Goal: Task Accomplishment & Management: Manage account settings

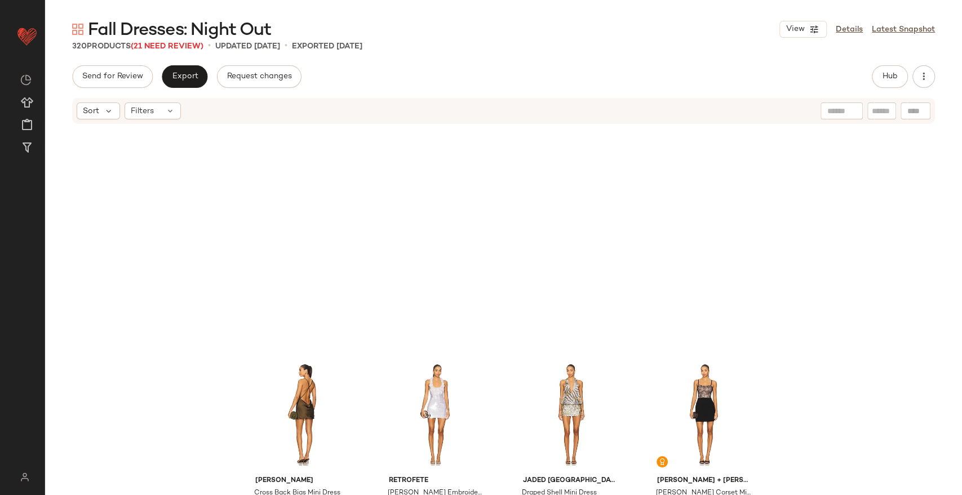
scroll to position [438, 0]
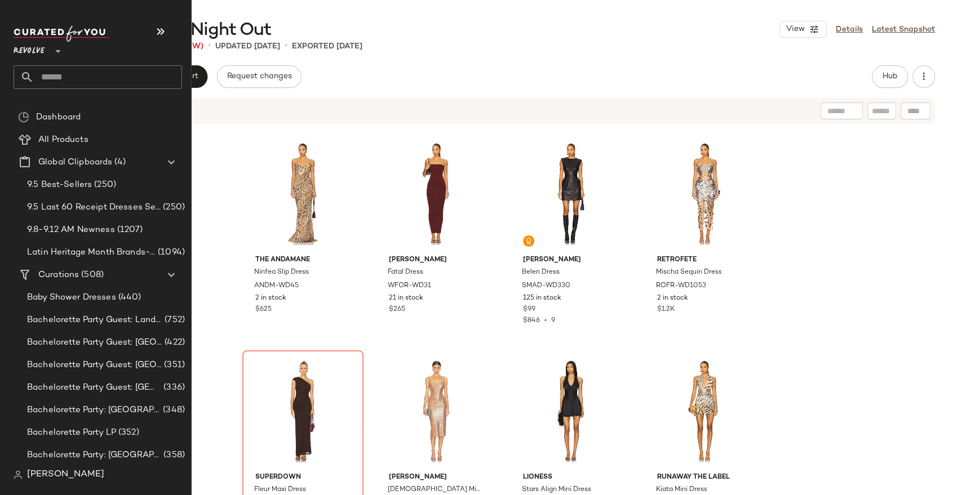
click at [73, 82] on input "text" at bounding box center [108, 77] width 148 height 24
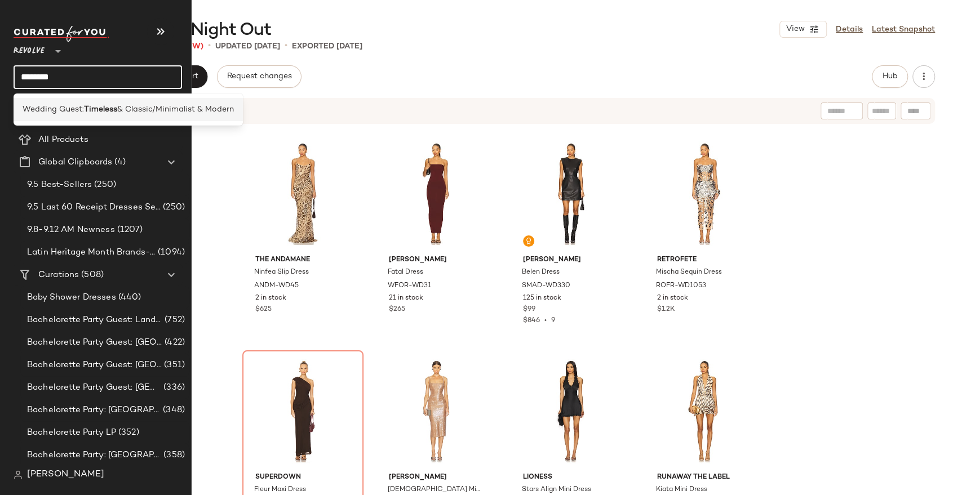
type input "********"
click at [81, 107] on span "Wedding Guest:" at bounding box center [53, 110] width 61 height 12
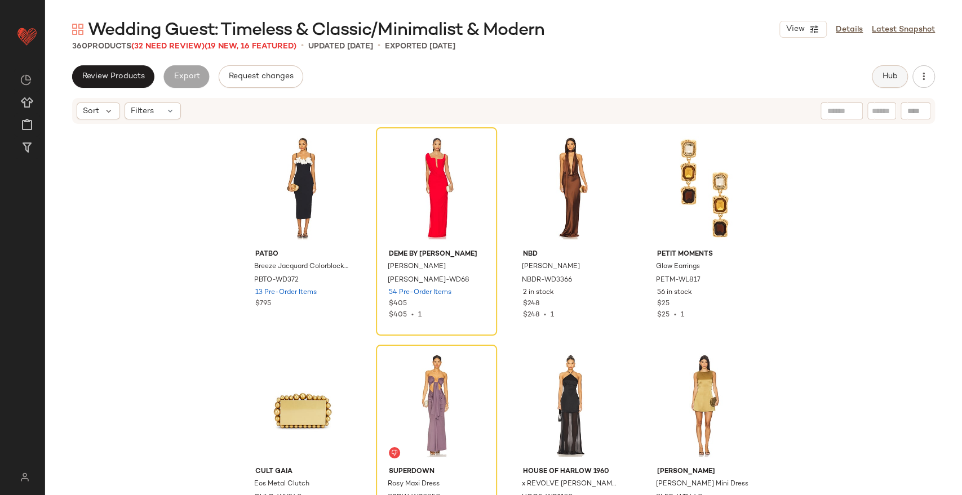
click at [884, 79] on span "Hub" at bounding box center [890, 76] width 16 height 9
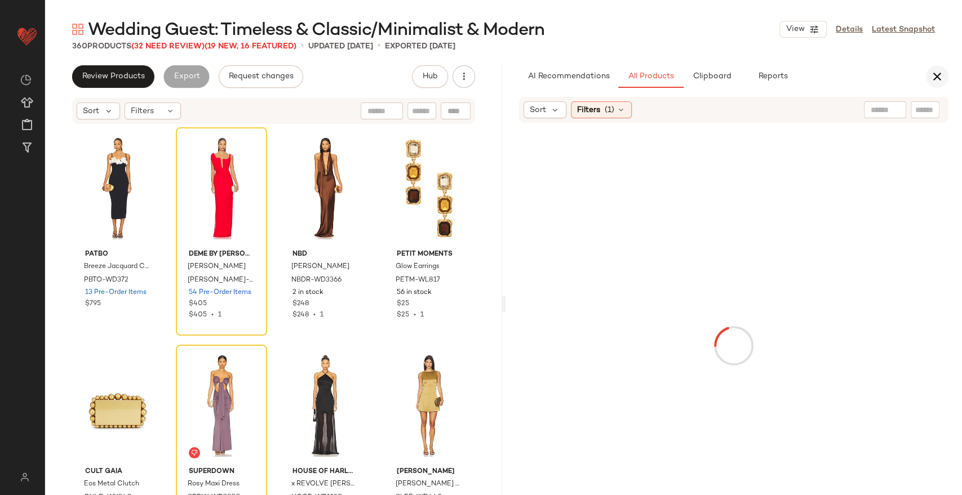
click at [937, 75] on icon "button" at bounding box center [937, 77] width 14 height 14
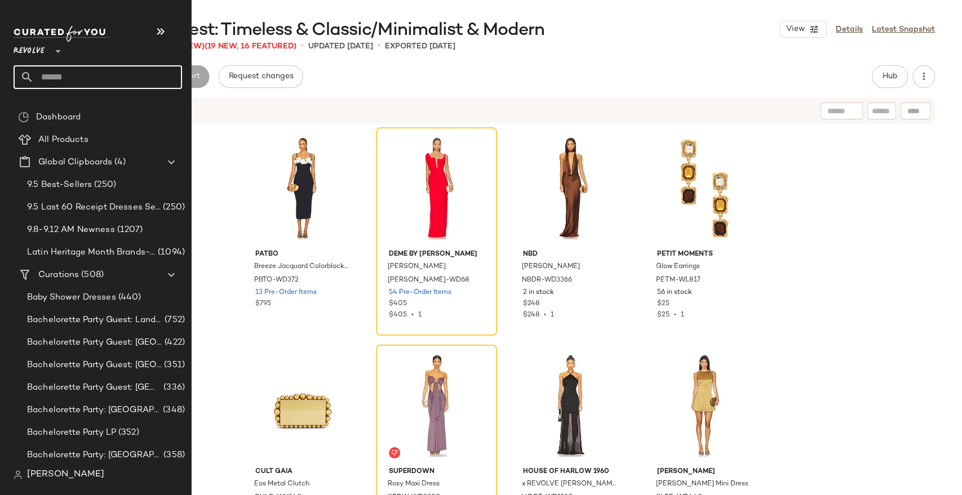
click at [70, 74] on input "text" at bounding box center [108, 77] width 148 height 24
click at [96, 79] on input "text" at bounding box center [108, 77] width 148 height 24
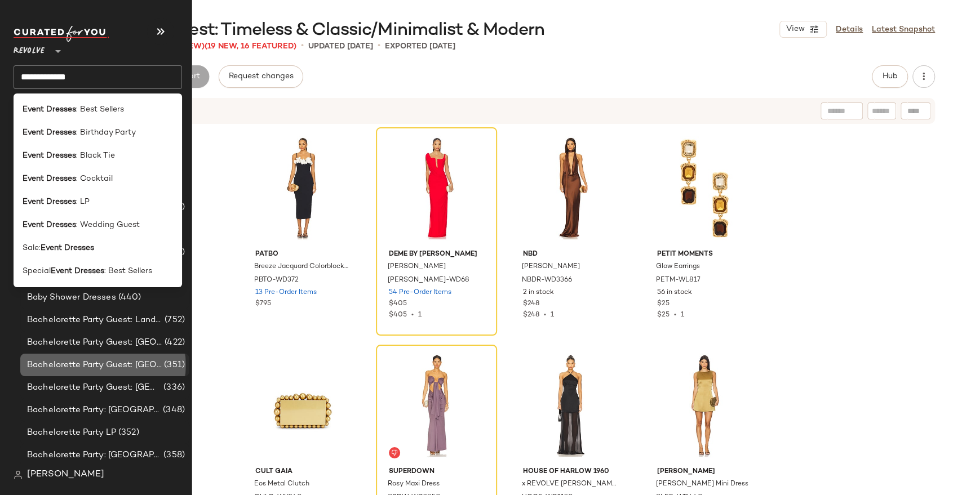
click at [104, 369] on span "Bachelorette Party Guest: [GEOGRAPHIC_DATA]" at bounding box center [94, 365] width 135 height 13
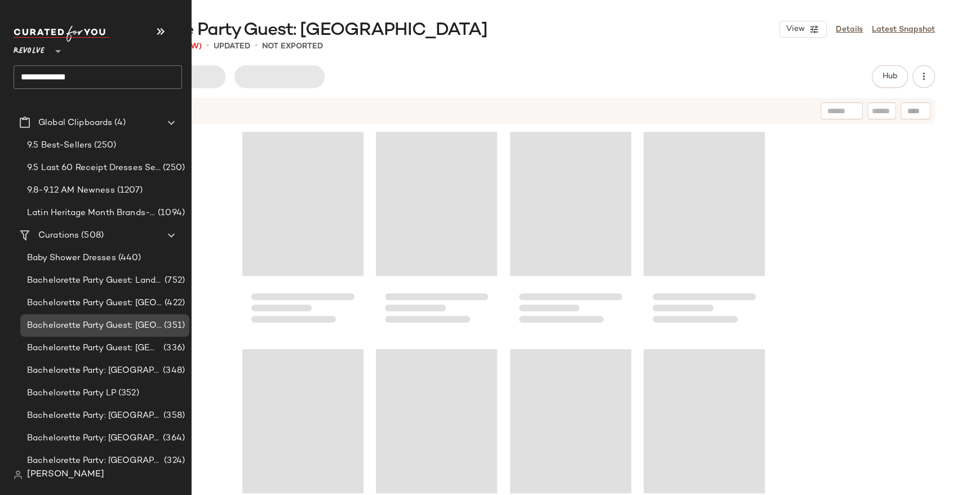
scroll to position [40, 0]
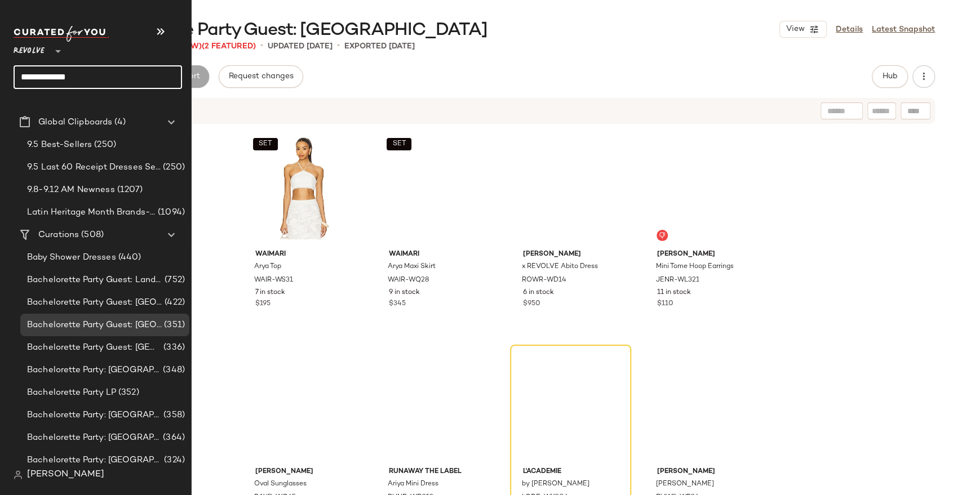
drag, startPoint x: 91, startPoint y: 74, endPoint x: 0, endPoint y: 72, distance: 90.7
click at [0, 72] on nav "**********" at bounding box center [96, 247] width 192 height 495
type input "*"
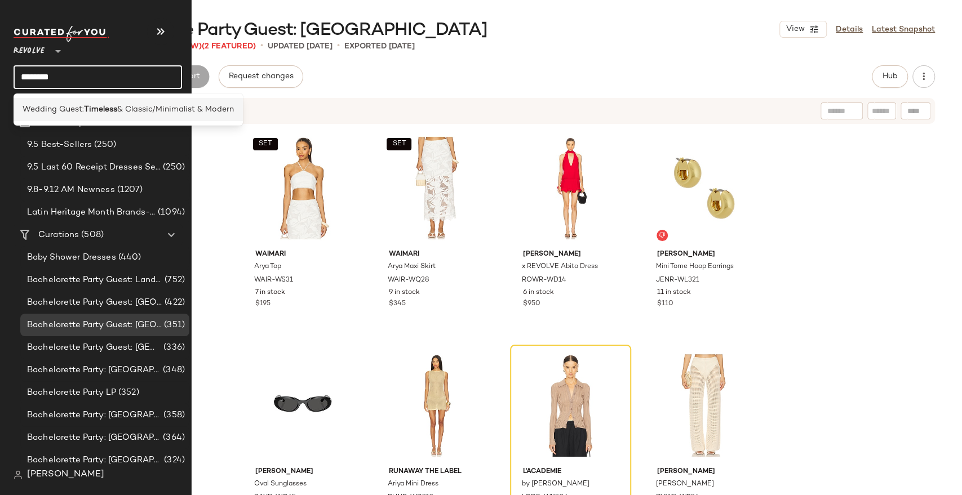
type input "********"
click at [76, 111] on span "Wedding Guest:" at bounding box center [53, 110] width 61 height 12
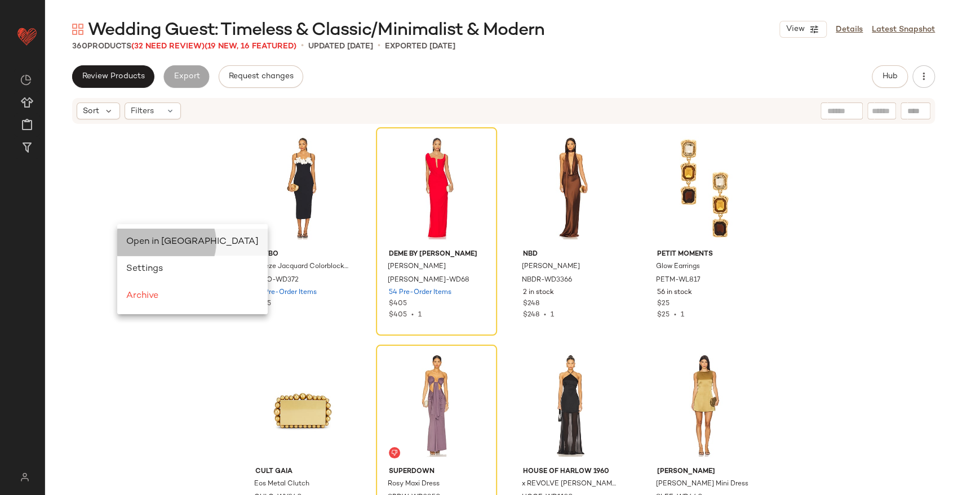
click at [147, 244] on span "Open in Split View" at bounding box center [192, 242] width 132 height 10
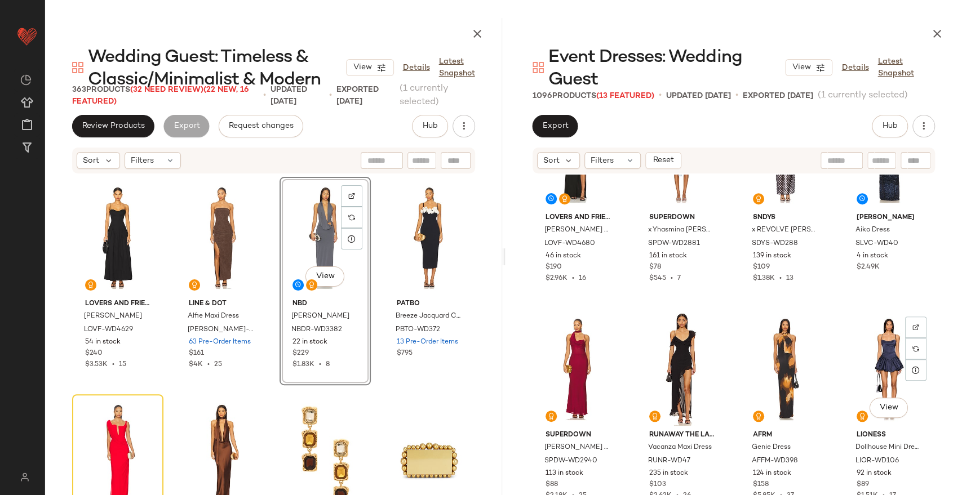
scroll to position [748, 0]
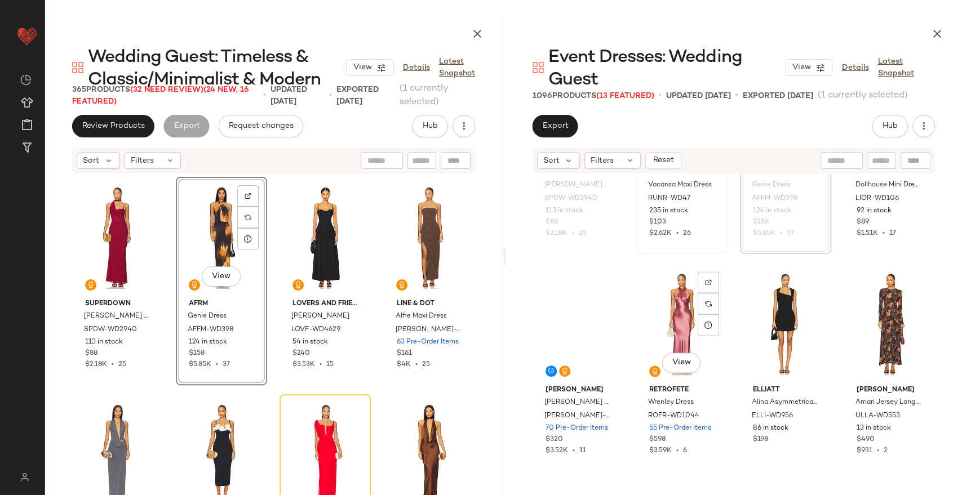
scroll to position [1018, 0]
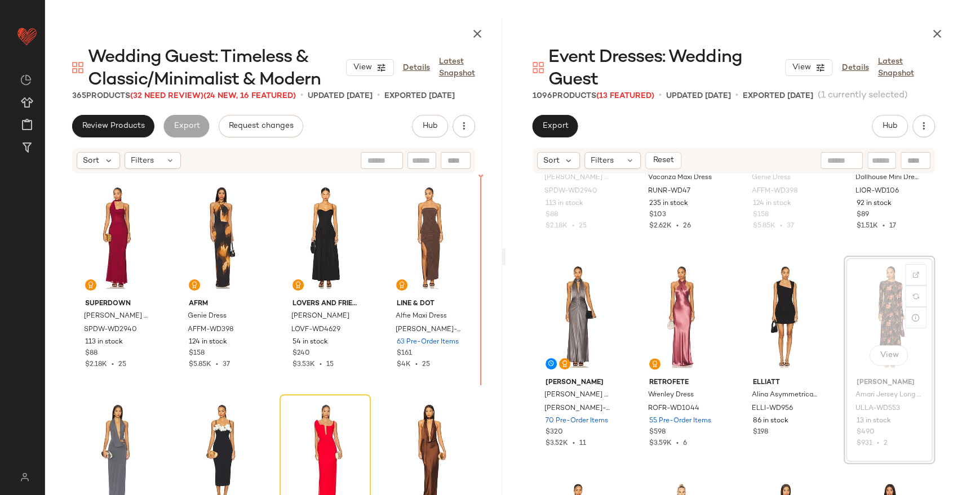
scroll to position [1017, 0]
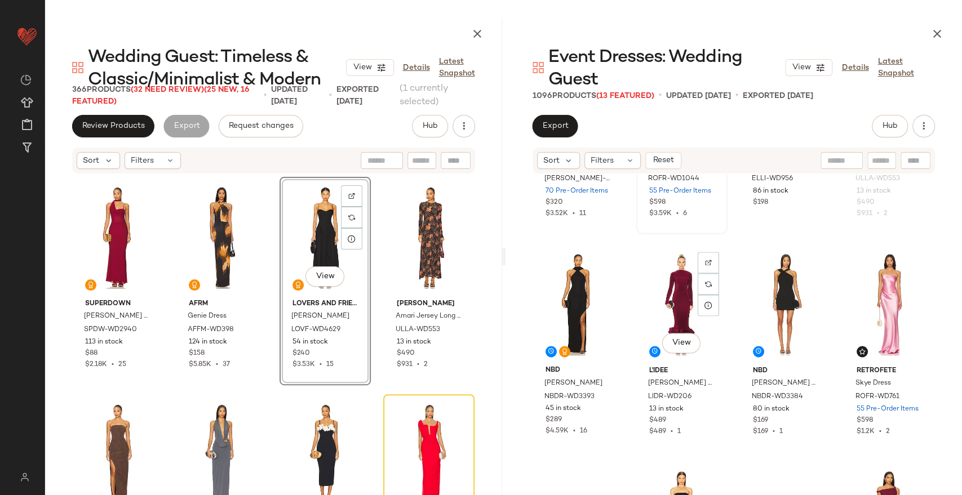
scroll to position [1253, 0]
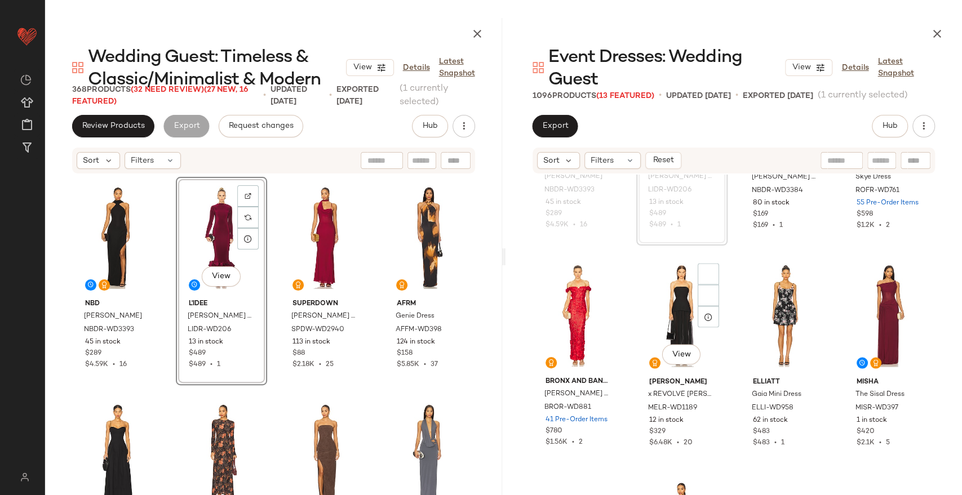
scroll to position [1456, 0]
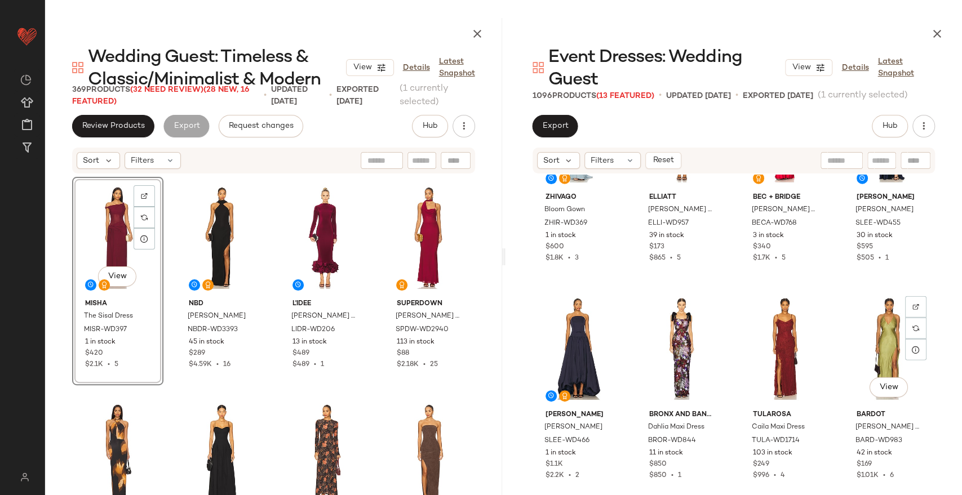
scroll to position [1907, 0]
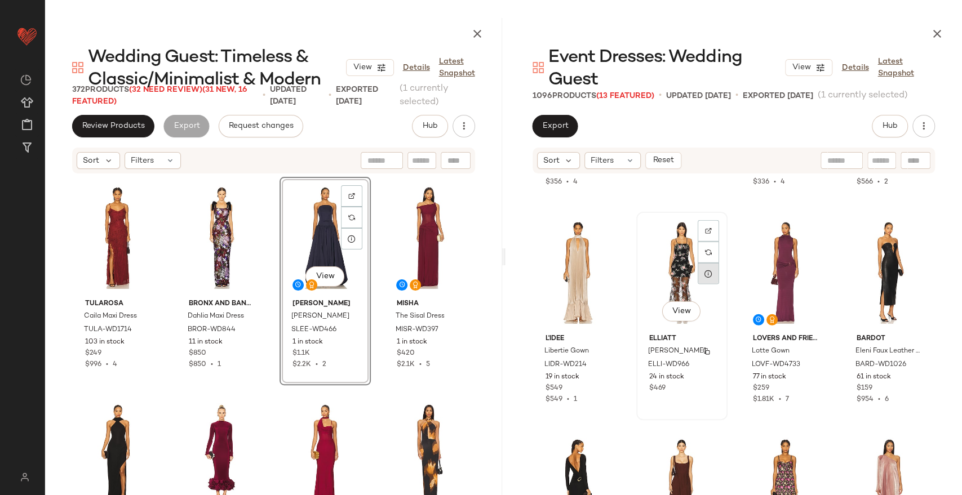
scroll to position [2368, 0]
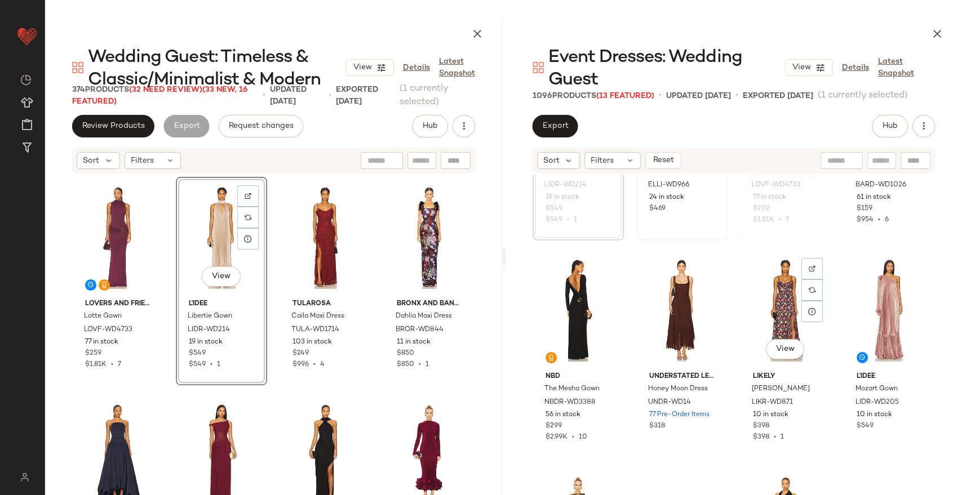
scroll to position [2550, 0]
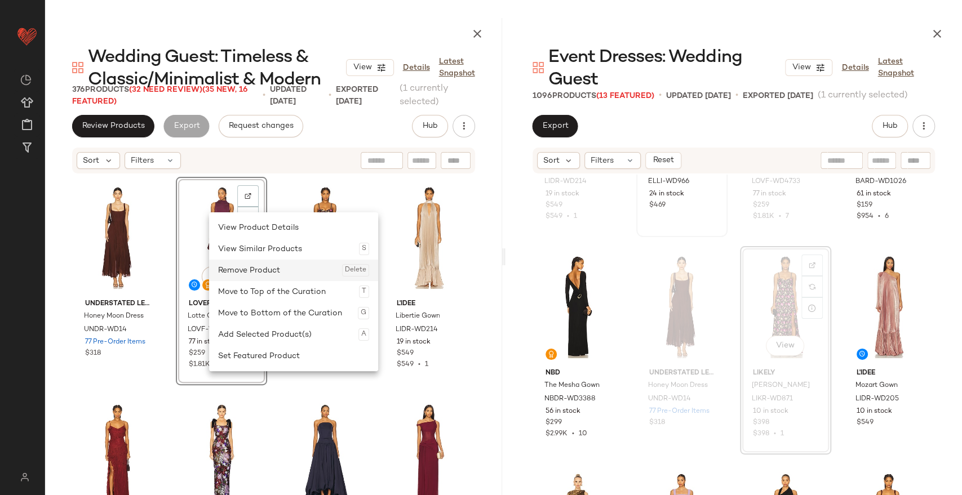
click at [285, 278] on div "Remove Product Delete" at bounding box center [293, 270] width 151 height 21
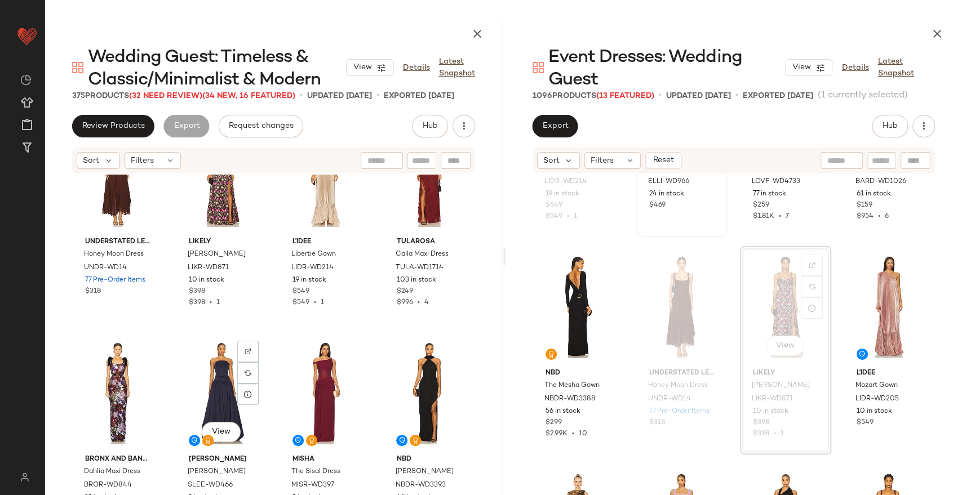
scroll to position [2, 0]
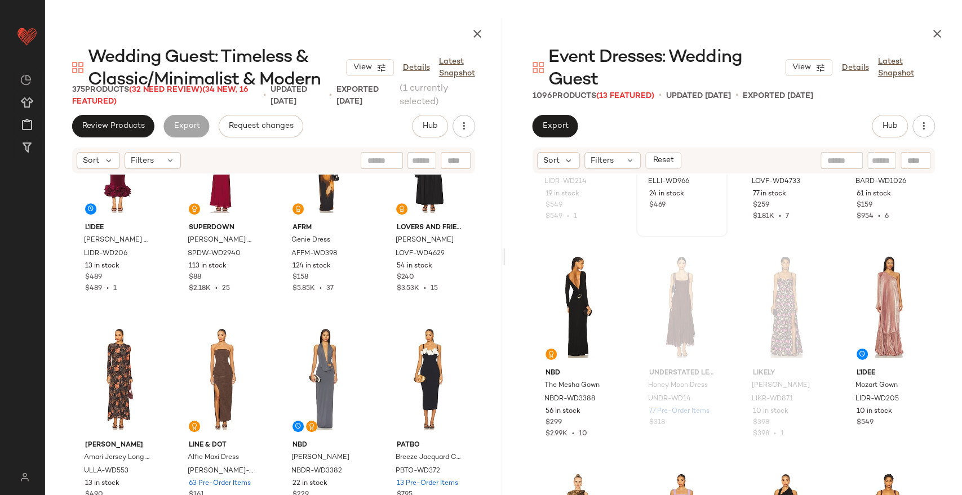
scroll to position [533, 0]
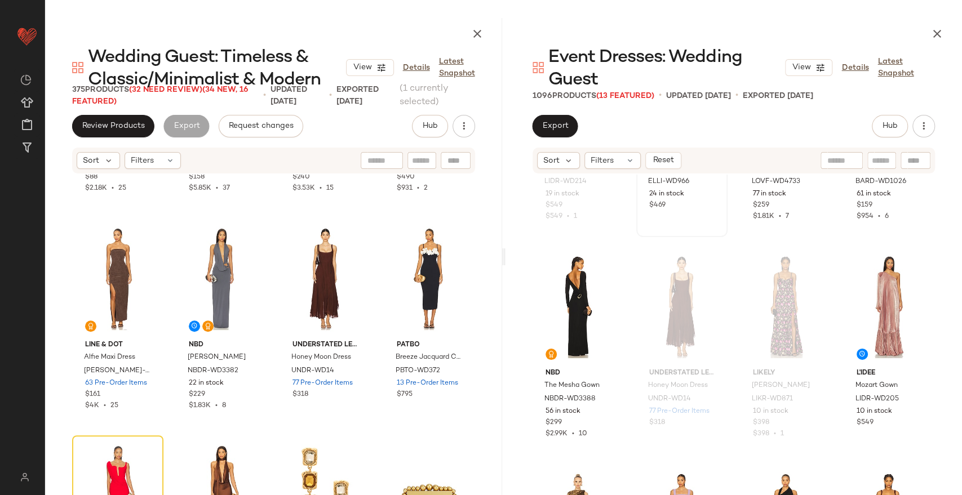
scroll to position [635, 0]
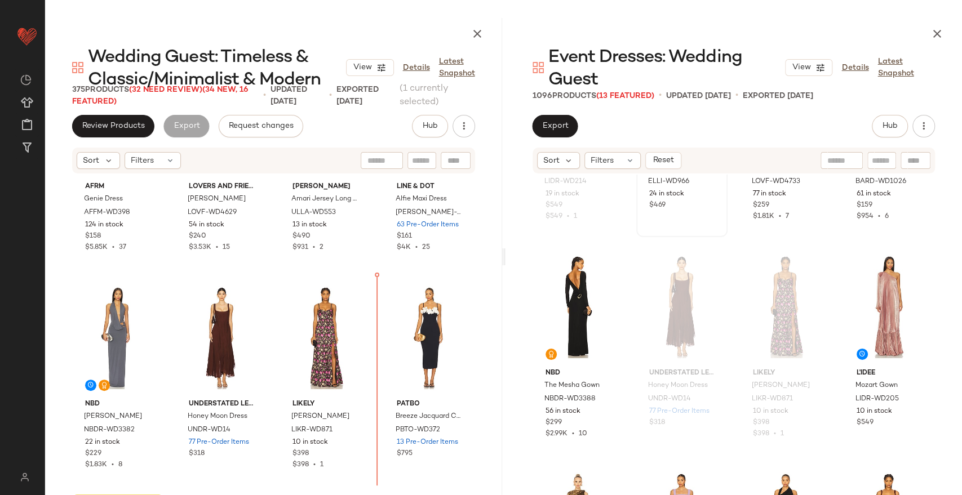
scroll to position [561, 0]
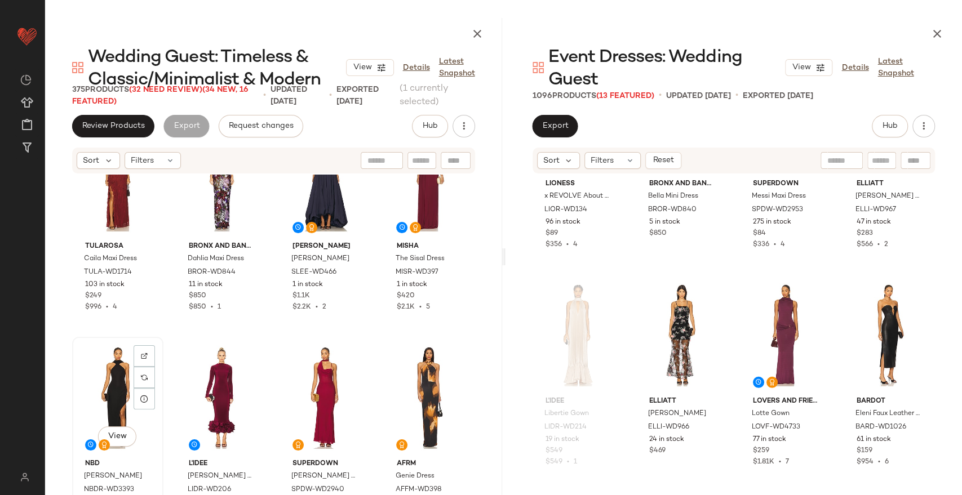
scroll to position [45, 0]
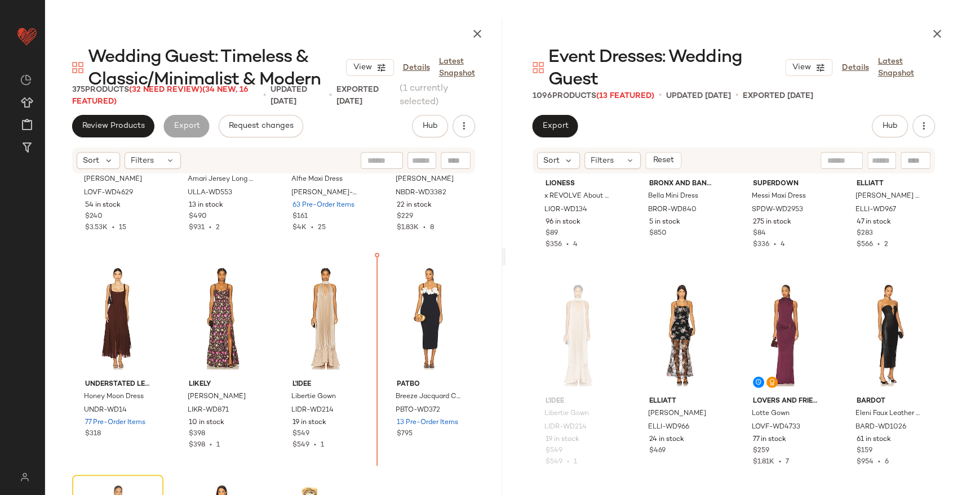
scroll to position [581, 0]
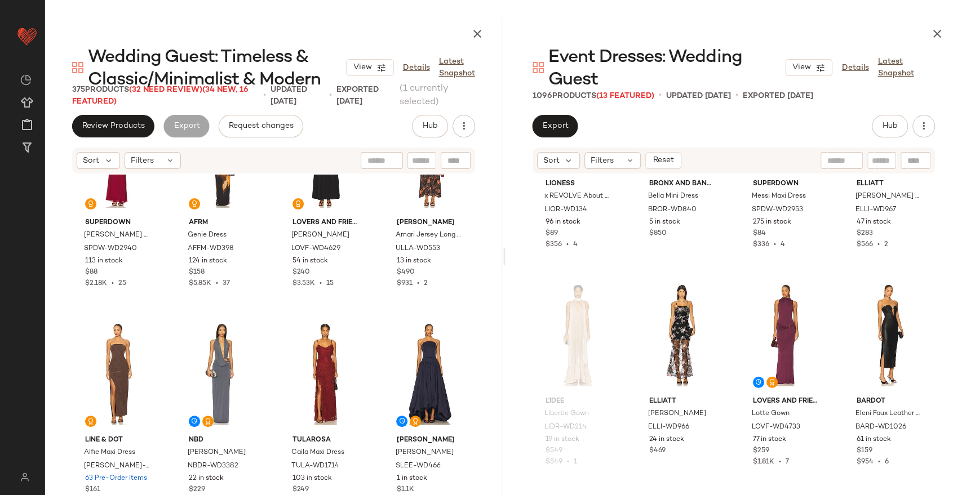
scroll to position [313, 0]
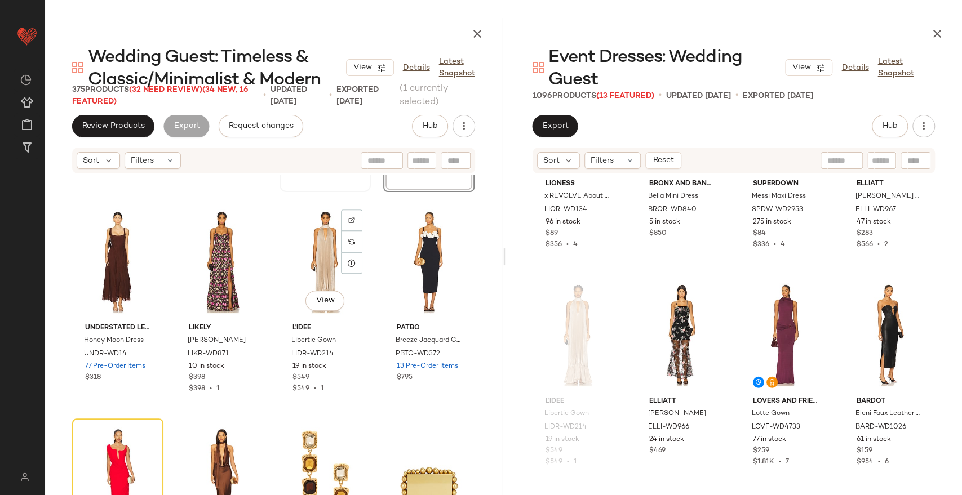
scroll to position [622, 0]
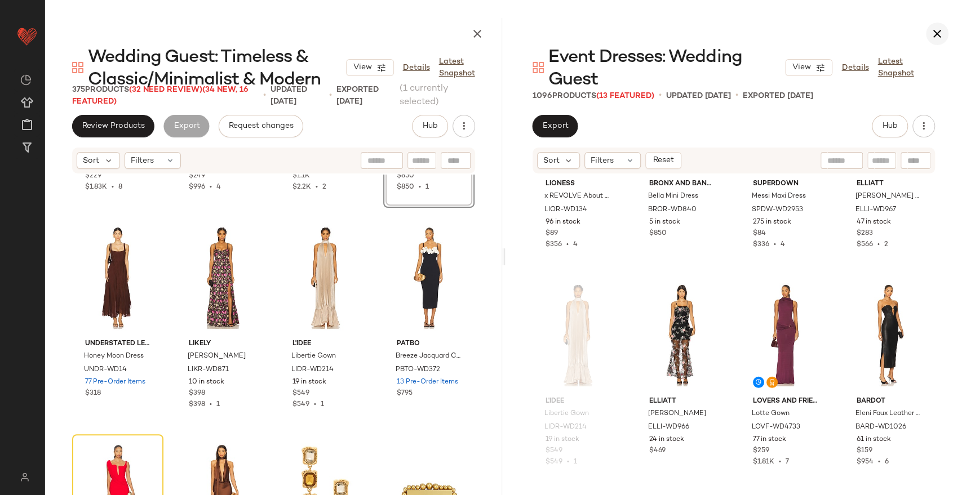
click at [933, 35] on icon "button" at bounding box center [937, 34] width 14 height 14
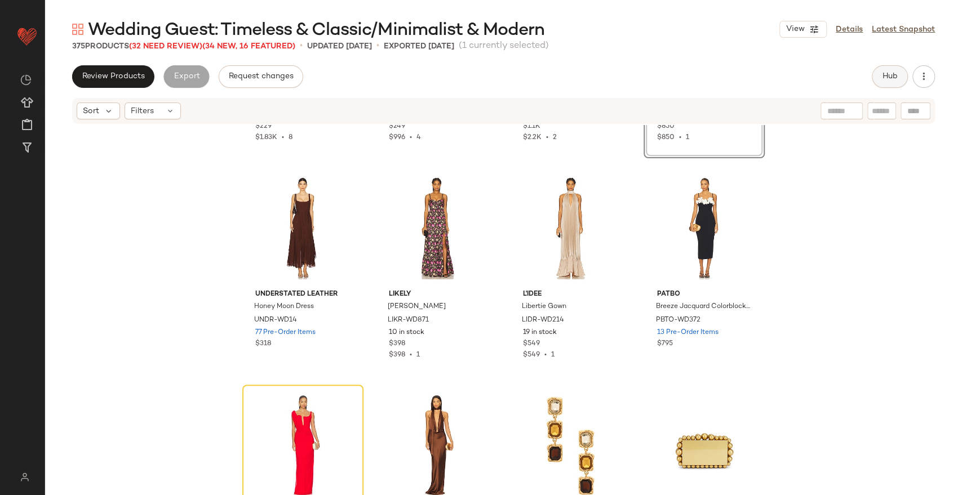
click at [890, 79] on span "Hub" at bounding box center [890, 76] width 16 height 9
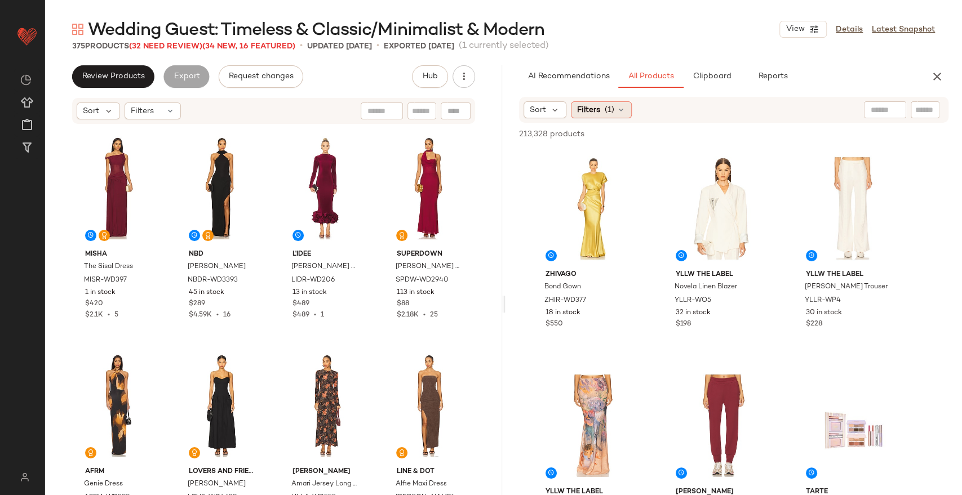
click at [613, 105] on span "(1)" at bounding box center [610, 110] width 10 height 12
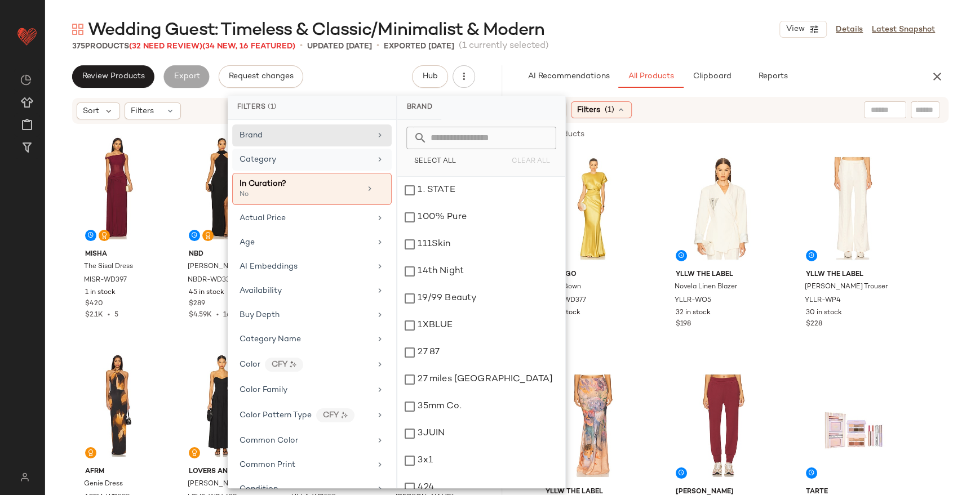
click at [322, 158] on div "Category" at bounding box center [305, 160] width 131 height 12
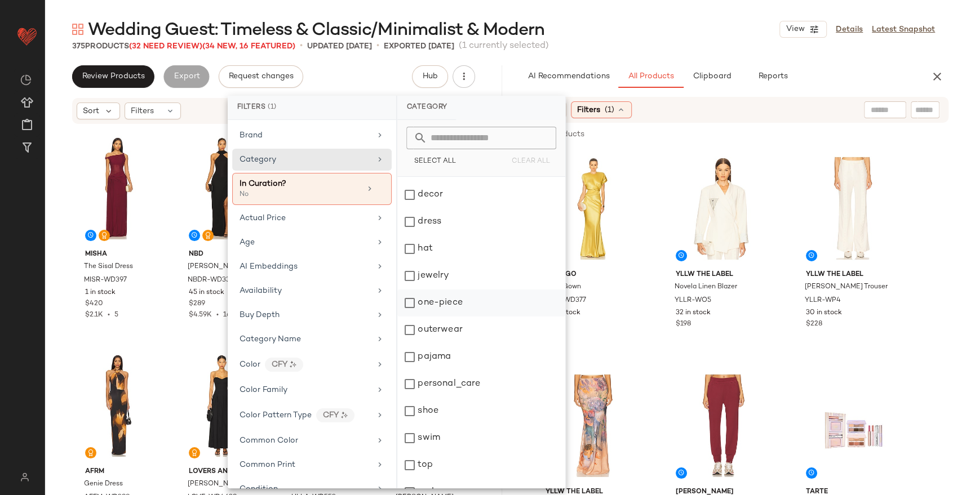
scroll to position [94, 0]
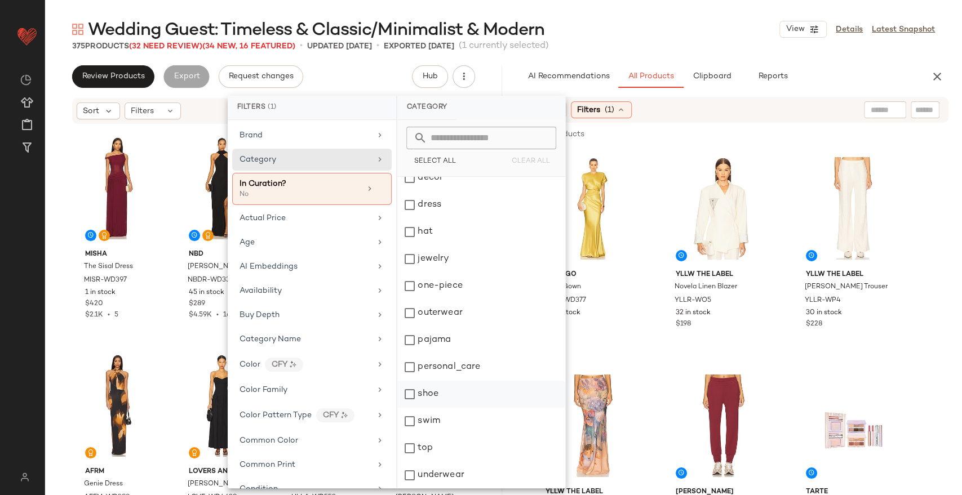
click at [402, 392] on div "shoe" at bounding box center [481, 394] width 168 height 27
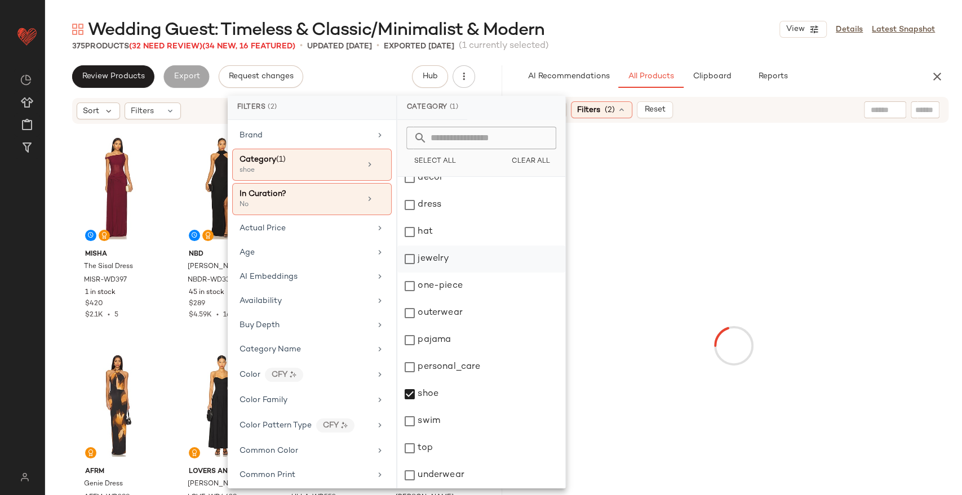
click at [417, 260] on div "jewelry" at bounding box center [481, 259] width 168 height 27
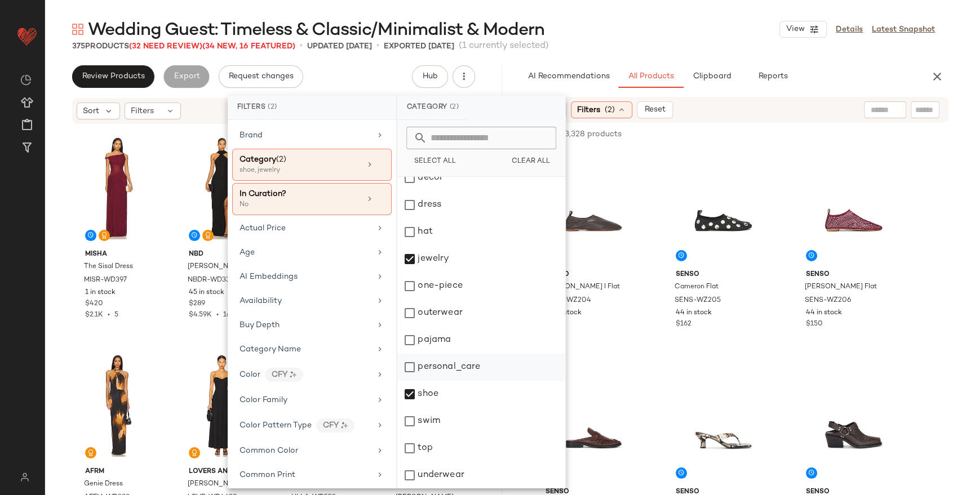
click at [473, 366] on div "personal_care" at bounding box center [481, 367] width 168 height 27
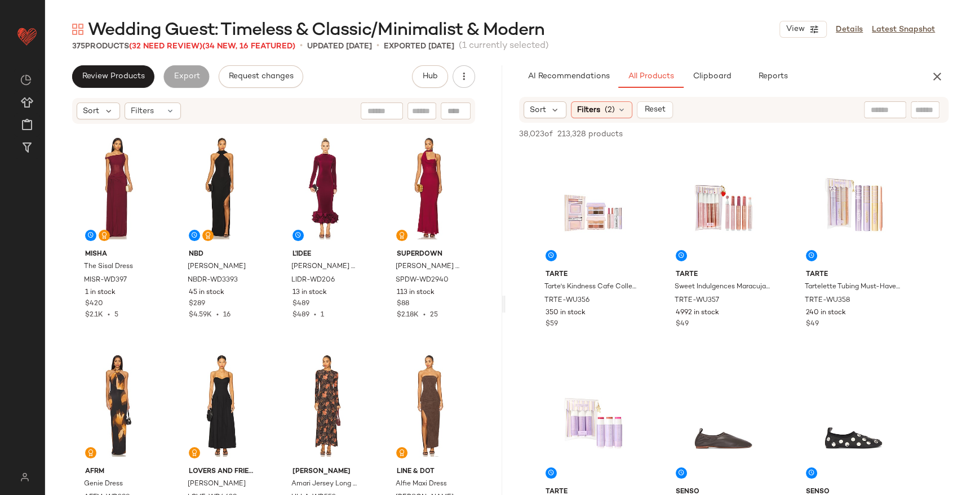
click at [867, 123] on div "38,023 of 213,328 products • 0 selected Add to Top Add to Bottom Deselect All" at bounding box center [734, 135] width 457 height 25
click at [875, 112] on input "text" at bounding box center [885, 110] width 29 height 12
type input "*"
type input "**********"
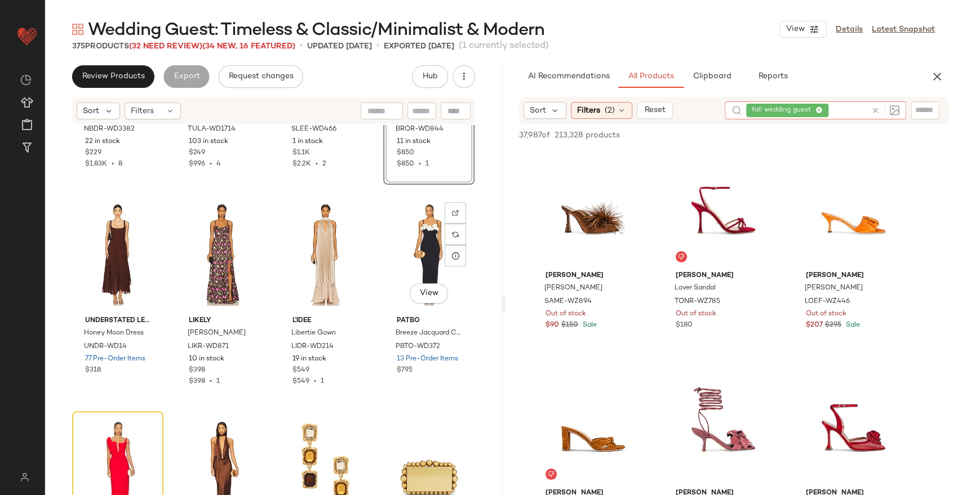
scroll to position [578, 0]
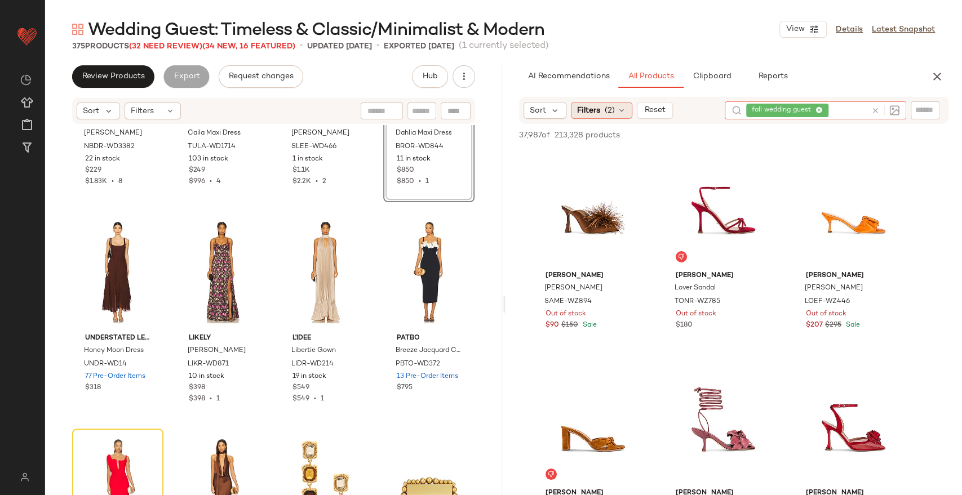
click at [609, 103] on div "Filters (2)" at bounding box center [601, 110] width 61 height 17
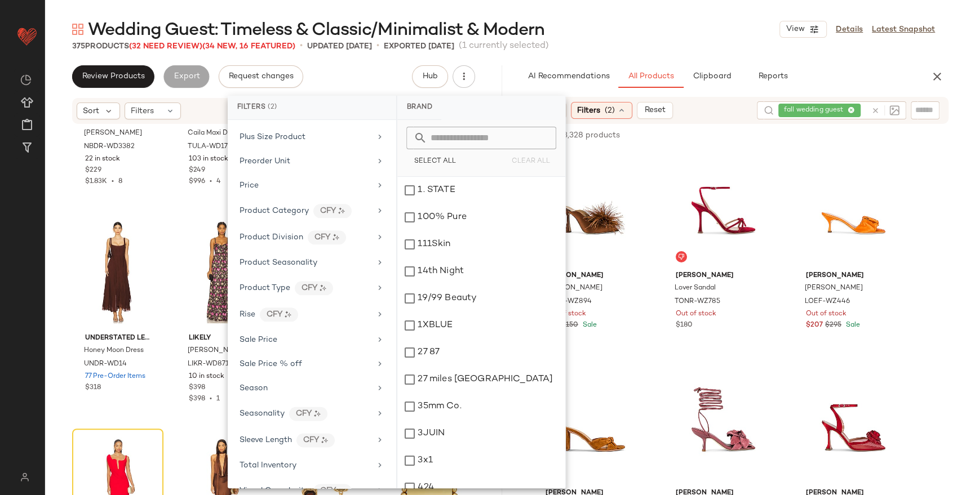
scroll to position [876, 0]
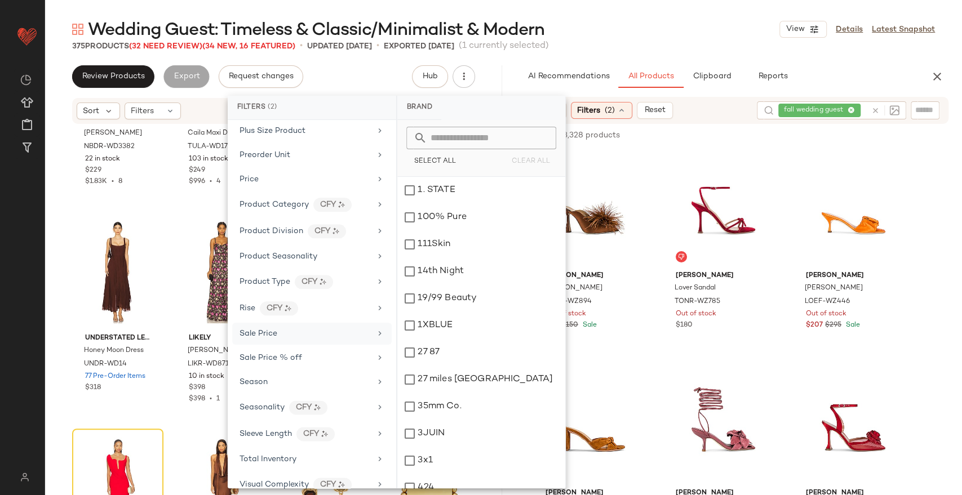
click at [281, 333] on div "Sale Price" at bounding box center [305, 334] width 131 height 12
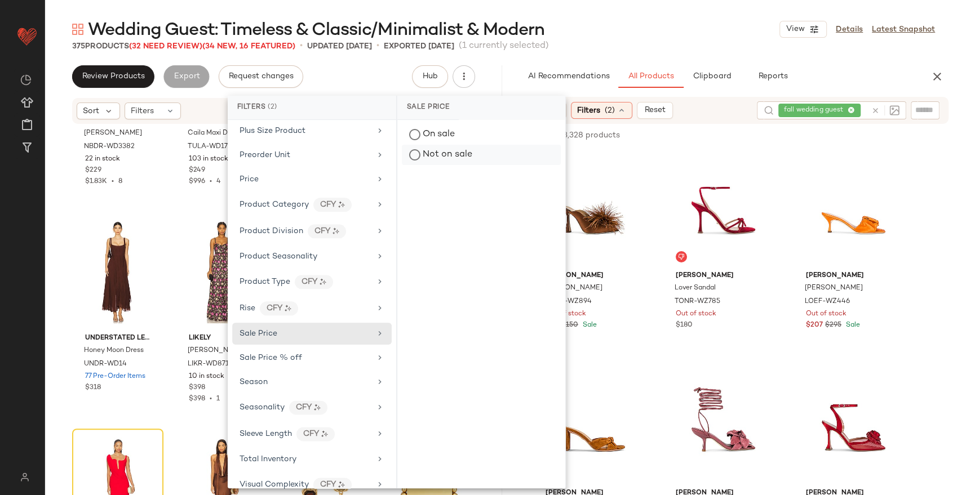
click at [449, 147] on div "Not on sale" at bounding box center [481, 155] width 159 height 20
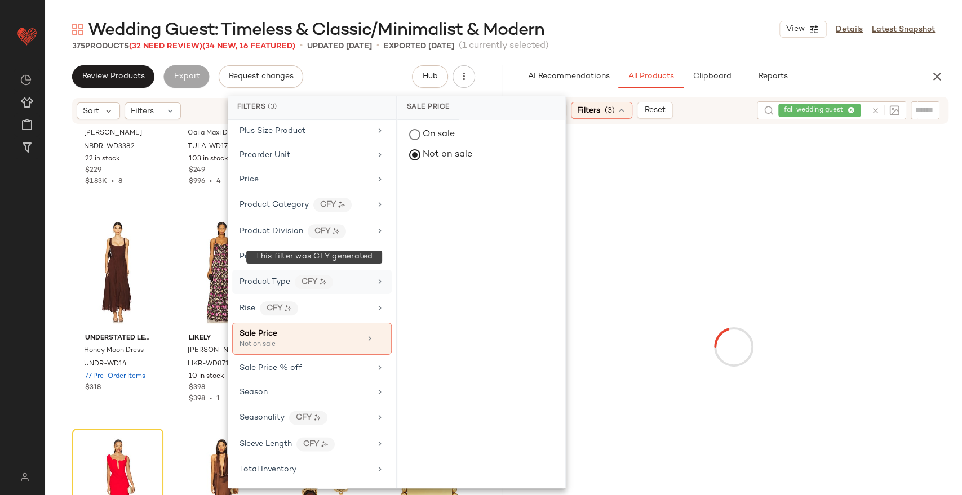
scroll to position [991, 0]
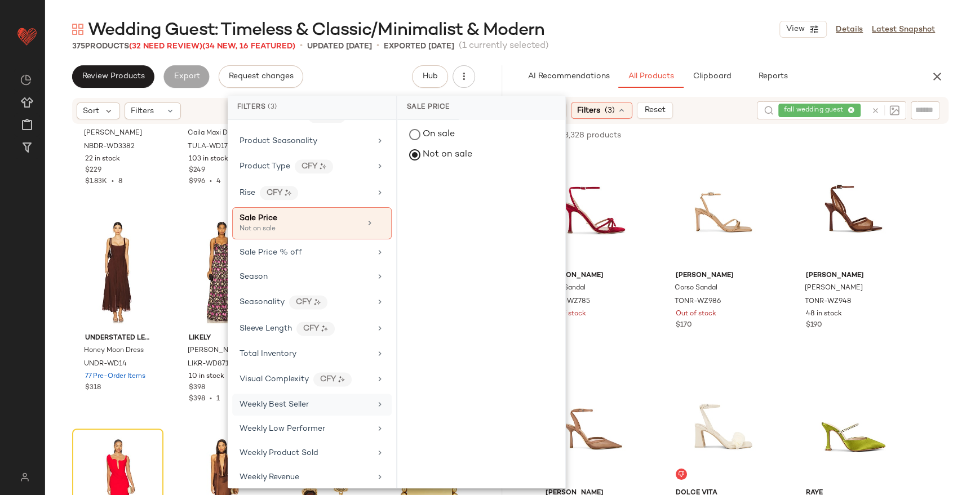
click at [308, 405] on div "Weekly Best Seller" at bounding box center [311, 405] width 159 height 22
click at [420, 135] on div "True" at bounding box center [481, 135] width 159 height 20
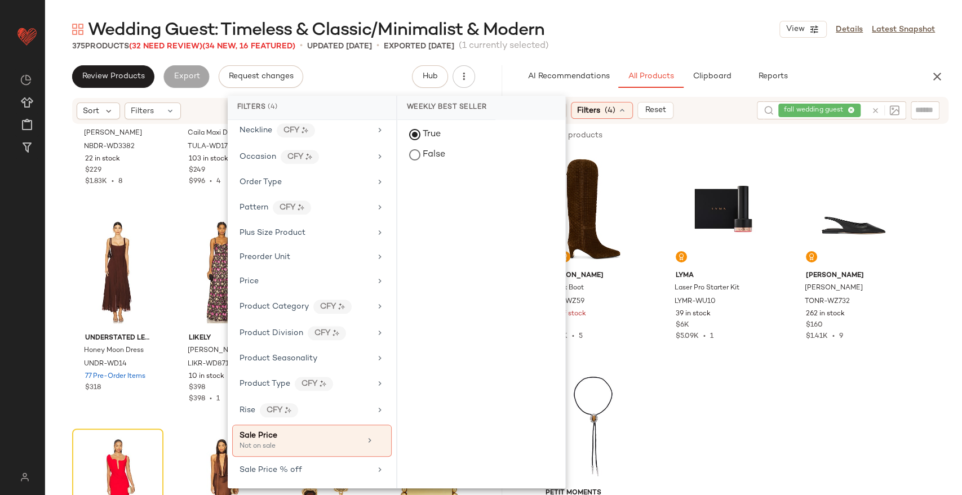
scroll to position [1001, 0]
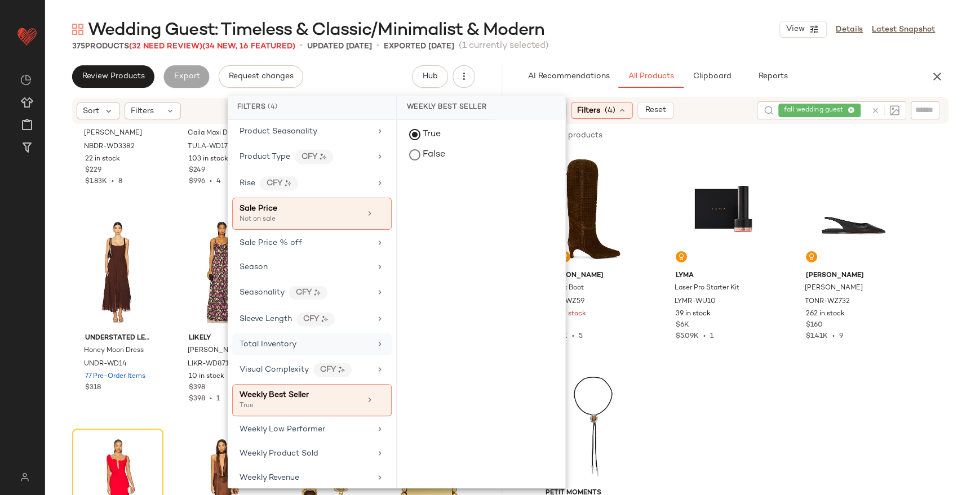
click at [268, 340] on span "Total Inventory" at bounding box center [268, 344] width 57 height 8
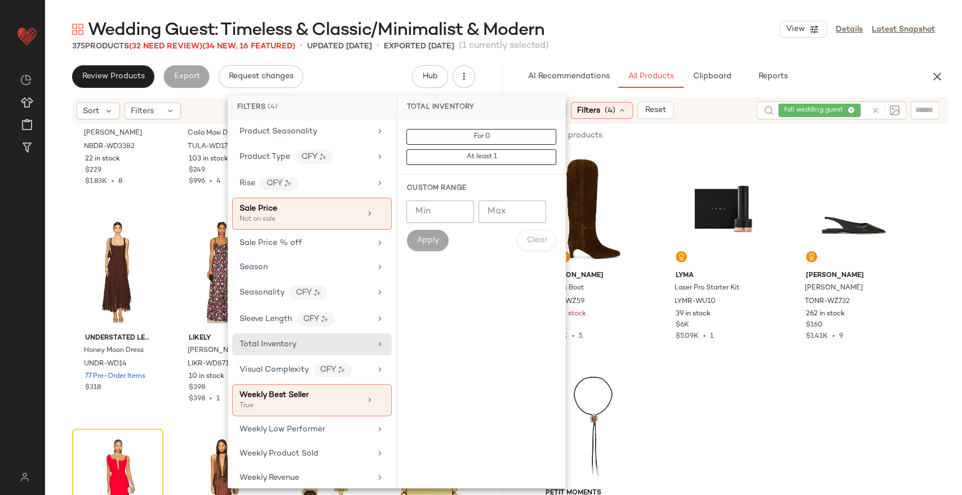
click at [436, 210] on input "Min" at bounding box center [440, 212] width 68 height 23
type input "**"
click at [424, 245] on span "Apply" at bounding box center [427, 240] width 23 height 9
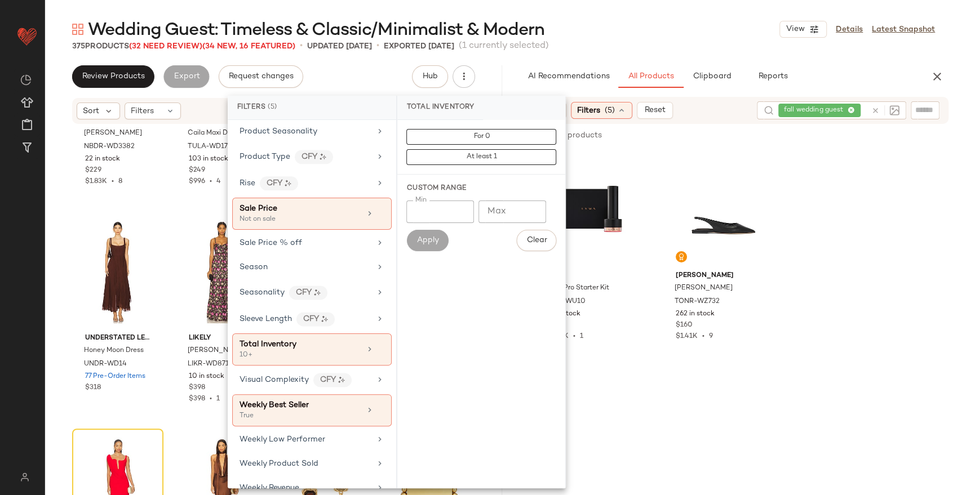
click at [704, 420] on div at bounding box center [734, 466] width 457 height 218
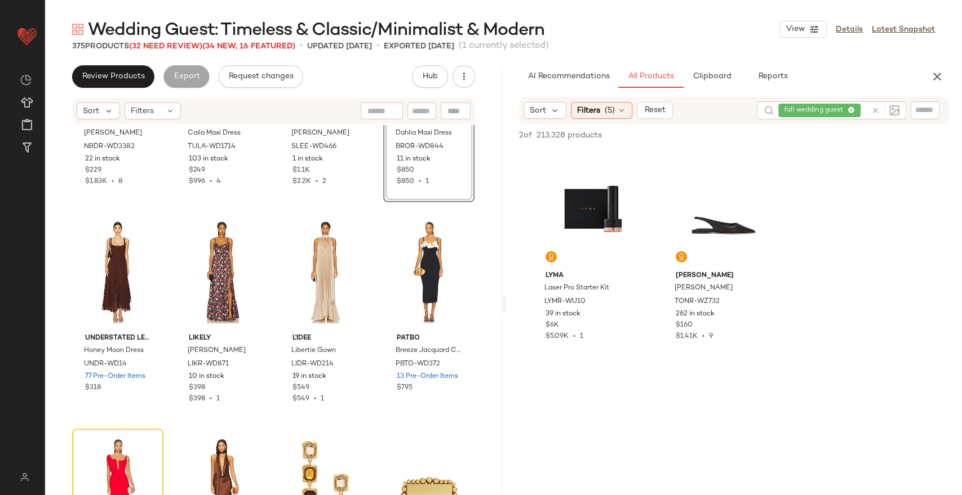
click at [881, 109] on div at bounding box center [885, 110] width 28 height 10
click at [877, 109] on icon at bounding box center [875, 111] width 8 height 8
type input "**********"
click at [875, 109] on icon at bounding box center [875, 111] width 8 height 8
click at [626, 114] on div "Filters (5)" at bounding box center [601, 109] width 61 height 17
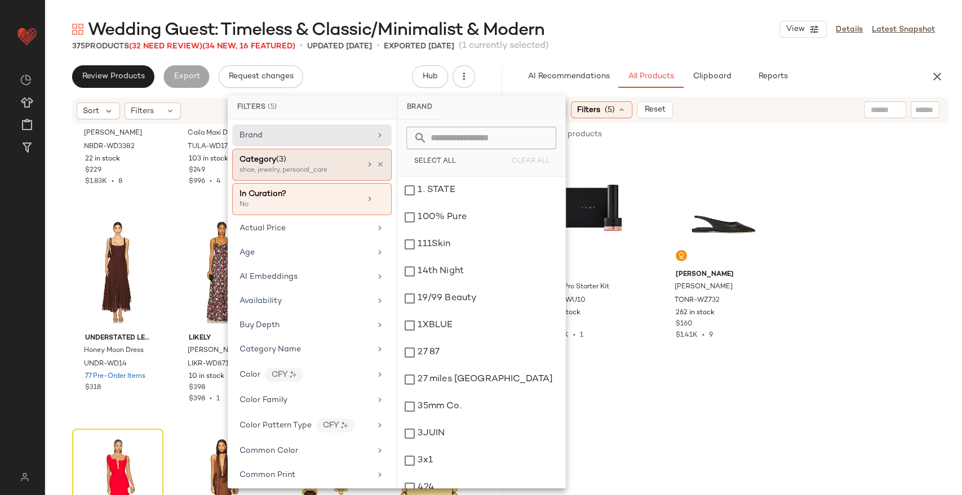
click at [381, 164] on div "Category (3) shoe, jewelry, personal_care" at bounding box center [311, 165] width 159 height 32
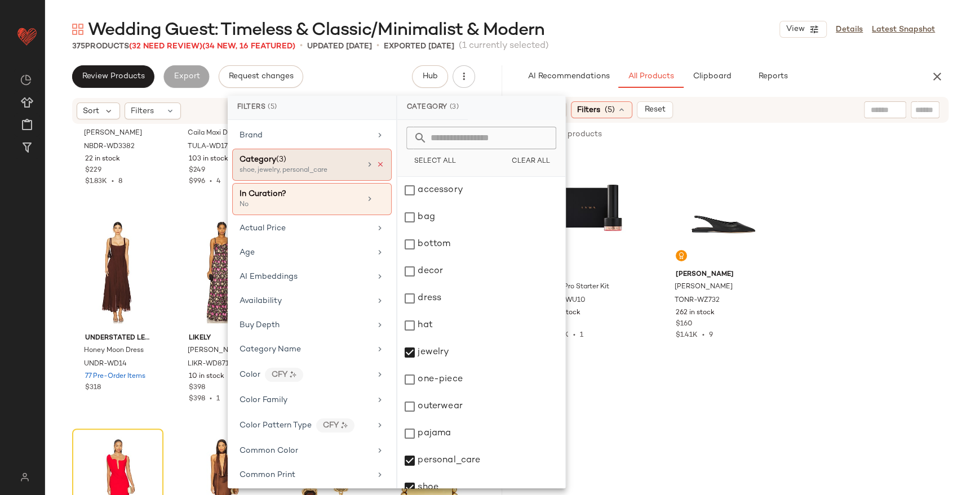
click at [376, 162] on icon at bounding box center [380, 165] width 8 height 8
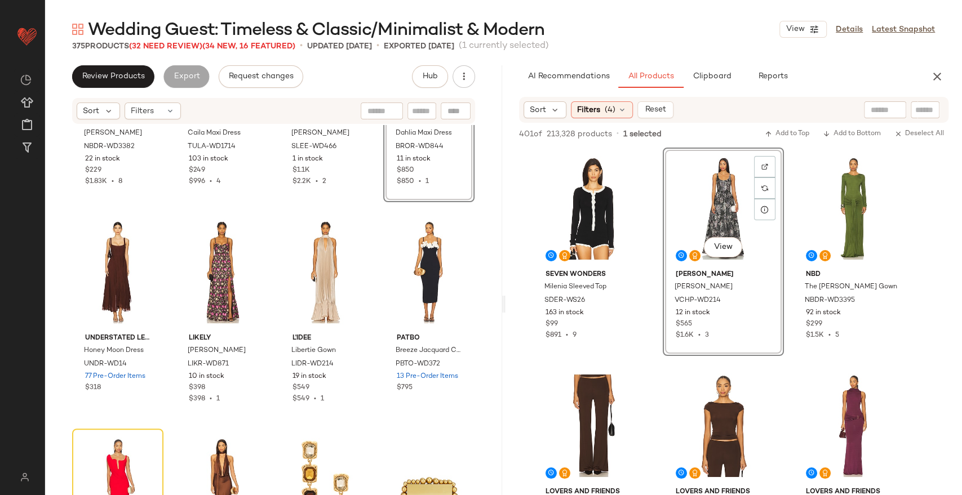
click at [881, 108] on input "text" at bounding box center [885, 110] width 29 height 12
type input "****"
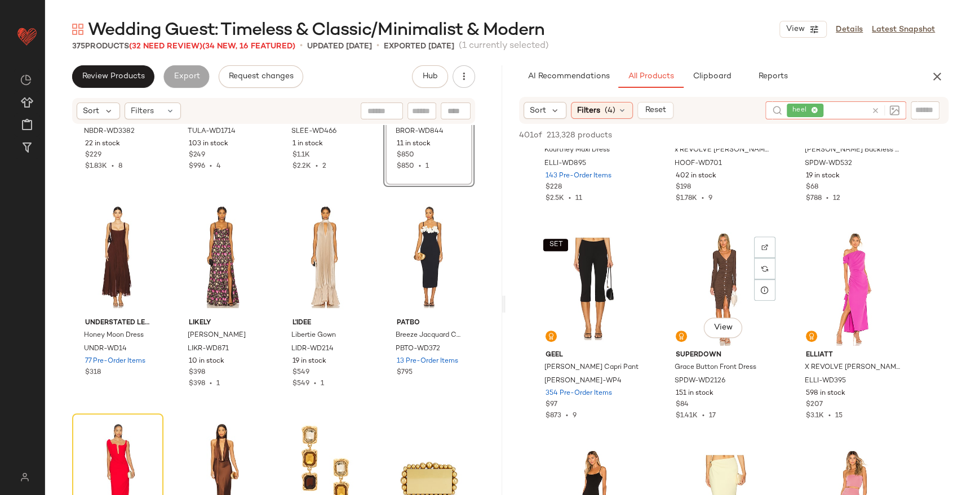
scroll to position [0, 0]
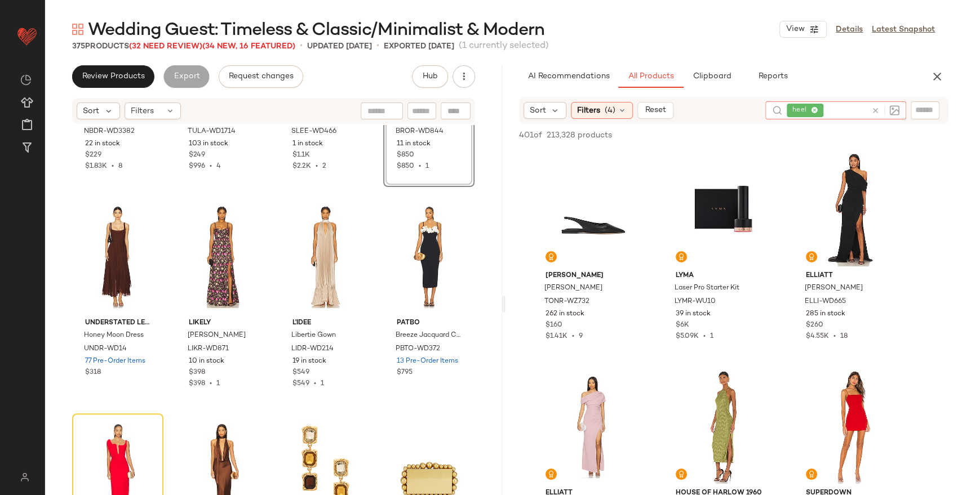
click at [870, 112] on div at bounding box center [883, 110] width 33 height 18
click at [874, 107] on icon at bounding box center [875, 111] width 8 height 8
click at [877, 112] on input "text" at bounding box center [836, 110] width 98 height 12
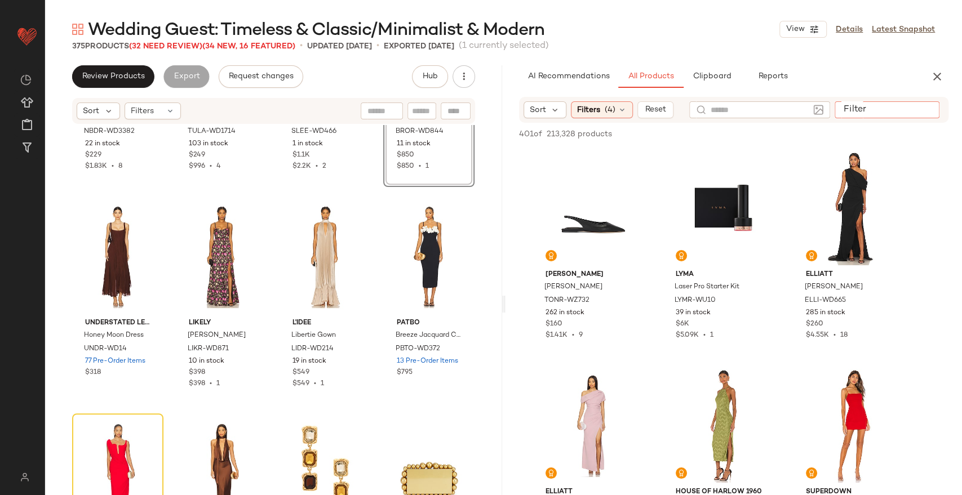
click at [919, 108] on input "Filter" at bounding box center [887, 110] width 96 height 12
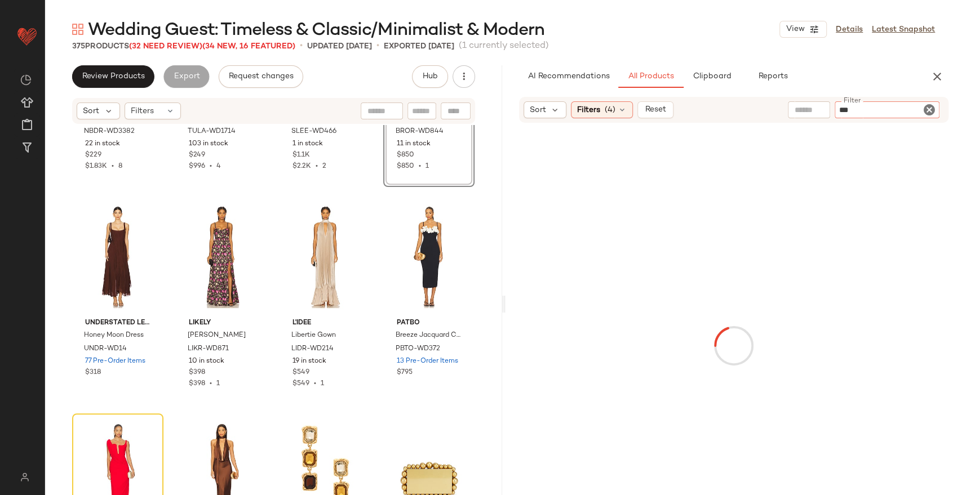
type input "****"
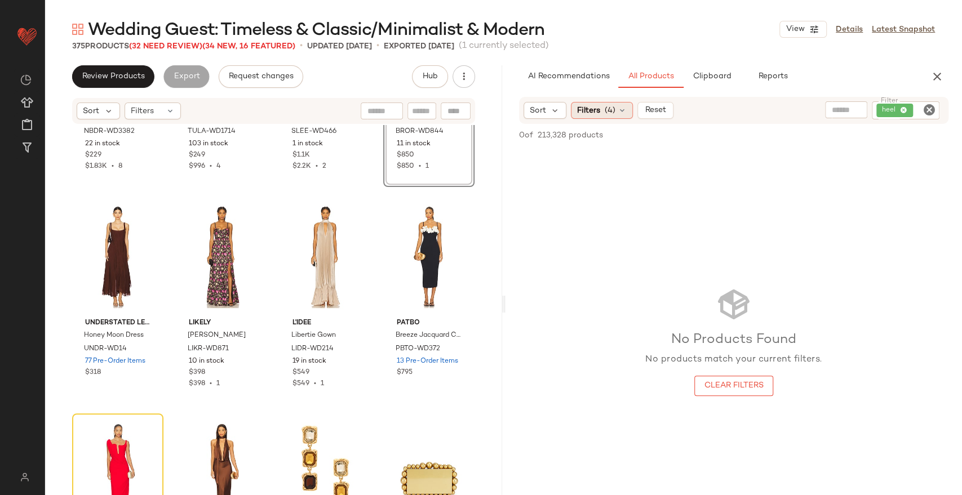
click at [627, 104] on div "Filters (4)" at bounding box center [602, 110] width 62 height 17
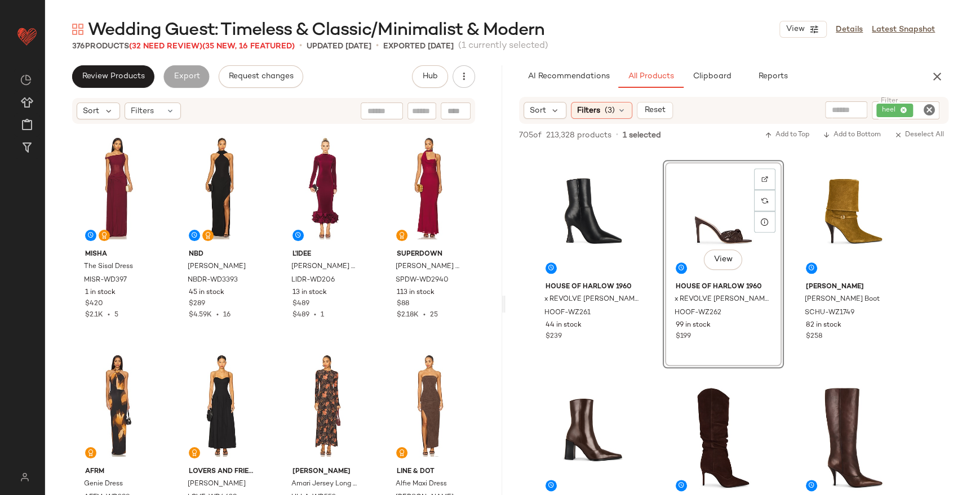
click at [928, 109] on icon "Clear Filter" at bounding box center [930, 110] width 14 height 14
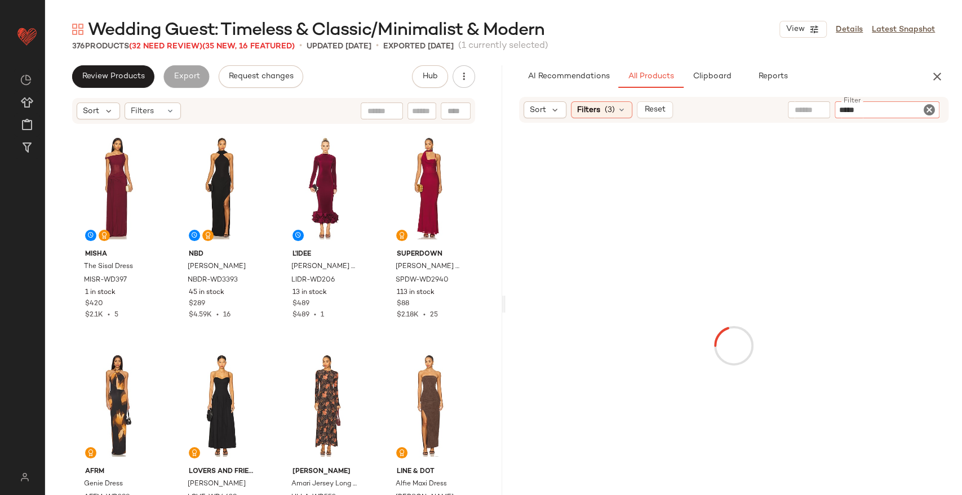
type input "******"
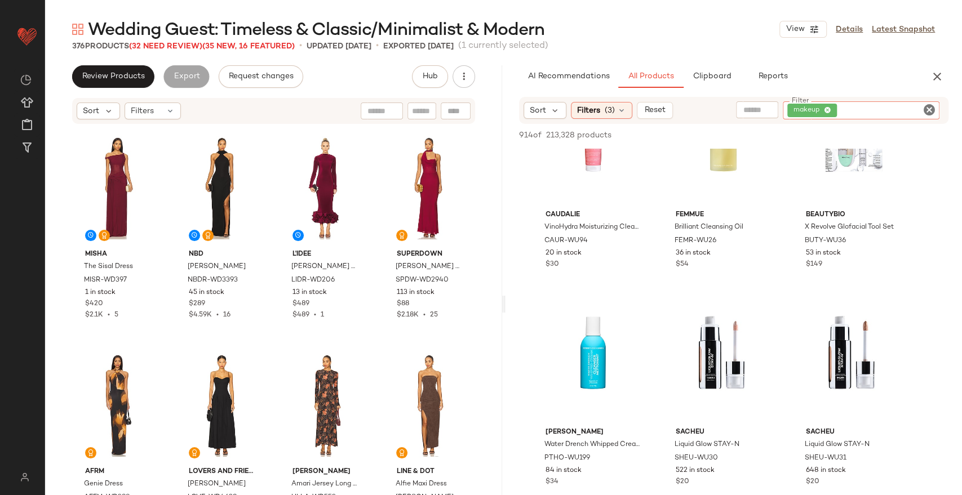
scroll to position [714, 0]
click at [936, 106] on icon "Clear Filter" at bounding box center [930, 110] width 14 height 14
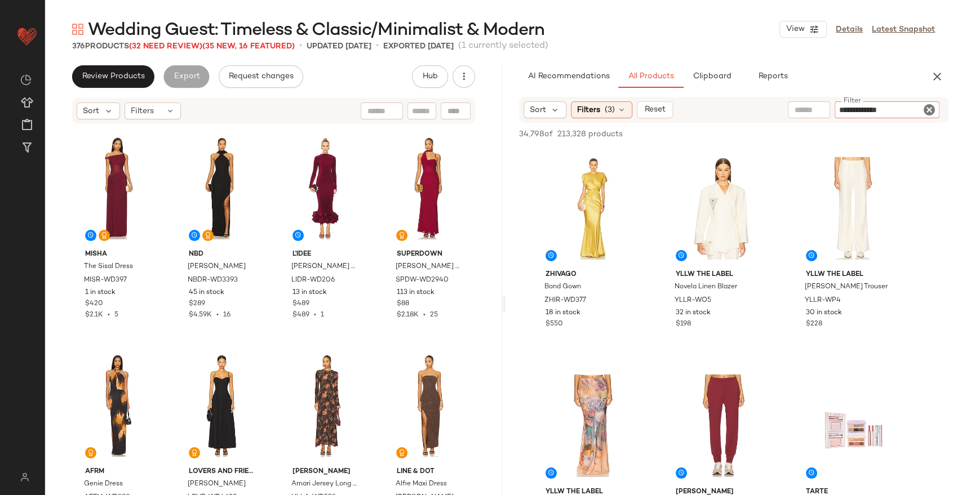
type input "**********"
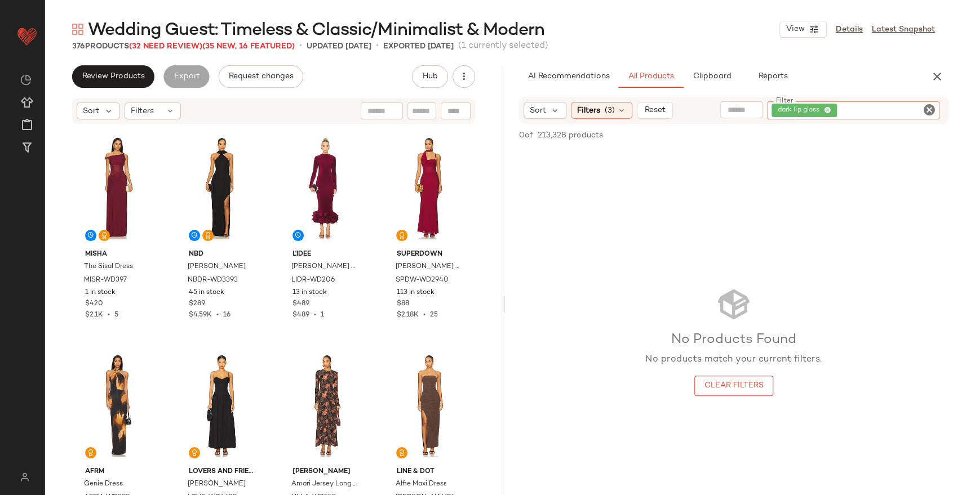
click at [932, 107] on icon "Clear Filter" at bounding box center [930, 110] width 14 height 14
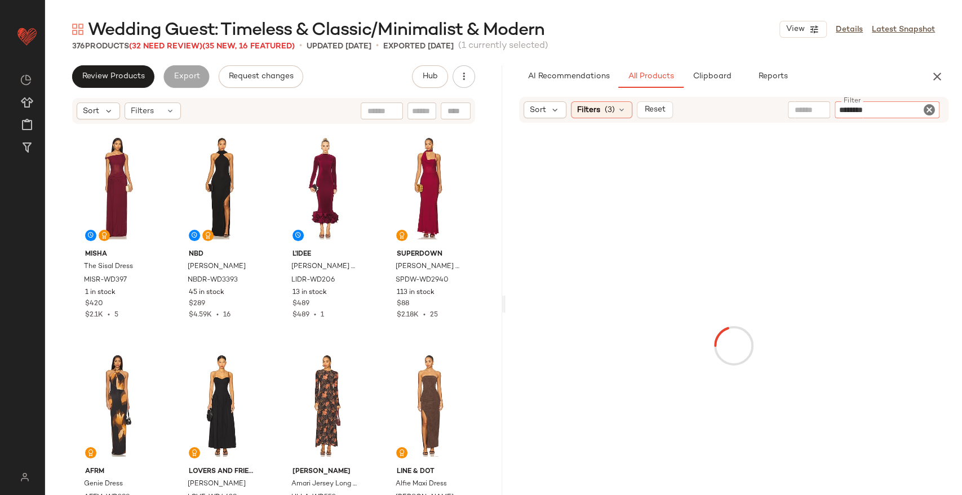
type input "*********"
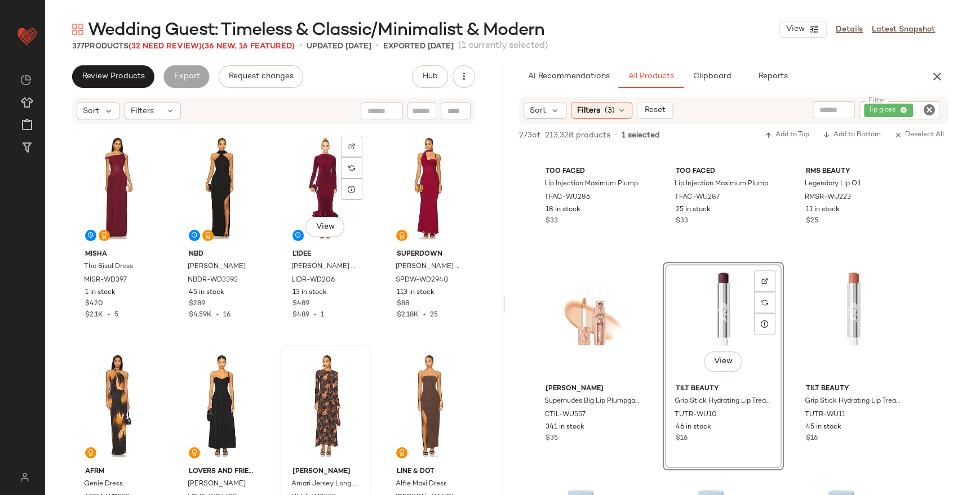
scroll to position [1, 0]
click at [924, 109] on icon "Clear Filter" at bounding box center [930, 110] width 14 height 14
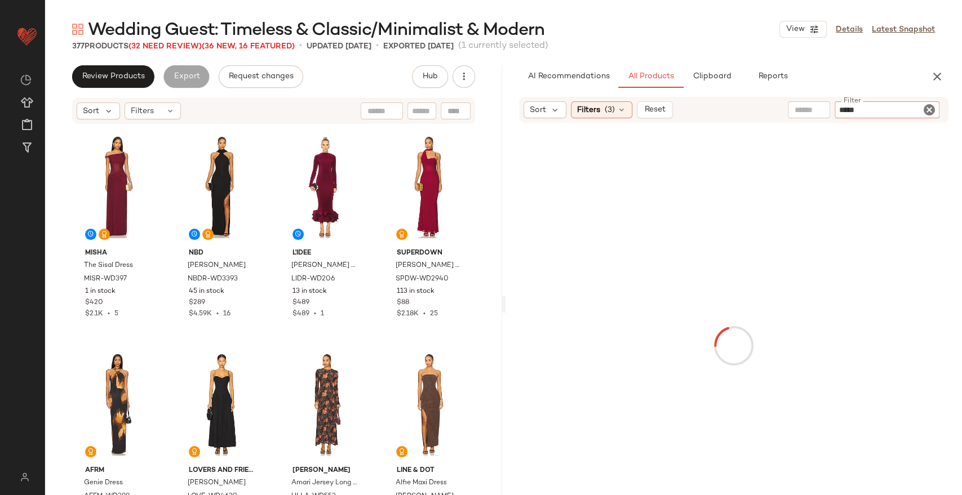
type input "******"
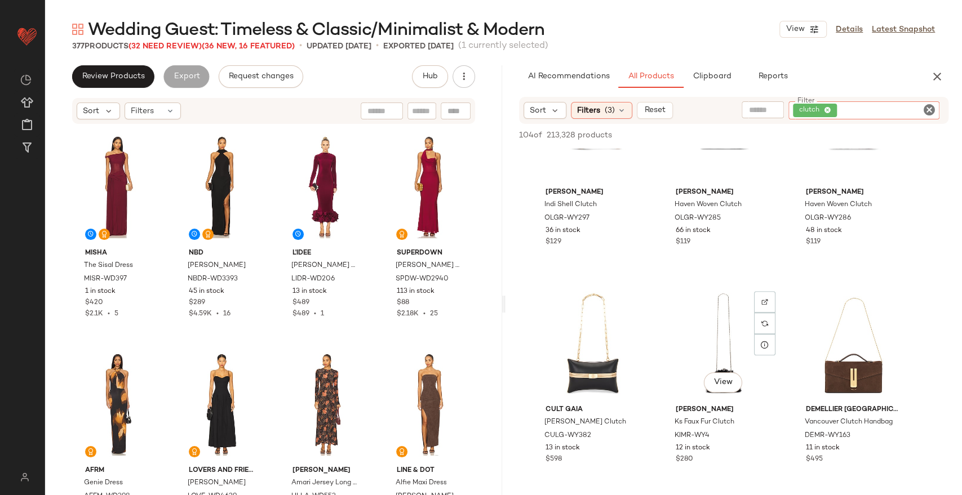
scroll to position [737, 0]
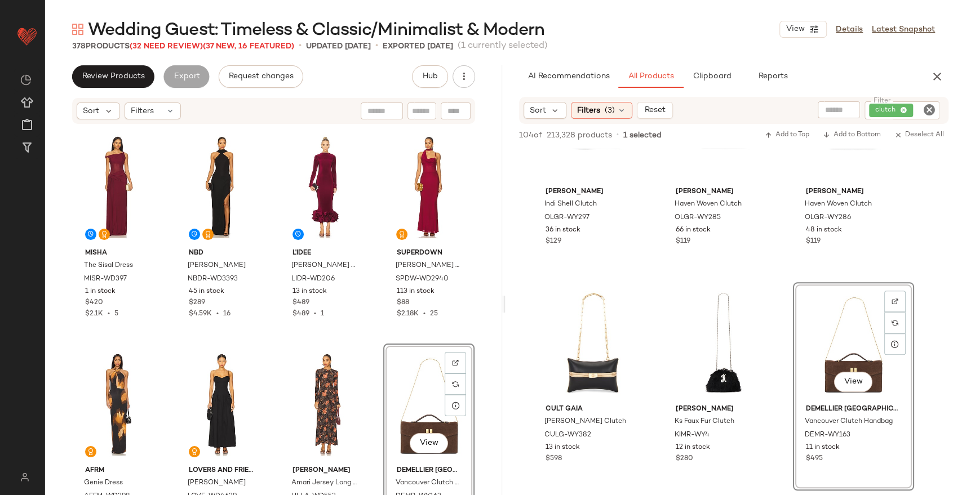
click at [928, 112] on icon "Clear Filter" at bounding box center [930, 110] width 14 height 14
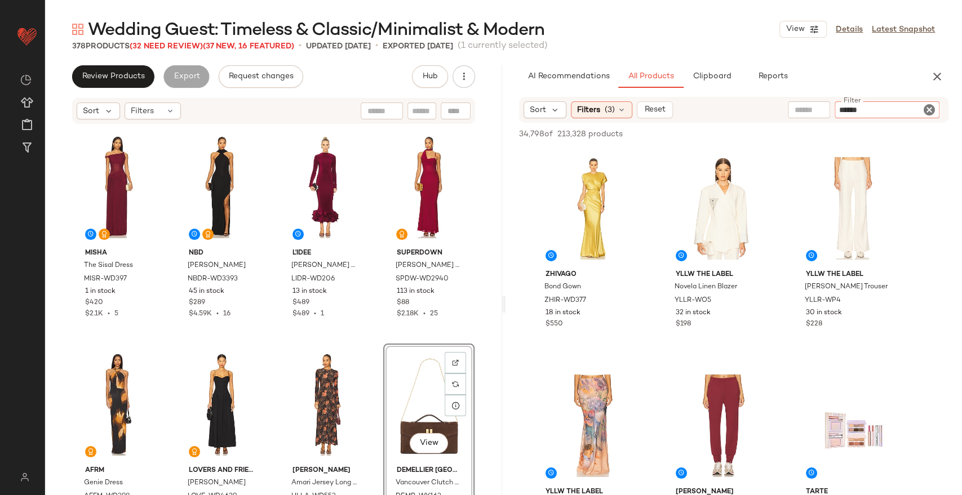
type input "*******"
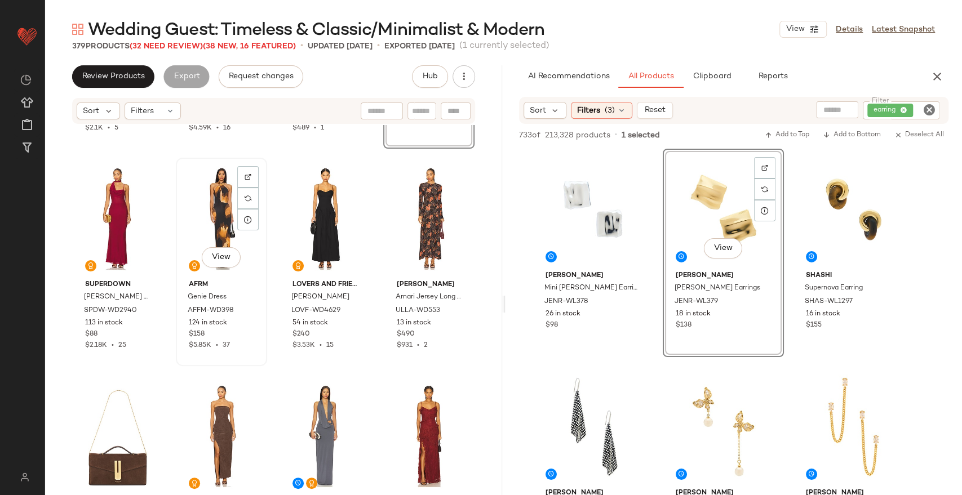
scroll to position [194, 0]
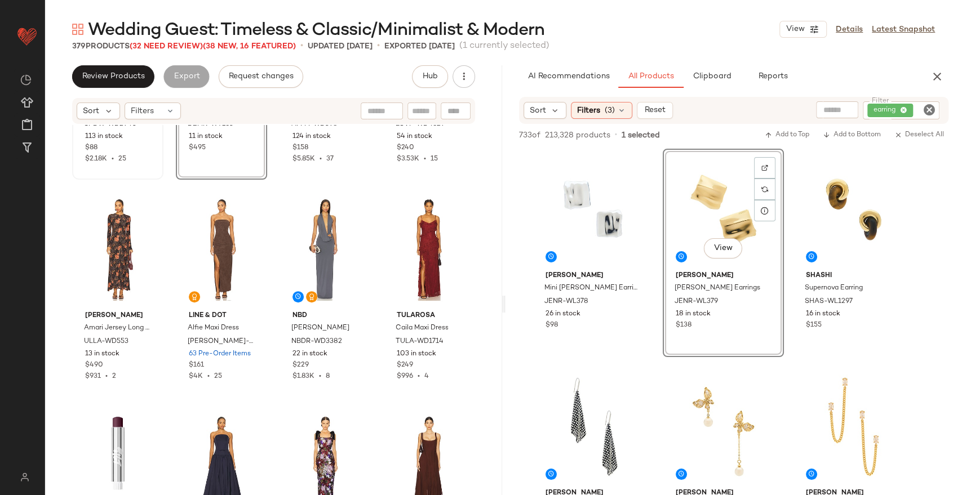
scroll to position [434, 0]
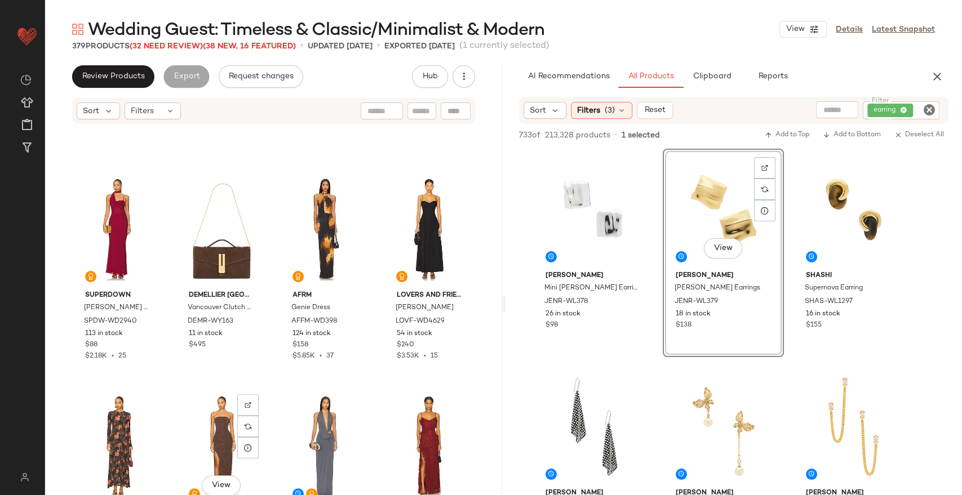
scroll to position [241, 0]
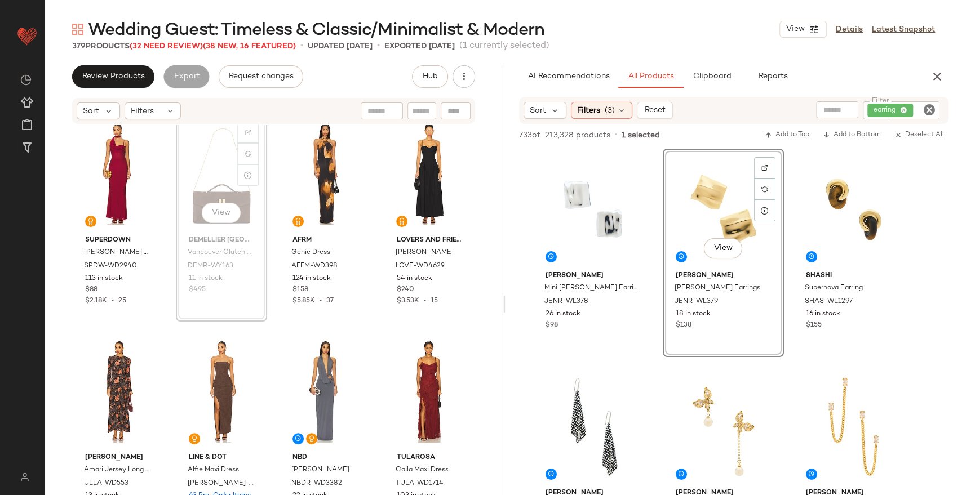
scroll to position [239, 0]
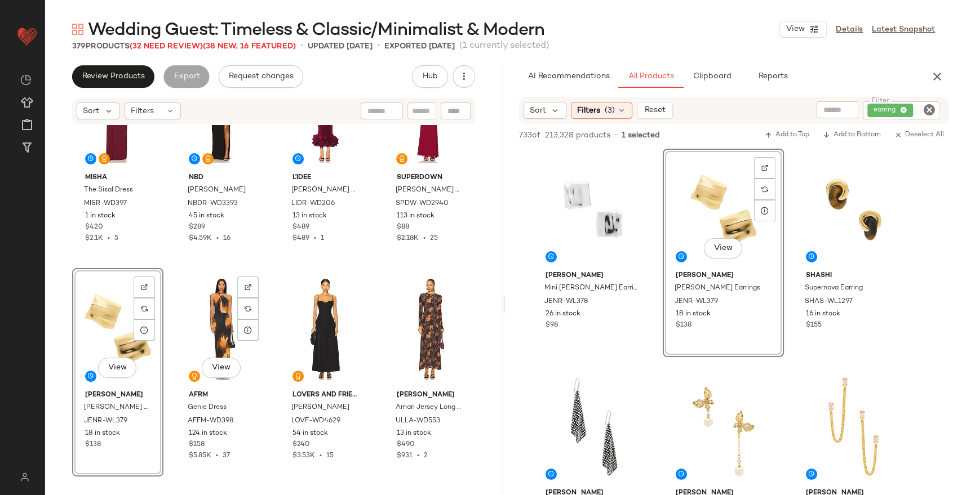
scroll to position [76, 0]
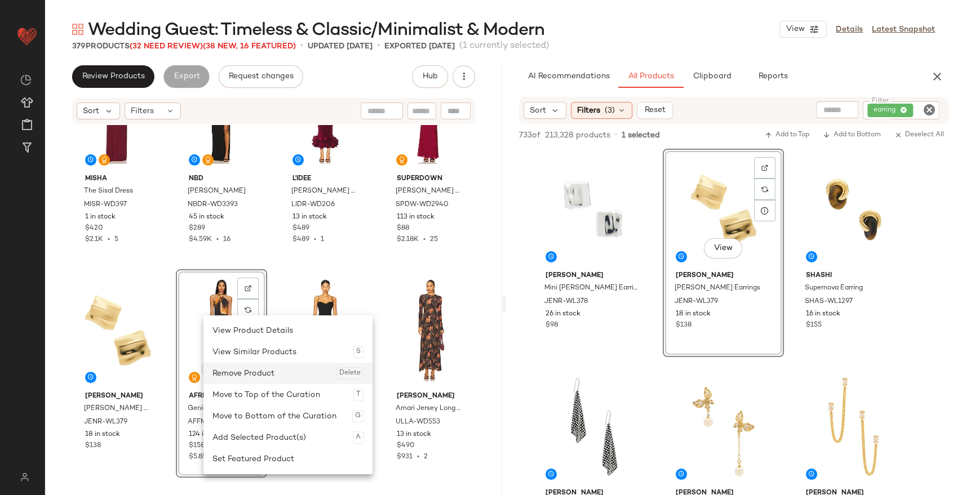
click at [237, 376] on div "Remove Product Delete" at bounding box center [287, 373] width 151 height 21
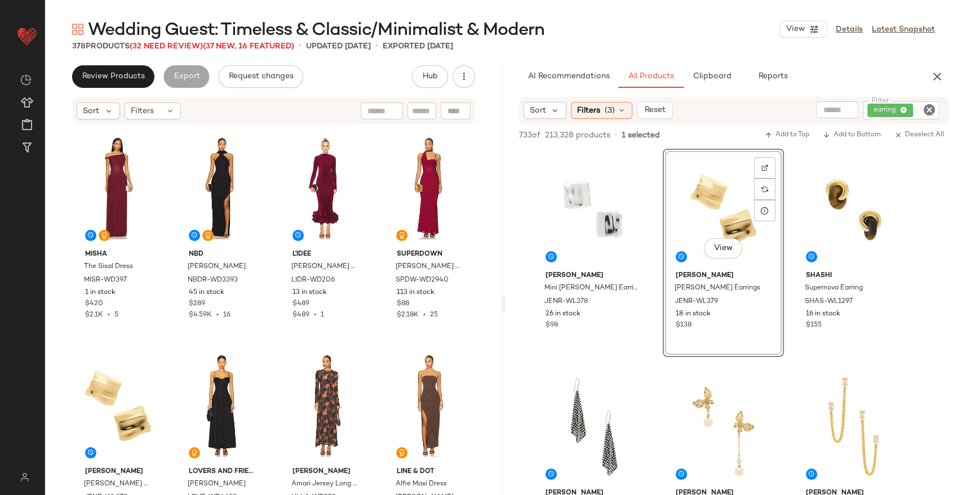
click at [926, 111] on icon "Clear Filter" at bounding box center [930, 110] width 14 height 14
type input "****"
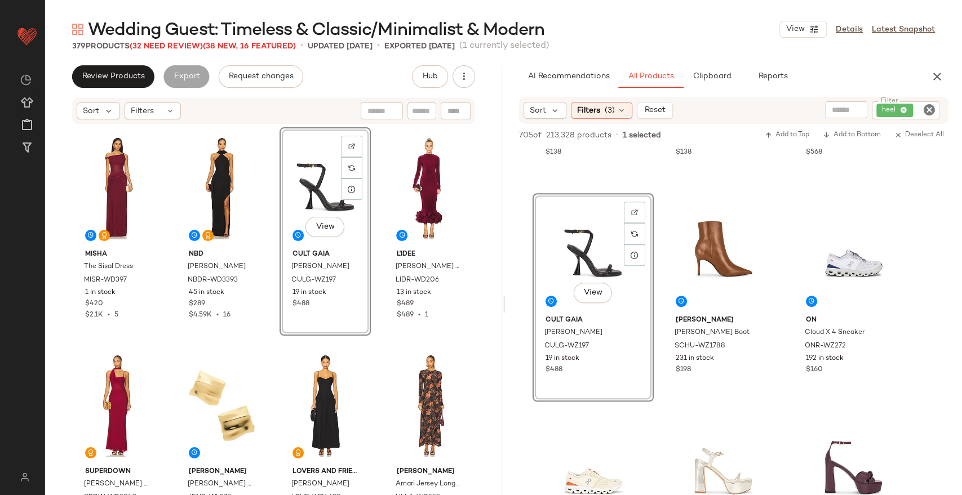
click at [929, 110] on icon "Clear Filter" at bounding box center [930, 110] width 14 height 14
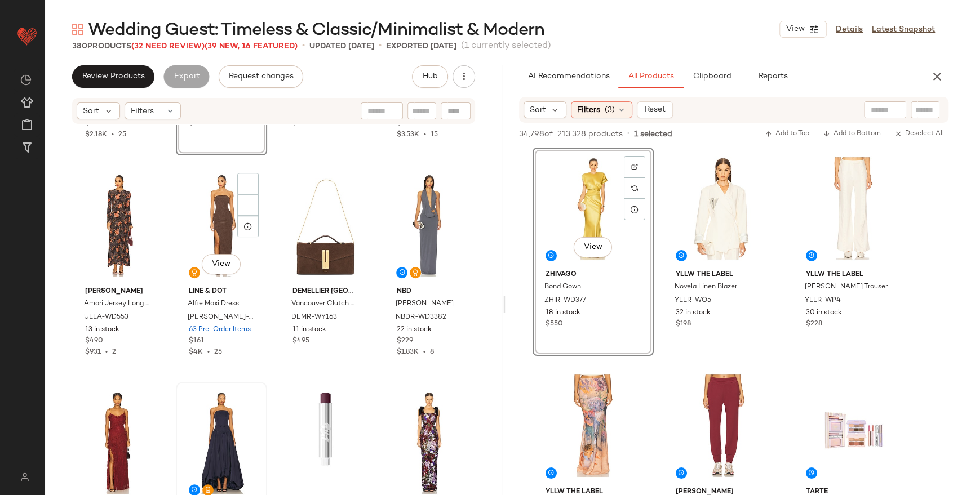
scroll to position [363, 0]
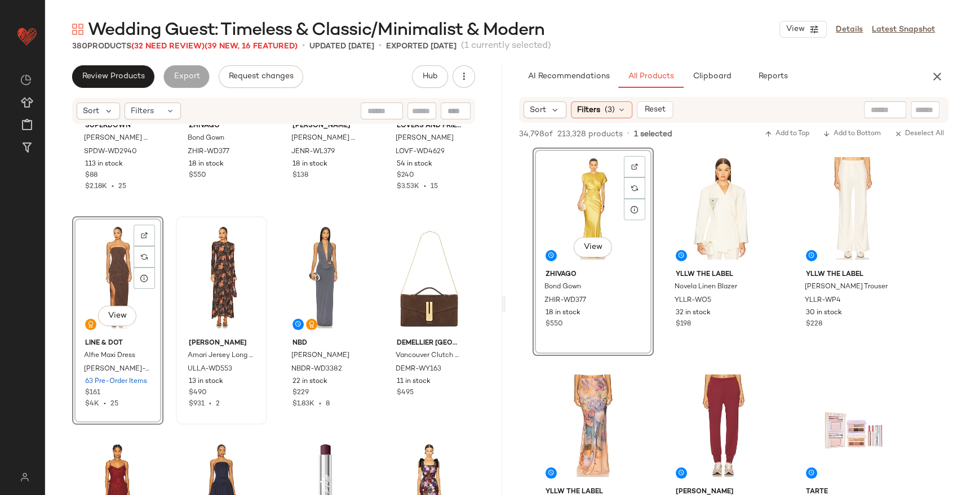
scroll to position [353, 0]
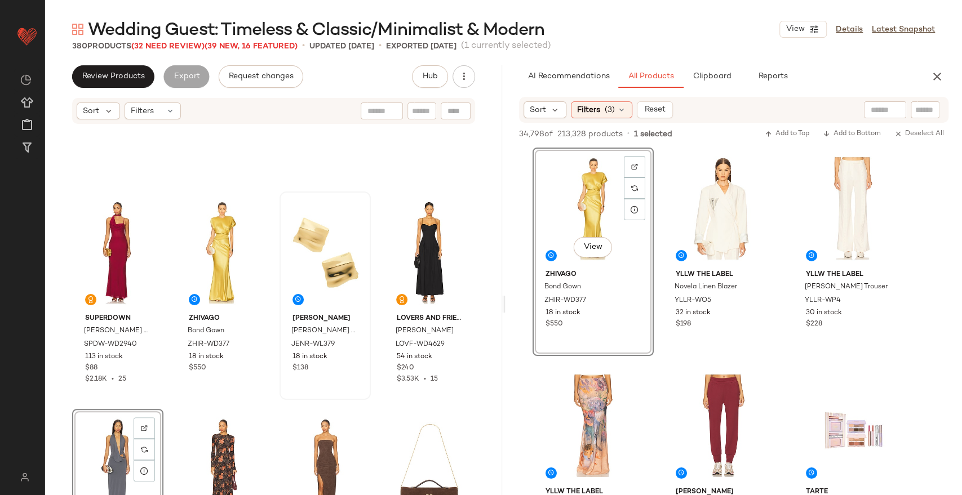
scroll to position [162, 0]
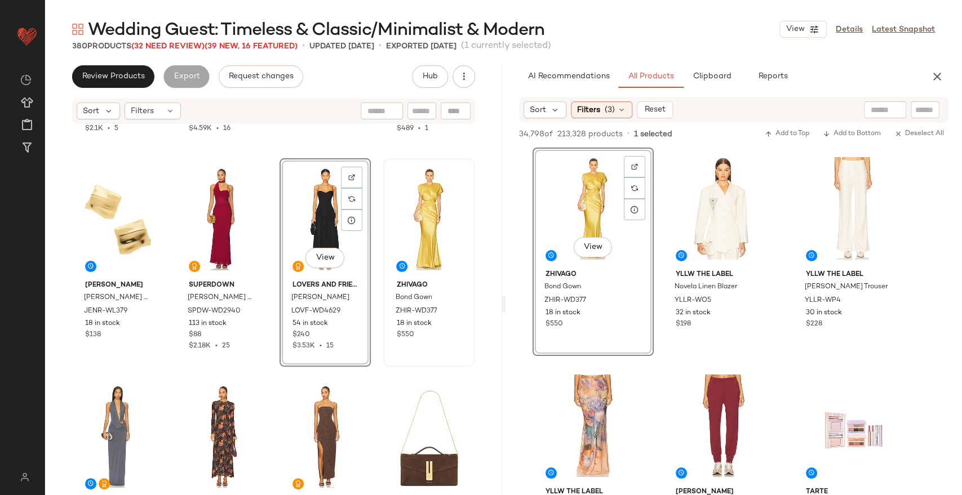
scroll to position [192, 0]
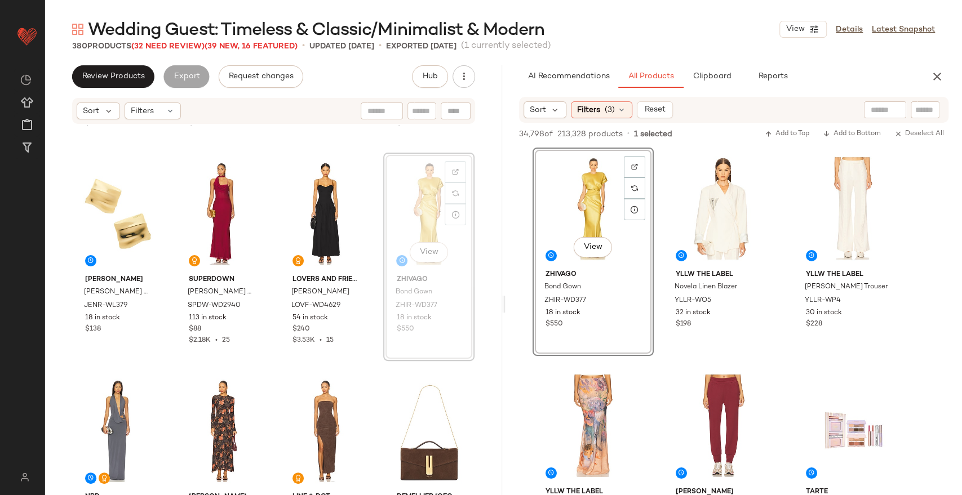
scroll to position [191, 0]
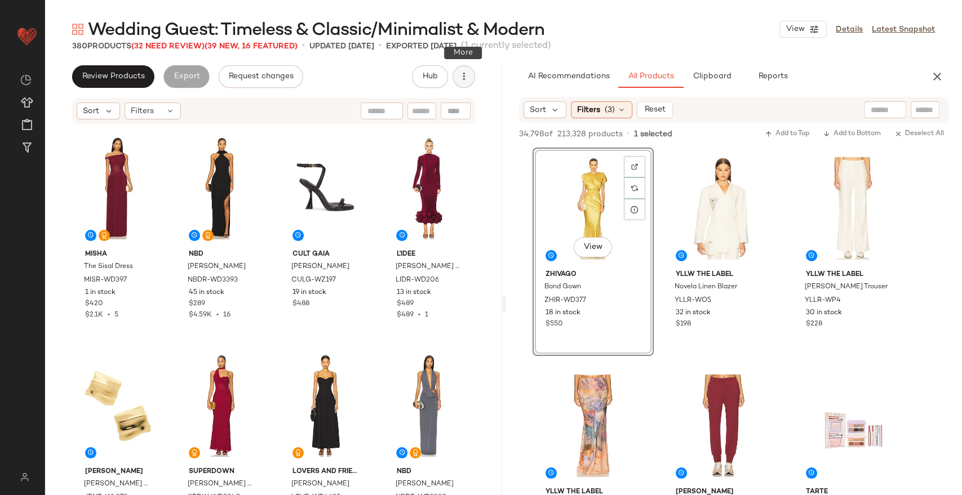
click at [471, 74] on button "button" at bounding box center [464, 76] width 23 height 23
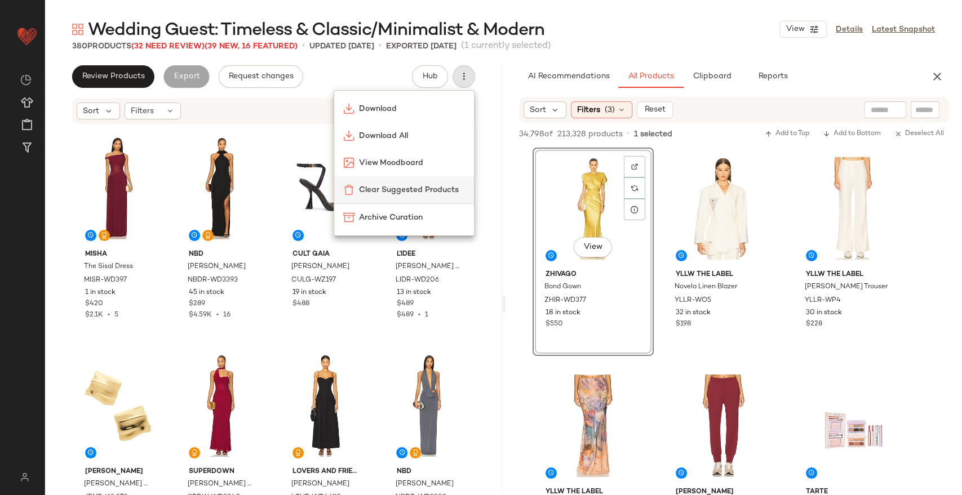
click at [426, 184] on div "Clear Suggested Products" at bounding box center [404, 190] width 122 height 12
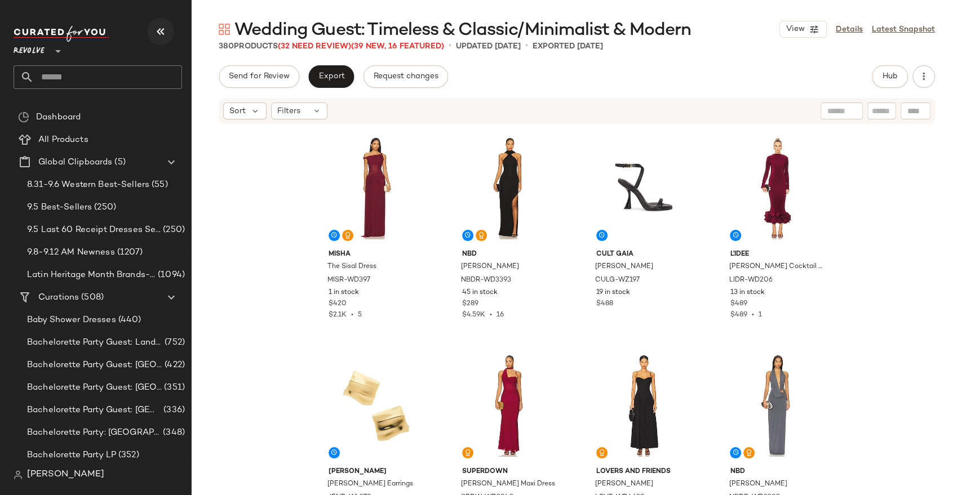
click at [167, 31] on icon "button" at bounding box center [161, 32] width 14 height 14
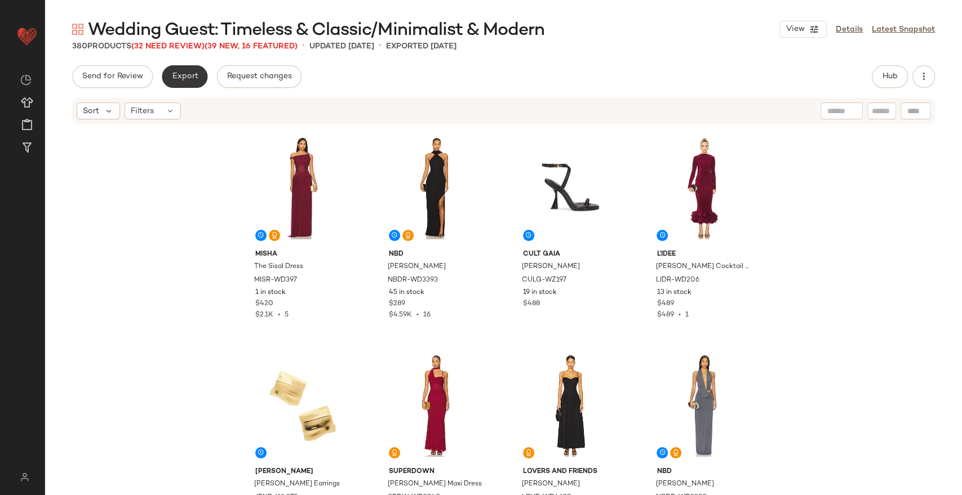
click at [184, 85] on button "Export" at bounding box center [185, 76] width 46 height 23
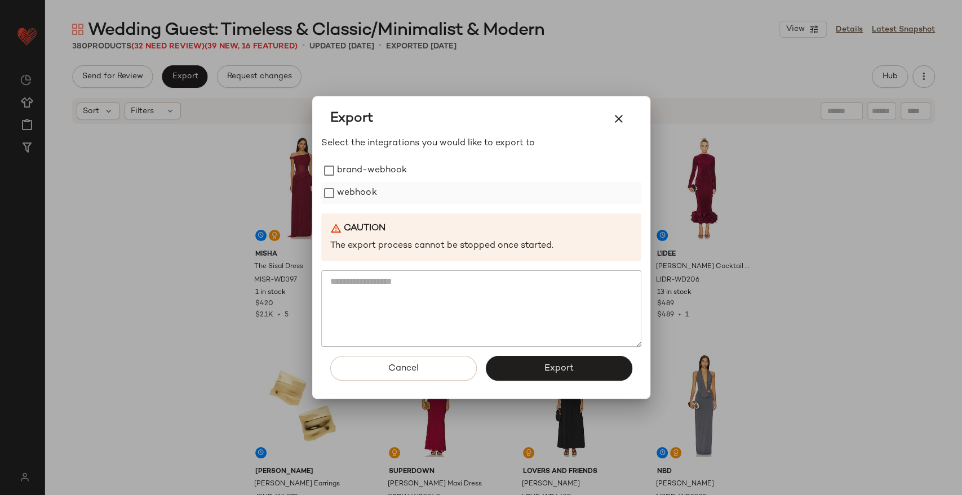
click at [338, 190] on label "webhook" at bounding box center [357, 193] width 40 height 23
click at [570, 356] on button "Export" at bounding box center [559, 368] width 147 height 25
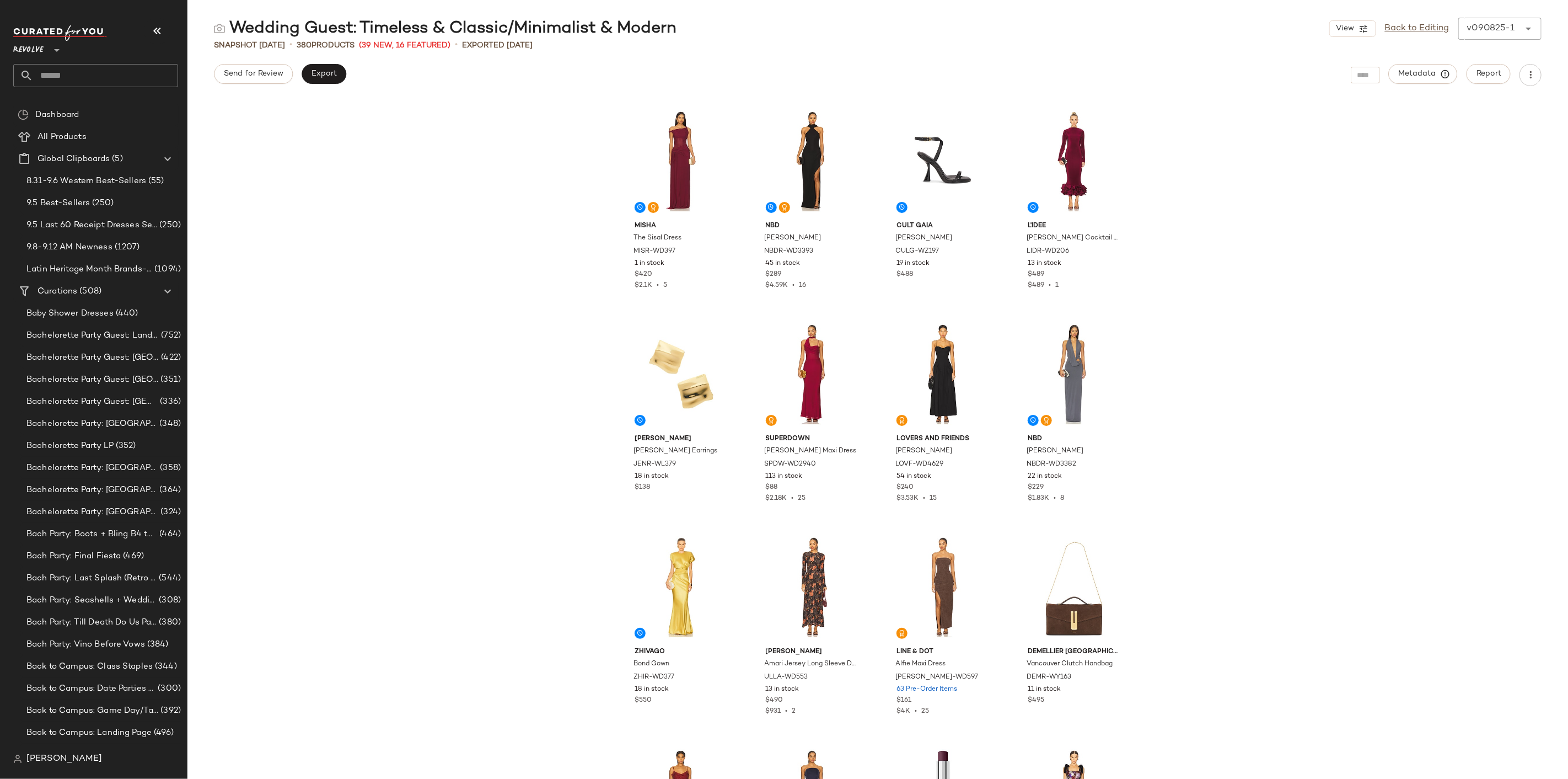
click at [64, 79] on input "text" at bounding box center [106, 75] width 145 height 23
drag, startPoint x: 91, startPoint y: 73, endPoint x: 15, endPoint y: 75, distance: 76.0
click at [15, 75] on input "**********" at bounding box center [96, 75] width 165 height 23
type input "*****"
click at [75, 127] on span "Summer Shop:" at bounding box center [49, 130] width 54 height 12
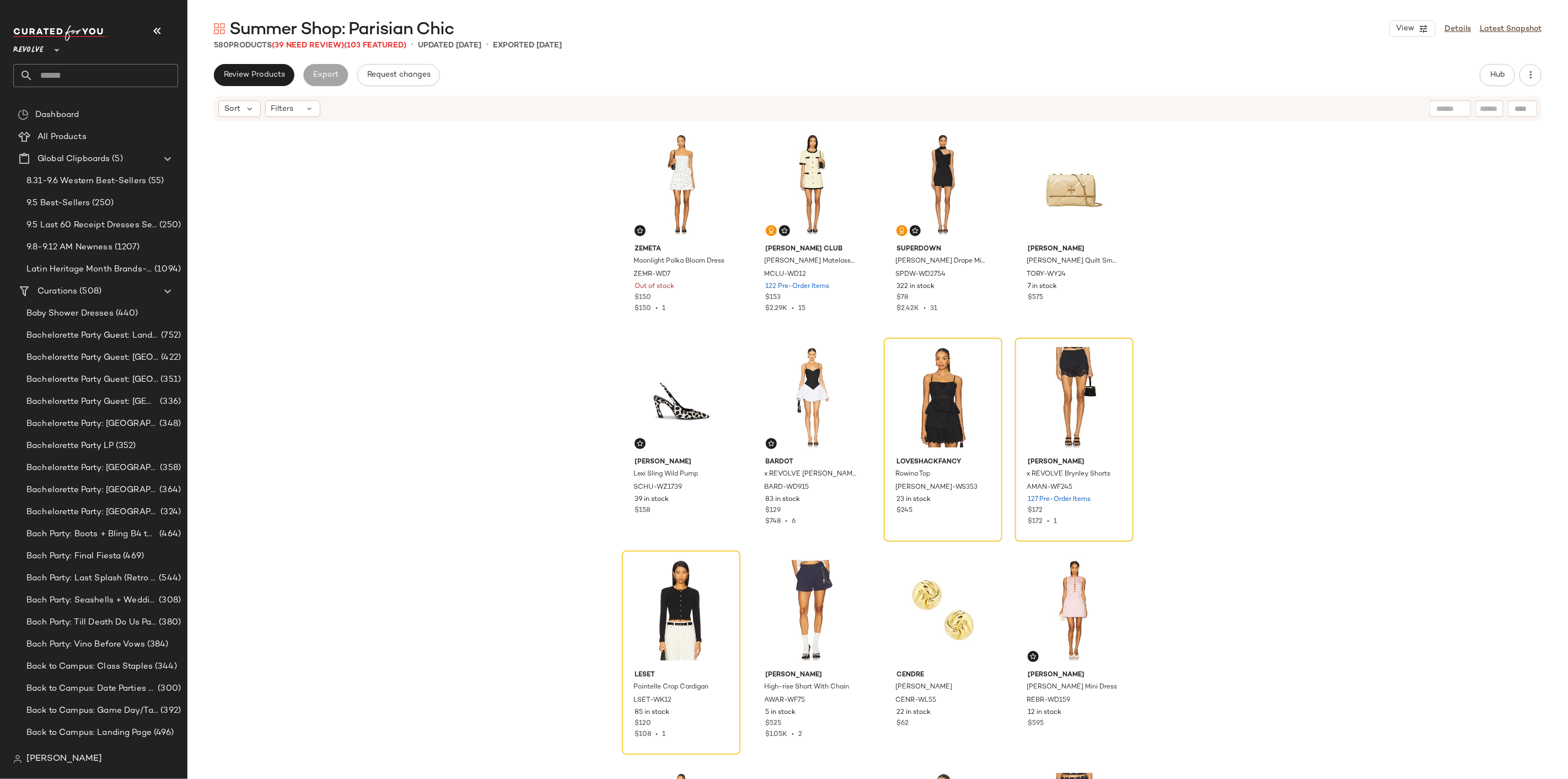
click at [77, 68] on input "text" at bounding box center [106, 75] width 145 height 23
type input "*"
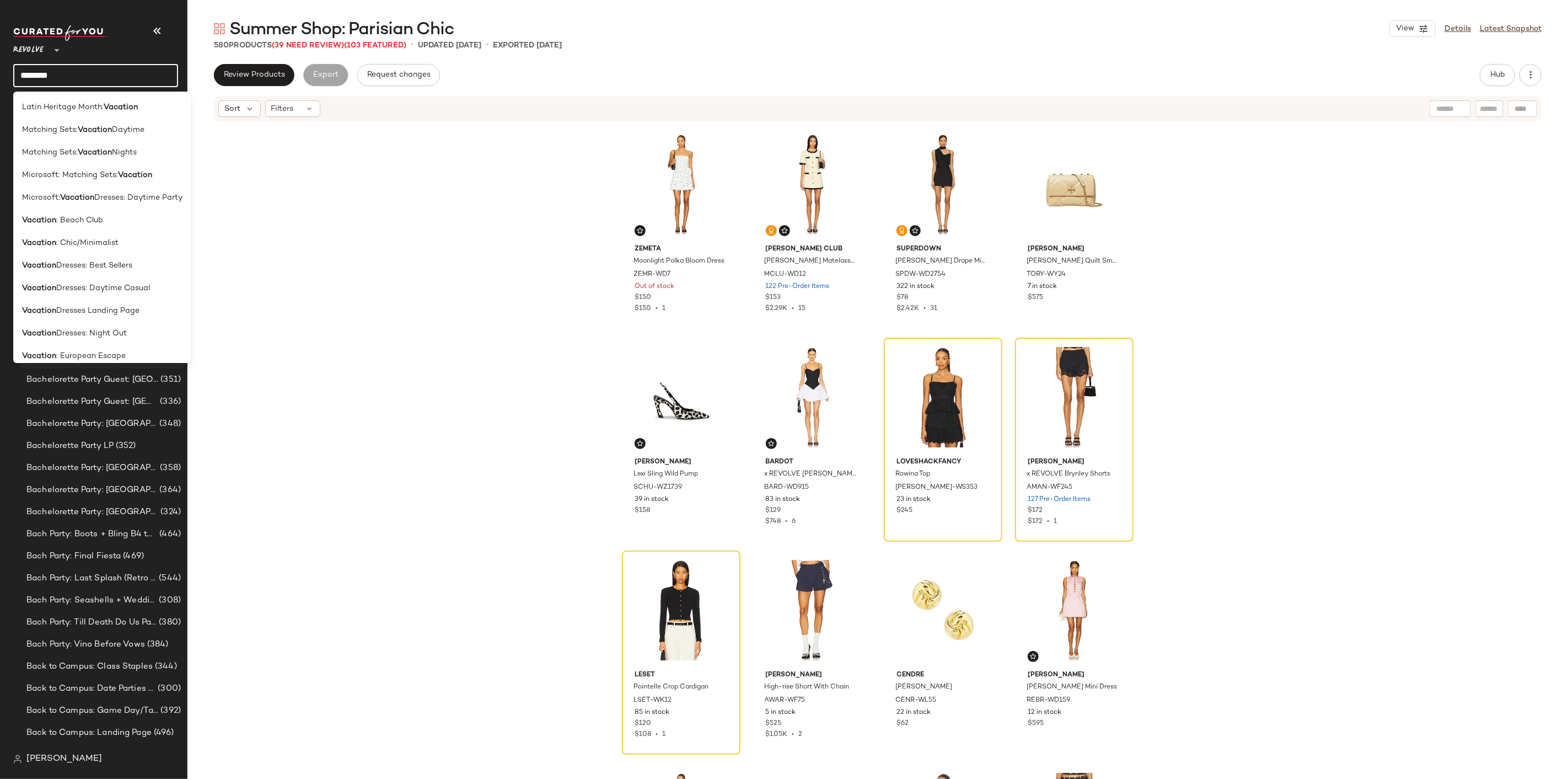
type input "********"
click at [96, 348] on div "Vacation : European Escape" at bounding box center [103, 355] width 178 height 23
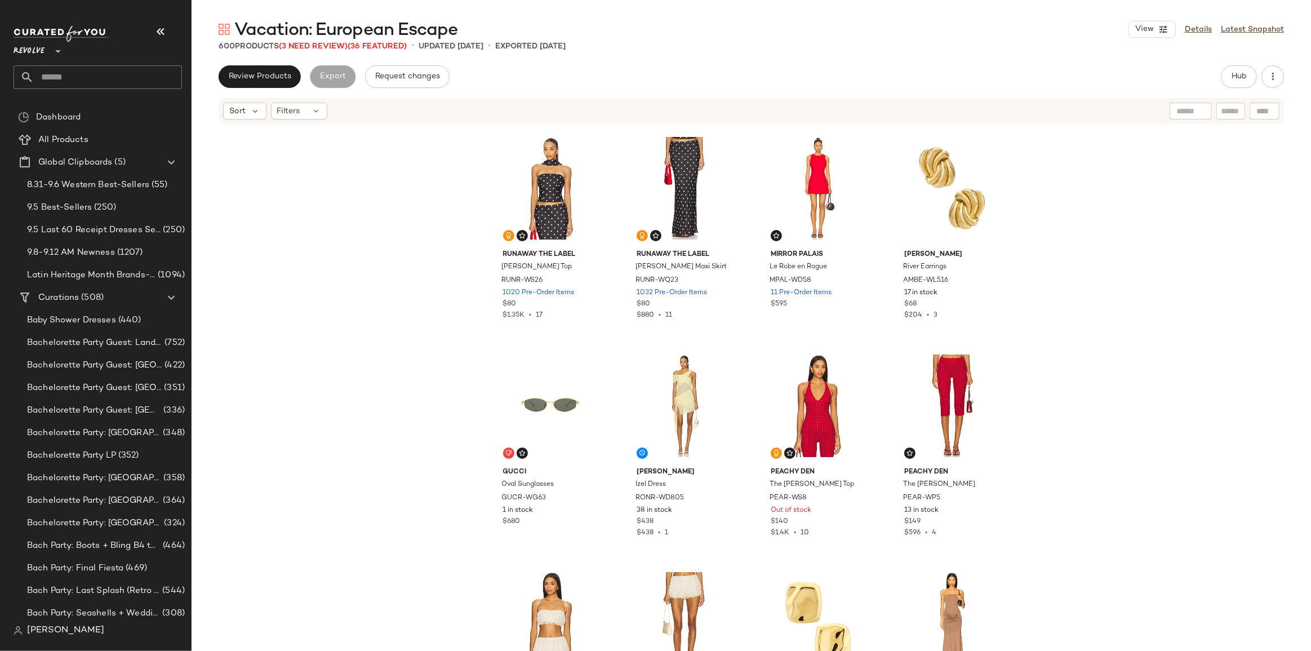
drag, startPoint x: 1582, startPoint y: 0, endPoint x: 929, endPoint y: 87, distance: 659.0
click at [961, 76] on div "Review Products Export Request changes Hub" at bounding box center [752, 76] width 1066 height 23
click at [165, 33] on icon "button" at bounding box center [161, 32] width 14 height 14
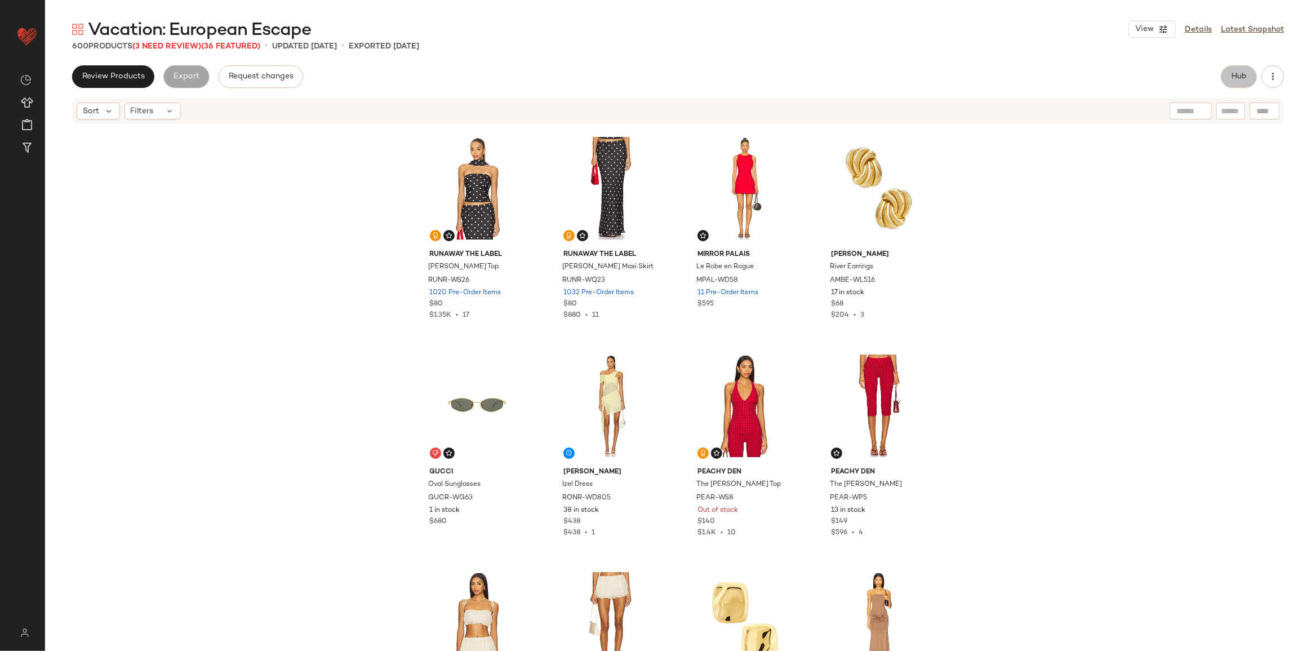
click at [961, 67] on button "Hub" at bounding box center [1239, 76] width 36 height 23
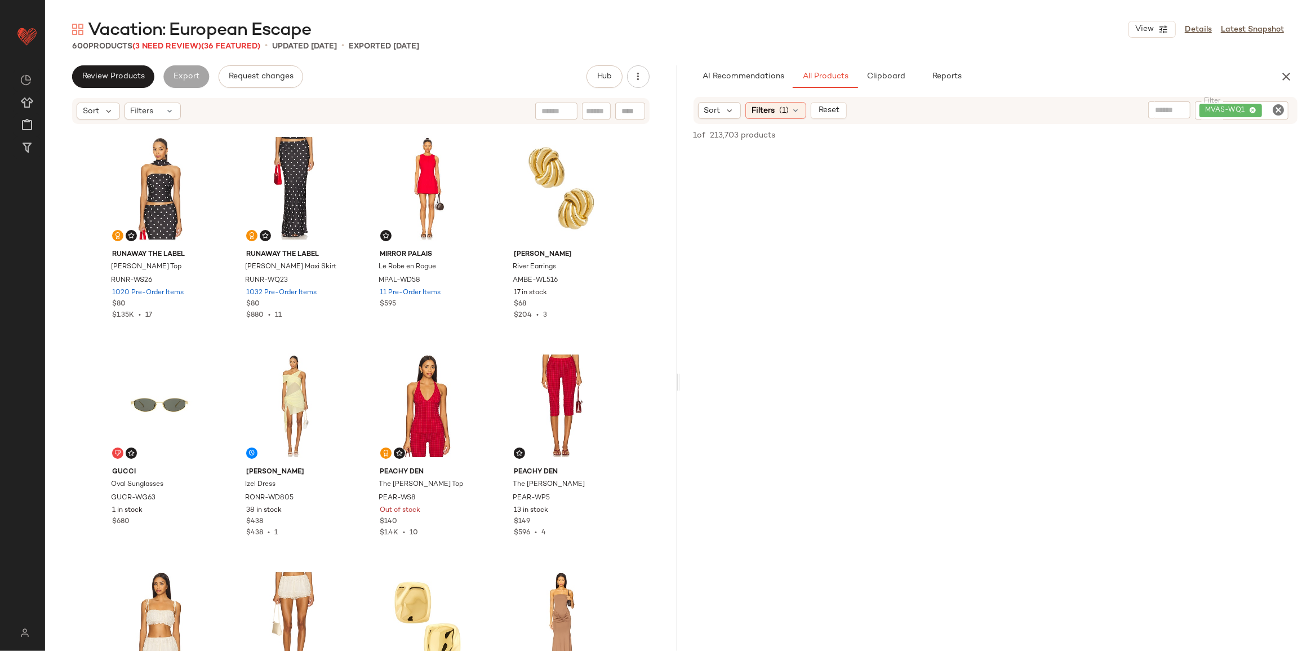
click at [961, 107] on icon "Clear Filter" at bounding box center [1279, 110] width 14 height 14
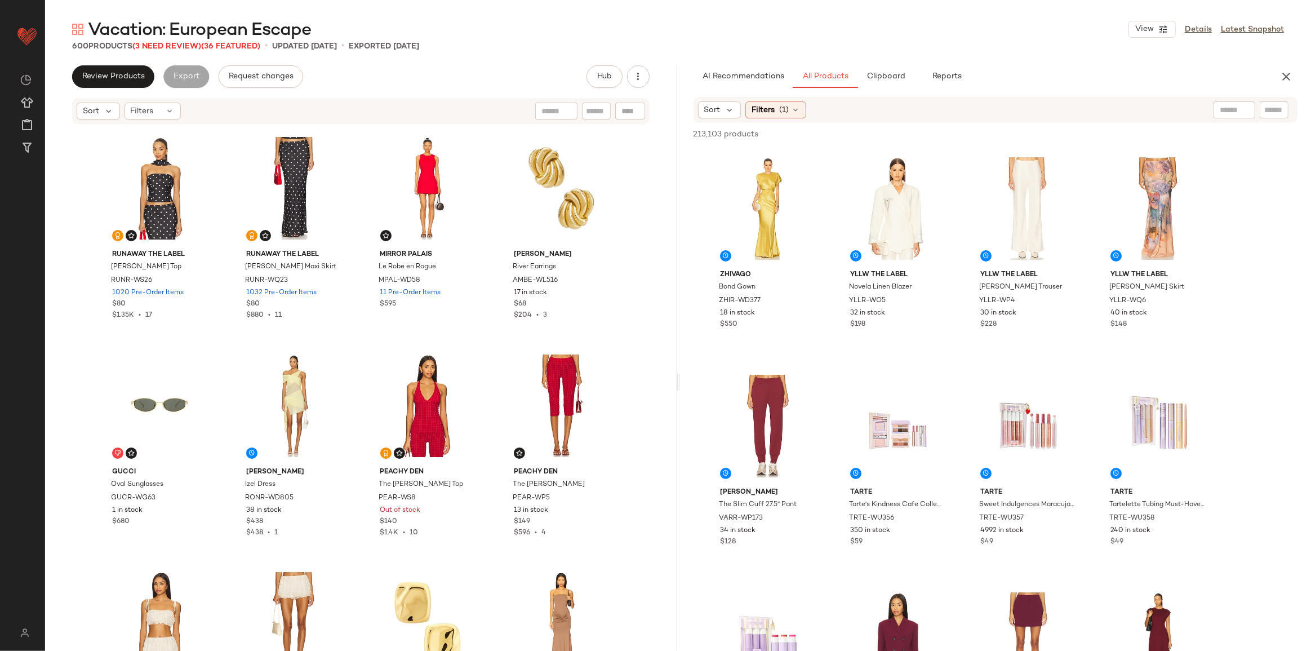
click at [961, 111] on input "text" at bounding box center [1275, 110] width 20 height 12
paste input "*********"
type input "*********"
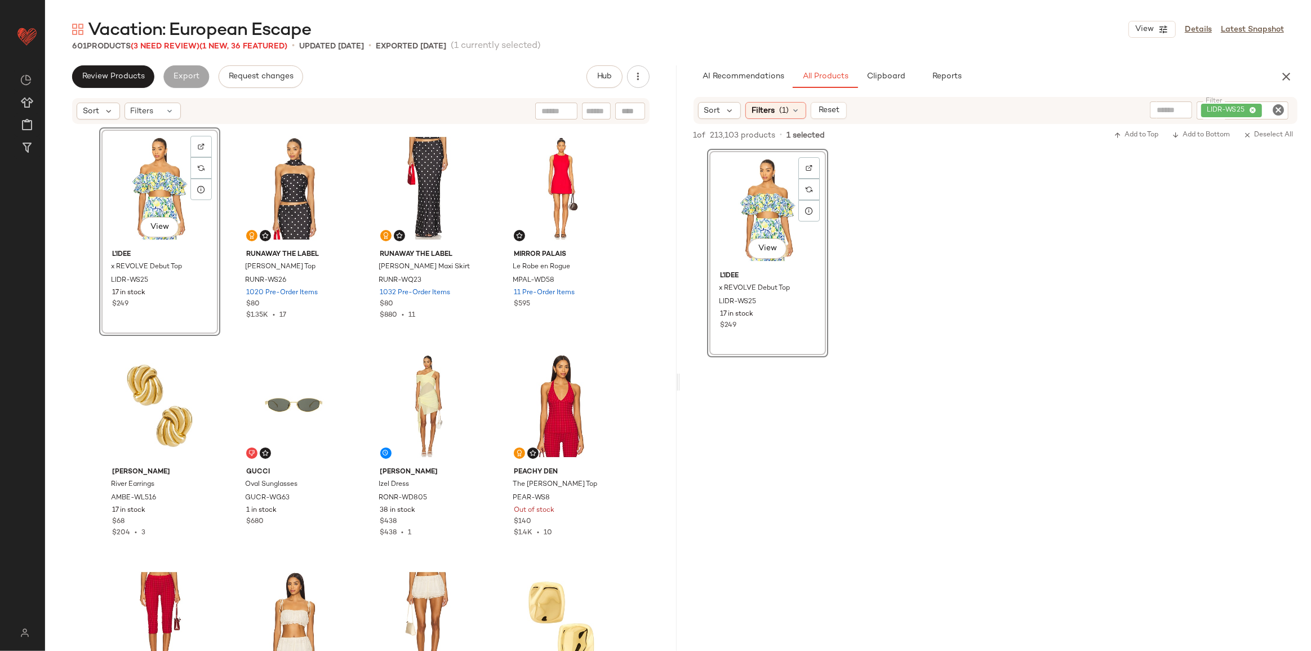
click at [961, 110] on icon "Clear Filter" at bounding box center [1279, 110] width 14 height 14
paste input "**********"
type input "**********"
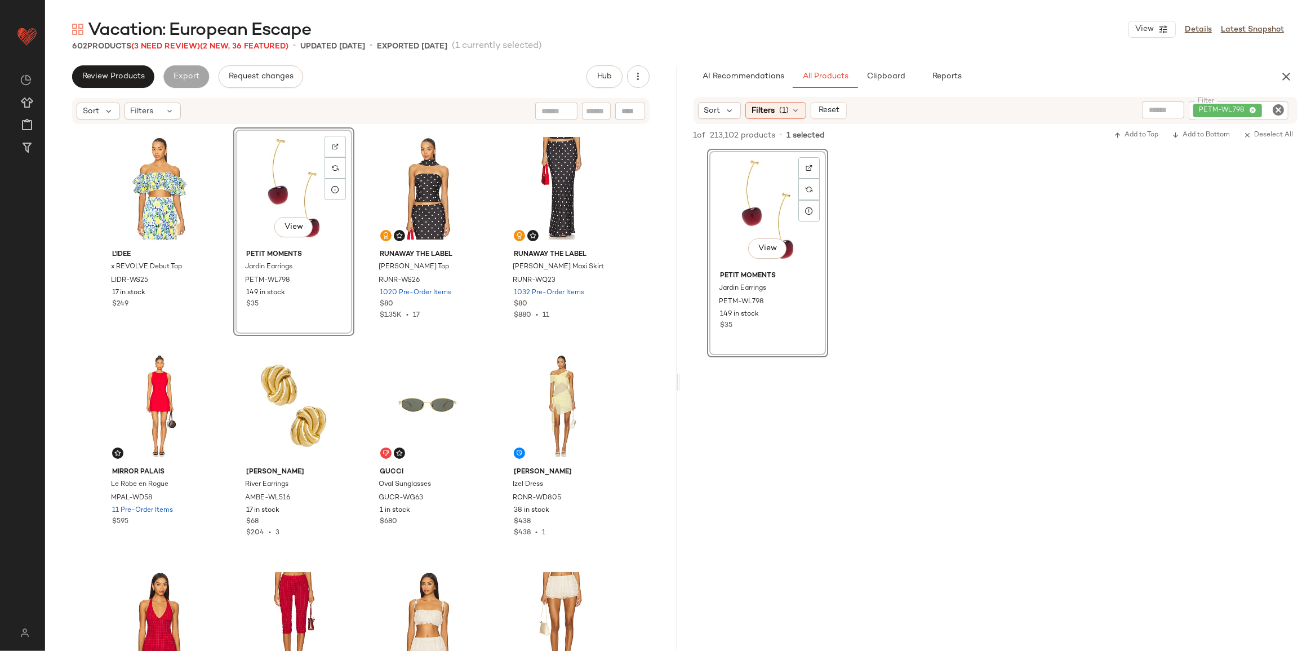
click at [961, 110] on icon "Clear Filter" at bounding box center [1279, 110] width 14 height 14
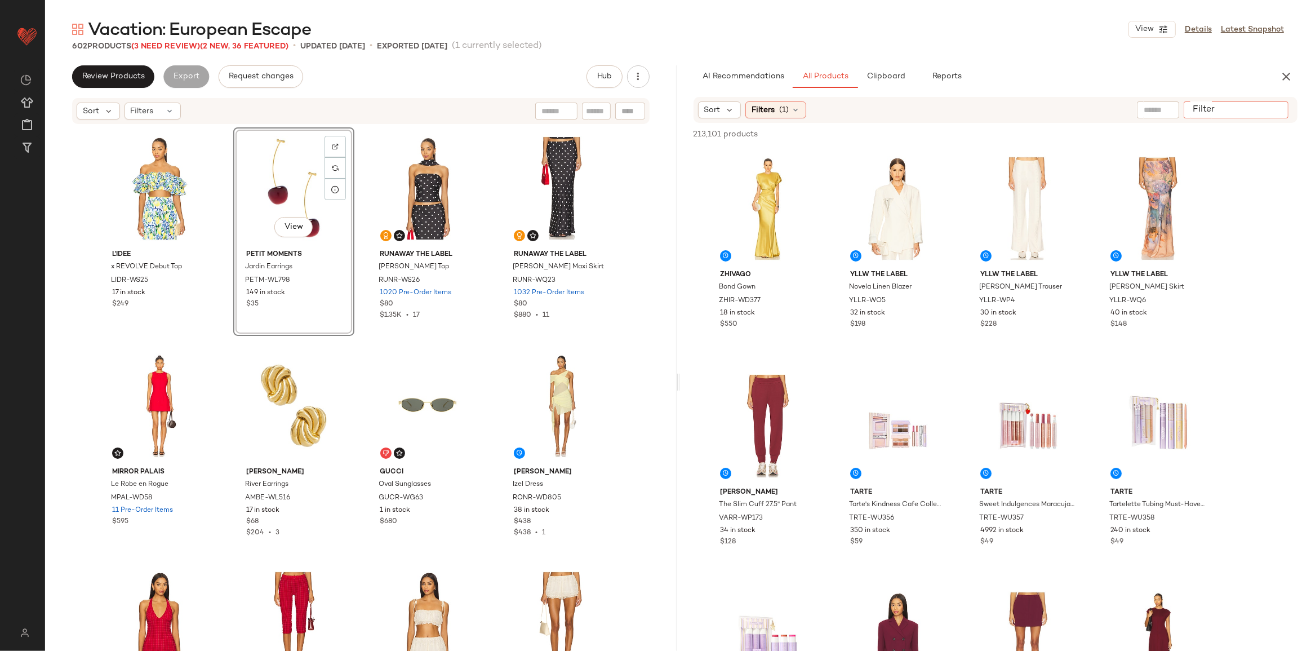
click at [961, 107] on input "Filter" at bounding box center [1237, 110] width 96 height 12
paste input "********"
type input "********"
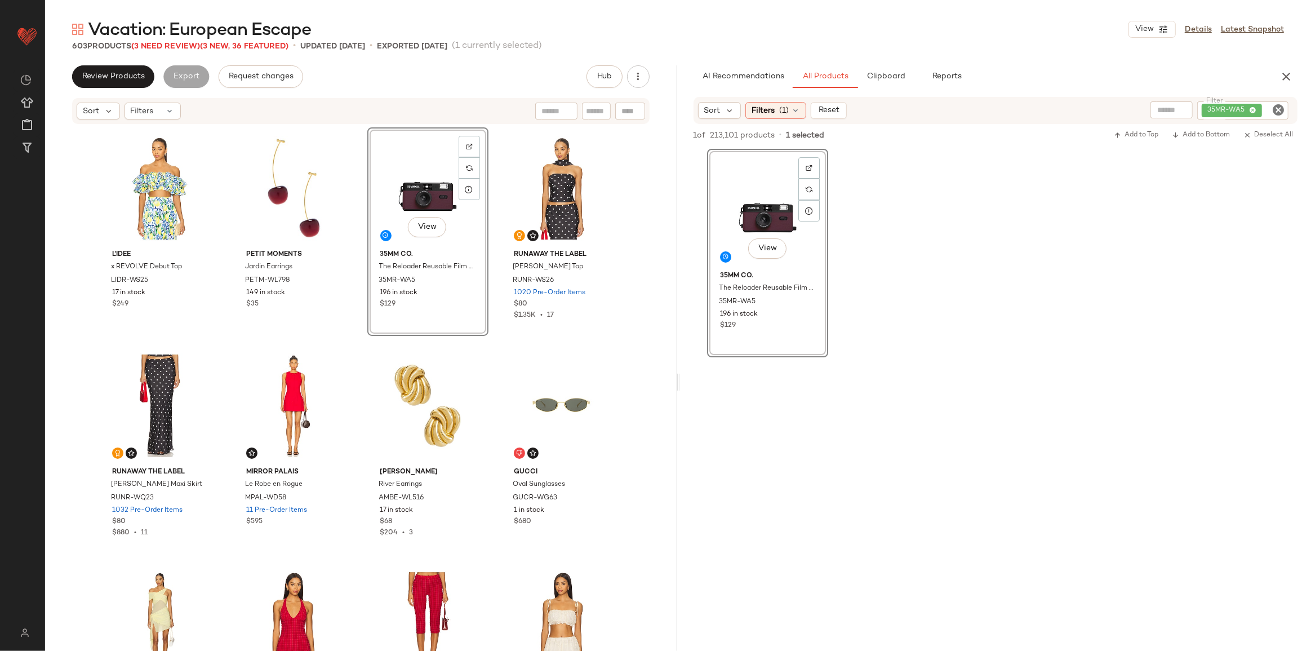
click at [961, 108] on icon "Clear Filter" at bounding box center [1279, 110] width 14 height 14
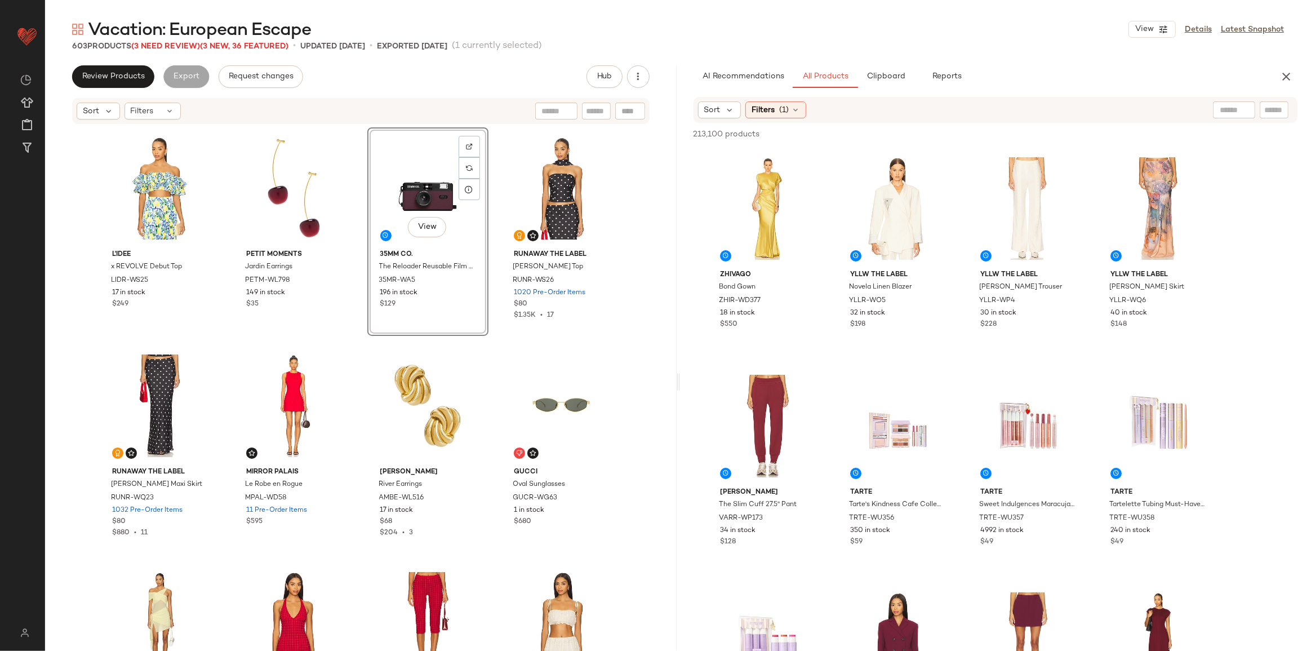
click at [961, 109] on input "text" at bounding box center [1275, 110] width 20 height 12
paste input "*********"
type input "*********"
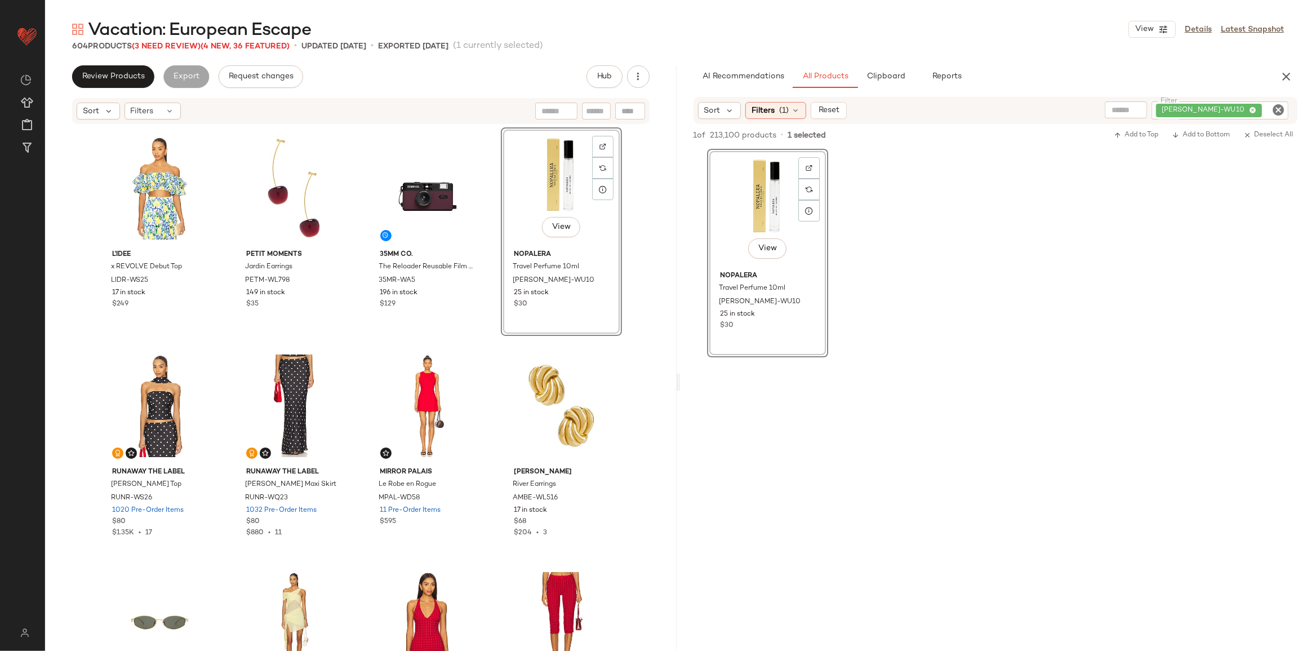
click at [961, 108] on input "Filter" at bounding box center [1275, 111] width 20 height 12
click at [961, 108] on icon "Clear Filter" at bounding box center [1279, 110] width 14 height 14
paste input "**********"
type input "**********"
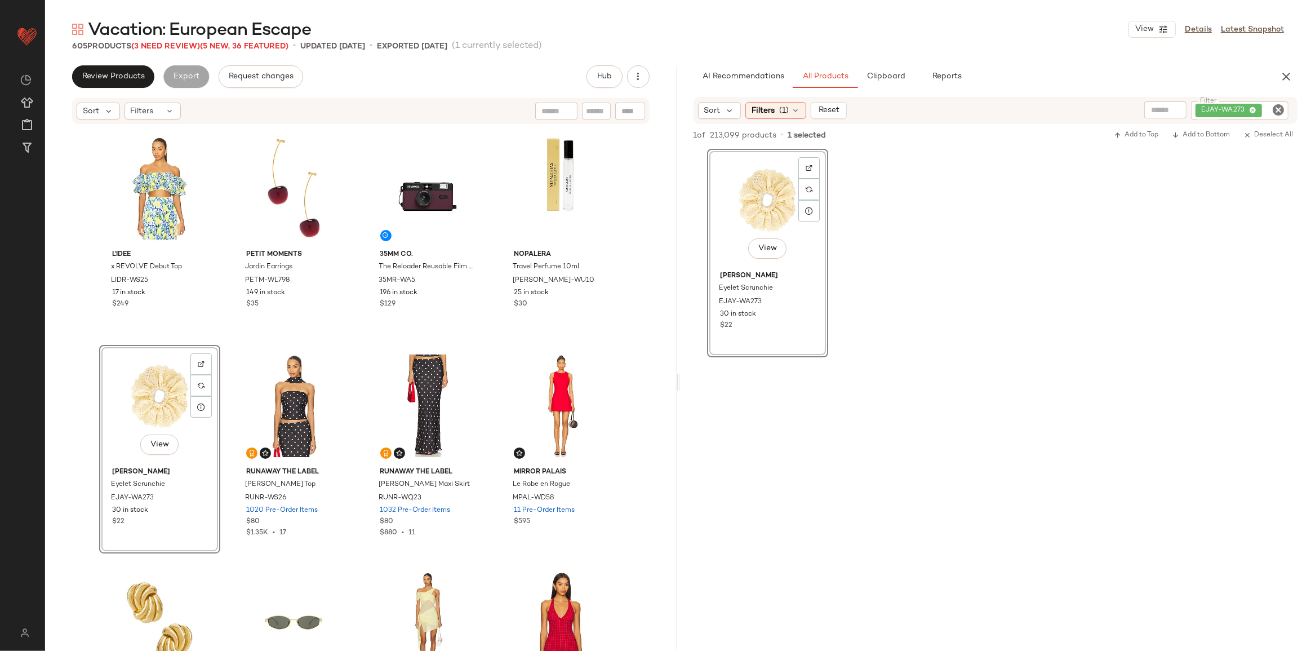
click at [961, 110] on icon "Clear Filter" at bounding box center [1279, 110] width 14 height 14
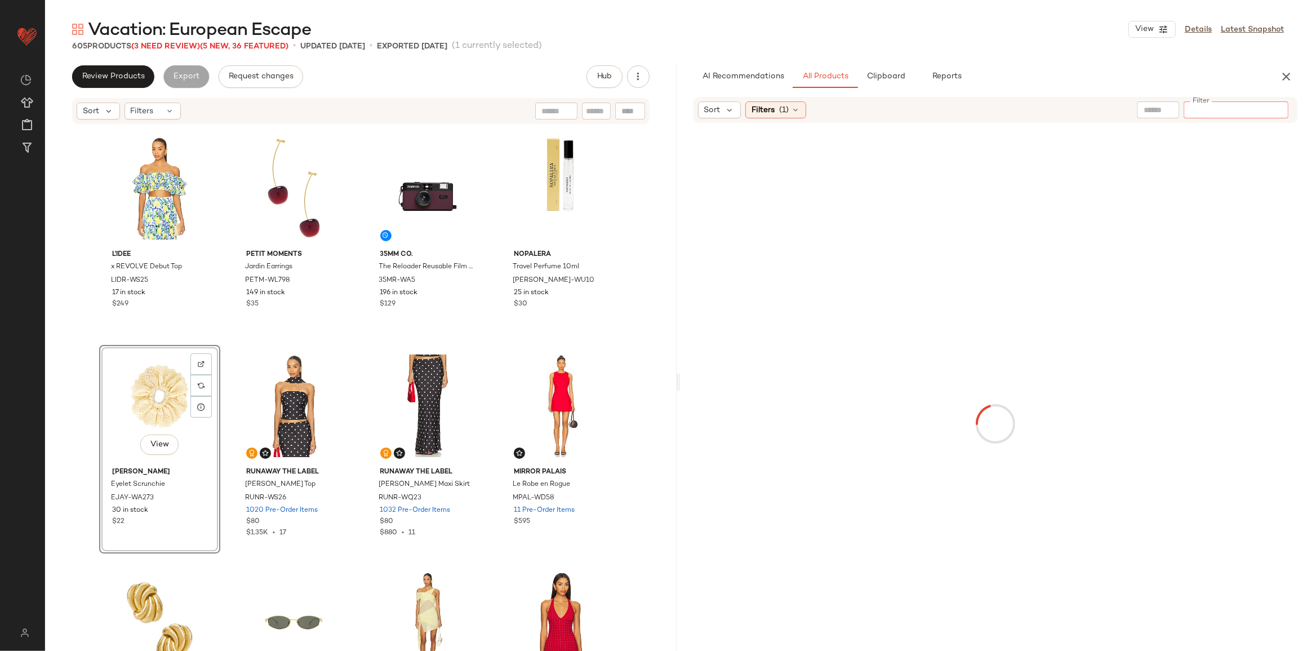
paste input "**********"
type input "**********"
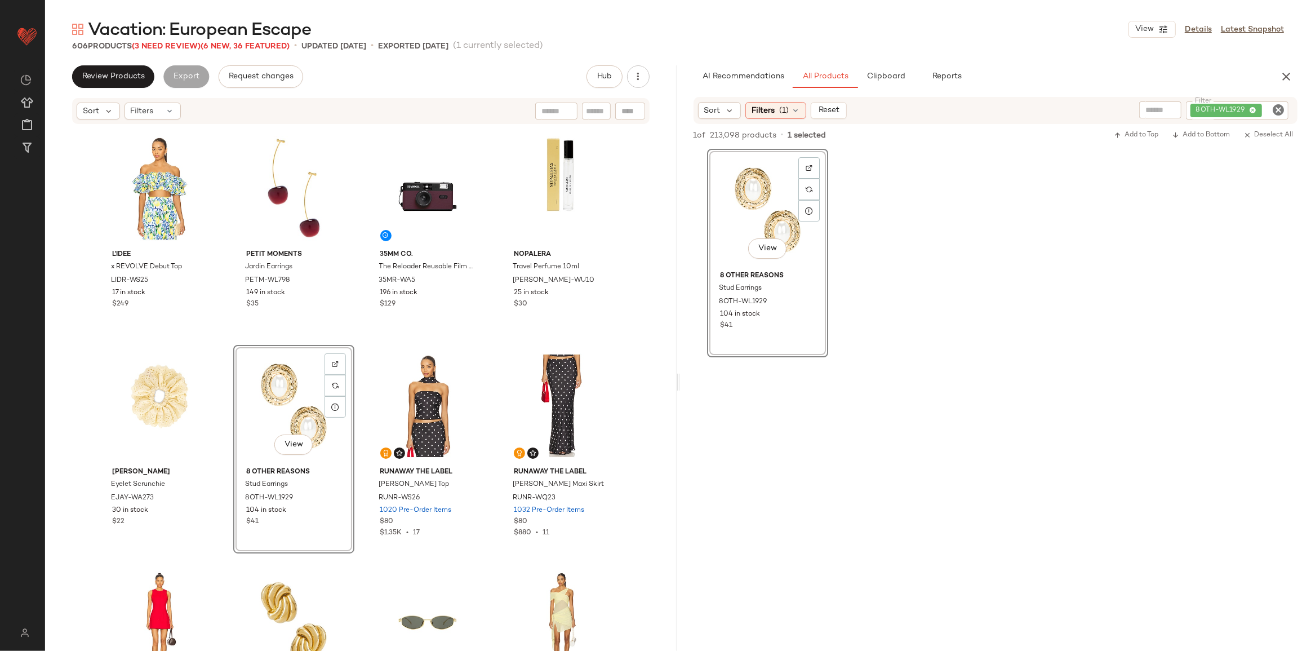
click at [961, 112] on icon "Clear Filter" at bounding box center [1279, 110] width 14 height 14
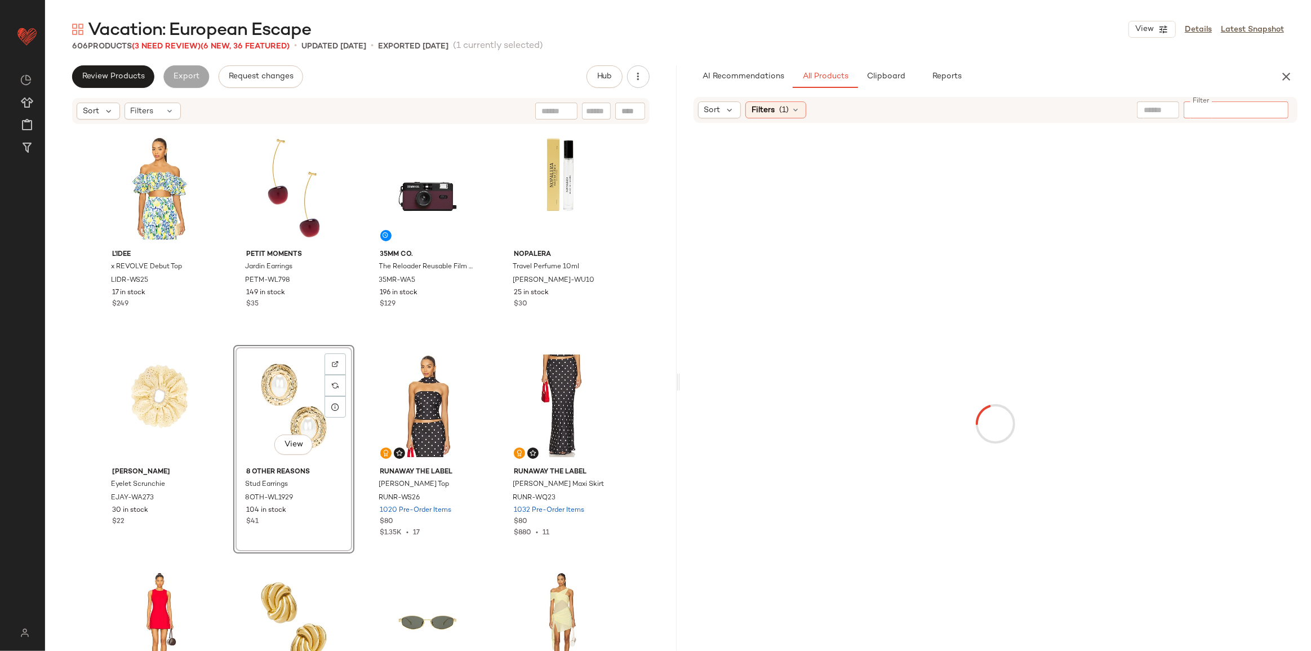
paste input "**********"
type input "**********"
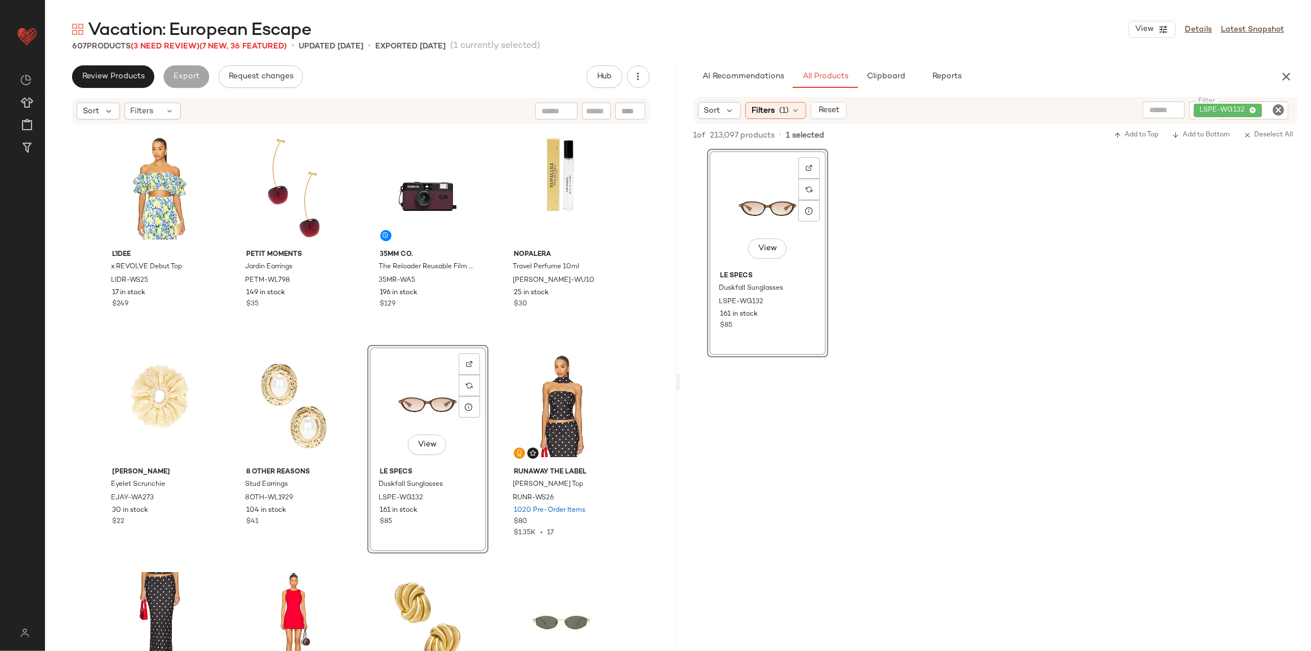
click at [961, 108] on icon "Clear Filter" at bounding box center [1279, 110] width 14 height 14
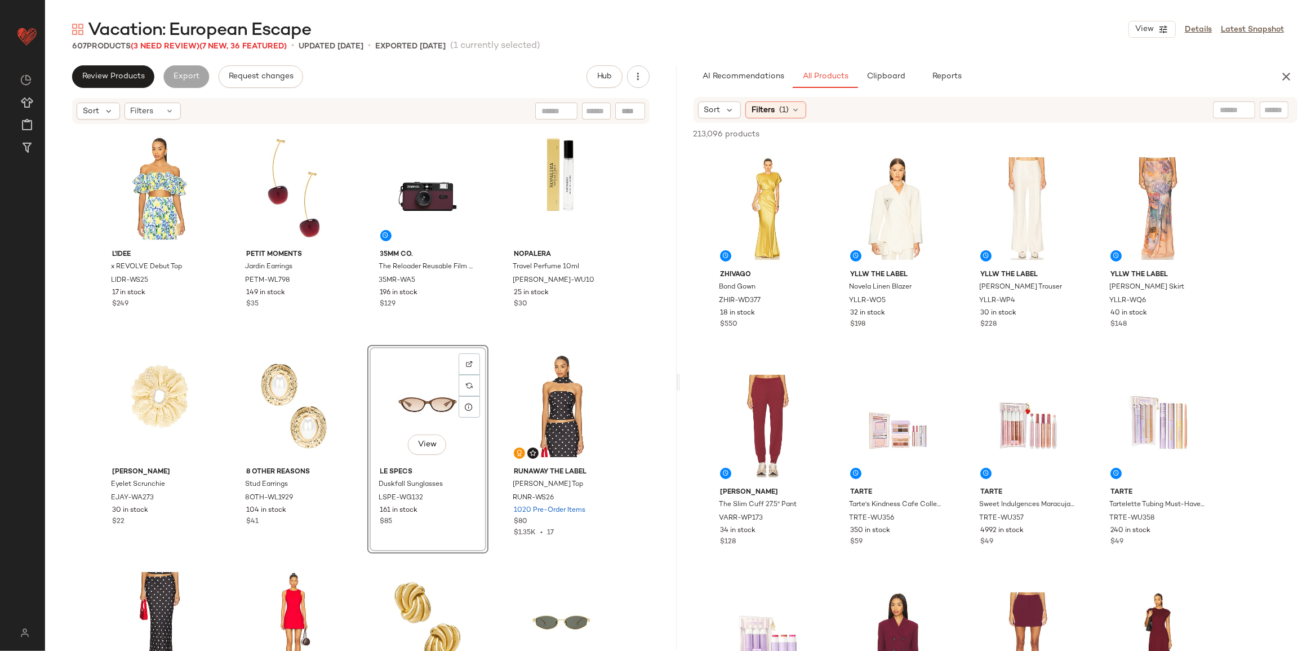
click at [961, 106] on input "text" at bounding box center [1275, 110] width 20 height 12
paste input "*********"
type input "*********"
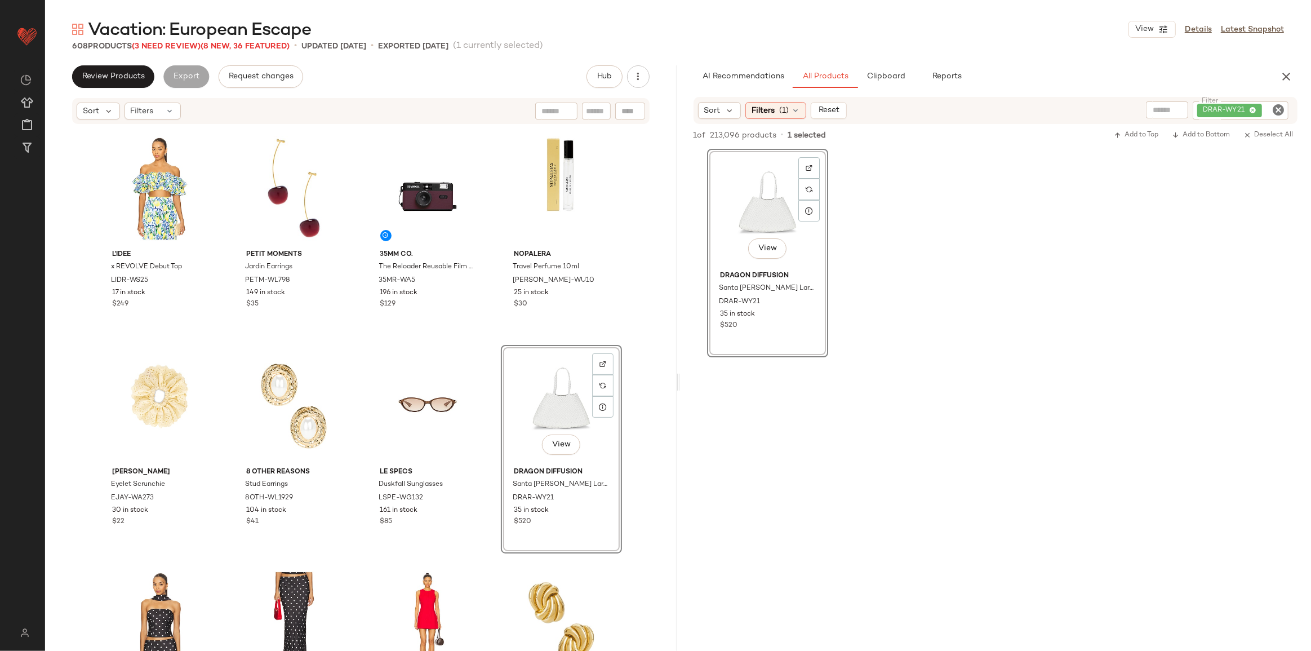
click at [961, 114] on icon "Clear Filter" at bounding box center [1279, 110] width 14 height 14
paste input "*********"
type input "*********"
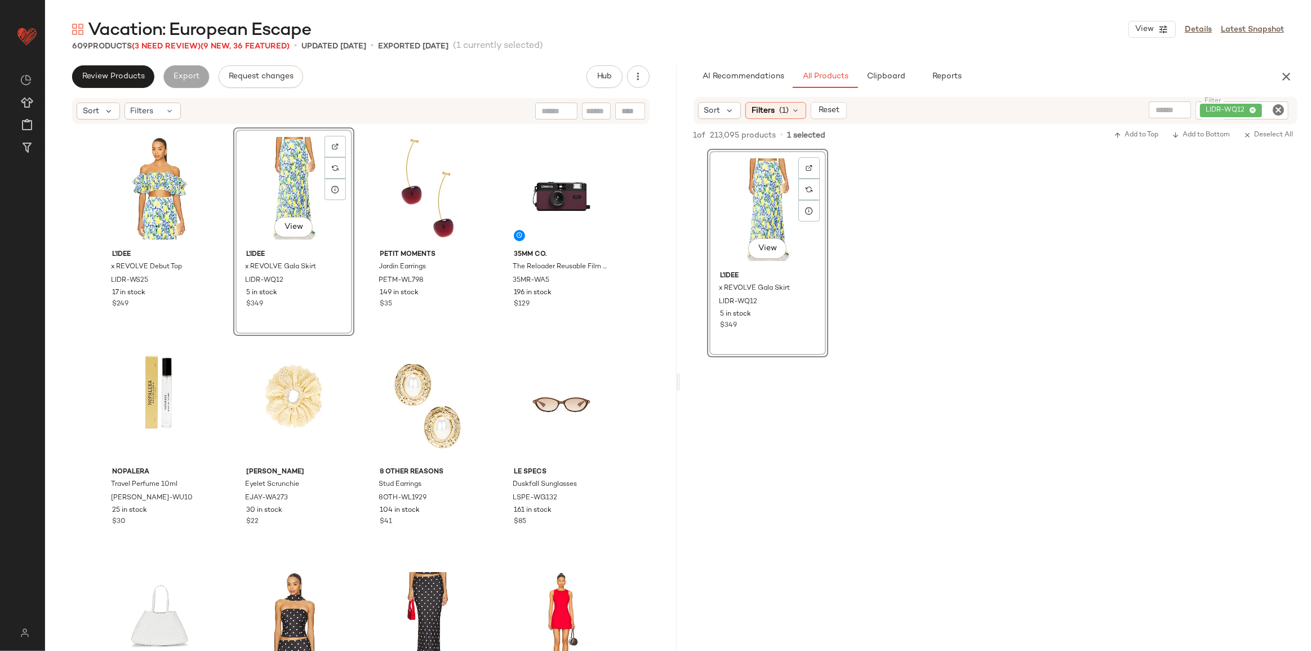
click at [961, 106] on icon "Clear Filter" at bounding box center [1279, 110] width 14 height 14
paste input "*********"
type input "*********"
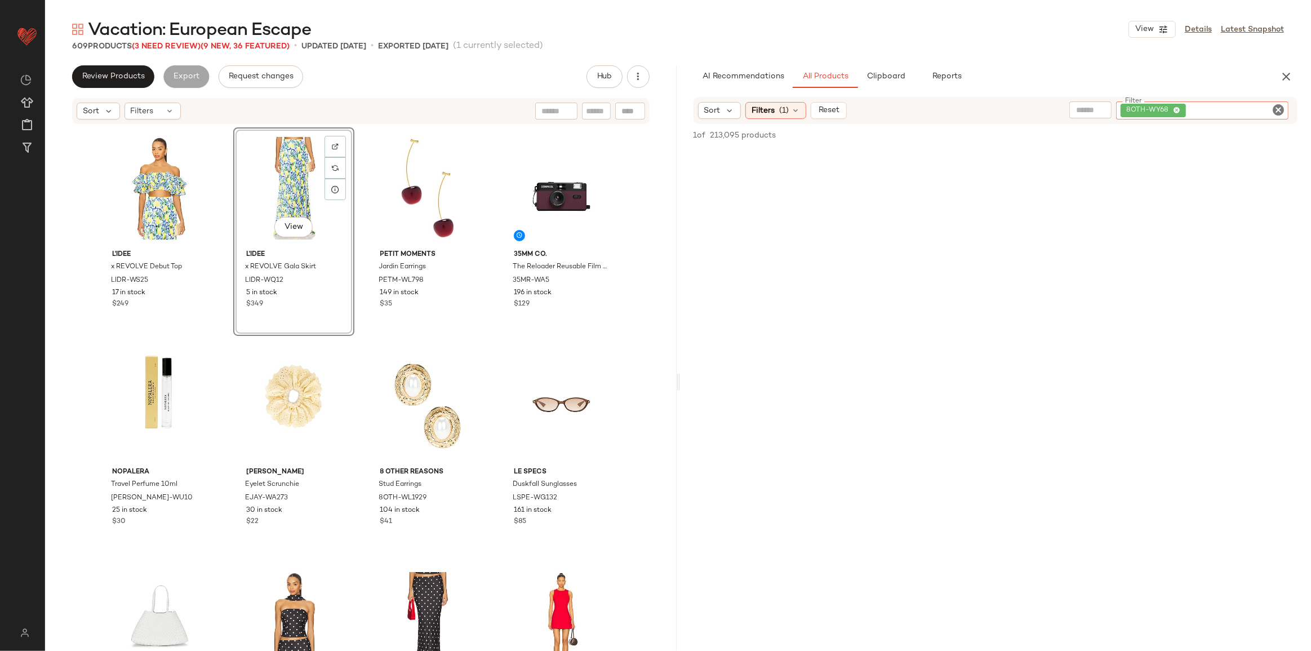
click at [629, 110] on div at bounding box center [630, 111] width 30 height 17
paste input "*********"
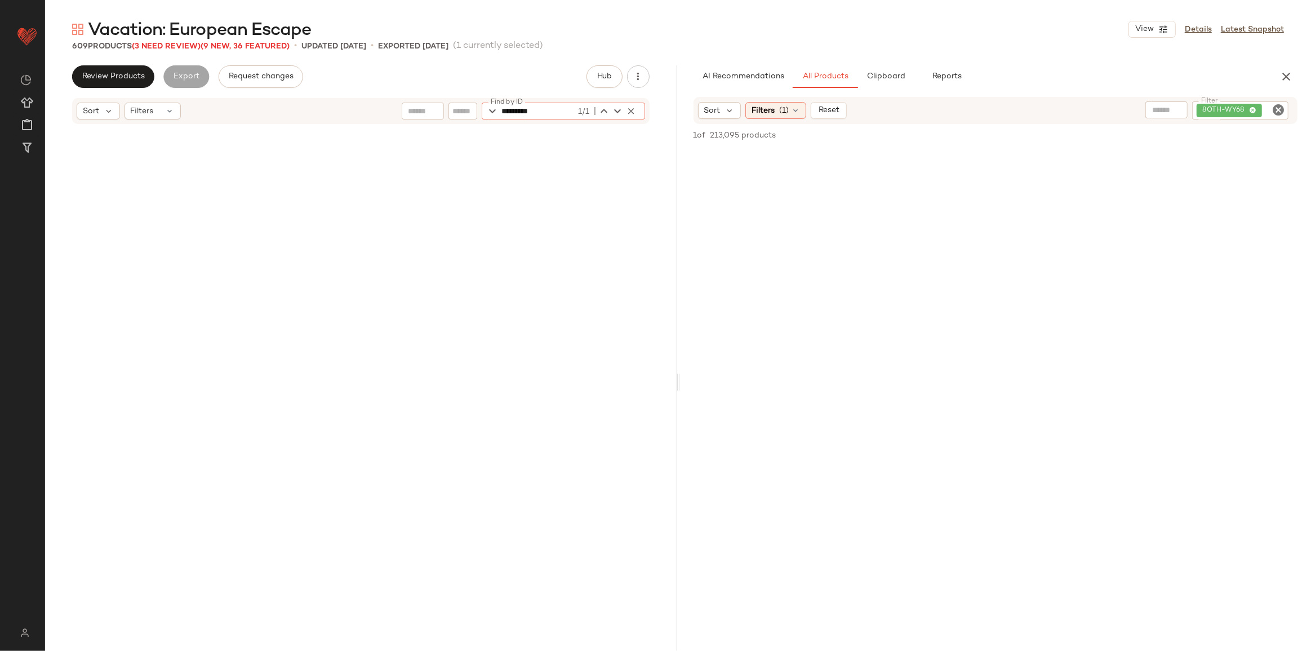
scroll to position [8701, 0]
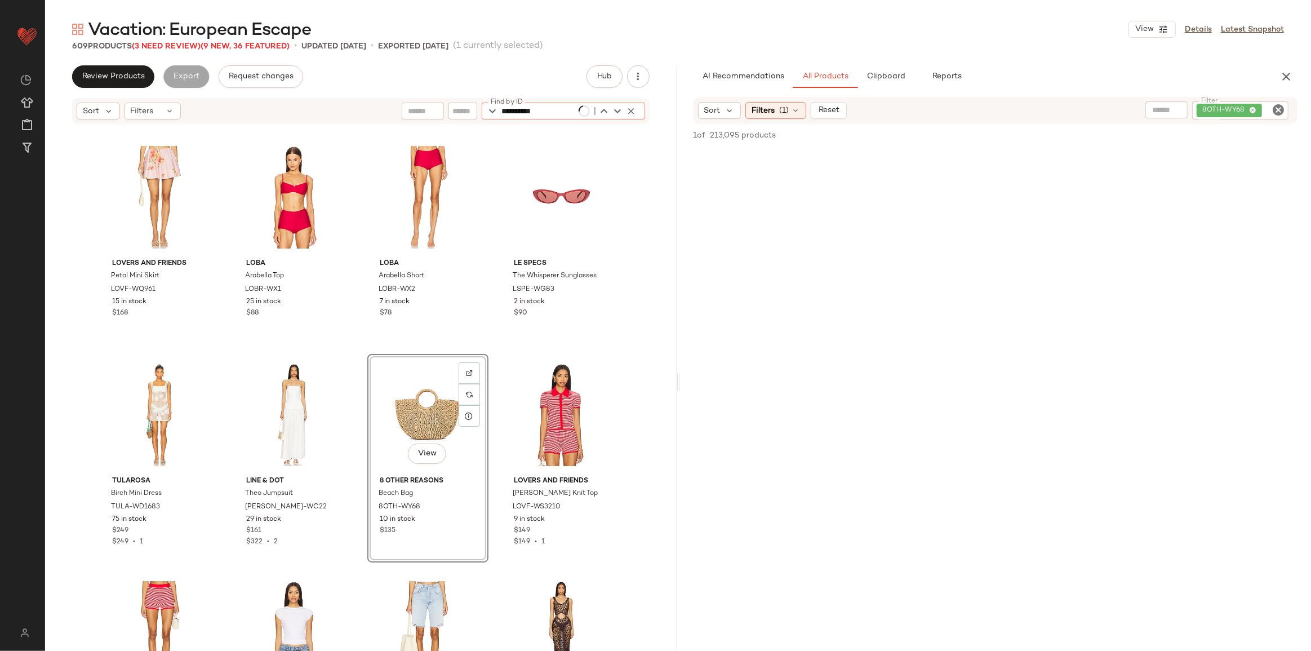
type input "**********"
click at [406, 417] on div "View" at bounding box center [427, 415] width 113 height 114
click at [407, 413] on div "View" at bounding box center [427, 415] width 113 height 114
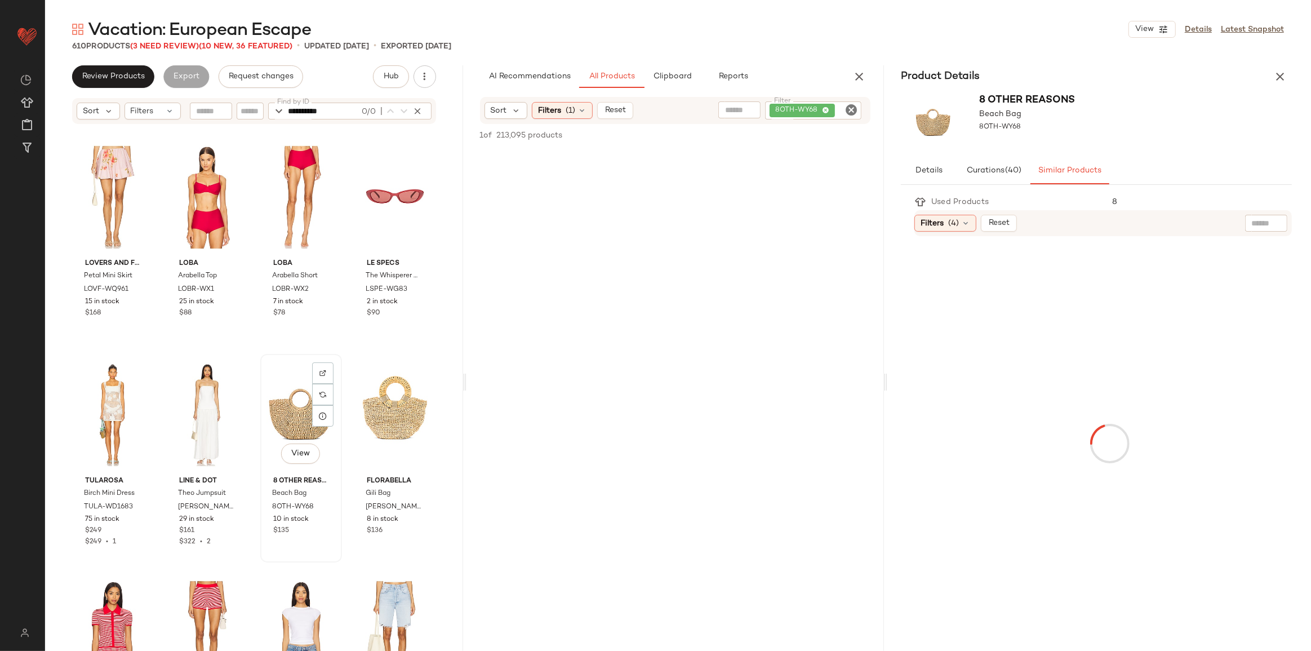
click at [281, 416] on div "View" at bounding box center [301, 415] width 74 height 114
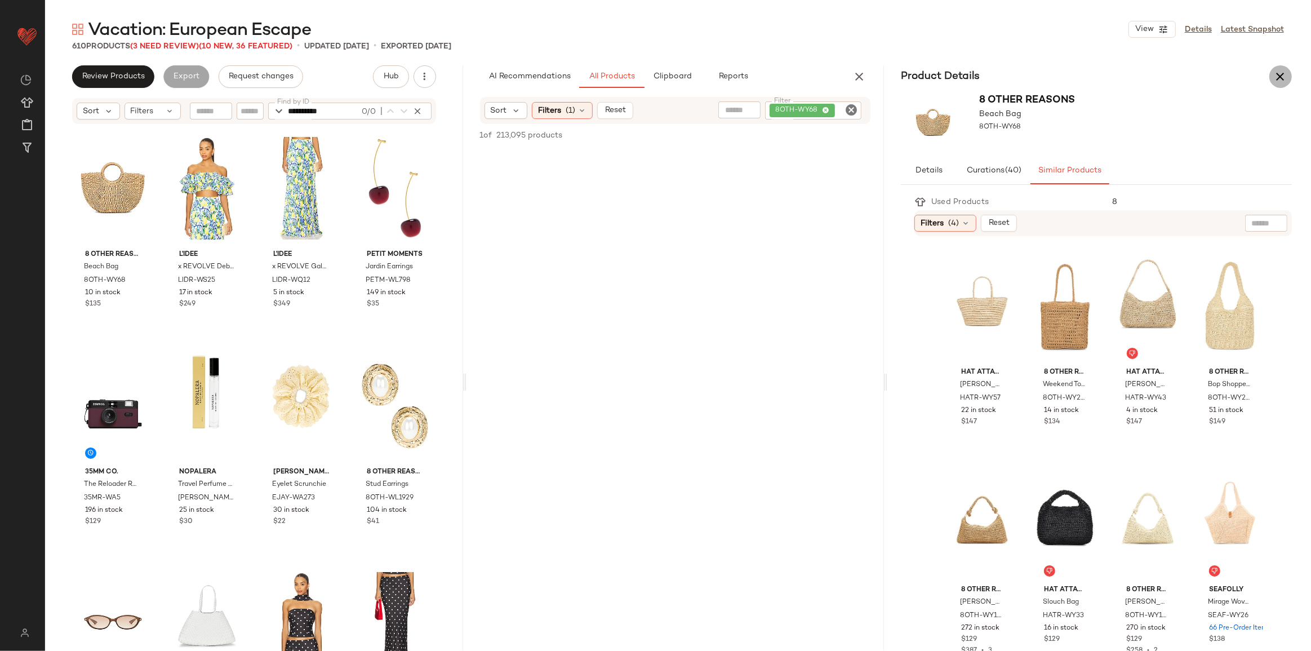
click at [961, 81] on icon "button" at bounding box center [1281, 77] width 14 height 14
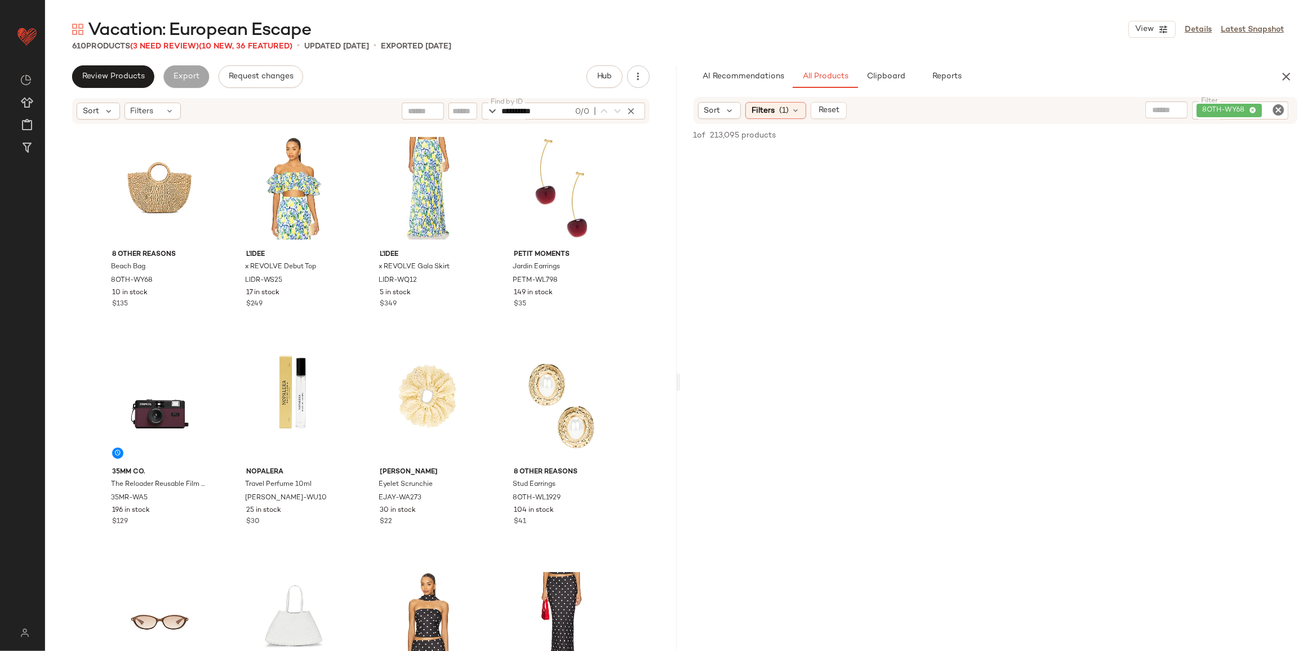
click at [961, 112] on icon "Clear Filter" at bounding box center [1279, 110] width 14 height 14
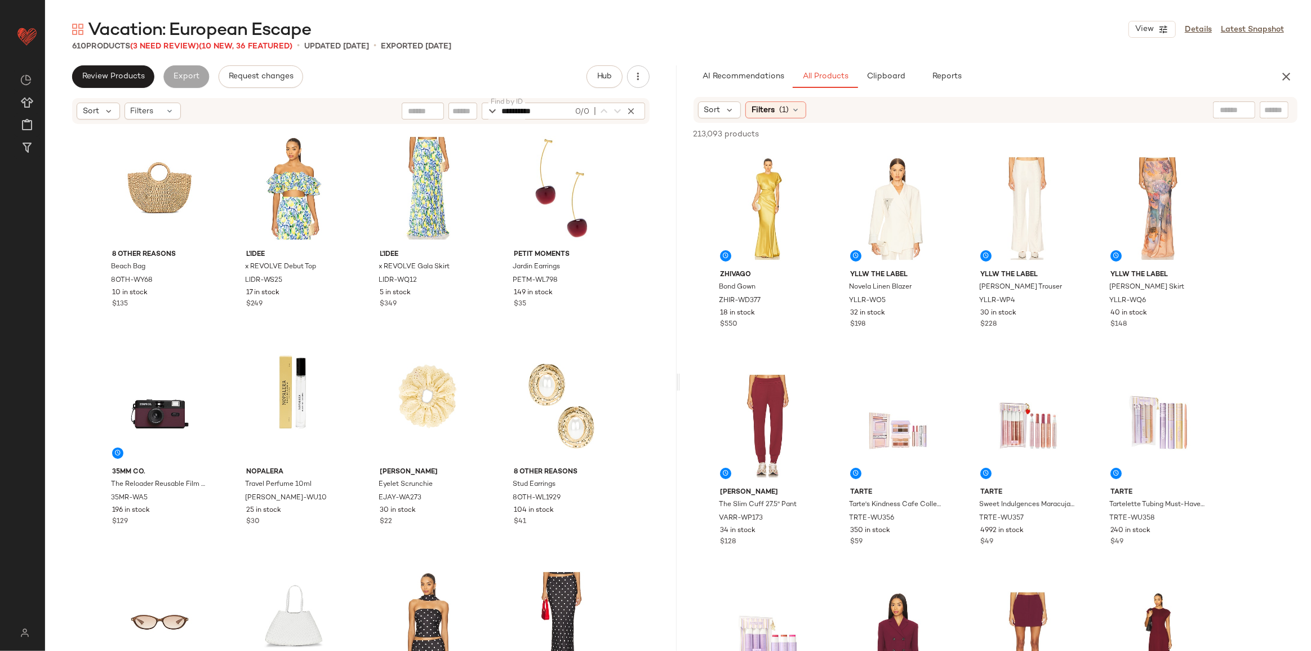
click at [961, 114] on input "text" at bounding box center [1275, 110] width 20 height 12
paste input "**********"
type input "**********"
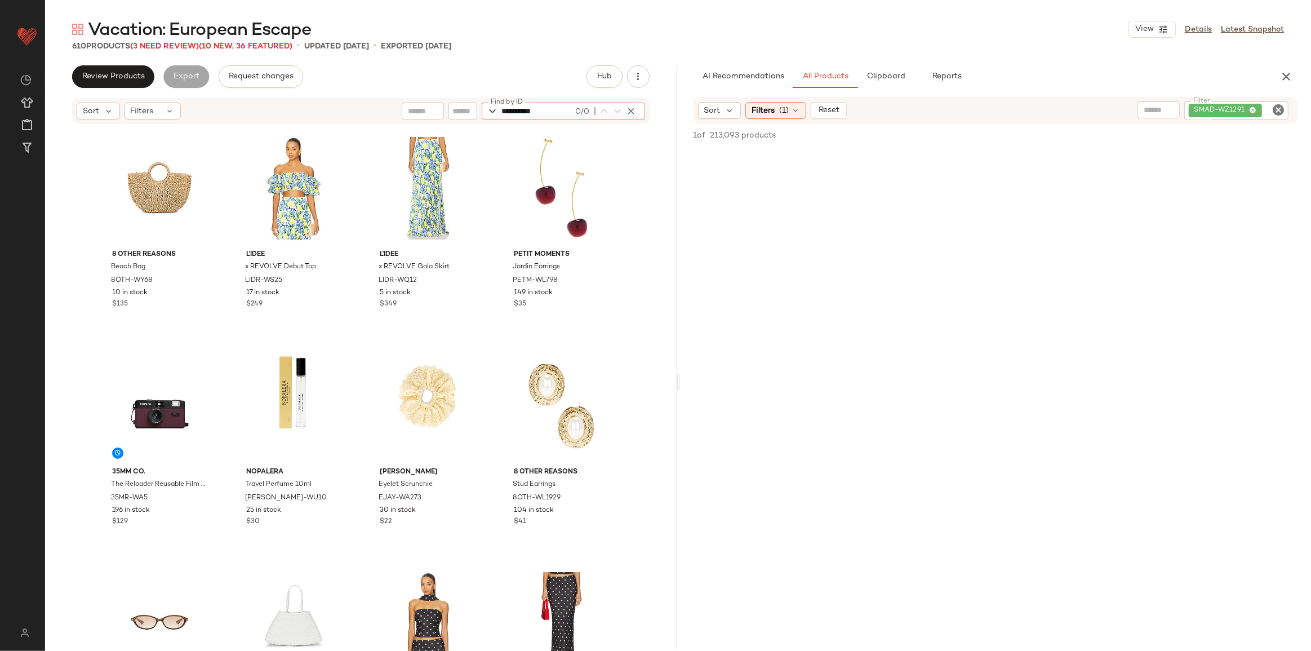
drag, startPoint x: 558, startPoint y: 108, endPoint x: 463, endPoint y: 116, distance: 95.0
click at [463, 116] on div "**********" at bounding box center [523, 111] width 243 height 17
paste input "*"
type input "**********"
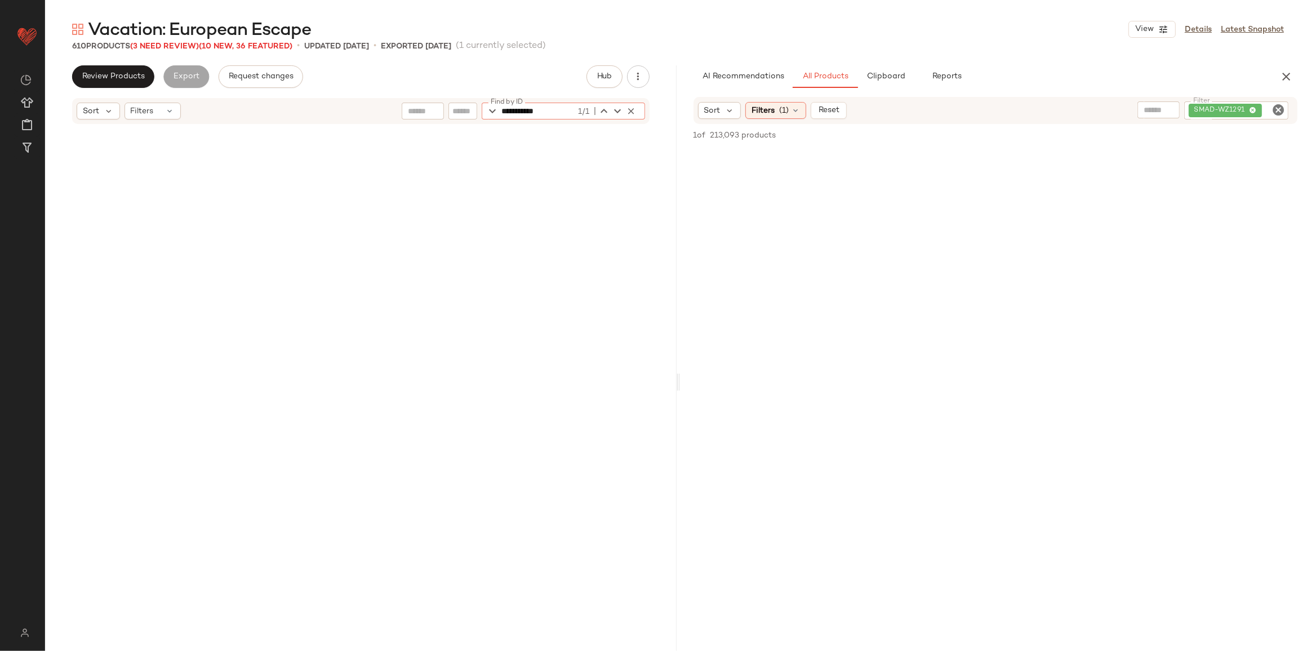
scroll to position [9136, 0]
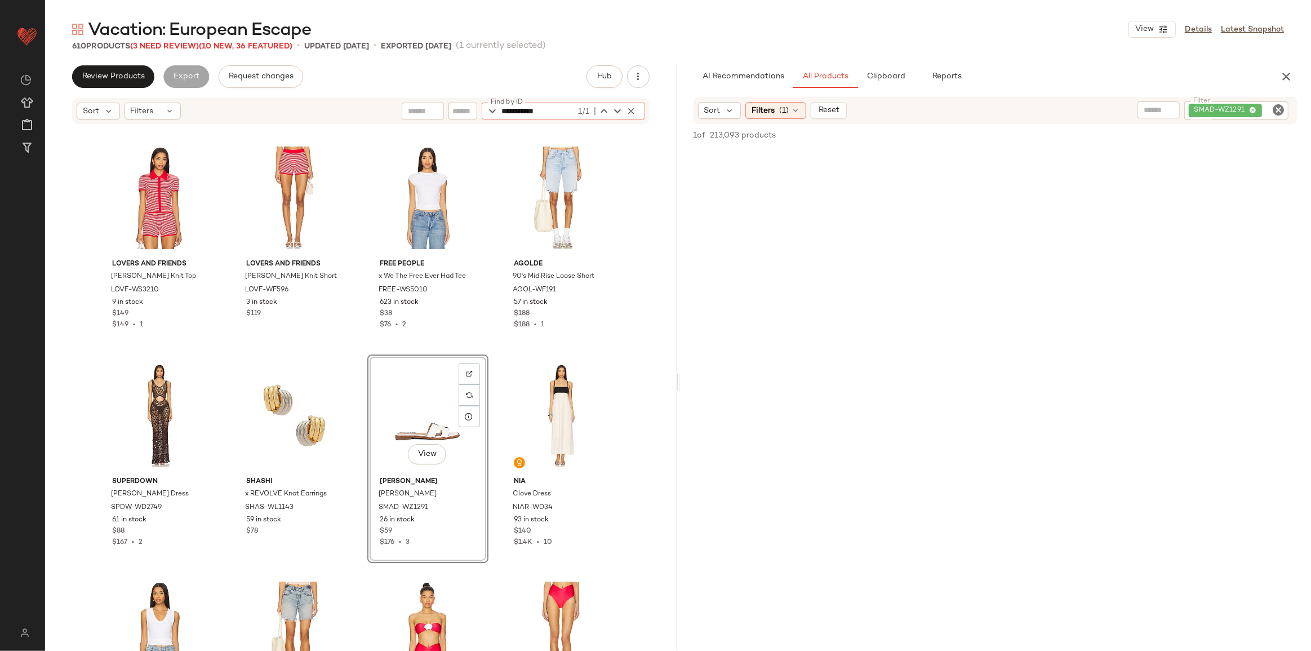
click at [437, 404] on div "View" at bounding box center [427, 415] width 113 height 114
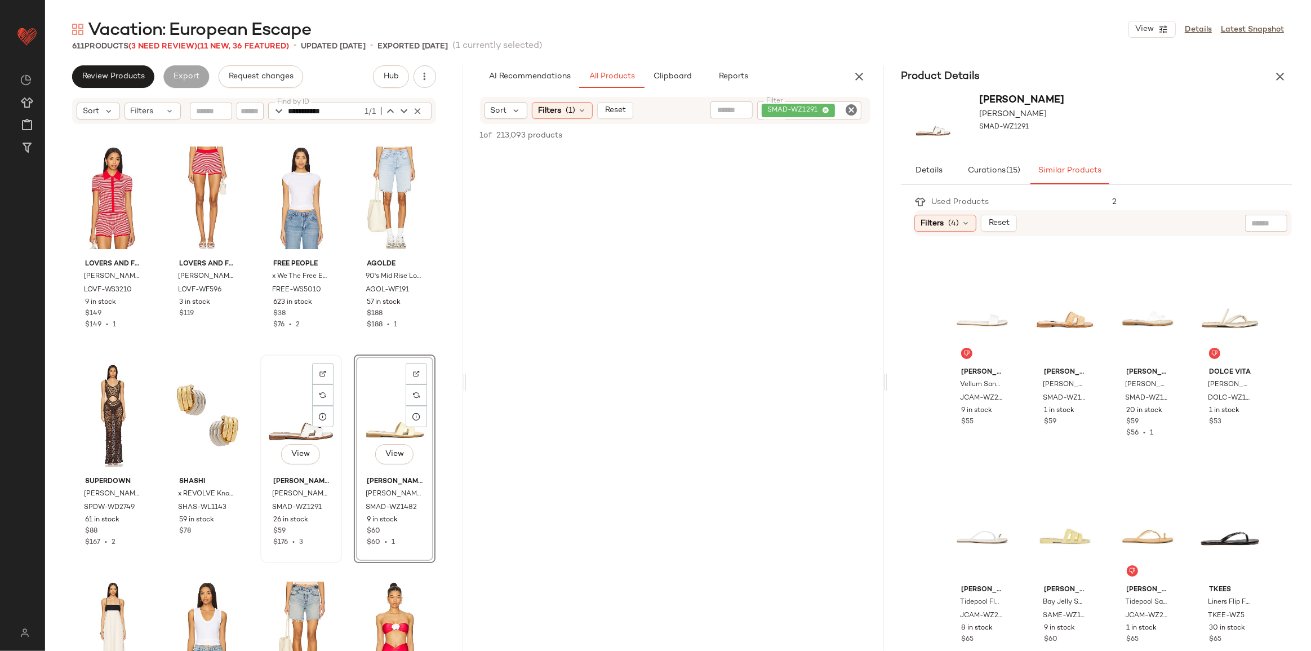
click at [299, 418] on div "View" at bounding box center [301, 415] width 74 height 114
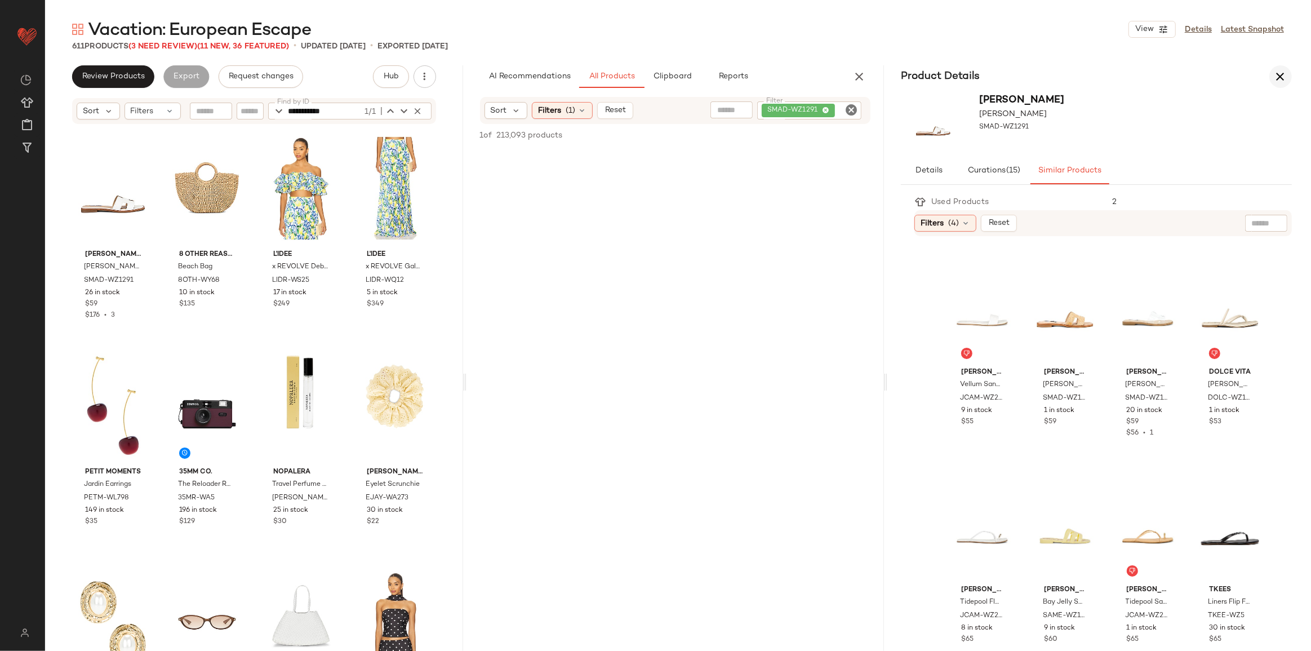
click at [961, 79] on icon "button" at bounding box center [1281, 77] width 14 height 14
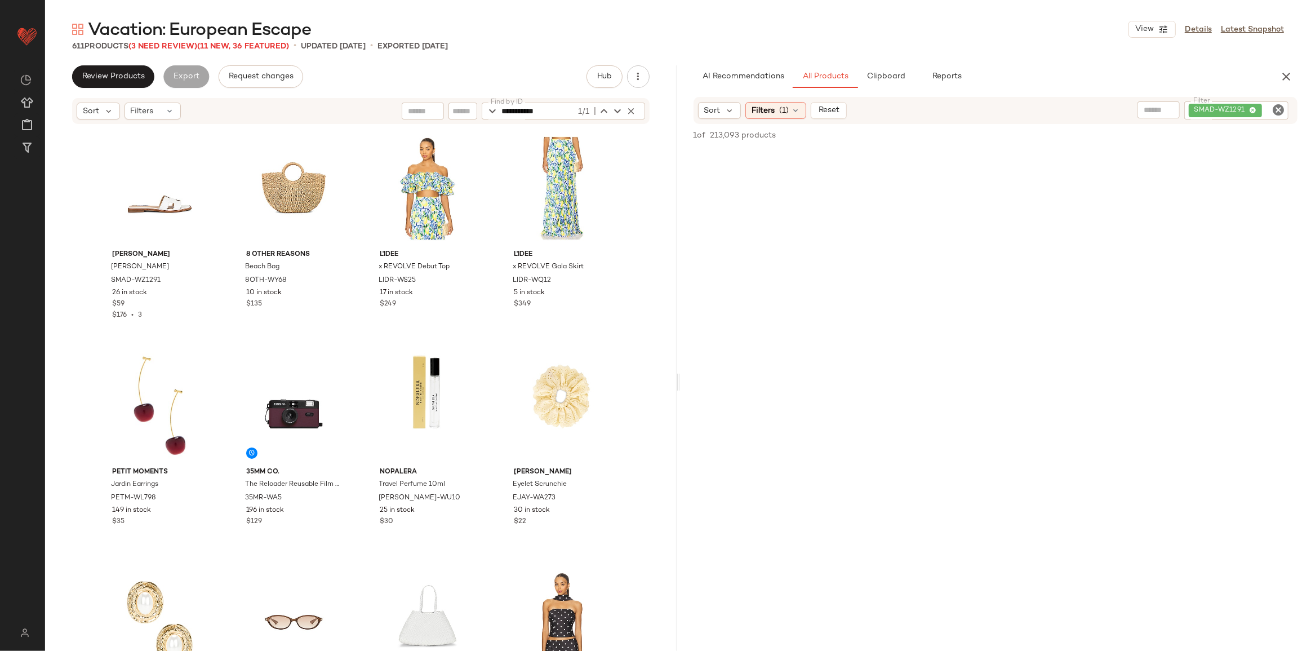
click at [961, 108] on icon "Clear Filter" at bounding box center [1279, 110] width 14 height 14
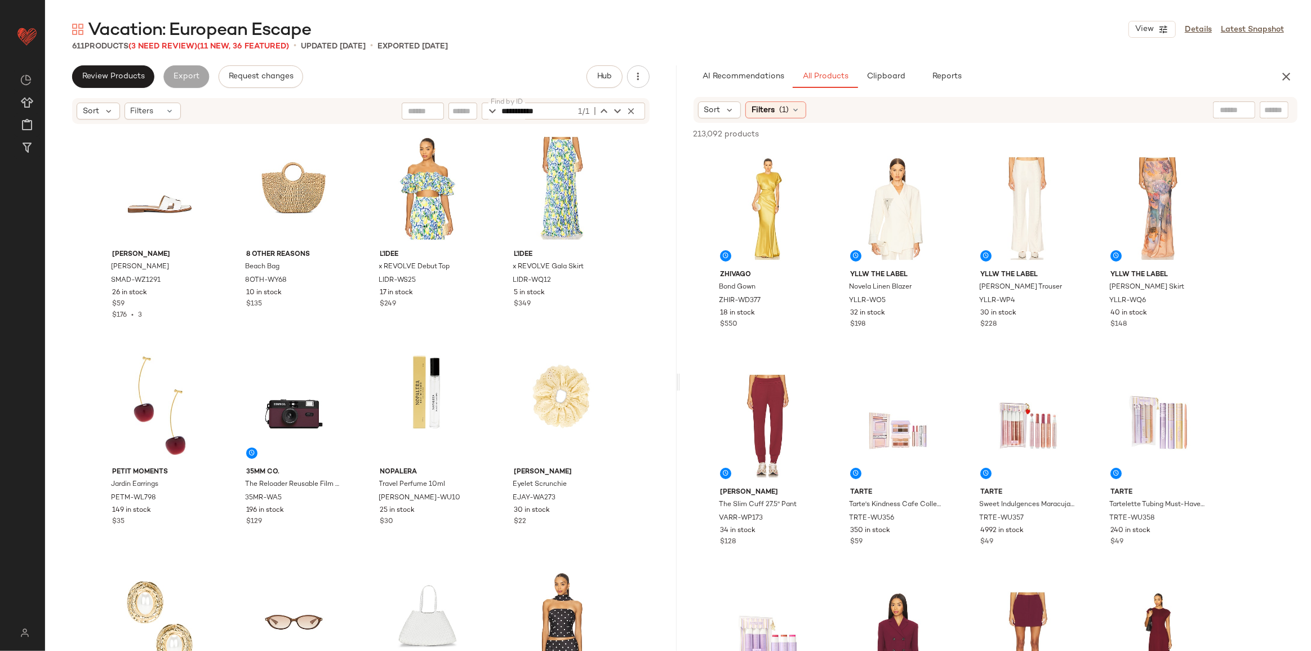
click at [961, 107] on input "text" at bounding box center [1275, 110] width 20 height 12
paste input "*********"
type input "*********"
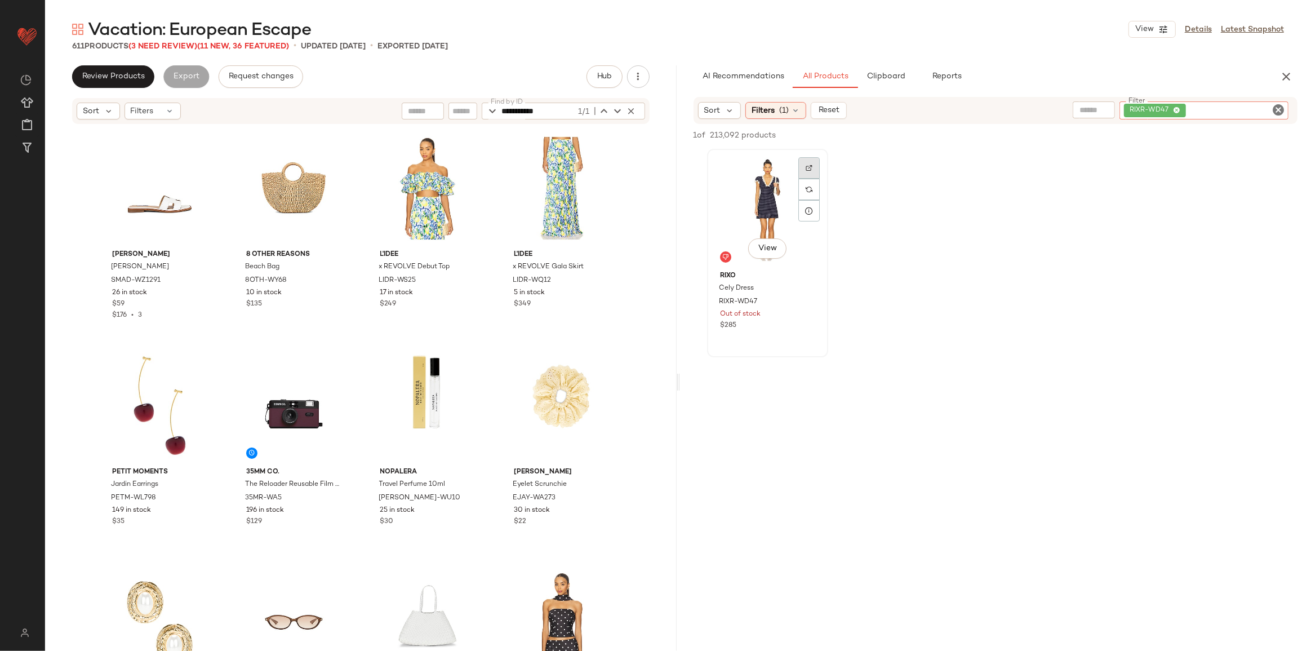
click at [817, 169] on div at bounding box center [809, 167] width 21 height 21
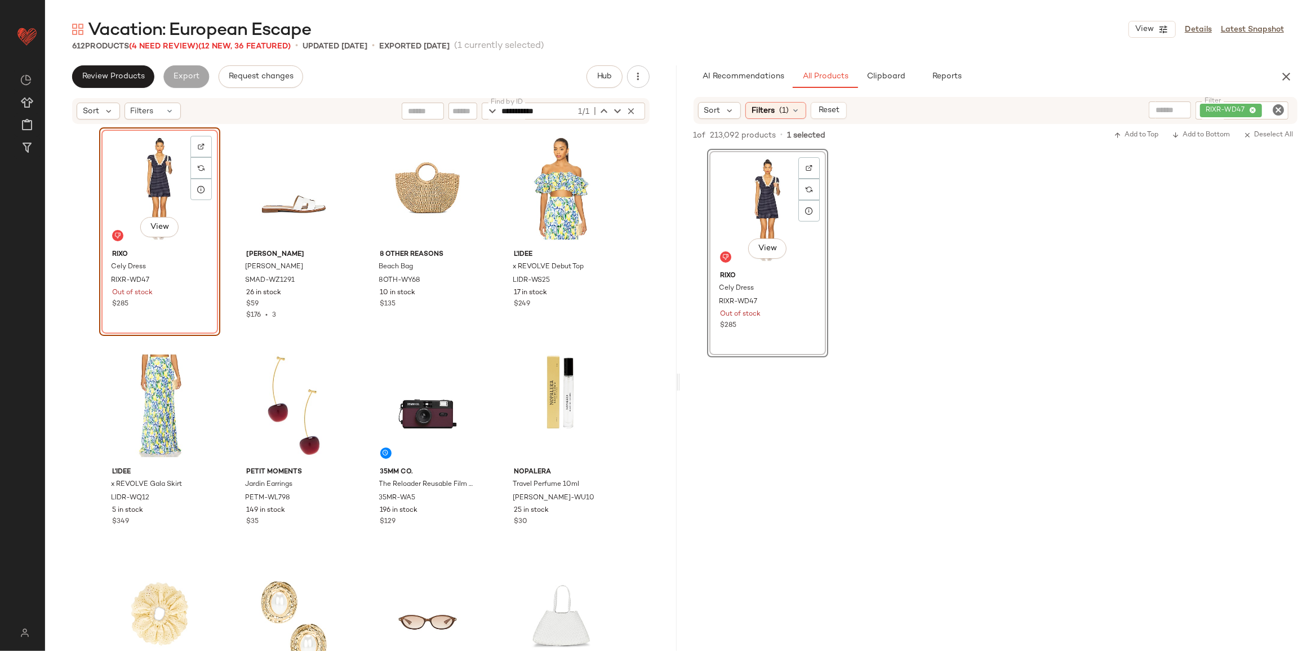
click at [961, 111] on icon "Clear Filter" at bounding box center [1279, 110] width 14 height 14
paste input "**********"
type input "**********"
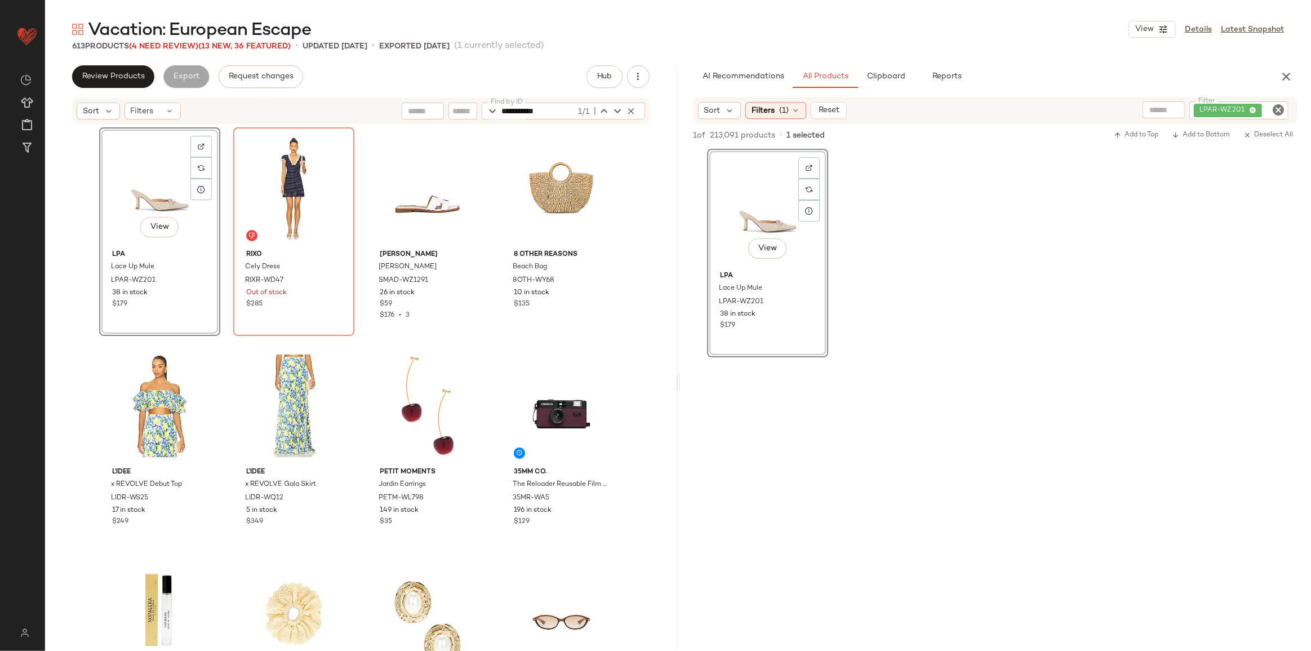
click at [961, 108] on icon "Clear Filter" at bounding box center [1279, 110] width 14 height 14
paste input "**********"
type input "**********"
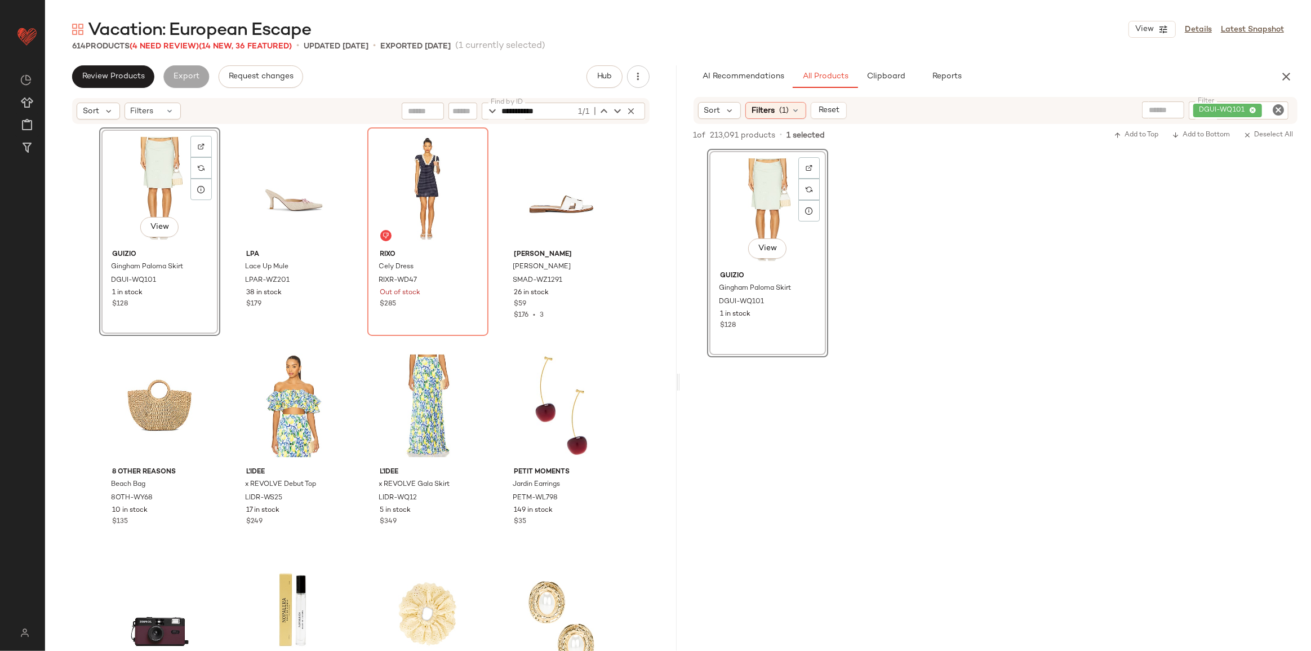
click at [961, 110] on icon "Clear Filter" at bounding box center [1279, 110] width 14 height 14
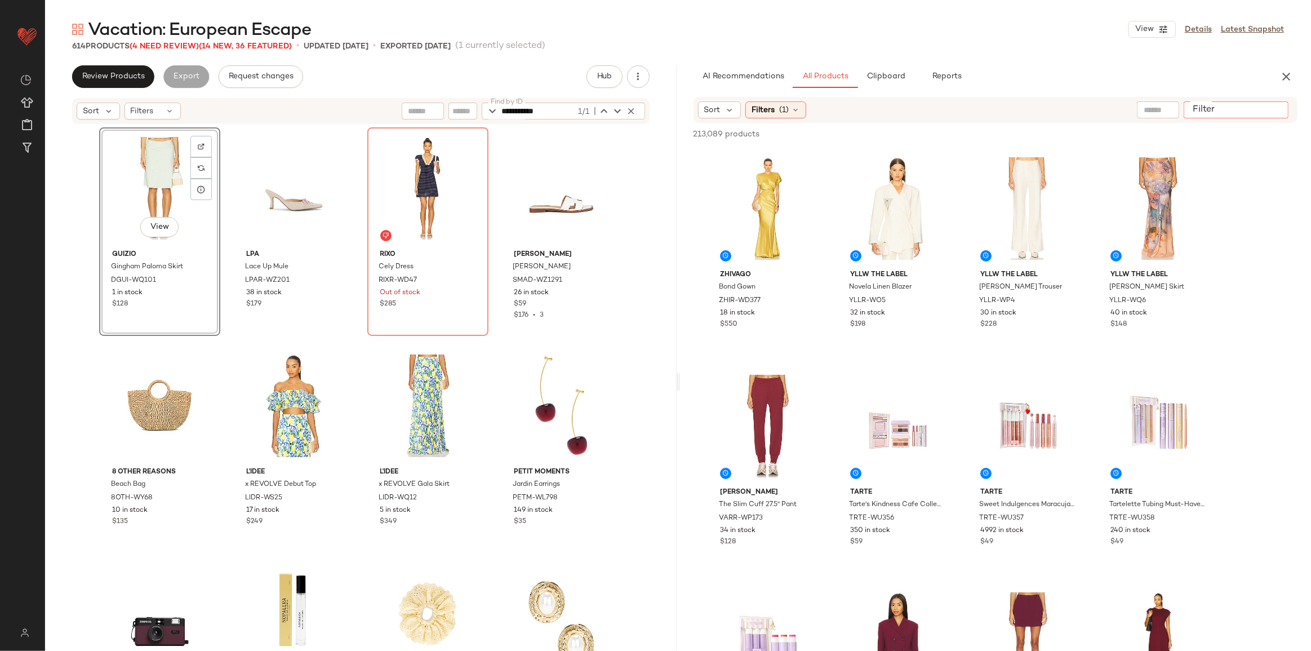
click at [961, 112] on input "Filter" at bounding box center [1237, 110] width 96 height 12
paste input "**********"
type input "**********"
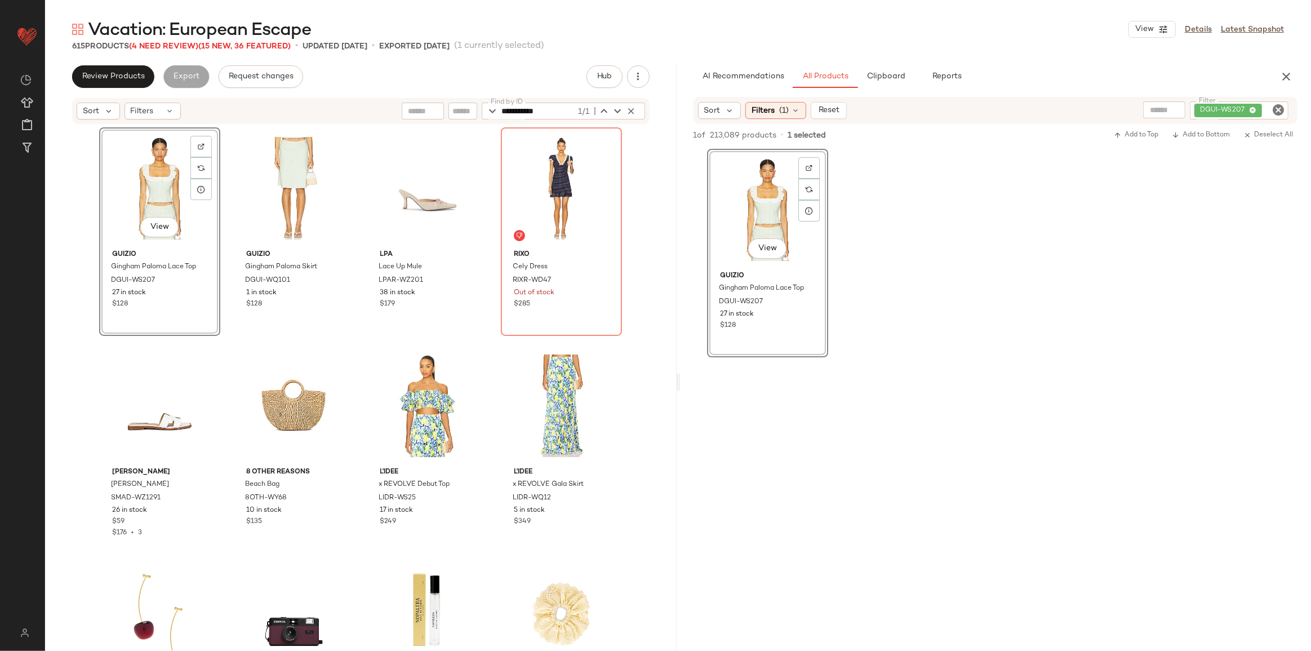
click at [961, 112] on icon "Clear Filter" at bounding box center [1279, 110] width 14 height 14
click at [961, 109] on input "text" at bounding box center [1158, 110] width 29 height 12
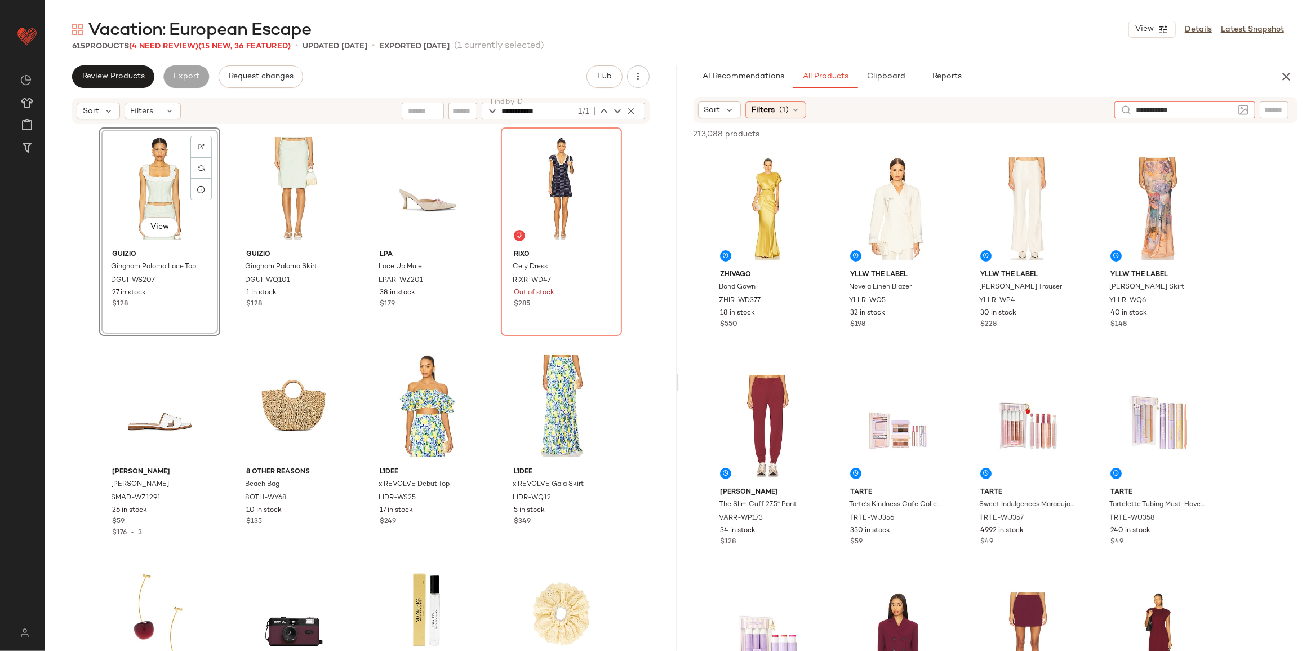
type input "**********"
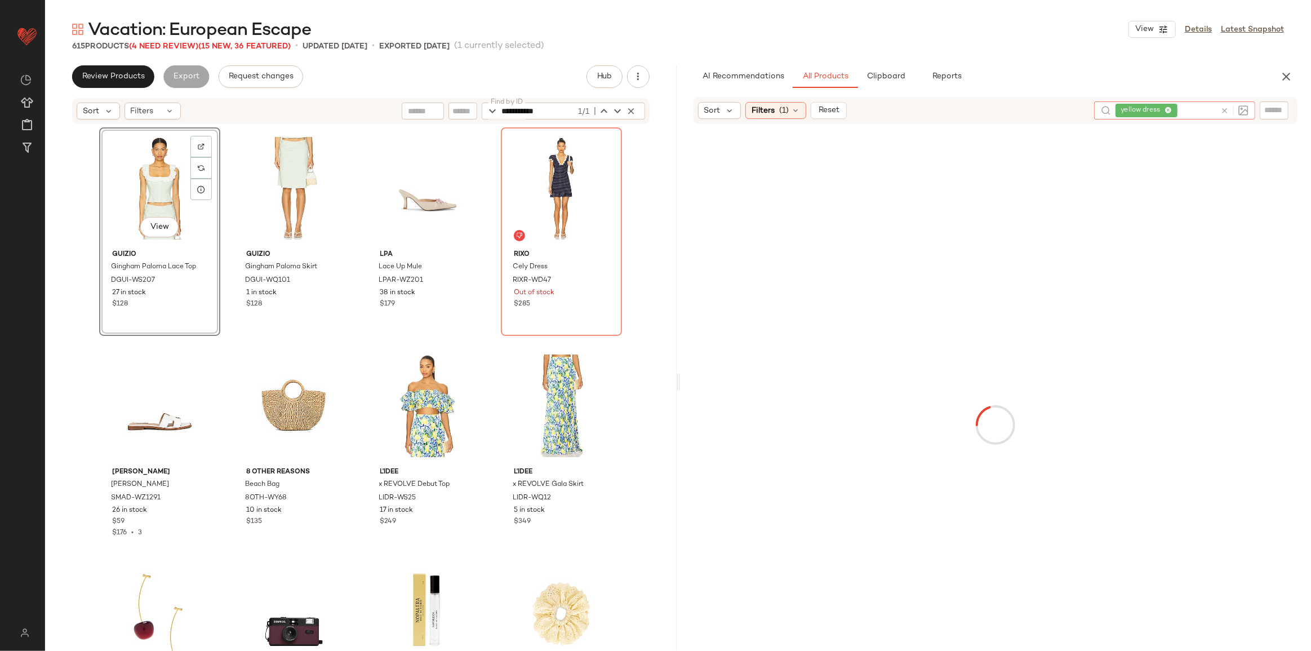
click at [961, 108] on icon at bounding box center [1225, 111] width 8 height 8
type input "**********"
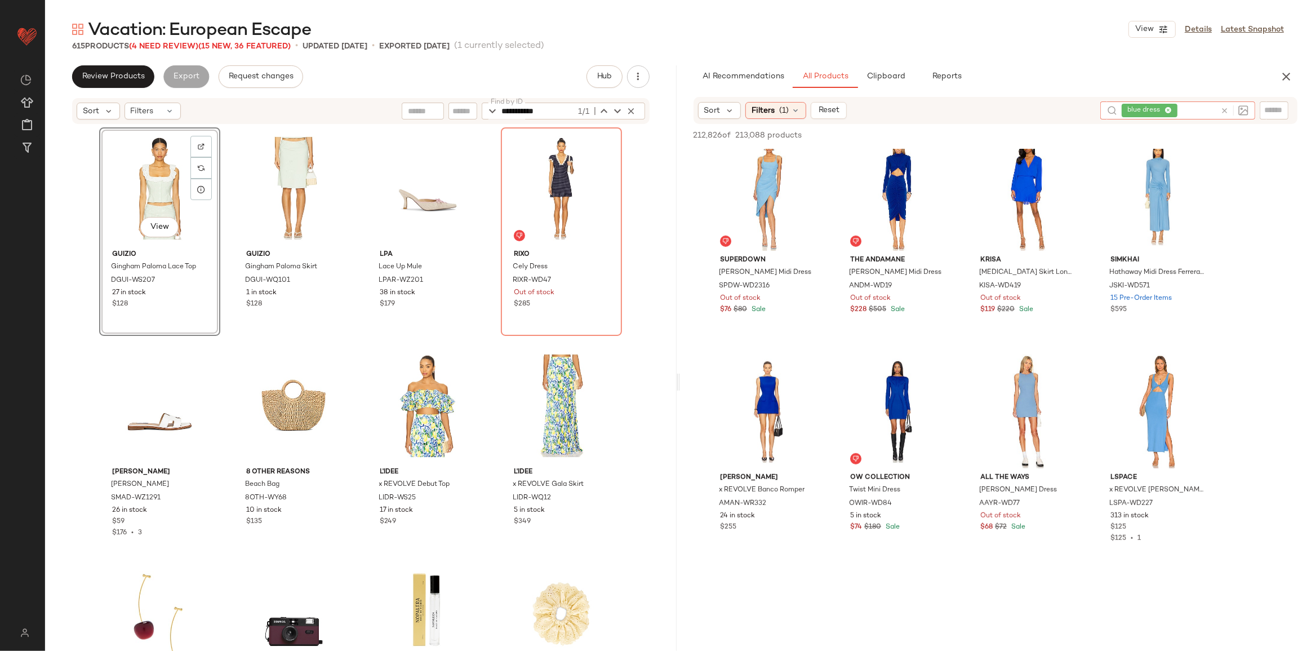
scroll to position [768, 0]
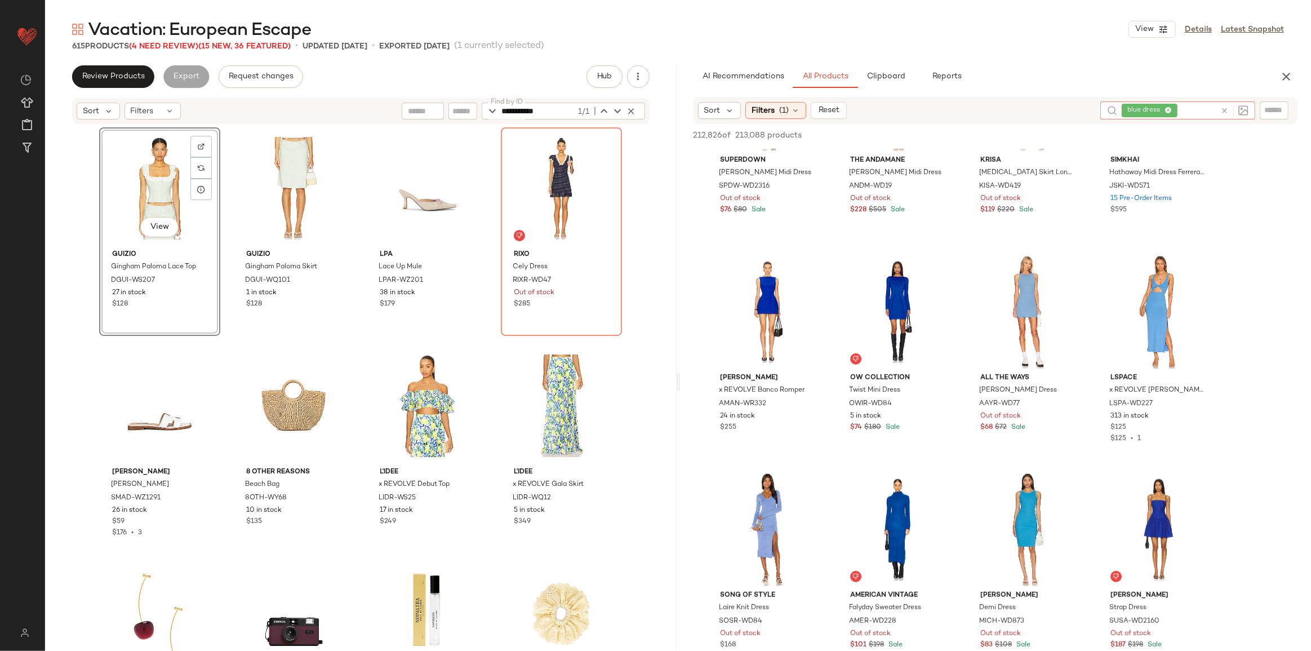
click at [961, 111] on icon at bounding box center [1225, 111] width 8 height 8
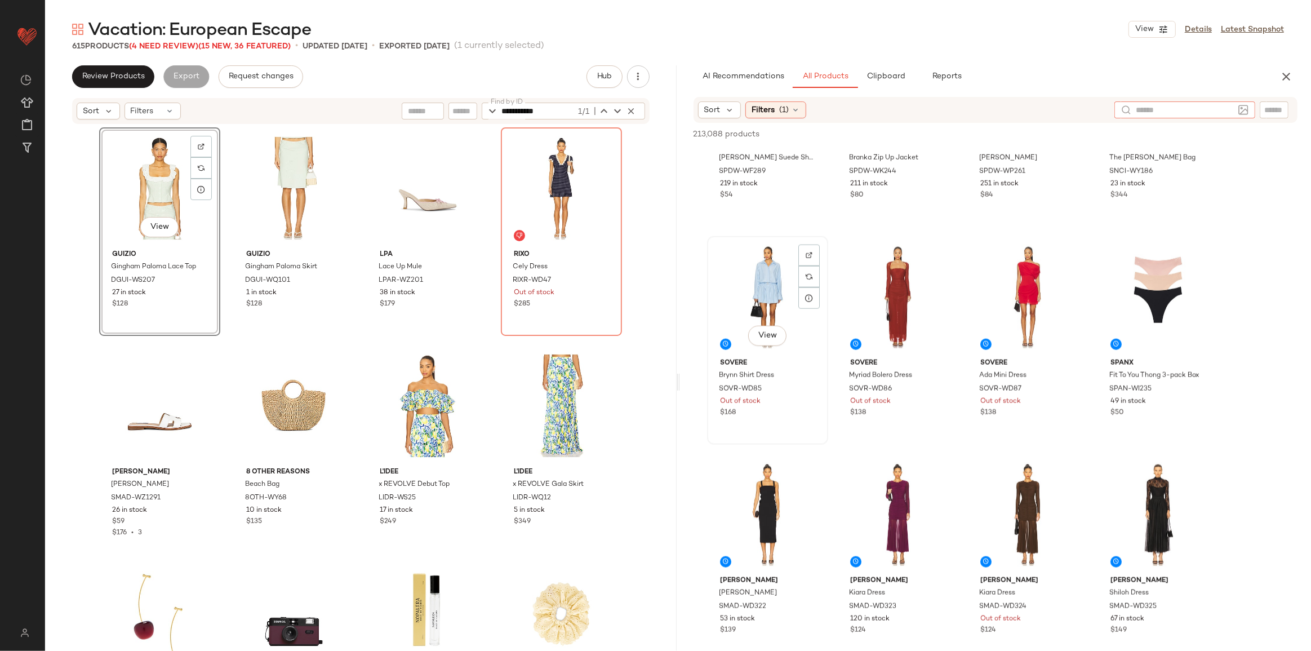
scroll to position [1486, 0]
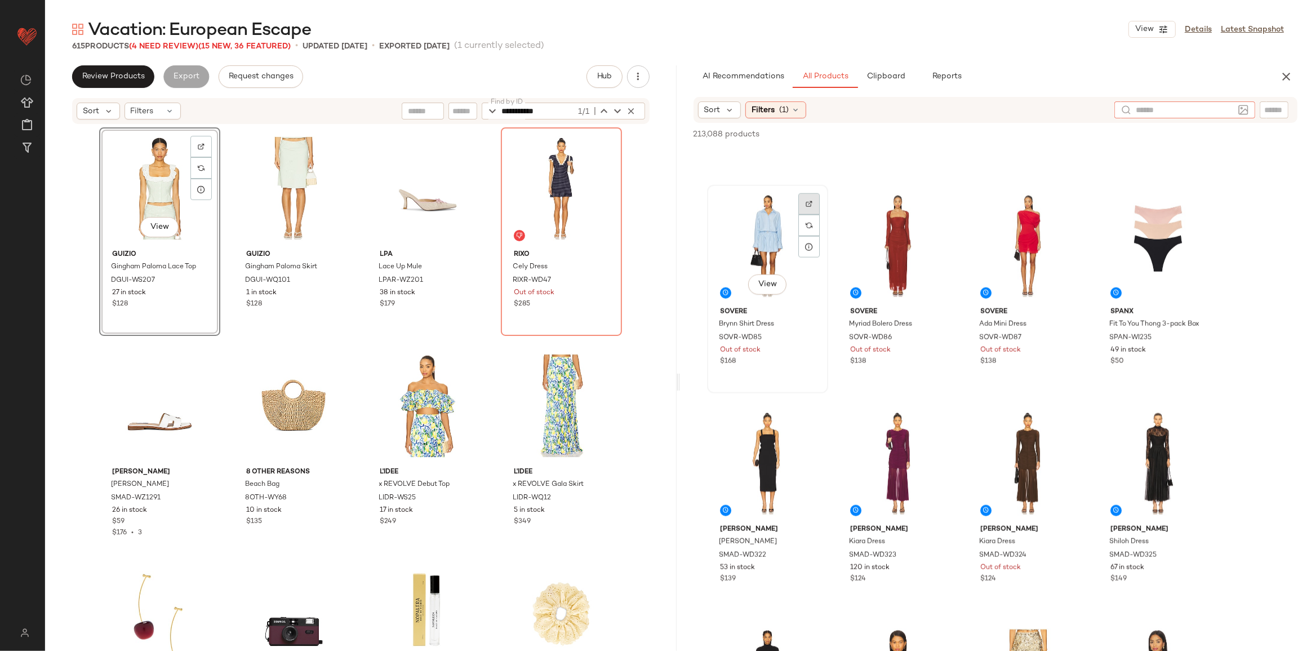
click at [810, 206] on img at bounding box center [809, 204] width 7 height 7
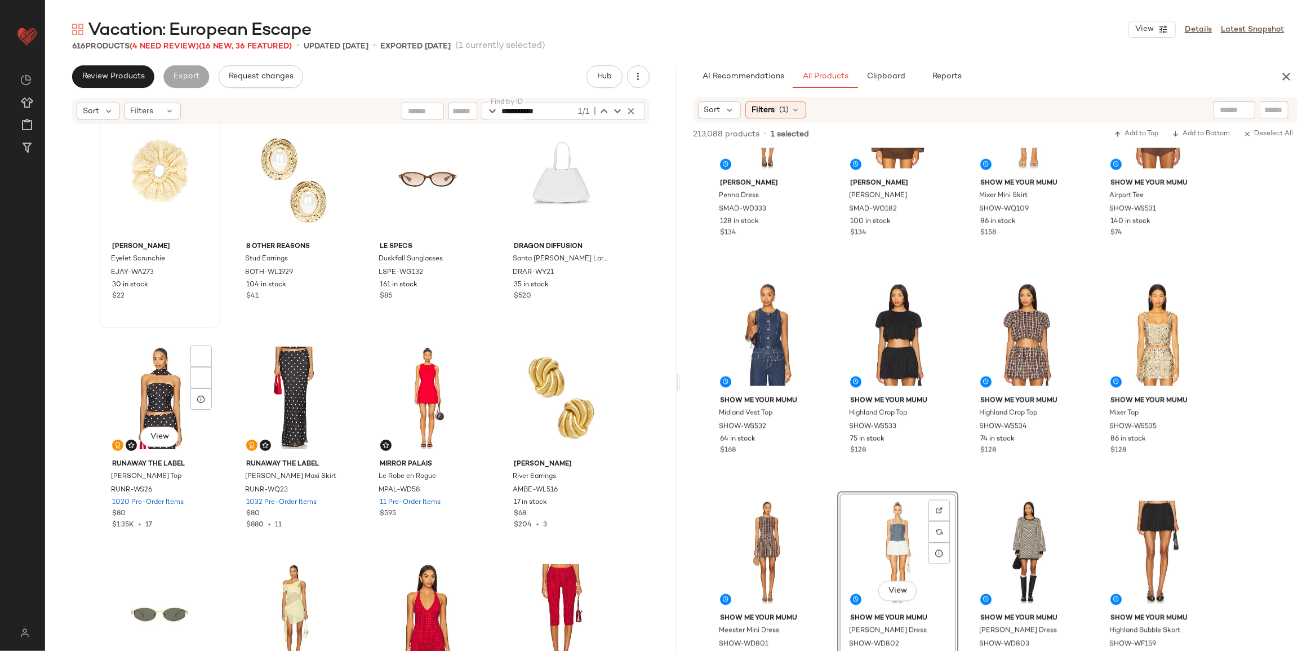
scroll to position [675, 0]
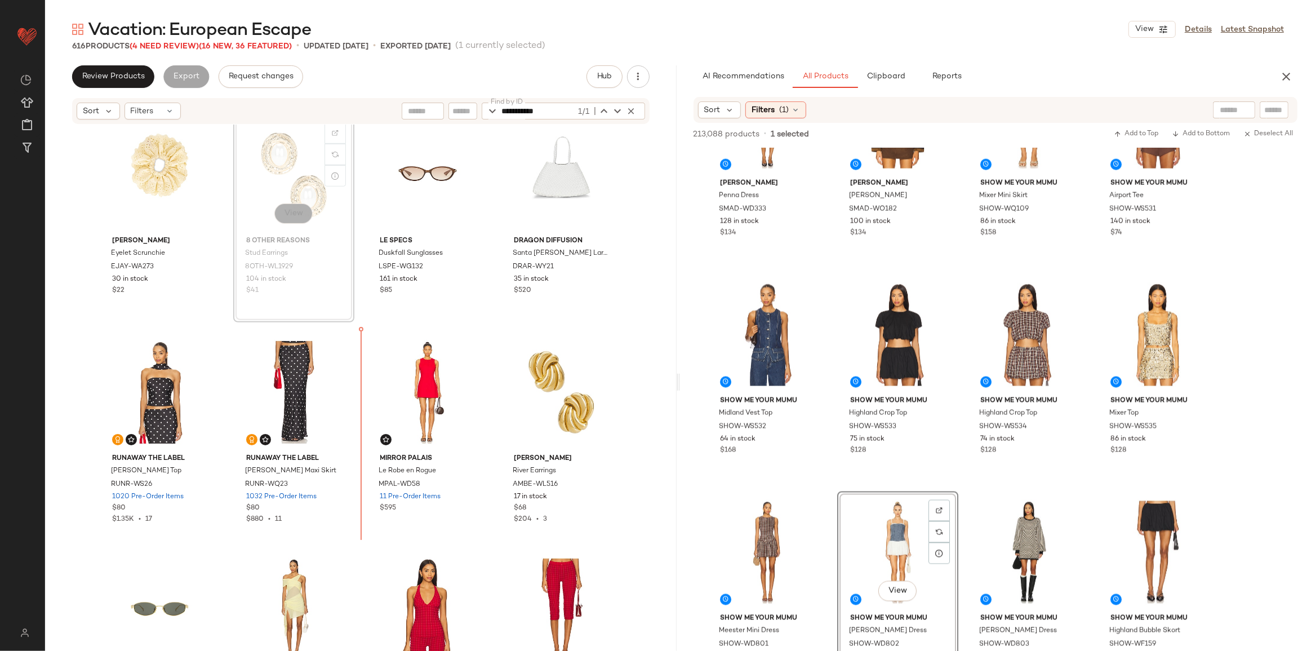
scroll to position [673, 0]
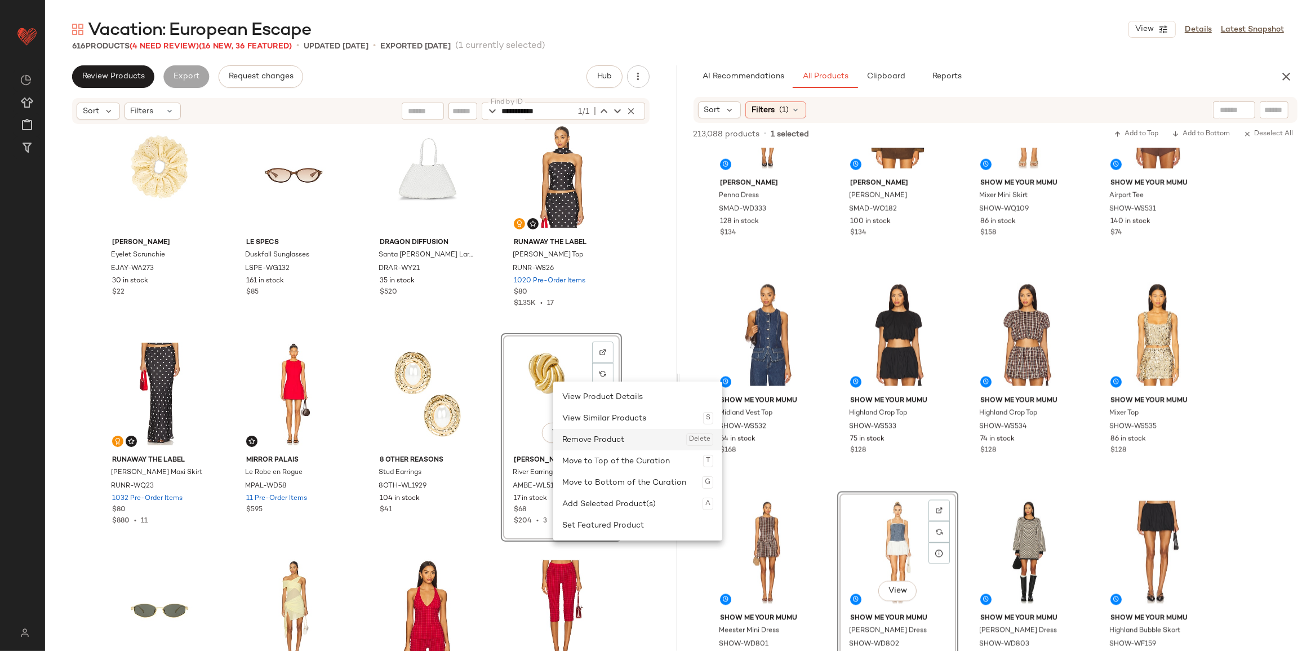
click at [587, 446] on div "Remove Product Delete" at bounding box center [637, 439] width 151 height 21
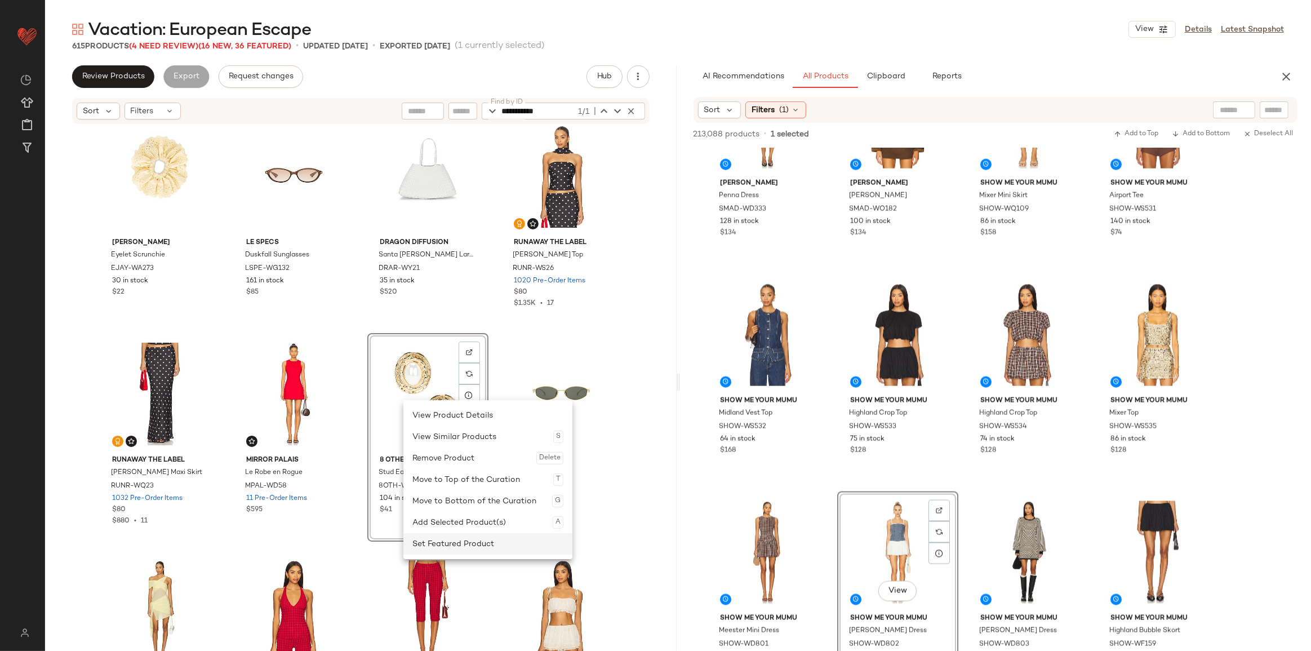
click at [445, 495] on div "Set Featured Product" at bounding box center [488, 543] width 151 height 21
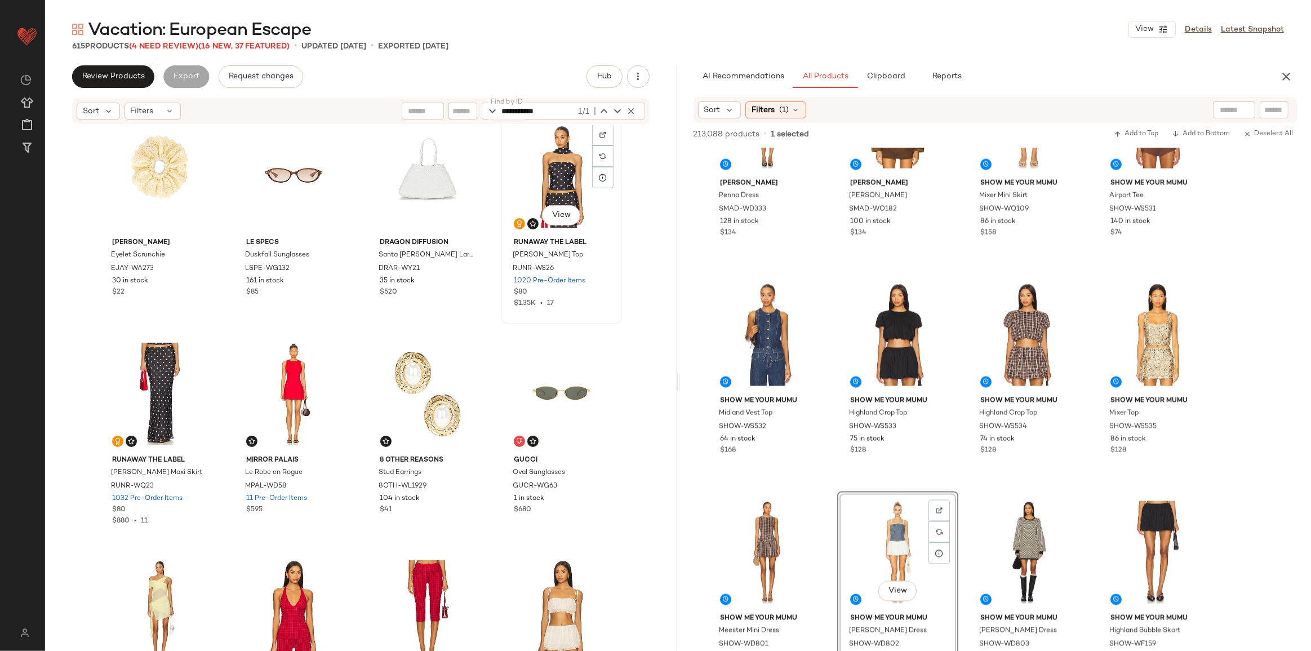
click at [526, 195] on div "View" at bounding box center [561, 176] width 113 height 114
click at [444, 200] on div "View" at bounding box center [427, 176] width 113 height 114
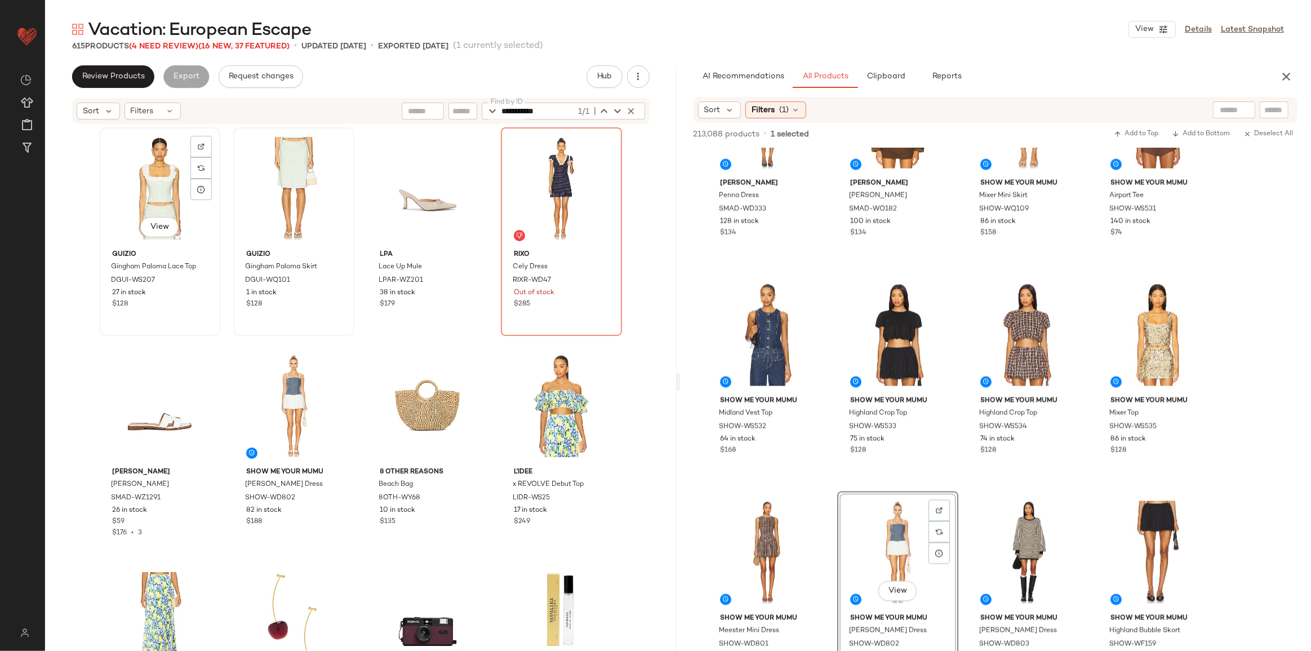
click at [154, 187] on div "View" at bounding box center [159, 188] width 113 height 114
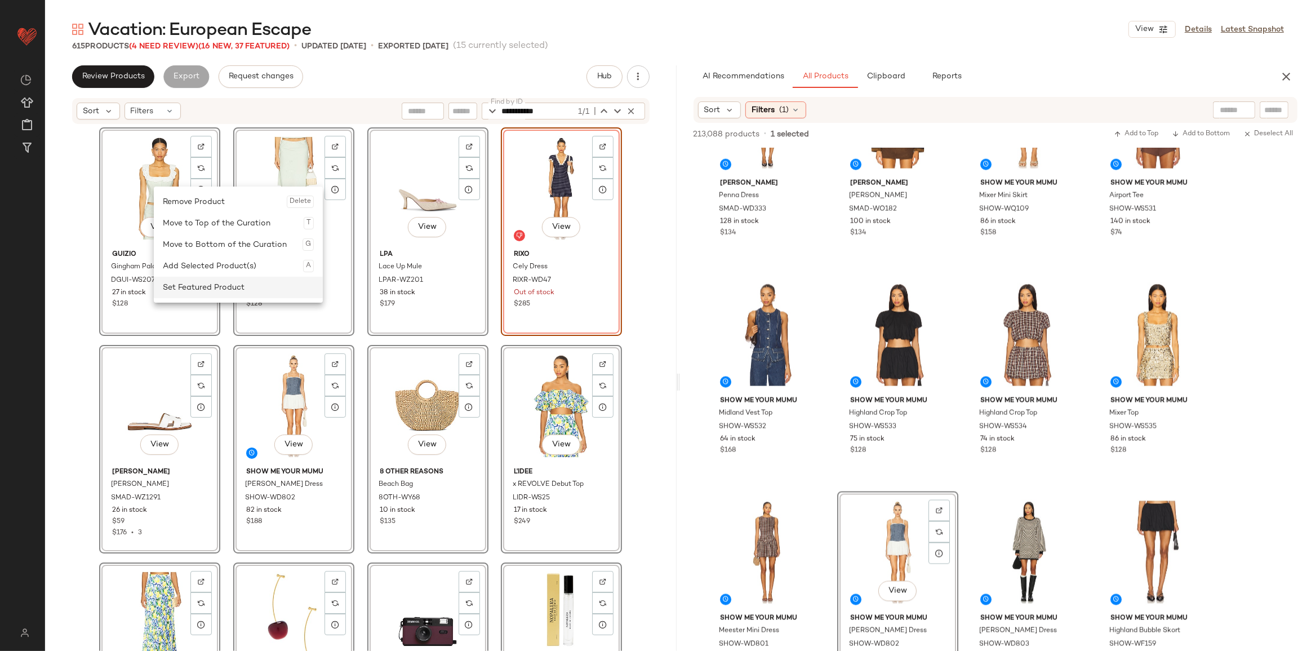
click at [202, 282] on div "Set Featured Product" at bounding box center [238, 287] width 151 height 21
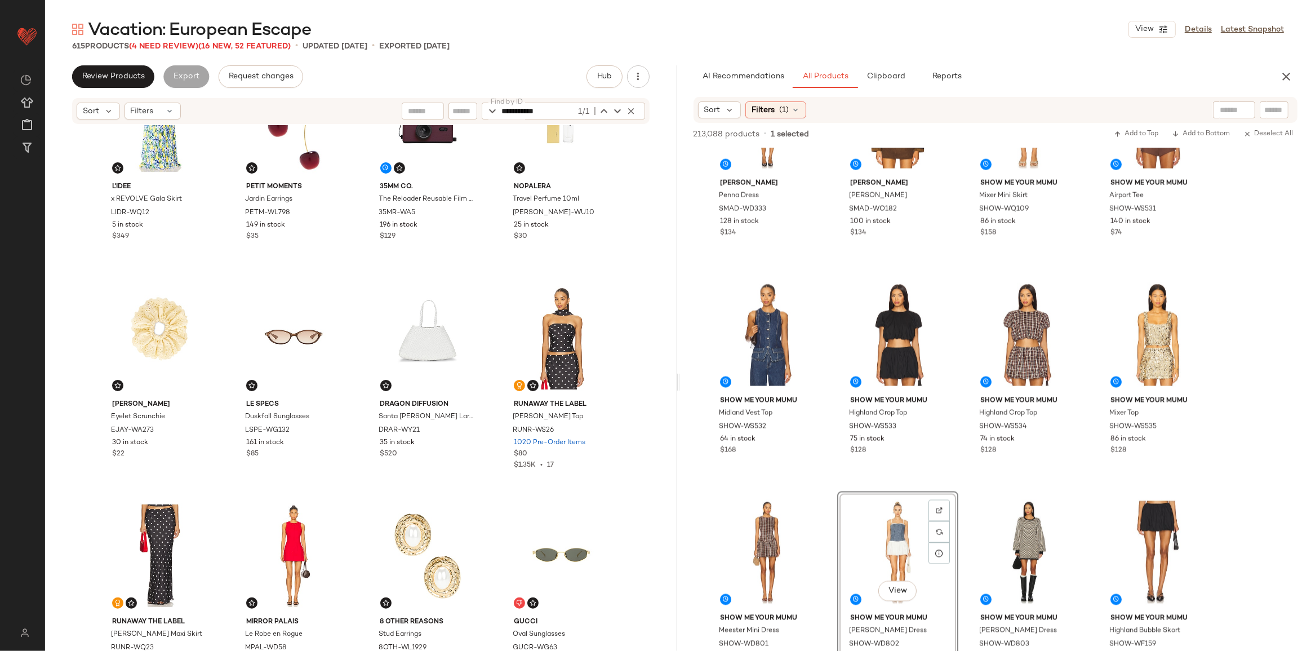
scroll to position [573, 0]
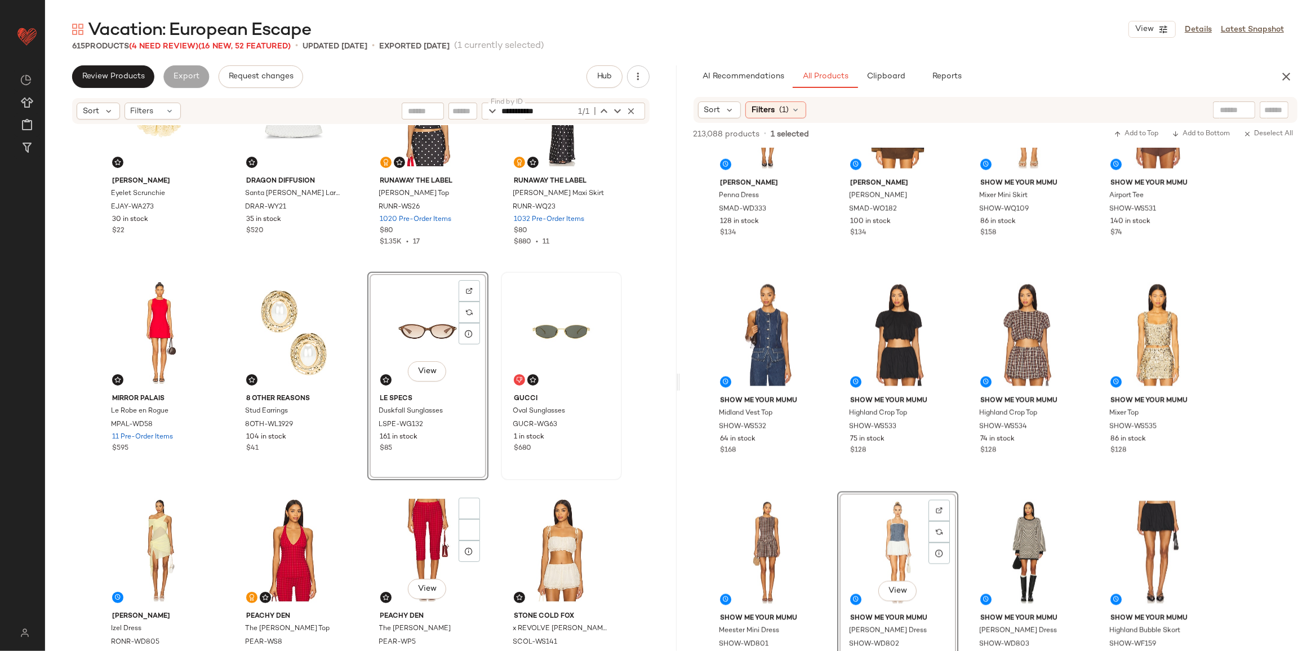
scroll to position [828, 0]
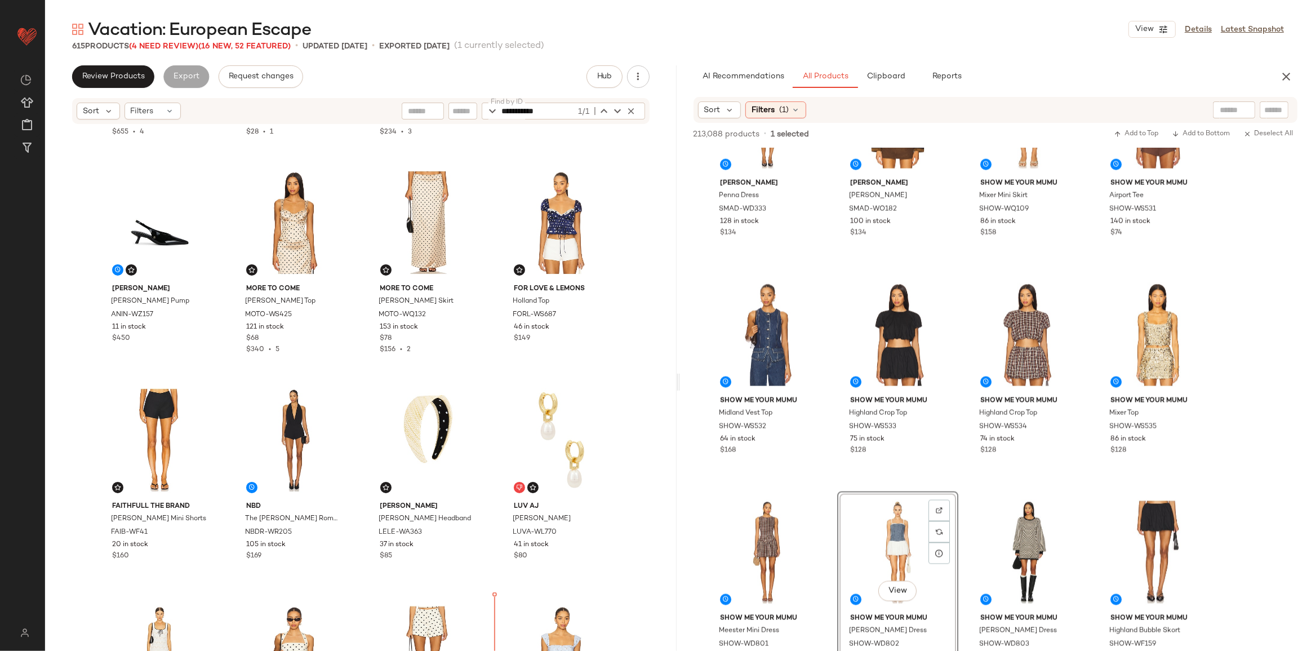
scroll to position [1524, 0]
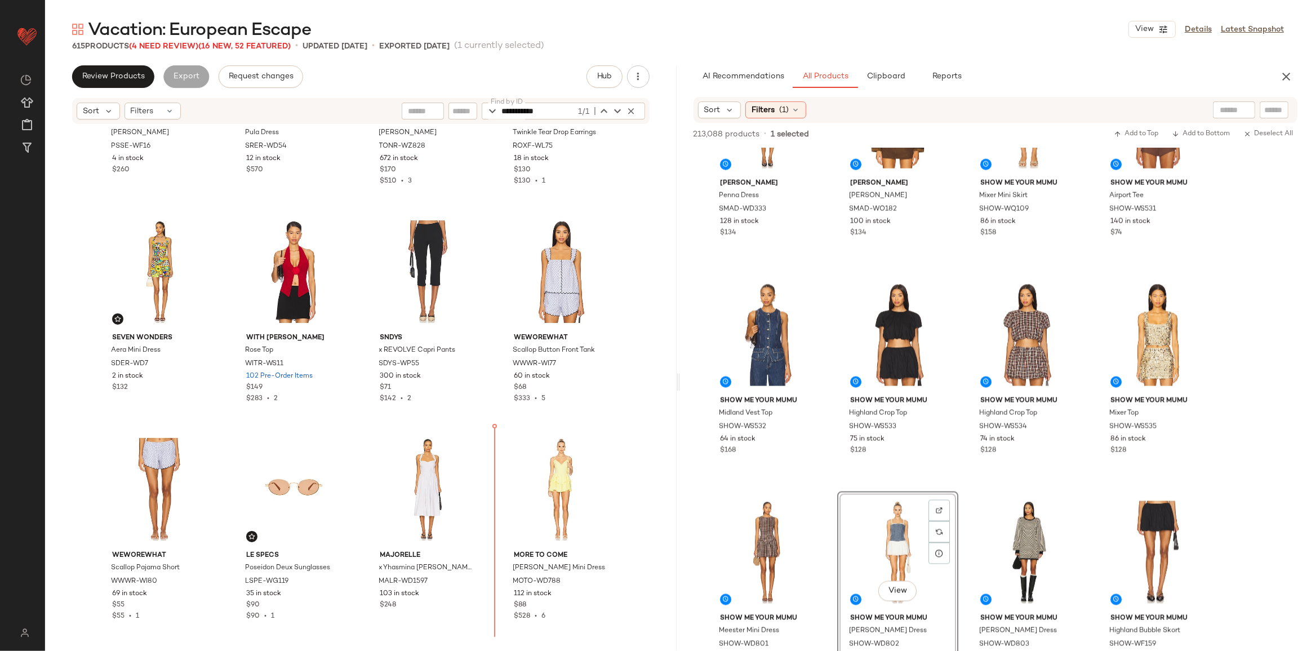
scroll to position [2761, 0]
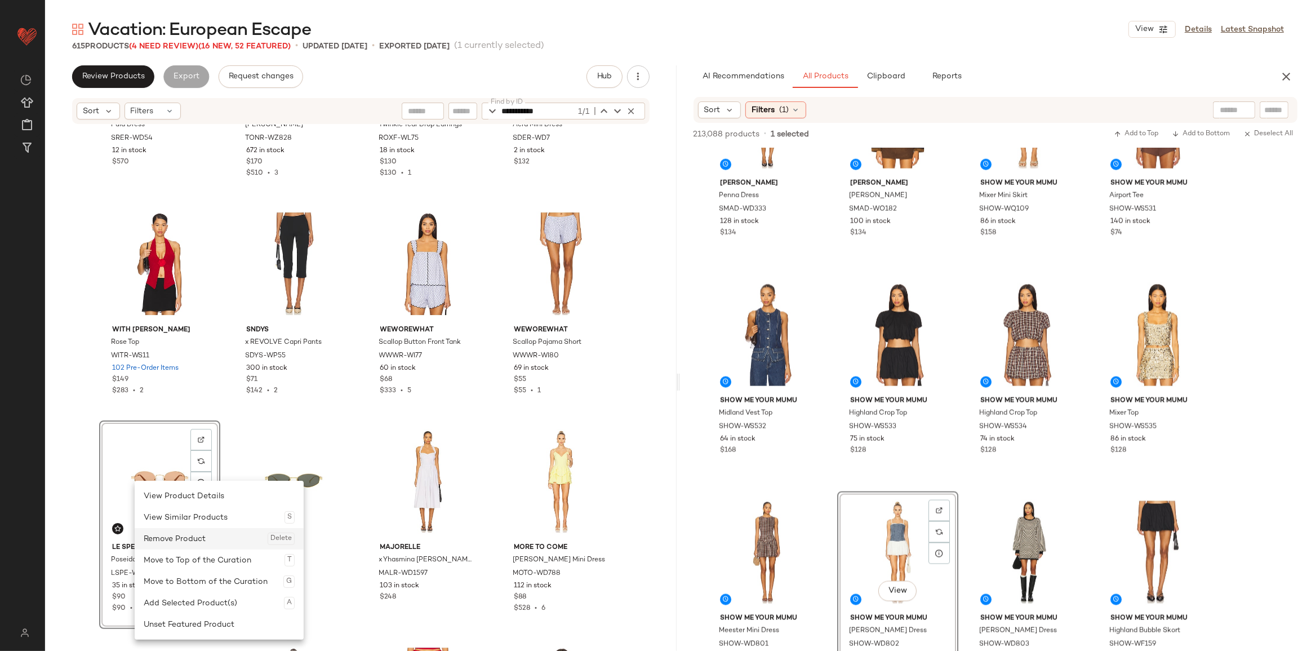
click at [177, 495] on div "Remove Product Delete" at bounding box center [219, 538] width 151 height 21
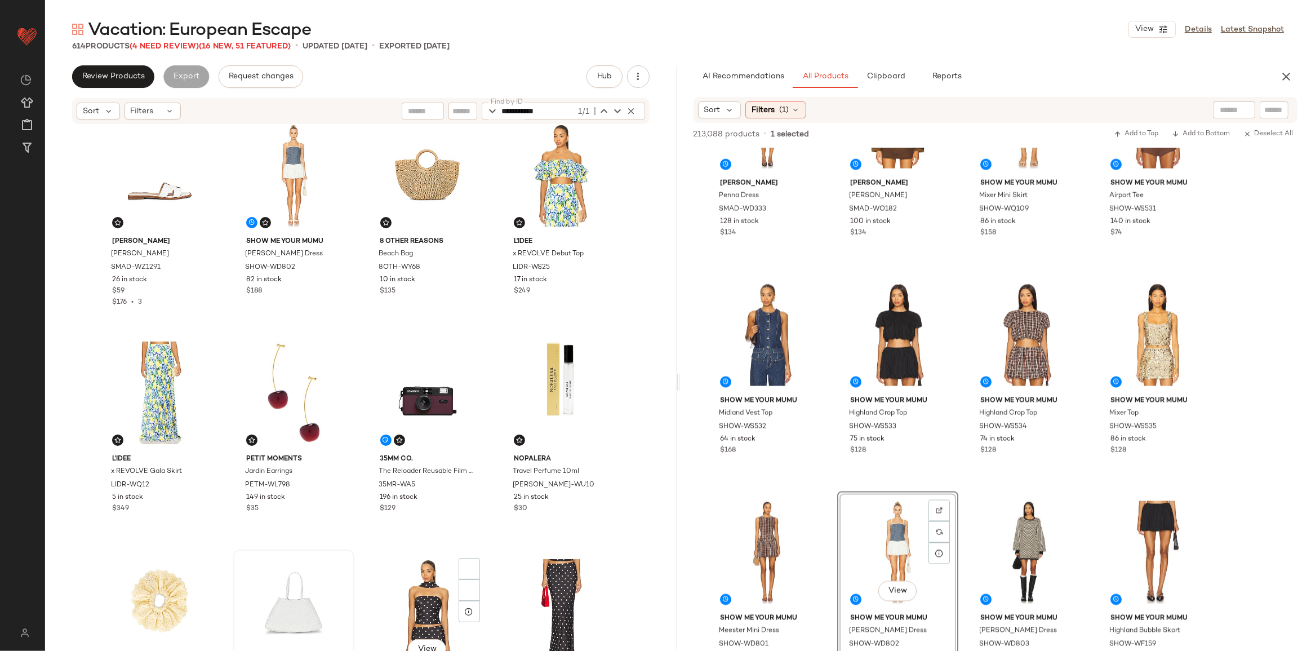
scroll to position [367, 0]
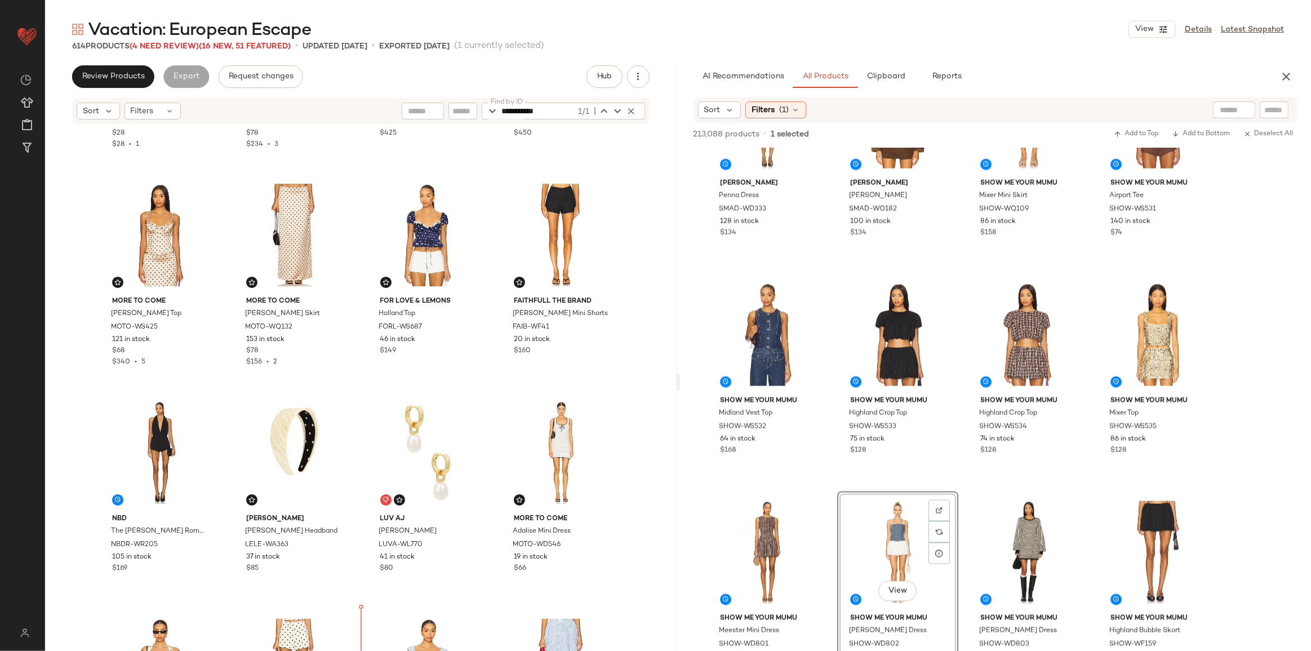
scroll to position [1500, 0]
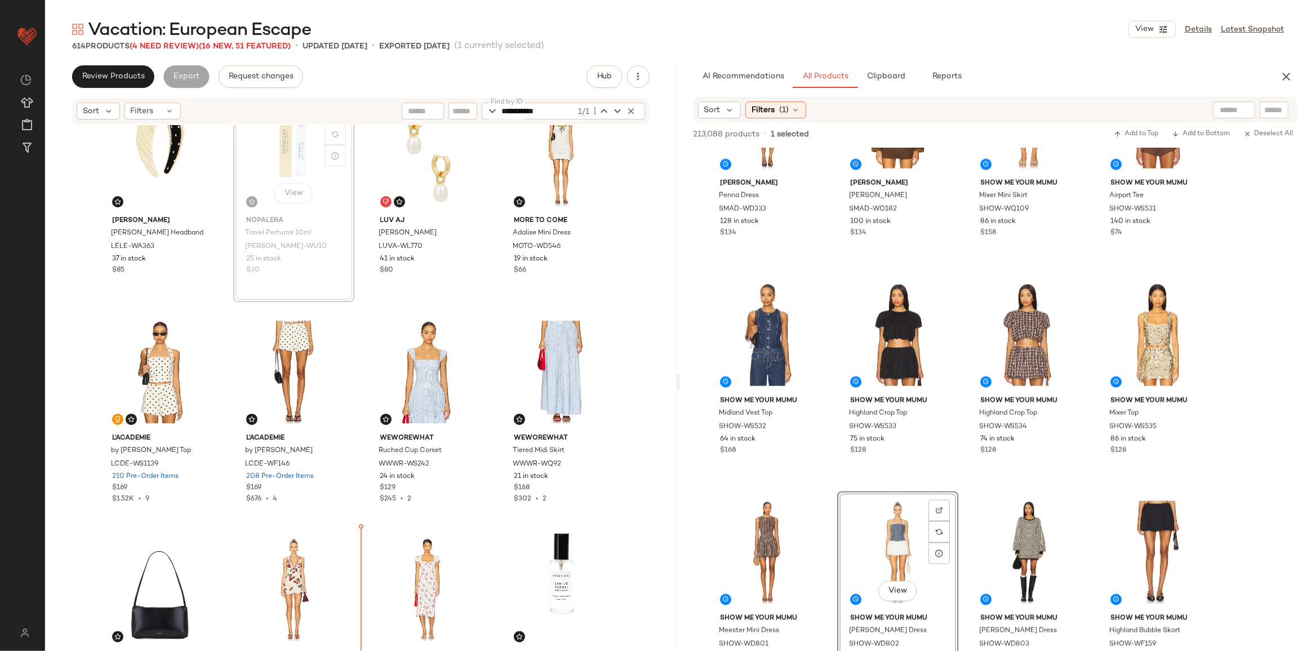
scroll to position [1817, 0]
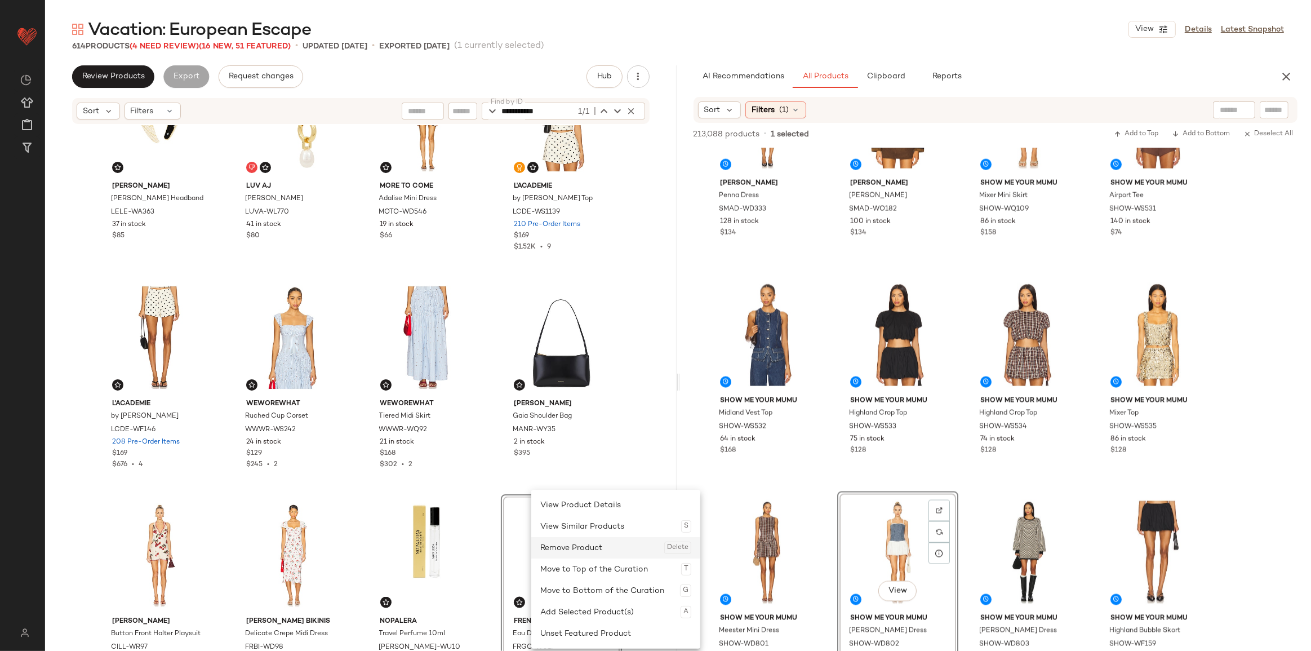
click at [561, 495] on div "Remove Product Delete" at bounding box center [615, 547] width 151 height 21
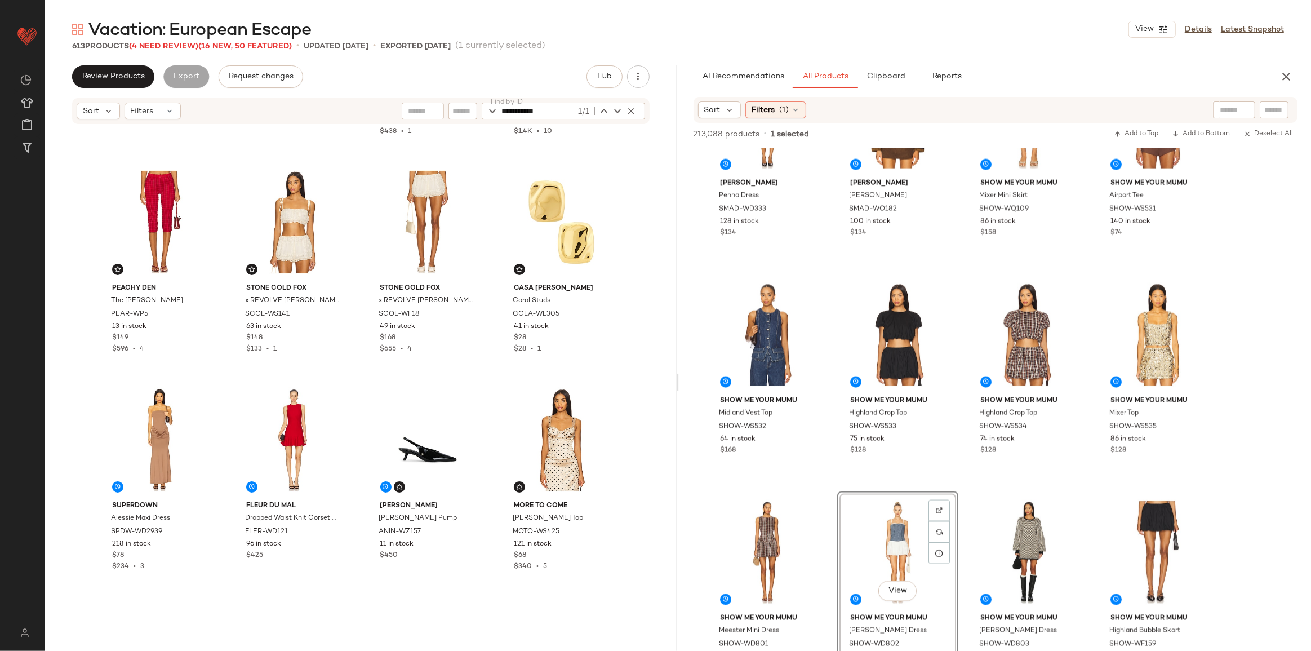
scroll to position [1088, 0]
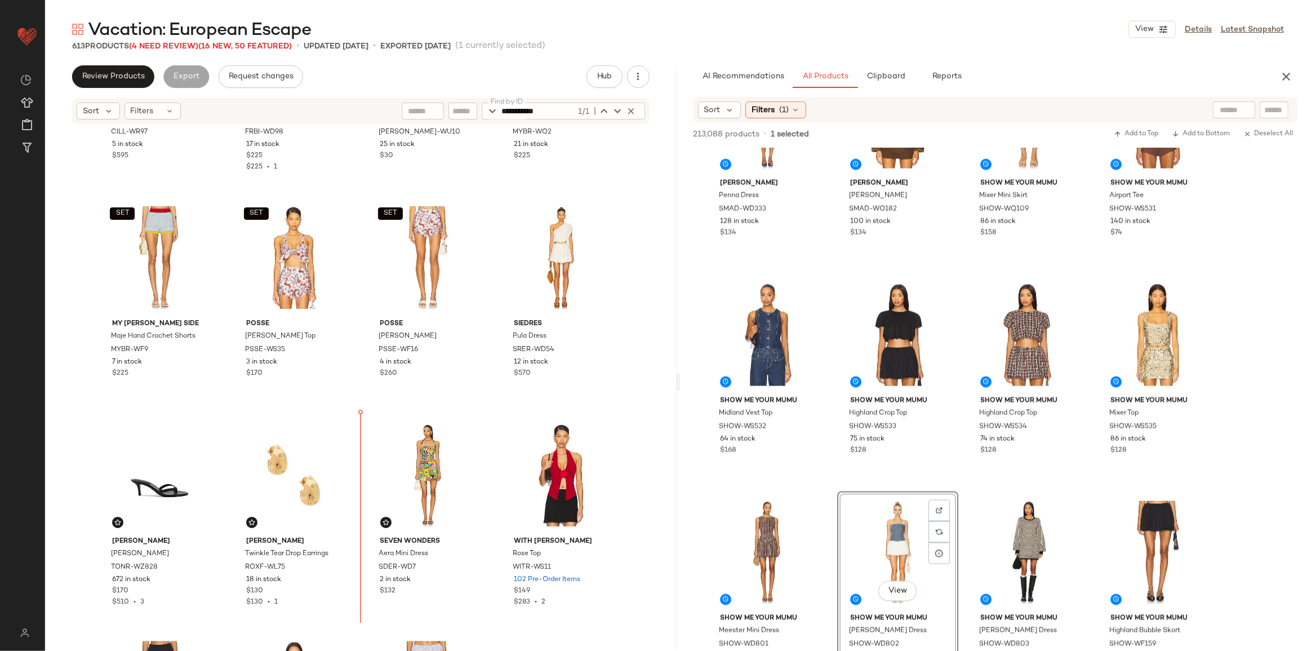
scroll to position [2347, 0]
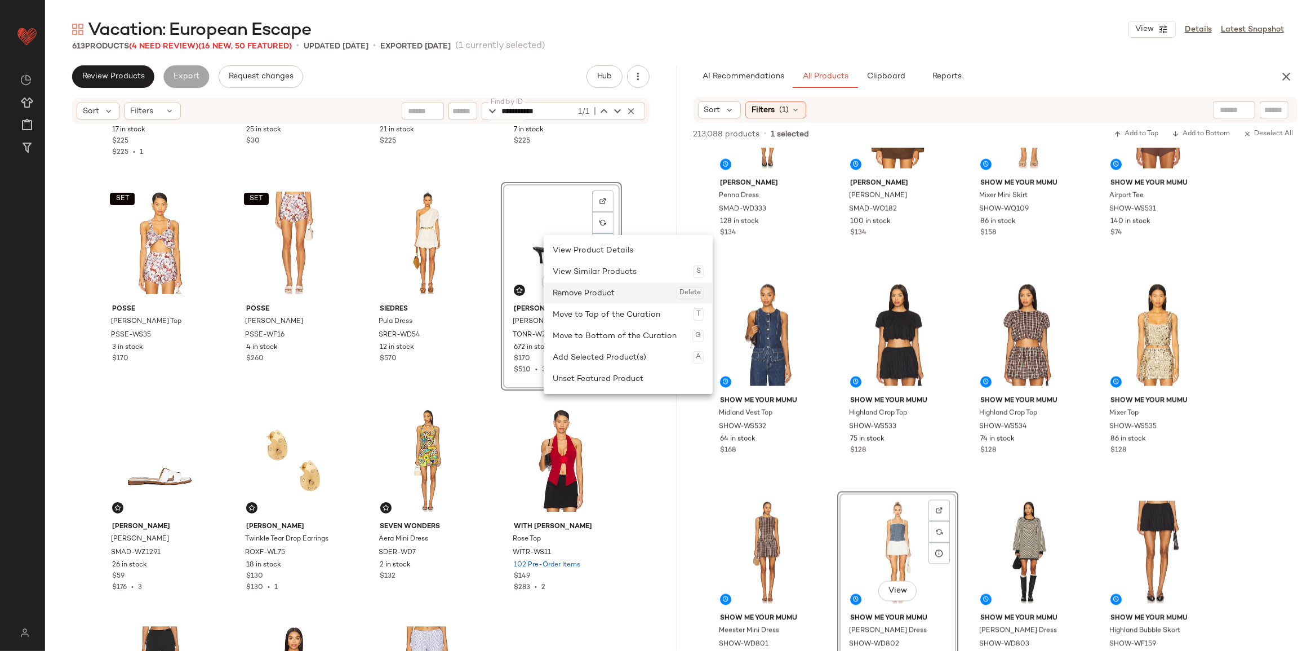
click at [582, 290] on div "Remove Product Delete" at bounding box center [628, 292] width 151 height 21
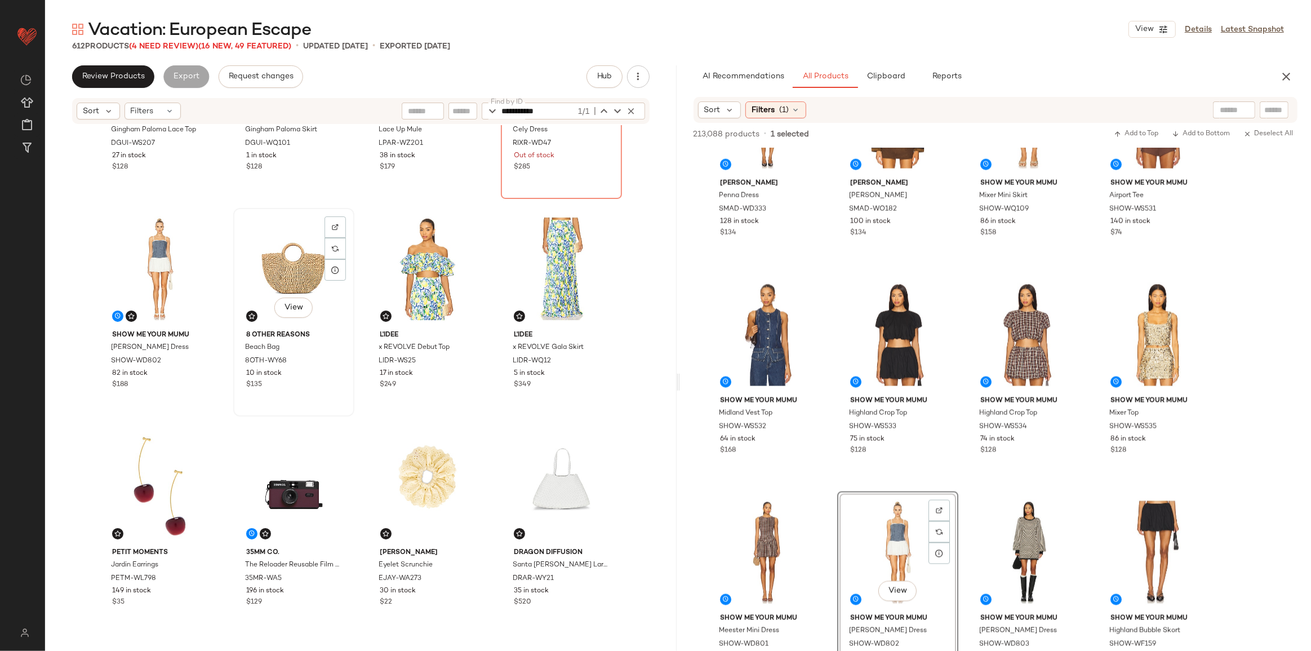
scroll to position [153, 0]
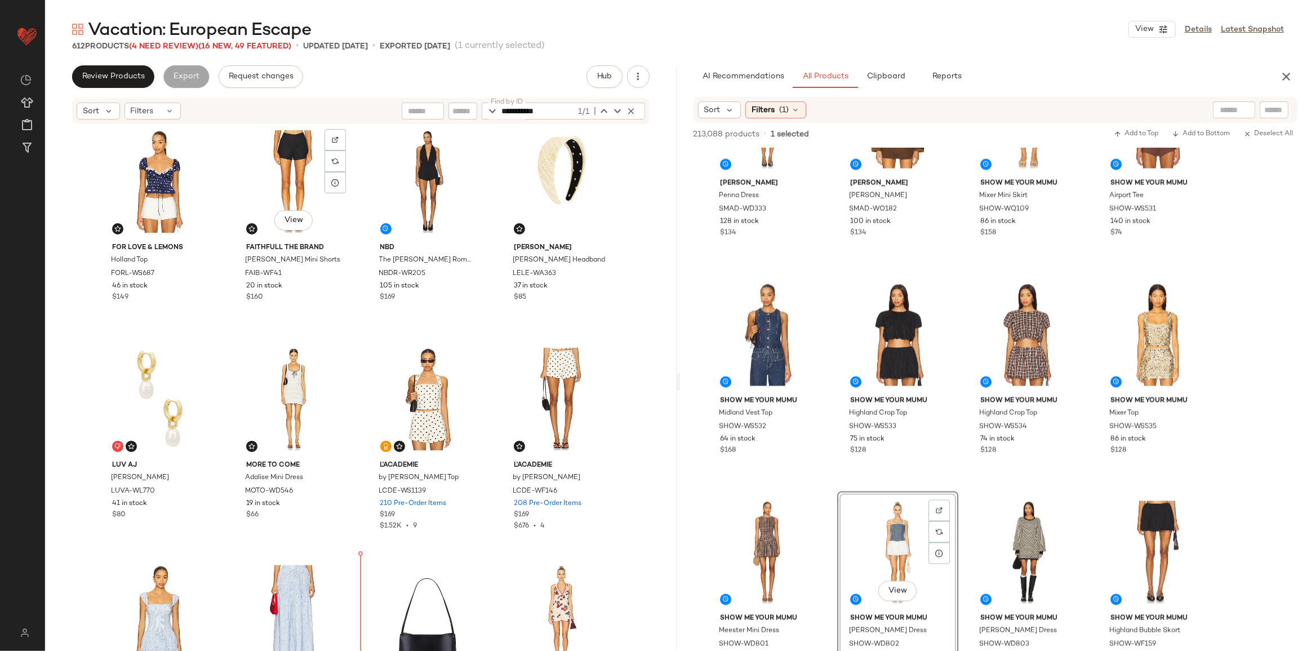
scroll to position [1593, 0]
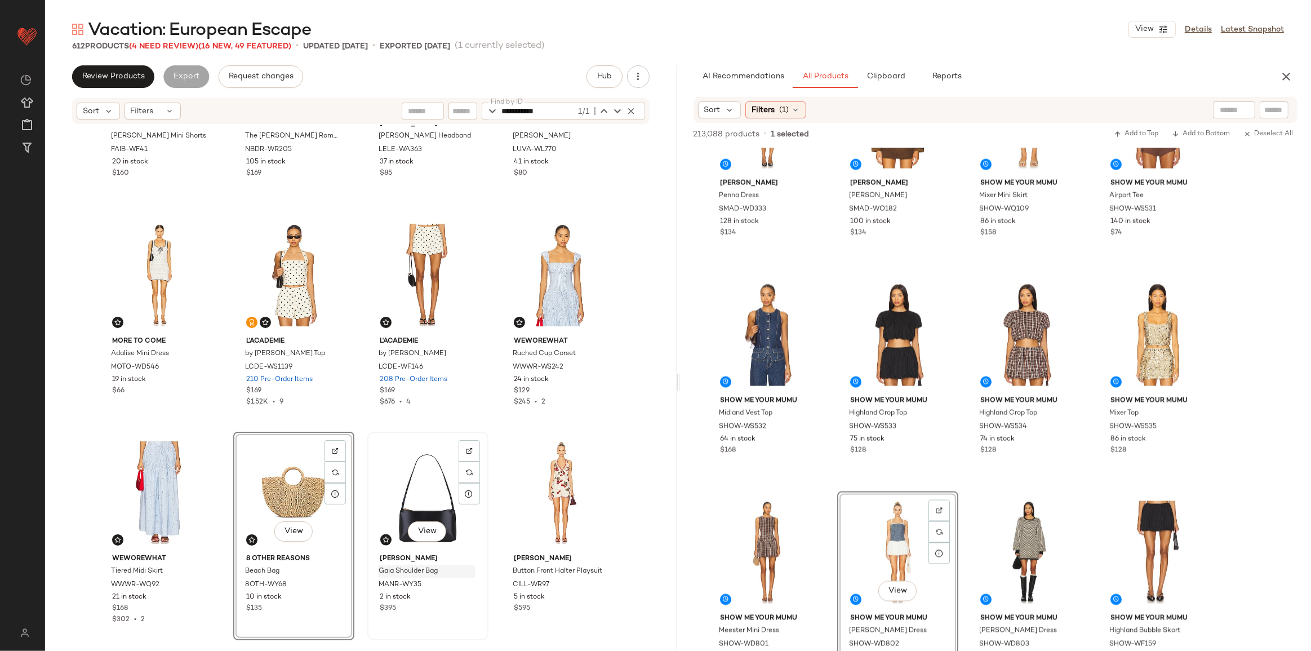
scroll to position [1696, 0]
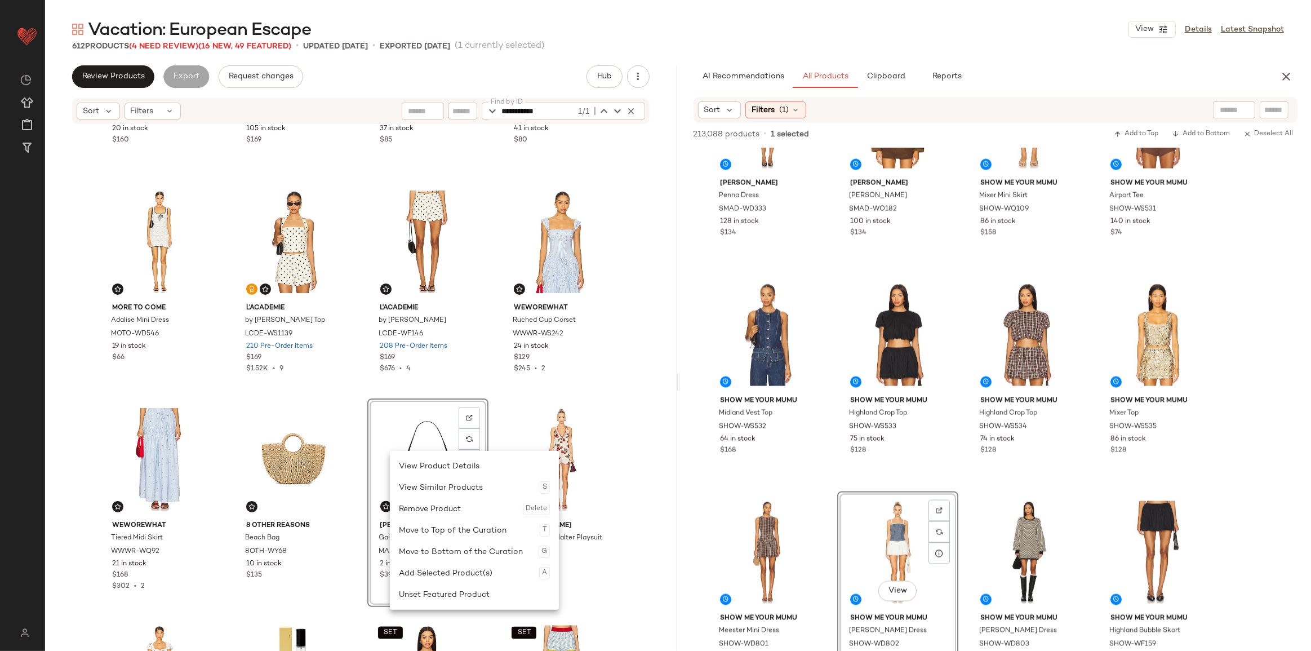
click at [422, 495] on div "Remove Product Delete" at bounding box center [474, 508] width 151 height 21
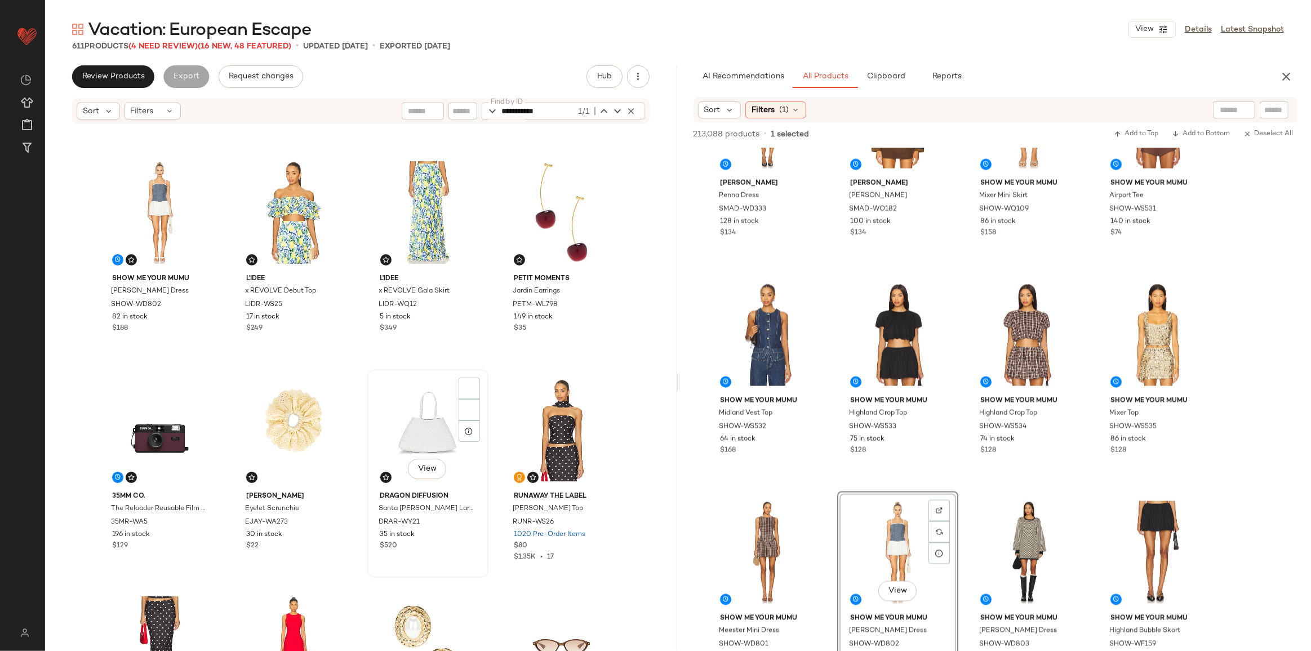
scroll to position [367, 0]
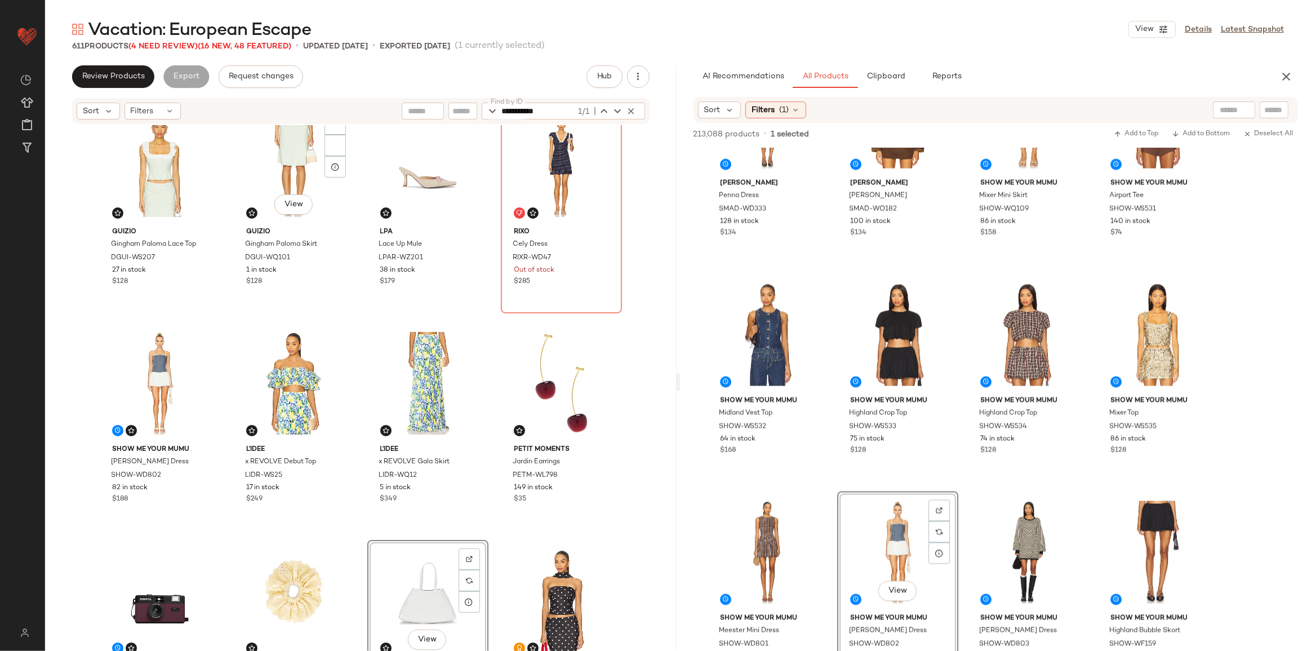
scroll to position [20, 0]
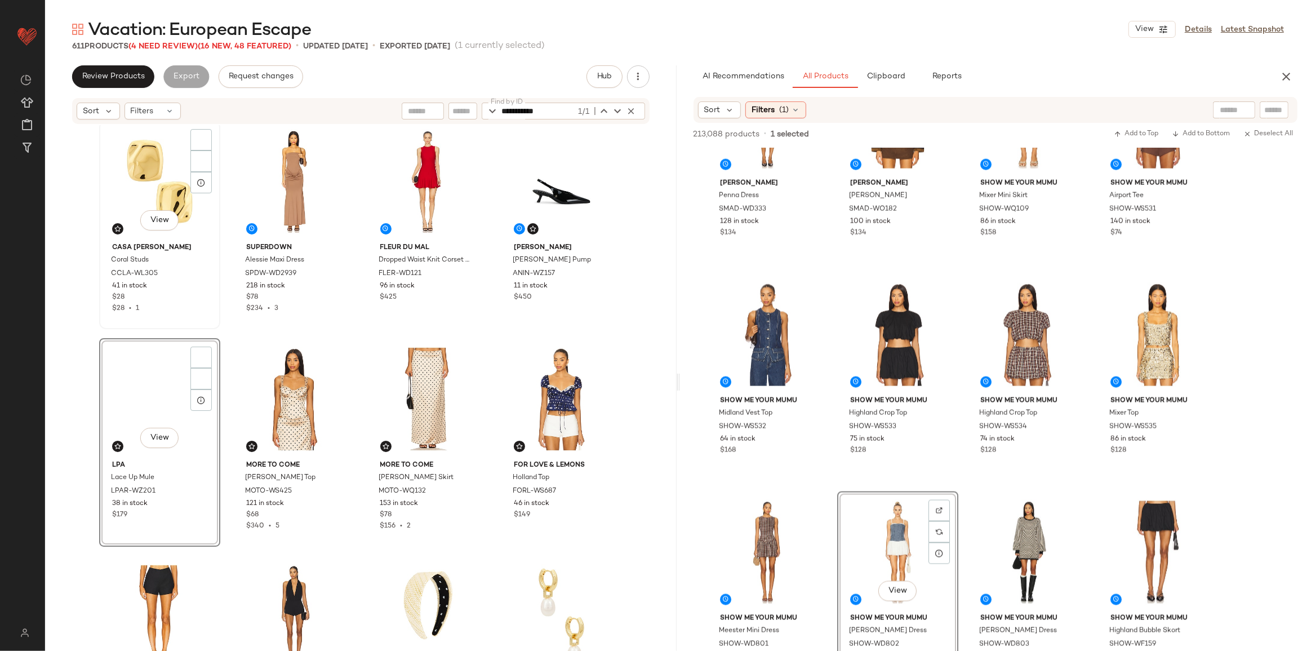
scroll to position [886, 0]
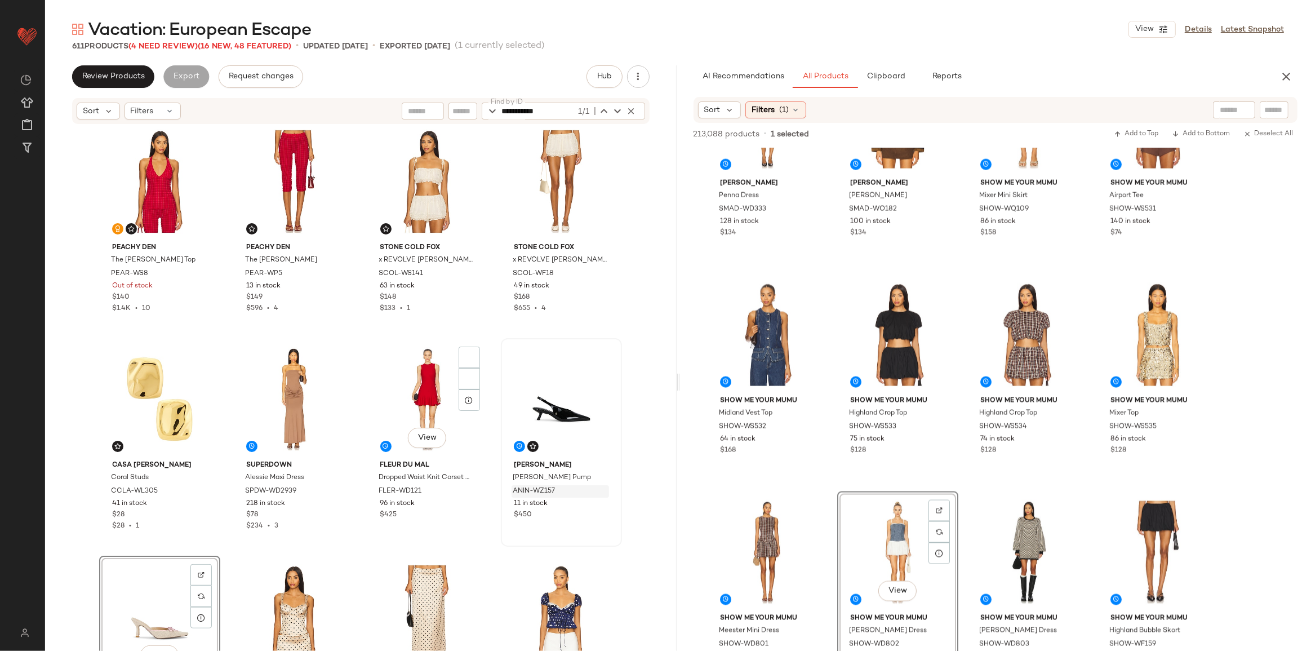
scroll to position [988, 0]
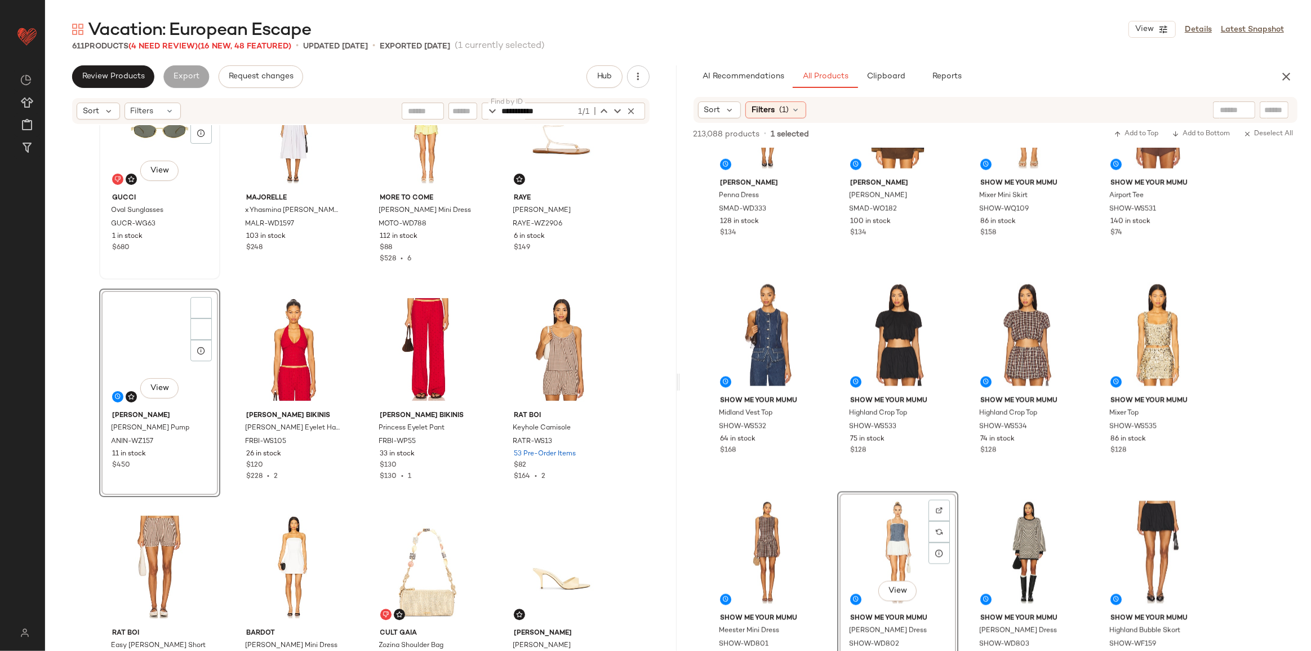
scroll to position [2676, 0]
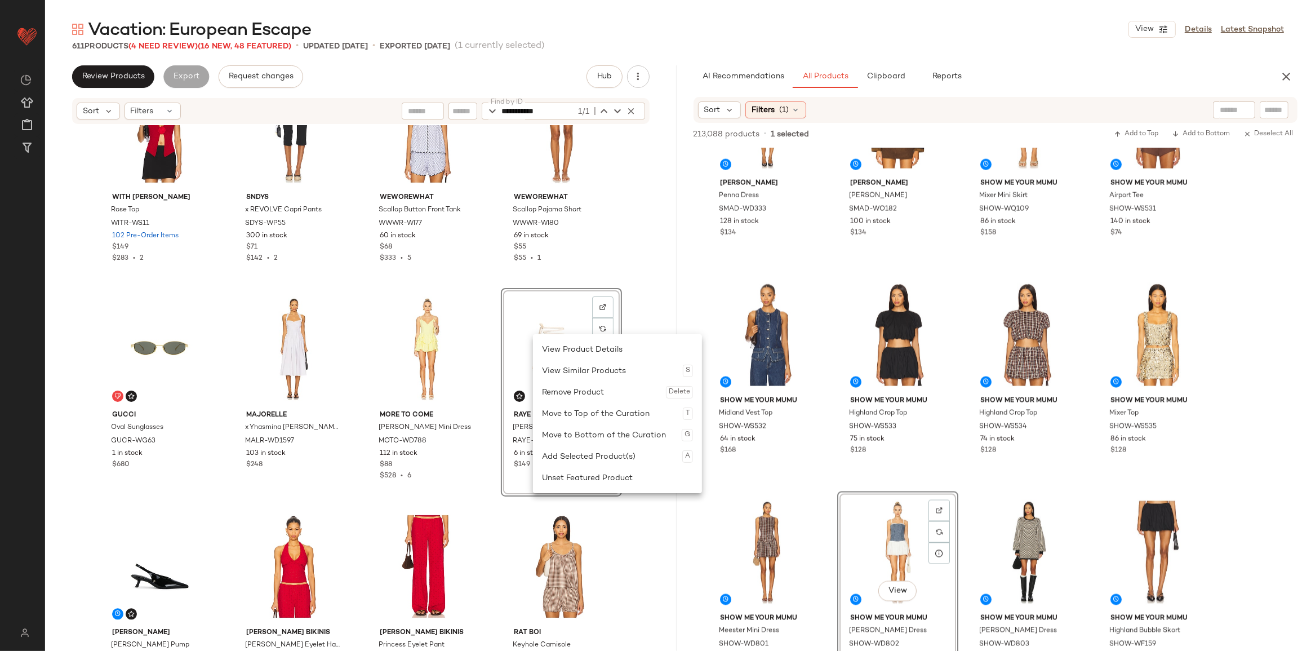
click at [578, 387] on div "Remove Product Delete" at bounding box center [617, 392] width 151 height 21
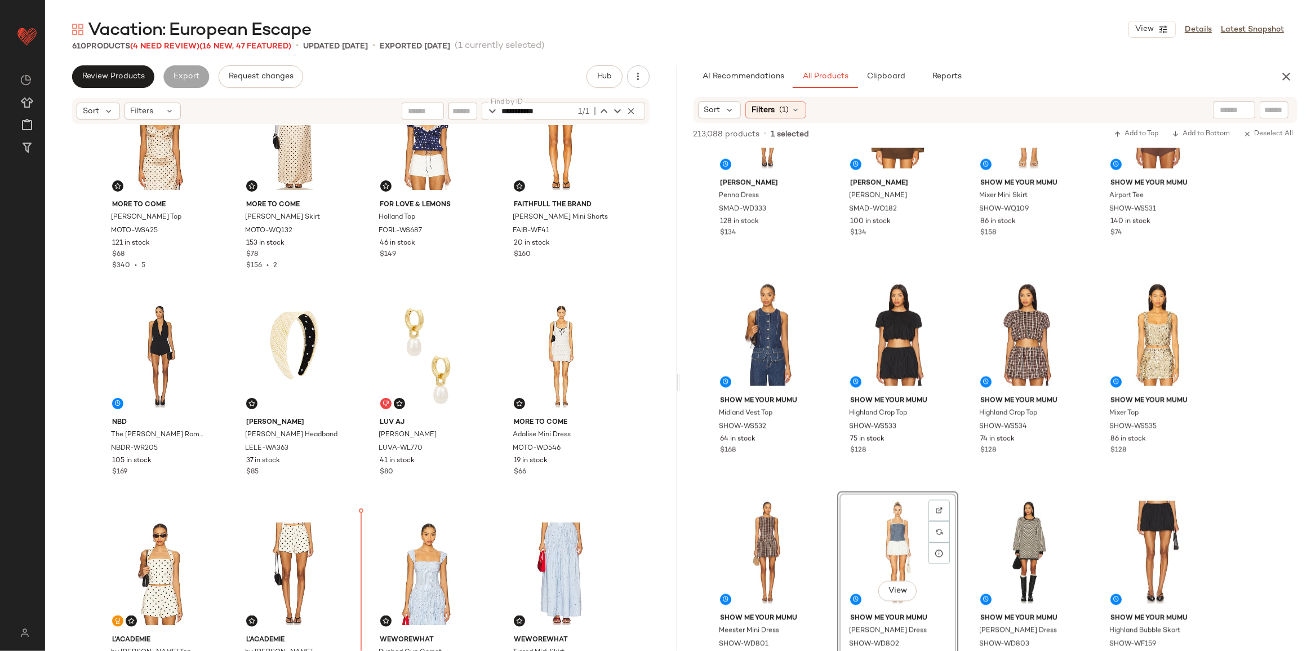
scroll to position [1410, 0]
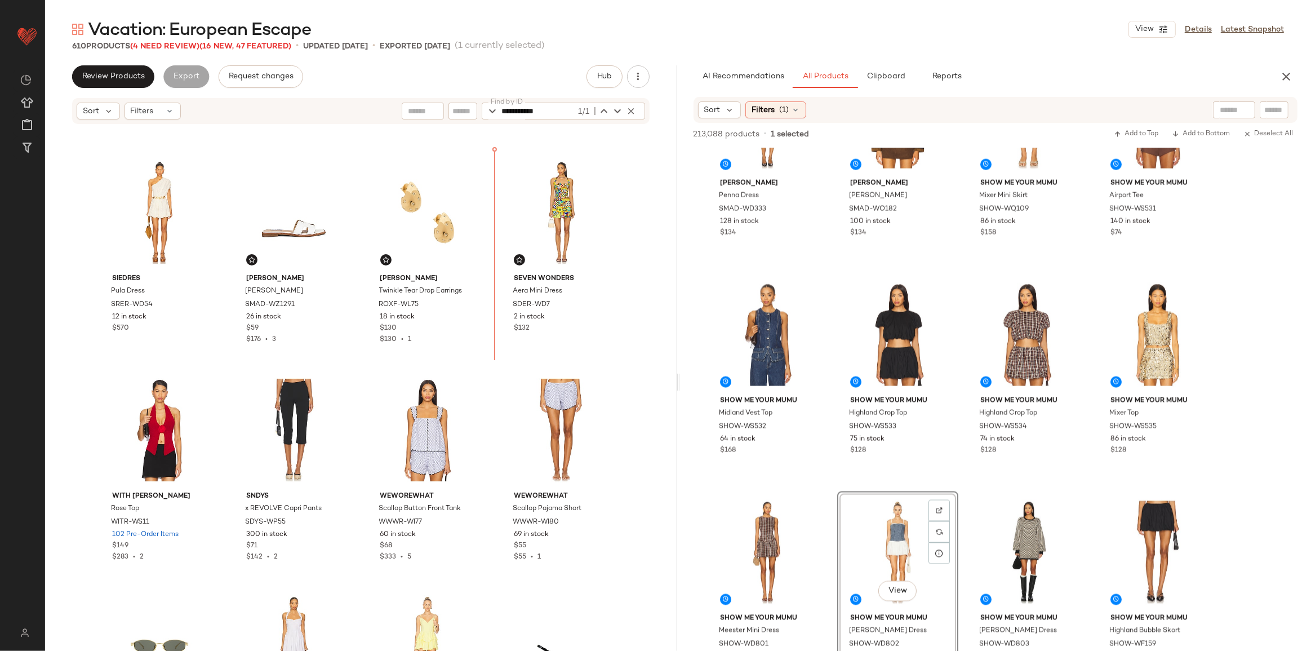
scroll to position [2374, 0]
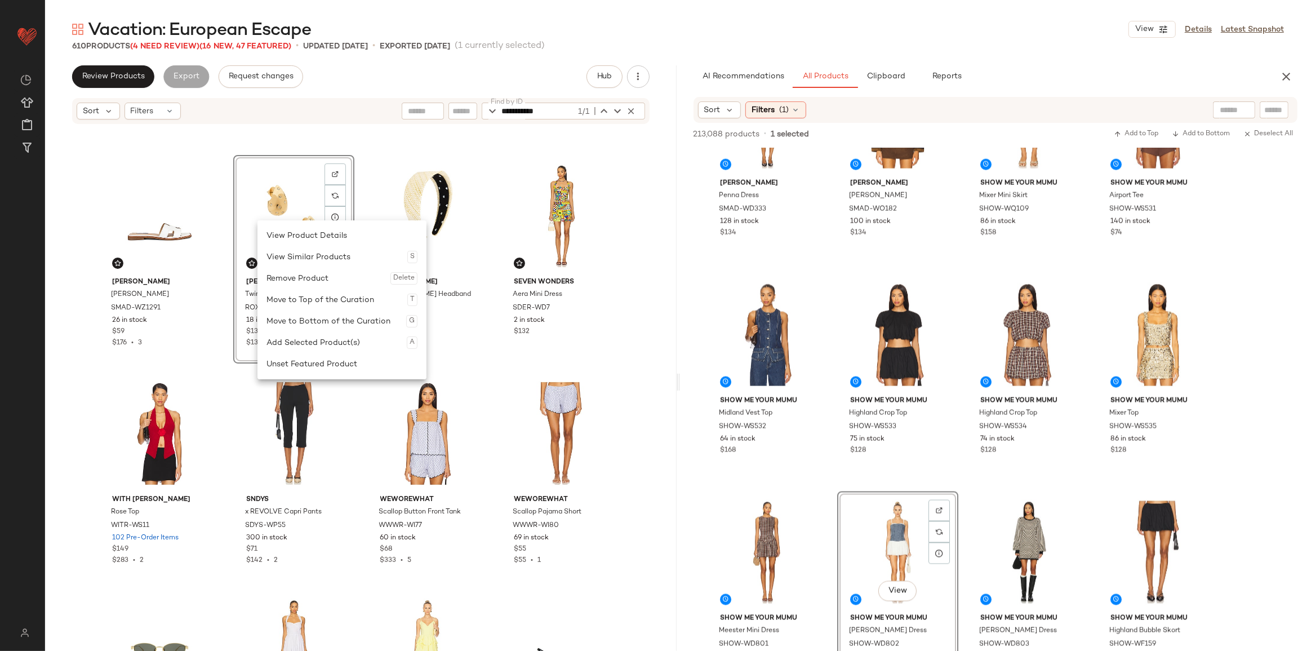
click at [303, 276] on div "Remove Product Delete" at bounding box center [342, 278] width 151 height 21
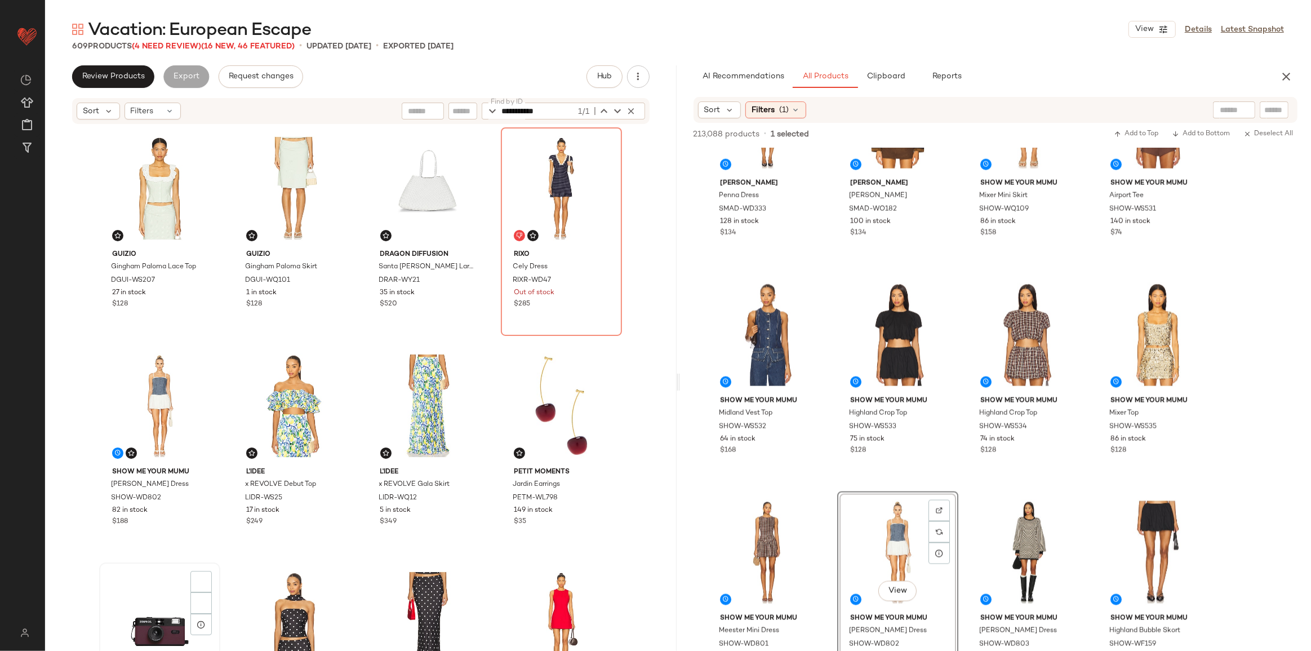
scroll to position [153, 0]
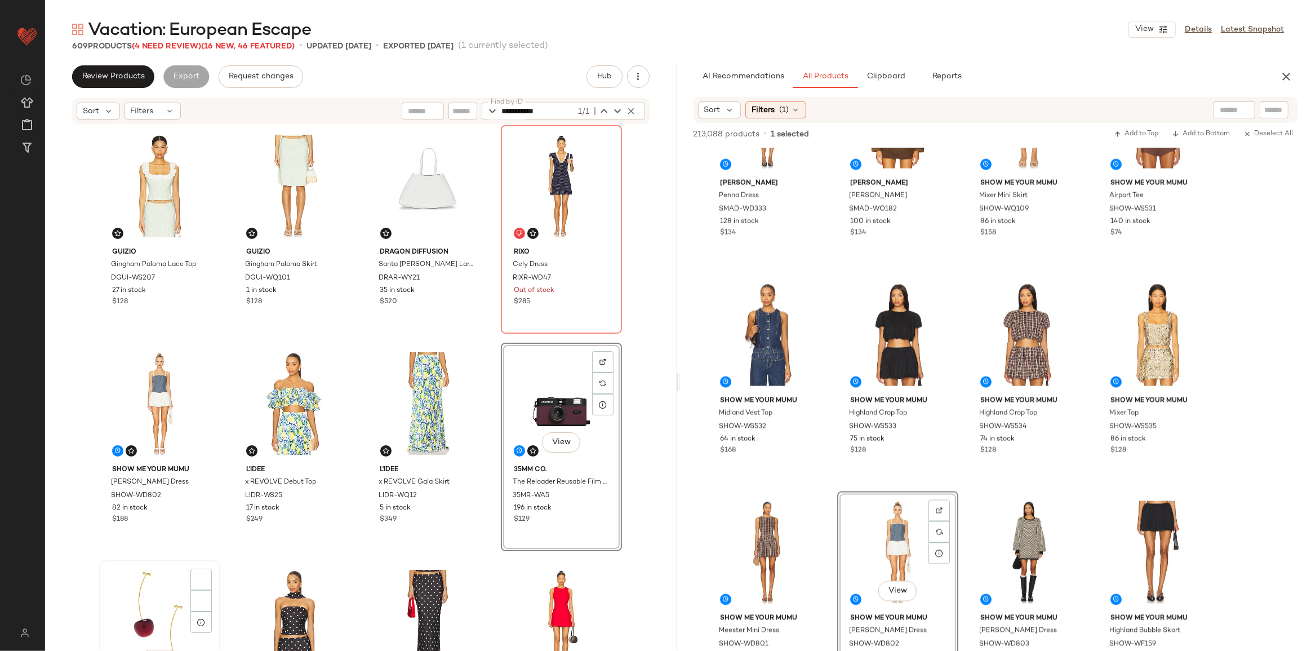
scroll to position [207, 0]
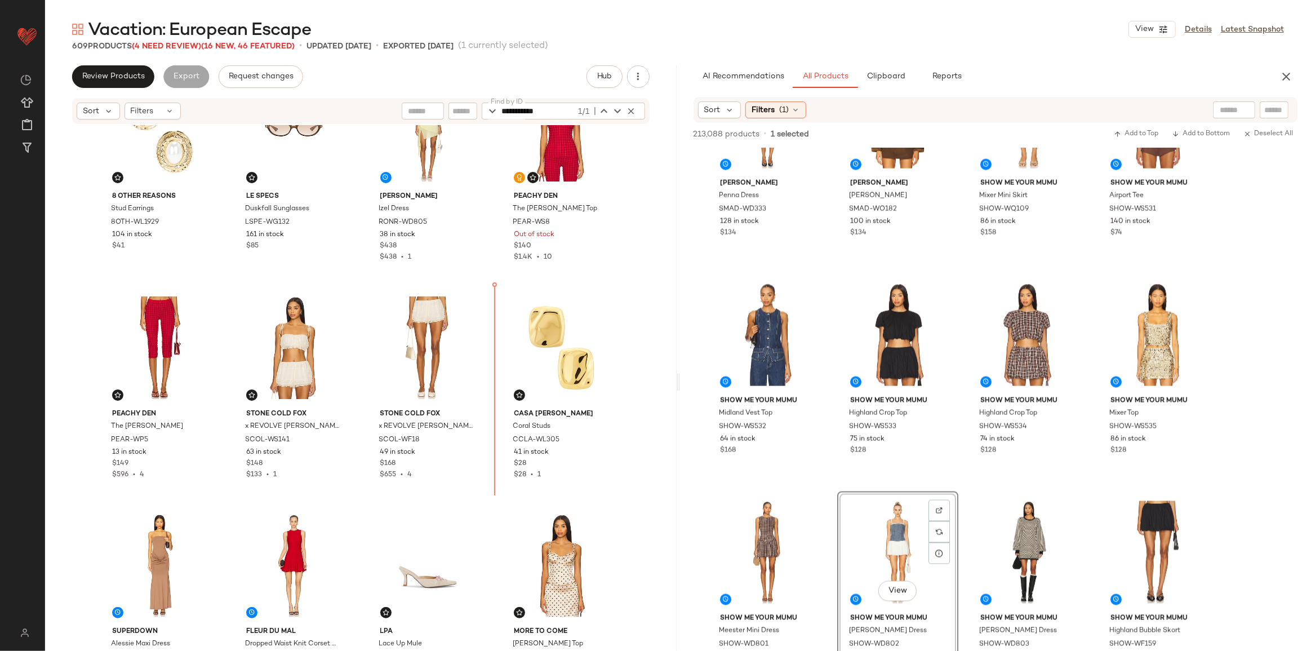
scroll to position [763, 0]
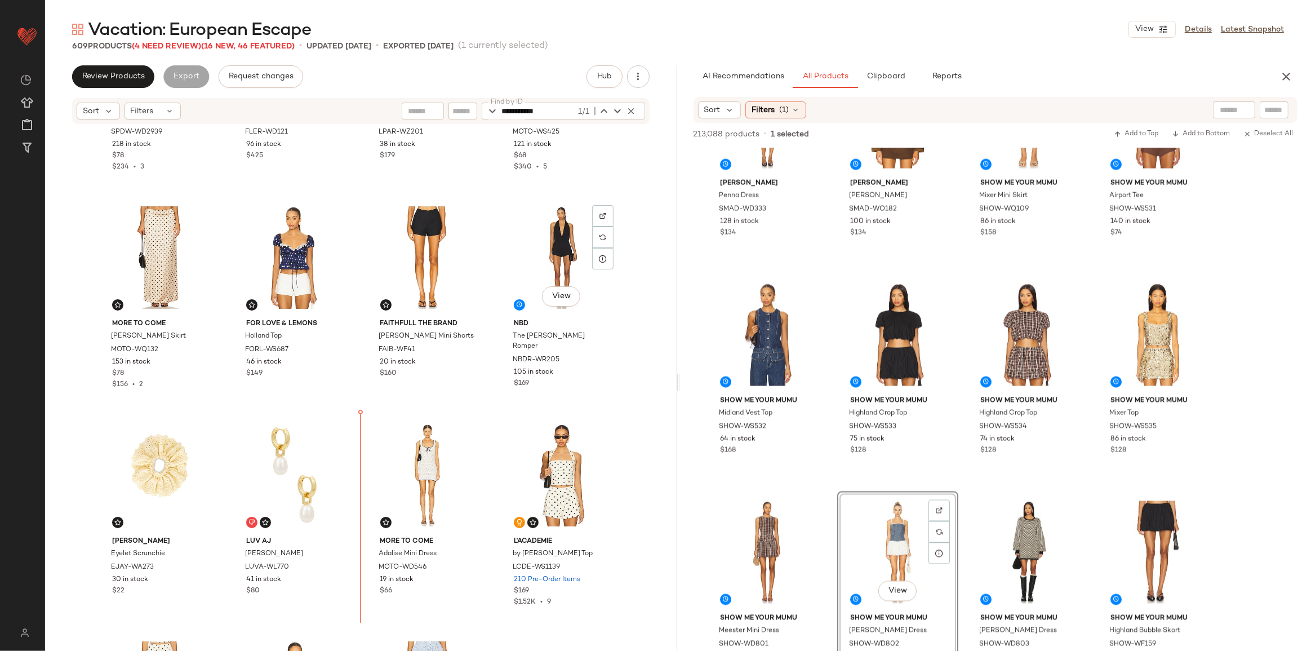
scroll to position [1276, 0]
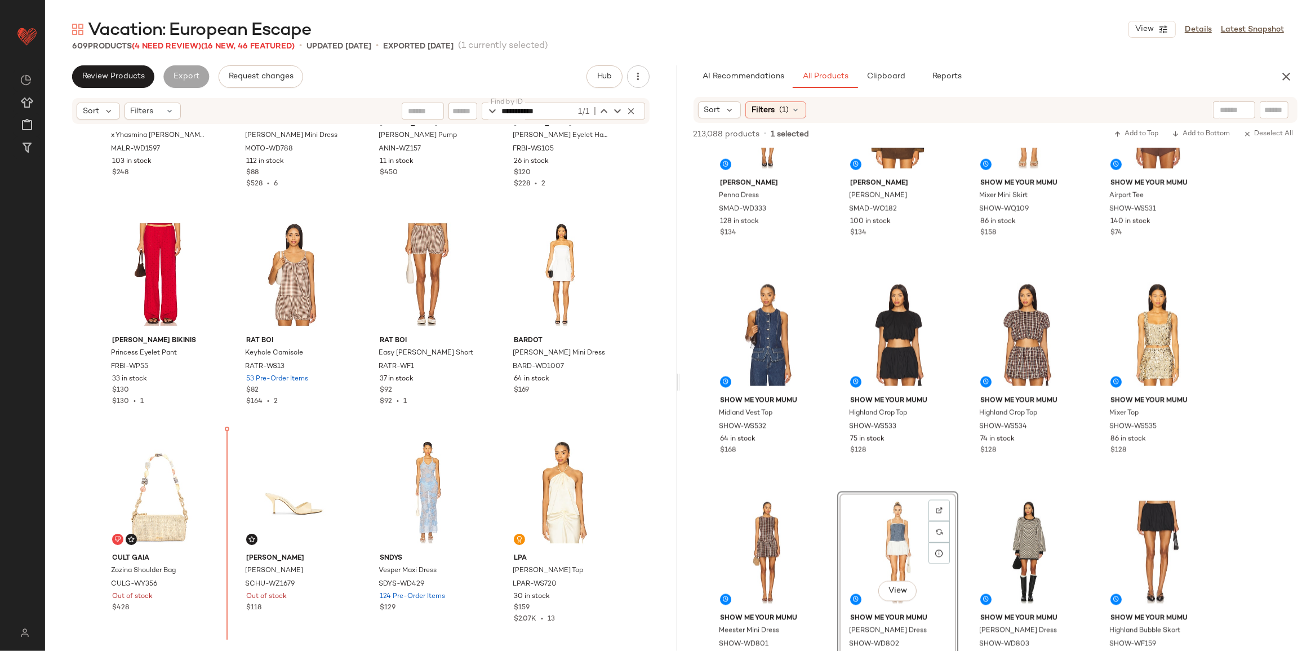
scroll to position [2972, 0]
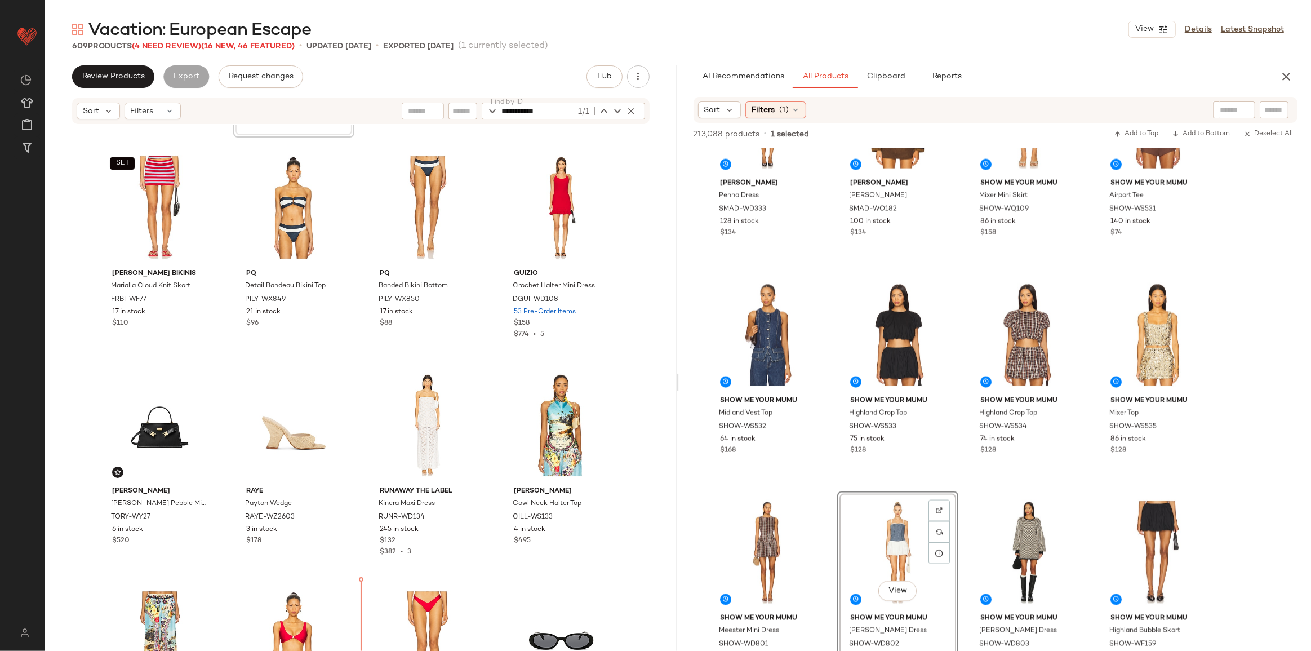
scroll to position [3955, 0]
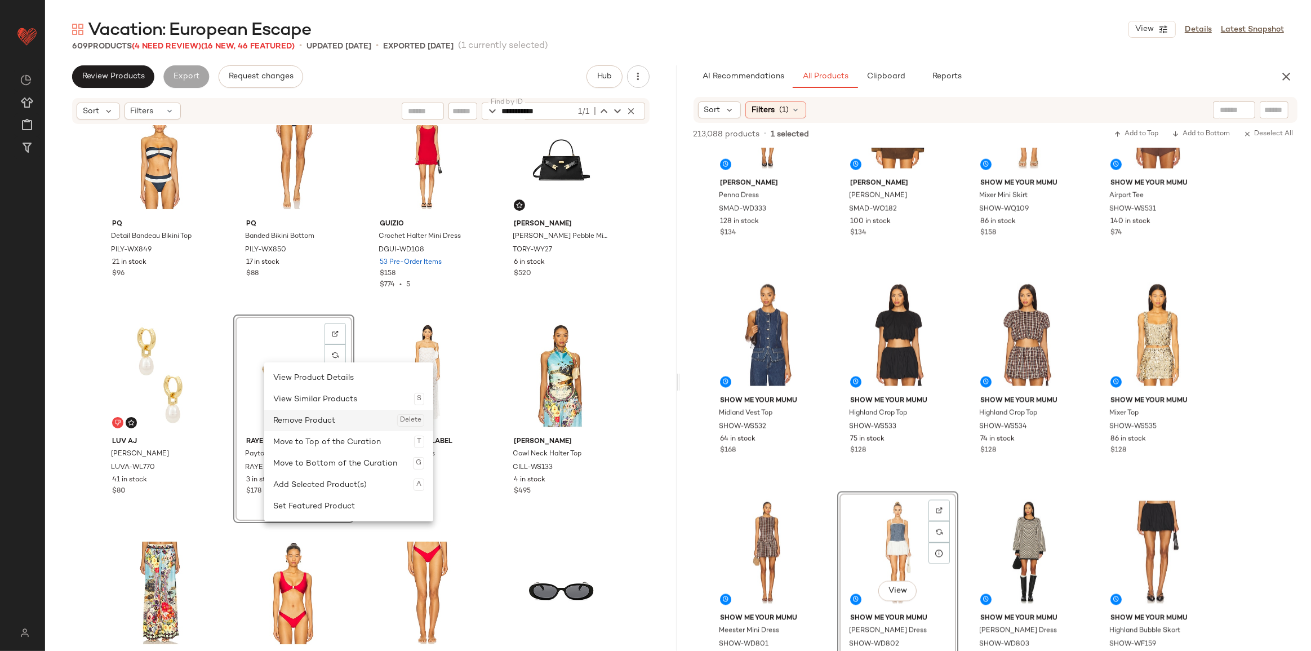
click at [312, 424] on div "Remove Product Delete" at bounding box center [348, 420] width 151 height 21
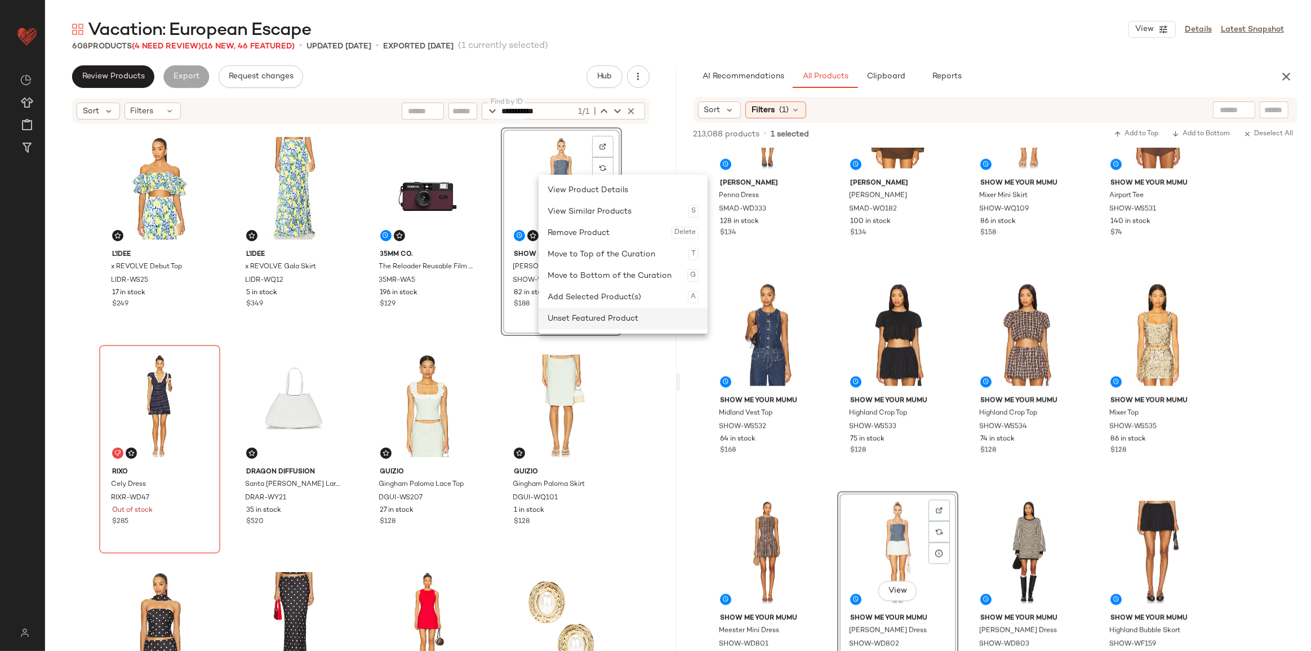
click at [597, 309] on div "Unset Featured Product" at bounding box center [623, 318] width 151 height 21
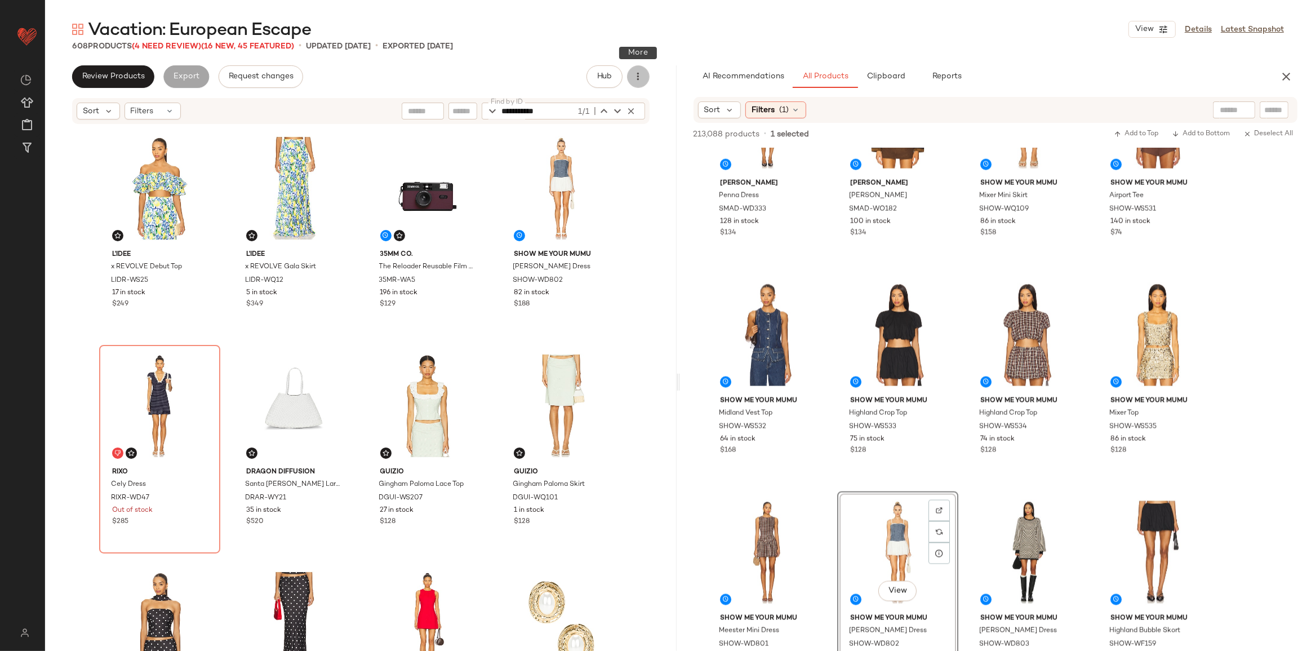
click at [645, 76] on button "button" at bounding box center [638, 76] width 23 height 23
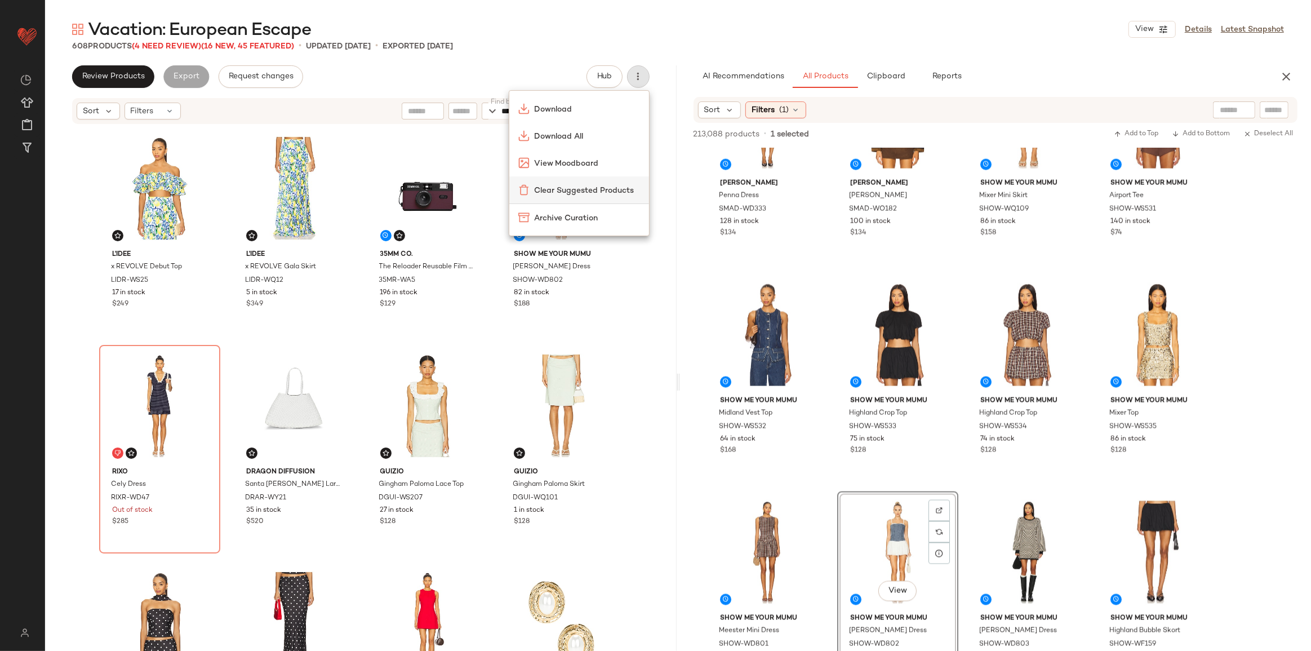
click at [573, 187] on span "Clear Suggested Products" at bounding box center [587, 191] width 106 height 12
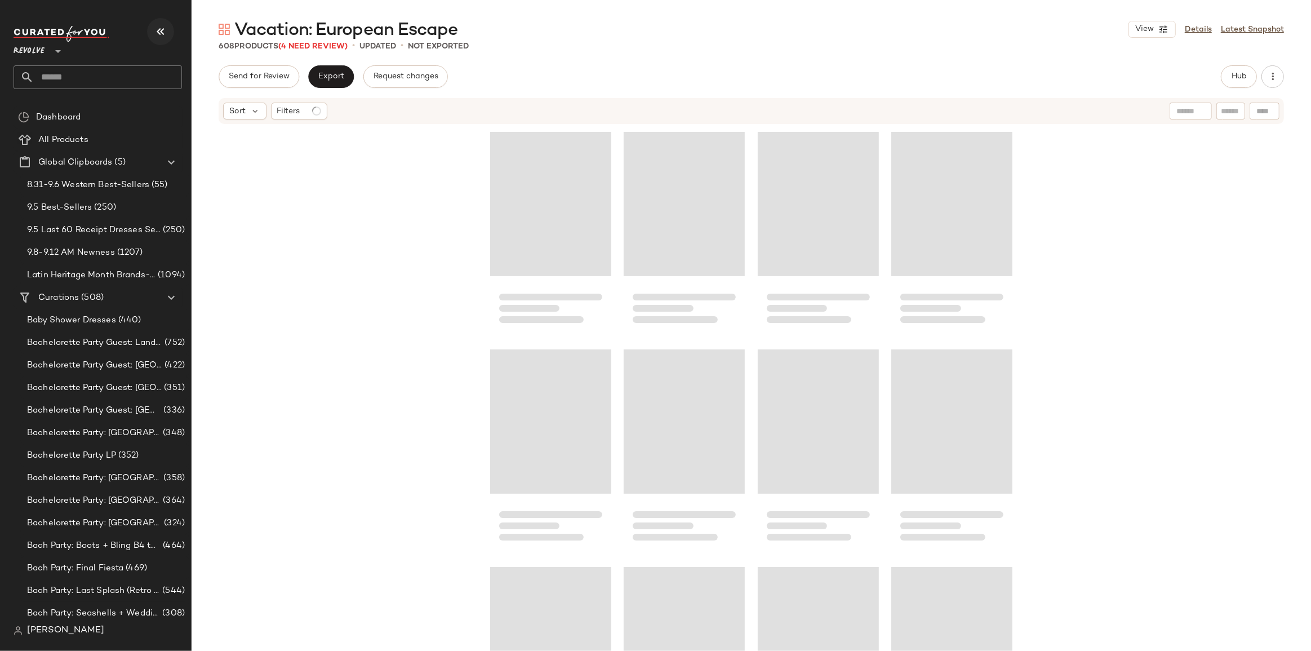
click at [165, 33] on icon "button" at bounding box center [161, 32] width 14 height 14
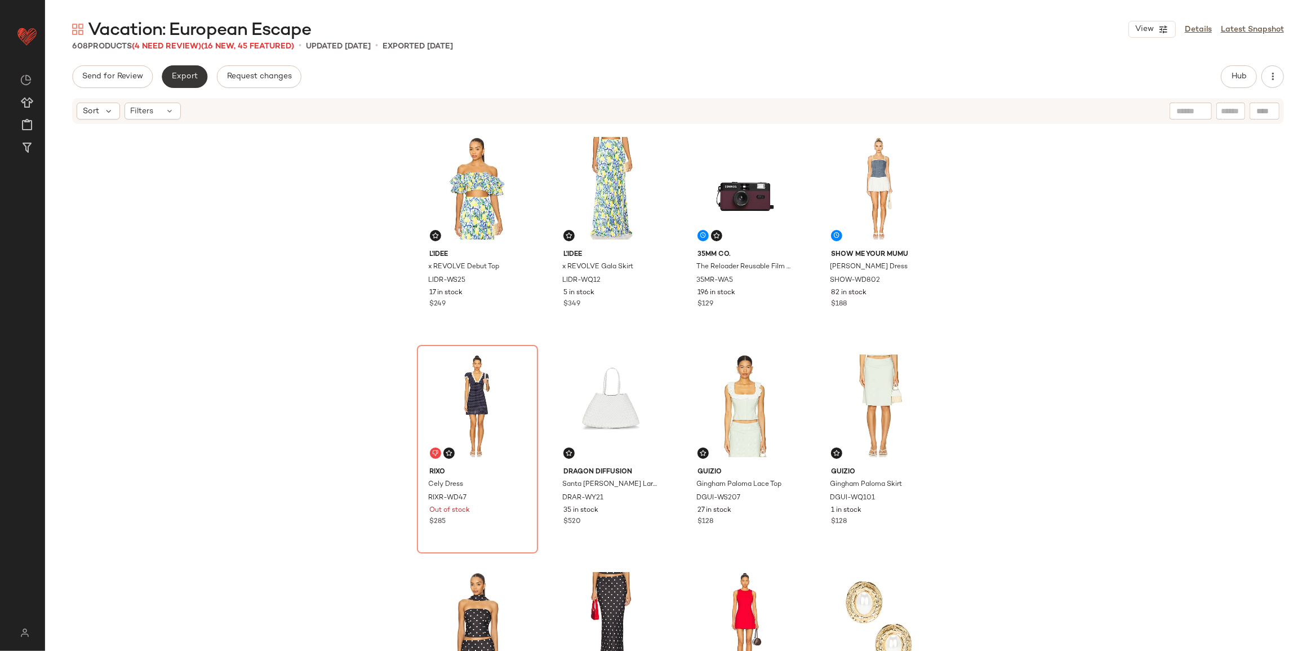
click at [188, 73] on span "Export" at bounding box center [184, 76] width 26 height 9
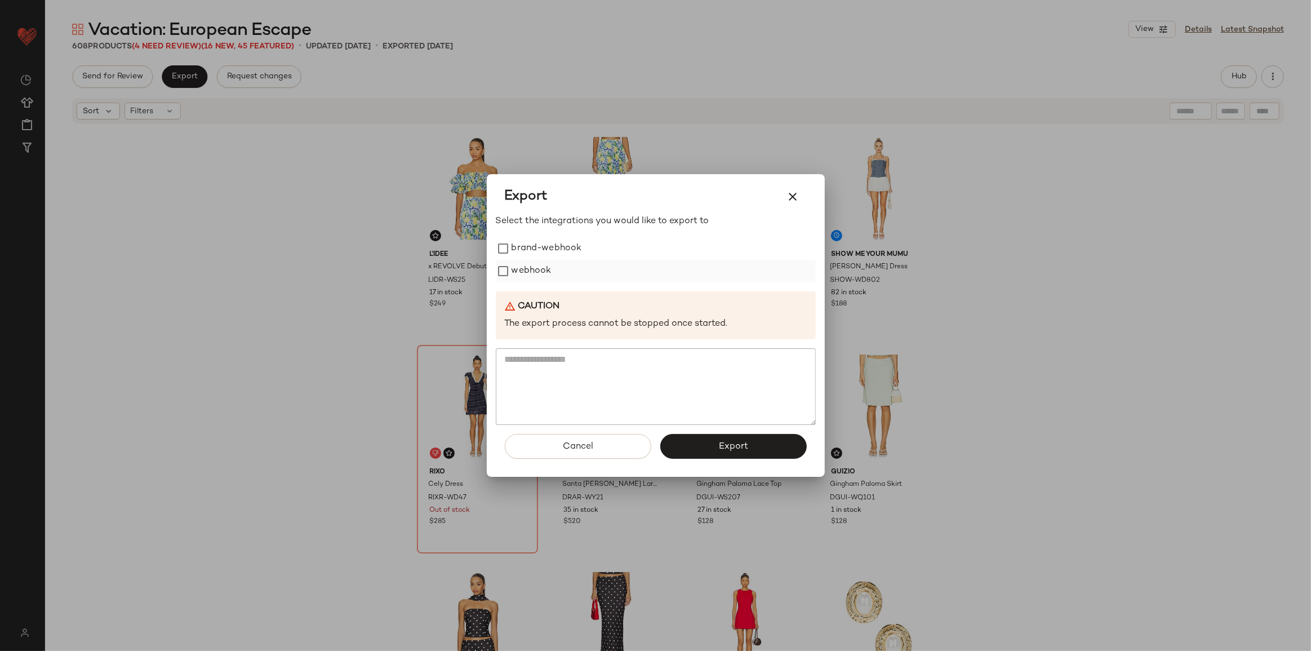
click at [540, 267] on label "webhook" at bounding box center [532, 271] width 40 height 23
click at [724, 454] on button "Export" at bounding box center [733, 446] width 147 height 25
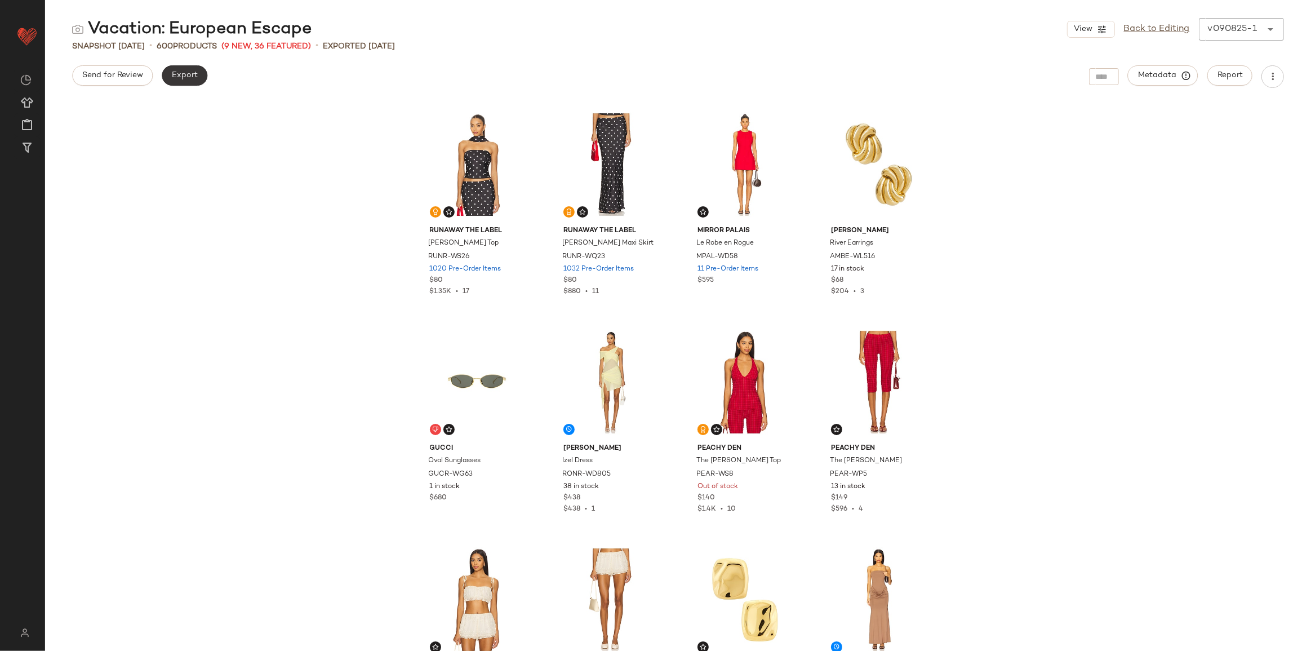
drag, startPoint x: 206, startPoint y: 78, endPoint x: 180, endPoint y: 79, distance: 25.4
click at [206, 78] on div "Export" at bounding box center [185, 76] width 46 height 23
click at [178, 79] on span "Export" at bounding box center [184, 75] width 26 height 9
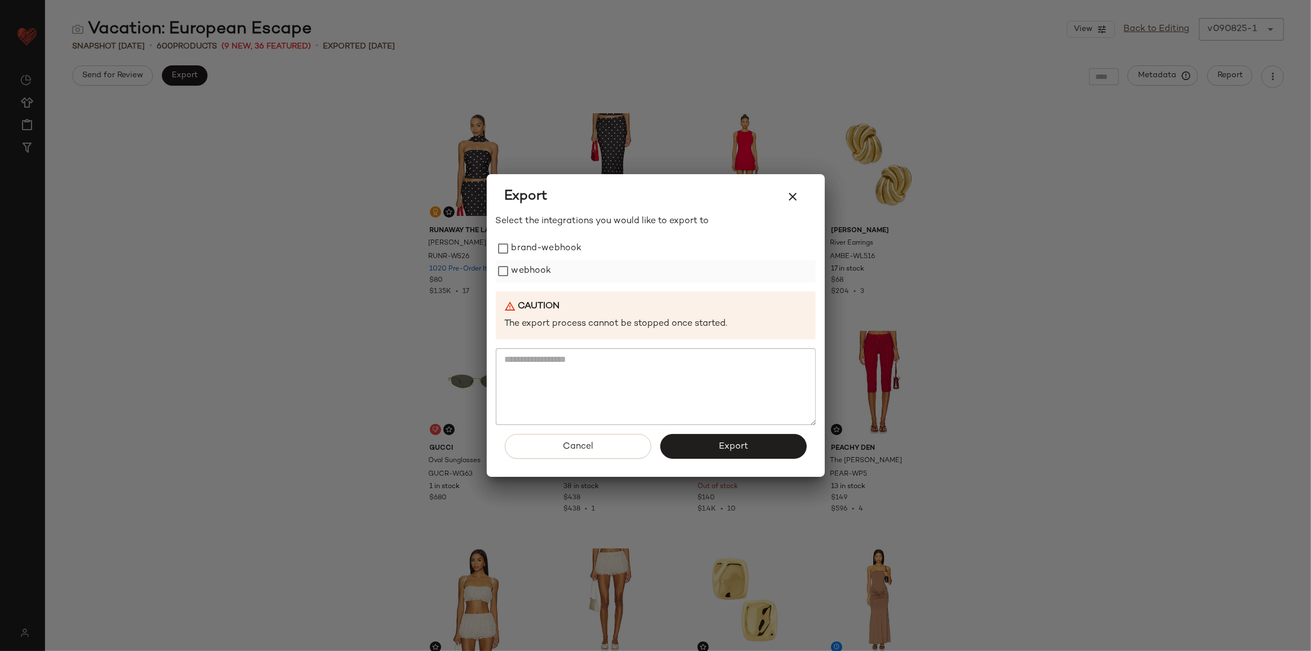
click at [530, 265] on label "webhook" at bounding box center [532, 271] width 40 height 23
click at [725, 449] on span "Export" at bounding box center [734, 446] width 30 height 11
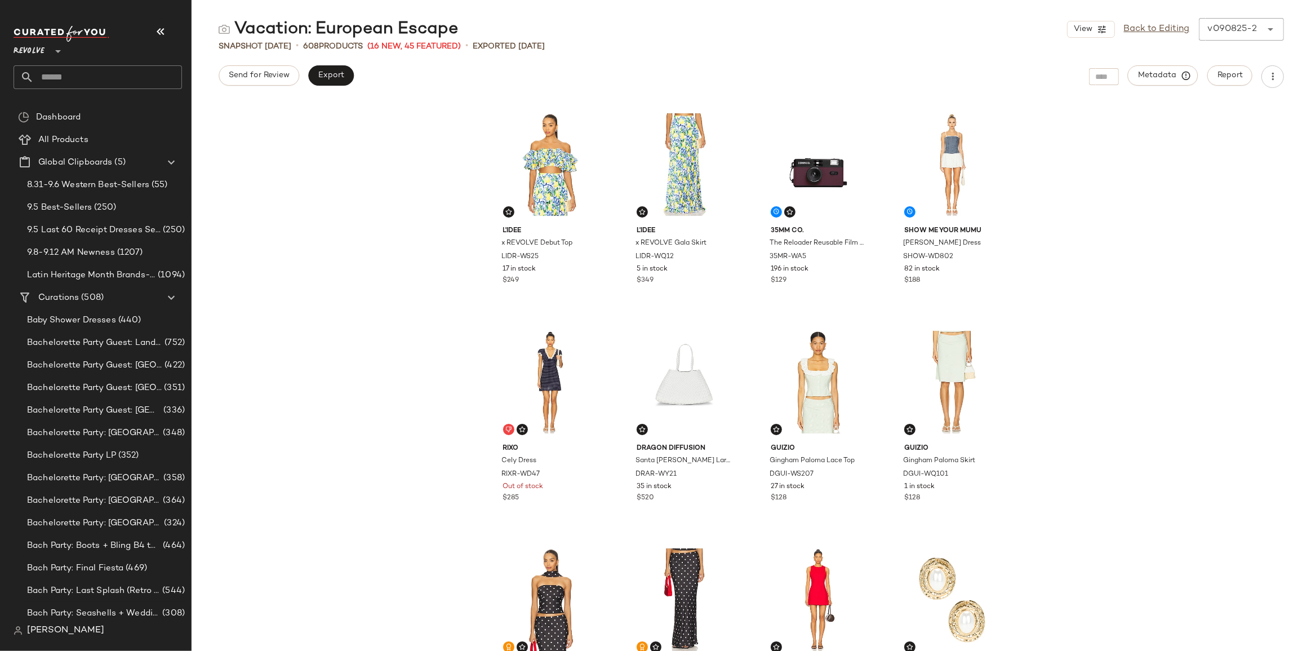
drag, startPoint x: 96, startPoint y: 81, endPoint x: 102, endPoint y: 78, distance: 7.1
click at [96, 81] on input "text" at bounding box center [108, 77] width 148 height 24
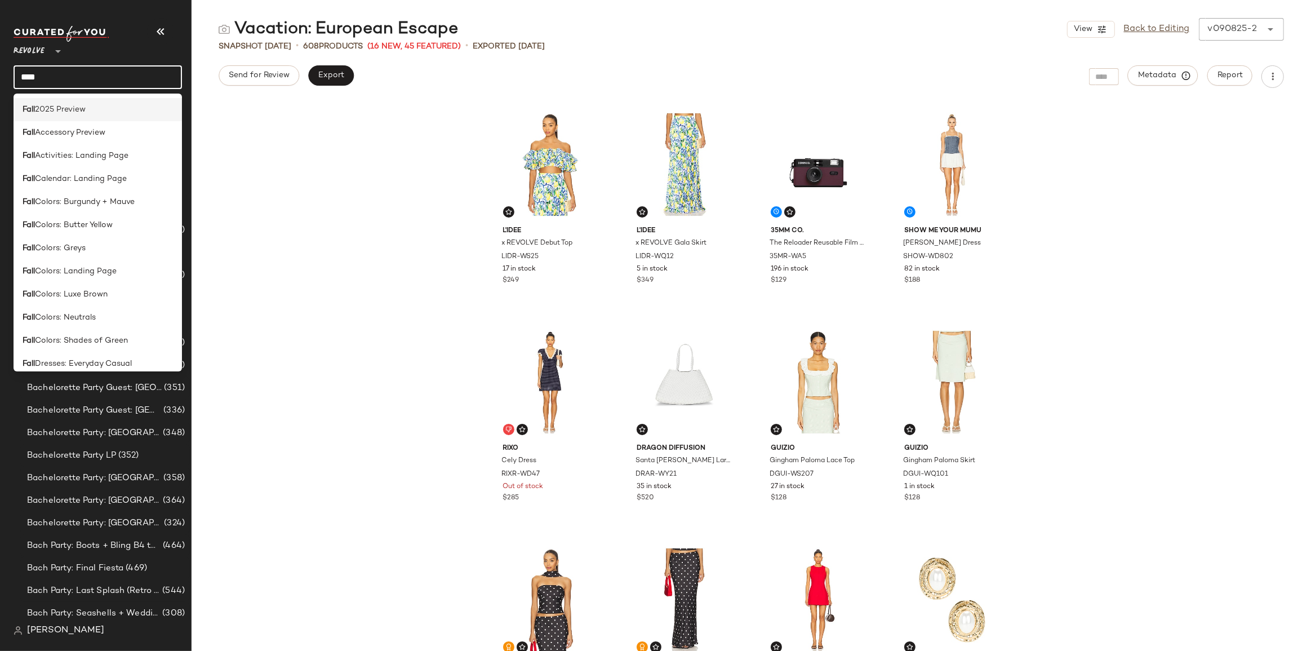
type input "****"
click at [86, 118] on div "Fall 2025 Preview" at bounding box center [98, 109] width 169 height 23
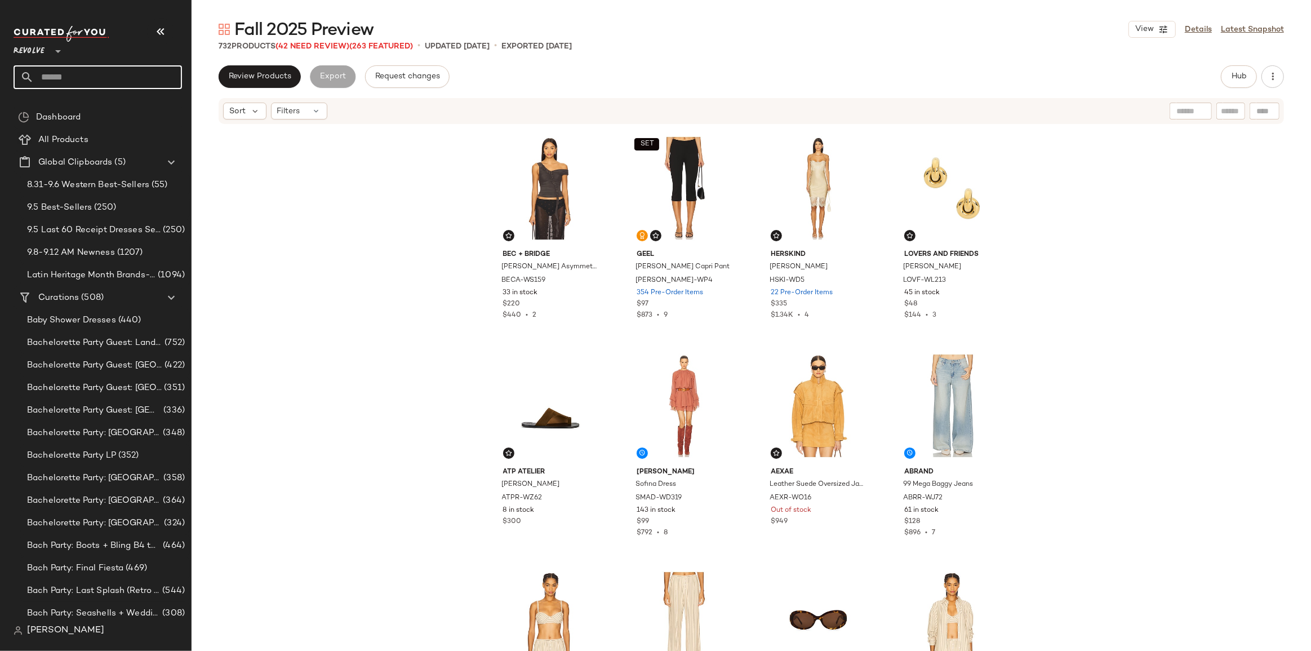
click at [98, 83] on input "text" at bounding box center [108, 77] width 148 height 24
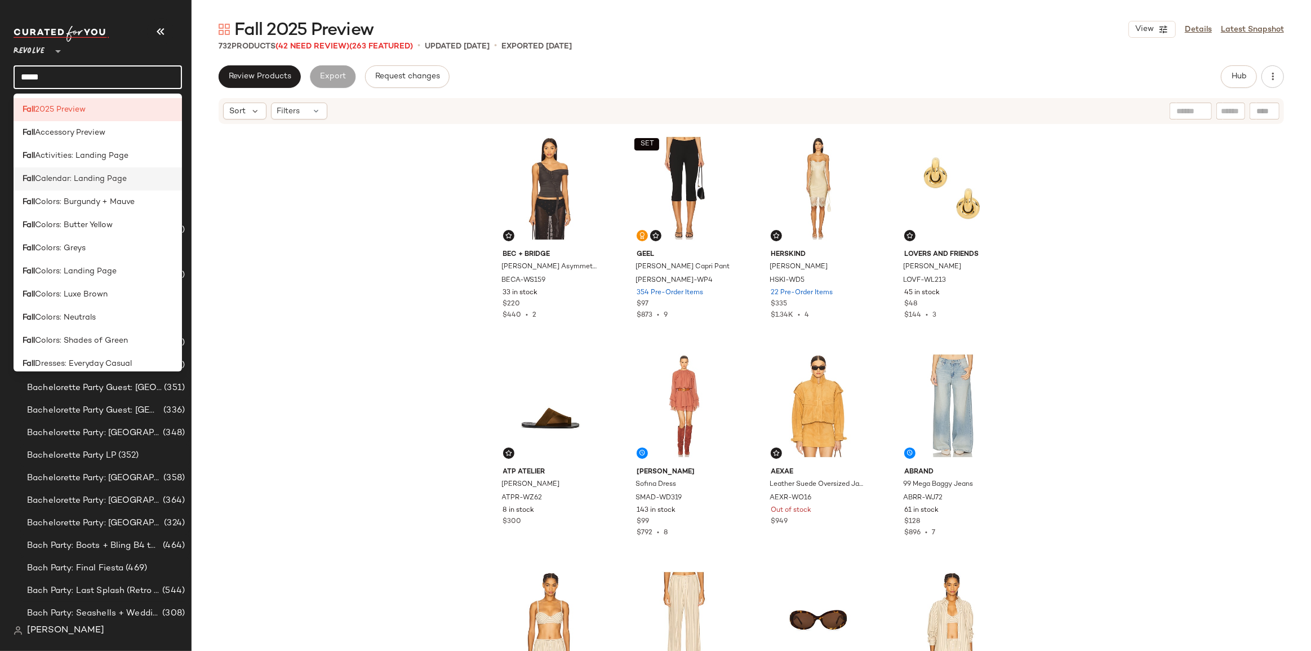
type input "****"
click at [102, 186] on div "Fall Calendar: Landing Page" at bounding box center [98, 178] width 169 height 23
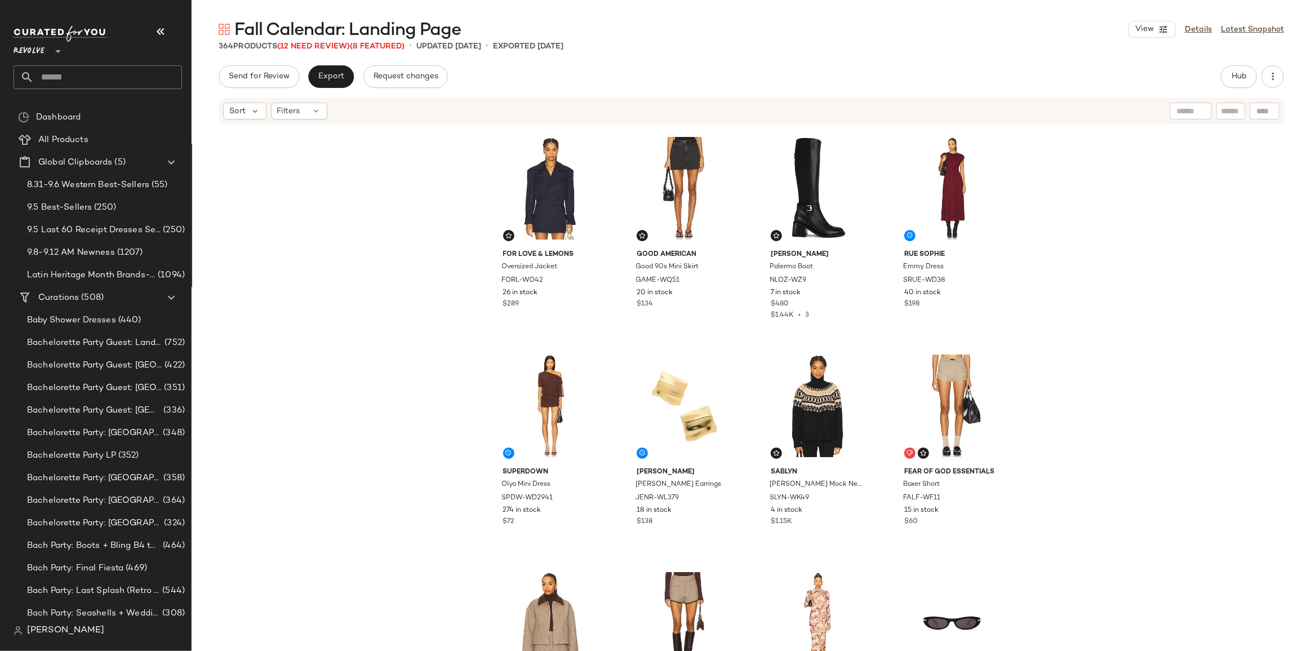
click at [97, 83] on input "text" at bounding box center [108, 77] width 148 height 24
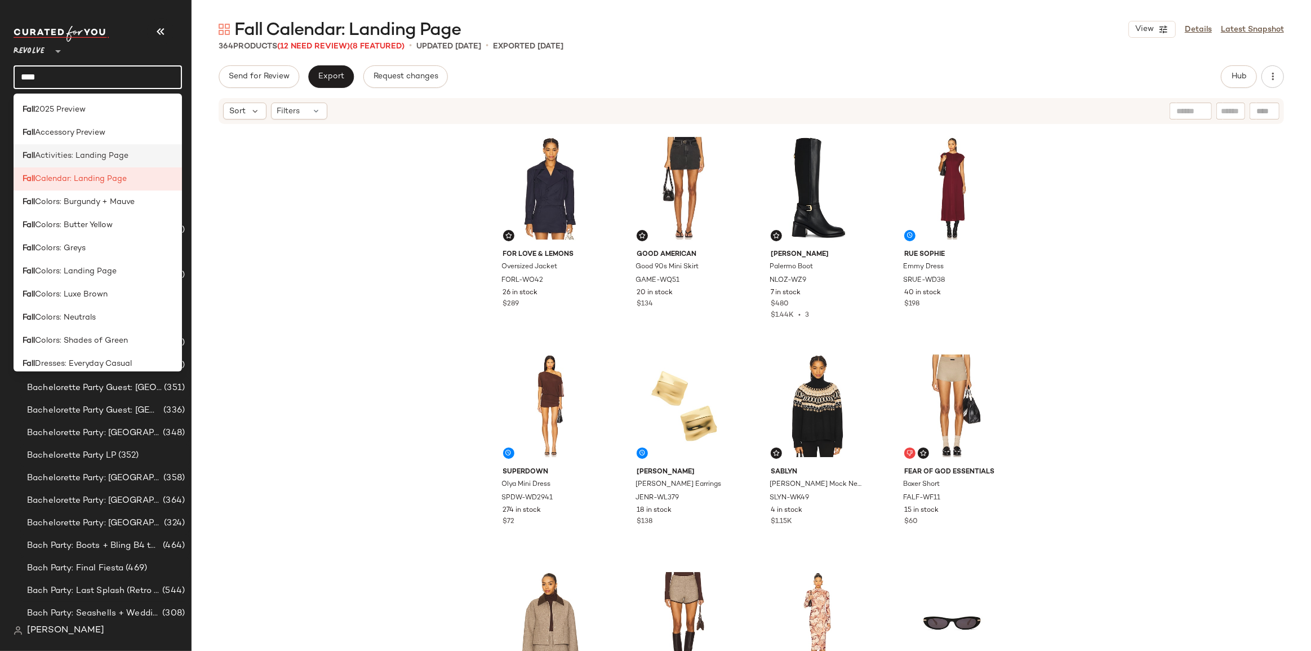
type input "****"
click at [81, 160] on span "Activities: Landing Page" at bounding box center [82, 156] width 94 height 12
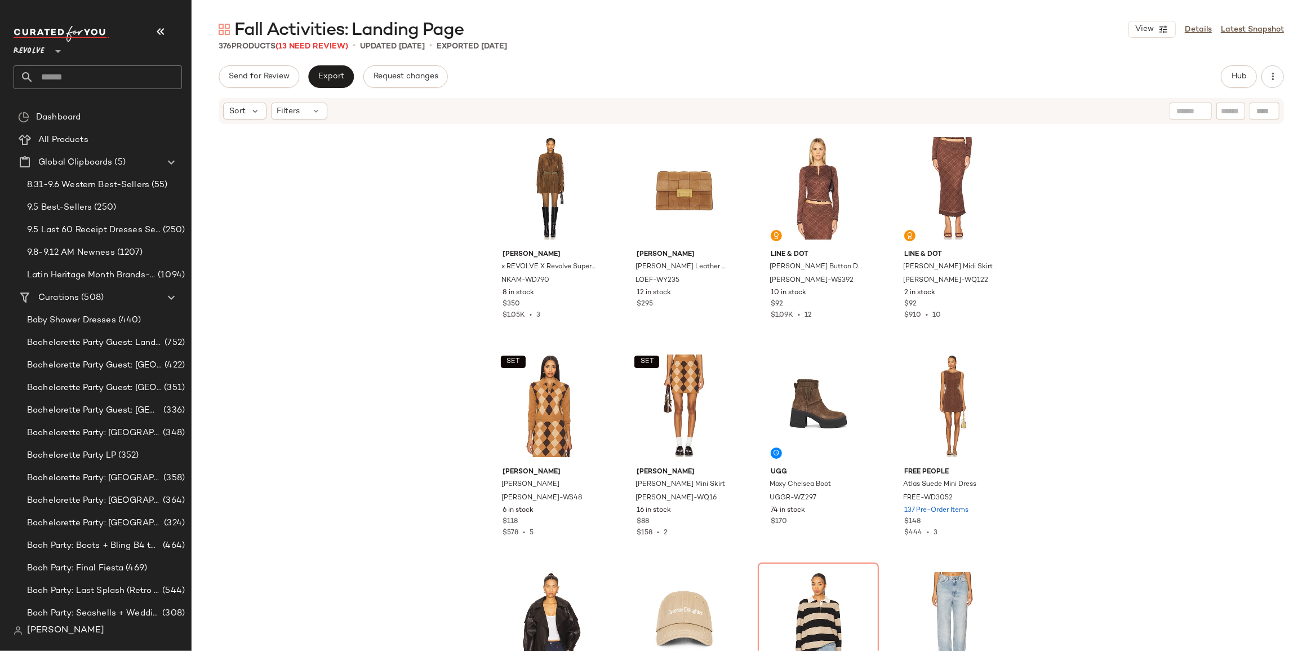
click at [90, 81] on input "text" at bounding box center [108, 77] width 148 height 24
click at [82, 76] on input "text" at bounding box center [108, 77] width 148 height 24
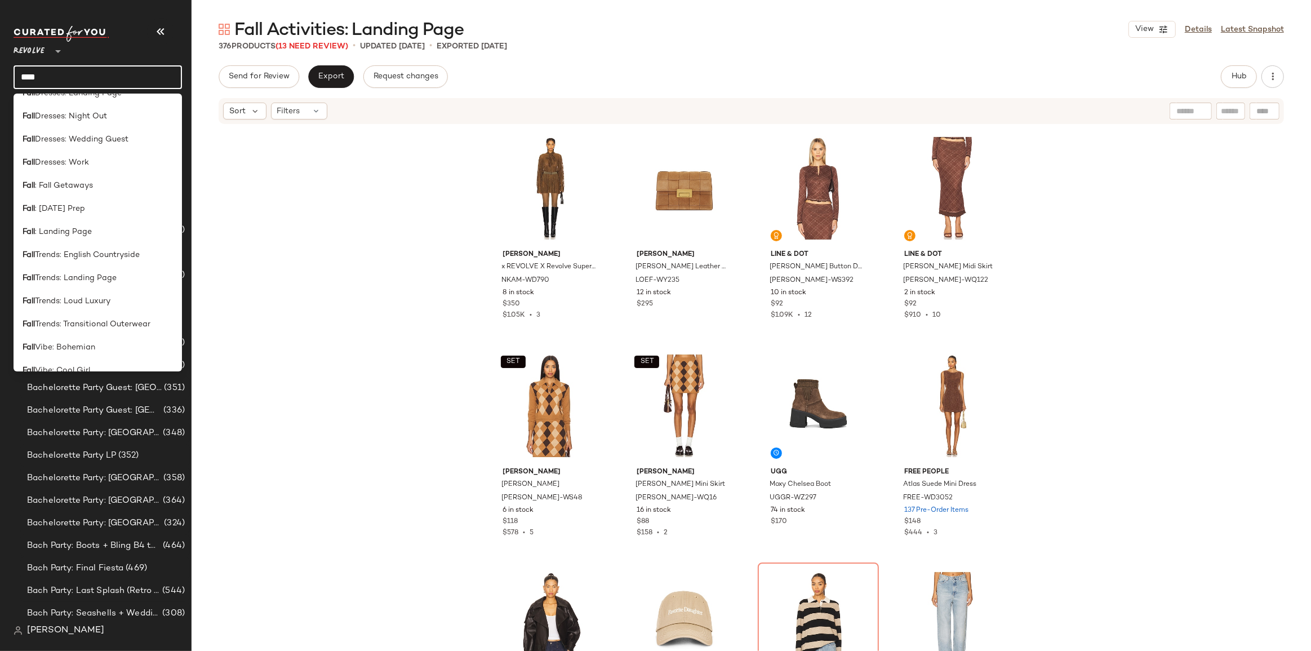
scroll to position [307, 0]
type input "****"
click at [85, 221] on span ": Landing Page" at bounding box center [63, 218] width 57 height 12
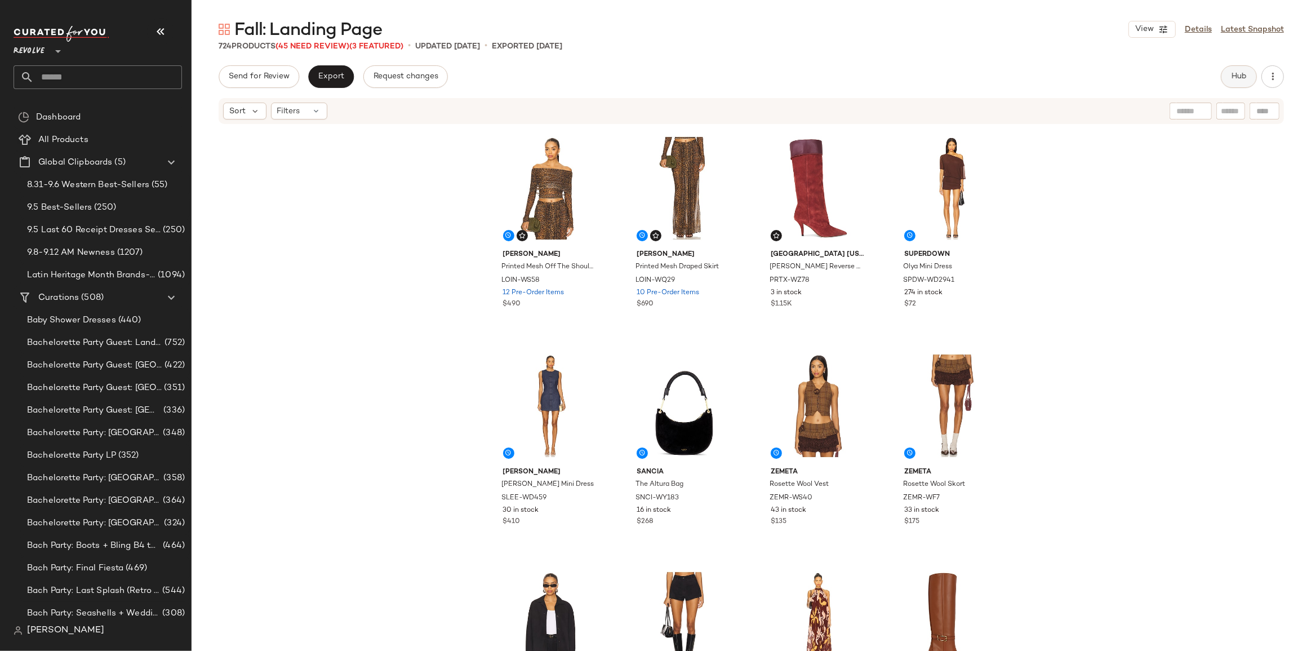
click at [1252, 81] on button "Hub" at bounding box center [1239, 76] width 36 height 23
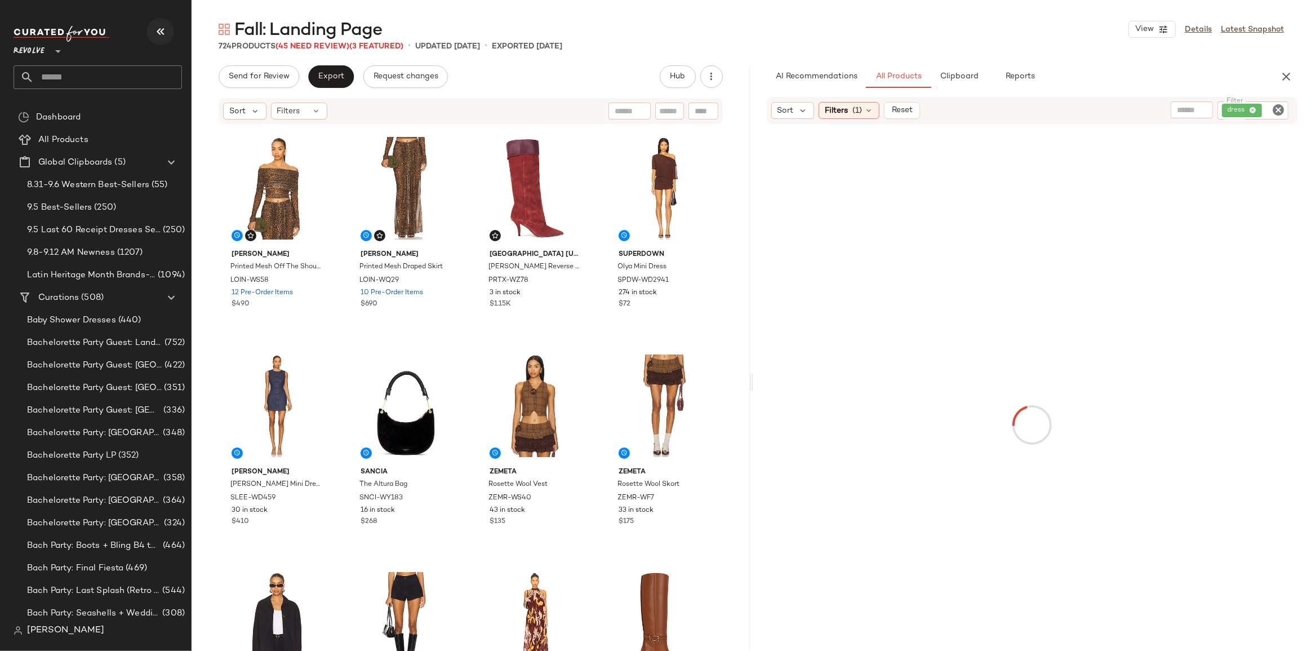
click at [156, 25] on icon "button" at bounding box center [161, 32] width 14 height 14
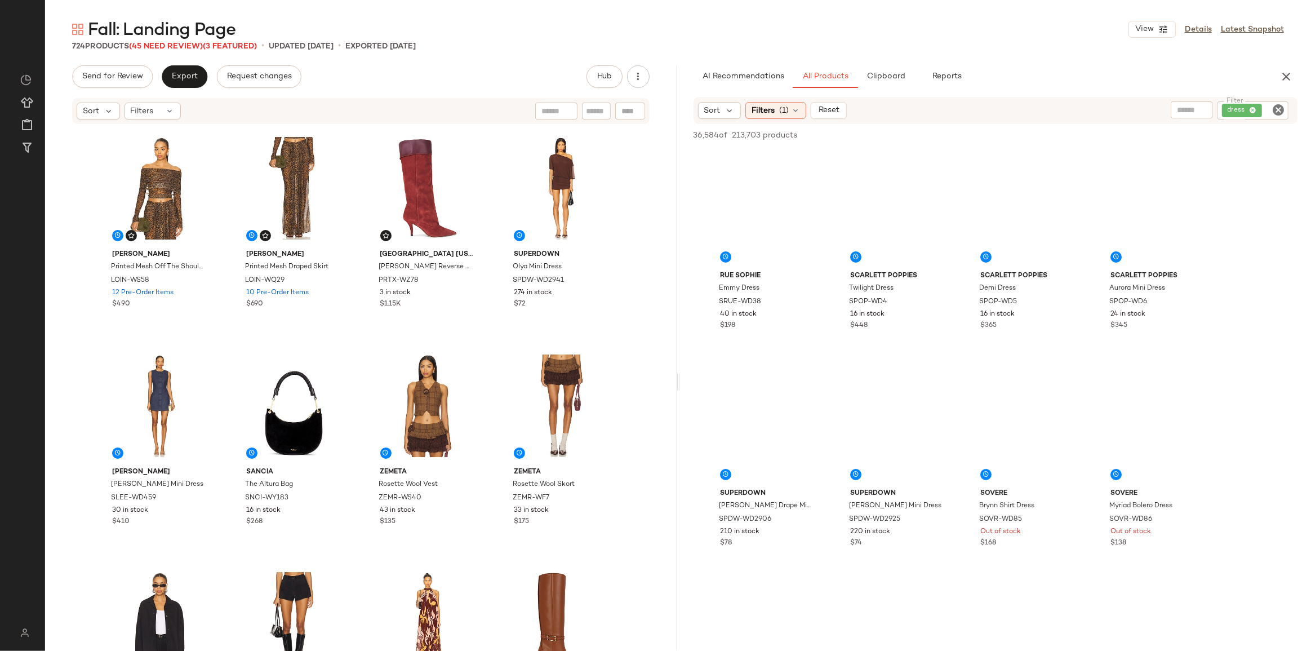
click at [160, 29] on span "Fall: Landing Page" at bounding box center [162, 30] width 148 height 23
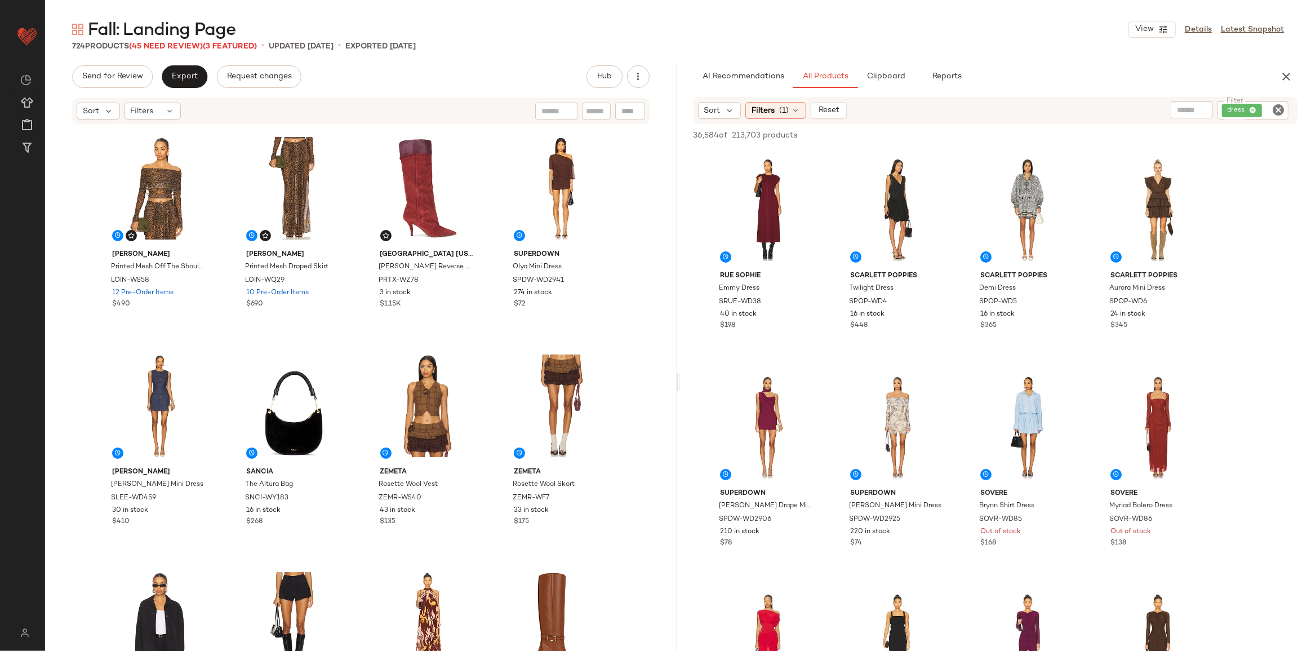
click at [1283, 110] on icon "Clear Filter" at bounding box center [1279, 110] width 14 height 14
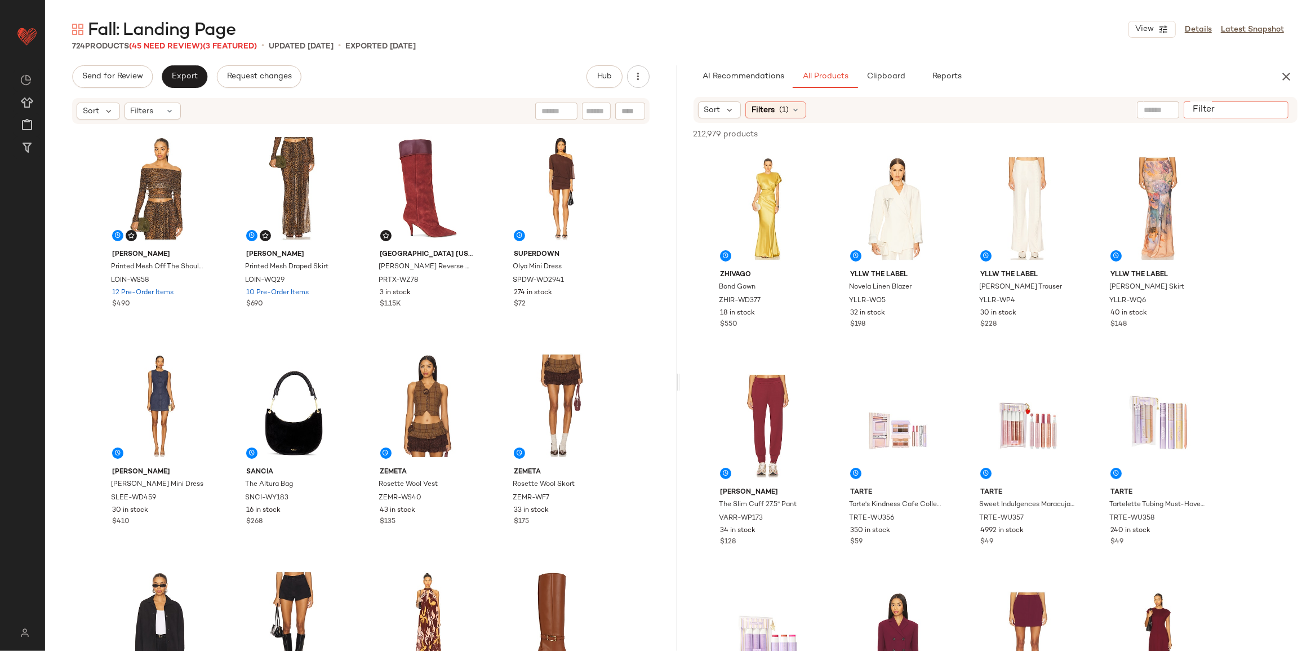
click at [1273, 111] on input "Filter" at bounding box center [1237, 110] width 96 height 12
paste input "********"
type input "********"
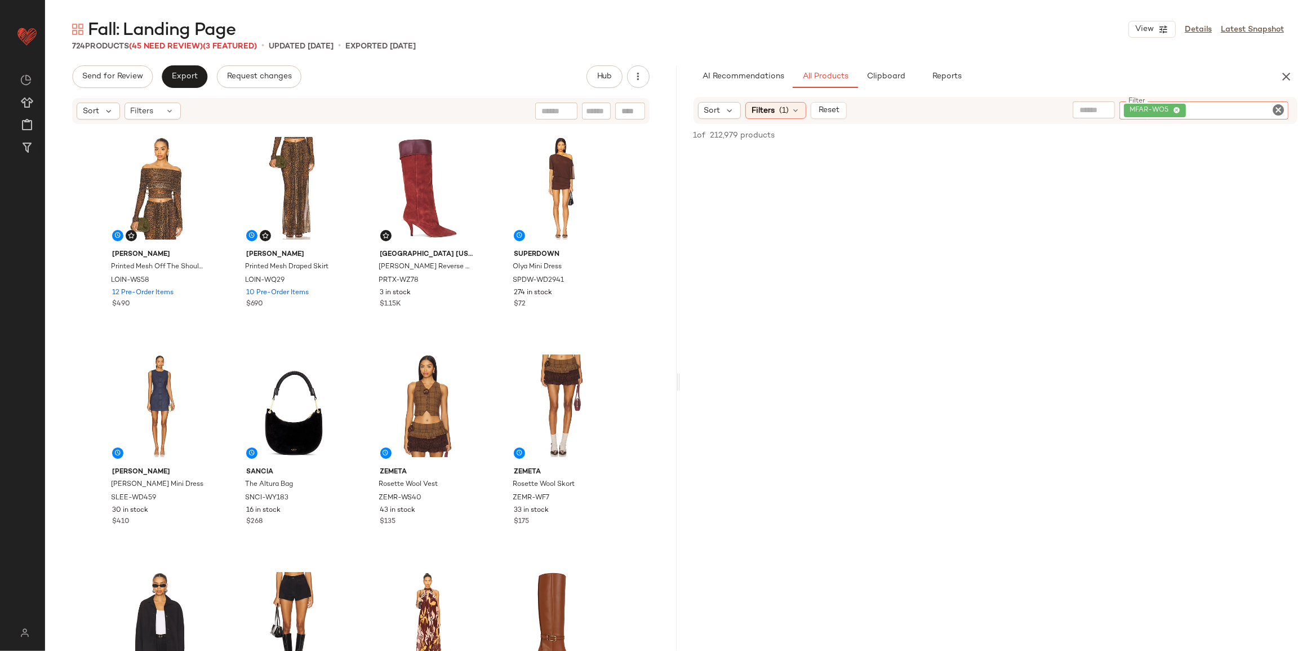
click at [626, 107] on div at bounding box center [630, 111] width 30 height 17
paste input "********"
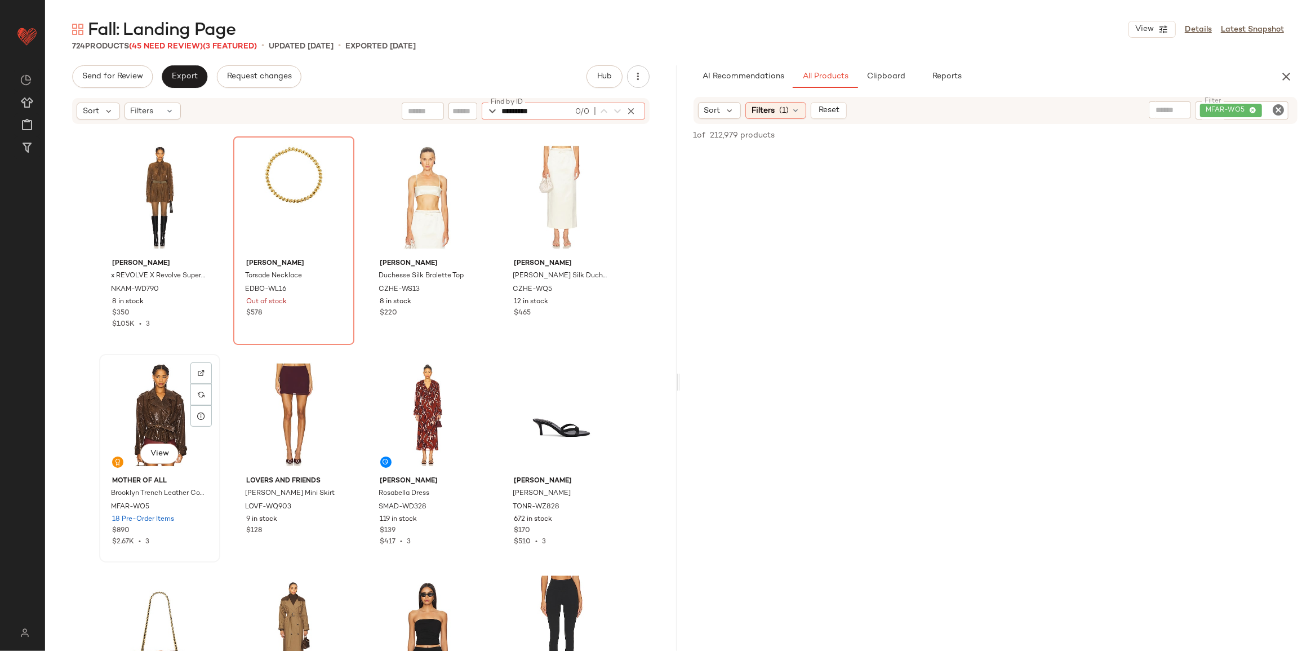
type input "*********"
click at [142, 409] on div "View" at bounding box center [159, 415] width 113 height 114
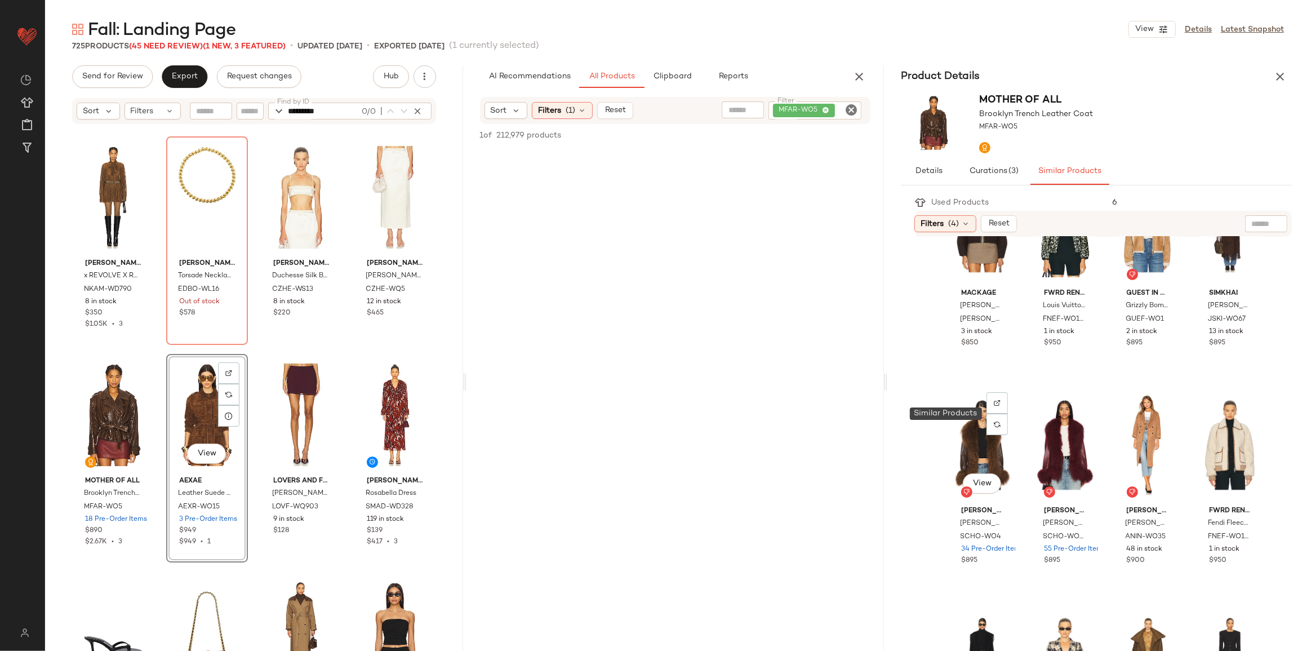
scroll to position [307, 0]
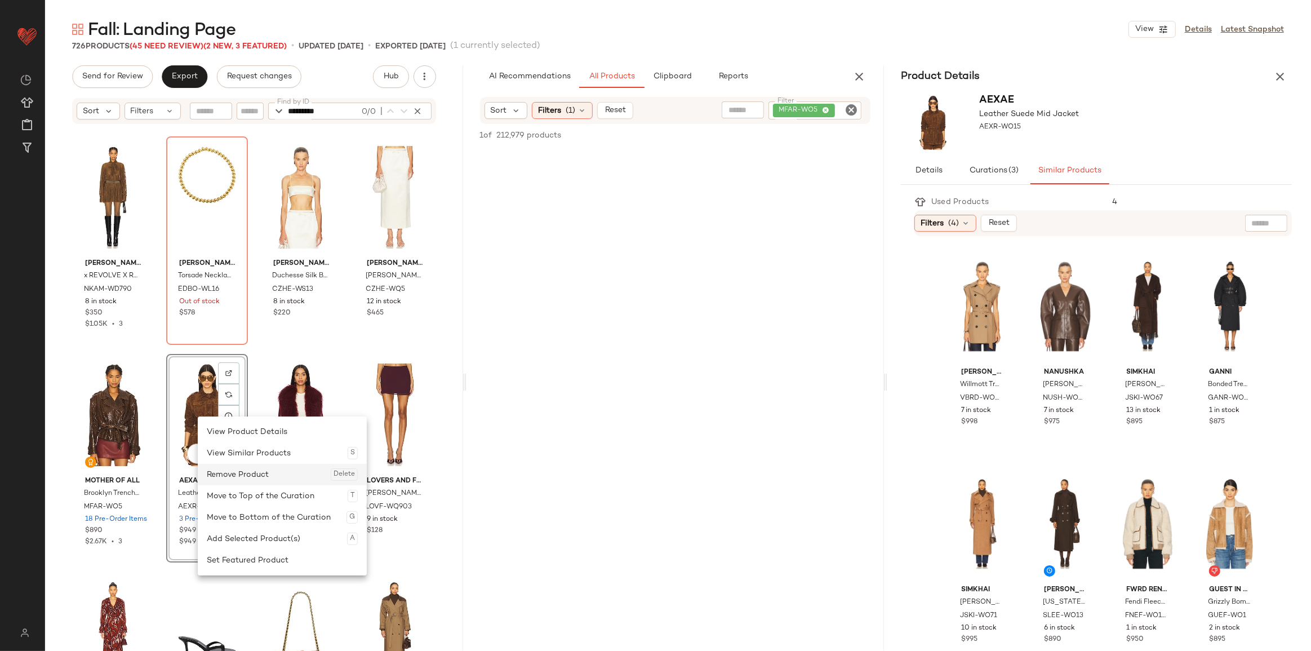
click at [243, 473] on div "Remove Product Delete" at bounding box center [282, 474] width 151 height 21
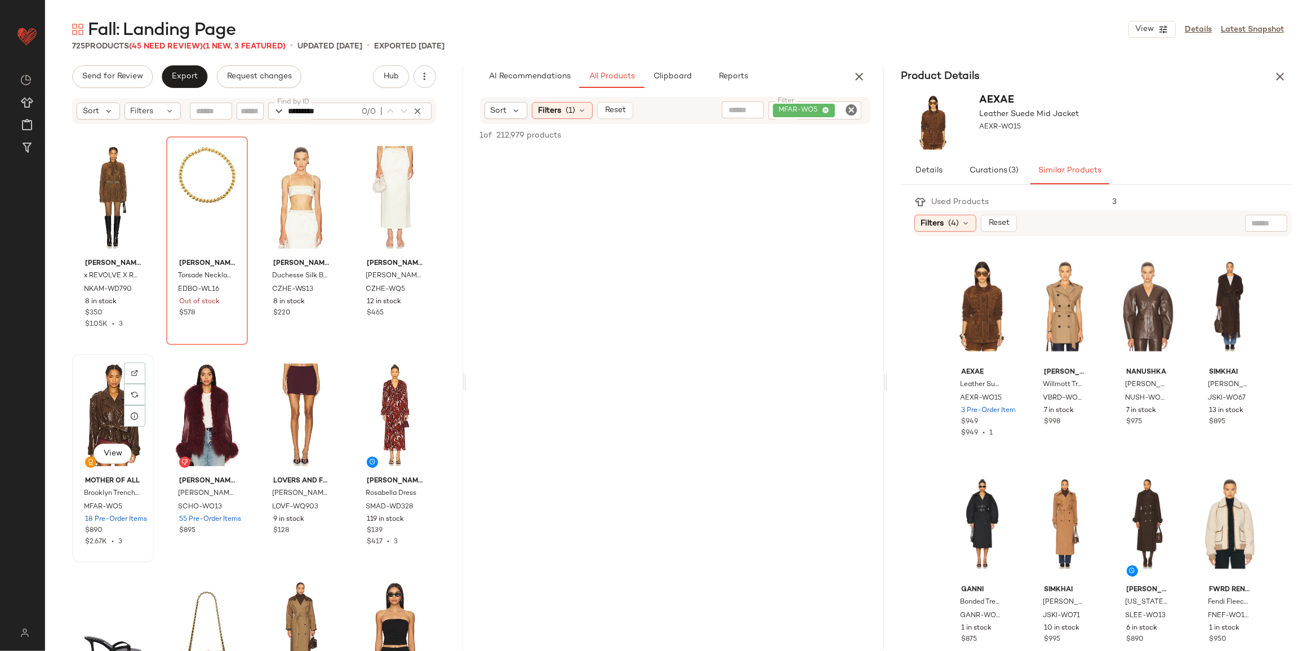
click at [106, 414] on div "View" at bounding box center [113, 415] width 74 height 114
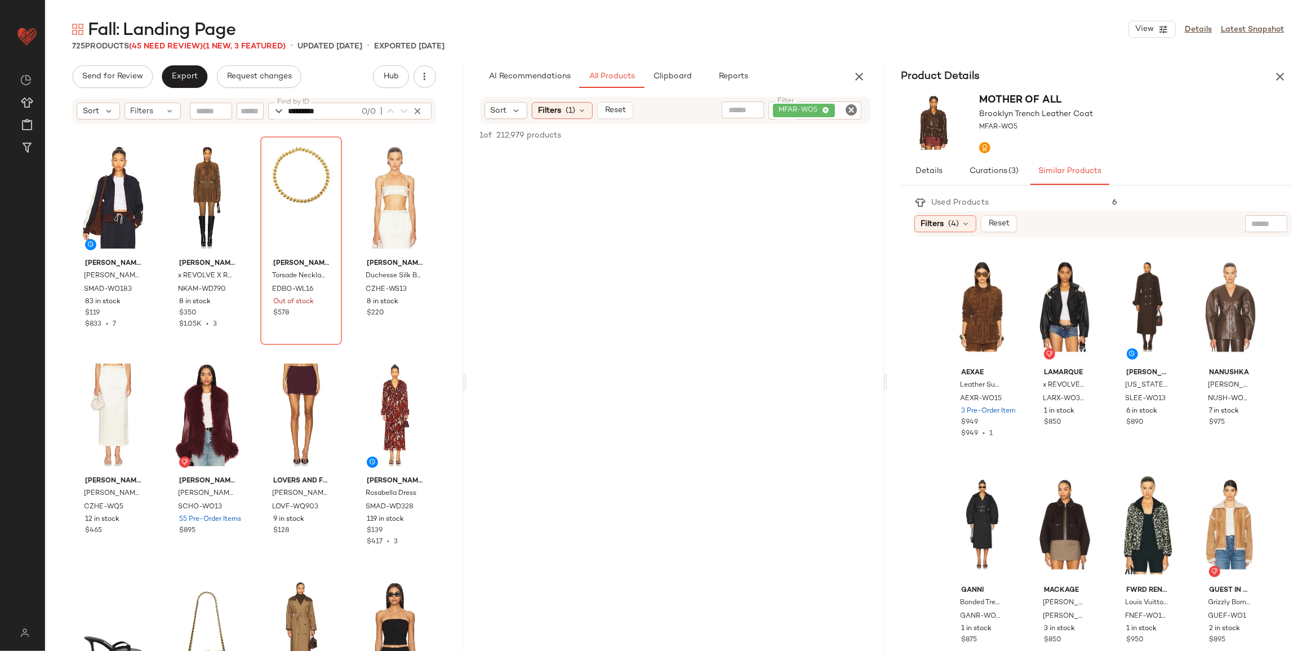
click at [1280, 69] on button "button" at bounding box center [1281, 76] width 23 height 23
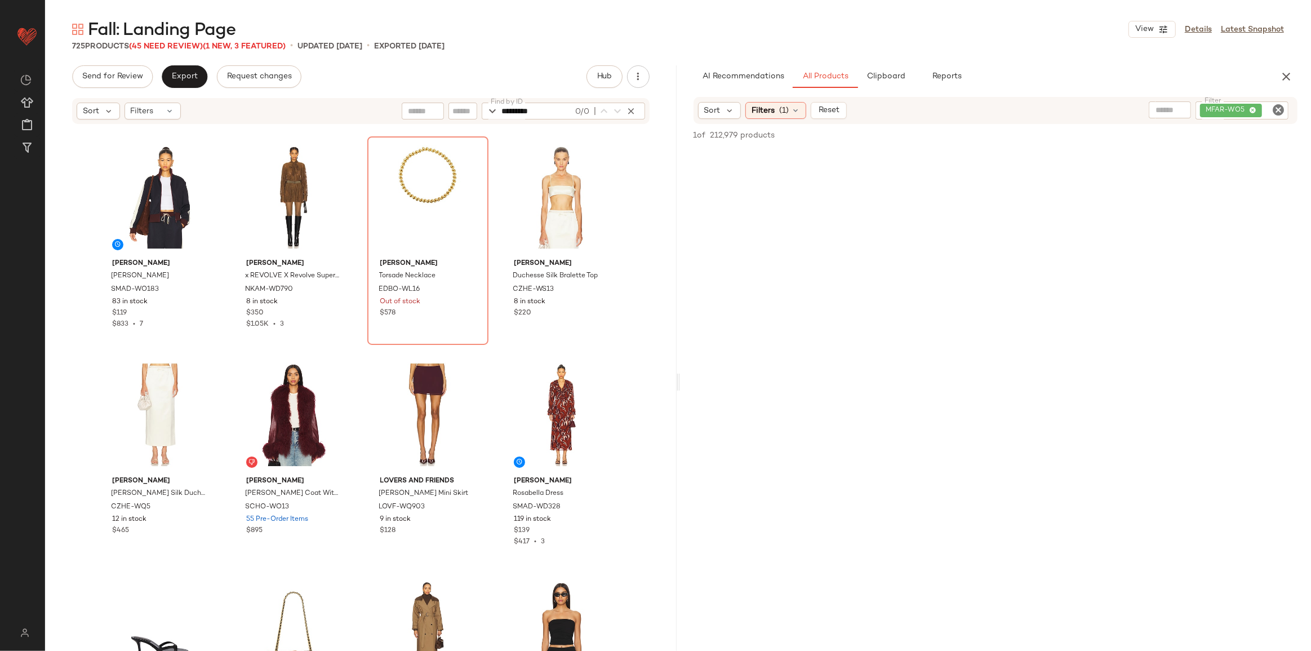
click at [1273, 113] on icon "Clear Filter" at bounding box center [1279, 110] width 14 height 14
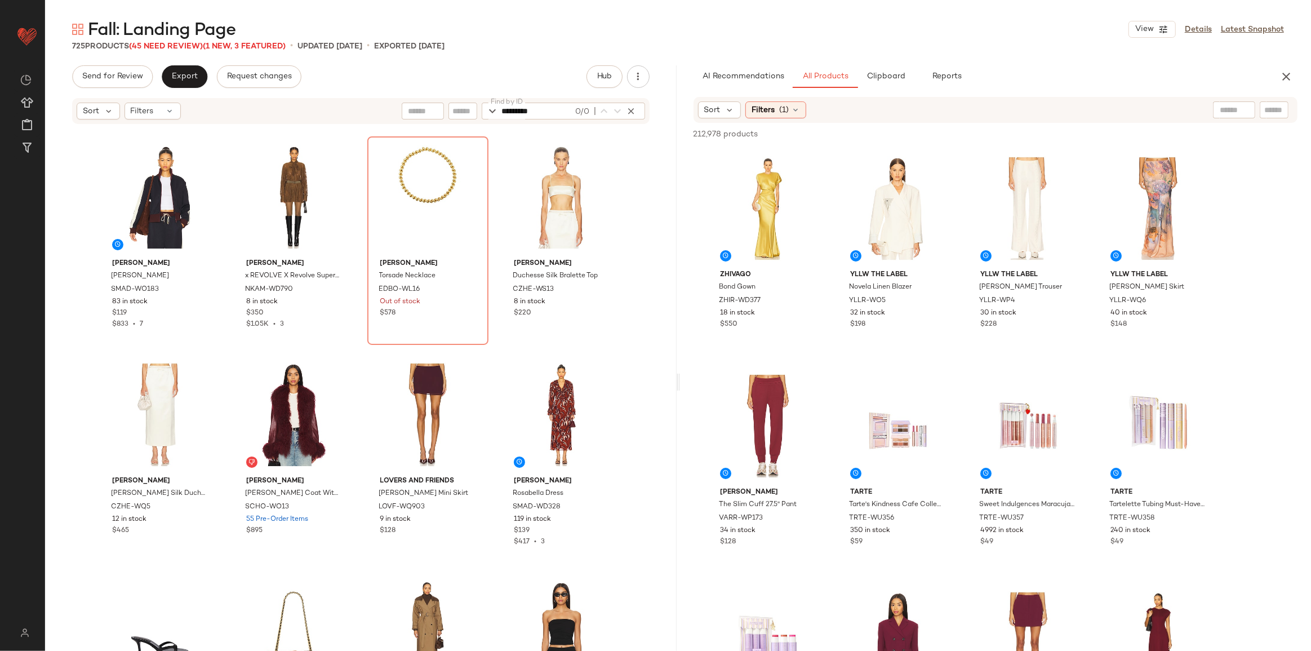
click at [1279, 103] on div at bounding box center [1274, 109] width 29 height 17
paste input "*********"
type input "*********"
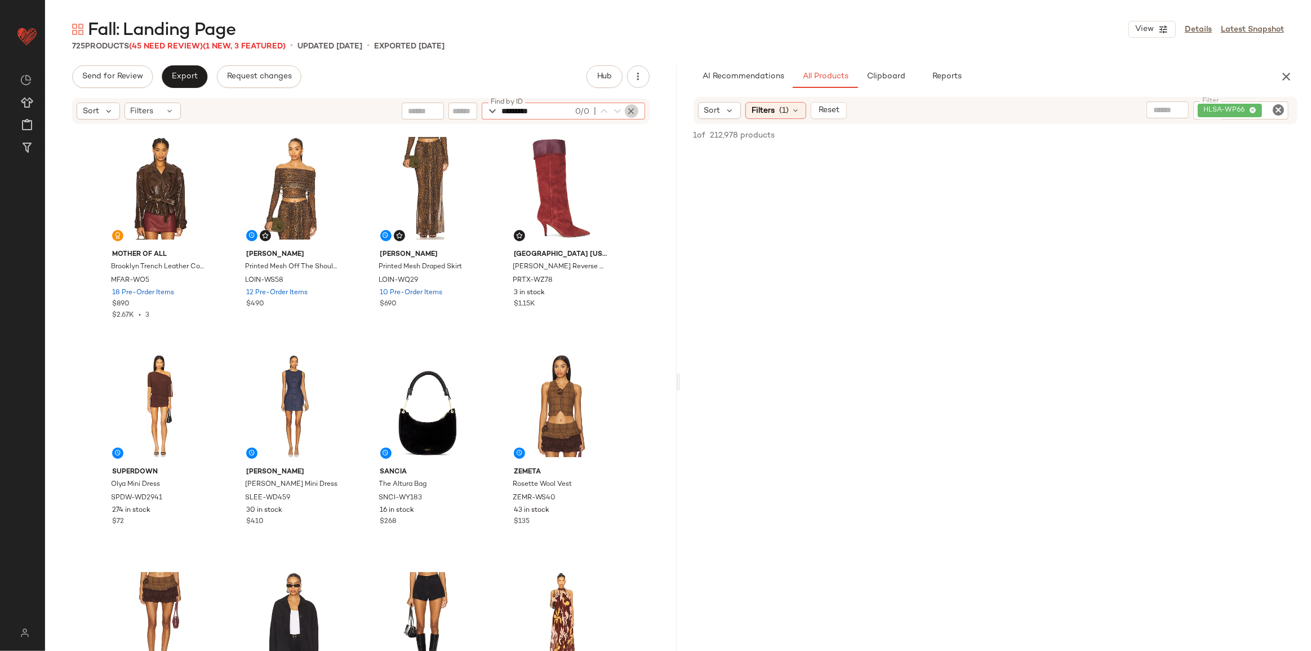
click at [631, 109] on icon "button" at bounding box center [632, 111] width 10 height 10
paste input "*********"
type input "*********"
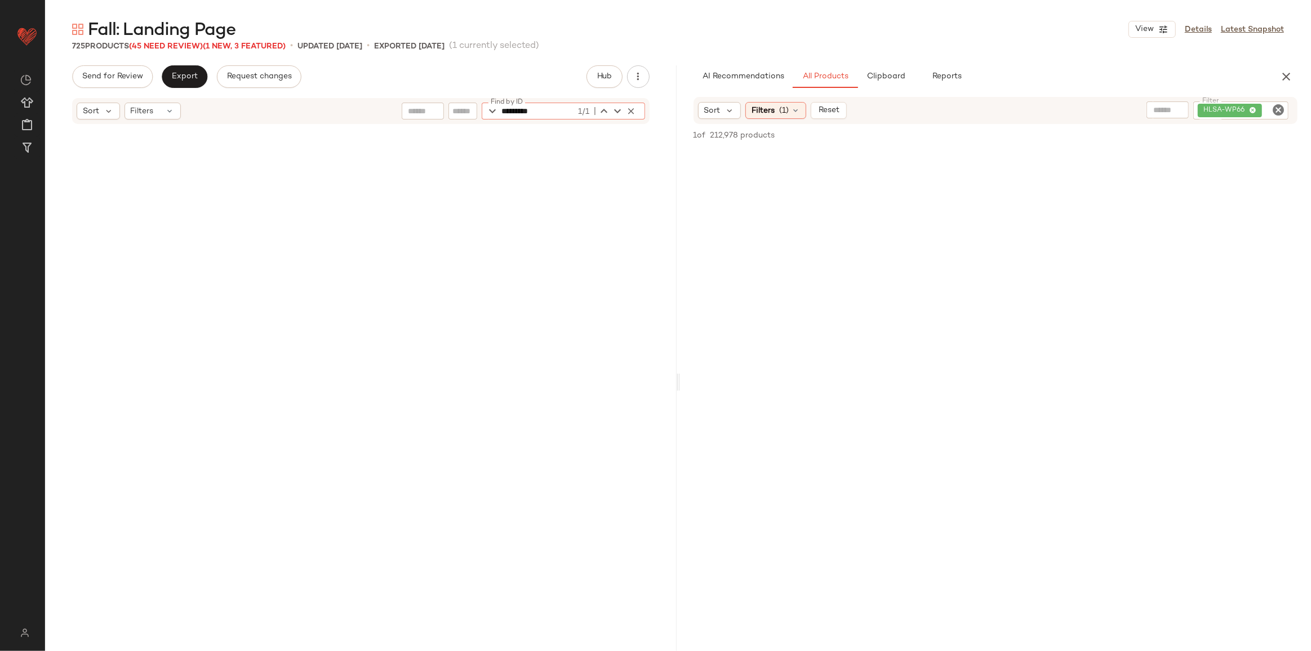
scroll to position [662, 0]
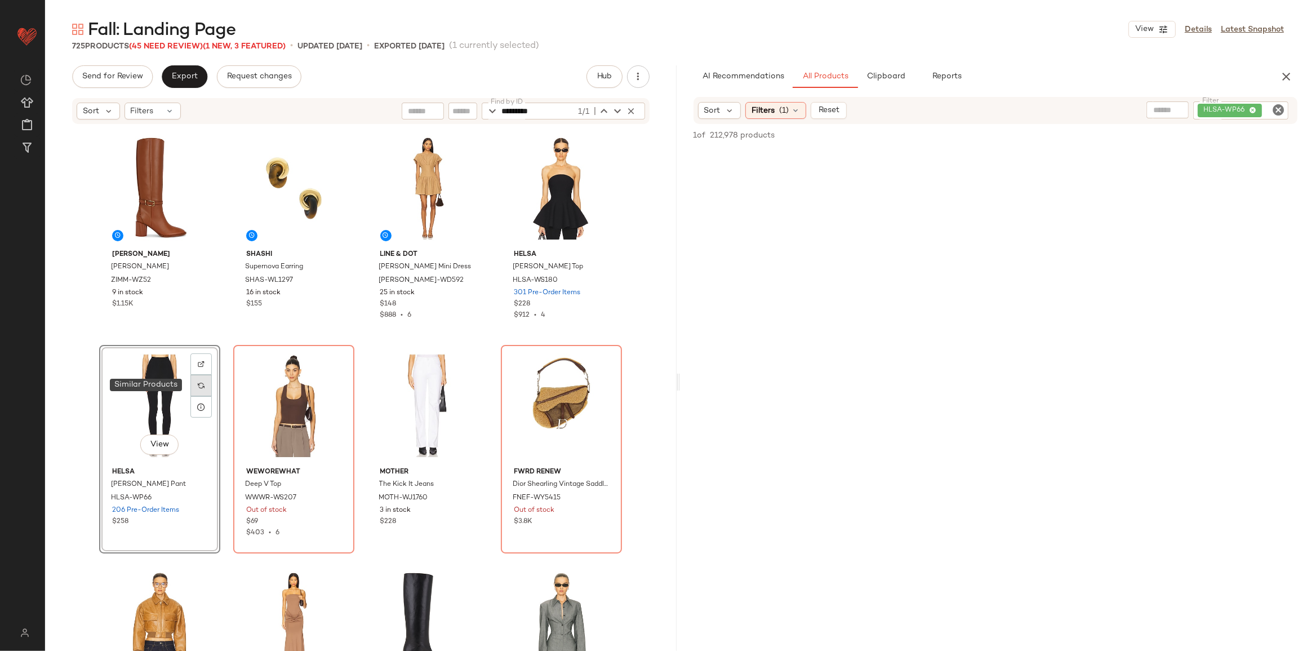
click at [190, 384] on div at bounding box center [200, 385] width 21 height 21
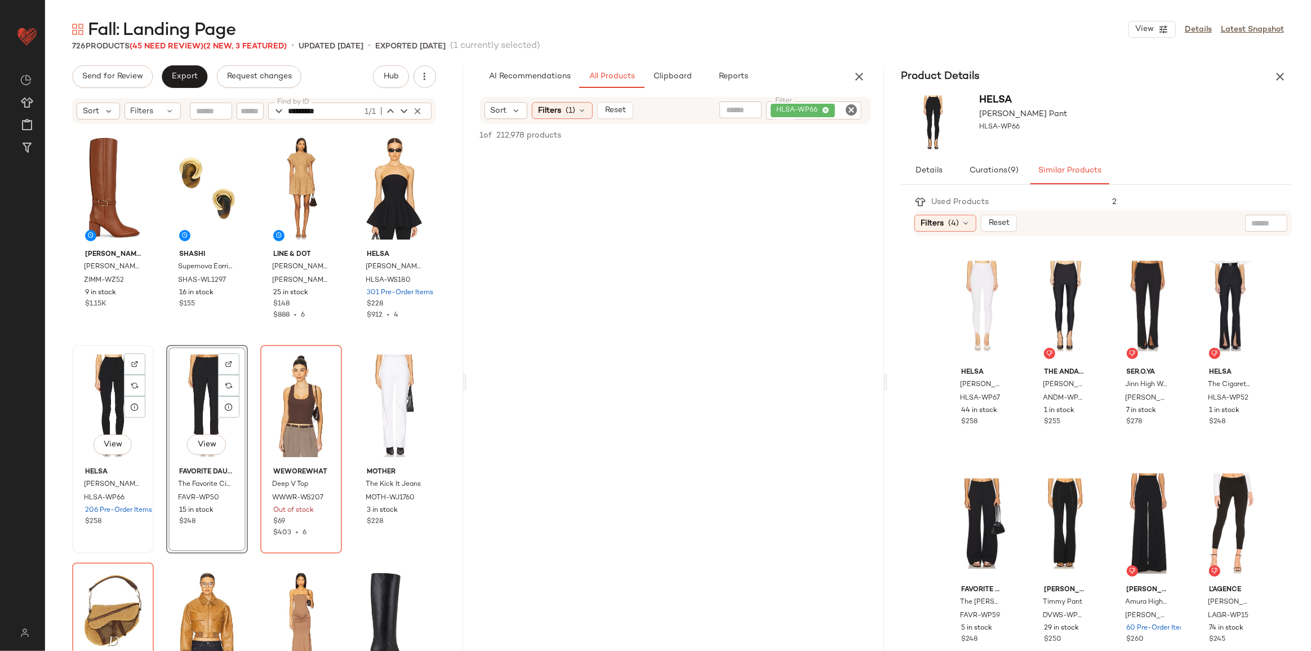
click at [88, 396] on div "View" at bounding box center [113, 406] width 74 height 114
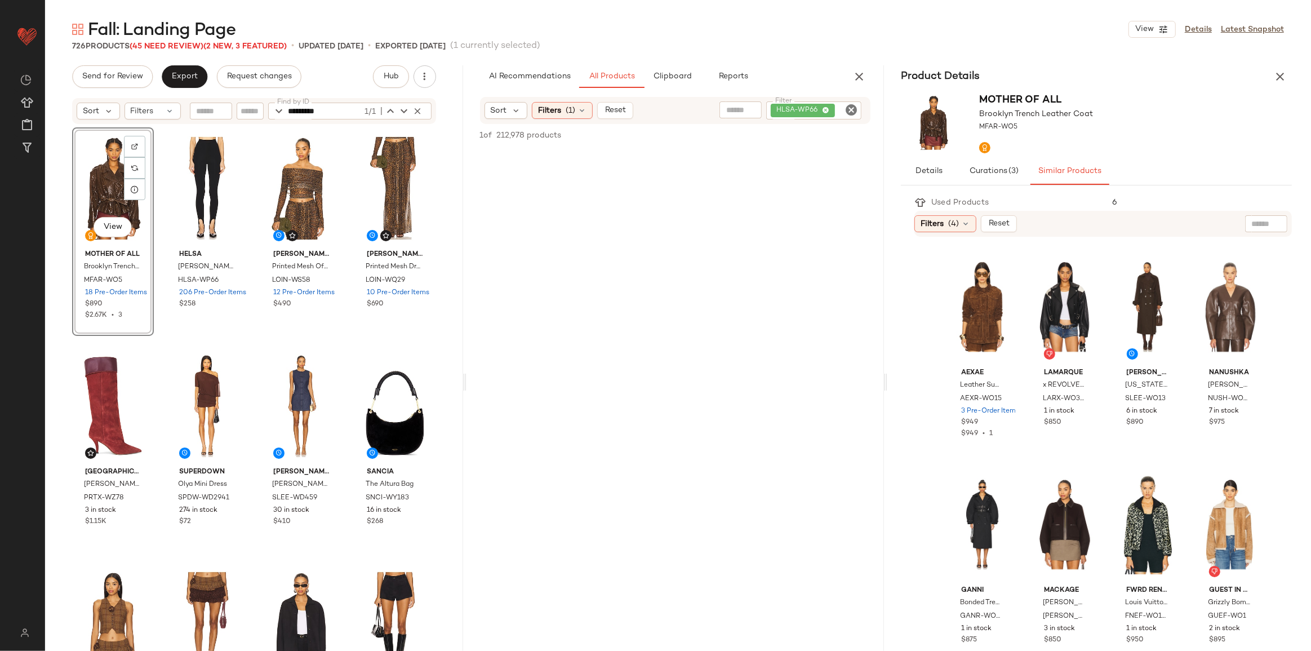
click at [855, 115] on icon "Clear Filter" at bounding box center [852, 110] width 14 height 14
paste input "**********"
type input "**********"
click at [853, 109] on icon "Clear Filter" at bounding box center [852, 110] width 14 height 14
click at [413, 109] on icon "button" at bounding box center [418, 111] width 10 height 10
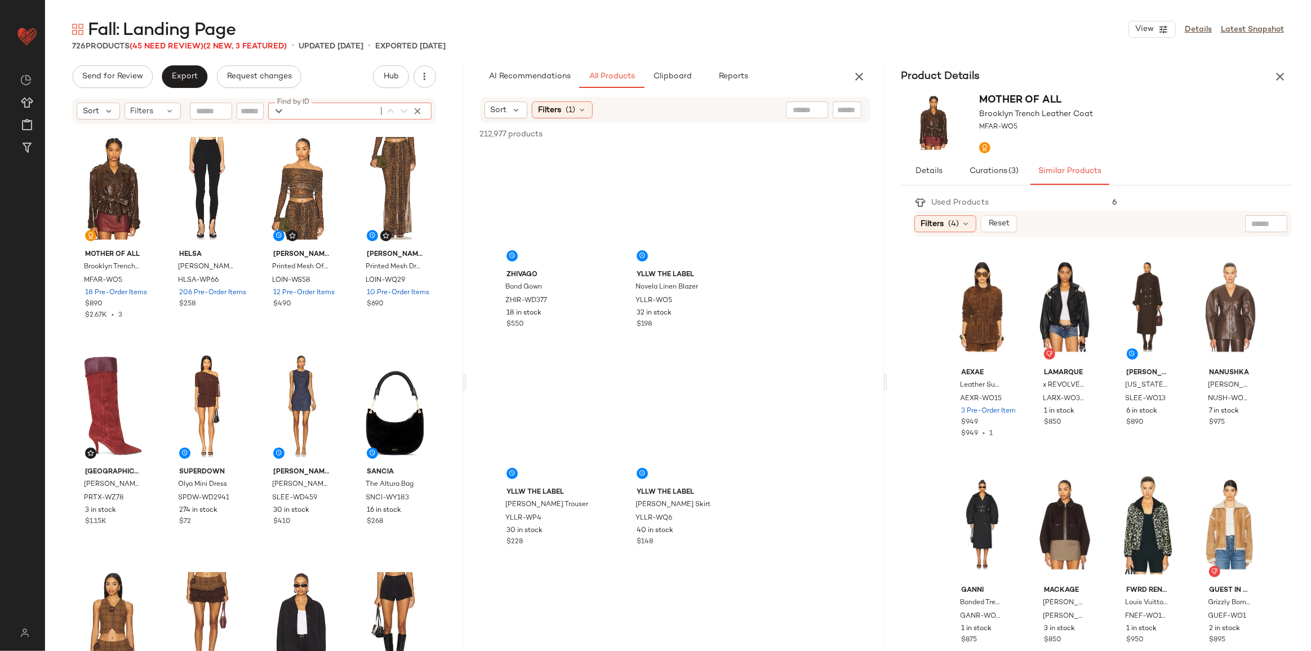
paste input "**********"
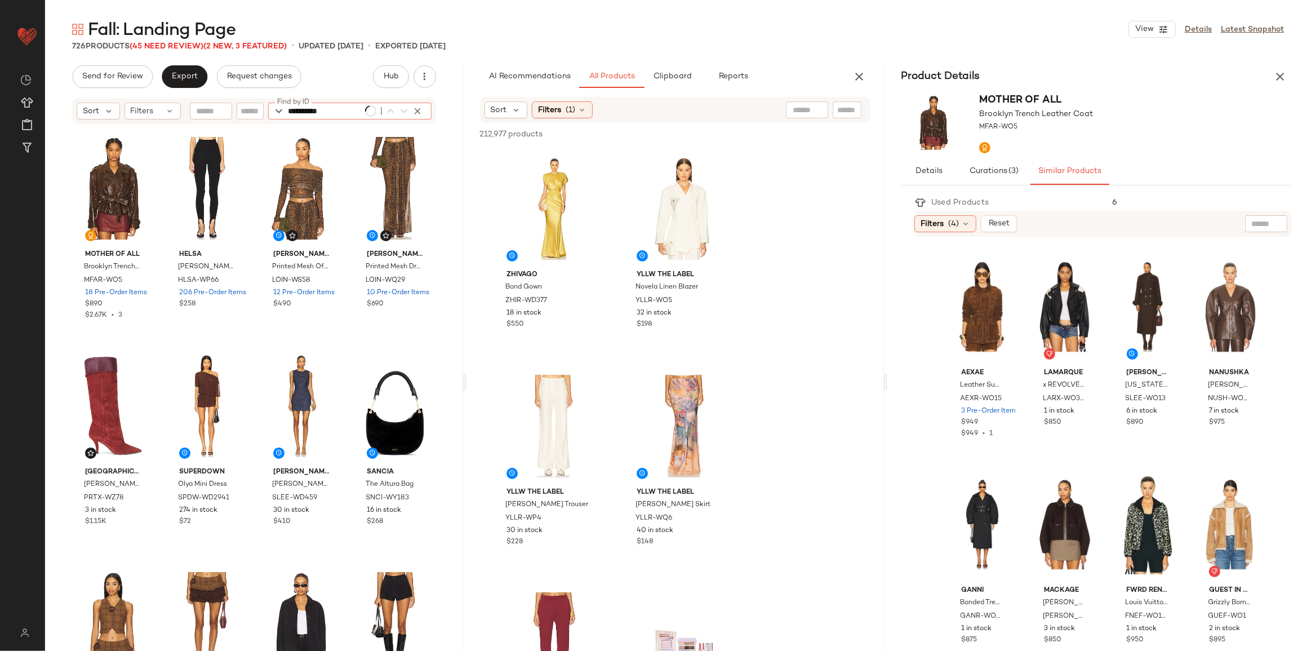
type input "**********"
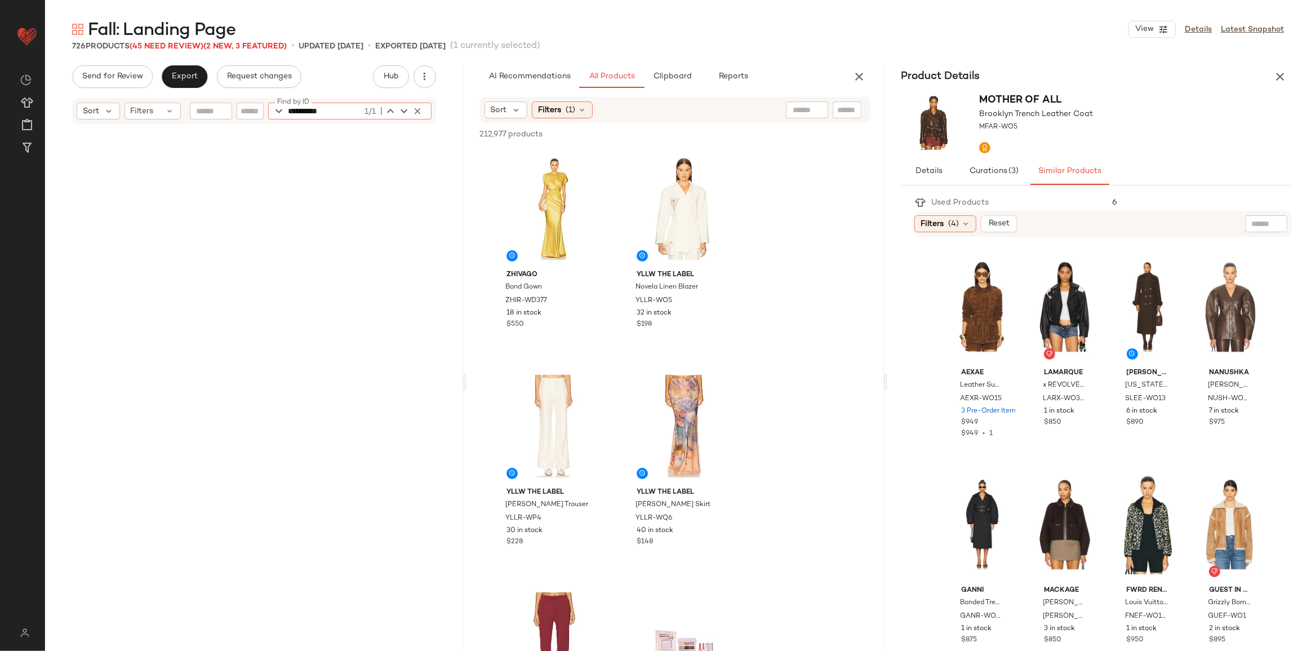
scroll to position [2175, 0]
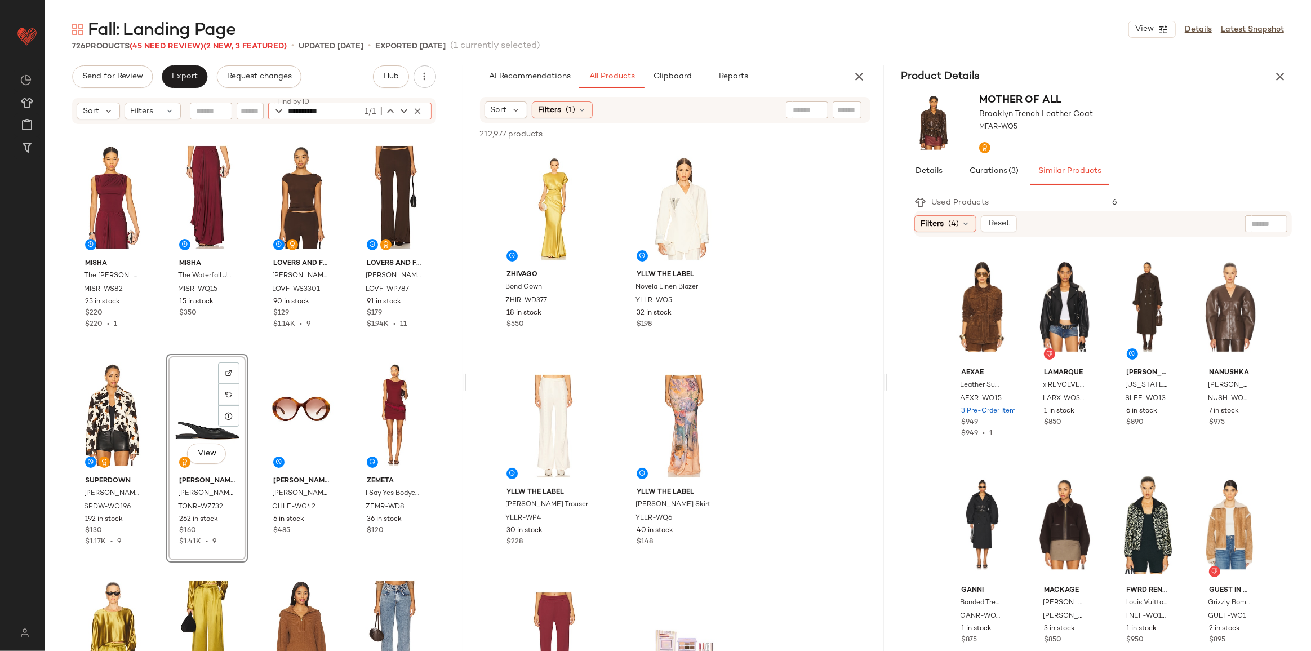
click at [188, 415] on div "View" at bounding box center [207, 415] width 74 height 114
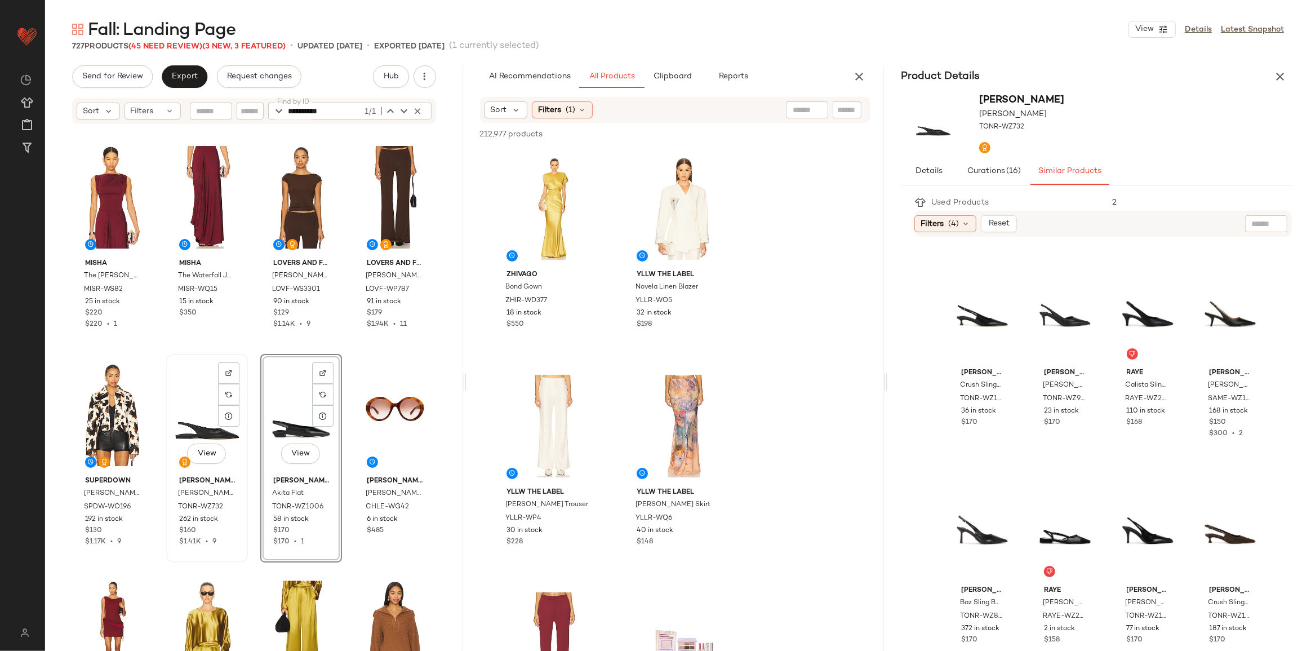
click at [205, 420] on div "View" at bounding box center [207, 415] width 74 height 114
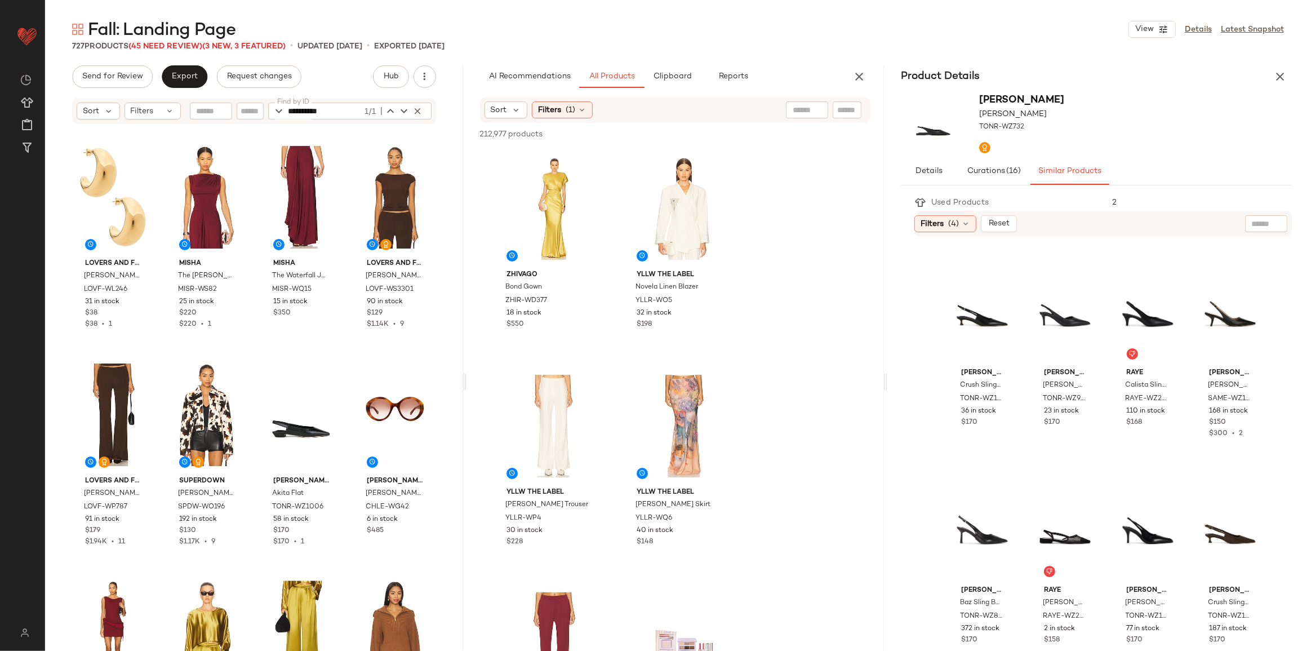
click at [420, 114] on icon "button" at bounding box center [418, 111] width 10 height 10
type input "*********"
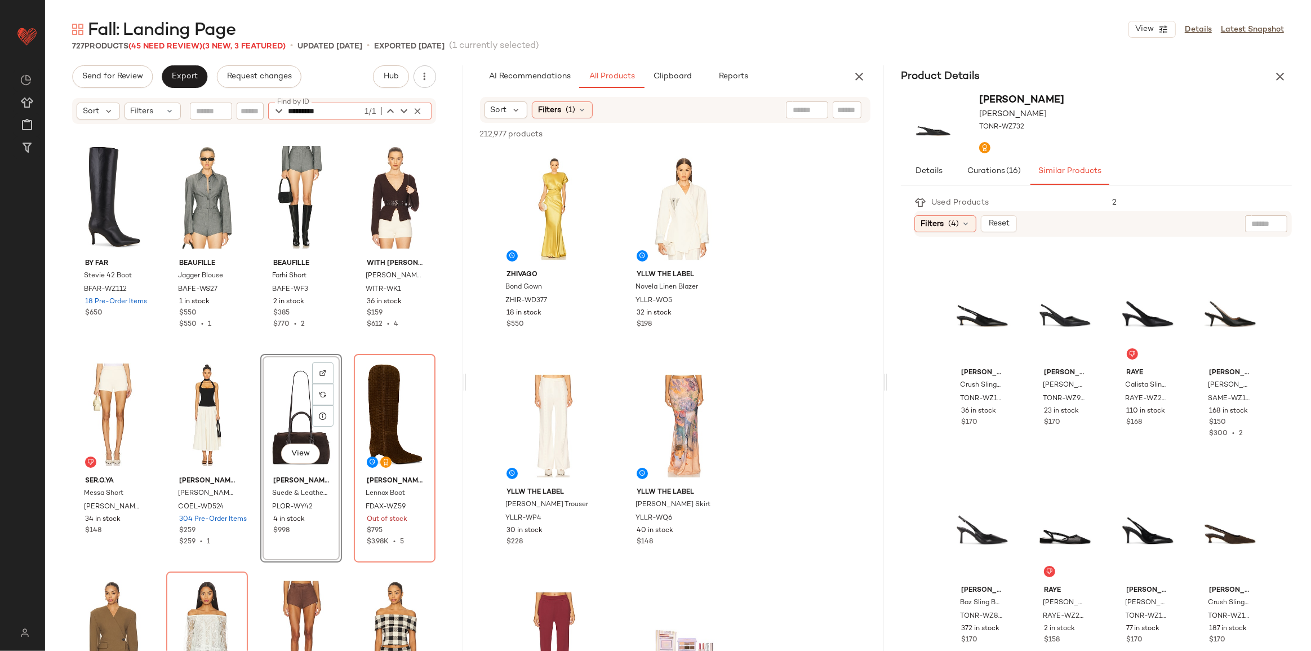
click at [285, 407] on div "View" at bounding box center [301, 415] width 74 height 114
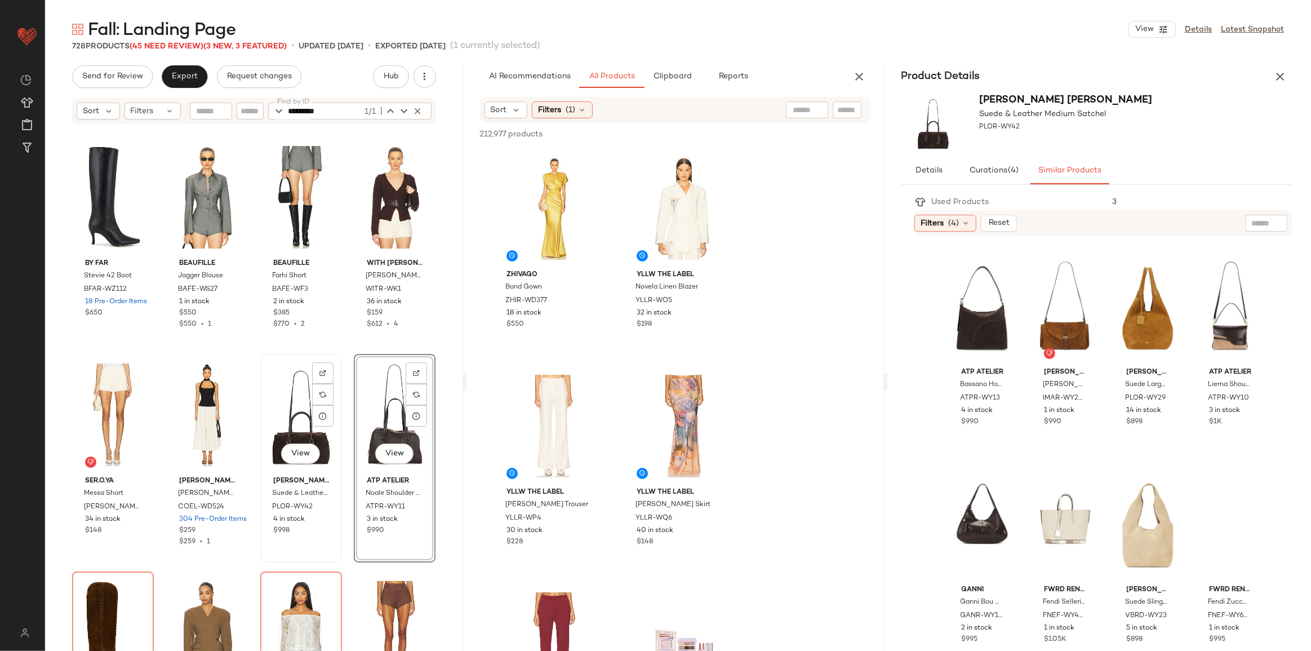
click at [289, 409] on div "View" at bounding box center [301, 415] width 74 height 114
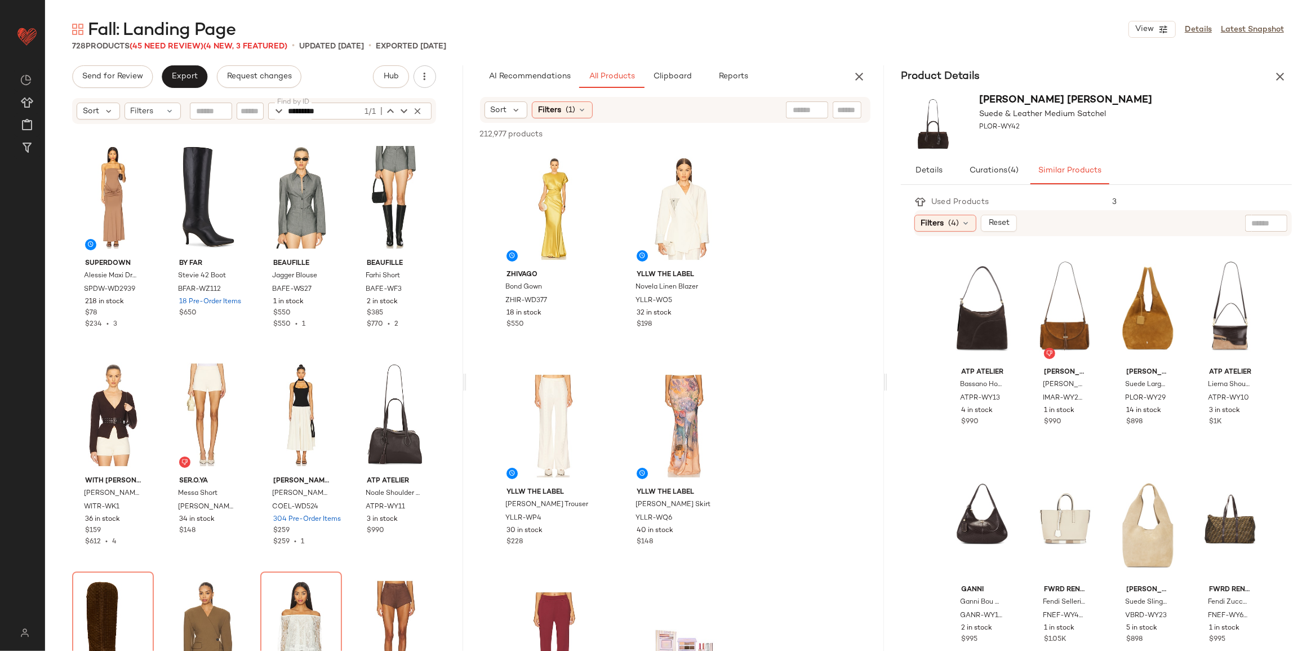
drag, startPoint x: 1280, startPoint y: 79, endPoint x: 1211, endPoint y: 92, distance: 70.6
click at [1280, 79] on icon "button" at bounding box center [1281, 77] width 14 height 14
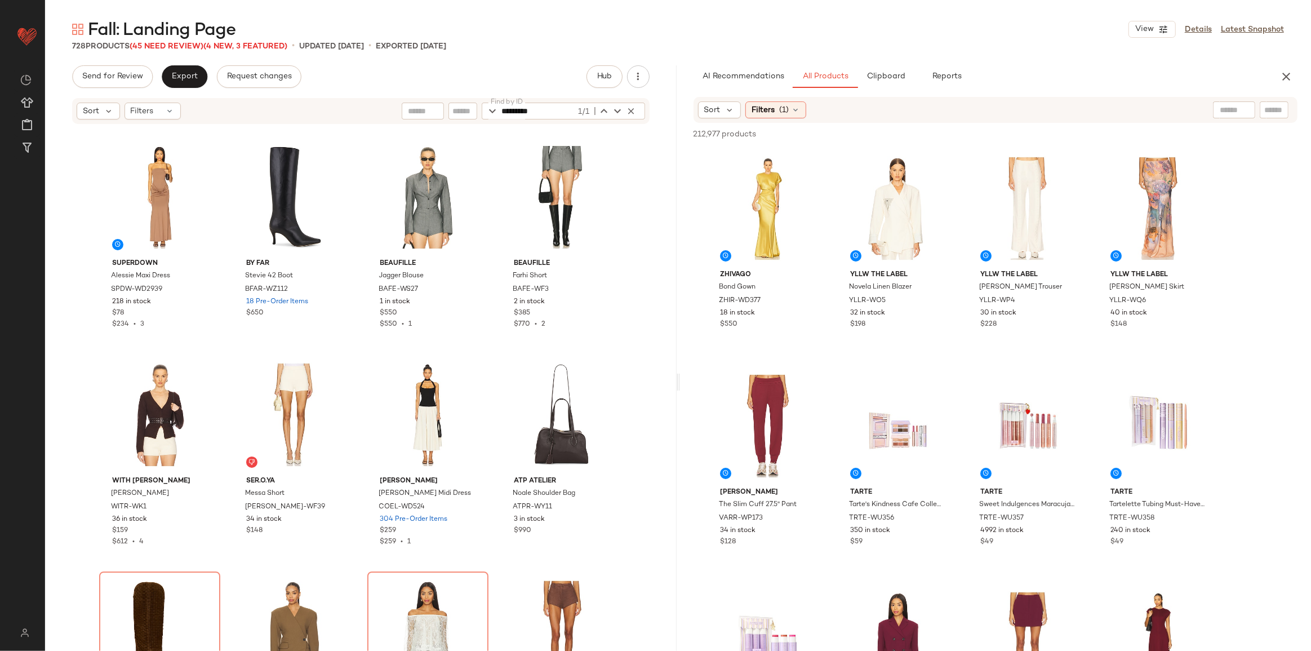
click at [1265, 112] on input "text" at bounding box center [1275, 110] width 20 height 12
paste input "*********"
type input "*********"
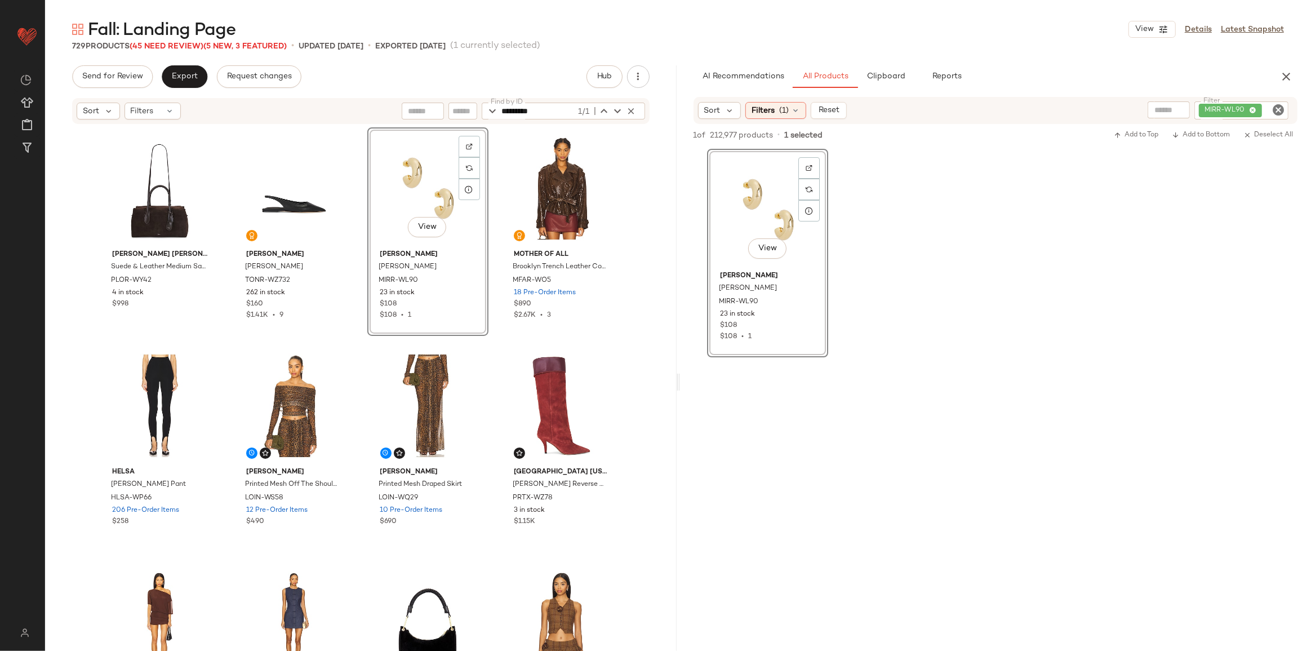
click at [1273, 114] on icon "Clear Filter" at bounding box center [1279, 110] width 14 height 14
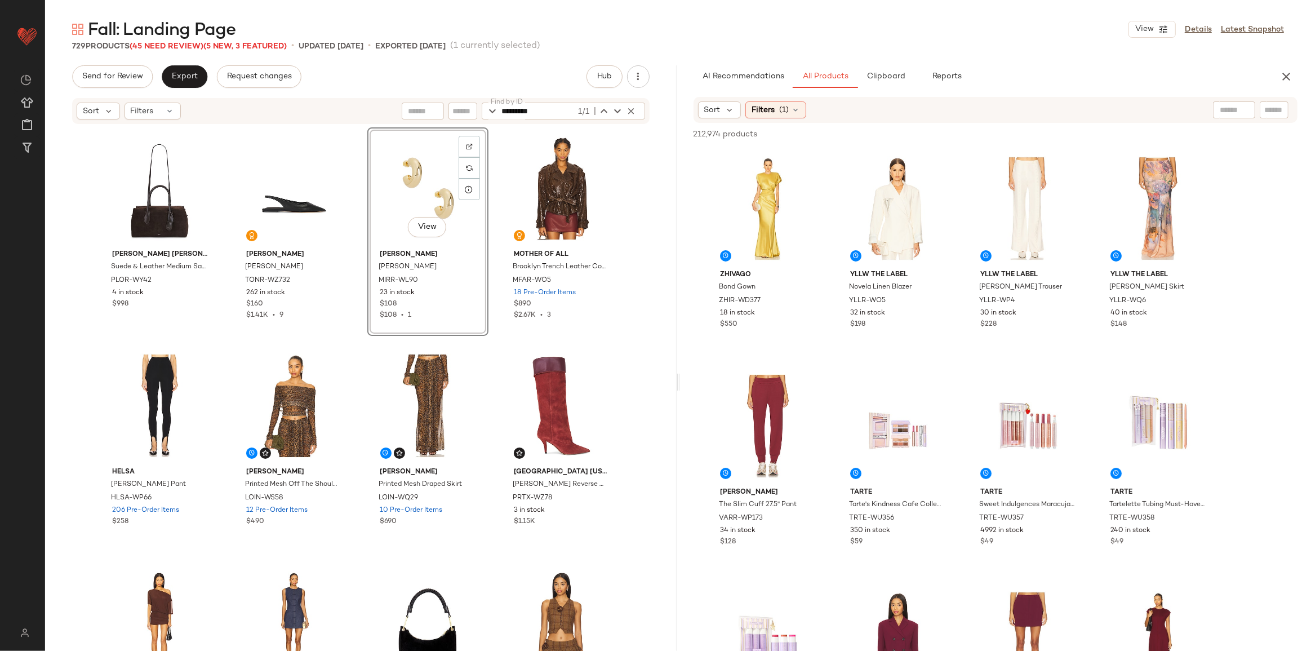
click at [1269, 108] on input "text" at bounding box center [1275, 110] width 20 height 12
paste input "**********"
type input "**********"
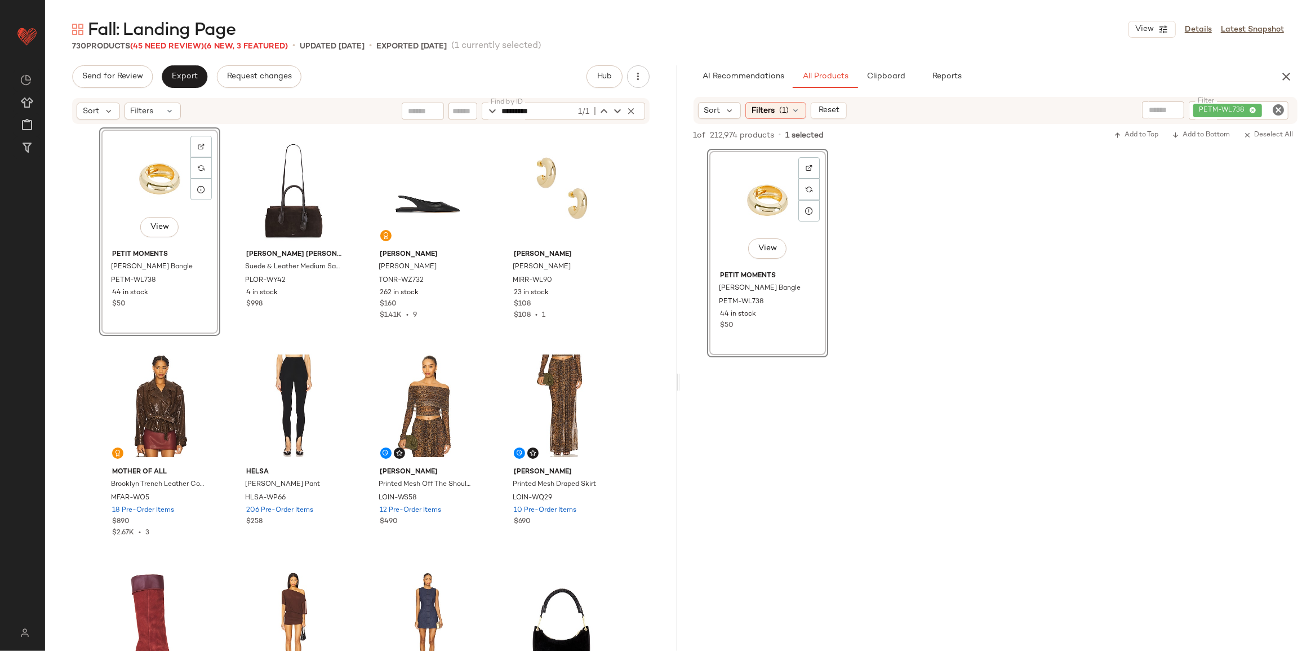
click at [1278, 108] on icon "Clear Filter" at bounding box center [1279, 110] width 14 height 14
paste input "**********"
type input "**********"
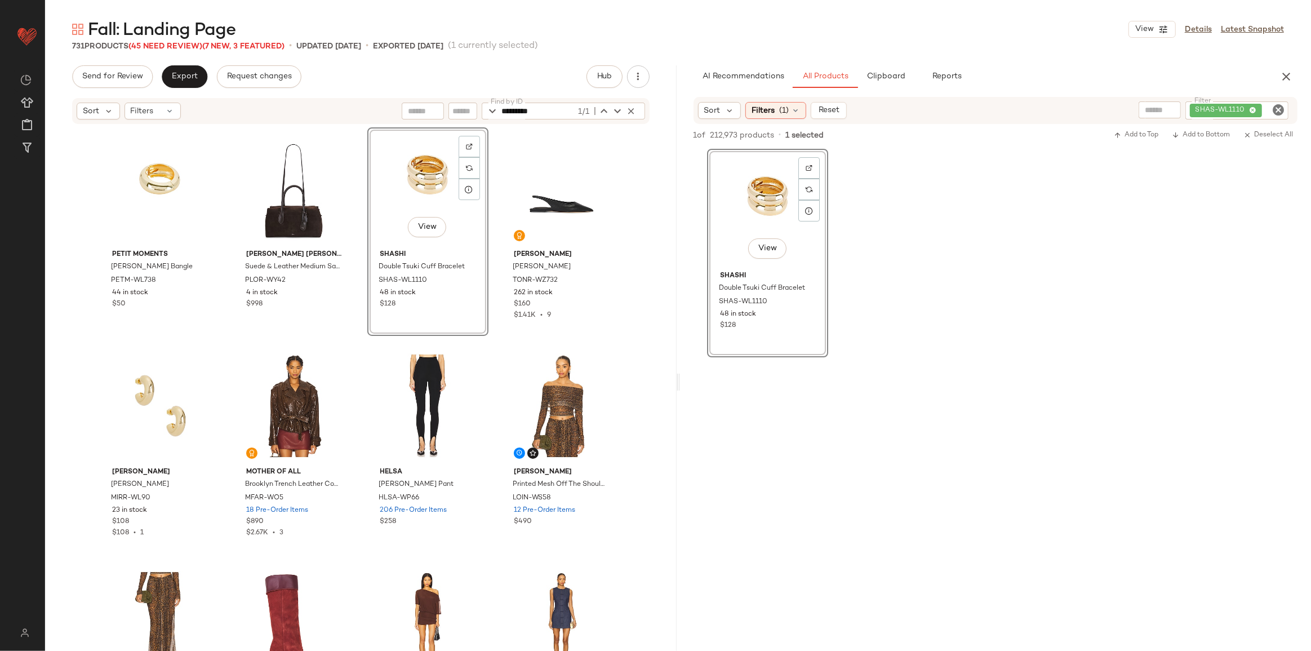
click at [1279, 110] on icon "Clear Filter" at bounding box center [1279, 110] width 14 height 14
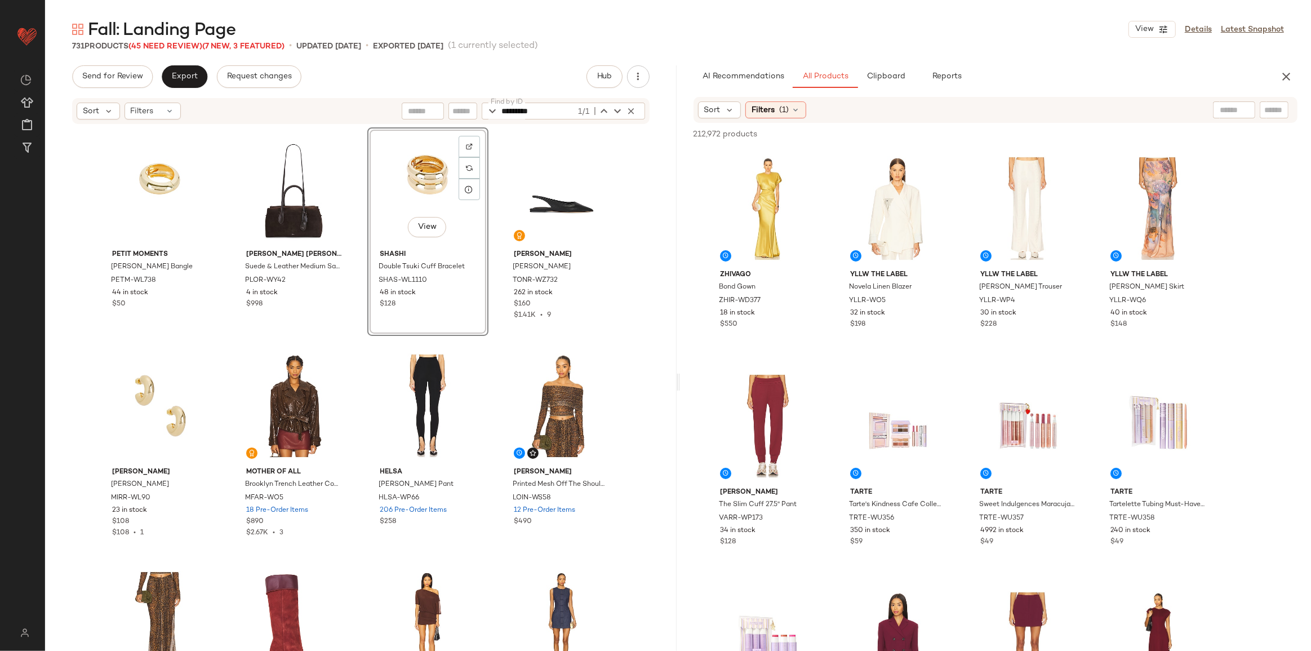
click at [1281, 110] on input "text" at bounding box center [1275, 110] width 20 height 12
paste input "**********"
type input "**********"
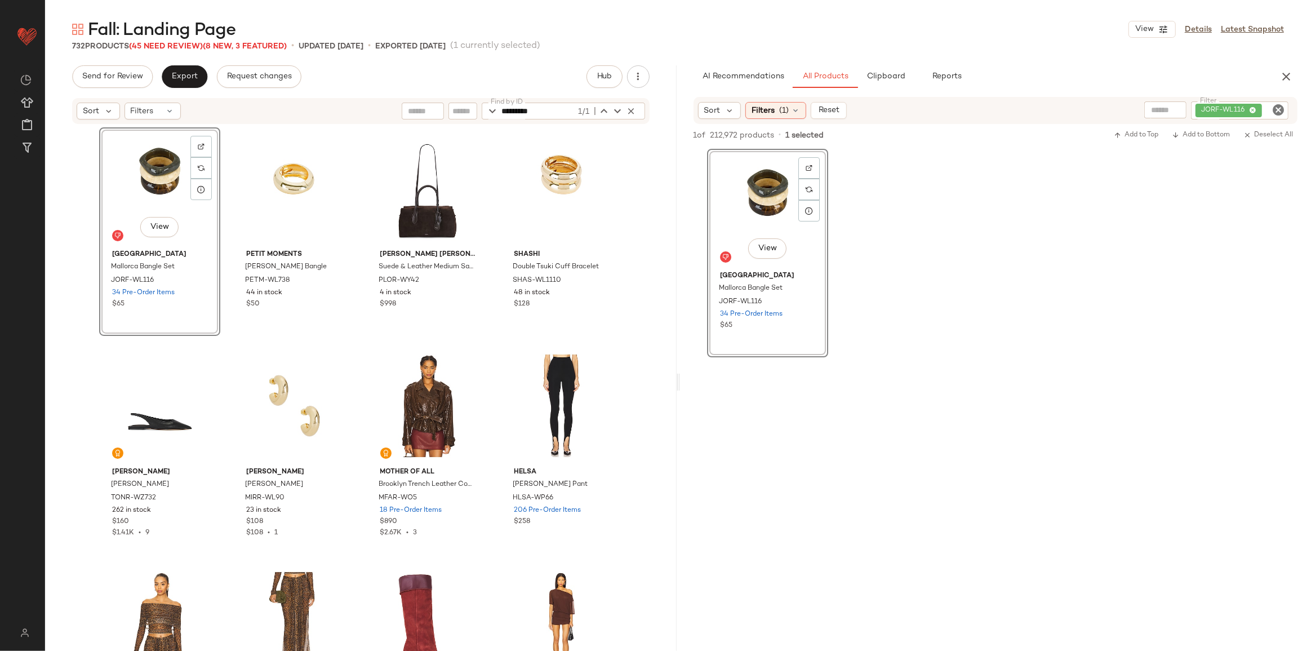
click at [1276, 108] on icon "Clear Filter" at bounding box center [1279, 110] width 14 height 14
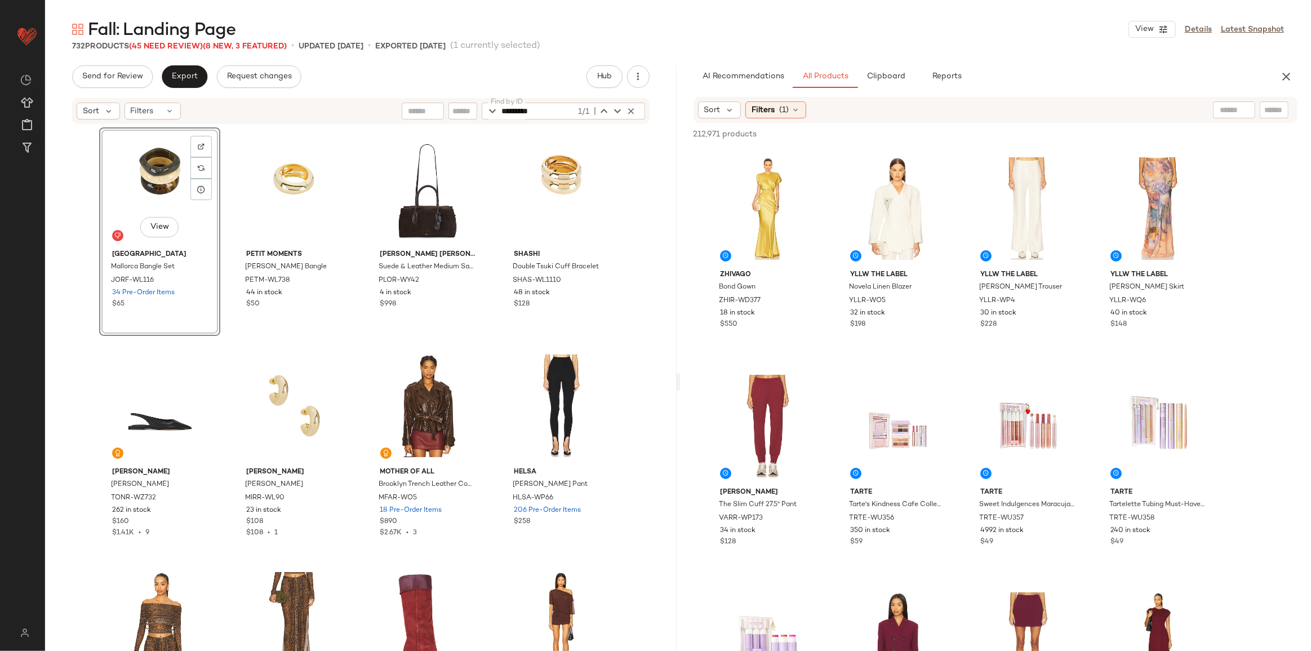
click at [1279, 114] on input "text" at bounding box center [1275, 110] width 20 height 12
paste input "**********"
type input "**********"
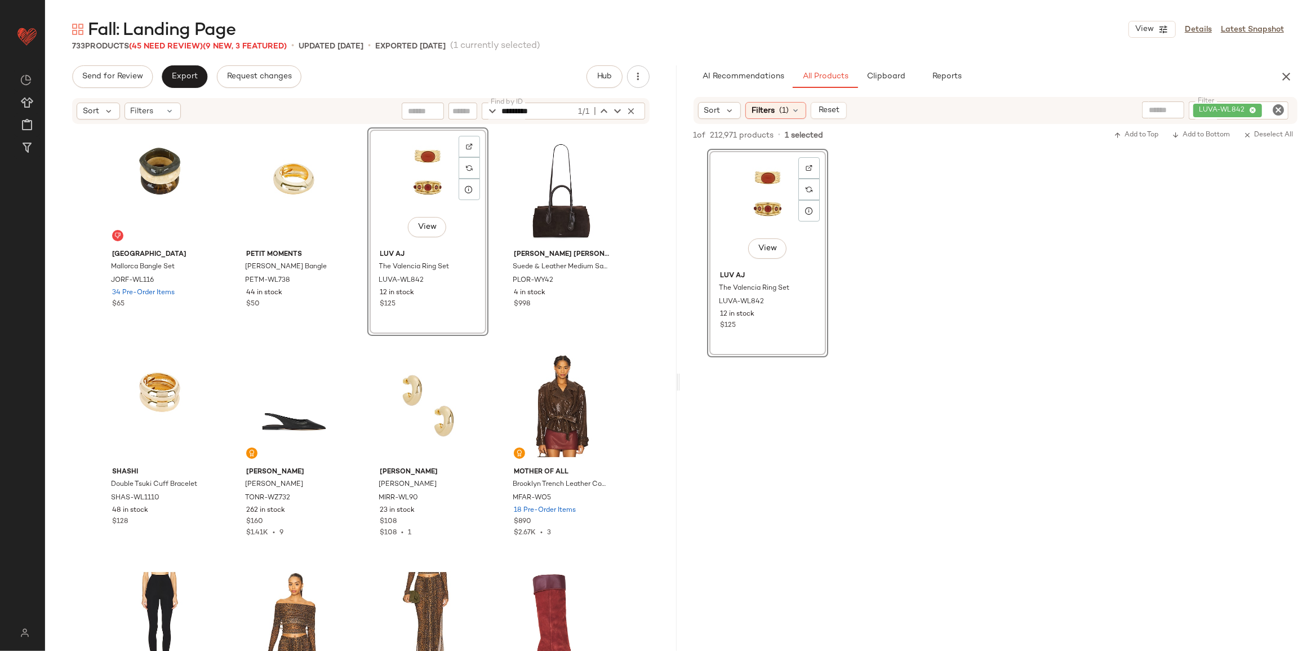
click at [1275, 112] on icon "Clear Filter" at bounding box center [1279, 110] width 14 height 14
paste input "**********"
type input "**********"
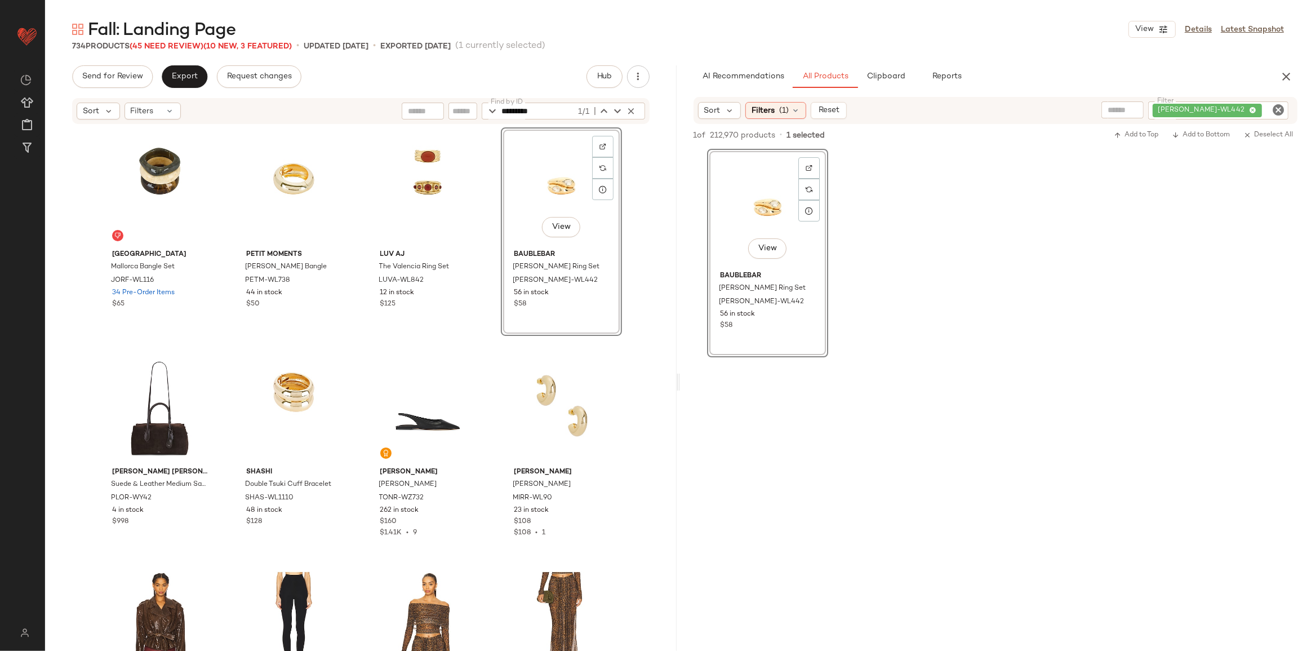
click at [1279, 108] on icon "Clear Filter" at bounding box center [1279, 110] width 14 height 14
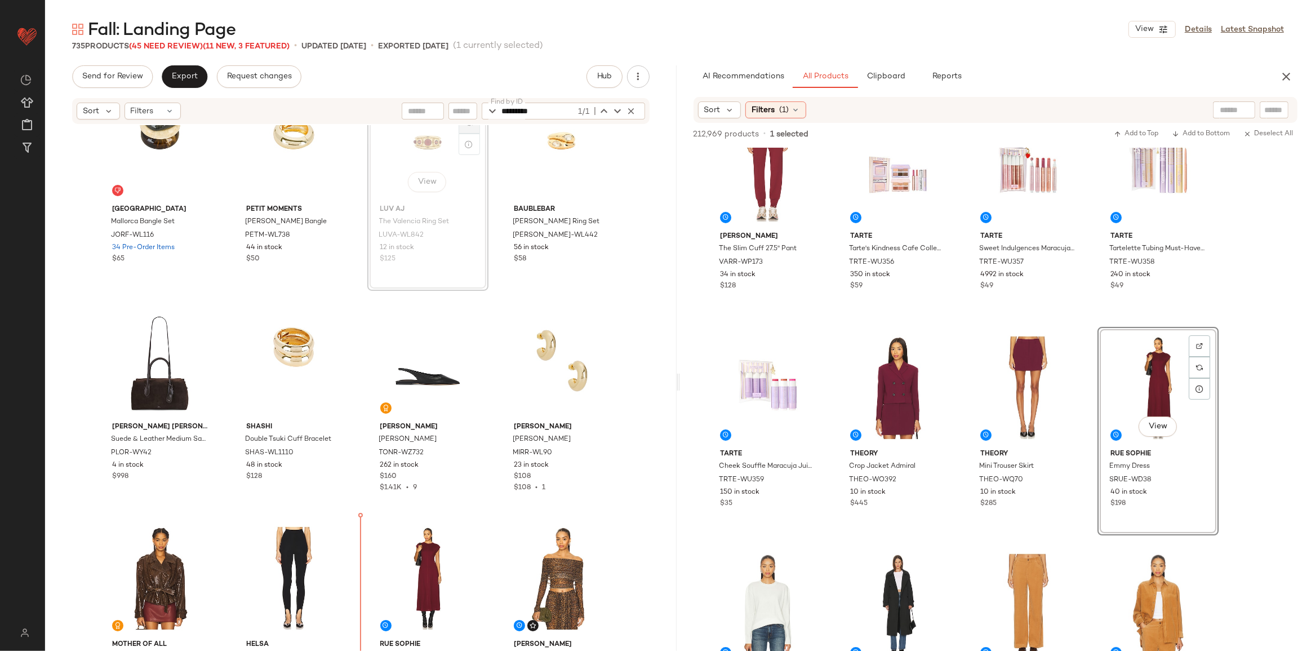
scroll to position [52, 0]
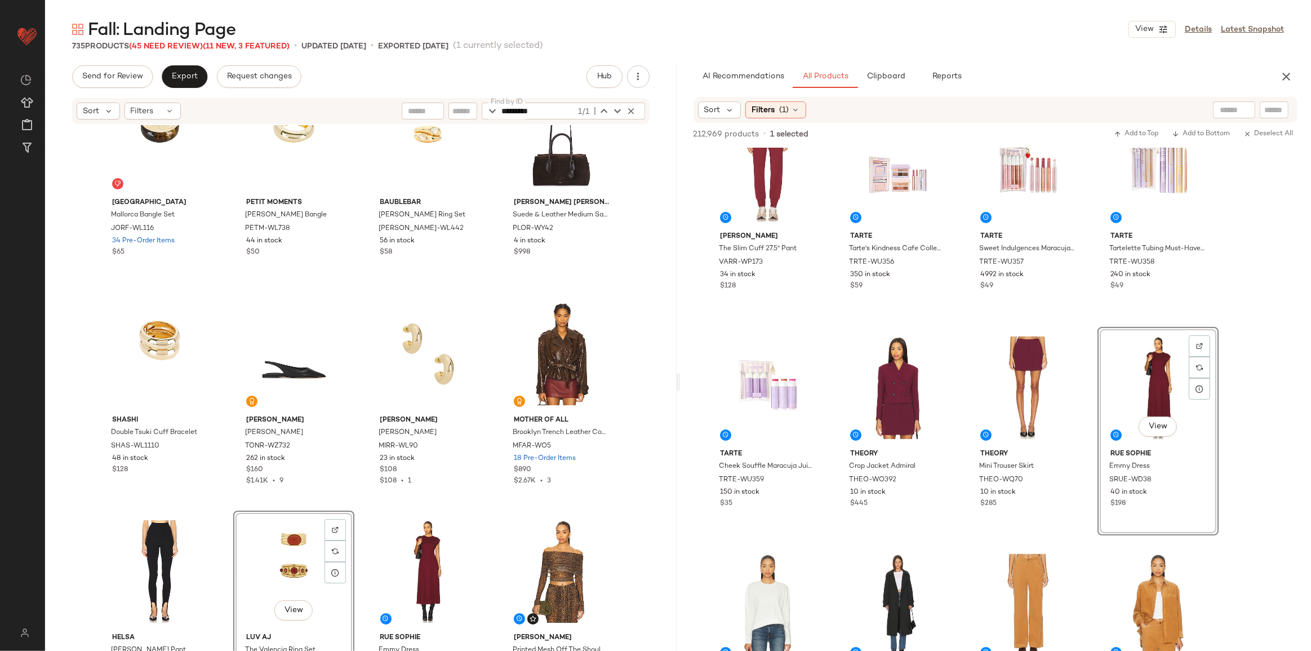
click at [294, 570] on div "View" at bounding box center [293, 572] width 113 height 114
click at [161, 165] on button "View" at bounding box center [159, 175] width 38 height 20
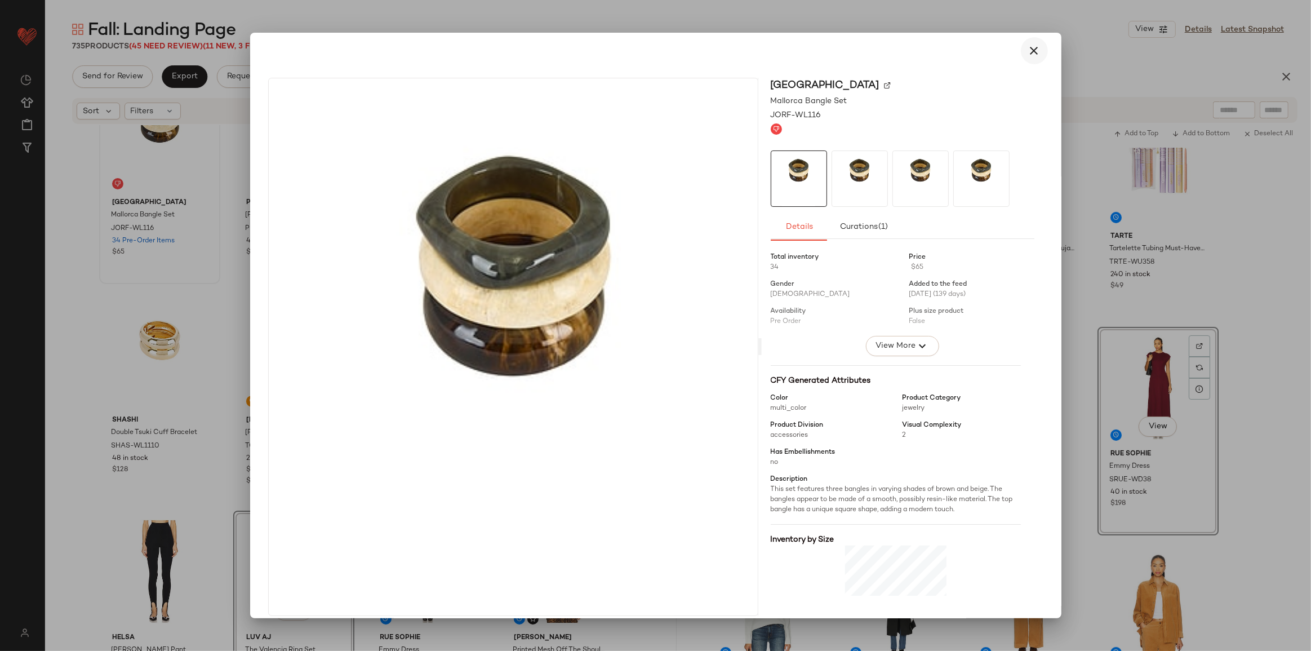
click at [1036, 52] on button "button" at bounding box center [1034, 50] width 27 height 27
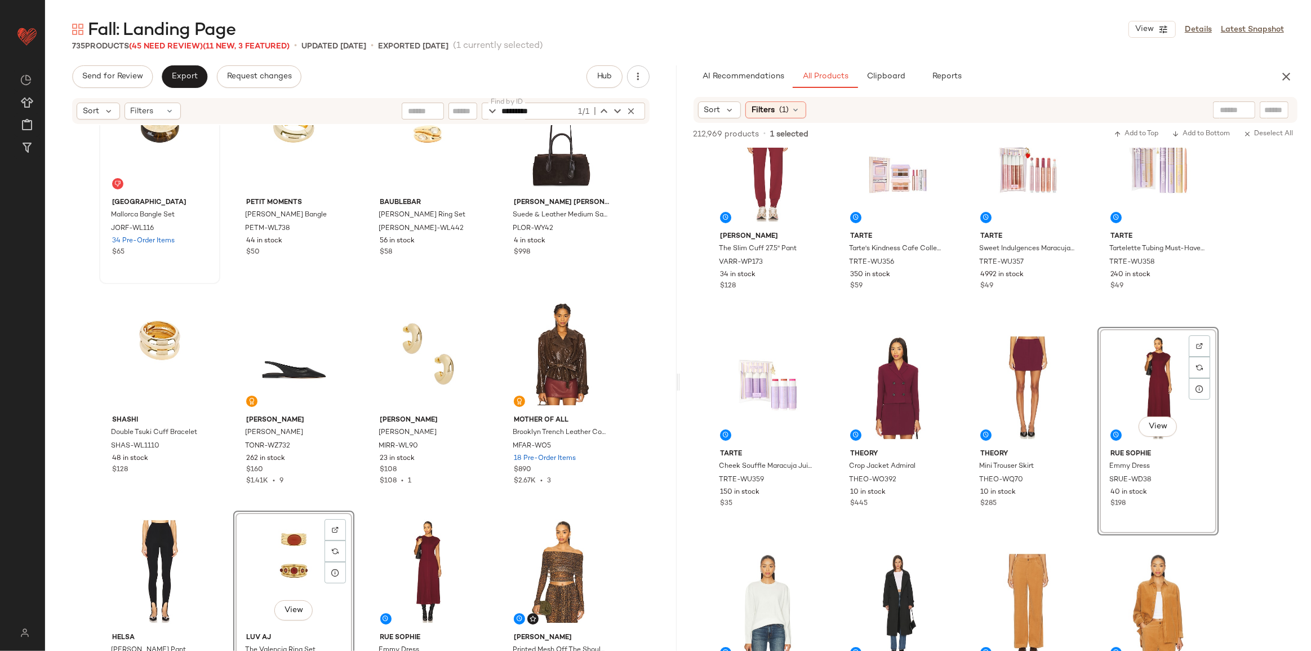
click at [286, 551] on div "View" at bounding box center [293, 572] width 113 height 114
click at [158, 150] on div "View" at bounding box center [159, 136] width 113 height 114
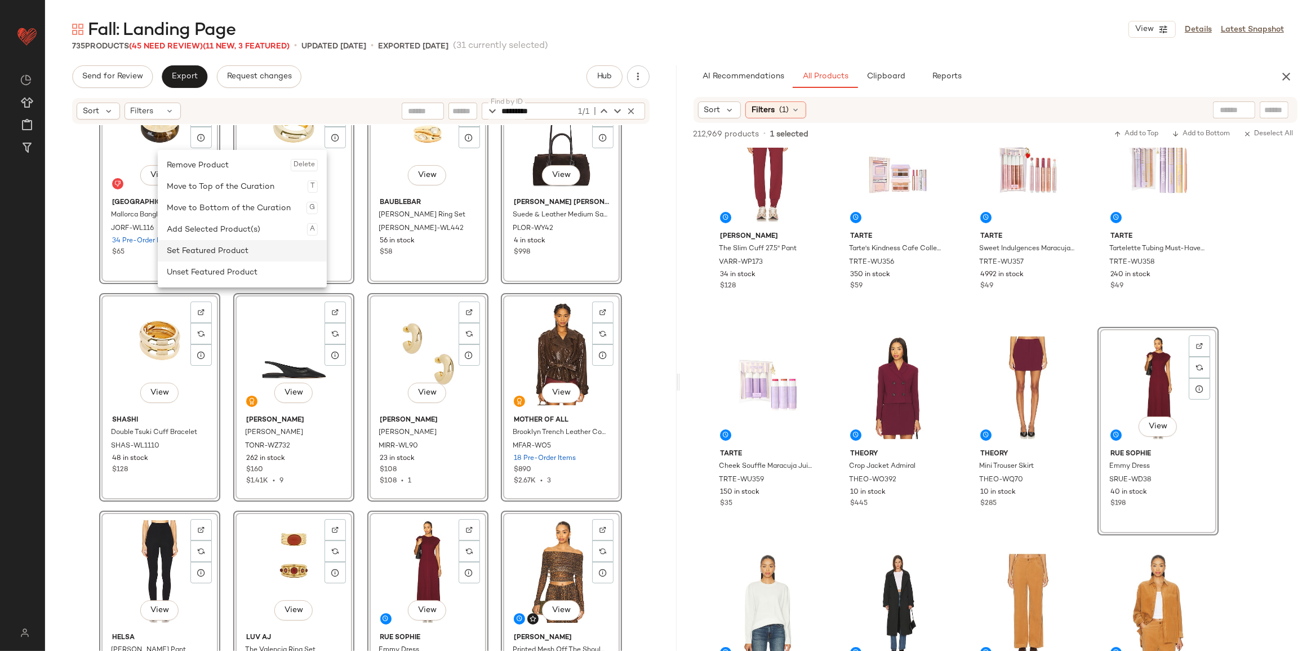
click at [222, 247] on div "Set Featured Product" at bounding box center [242, 250] width 151 height 21
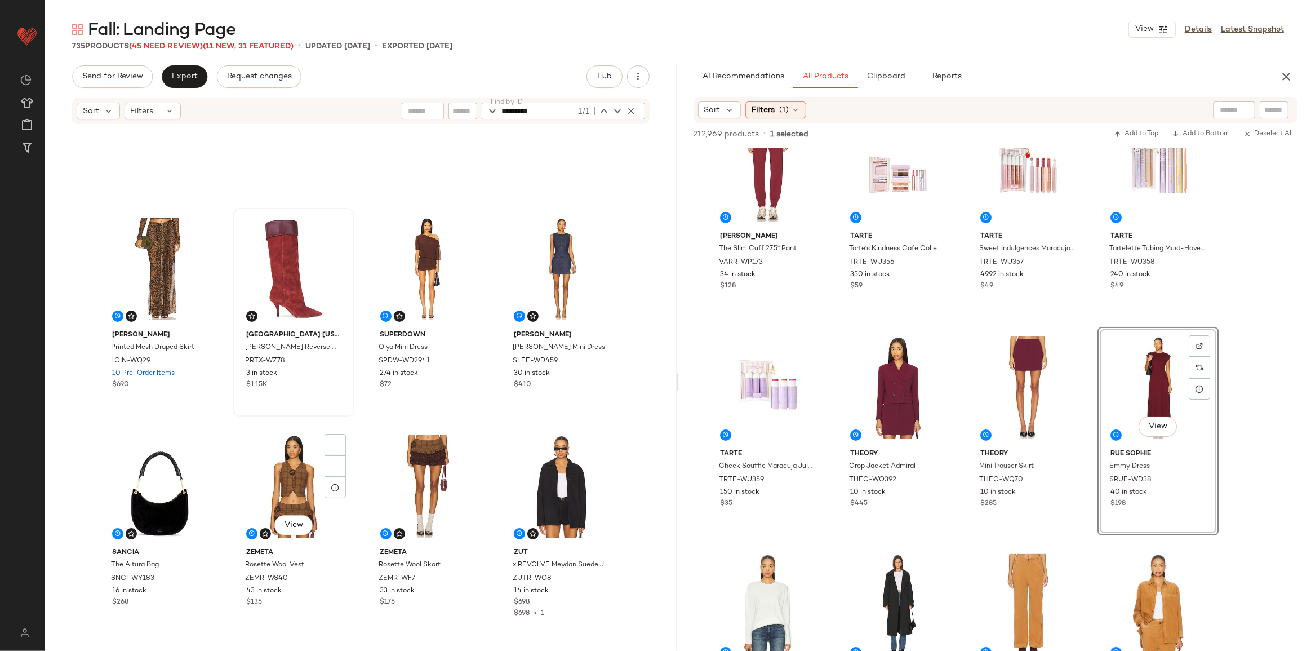
scroll to position [778, 0]
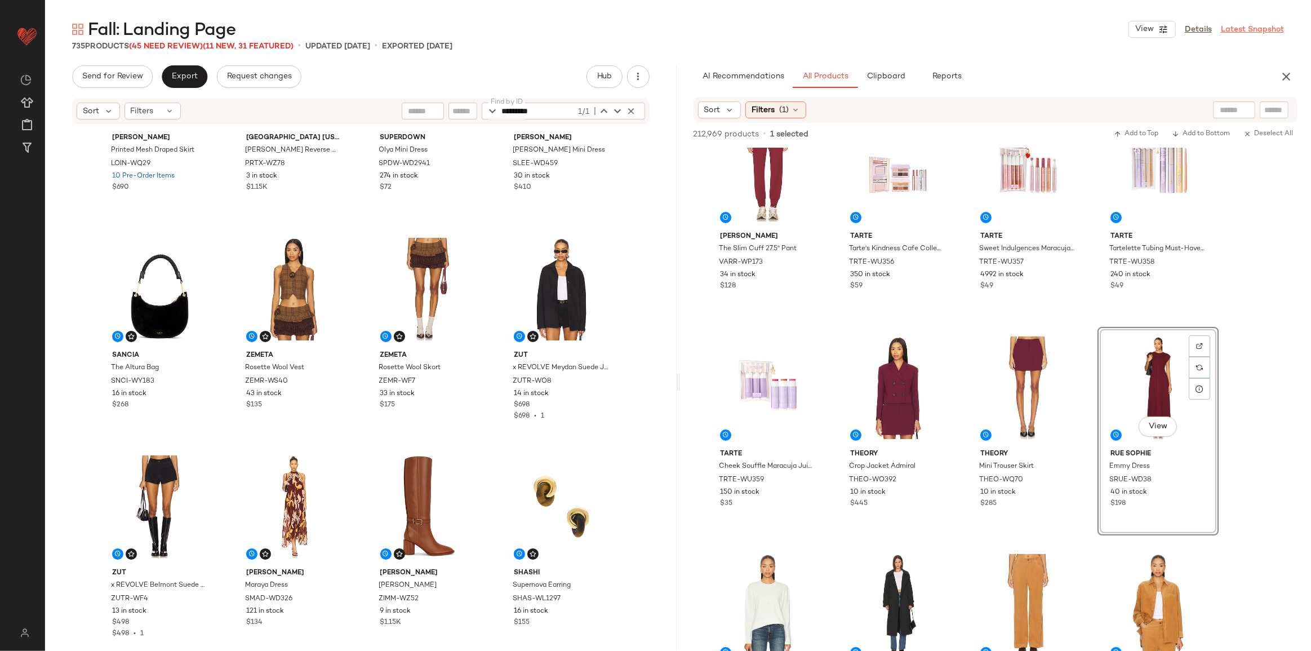
click at [1253, 30] on link "Latest Snapshot" at bounding box center [1252, 30] width 63 height 12
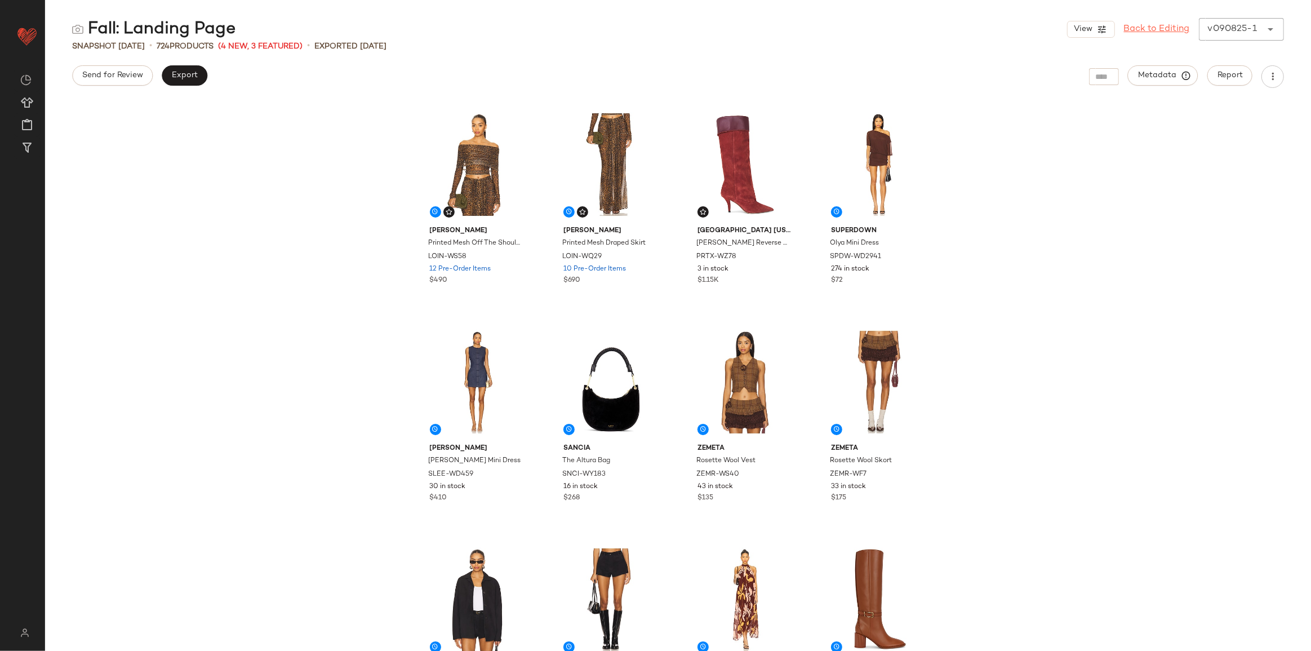
click at [1142, 28] on link "Back to Editing" at bounding box center [1157, 30] width 66 height 14
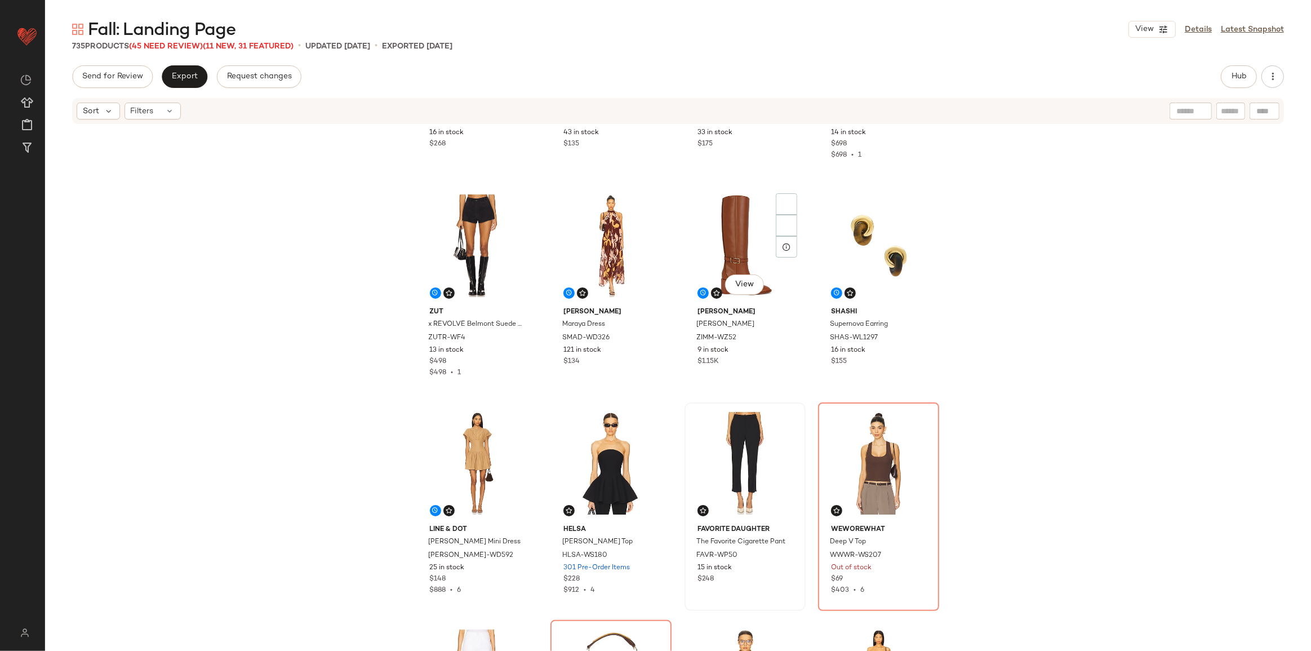
scroll to position [931, 0]
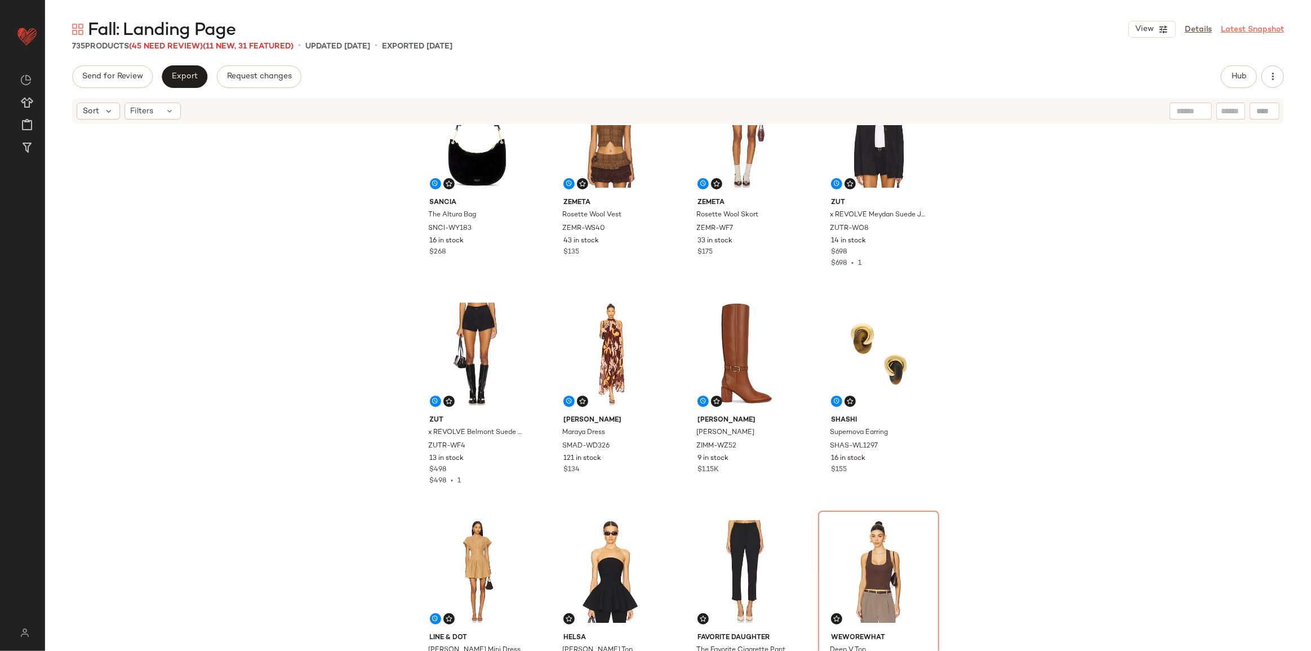
click at [1243, 31] on link "Latest Snapshot" at bounding box center [1252, 30] width 63 height 12
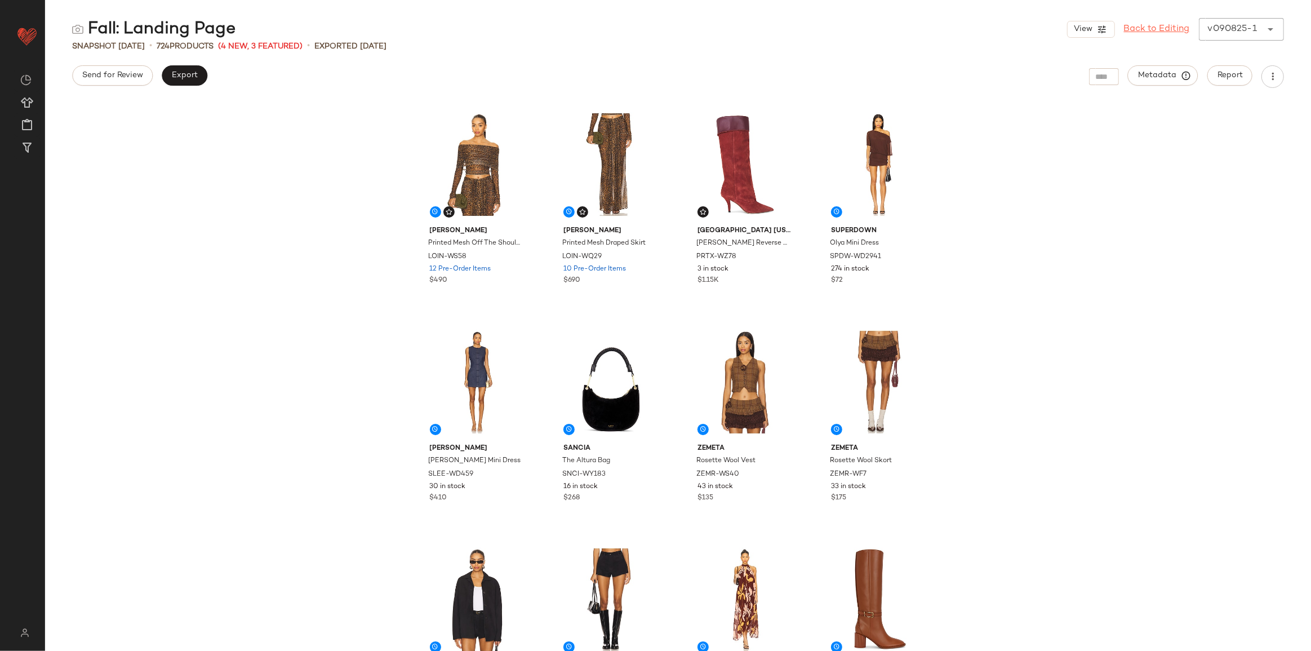
click at [1178, 34] on link "Back to Editing" at bounding box center [1157, 30] width 66 height 14
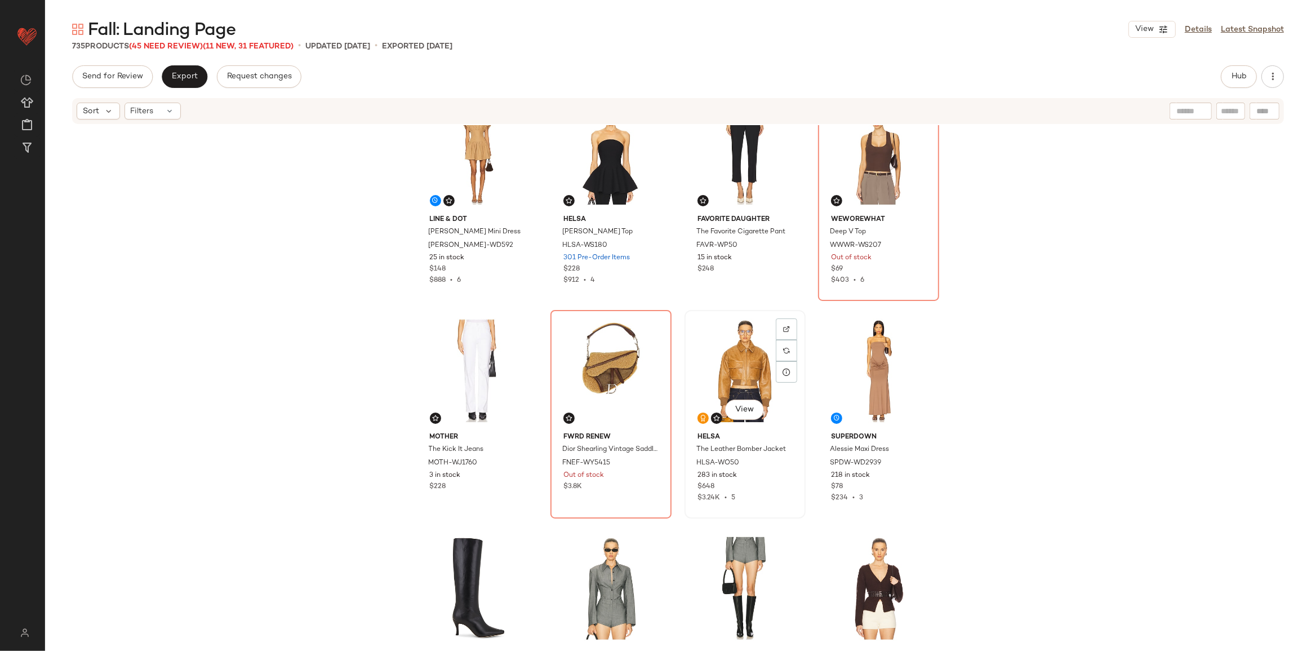
scroll to position [1392, 0]
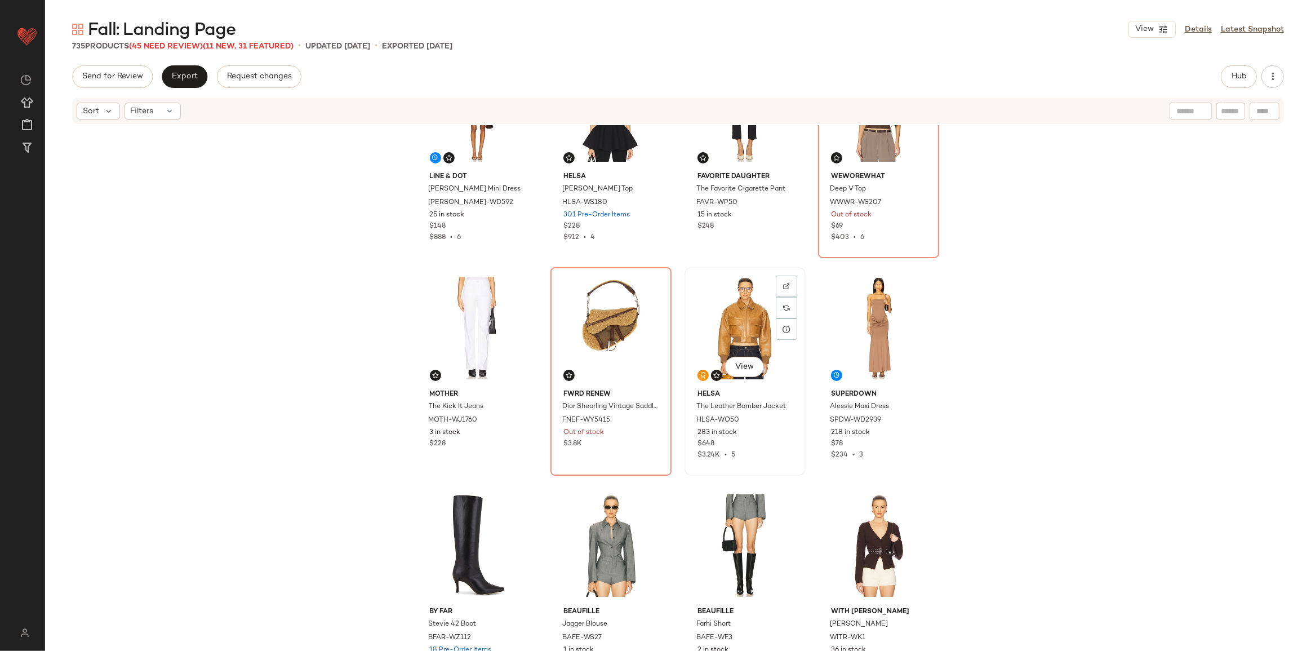
click at [728, 308] on div "View" at bounding box center [745, 328] width 113 height 114
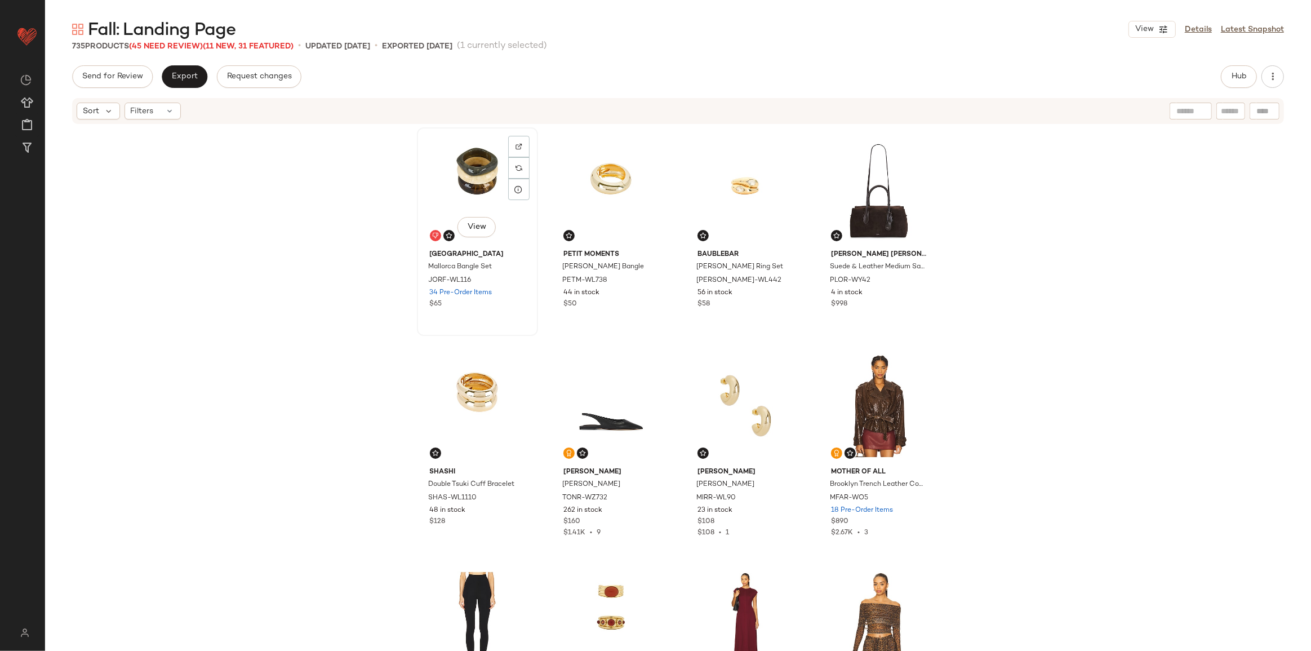
click at [440, 171] on div "View" at bounding box center [477, 188] width 113 height 114
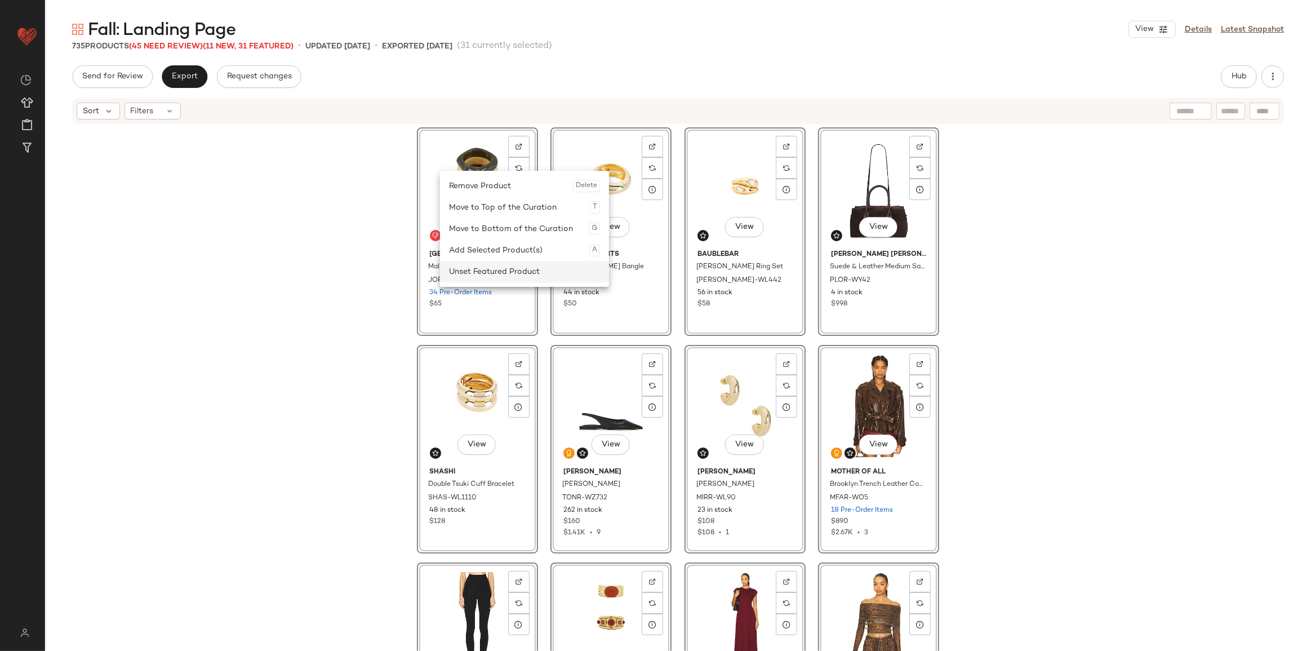
click at [487, 265] on div "Unset Featured Product" at bounding box center [524, 271] width 151 height 21
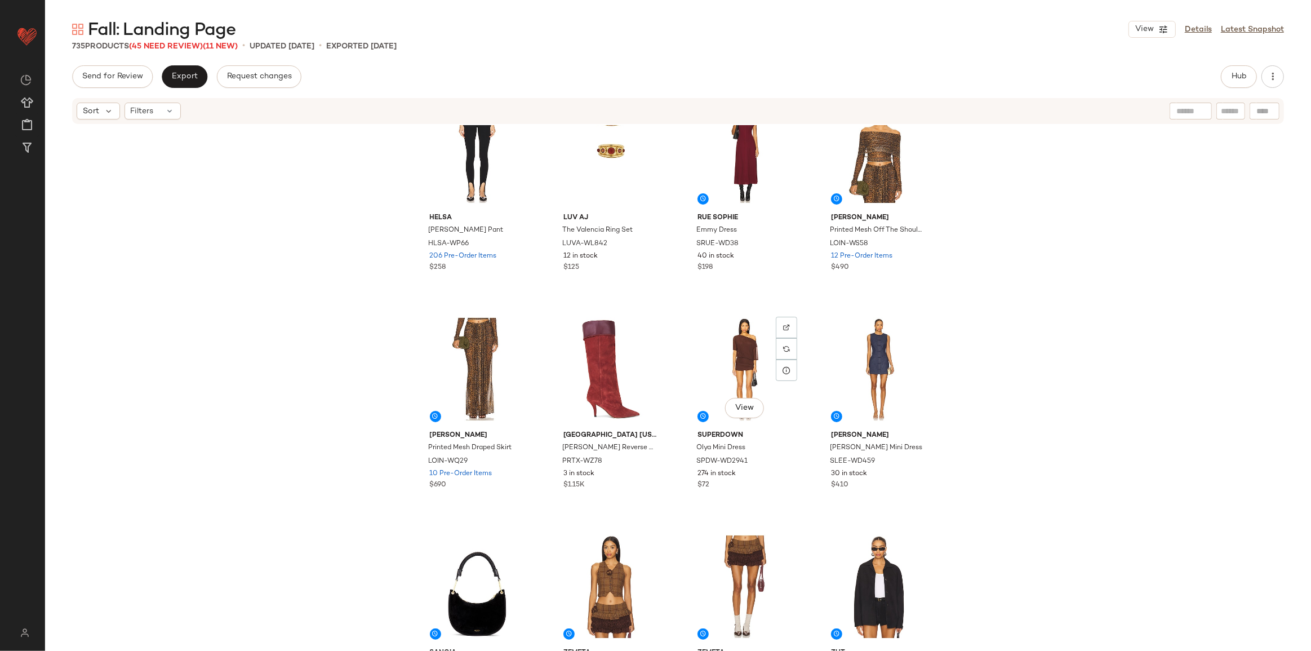
scroll to position [367, 0]
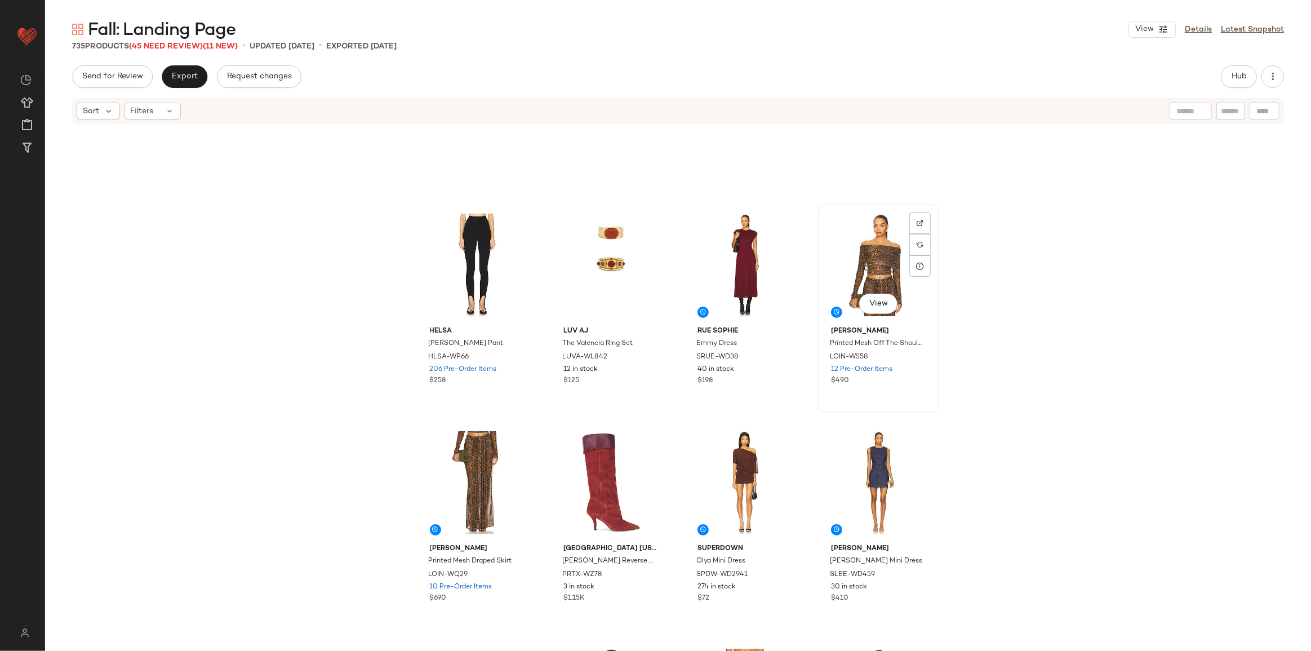
click at [863, 252] on div "View" at bounding box center [878, 265] width 113 height 114
click at [608, 457] on div "View" at bounding box center [611, 482] width 113 height 114
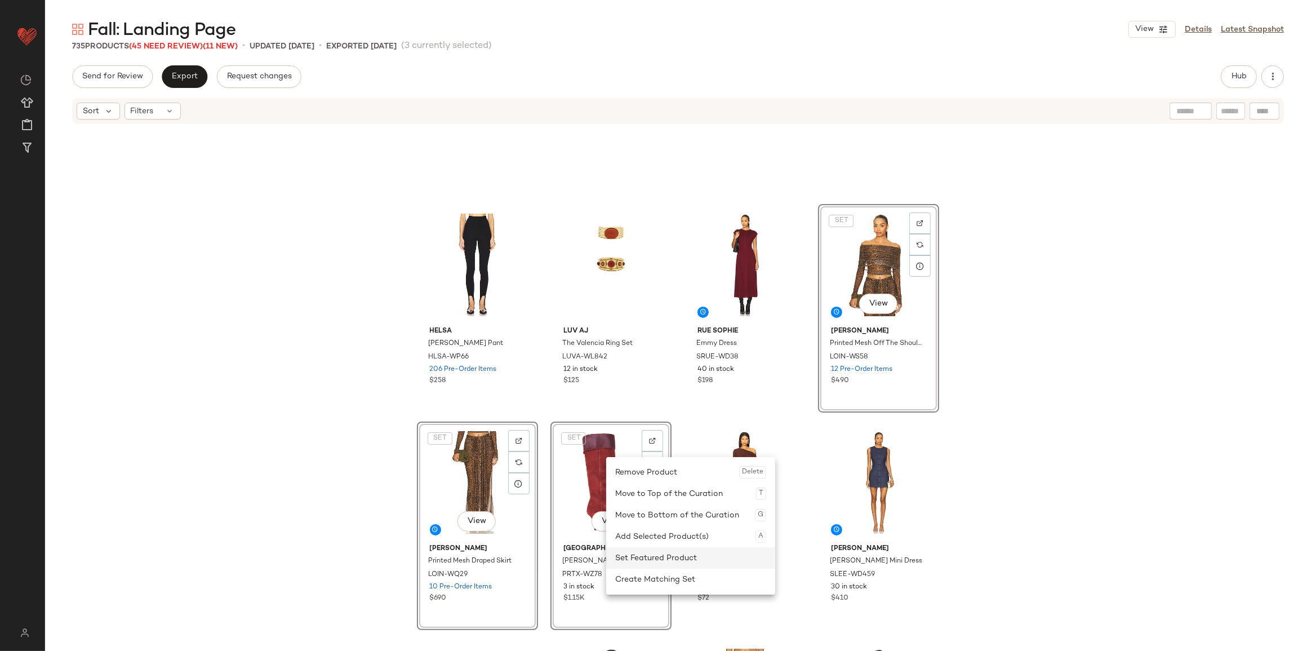
click at [651, 565] on div "Set Featured Product" at bounding box center [690, 557] width 151 height 21
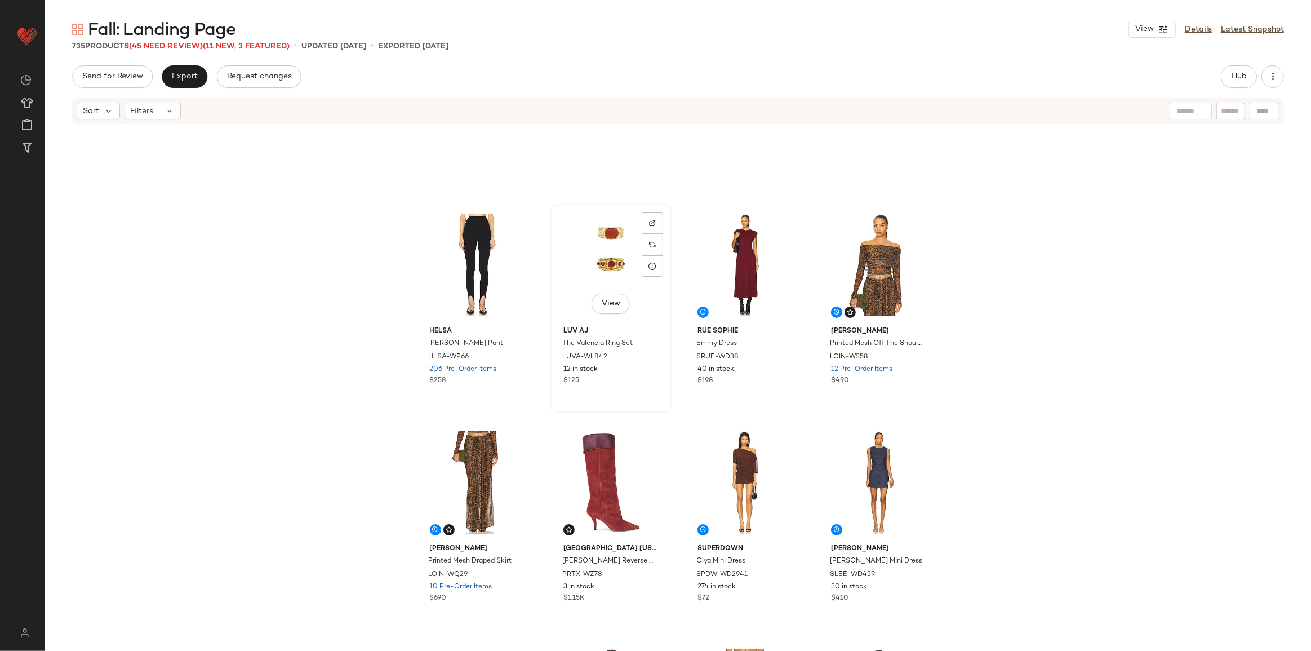
click at [583, 271] on div "View" at bounding box center [611, 265] width 113 height 114
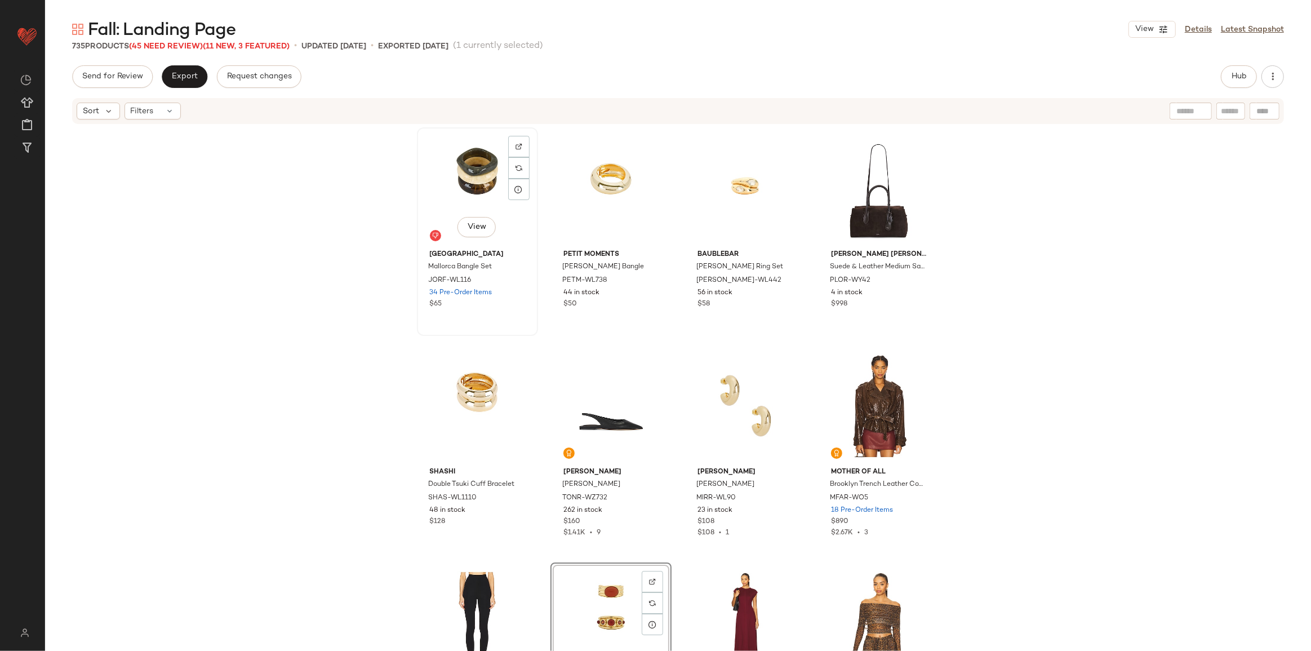
click at [468, 185] on div "View" at bounding box center [477, 188] width 113 height 114
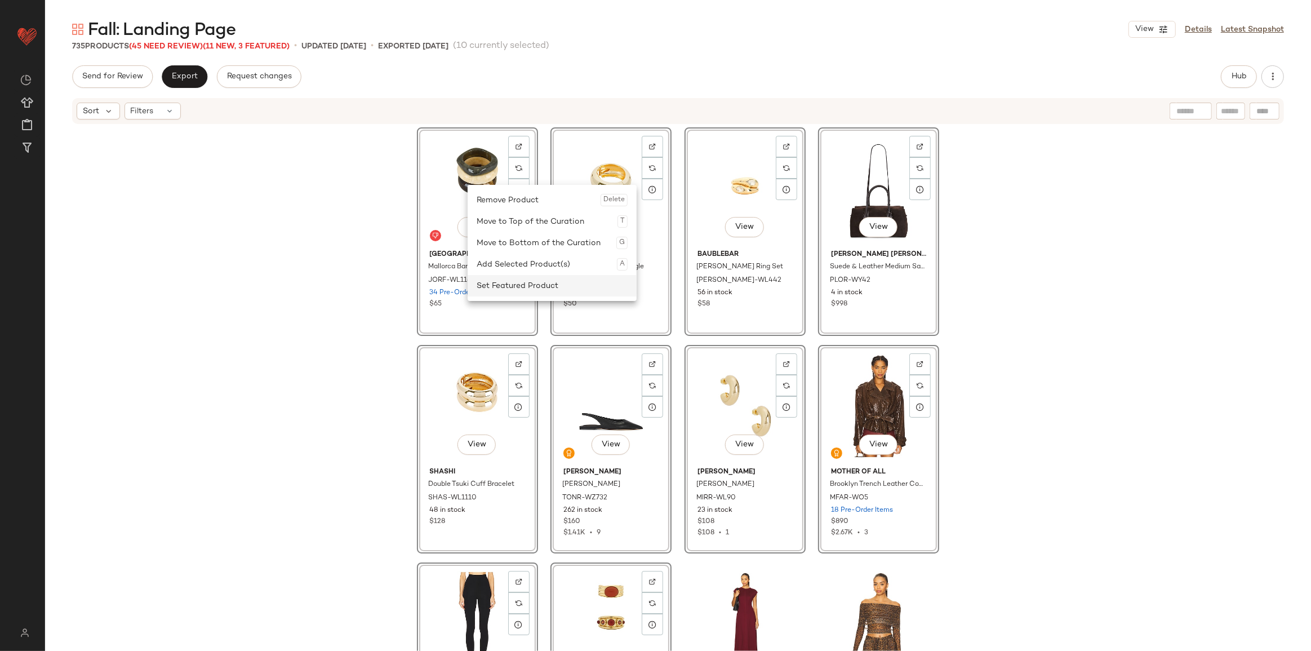
click at [538, 282] on div "Set Featured Product" at bounding box center [552, 285] width 151 height 21
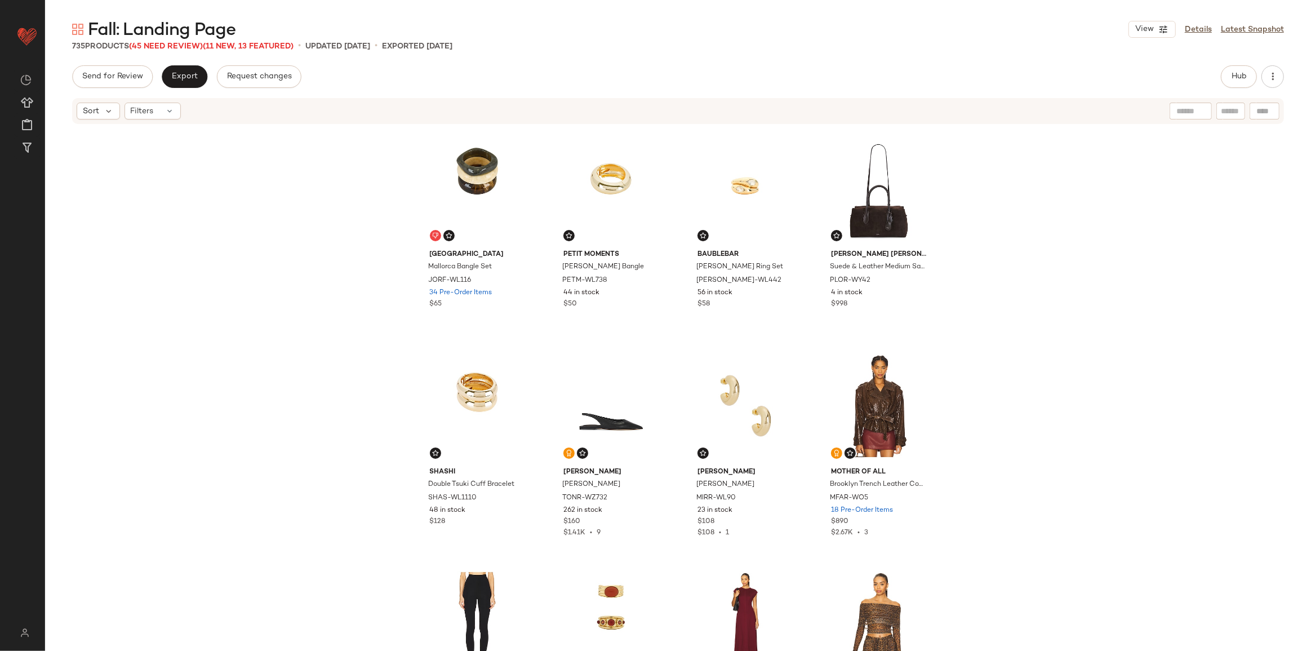
click at [985, 305] on div "Jordan Road Mallorca Bangle Set JORF-WL116 34 Pre-Order Items $65 petit moments…" at bounding box center [678, 405] width 1266 height 560
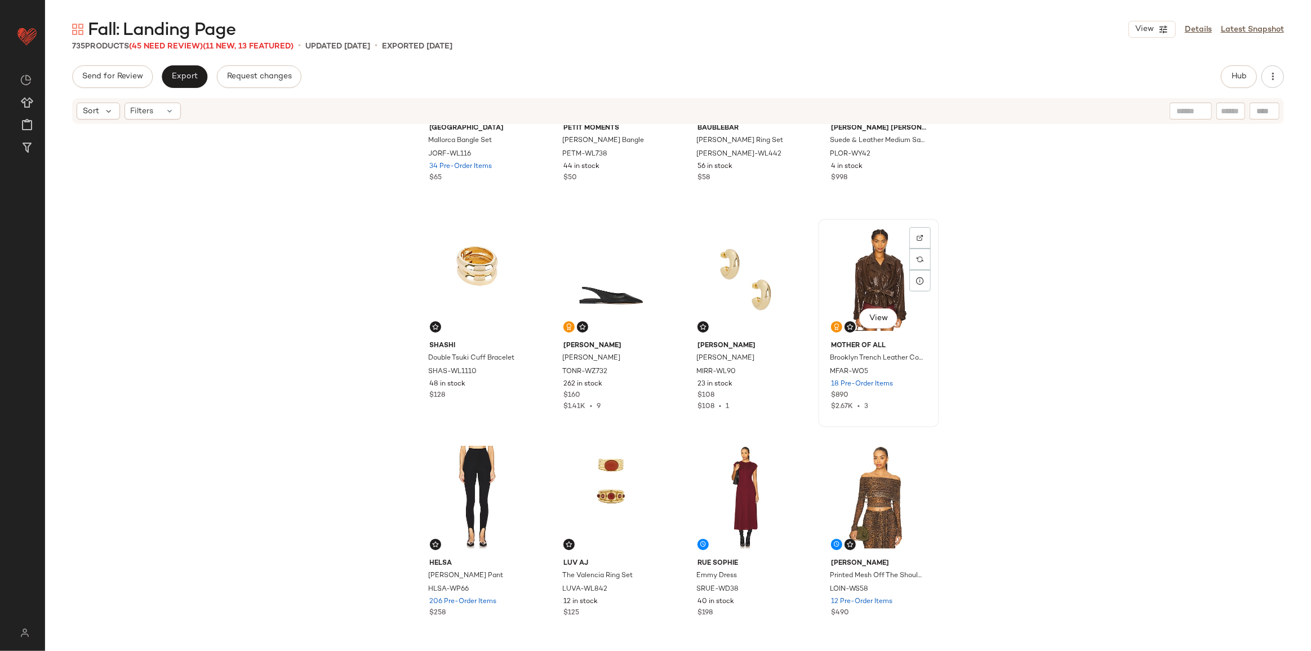
scroll to position [153, 0]
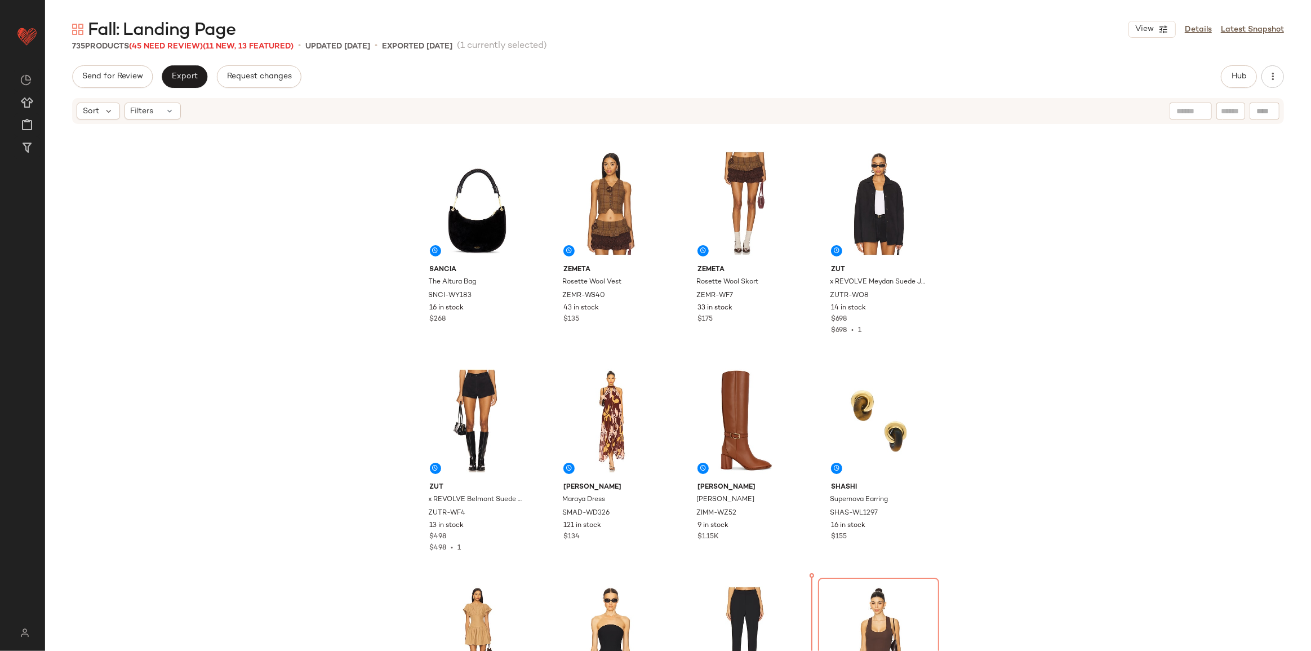
scroll to position [865, 0]
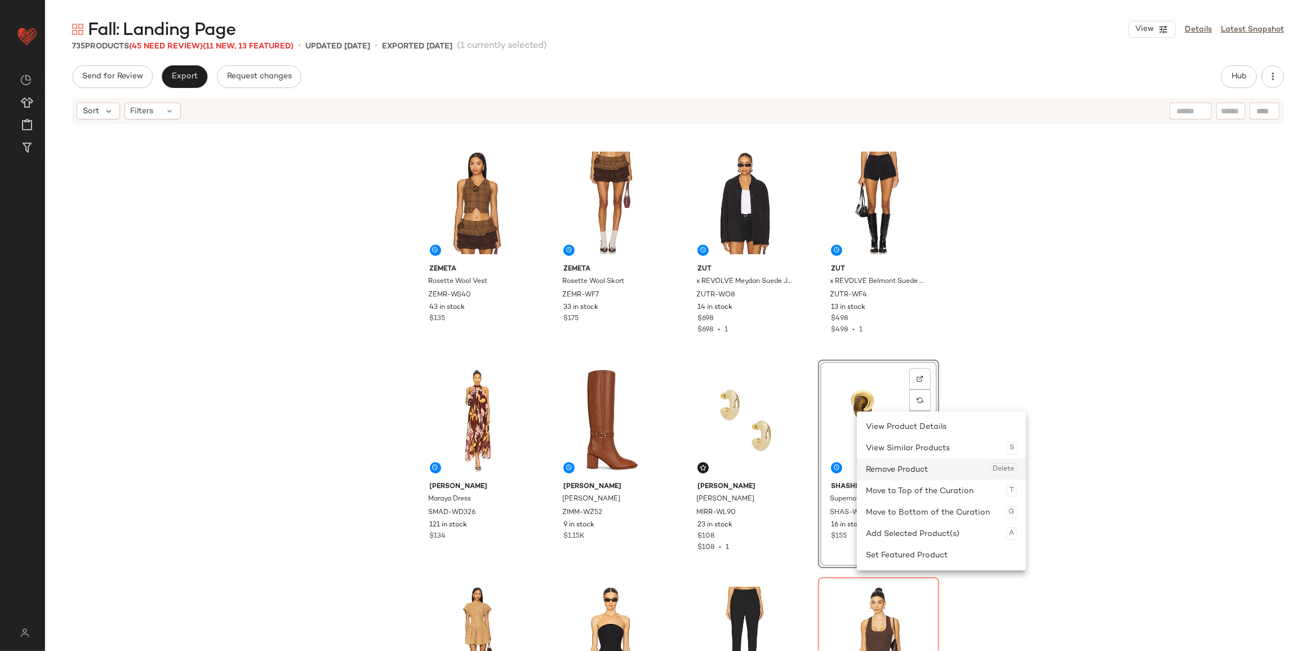
click at [887, 470] on div "Remove Product Delete" at bounding box center [941, 469] width 151 height 21
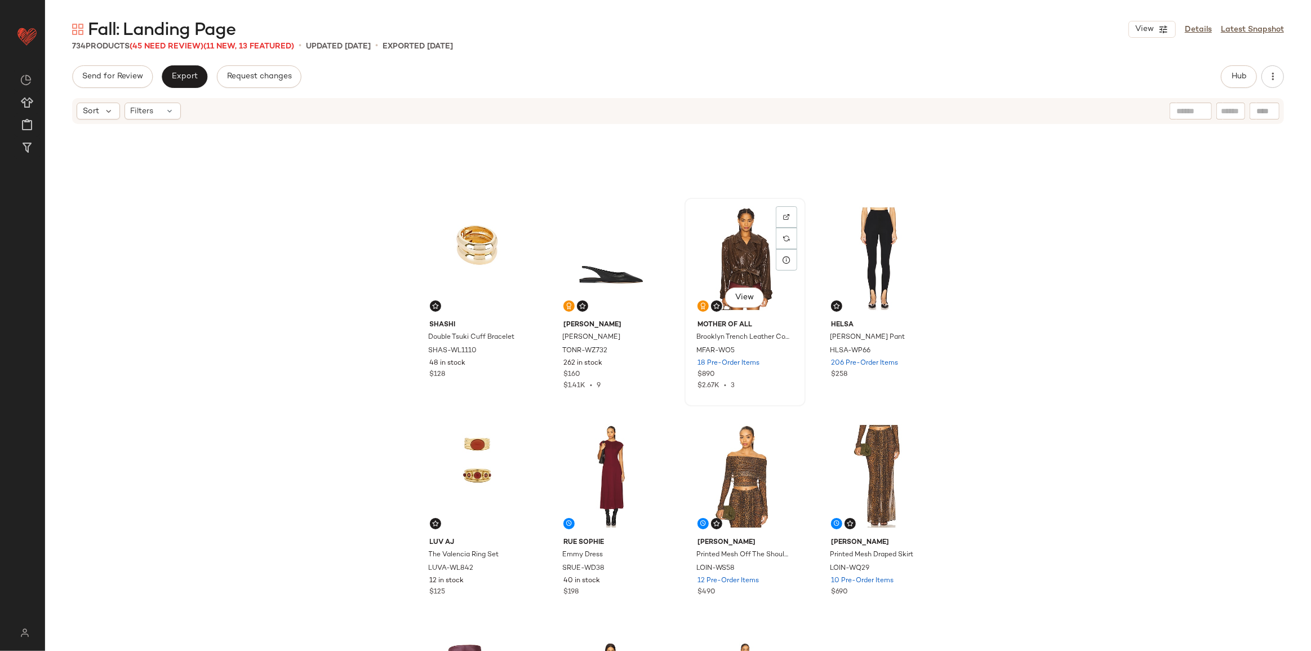
scroll to position [87, 0]
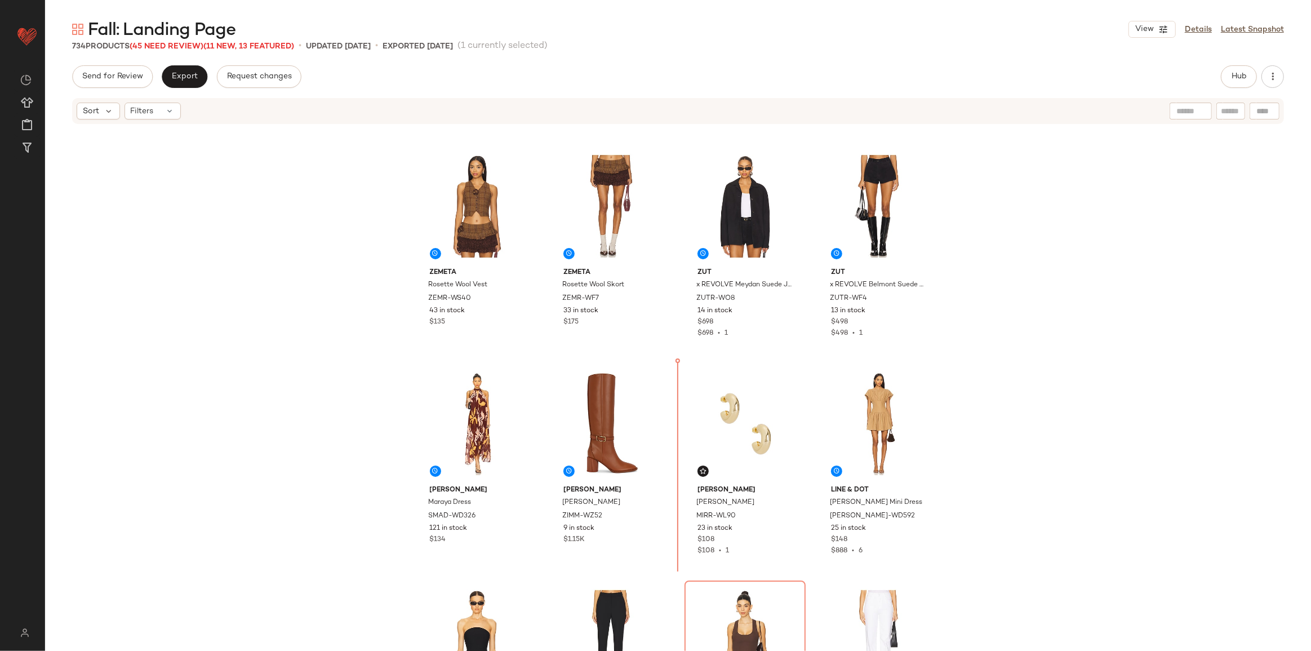
scroll to position [868, 0]
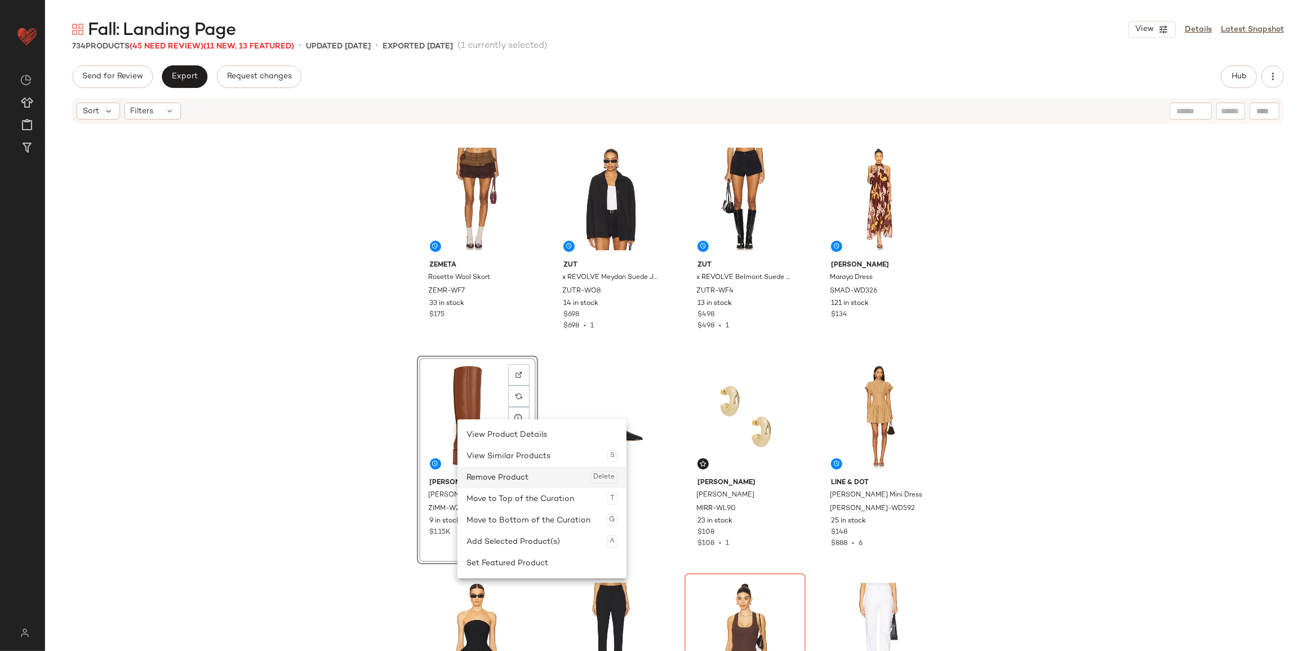
click at [504, 482] on div "Remove Product Delete" at bounding box center [542, 477] width 151 height 21
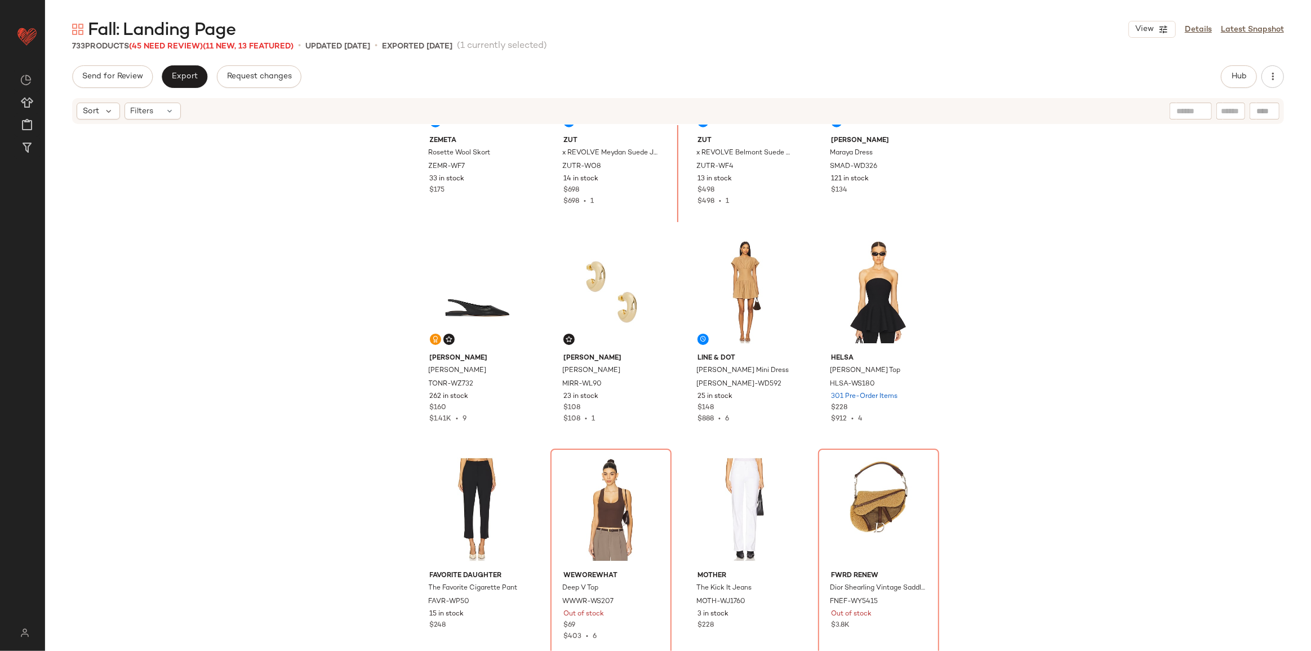
scroll to position [969, 0]
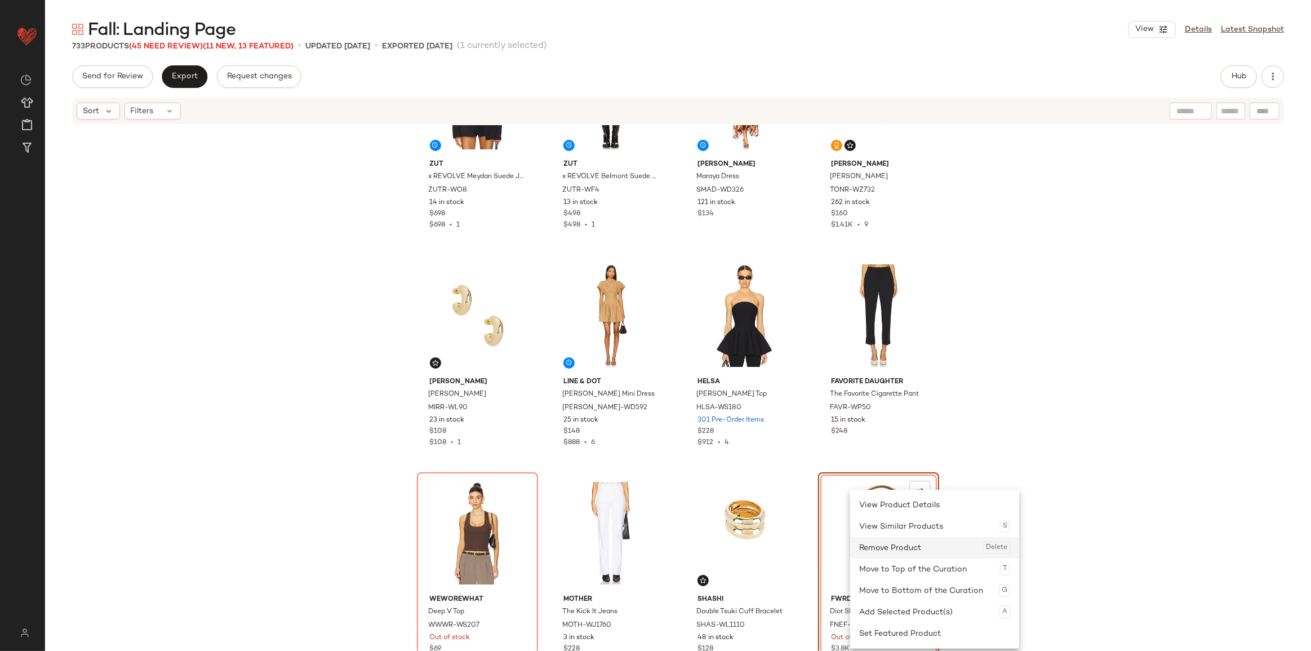
click at [879, 554] on div "Remove Product Delete" at bounding box center [934, 547] width 151 height 21
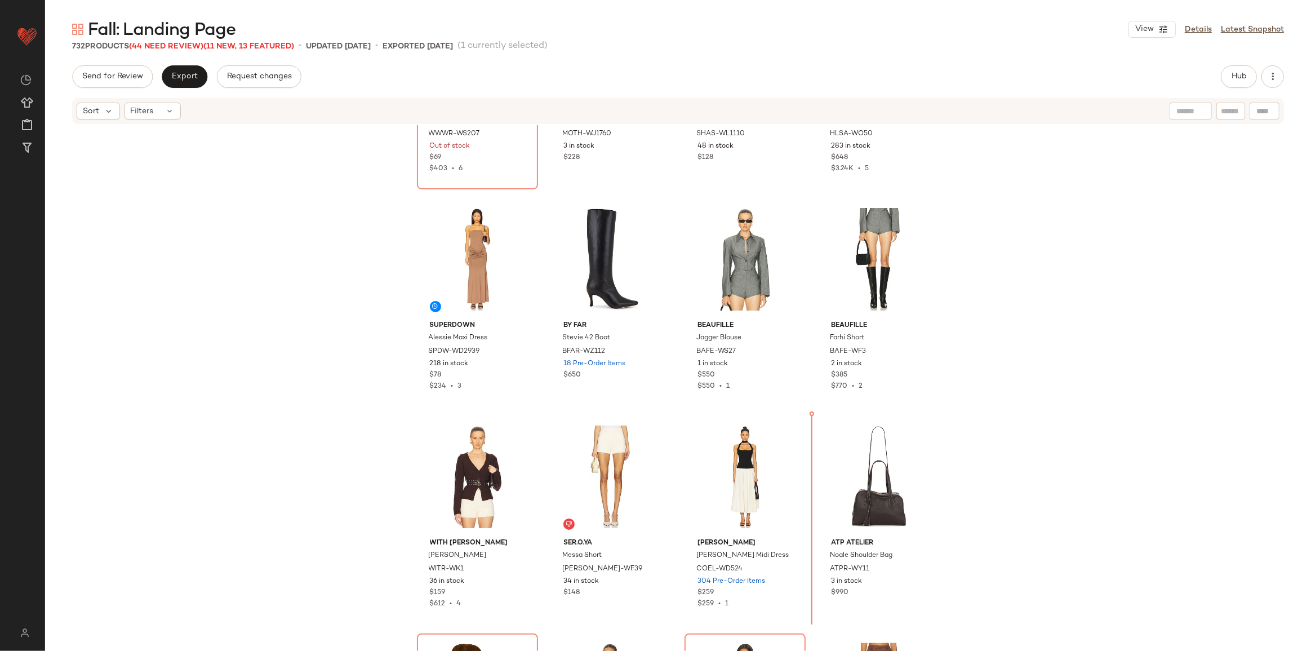
scroll to position [1478, 0]
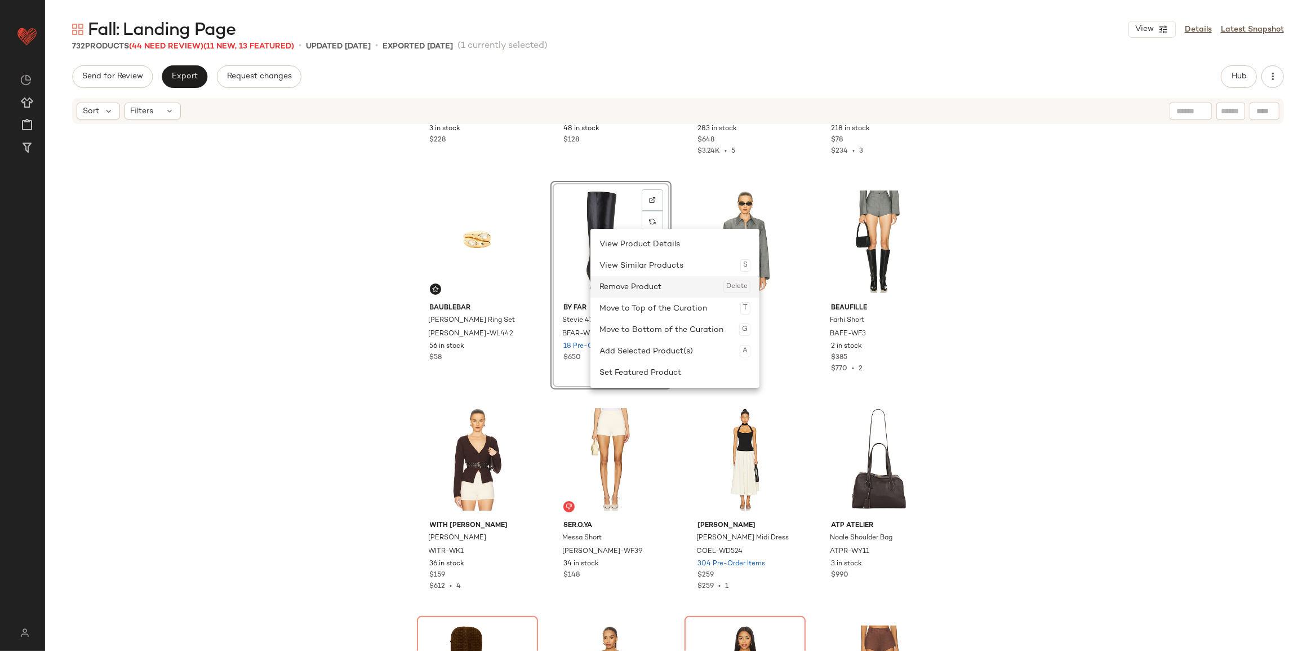
click at [635, 291] on div "Remove Product Delete" at bounding box center [675, 286] width 151 height 21
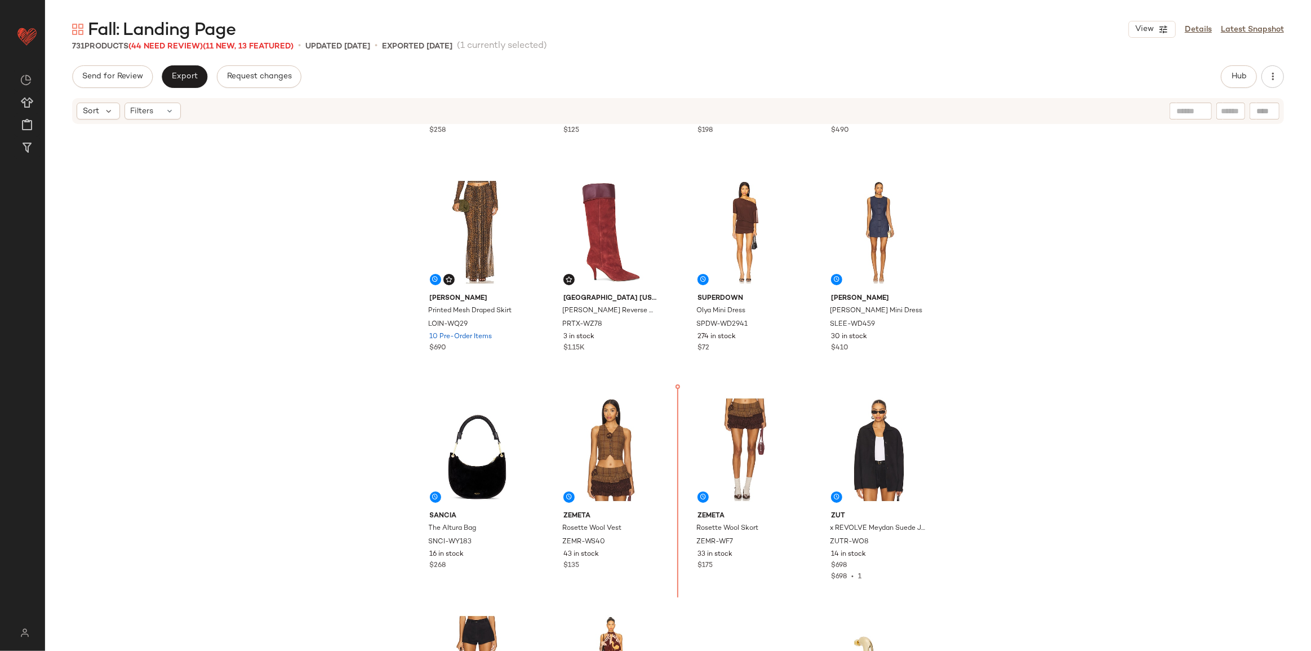
scroll to position [403, 0]
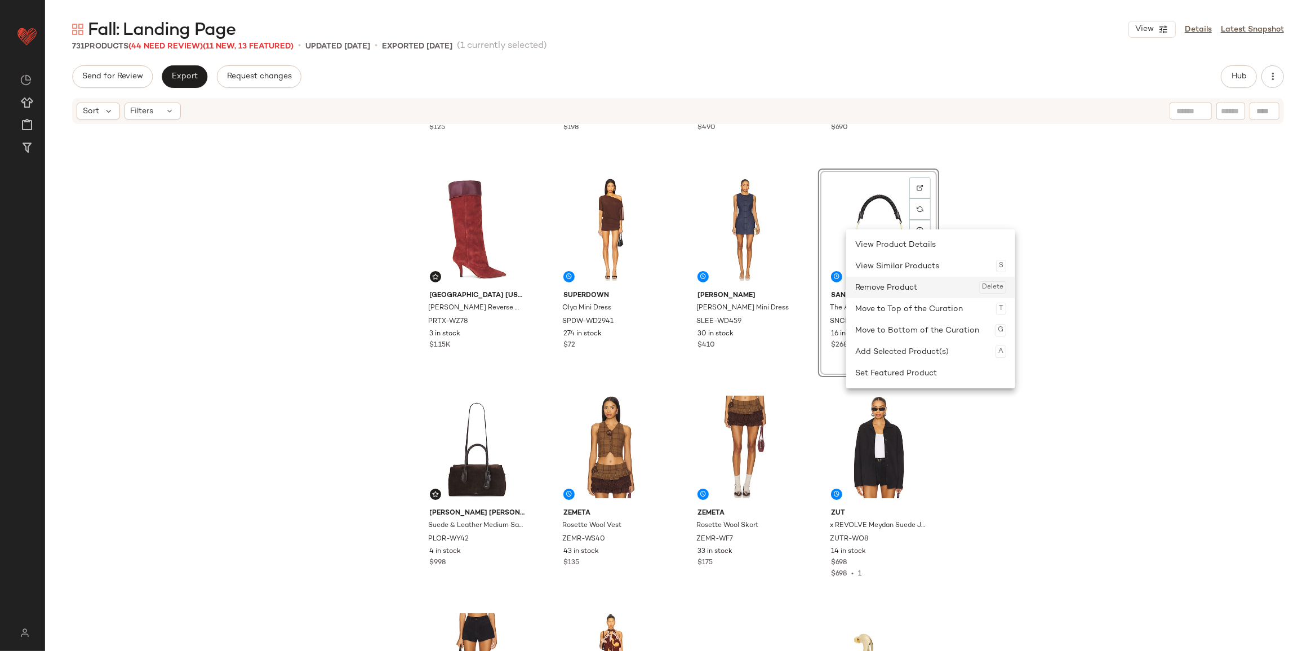
click at [902, 282] on div "Remove Product Delete" at bounding box center [930, 287] width 151 height 21
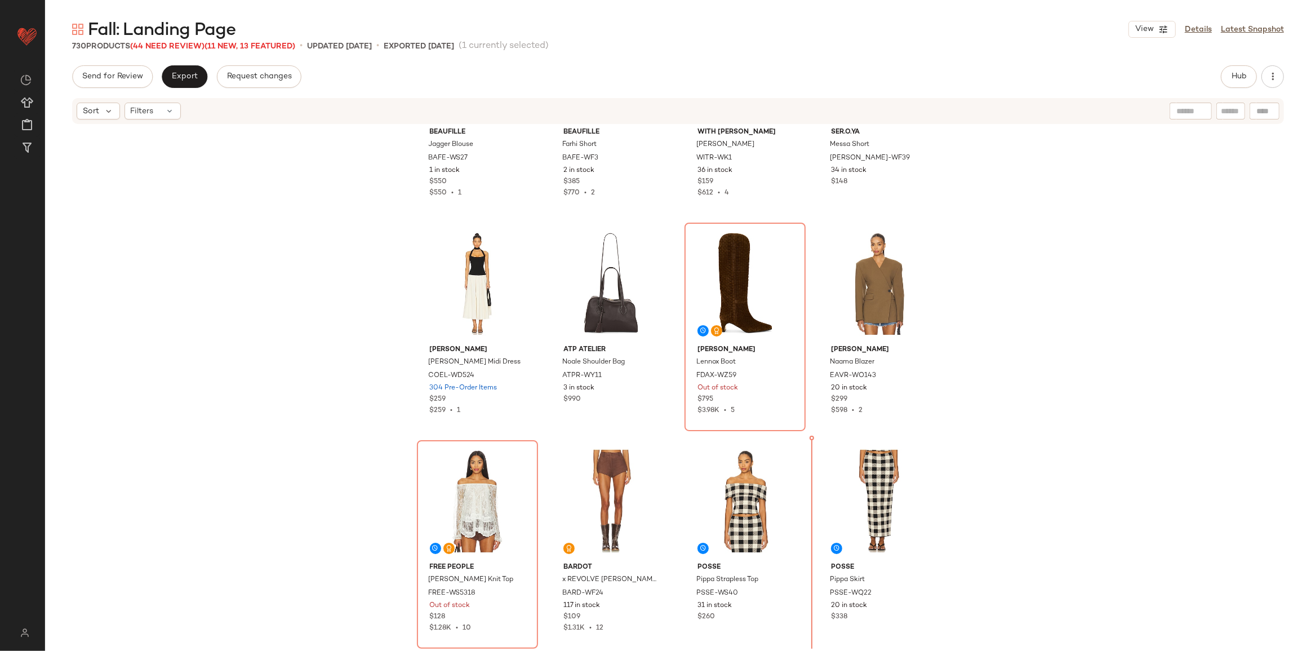
scroll to position [1654, 0]
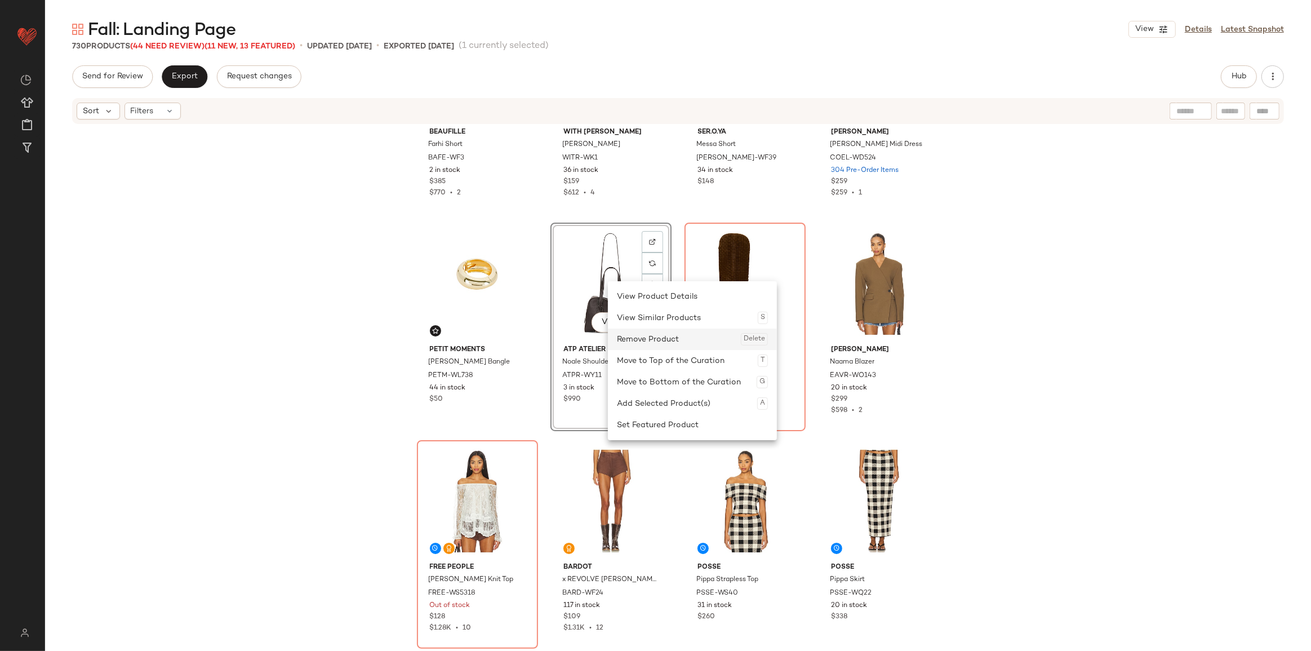
click at [652, 343] on div "Remove Product Delete" at bounding box center [692, 339] width 151 height 21
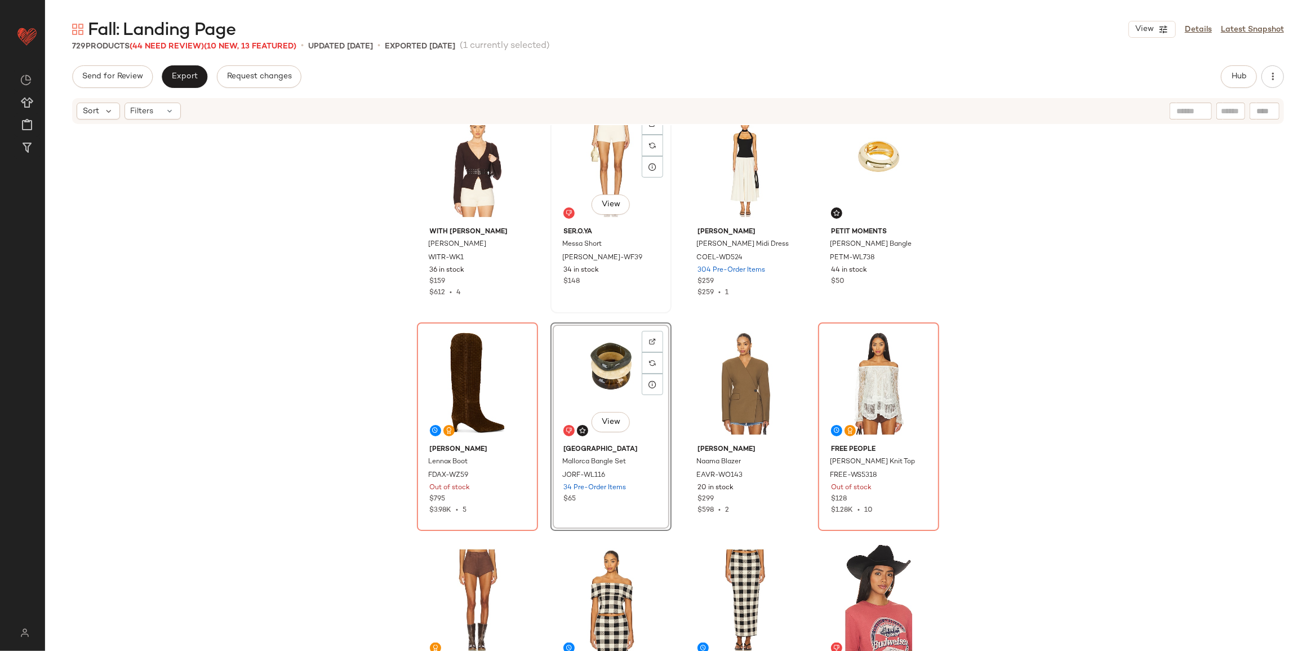
scroll to position [1336, 0]
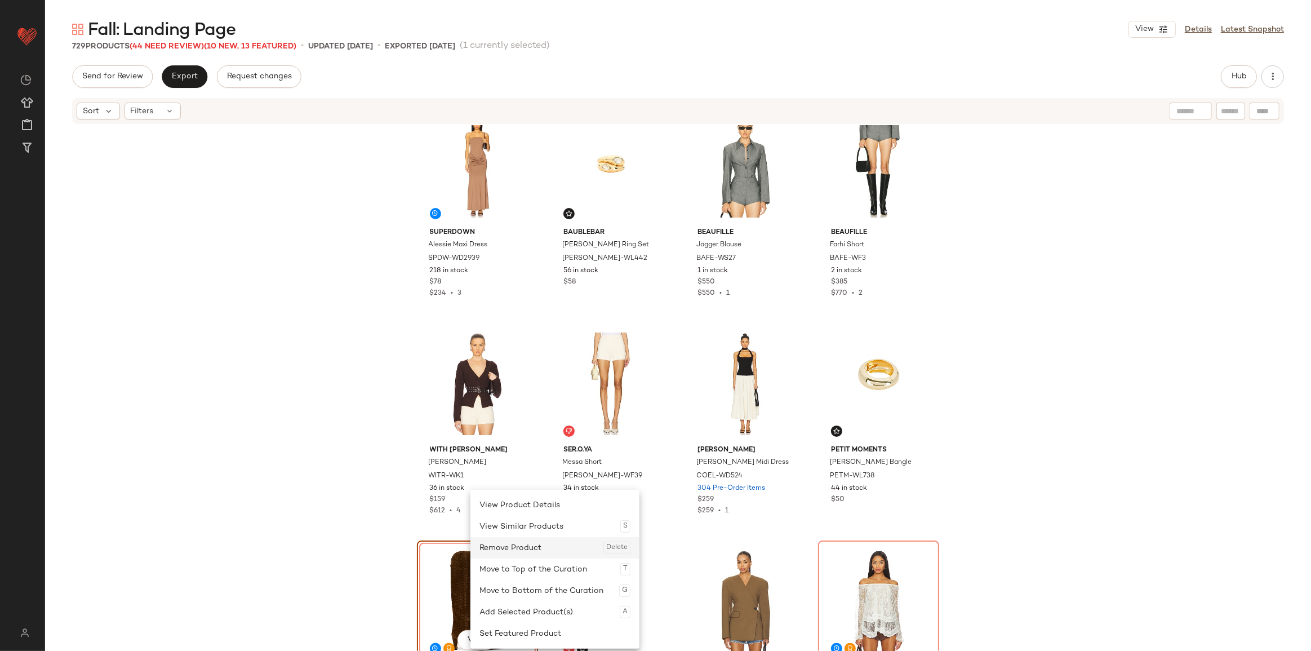
click at [518, 543] on div "Remove Product Delete" at bounding box center [555, 547] width 151 height 21
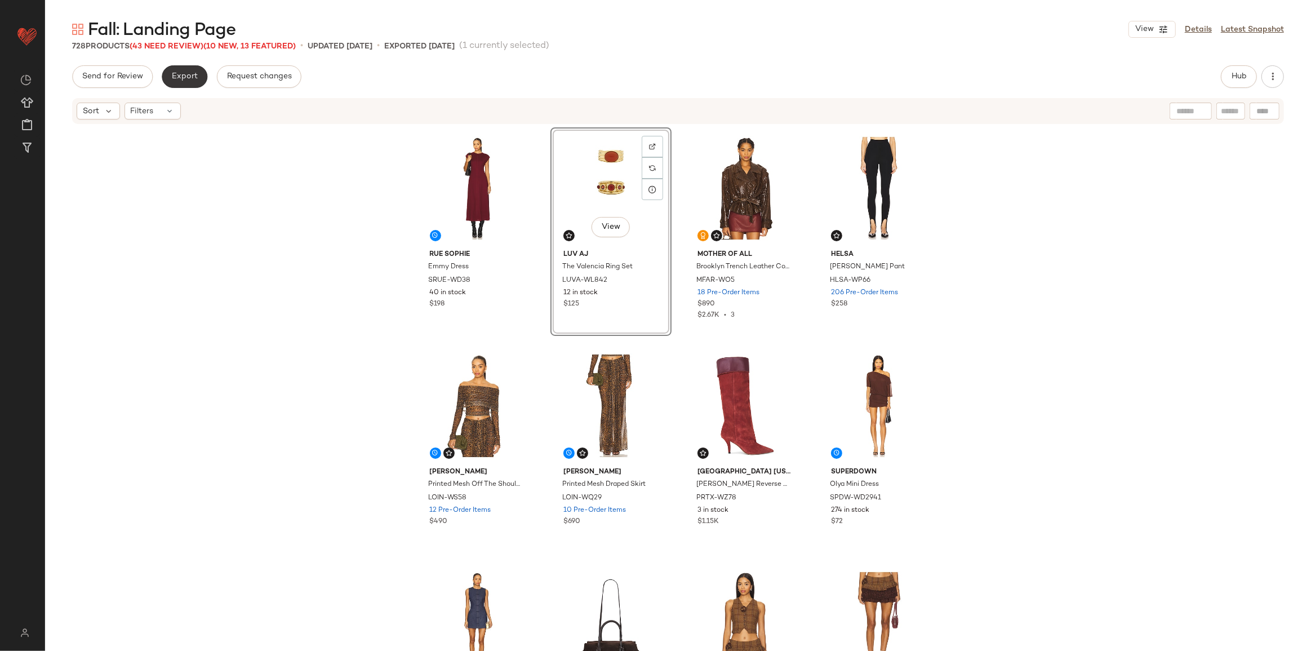
click at [188, 77] on span "Export" at bounding box center [184, 76] width 26 height 9
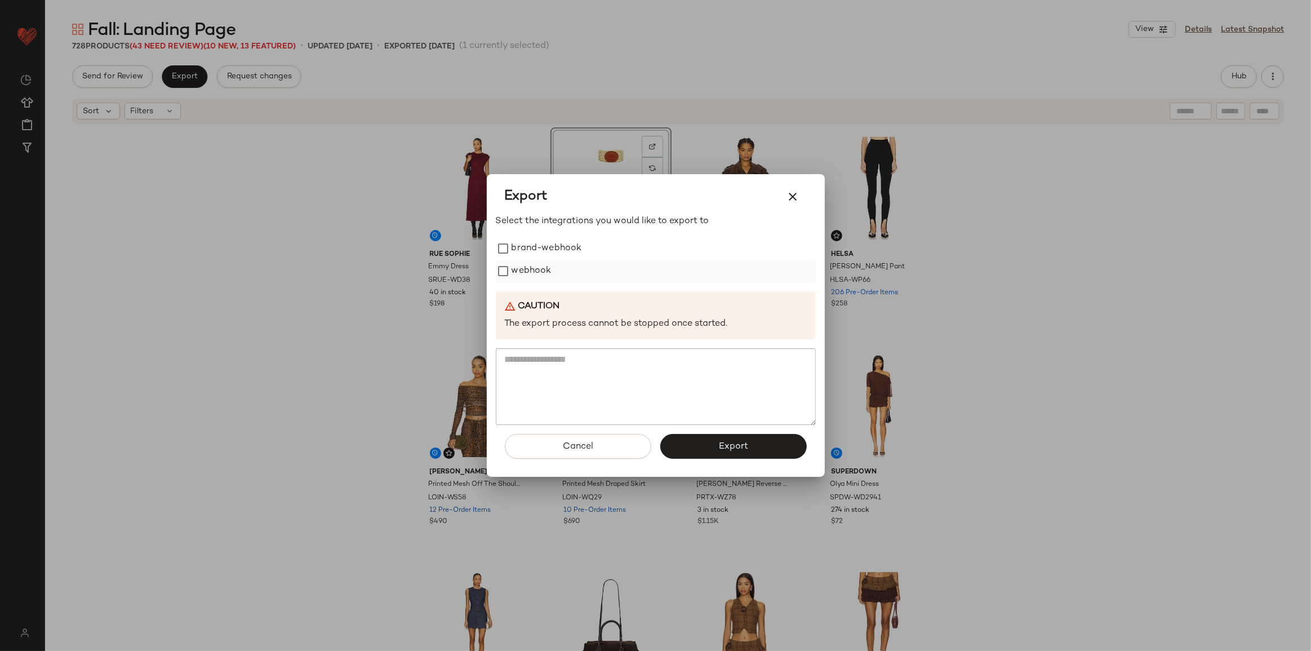
click at [518, 274] on label "webhook" at bounding box center [532, 271] width 40 height 23
click at [763, 448] on button "Export" at bounding box center [733, 446] width 147 height 25
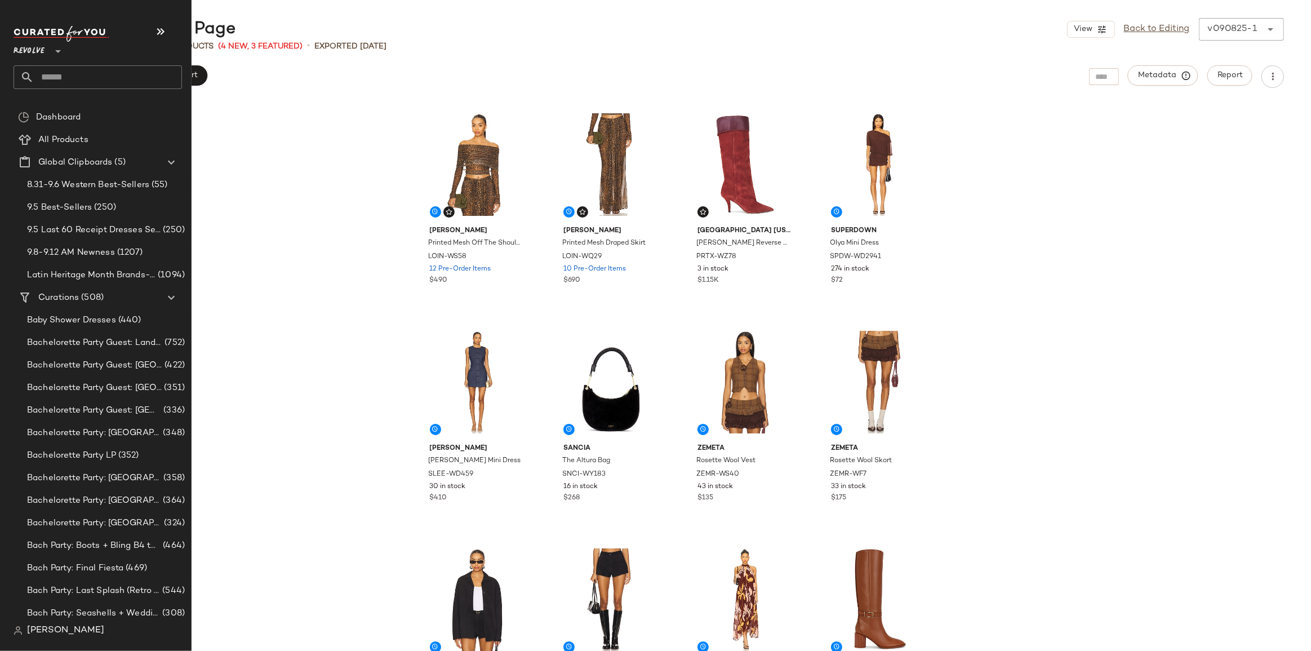
click at [75, 78] on input "text" at bounding box center [108, 77] width 148 height 24
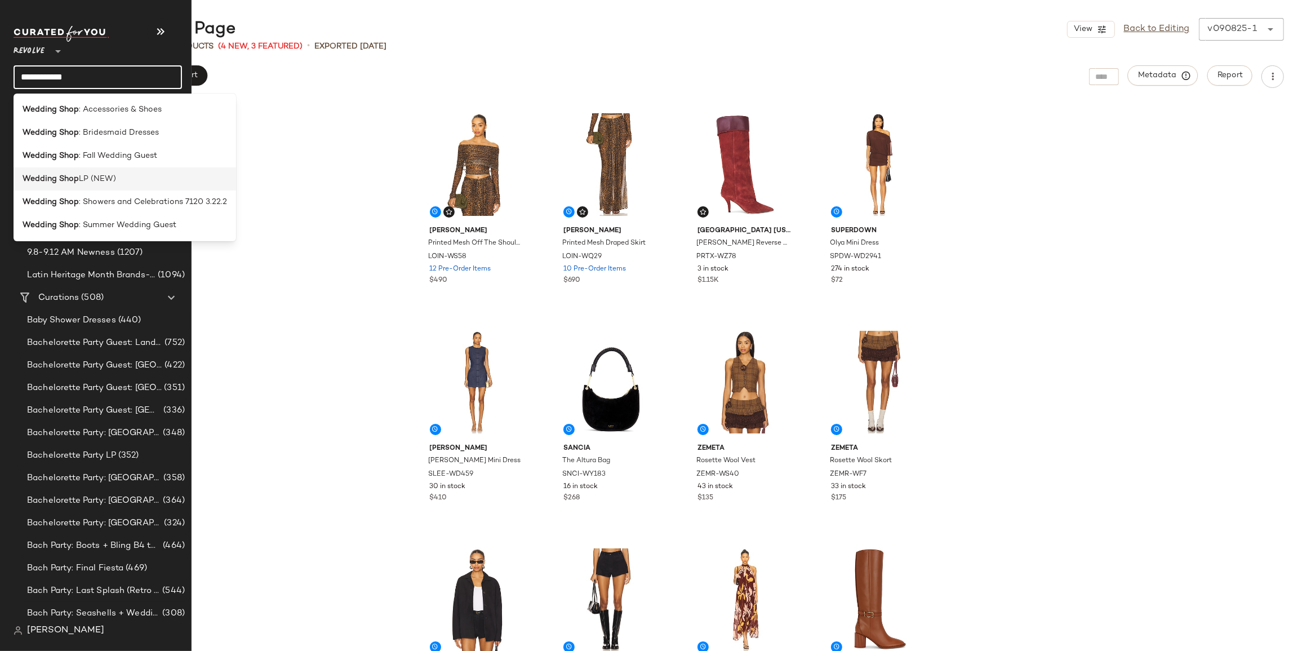
type input "**********"
click at [91, 176] on span "LP (NEW)" at bounding box center [97, 179] width 37 height 12
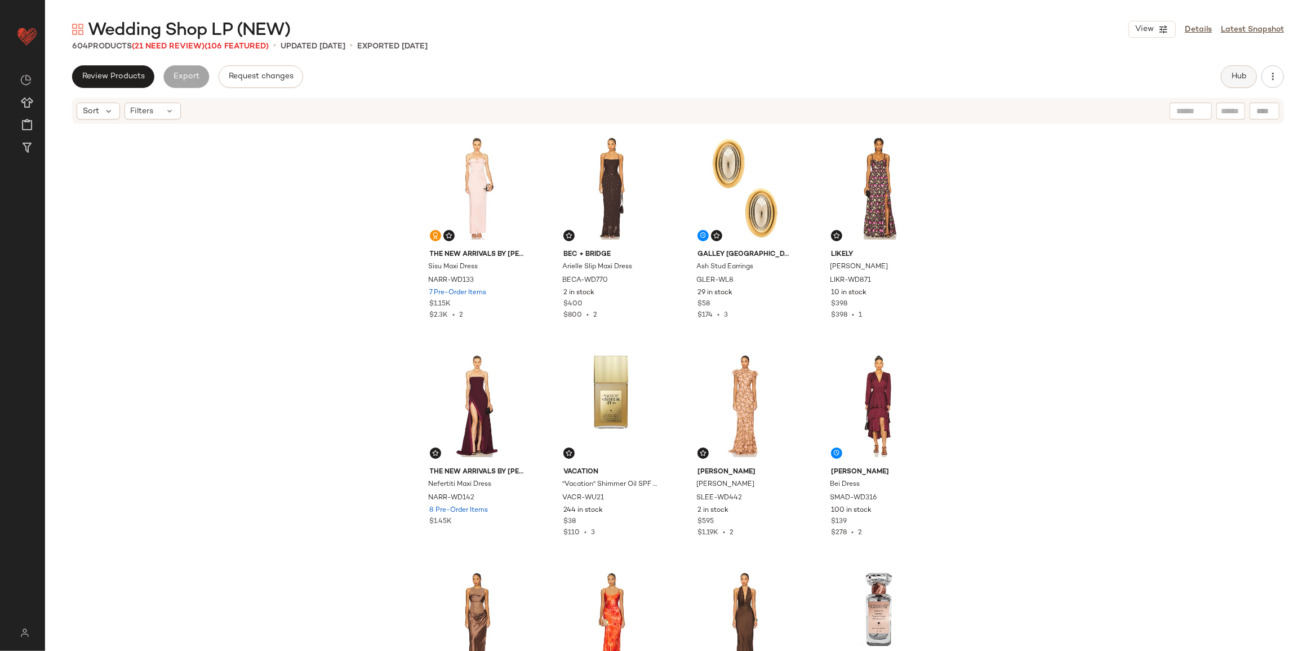
click at [1240, 85] on button "Hub" at bounding box center [1239, 76] width 36 height 23
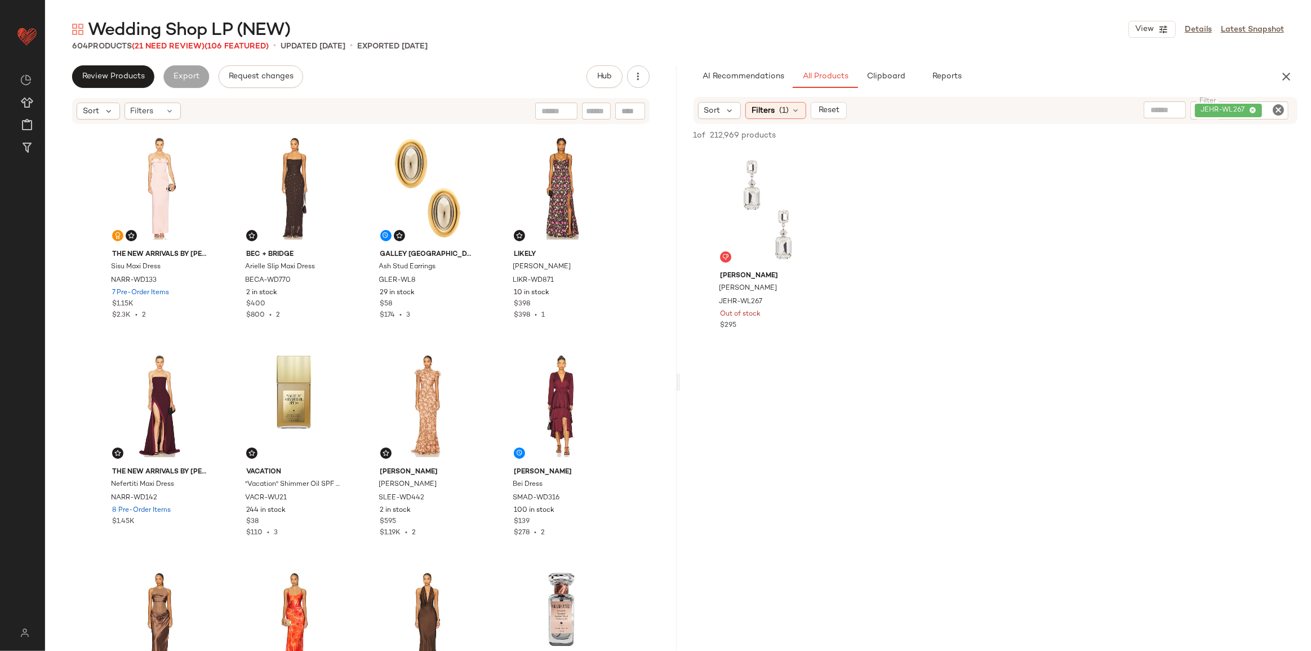
click at [1273, 109] on icon "Clear Filter" at bounding box center [1279, 110] width 14 height 14
paste input "*********"
type input "*********"
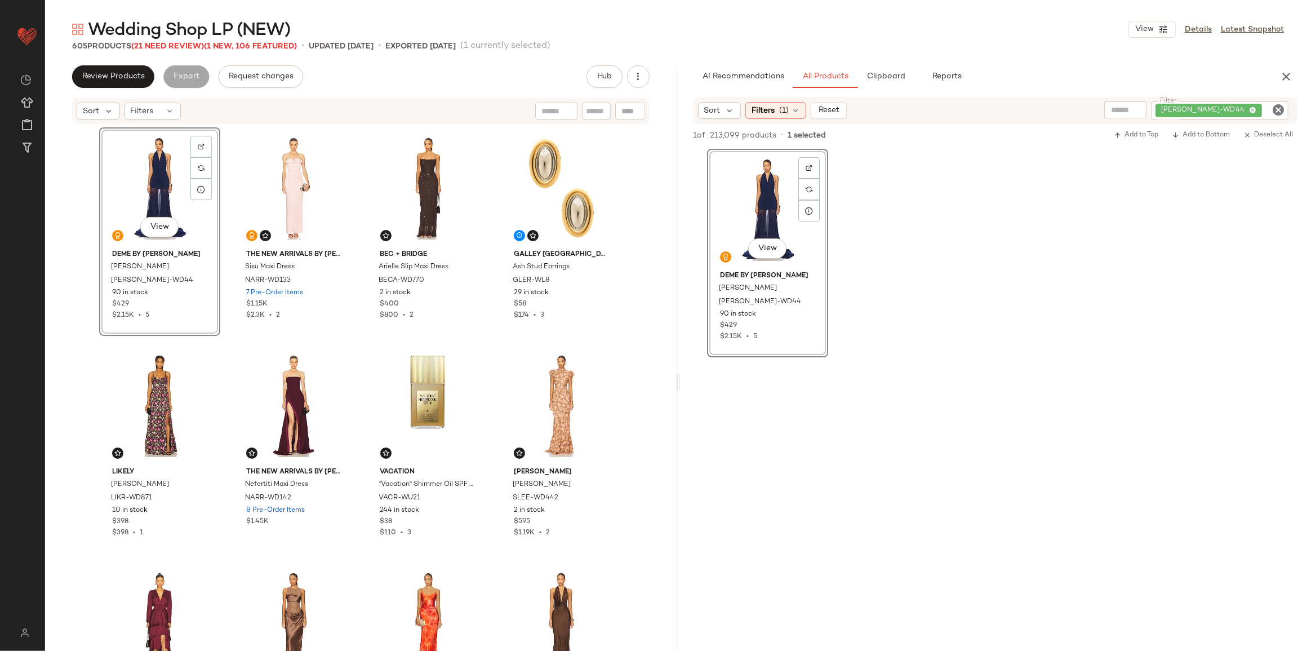
click at [1279, 111] on icon "Clear Filter" at bounding box center [1279, 110] width 14 height 14
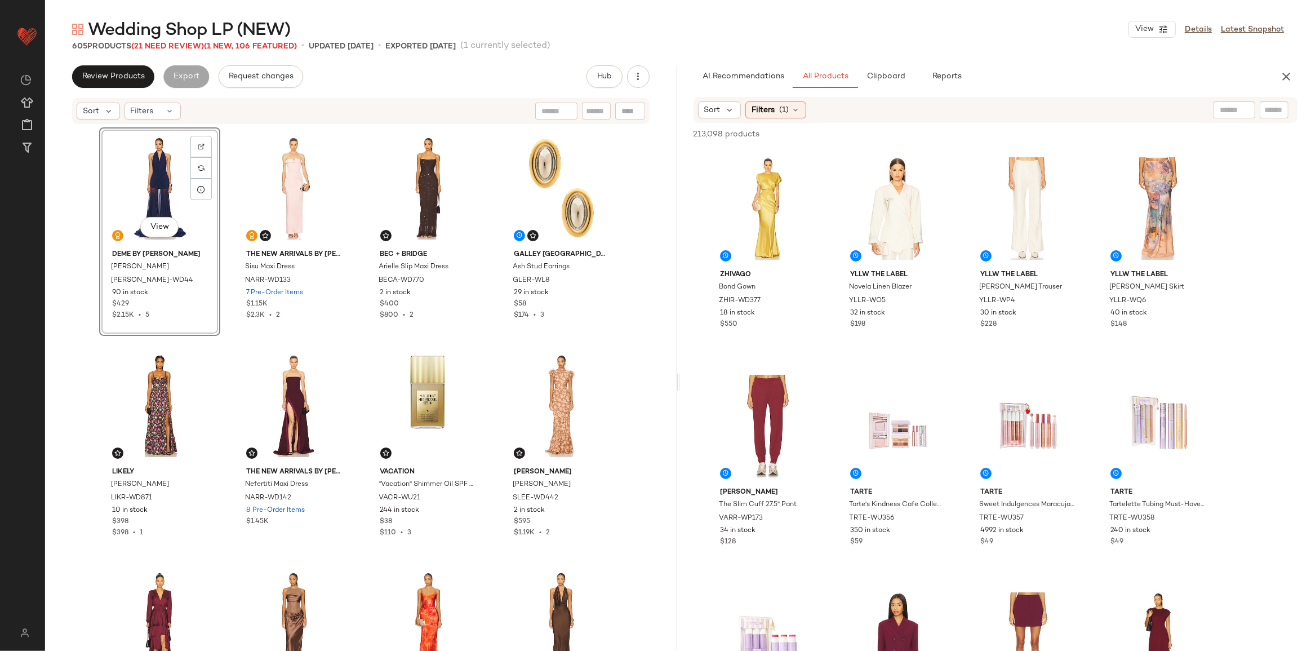
click at [1276, 113] on input "text" at bounding box center [1275, 110] width 20 height 12
paste input "**********"
type input "**********"
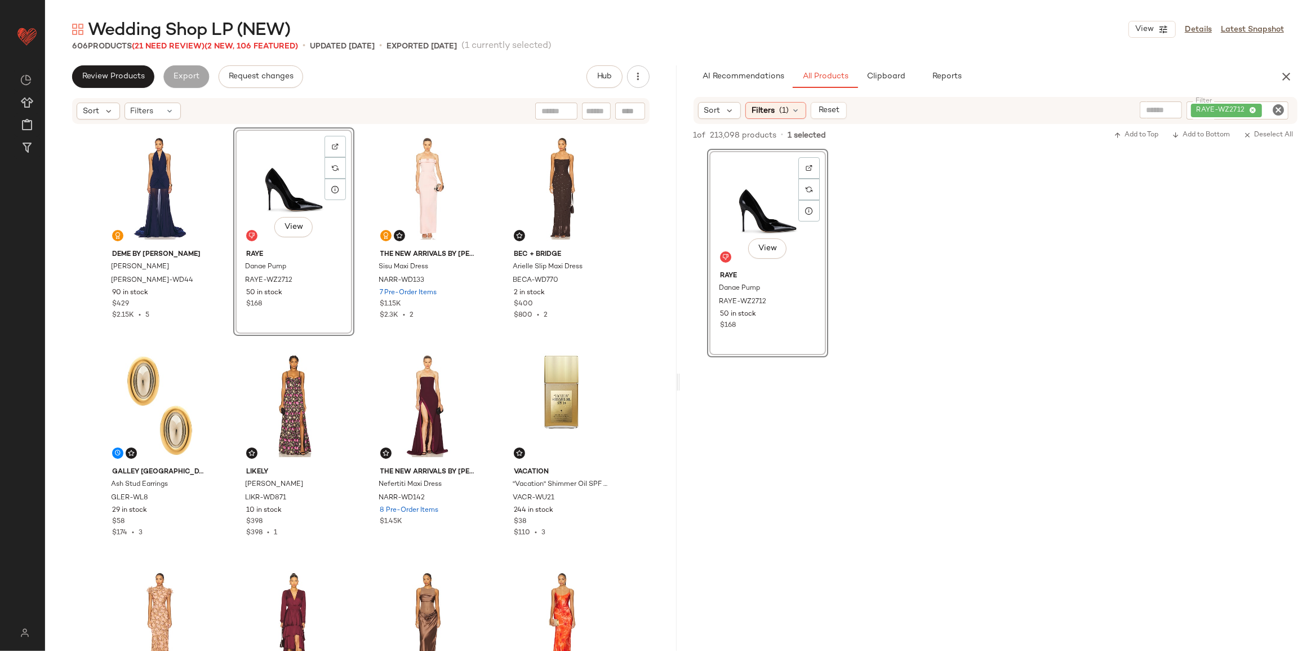
click at [1274, 110] on icon "Clear Filter" at bounding box center [1279, 110] width 14 height 14
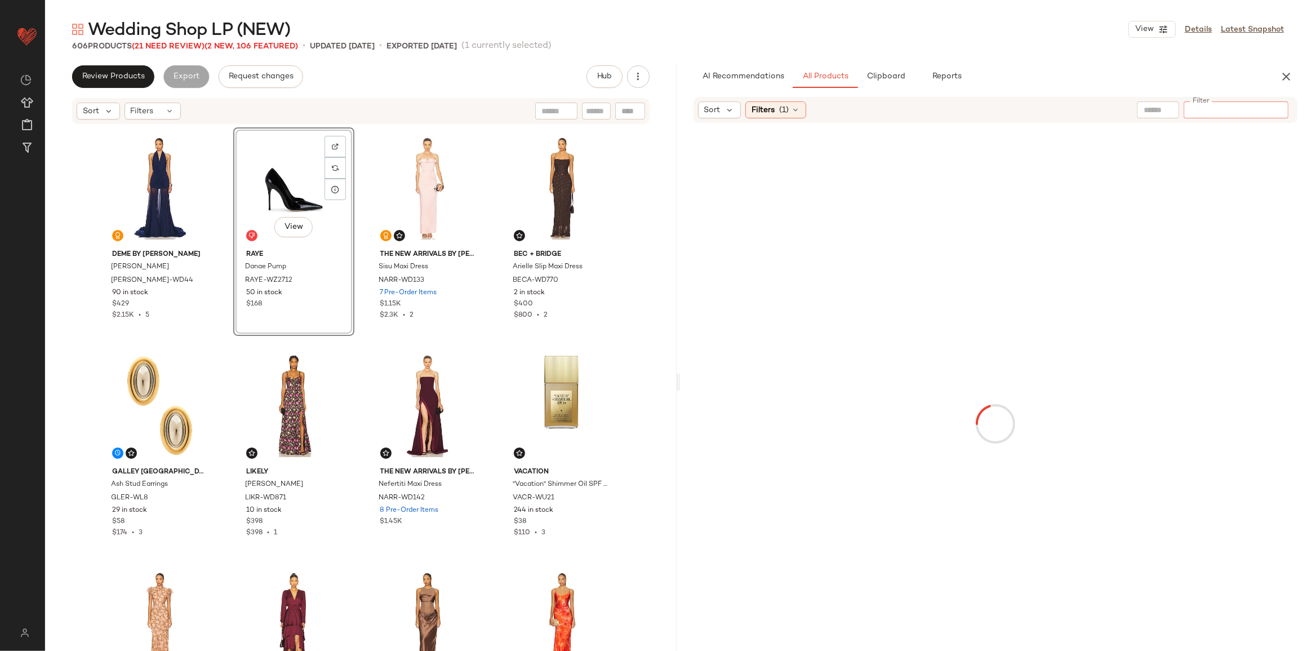
paste input "**********"
type input "**********"
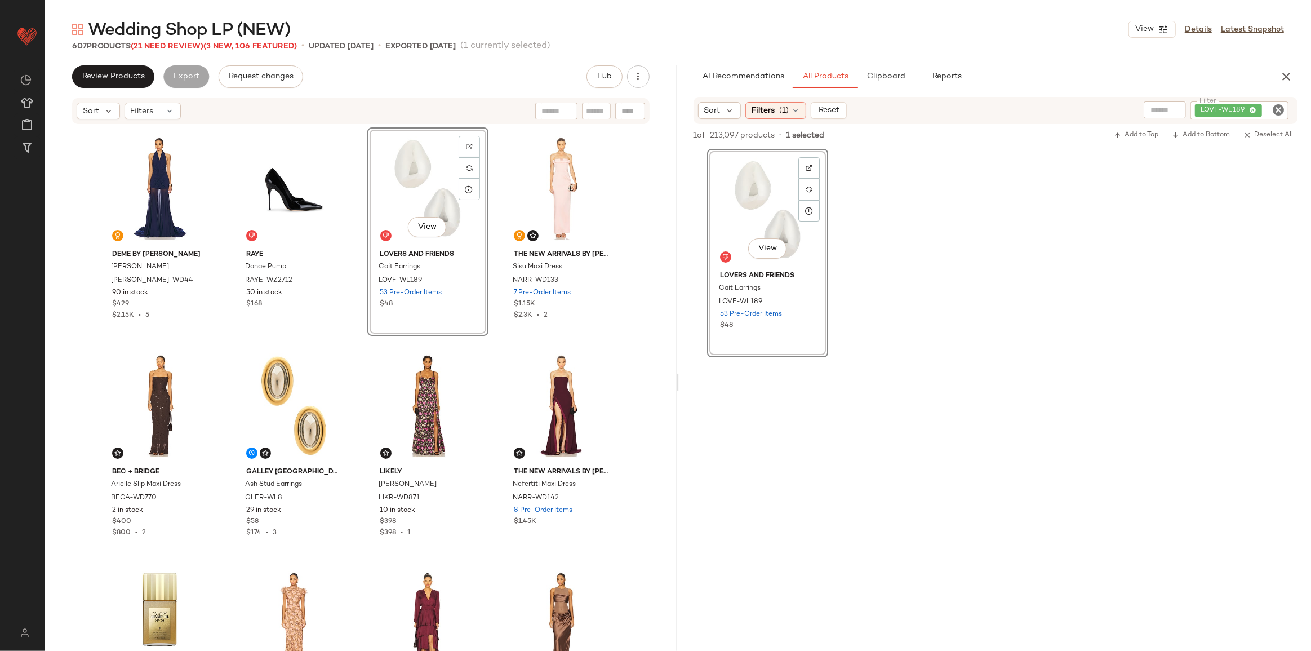
click at [1279, 113] on icon "Clear Filter" at bounding box center [1279, 110] width 14 height 14
paste input "*********"
type input "*********"
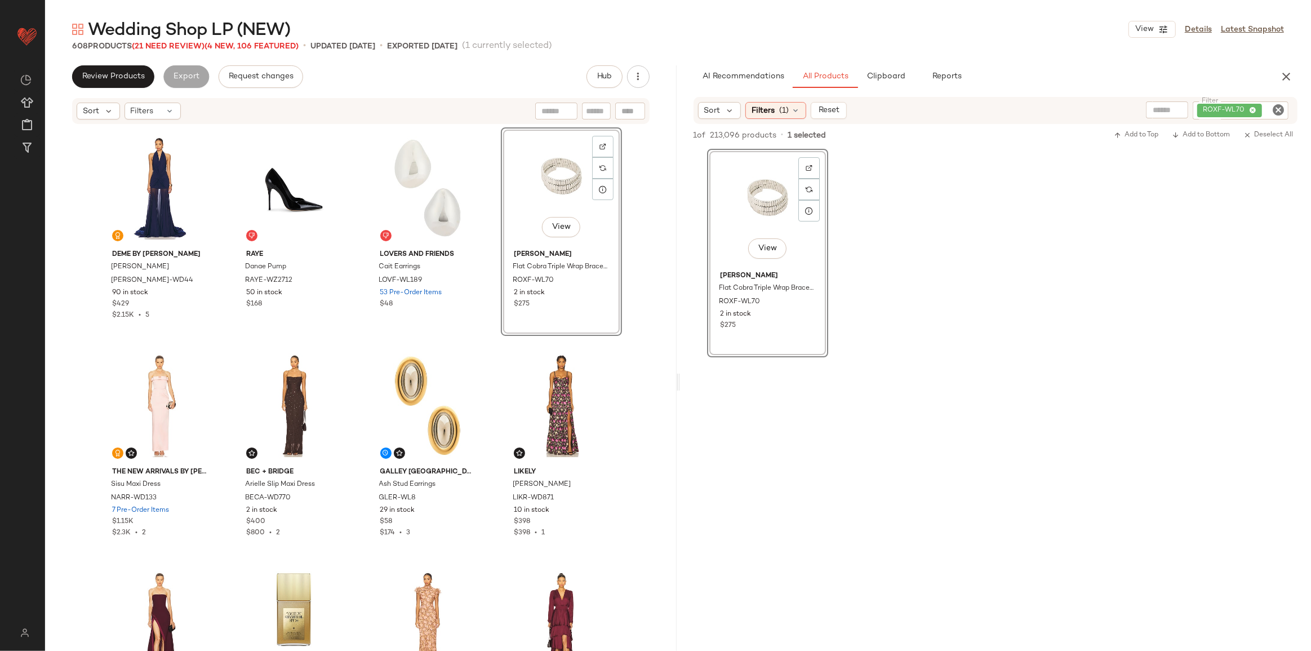
click at [531, 186] on div "View" at bounding box center [561, 188] width 113 height 114
click at [163, 192] on div "View" at bounding box center [159, 188] width 113 height 114
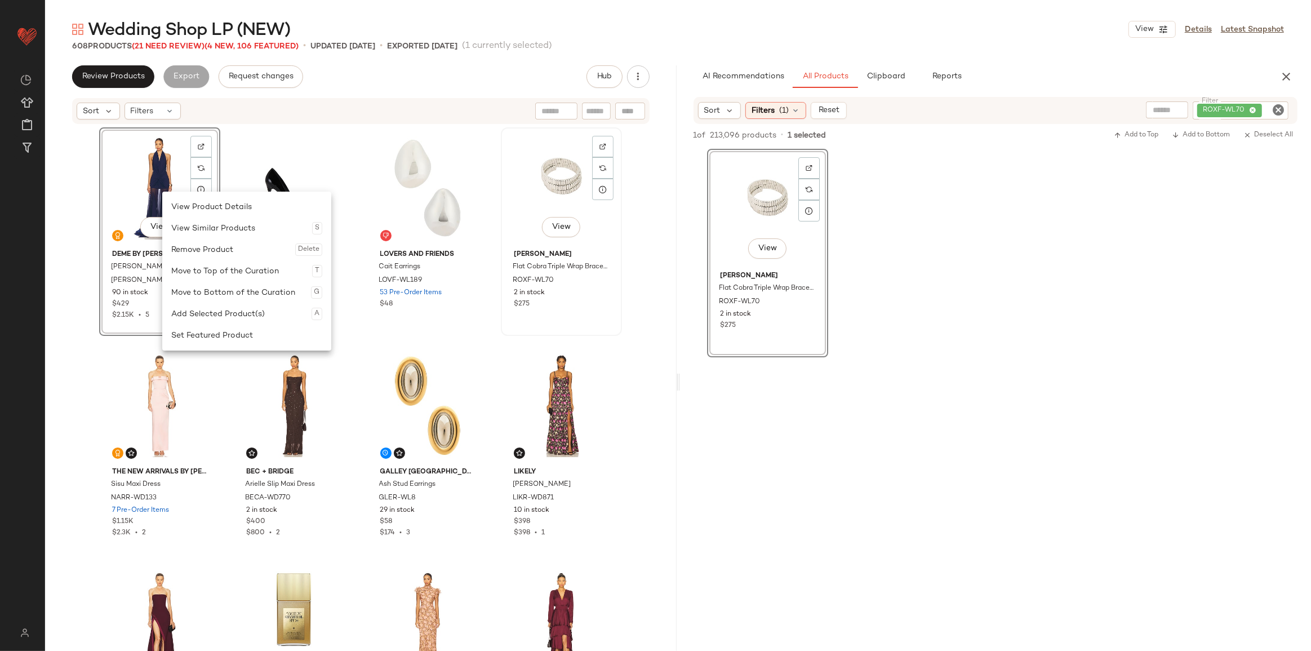
click at [516, 169] on div "View" at bounding box center [561, 188] width 113 height 114
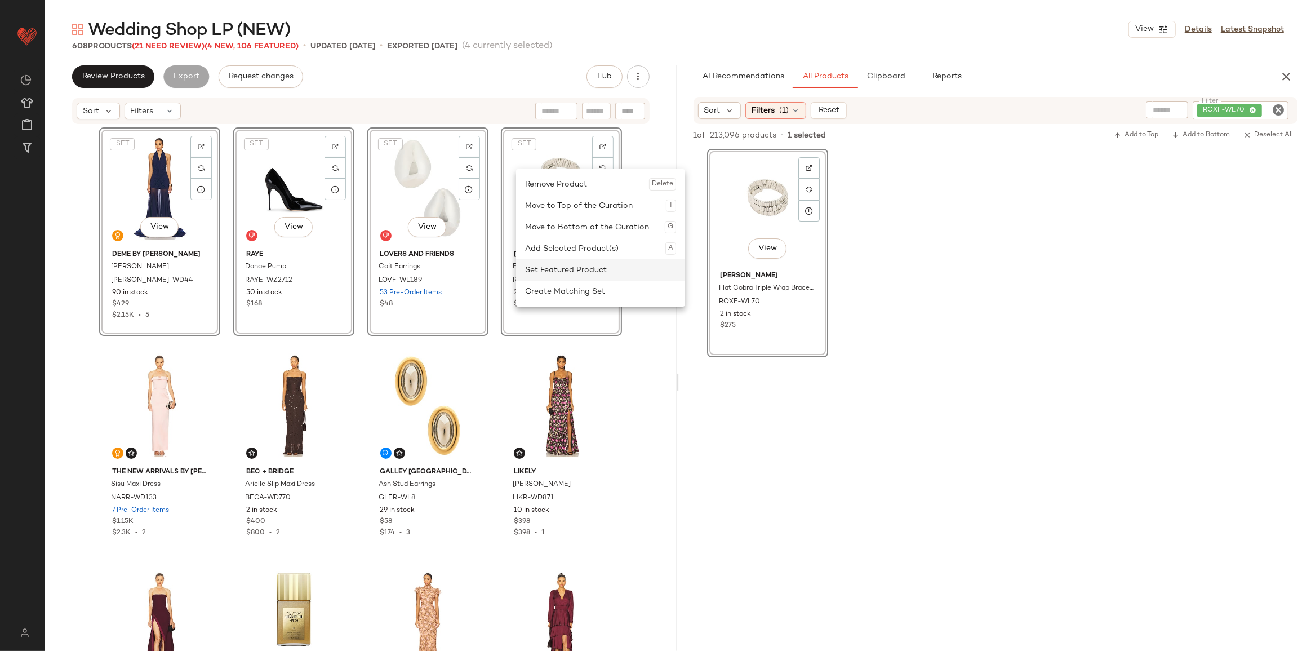
click at [555, 265] on div "Set Featured Product" at bounding box center [600, 269] width 151 height 21
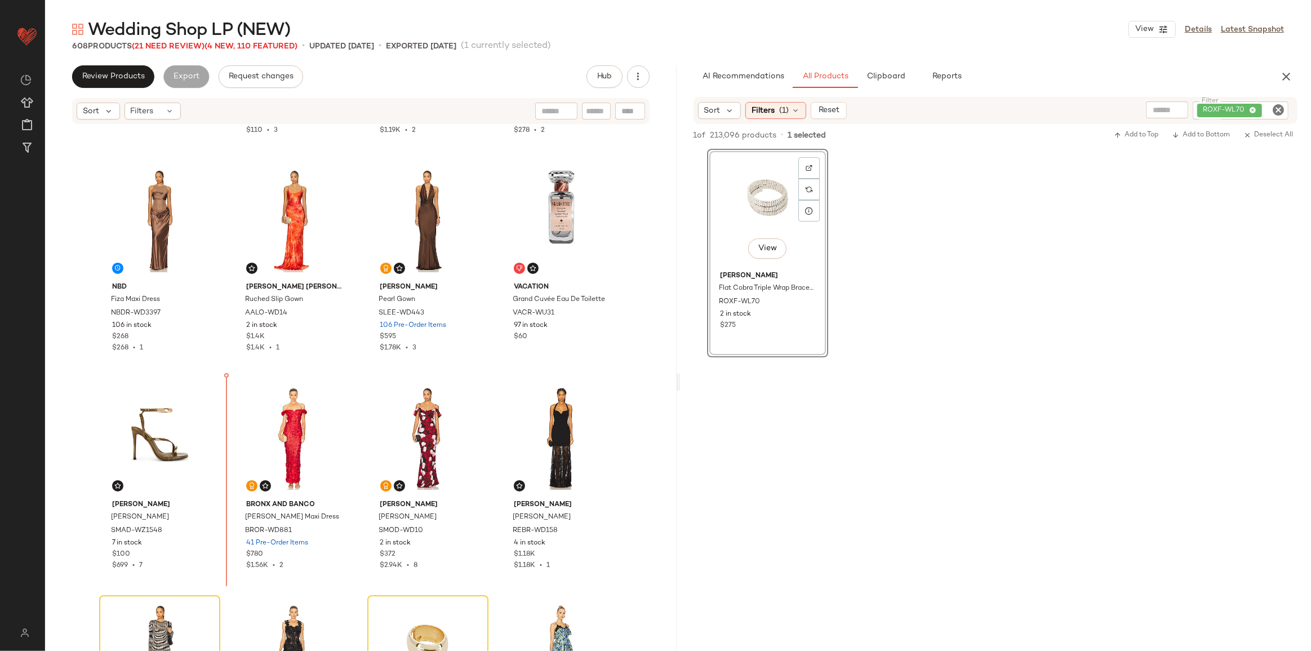
scroll to position [640, 0]
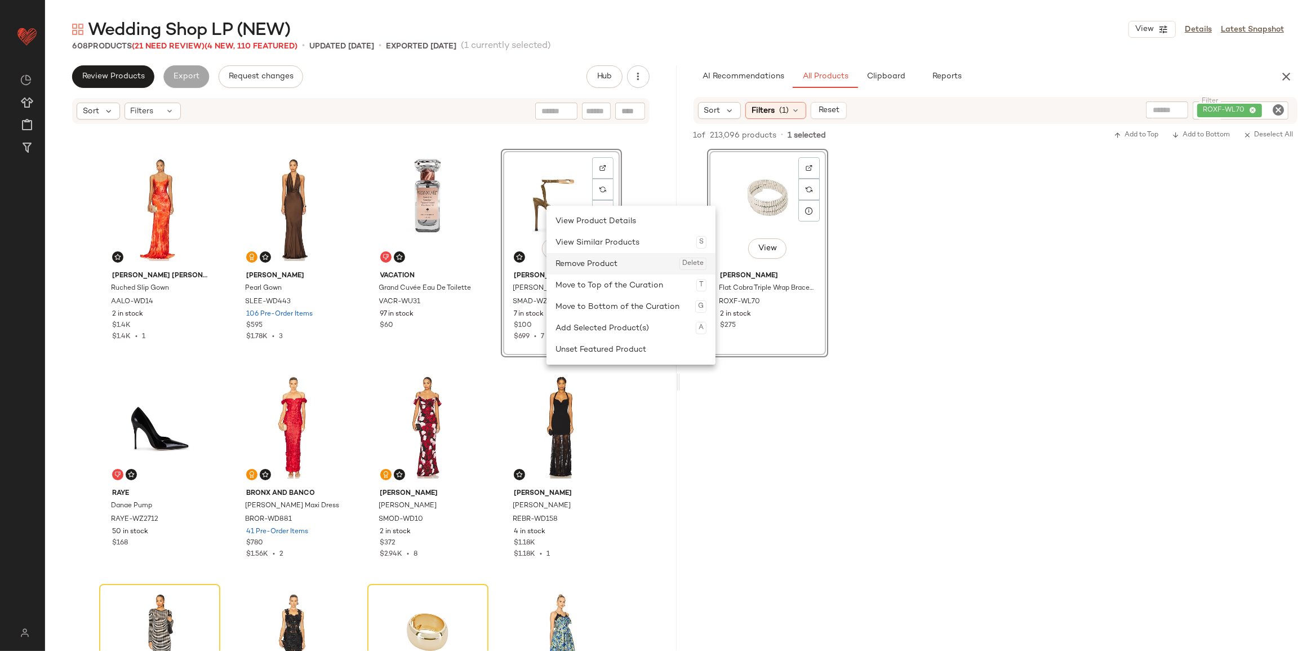
click at [594, 263] on div "Remove Product Delete" at bounding box center [631, 263] width 151 height 21
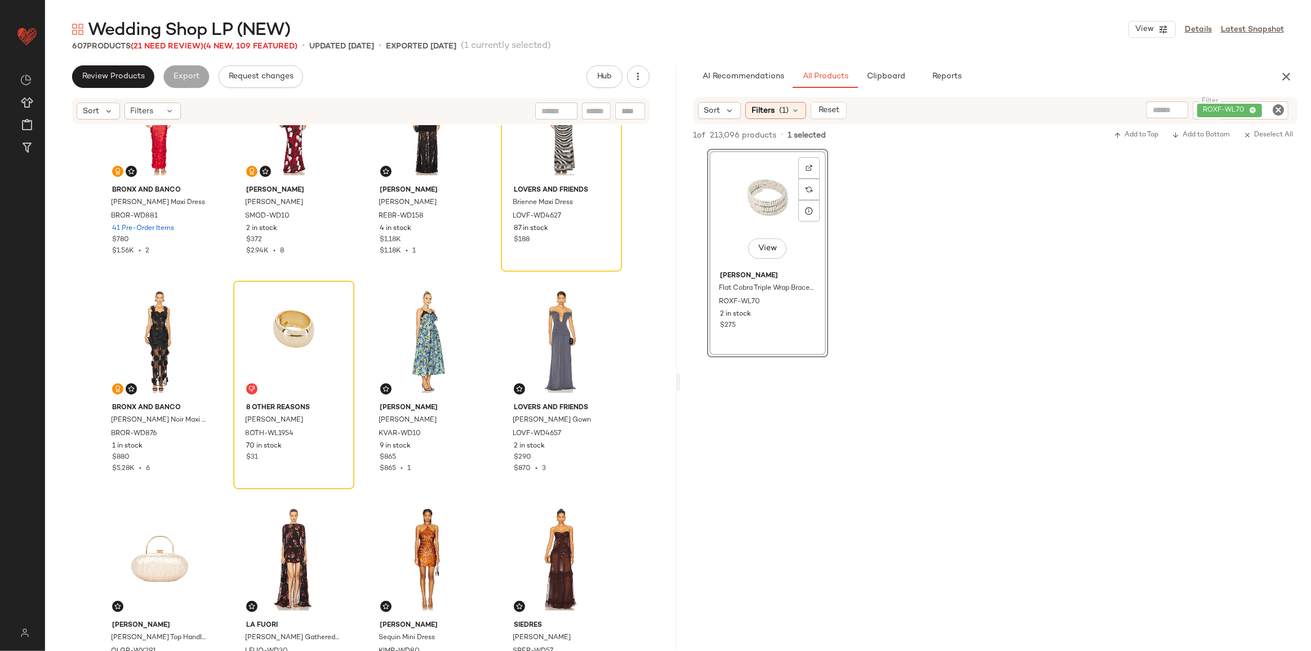
scroll to position [992, 0]
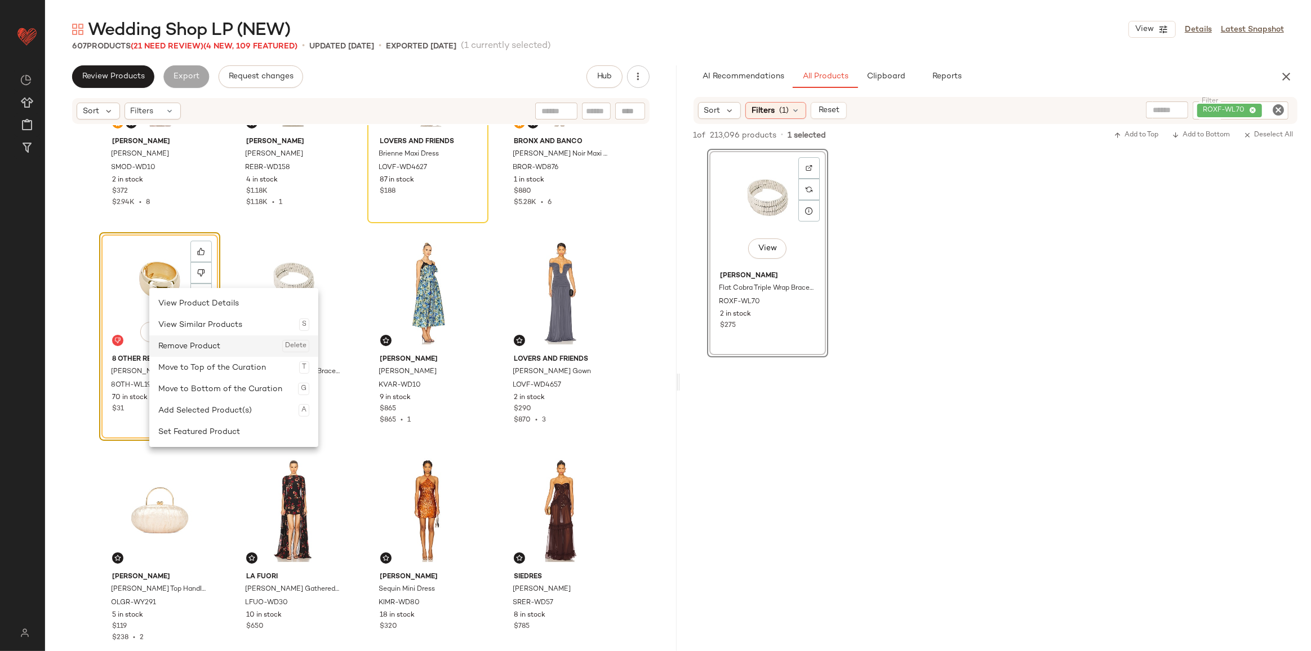
click at [178, 345] on div "Remove Product Delete" at bounding box center [233, 345] width 151 height 21
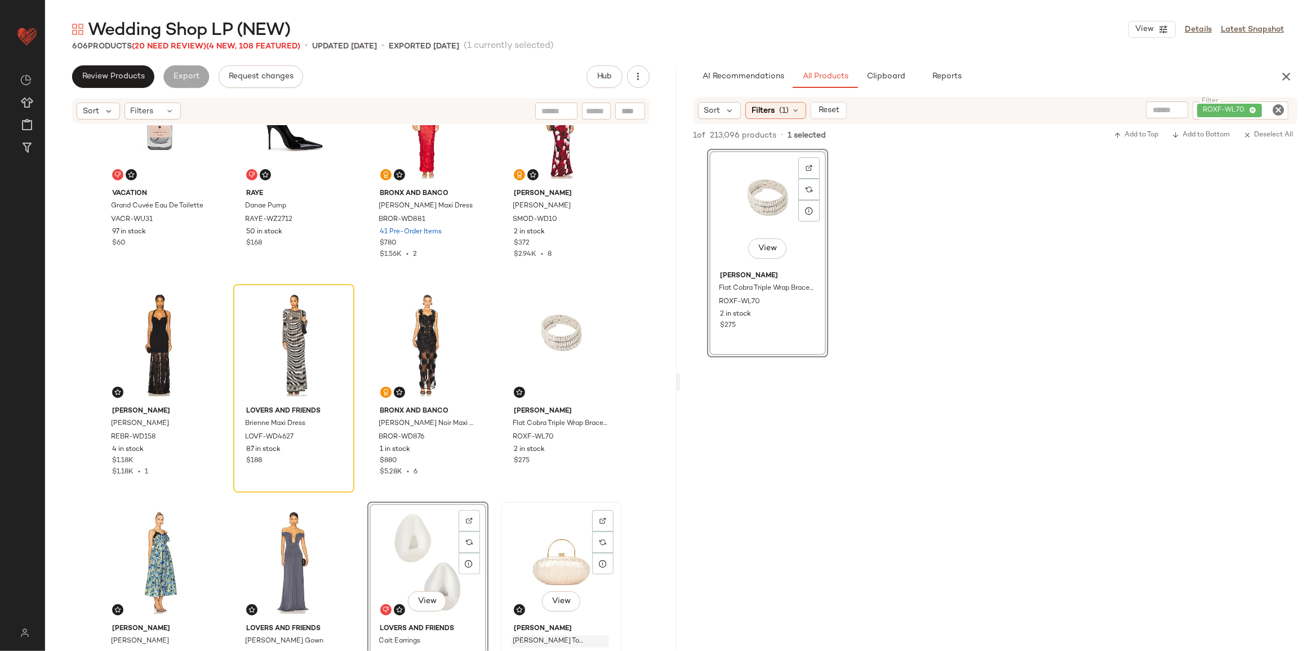
scroll to position [782, 0]
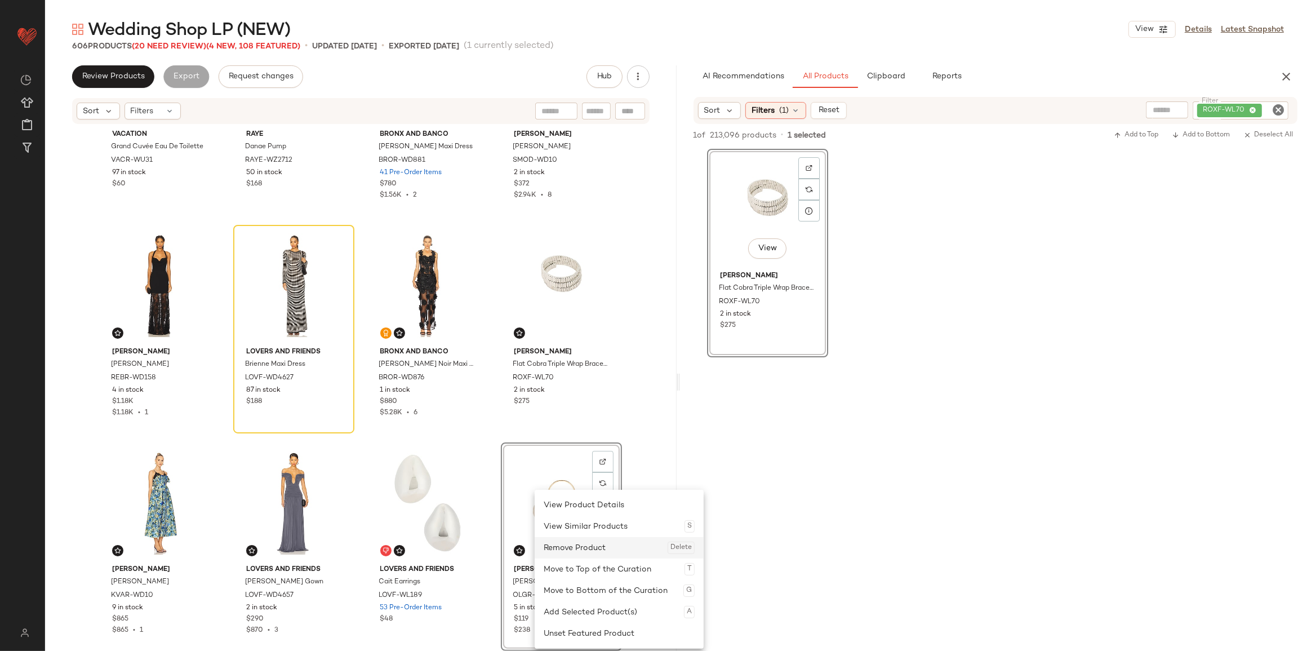
click at [576, 551] on div "Remove Product Delete" at bounding box center [619, 547] width 151 height 21
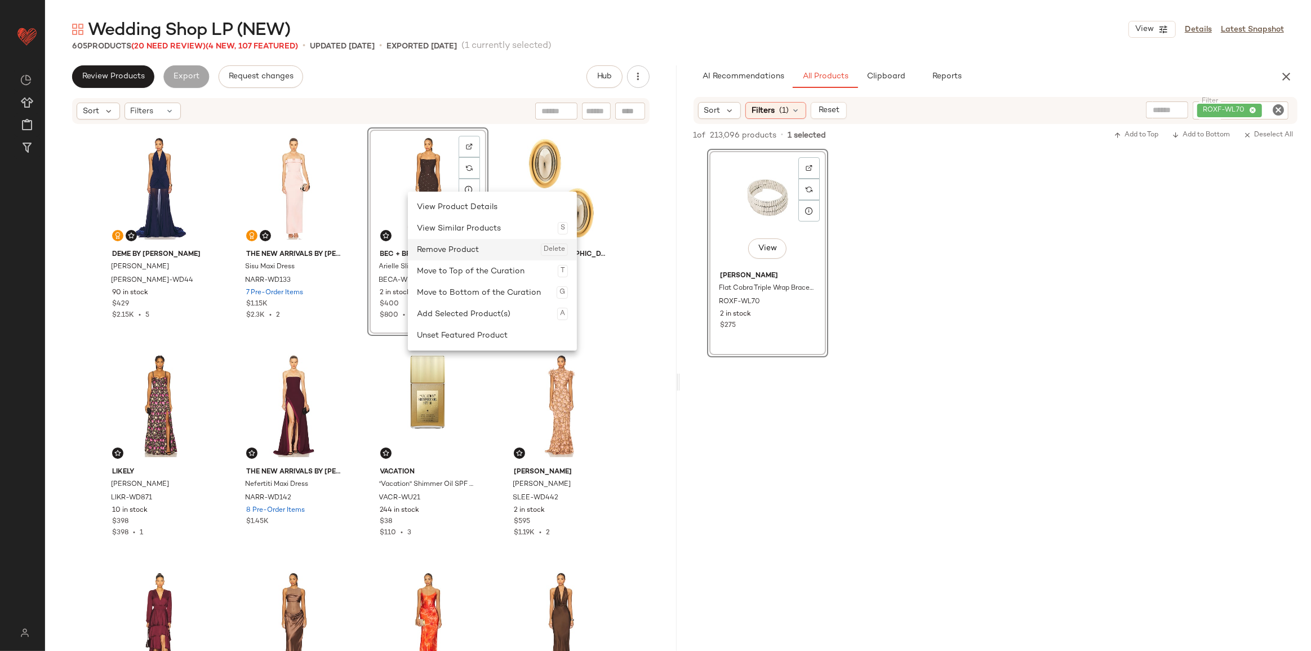
click at [438, 246] on div "Remove Product Delete" at bounding box center [492, 249] width 151 height 21
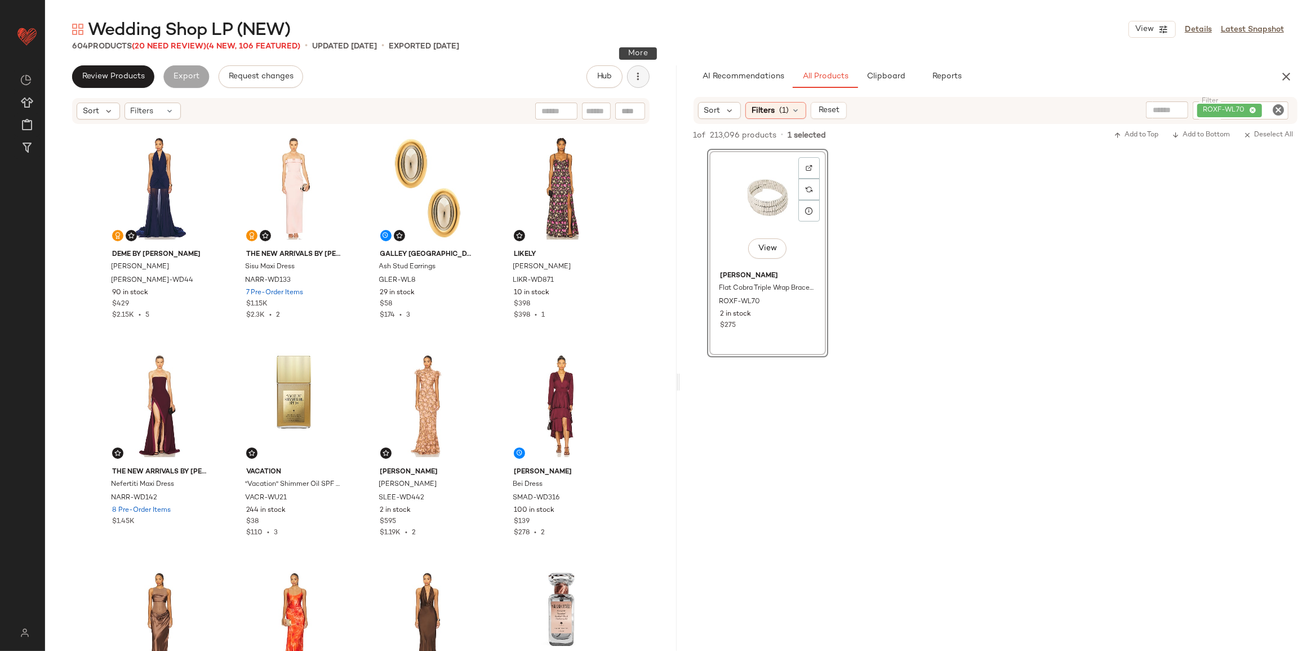
click at [628, 79] on button "button" at bounding box center [638, 76] width 23 height 23
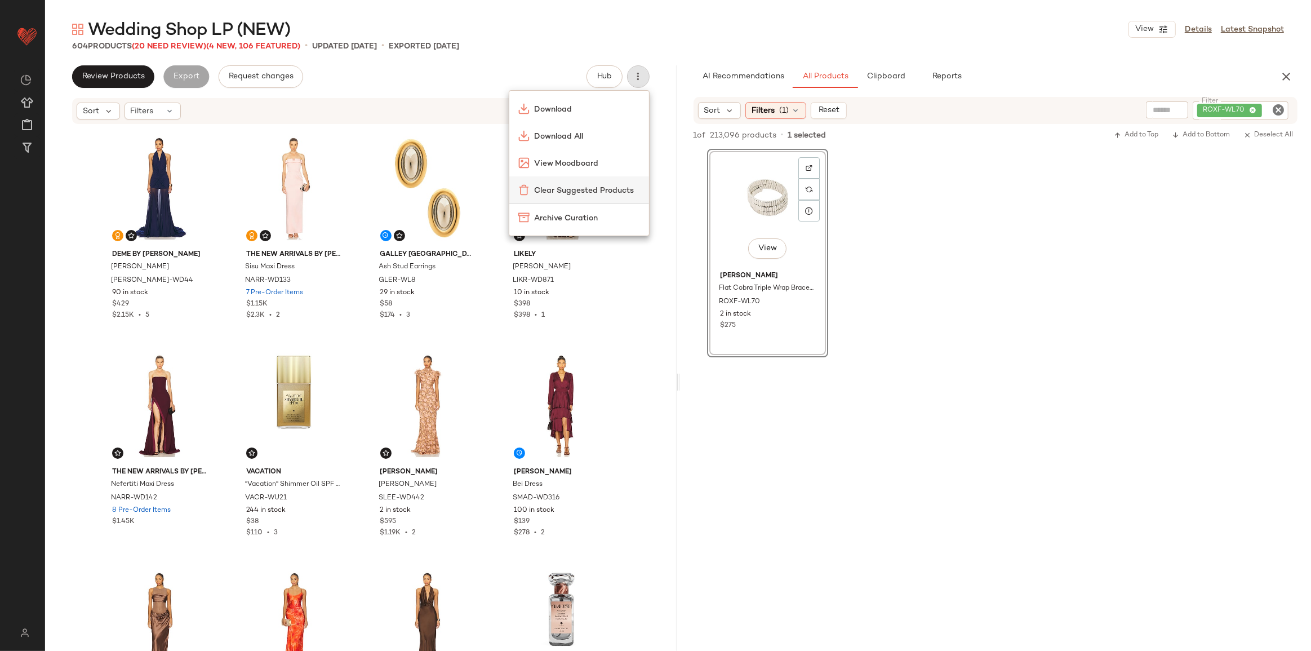
click at [563, 189] on span "Clear Suggested Products" at bounding box center [587, 191] width 106 height 12
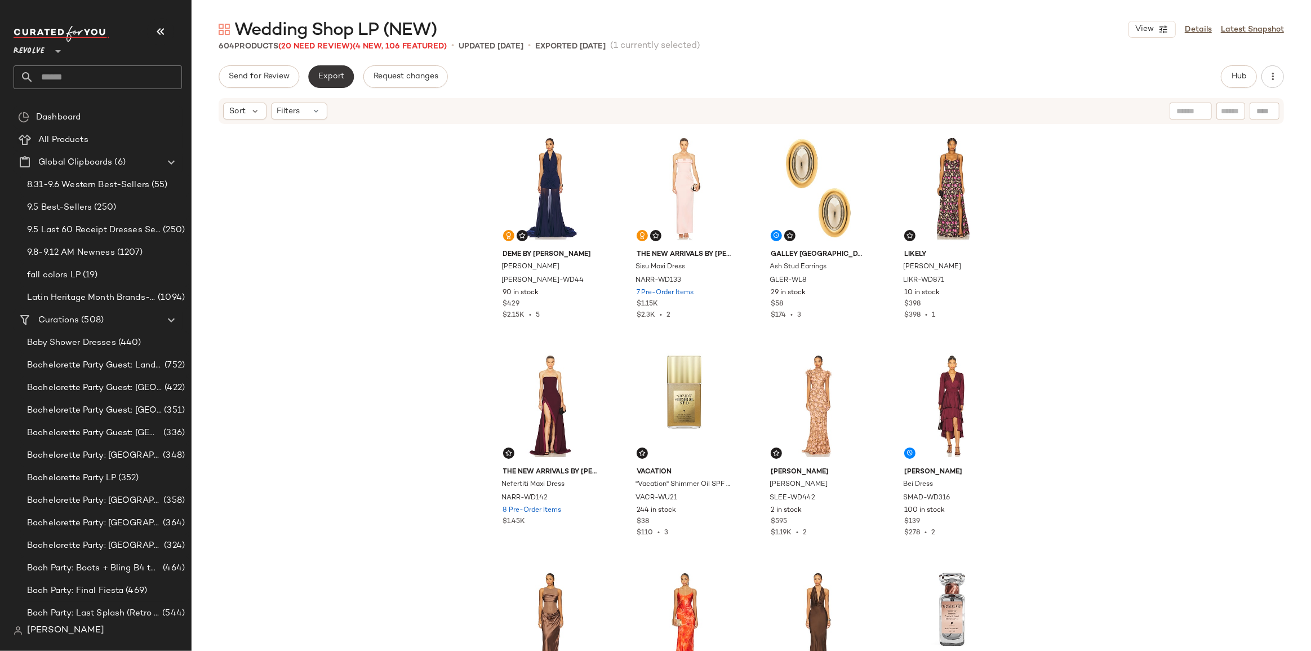
click at [330, 78] on span "Export" at bounding box center [331, 76] width 26 height 9
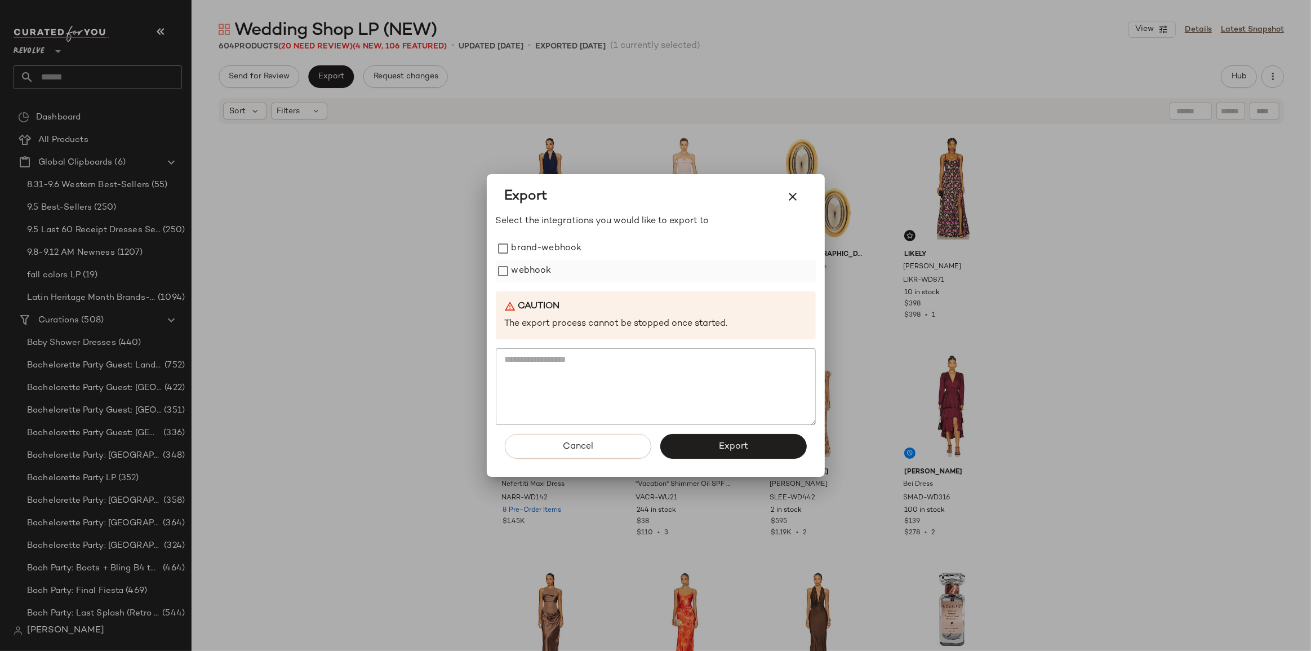
click at [515, 270] on label "webhook" at bounding box center [532, 271] width 40 height 23
click at [744, 455] on button "Export" at bounding box center [733, 446] width 147 height 25
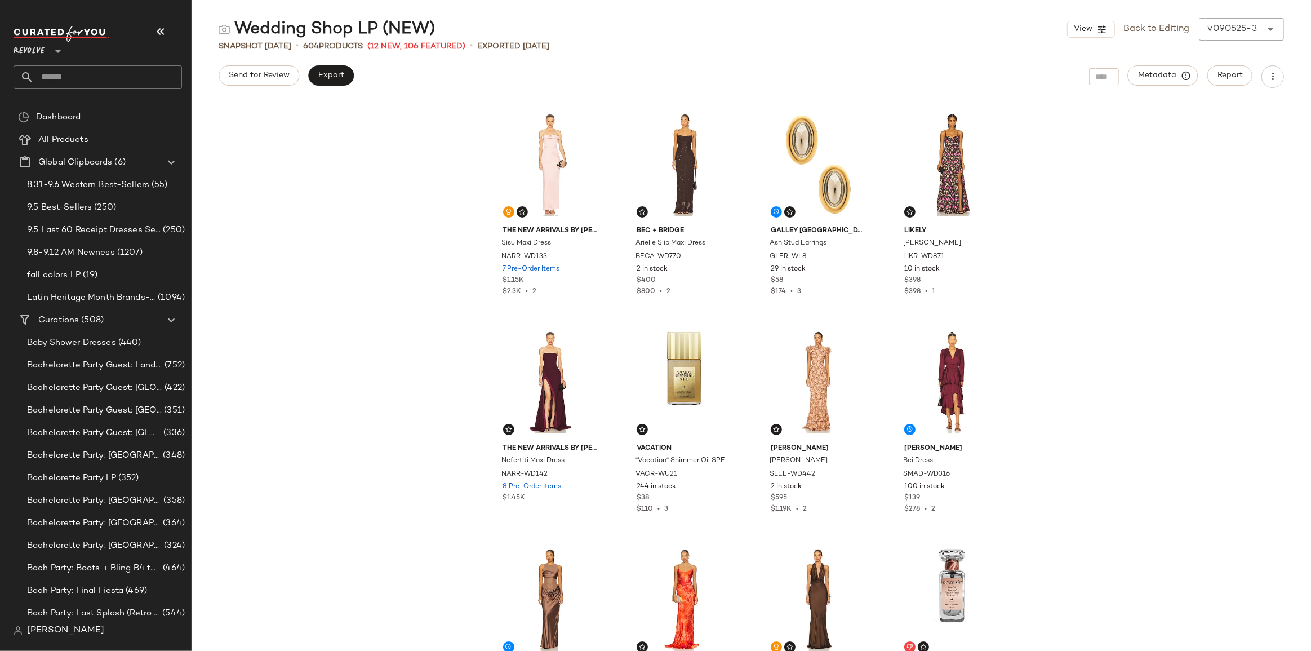
click at [74, 70] on input "text" at bounding box center [108, 77] width 148 height 24
drag, startPoint x: 76, startPoint y: 74, endPoint x: 0, endPoint y: 76, distance: 75.5
click at [0, 76] on nav "Revolve ** ******** Dashboard All Products Global Clipboards (6) 8.31-9.6 Weste…" at bounding box center [96, 325] width 192 height 651
click at [101, 79] on input "********" at bounding box center [98, 77] width 169 height 24
drag, startPoint x: 96, startPoint y: 78, endPoint x: 0, endPoint y: 71, distance: 96.1
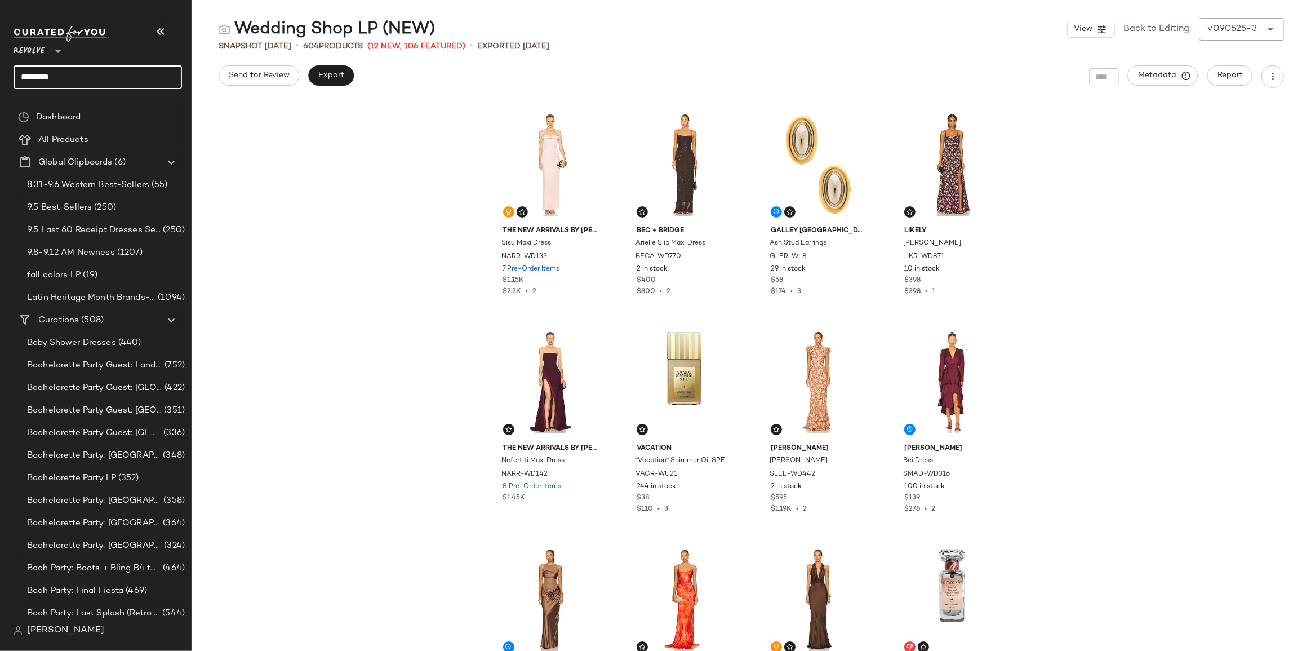
click at [0, 71] on nav "Revolve ** ******** Dashboard All Products Global Clipboards (6) 8.31-9.6 Weste…" at bounding box center [96, 325] width 192 height 651
type input "**********"
click at [61, 109] on b "New Coastal" at bounding box center [84, 110] width 50 height 12
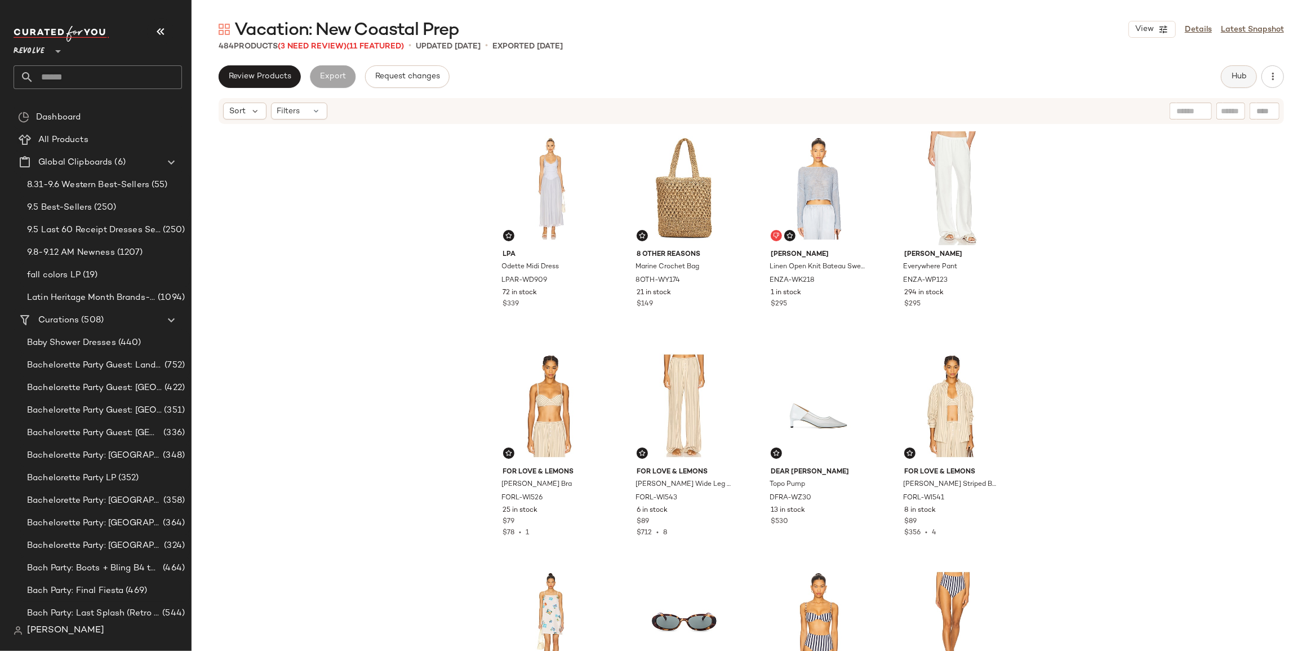
click at [1239, 79] on span "Hub" at bounding box center [1239, 76] width 16 height 9
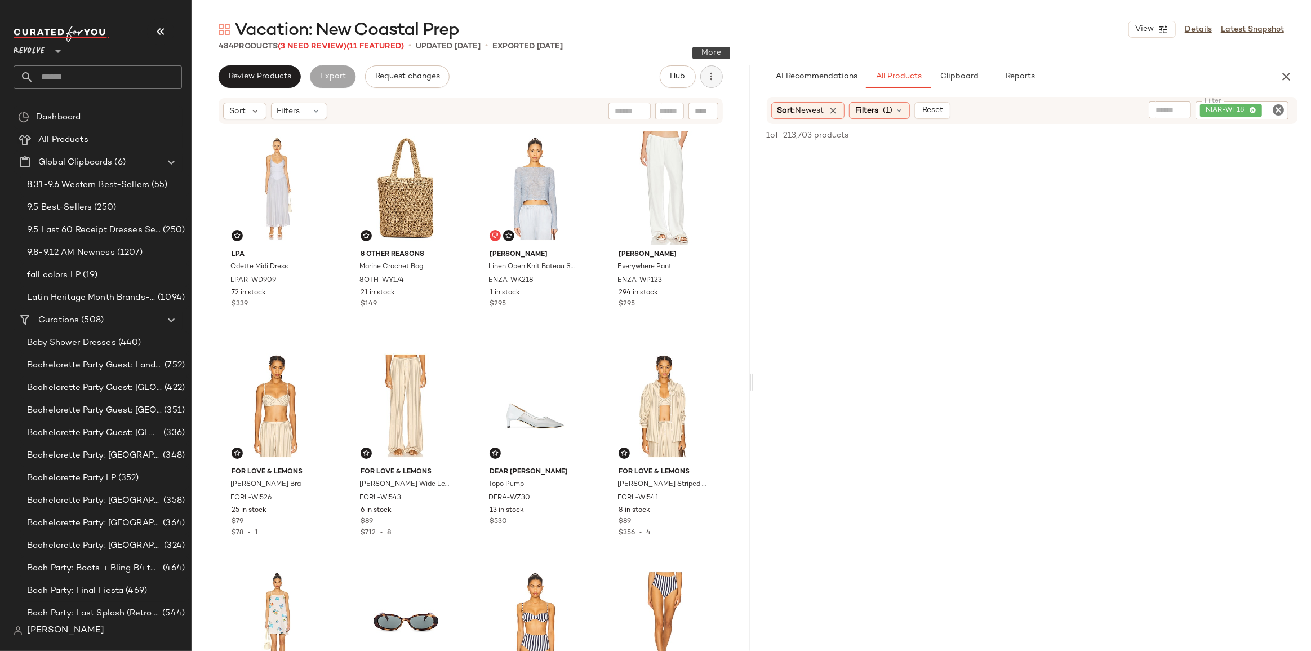
click at [720, 76] on button "button" at bounding box center [712, 76] width 23 height 23
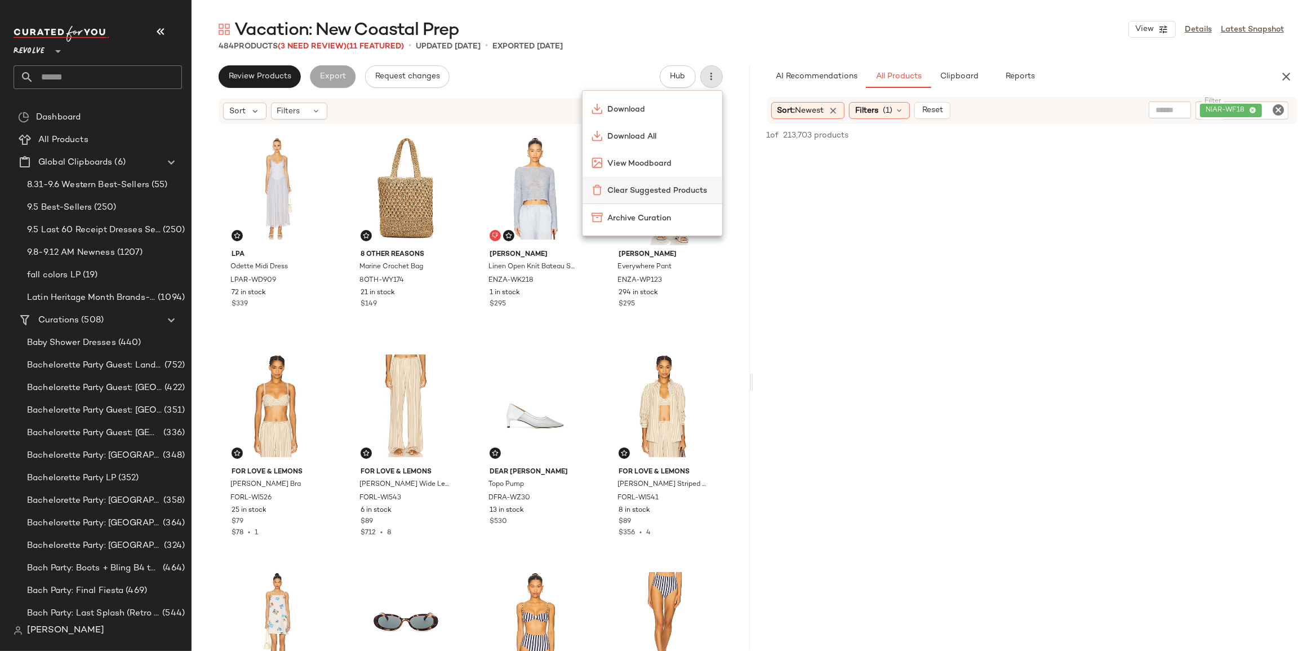
click at [676, 183] on div "Clear Suggested Products" at bounding box center [653, 189] width 140 height 27
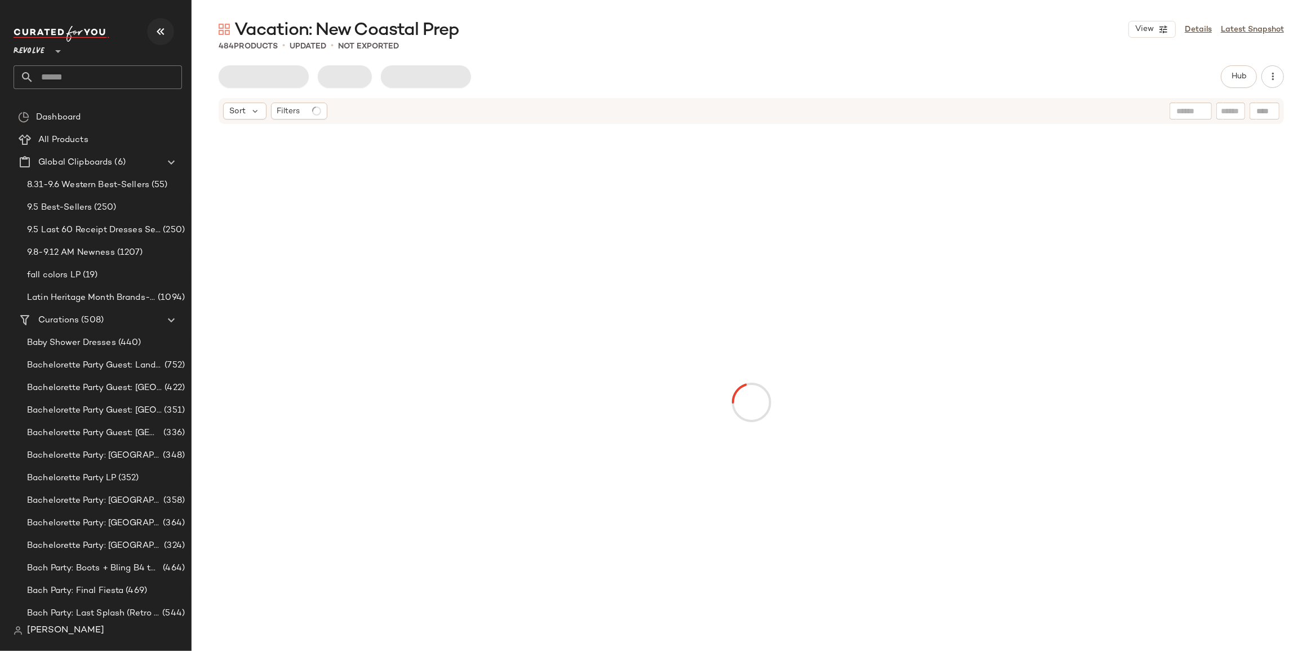
click at [159, 33] on icon "button" at bounding box center [161, 32] width 14 height 14
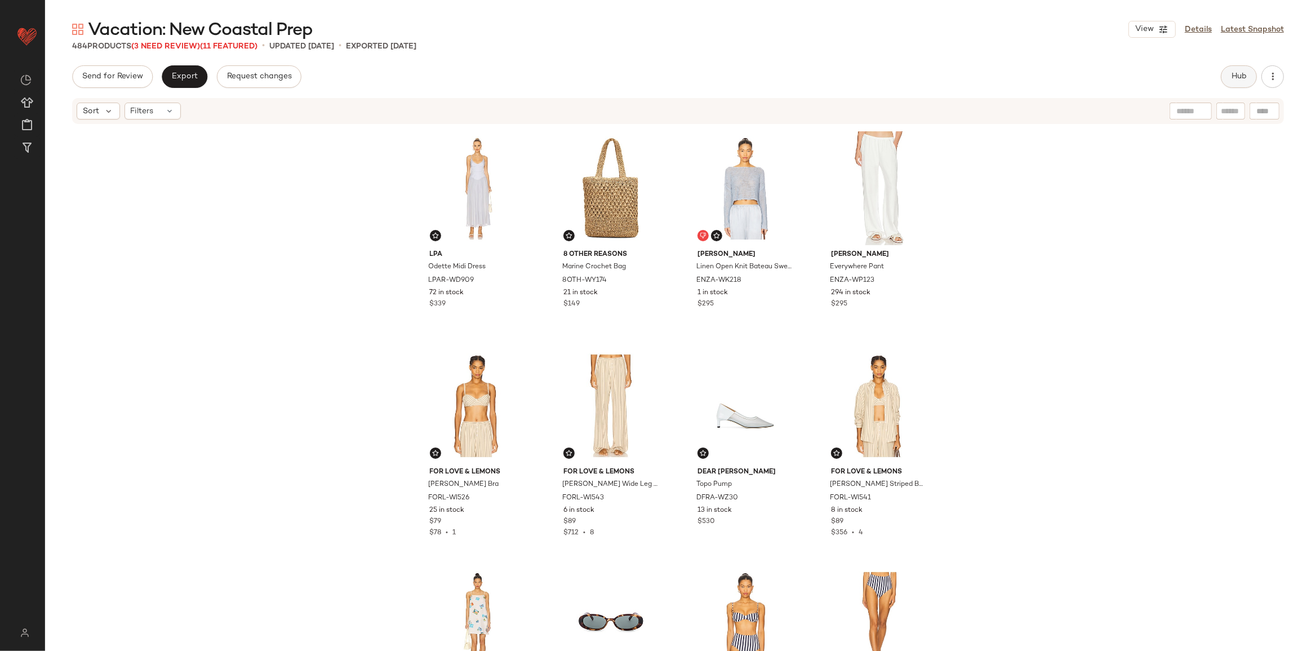
click at [1236, 79] on span "Hub" at bounding box center [1239, 76] width 16 height 9
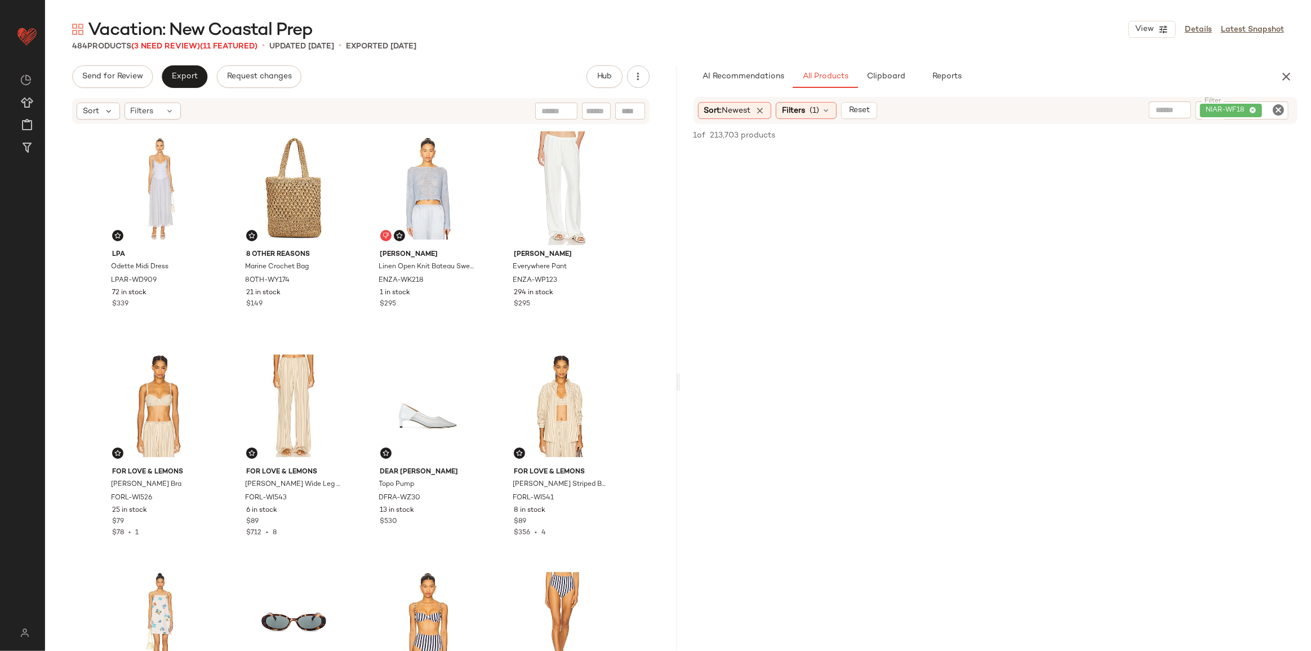
click at [1280, 108] on icon "Clear Filter" at bounding box center [1279, 110] width 14 height 14
paste input "**********"
type input "**********"
click at [623, 110] on div at bounding box center [630, 111] width 30 height 17
paste input "**********"
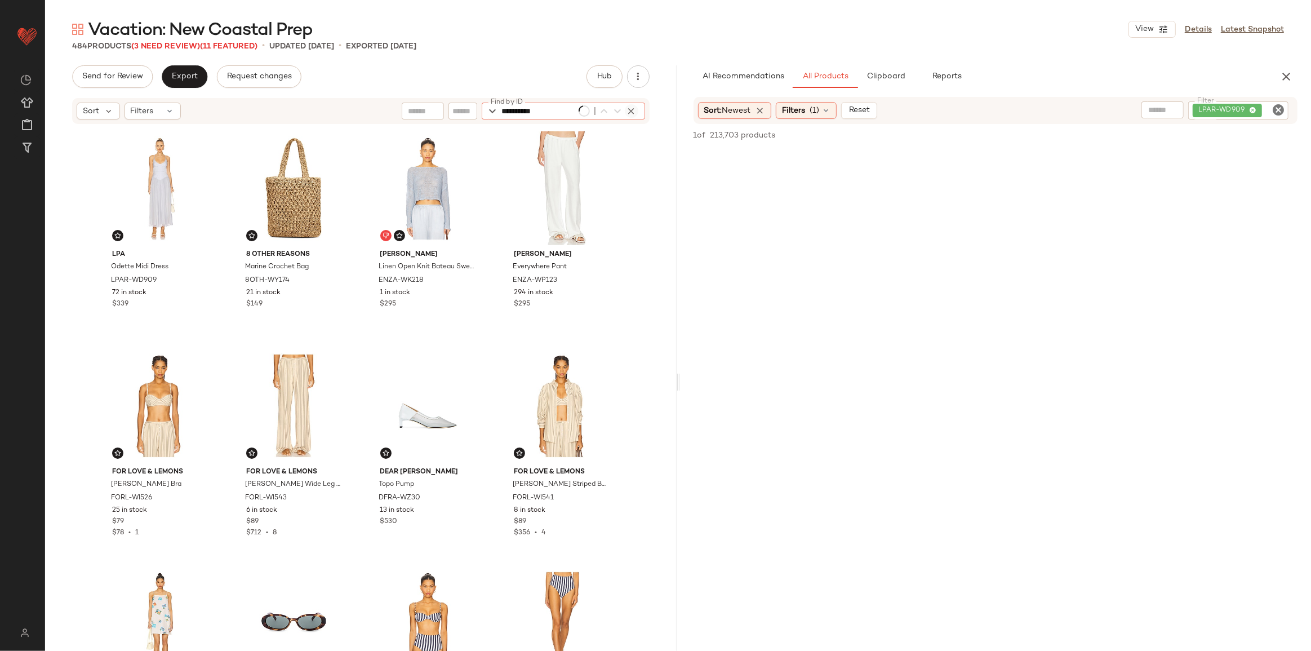
type input "**********"
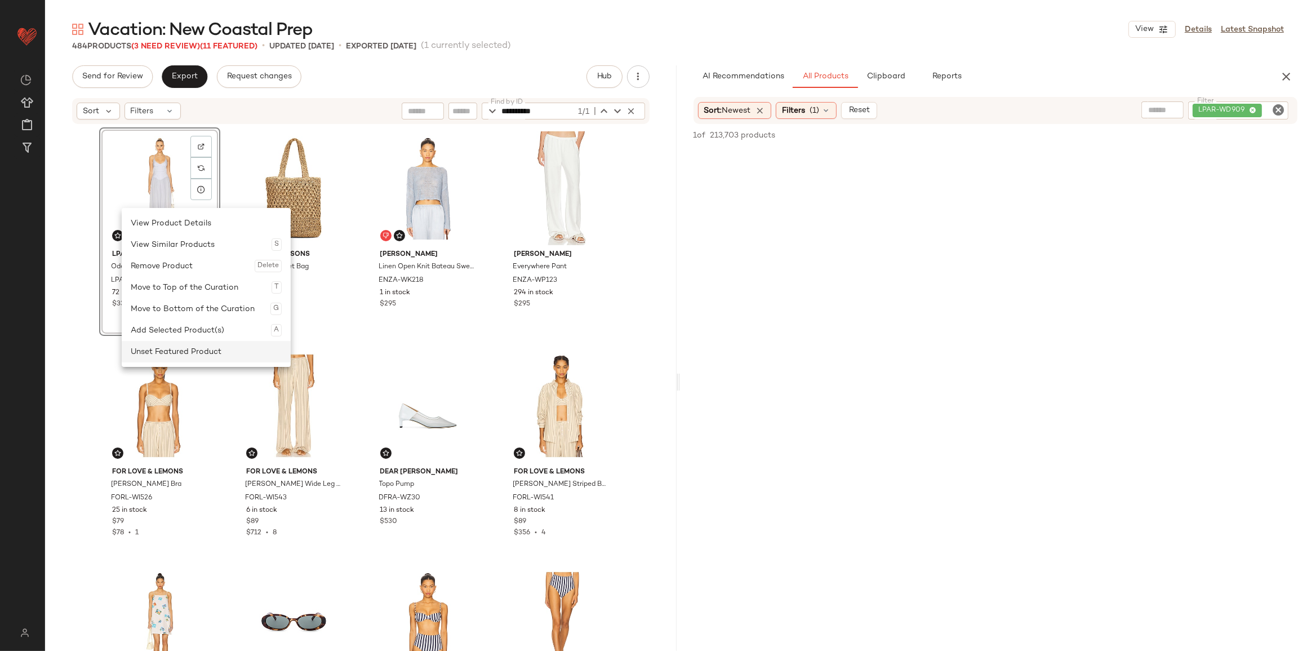
click at [170, 353] on div "Unset Featured Product" at bounding box center [206, 351] width 151 height 21
click at [186, 354] on div "Set Featured Product" at bounding box center [213, 355] width 151 height 21
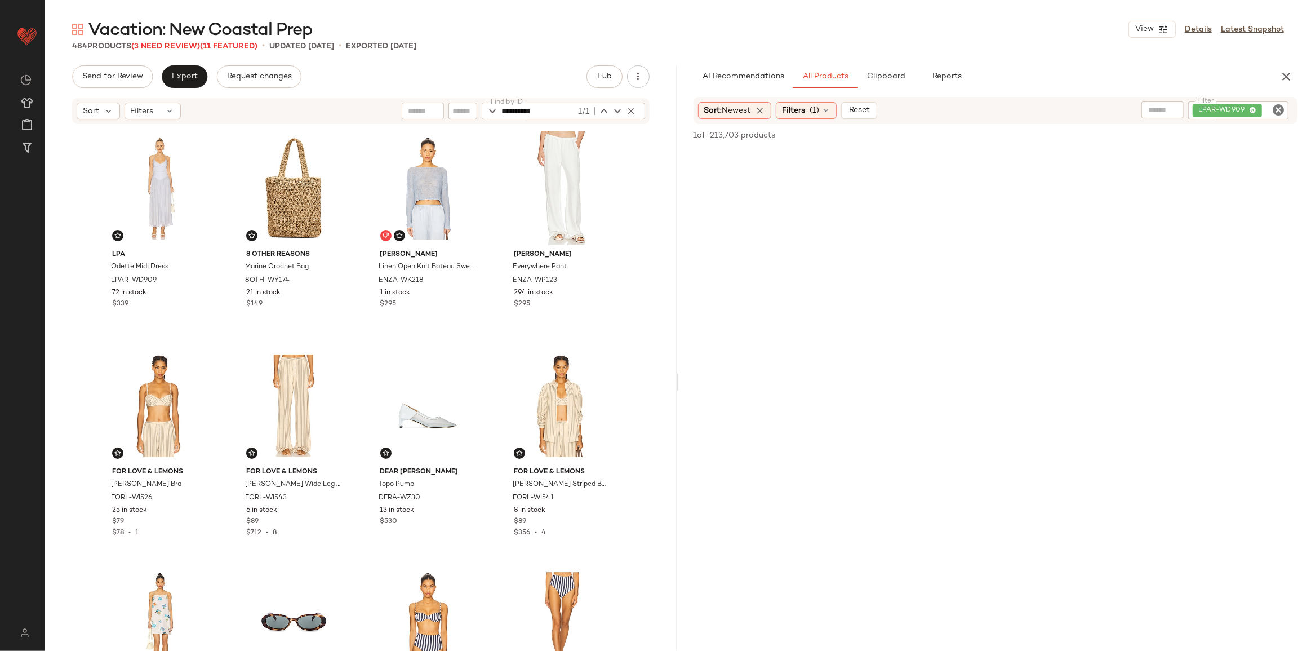
drag, startPoint x: 1283, startPoint y: 109, endPoint x: 1289, endPoint y: 116, distance: 9.2
click at [1283, 109] on icon "Clear Filter" at bounding box center [1279, 110] width 14 height 14
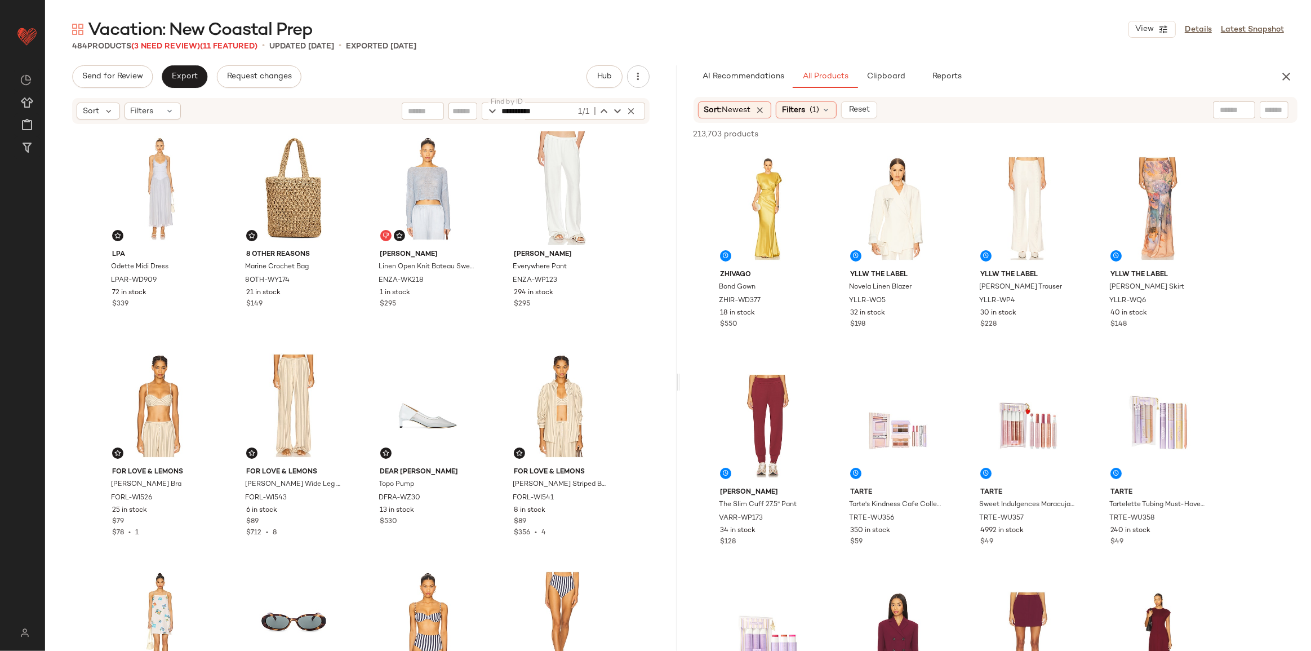
click at [1268, 113] on input "text" at bounding box center [1275, 110] width 20 height 12
paste input "**********"
type input "**********"
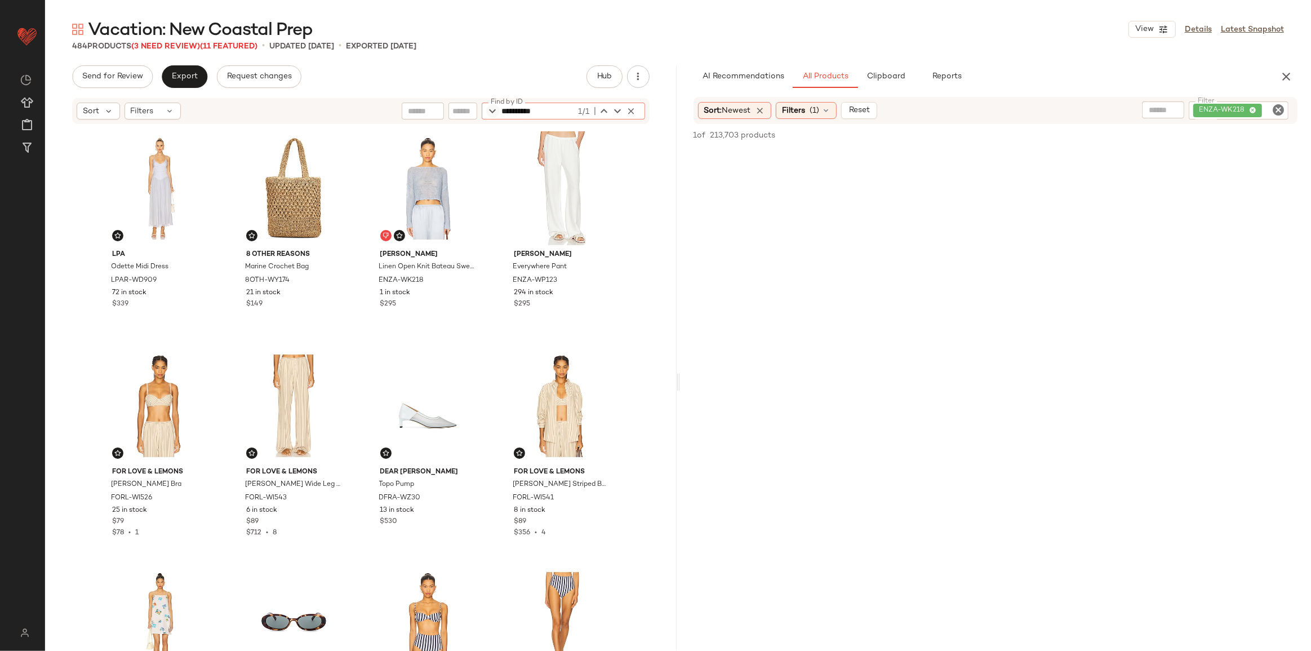
drag, startPoint x: 562, startPoint y: 116, endPoint x: 467, endPoint y: 114, distance: 94.7
click at [490, 116] on div "**********" at bounding box center [563, 111] width 163 height 17
paste input "text"
type input "**********"
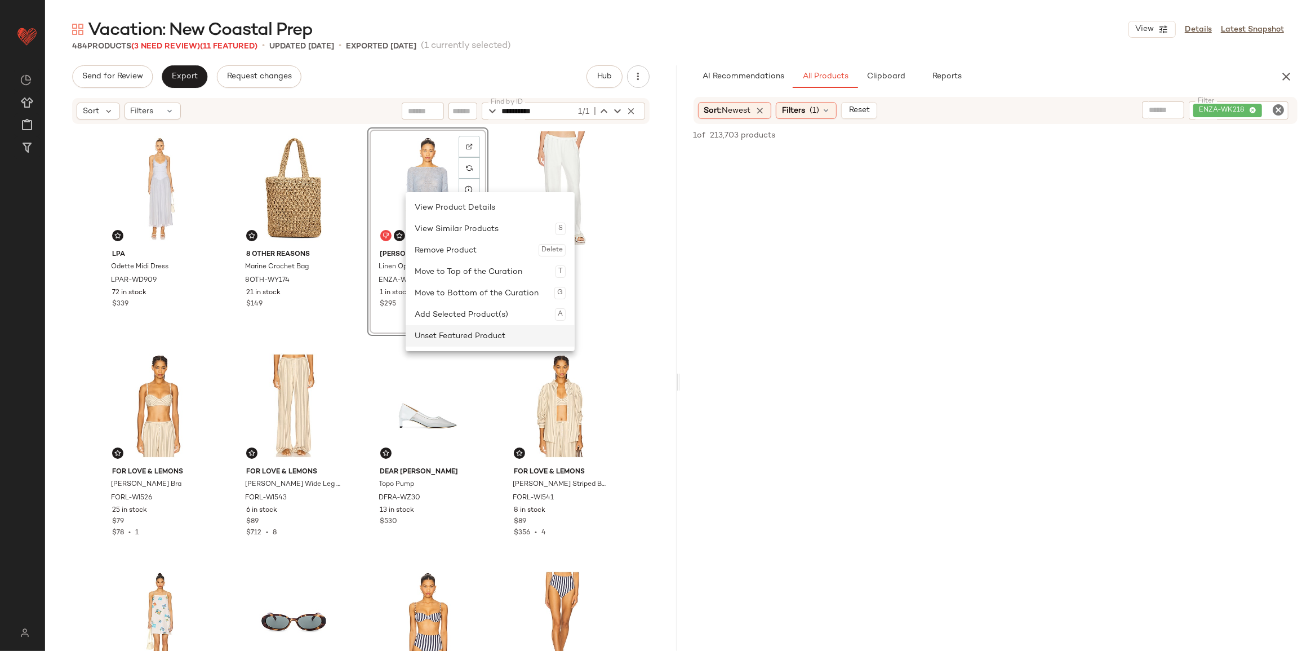
click at [447, 332] on div "Unset Featured Product" at bounding box center [490, 335] width 151 height 21
click at [467, 335] on div "Set Featured Product" at bounding box center [497, 336] width 151 height 21
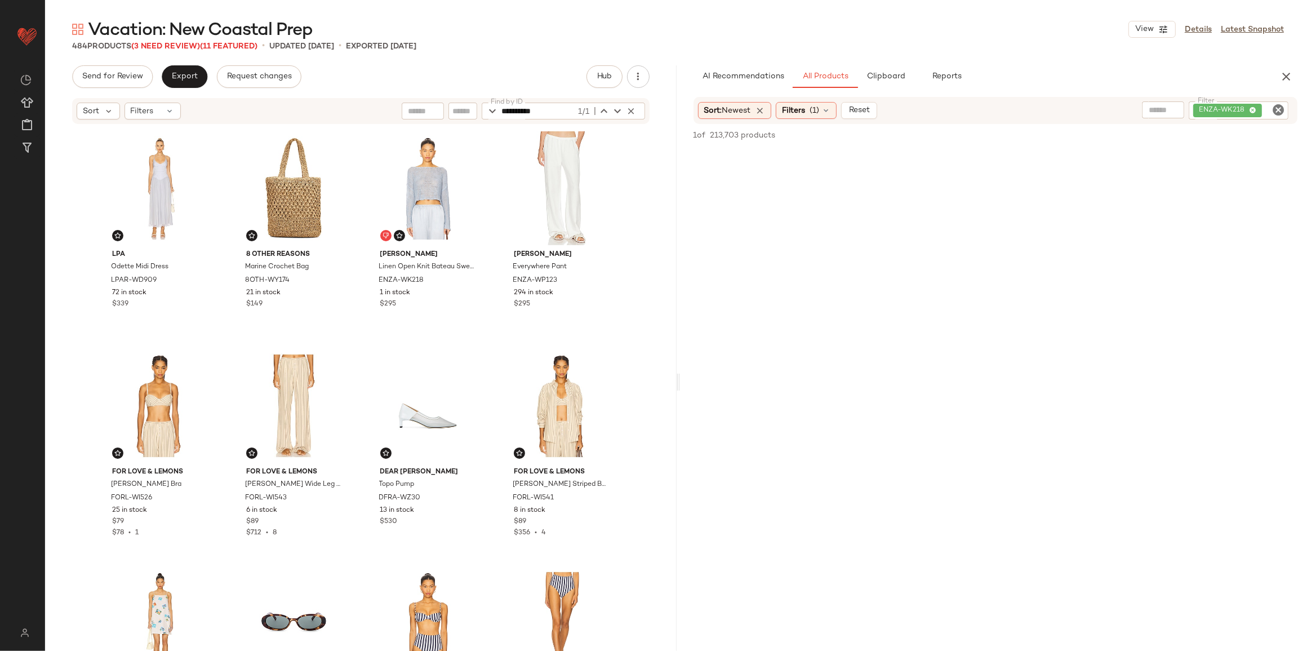
click at [1279, 116] on icon "Clear Filter" at bounding box center [1279, 110] width 14 height 14
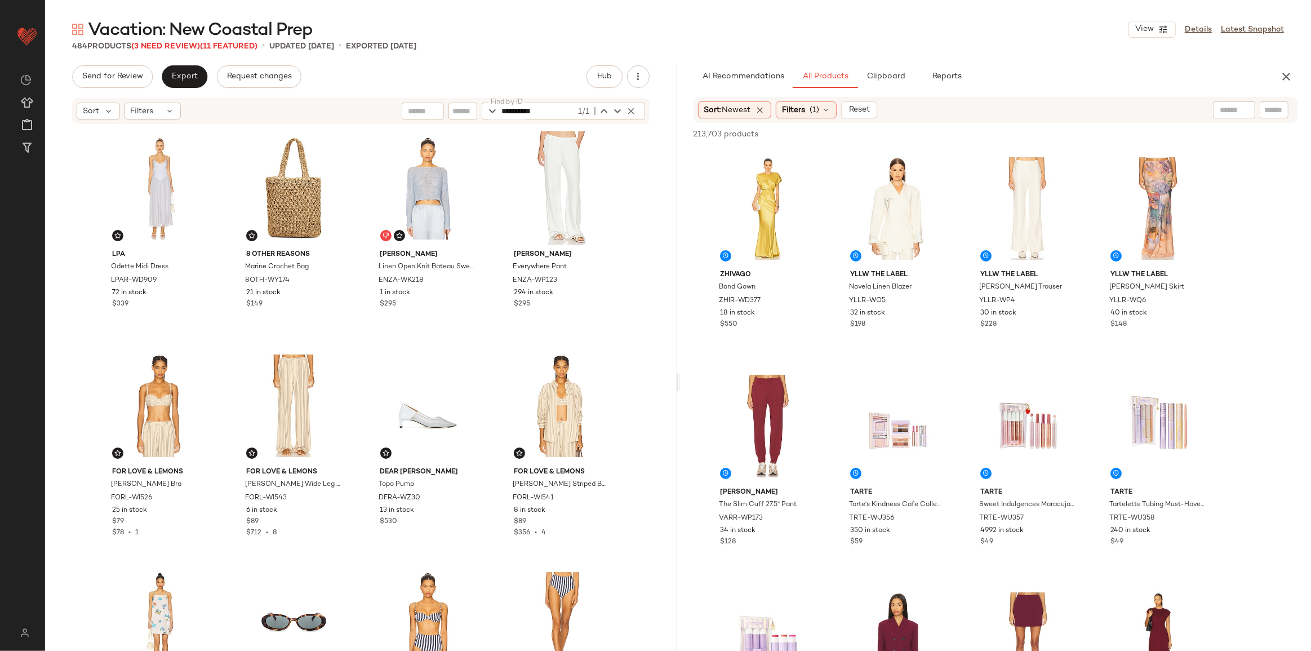
click at [1268, 114] on input "text" at bounding box center [1275, 110] width 20 height 12
paste input "*********"
type input "*********"
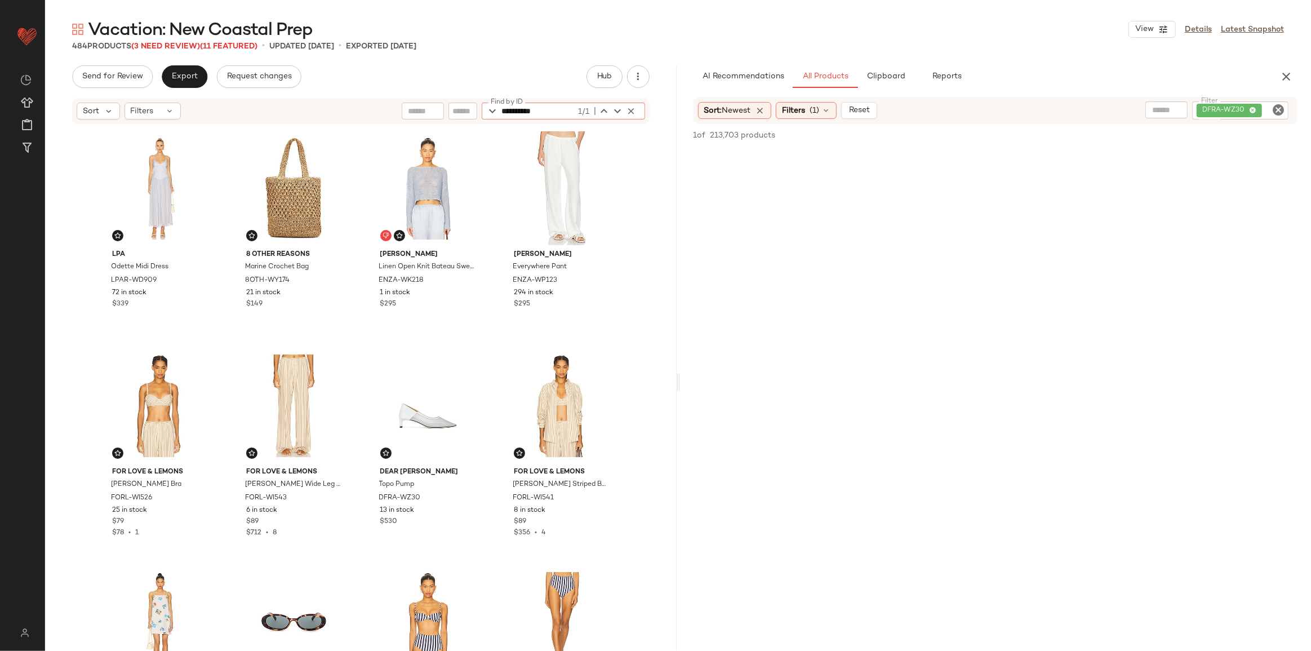
drag, startPoint x: 558, startPoint y: 110, endPoint x: 462, endPoint y: 109, distance: 95.8
click at [484, 113] on div "**********" at bounding box center [563, 111] width 163 height 17
paste input "text"
type input "*********"
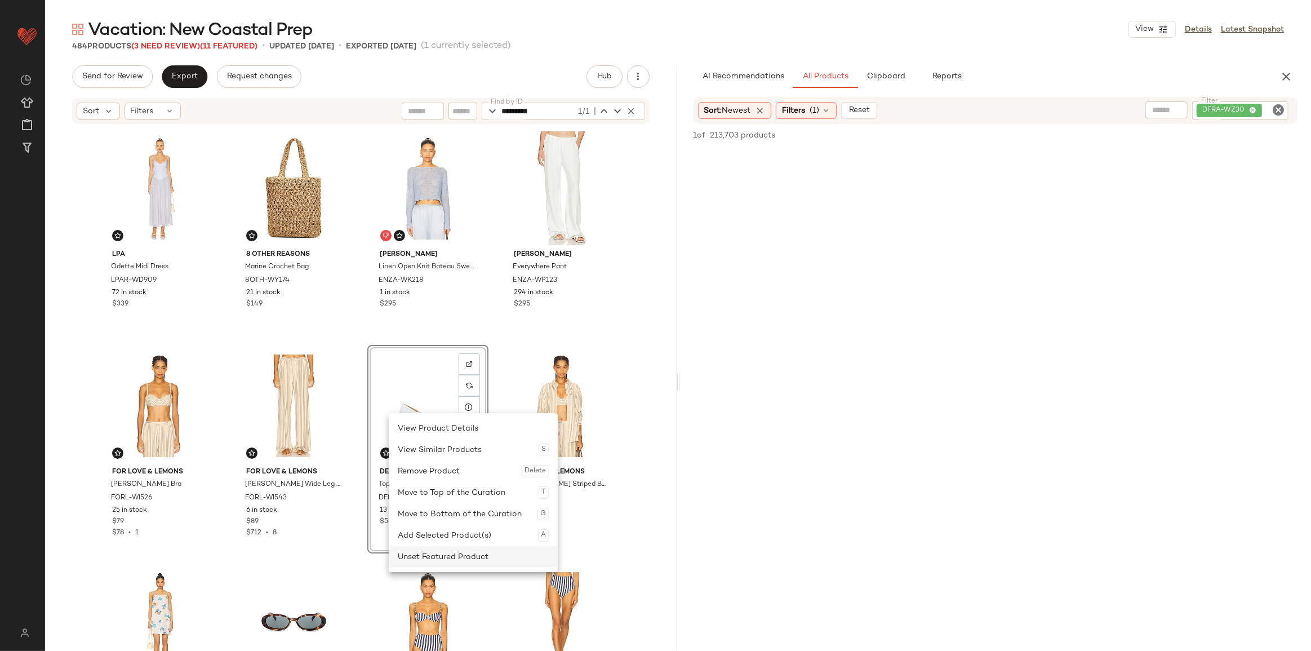
click at [440, 562] on div "Unset Featured Product" at bounding box center [473, 556] width 151 height 21
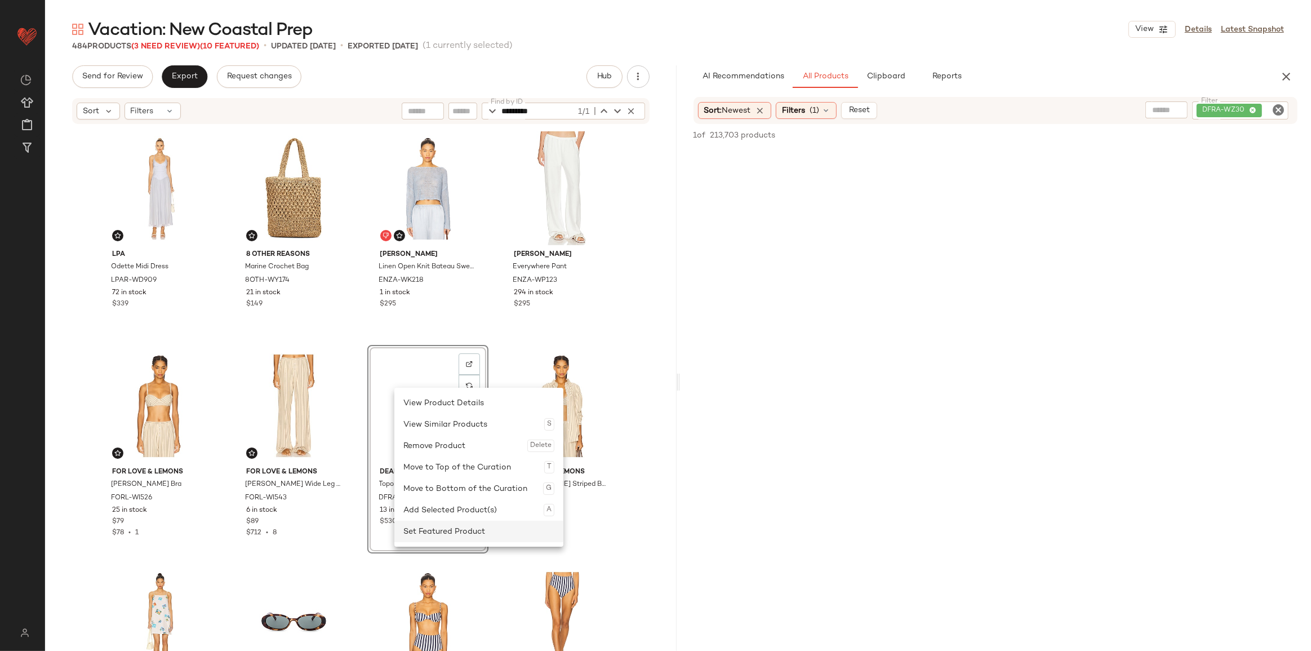
click at [437, 524] on div "Set Featured Product" at bounding box center [479, 531] width 151 height 21
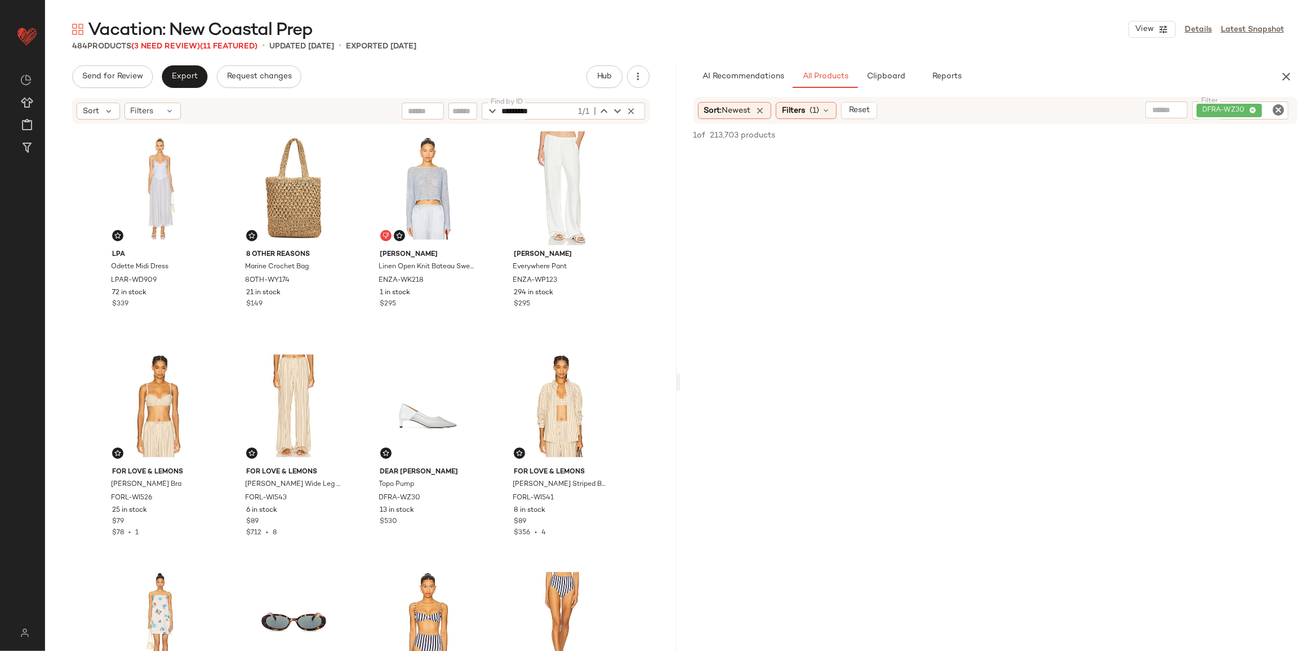
drag, startPoint x: 629, startPoint y: 107, endPoint x: 615, endPoint y: 110, distance: 14.9
click at [629, 107] on icon "button" at bounding box center [632, 111] width 10 height 10
type input "**********"
click at [1280, 109] on icon "Clear Filter" at bounding box center [1279, 110] width 14 height 14
paste input "**********"
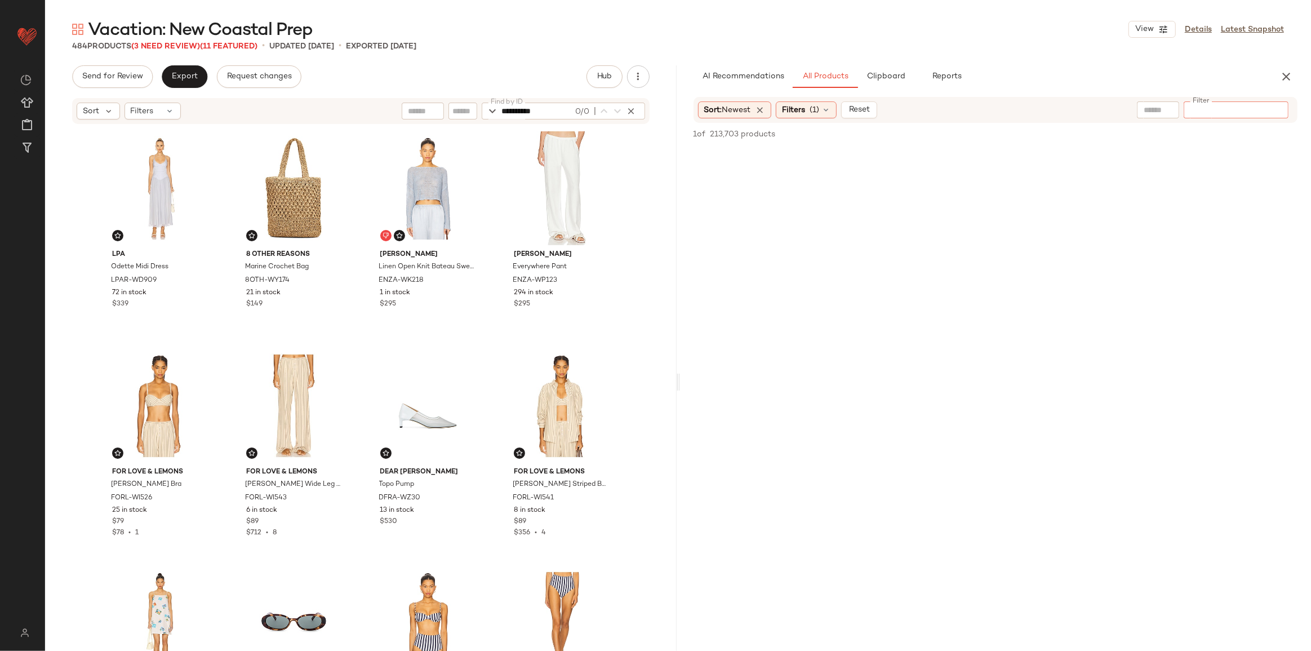
type input "**********"
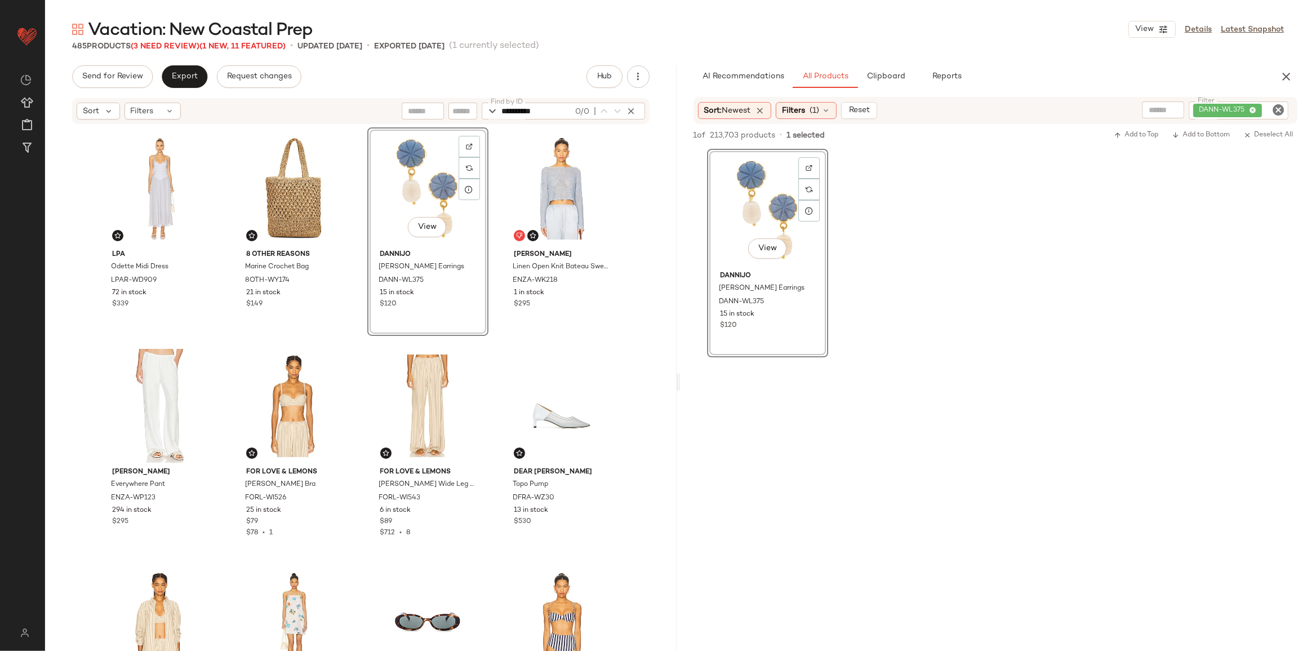
click at [1279, 110] on icon "Clear Filter" at bounding box center [1279, 110] width 14 height 14
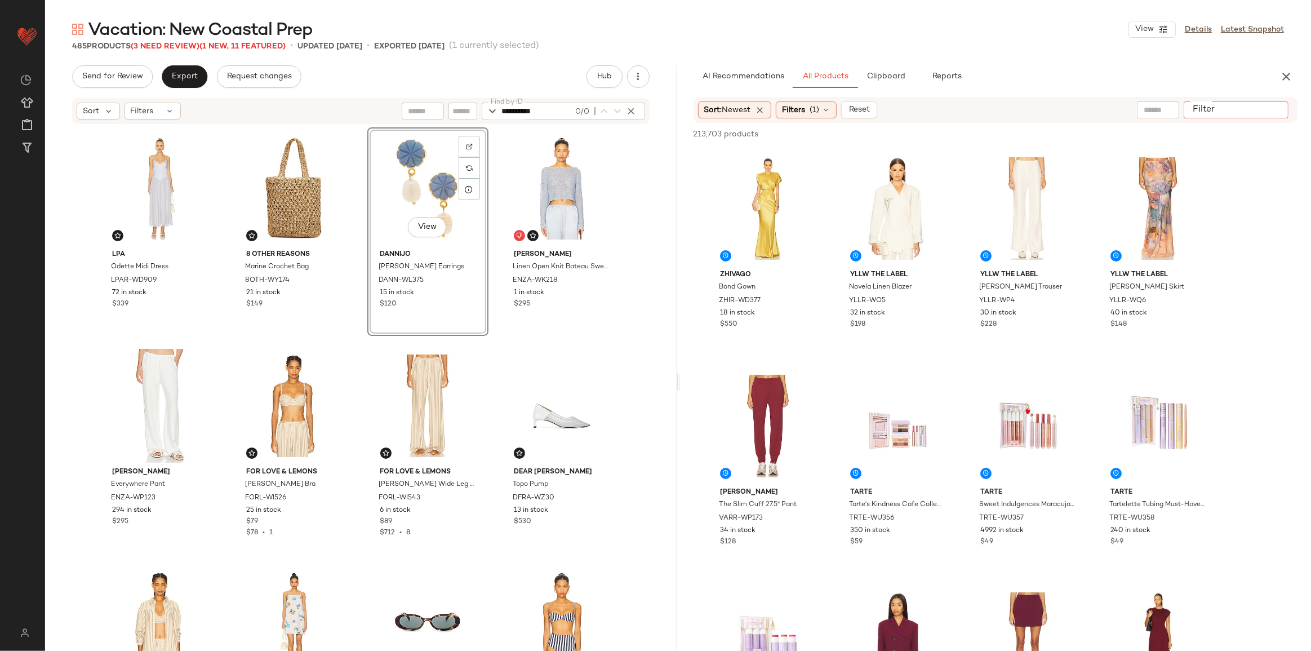
click at [1280, 117] on div at bounding box center [1236, 109] width 105 height 17
paste input "**********"
type input "**********"
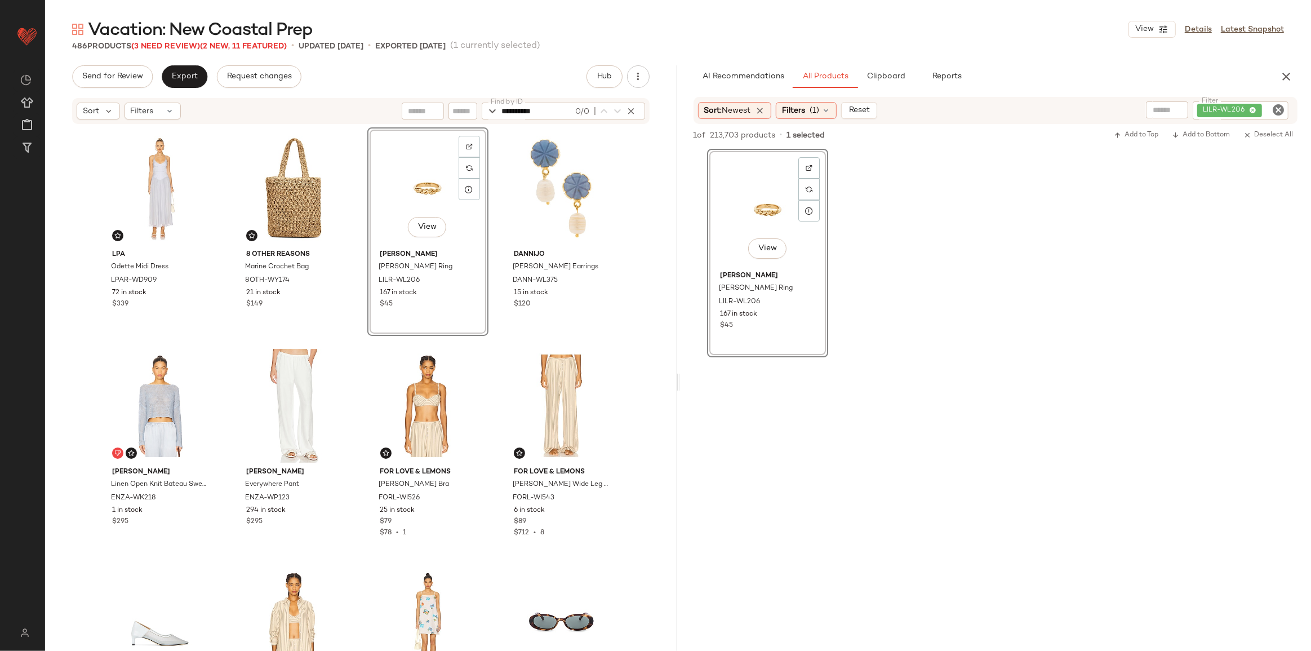
click at [1278, 110] on icon "Clear Filter" at bounding box center [1279, 110] width 14 height 14
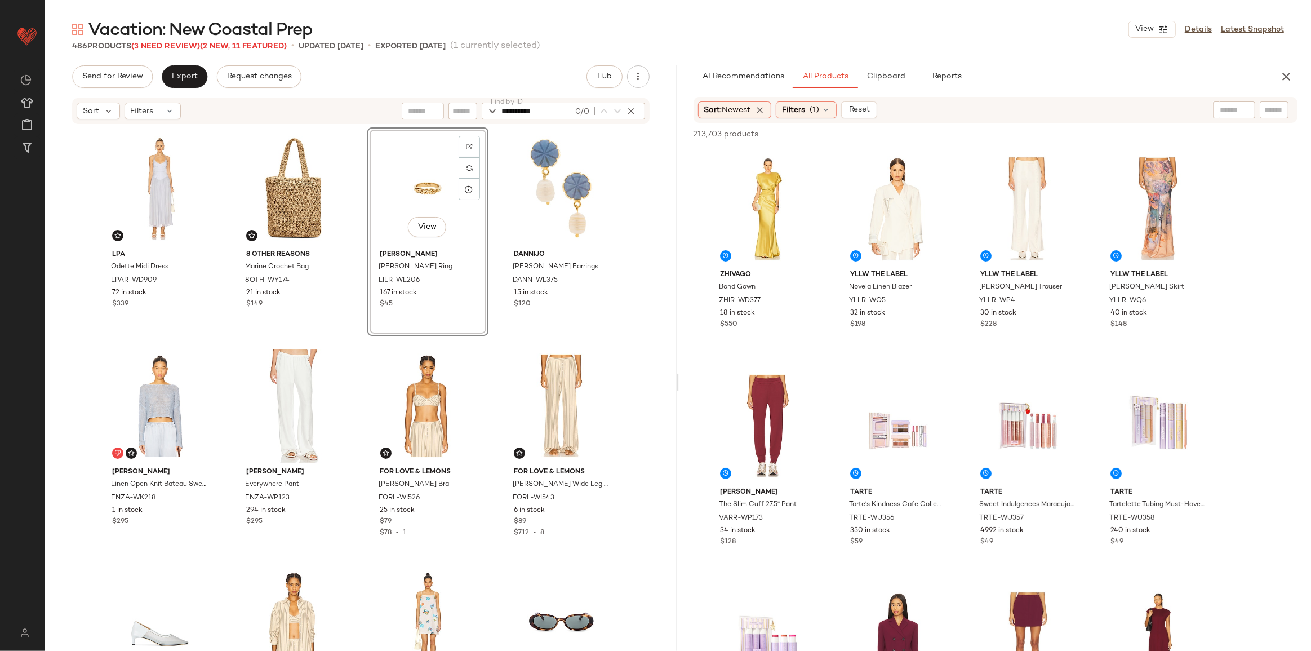
click at [1282, 113] on input "text" at bounding box center [1275, 110] width 20 height 12
paste input "**********"
type input "**********"
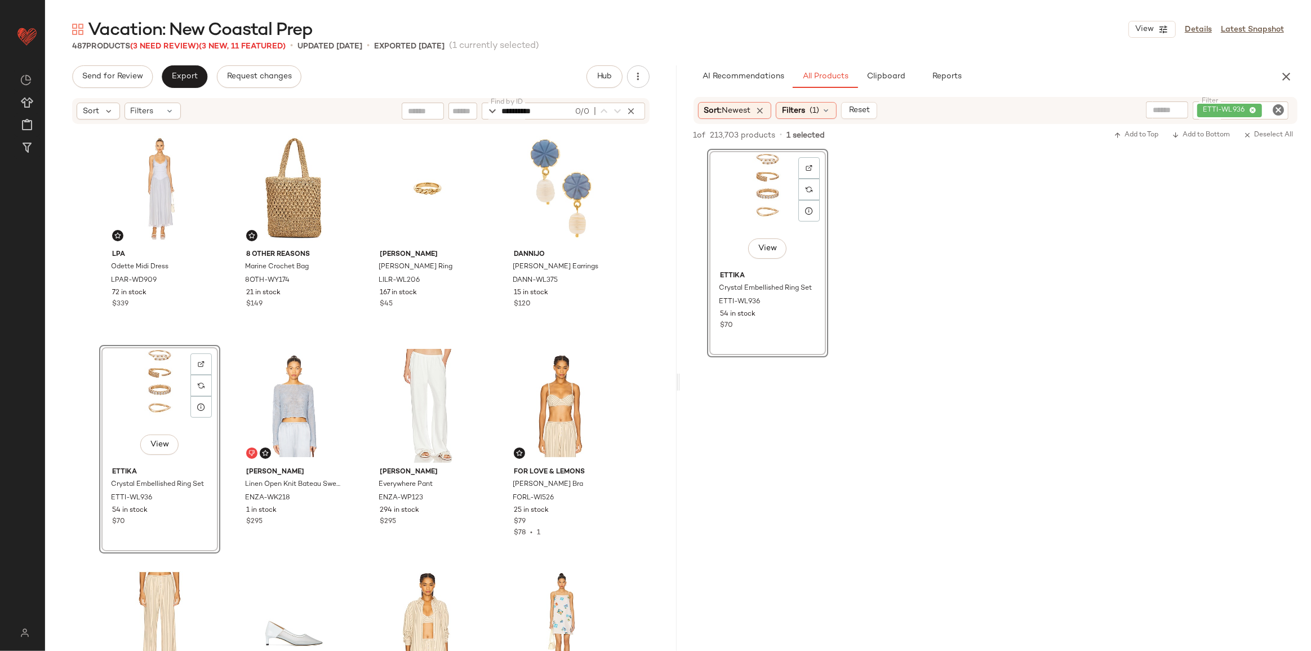
click at [1279, 113] on icon "Clear Filter" at bounding box center [1279, 110] width 14 height 14
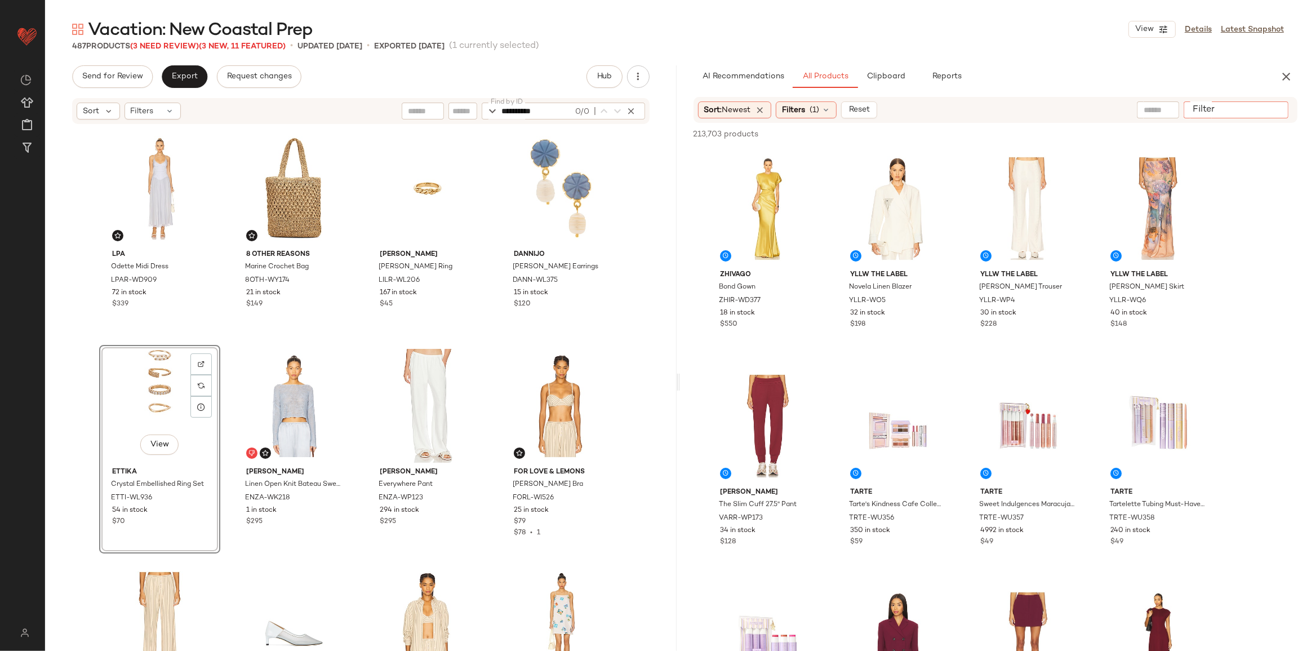
click at [1285, 116] on div at bounding box center [1236, 109] width 105 height 17
paste input "**********"
type input "**********"
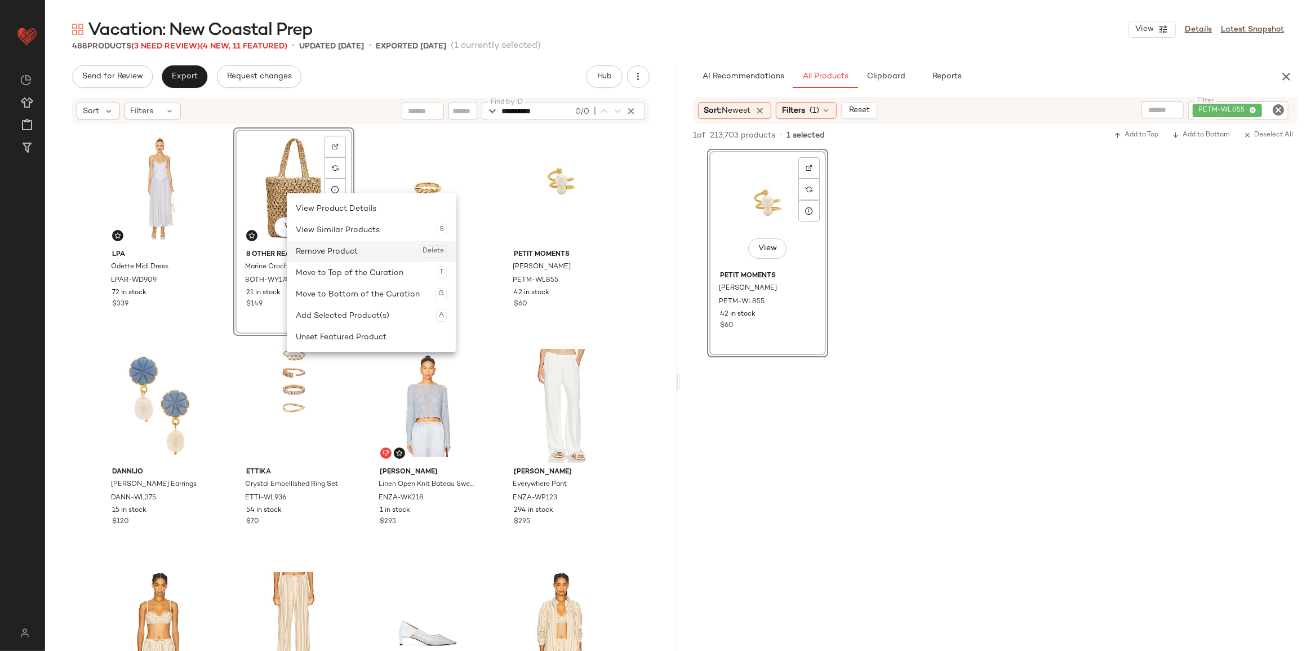
click at [333, 258] on div "Remove Product Delete" at bounding box center [371, 251] width 151 height 21
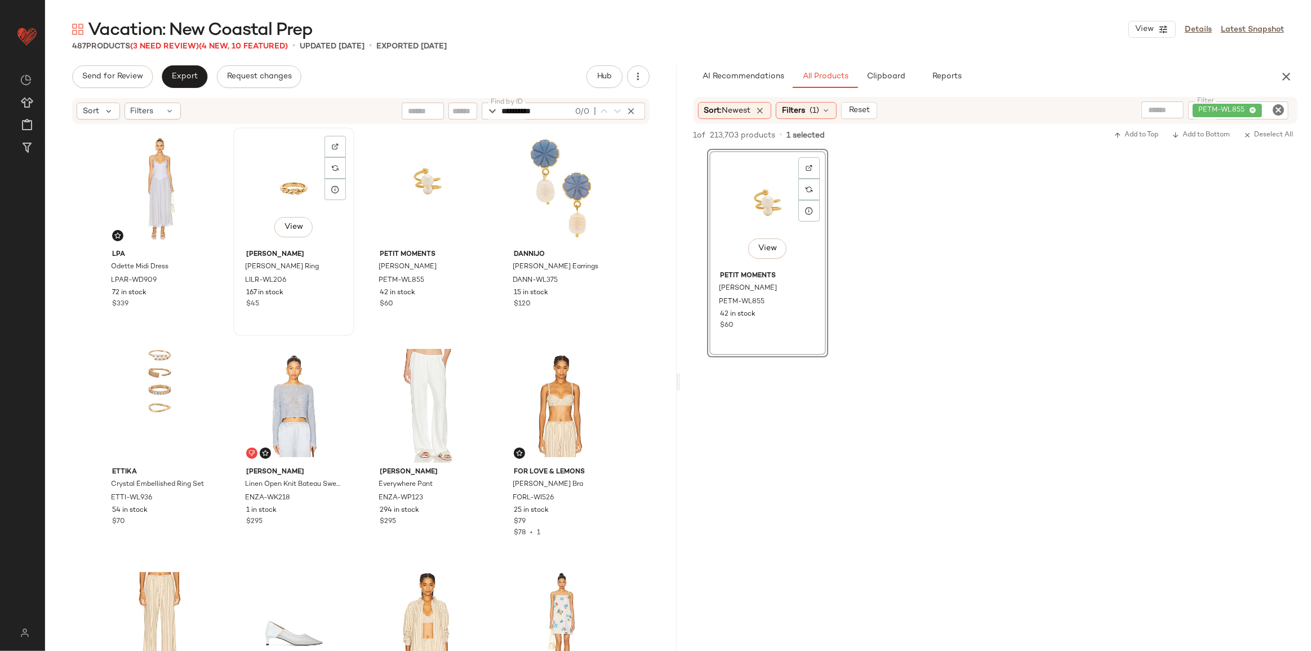
click at [282, 194] on div "View" at bounding box center [293, 188] width 113 height 114
click at [157, 375] on div "View" at bounding box center [159, 406] width 113 height 114
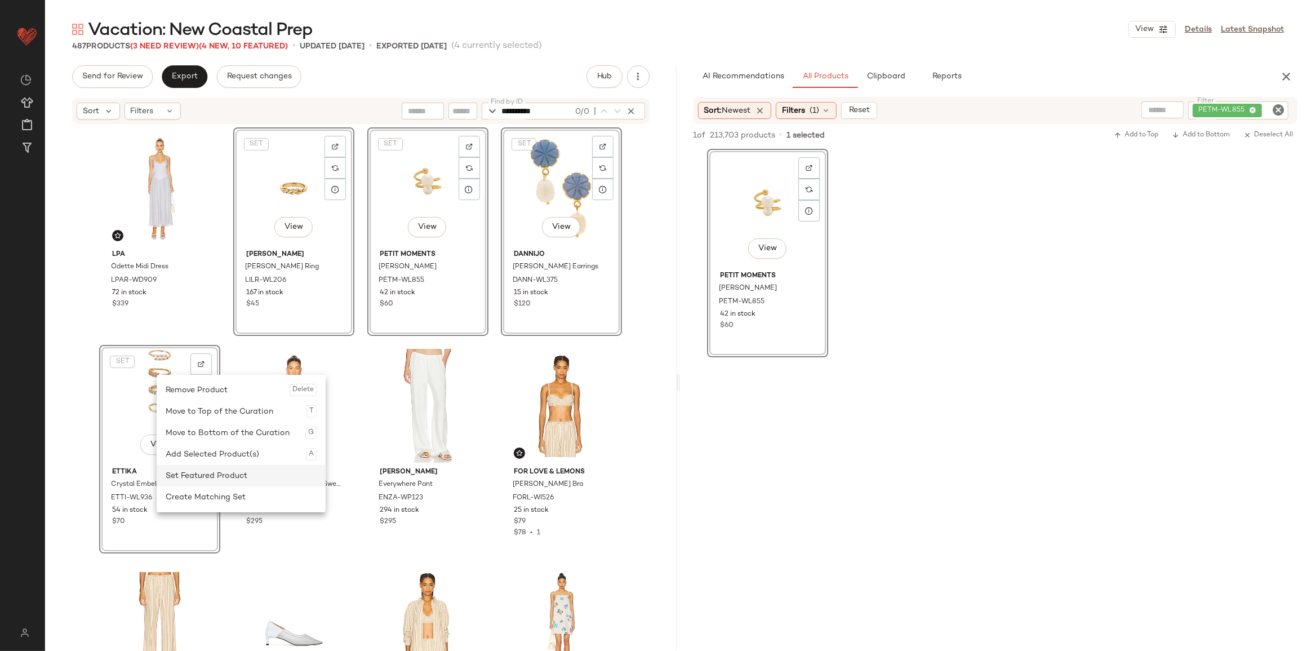
click at [200, 474] on div "Set Featured Product" at bounding box center [241, 475] width 151 height 21
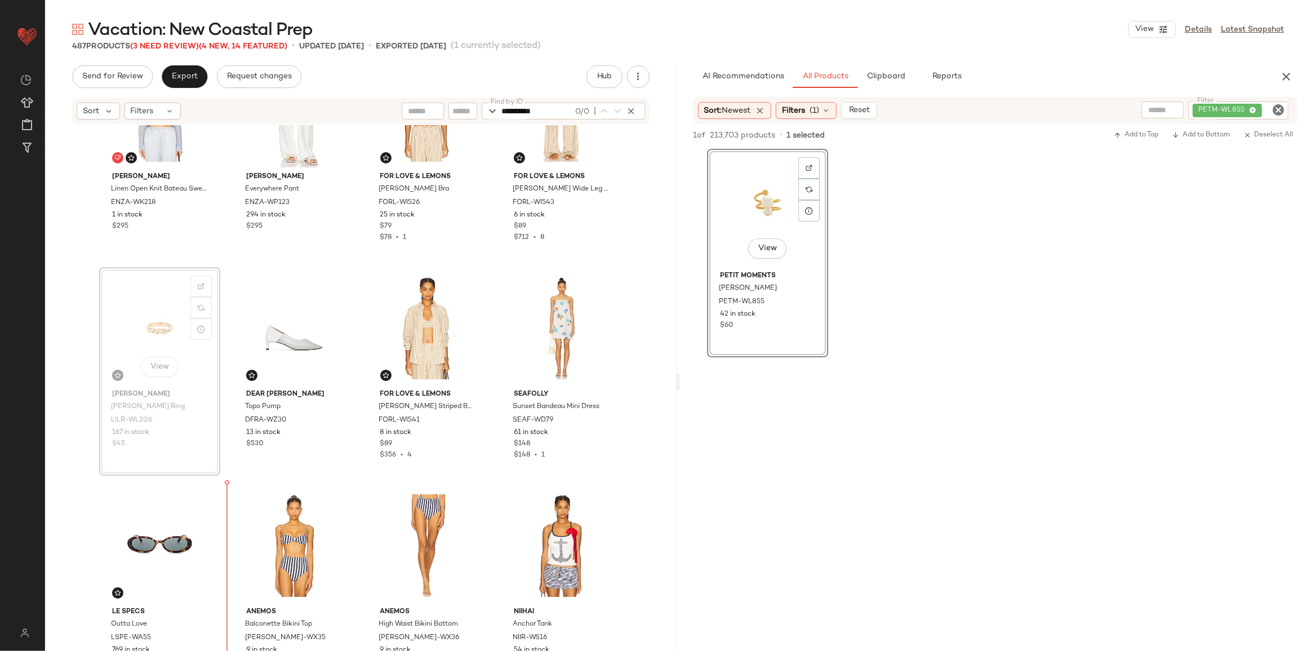
scroll to position [305, 0]
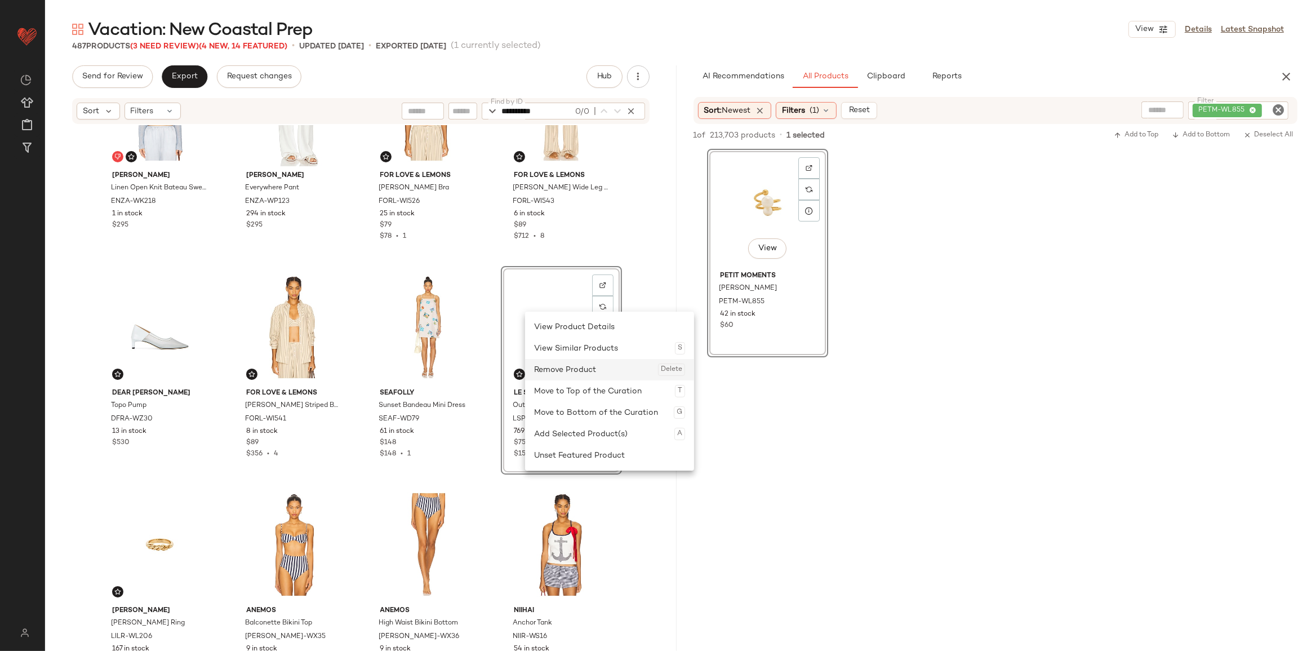
click at [563, 374] on div "Remove Product Delete" at bounding box center [609, 369] width 151 height 21
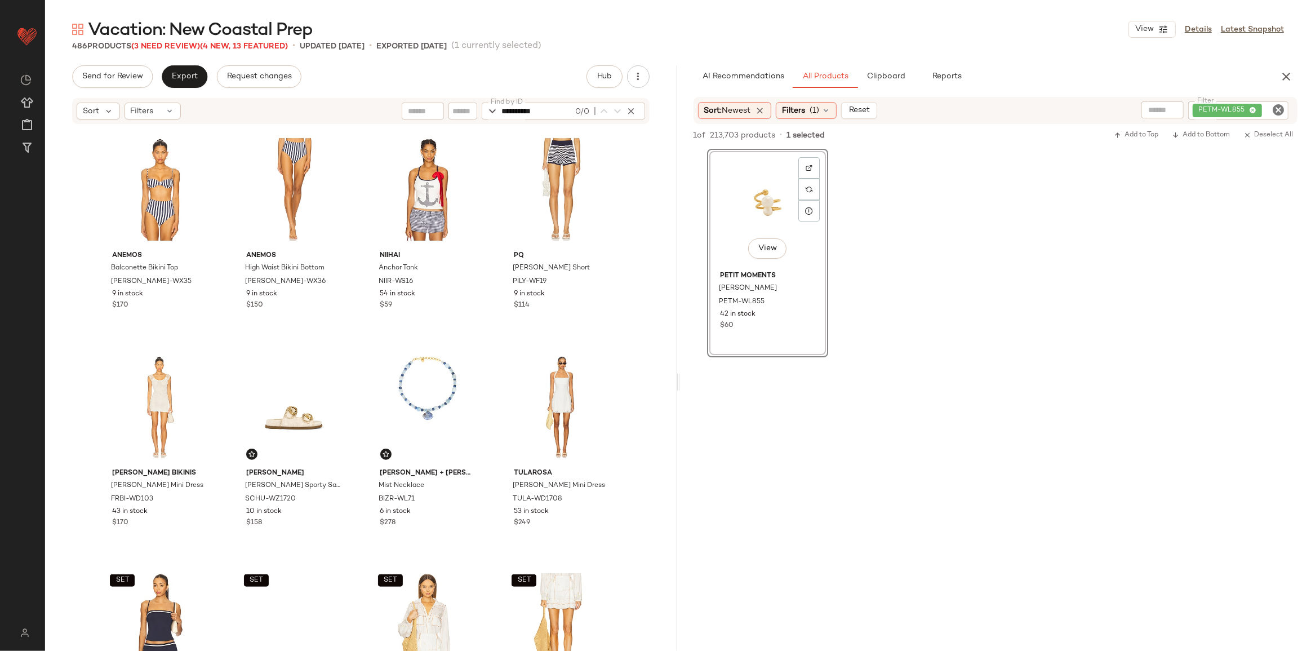
scroll to position [702, 0]
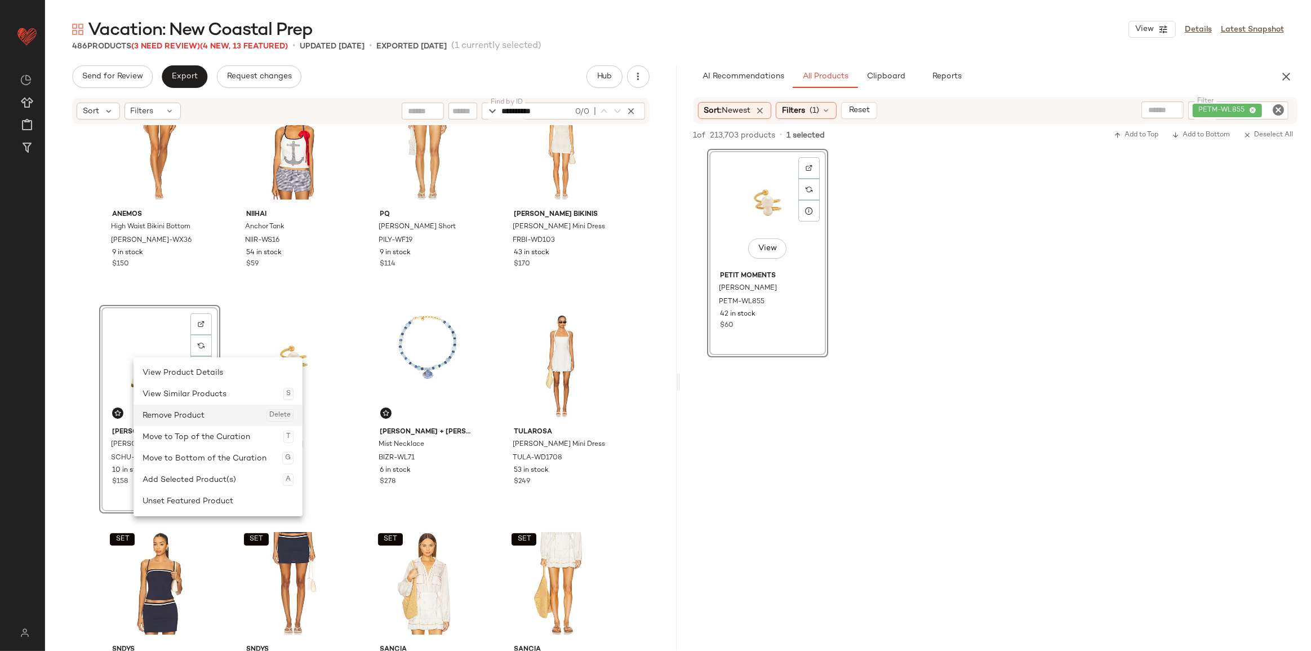
click at [180, 422] on div "Remove Product Delete" at bounding box center [218, 415] width 151 height 21
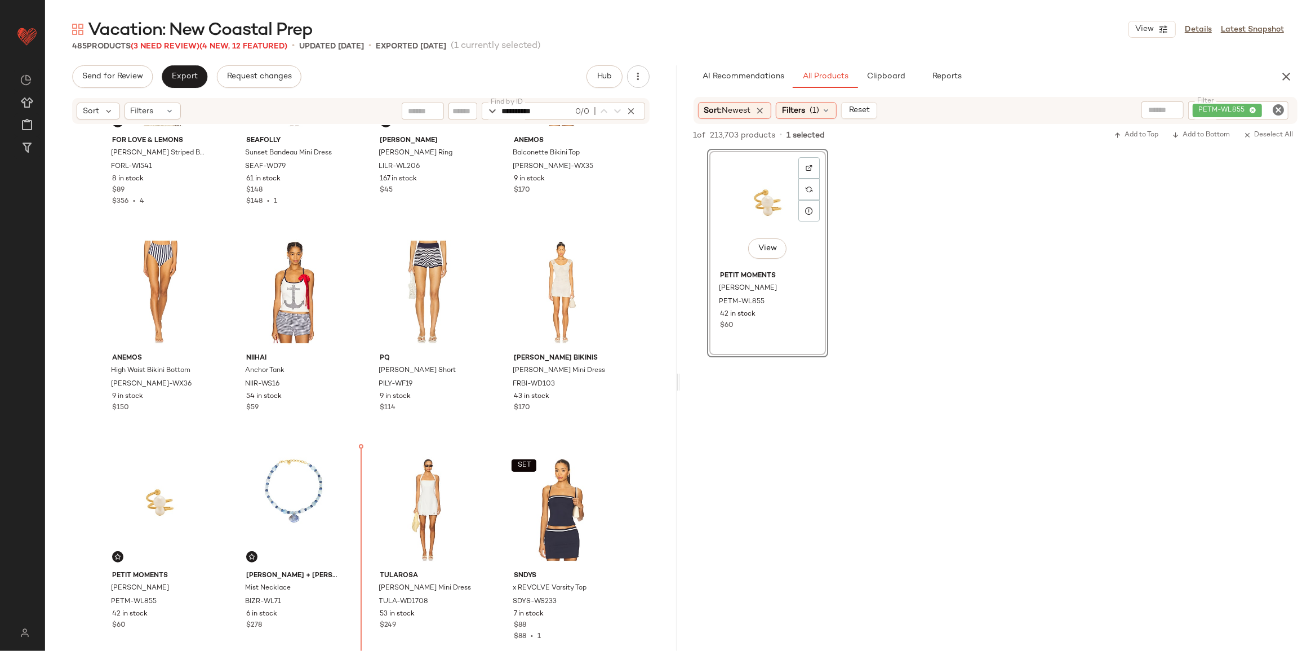
scroll to position [562, 0]
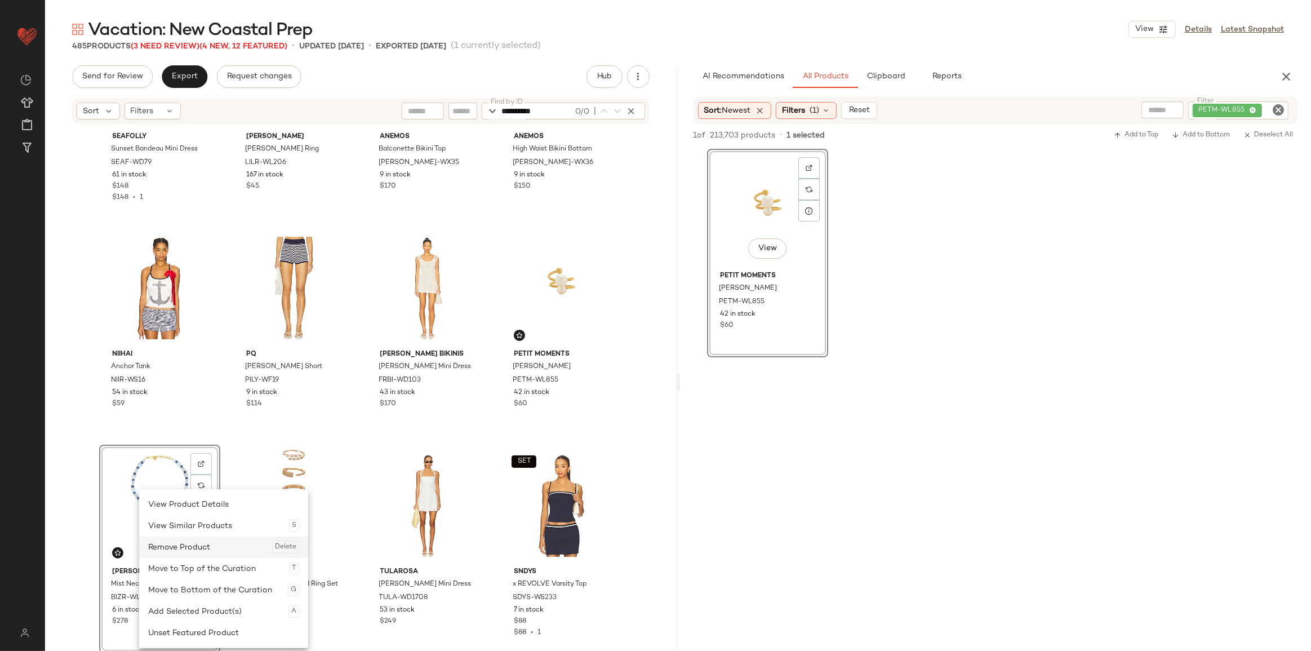
click at [183, 544] on div "Remove Product Delete" at bounding box center [223, 547] width 151 height 21
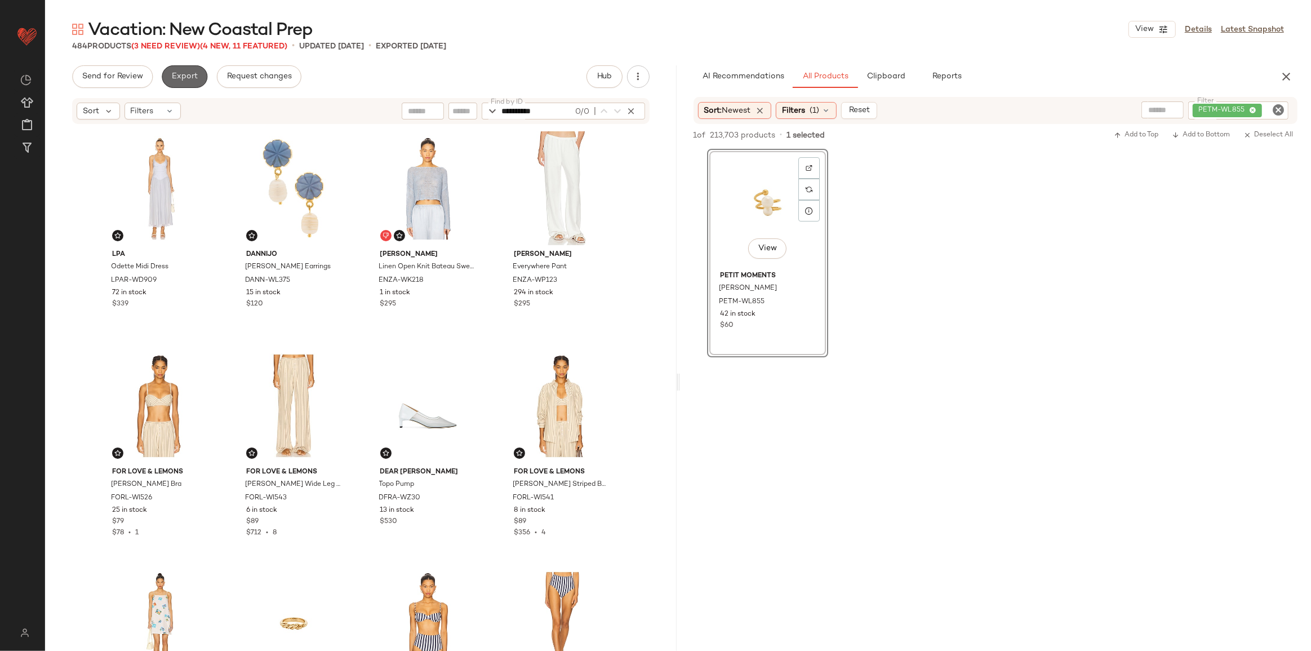
click at [175, 72] on span "Export" at bounding box center [184, 76] width 26 height 9
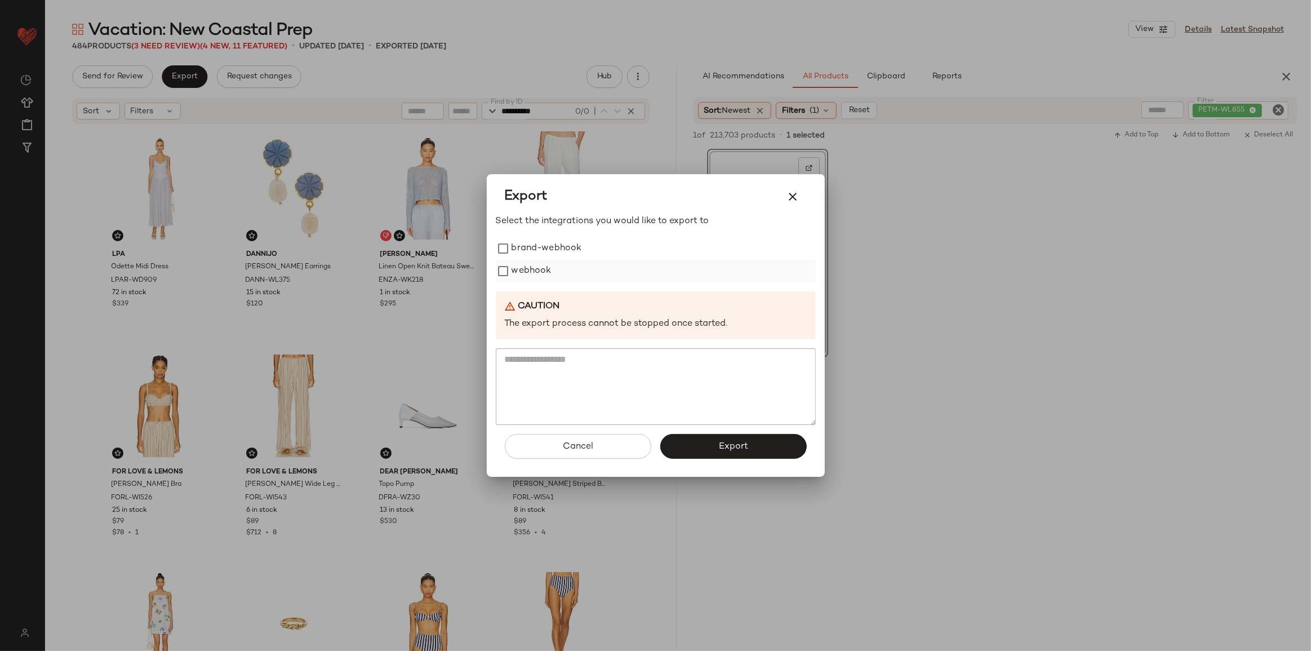
click at [513, 265] on label "webhook" at bounding box center [532, 271] width 40 height 23
click at [727, 456] on button "Export" at bounding box center [733, 446] width 147 height 25
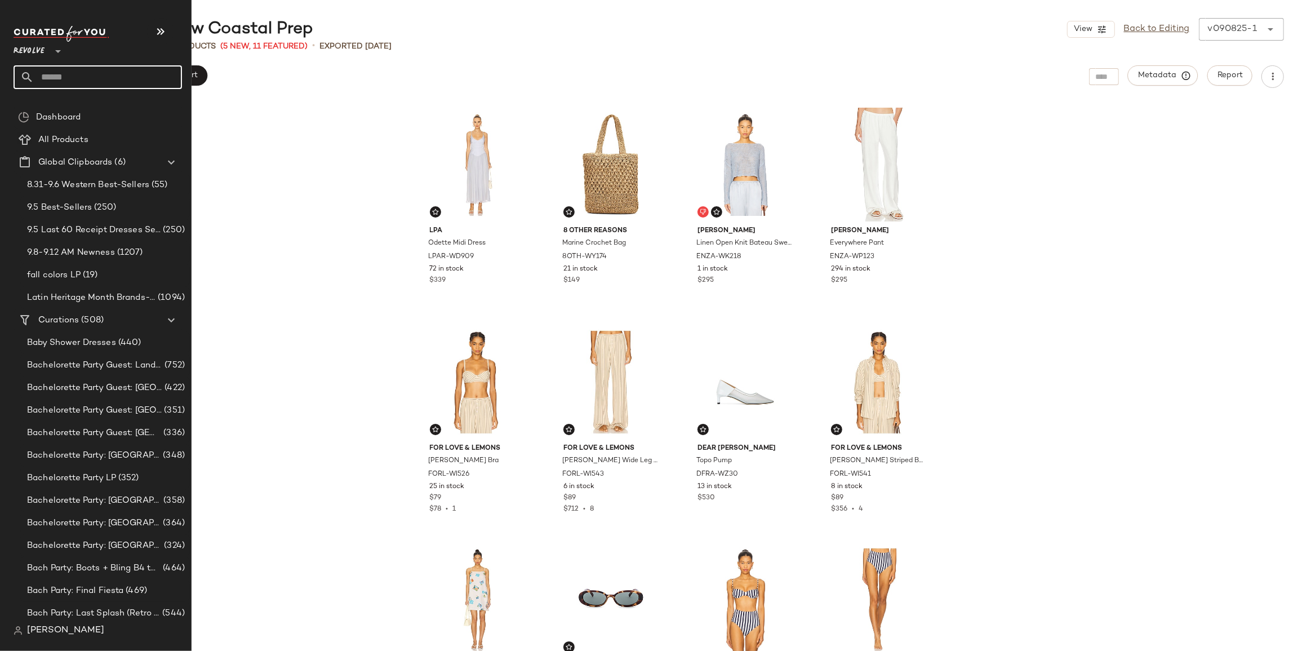
click at [67, 82] on input "text" at bounding box center [108, 77] width 148 height 24
click at [60, 79] on input "text" at bounding box center [108, 77] width 148 height 24
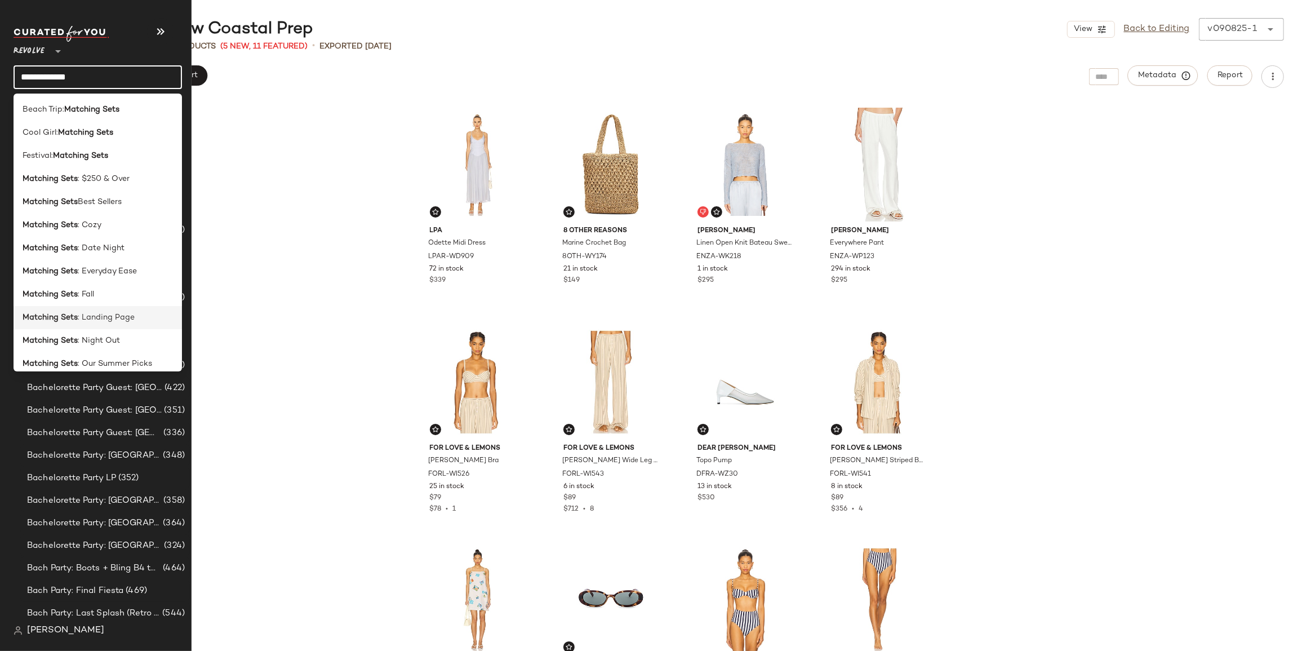
type input "**********"
click at [109, 319] on span ": Landing Page" at bounding box center [106, 318] width 57 height 12
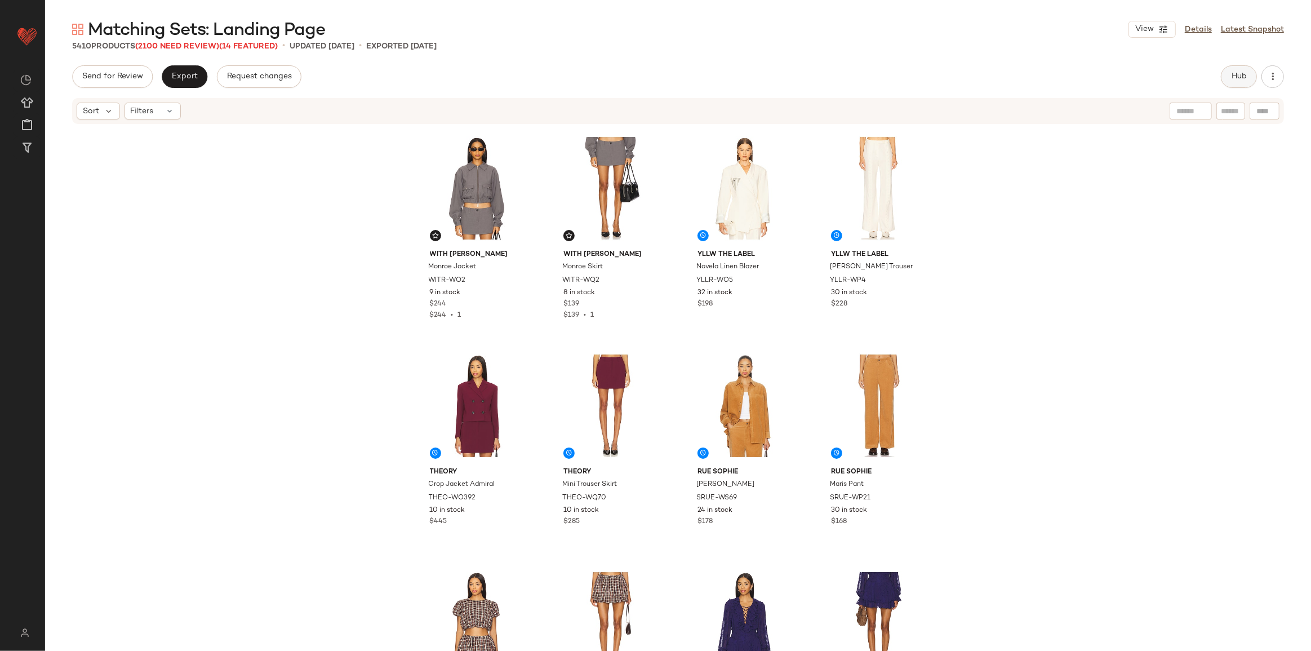
click at [1247, 85] on button "Hub" at bounding box center [1239, 76] width 36 height 23
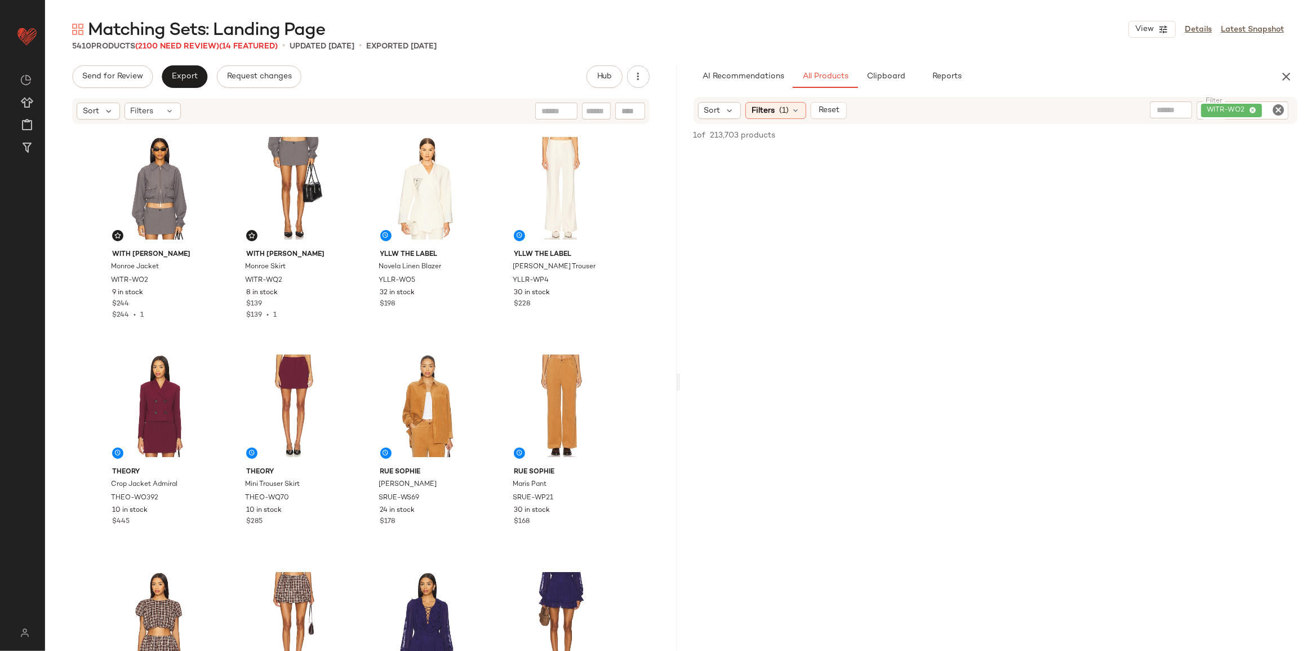
click at [1274, 109] on icon "Clear Filter" at bounding box center [1279, 110] width 14 height 14
paste input "*********"
type input "*********"
click at [817, 163] on div at bounding box center [809, 167] width 21 height 21
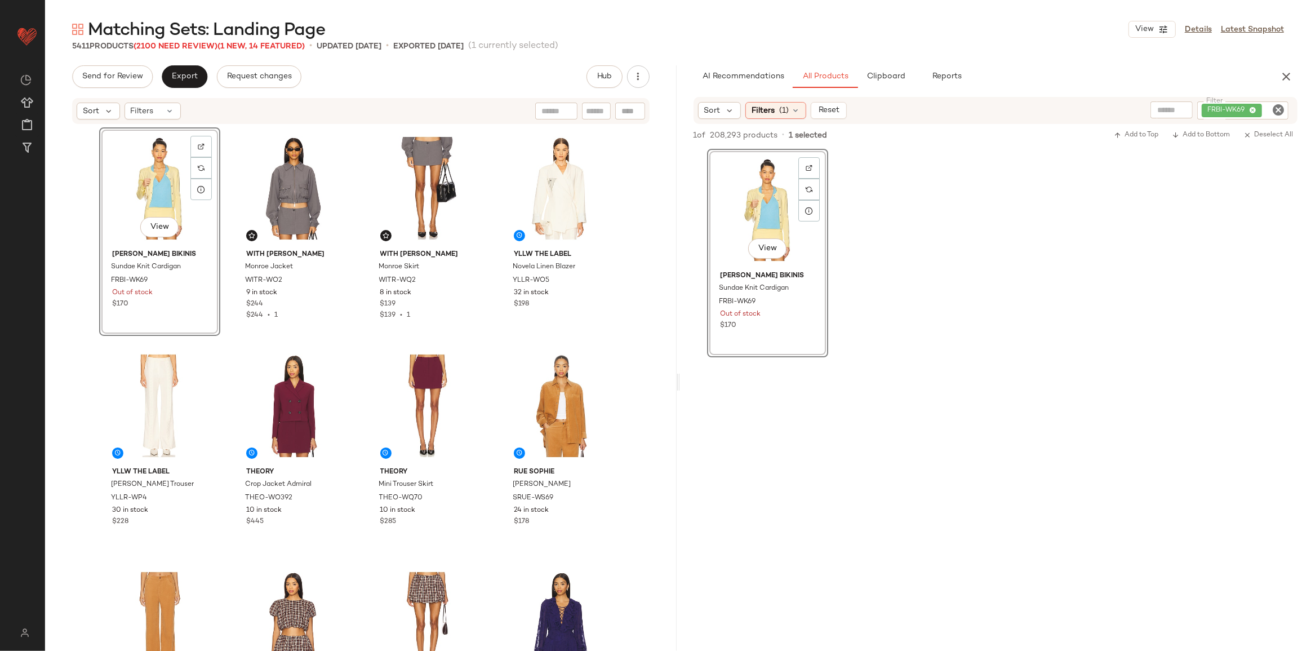
click at [1283, 112] on icon "Clear Filter" at bounding box center [1279, 110] width 14 height 14
paste input "*********"
type input "*********"
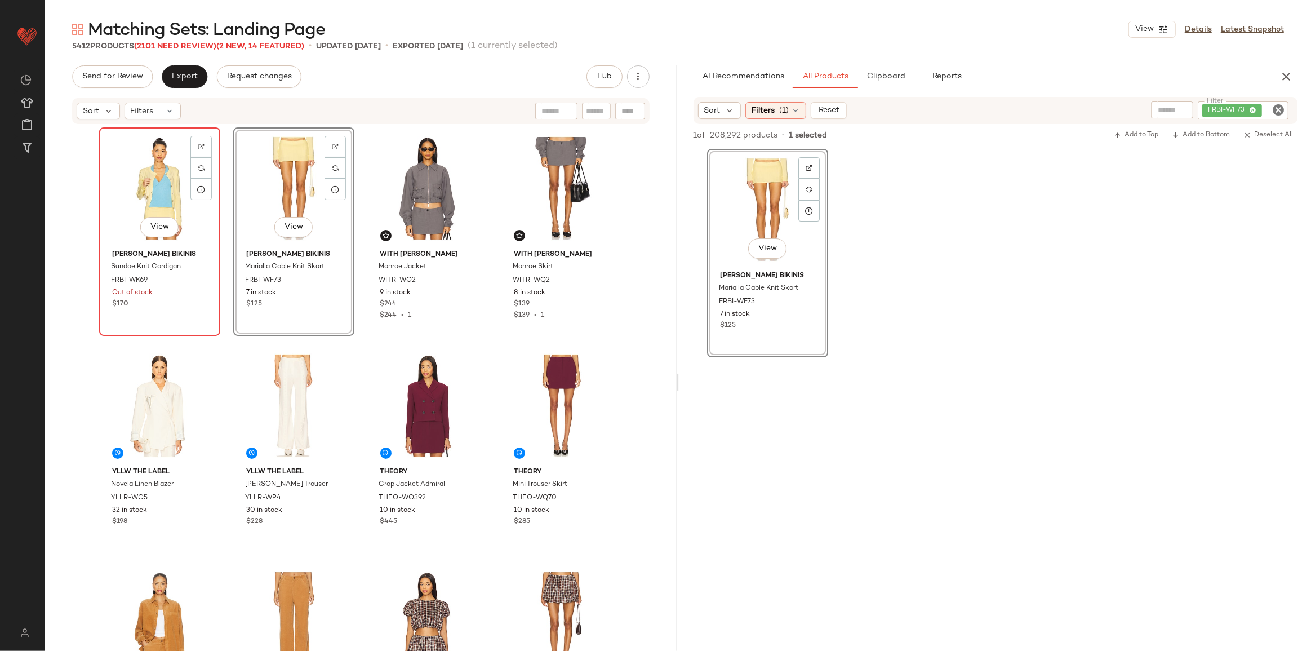
click at [143, 179] on div "View" at bounding box center [159, 188] width 113 height 114
click at [264, 173] on div "View" at bounding box center [293, 188] width 113 height 114
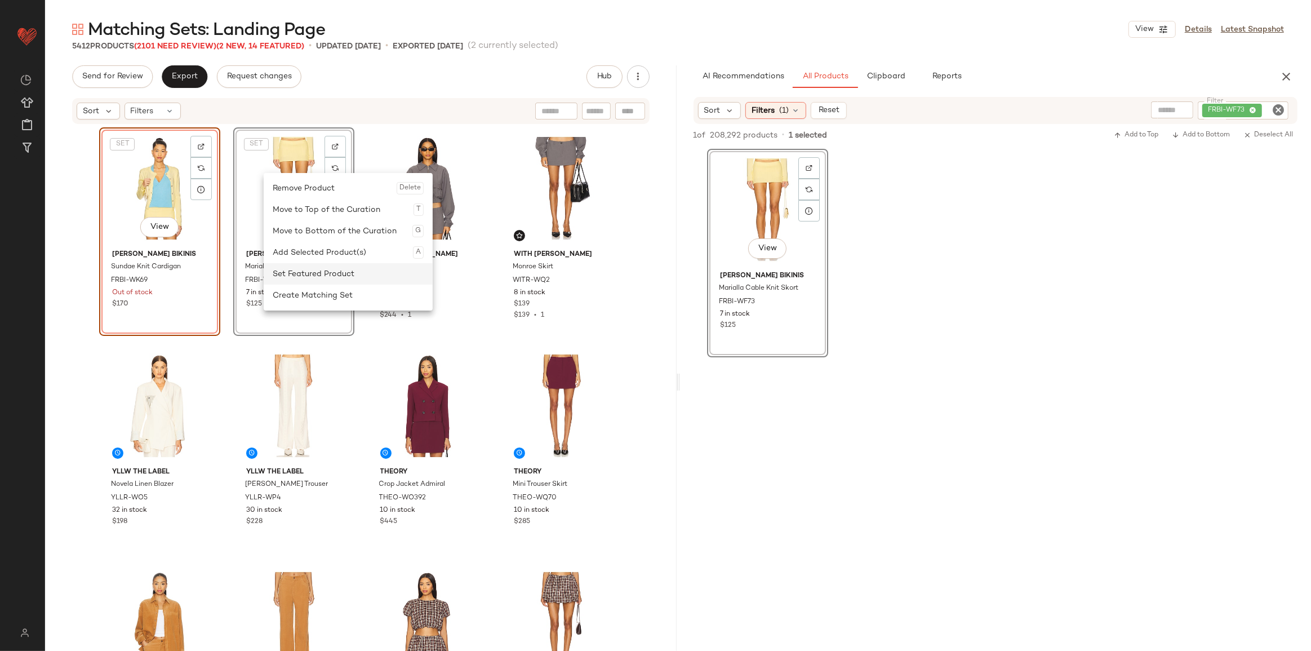
click at [295, 276] on div "Set Featured Product" at bounding box center [348, 273] width 151 height 21
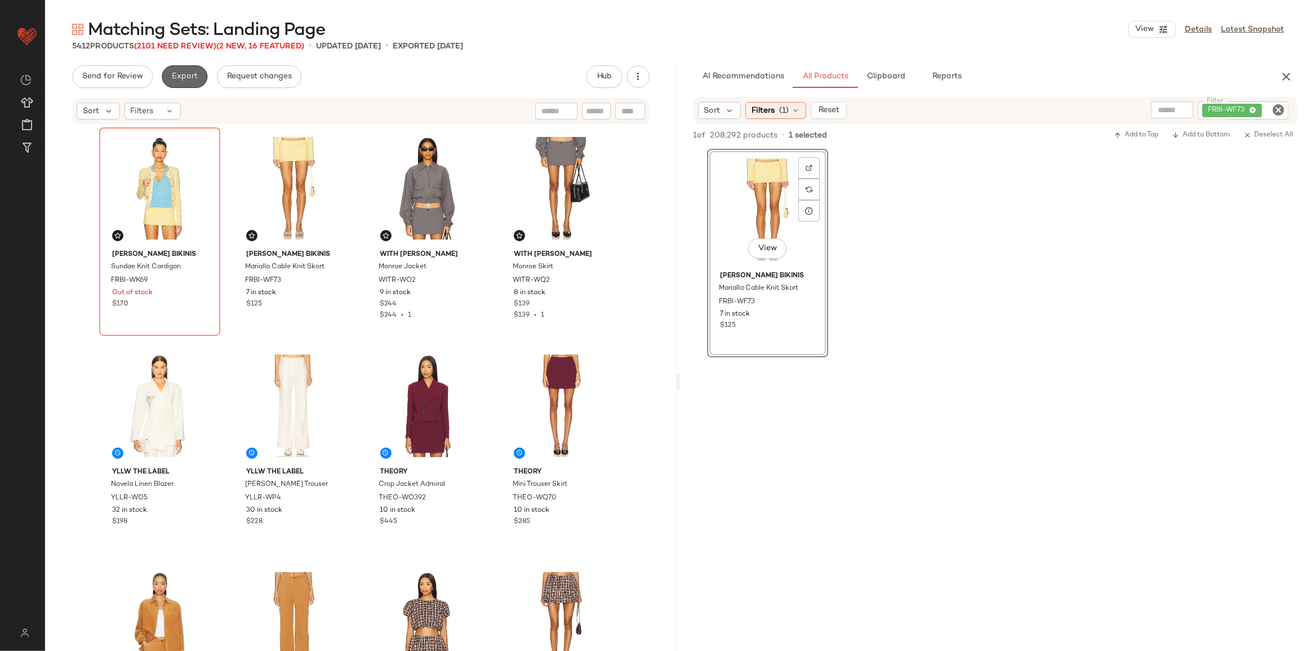
click at [189, 84] on button "Export" at bounding box center [185, 76] width 46 height 23
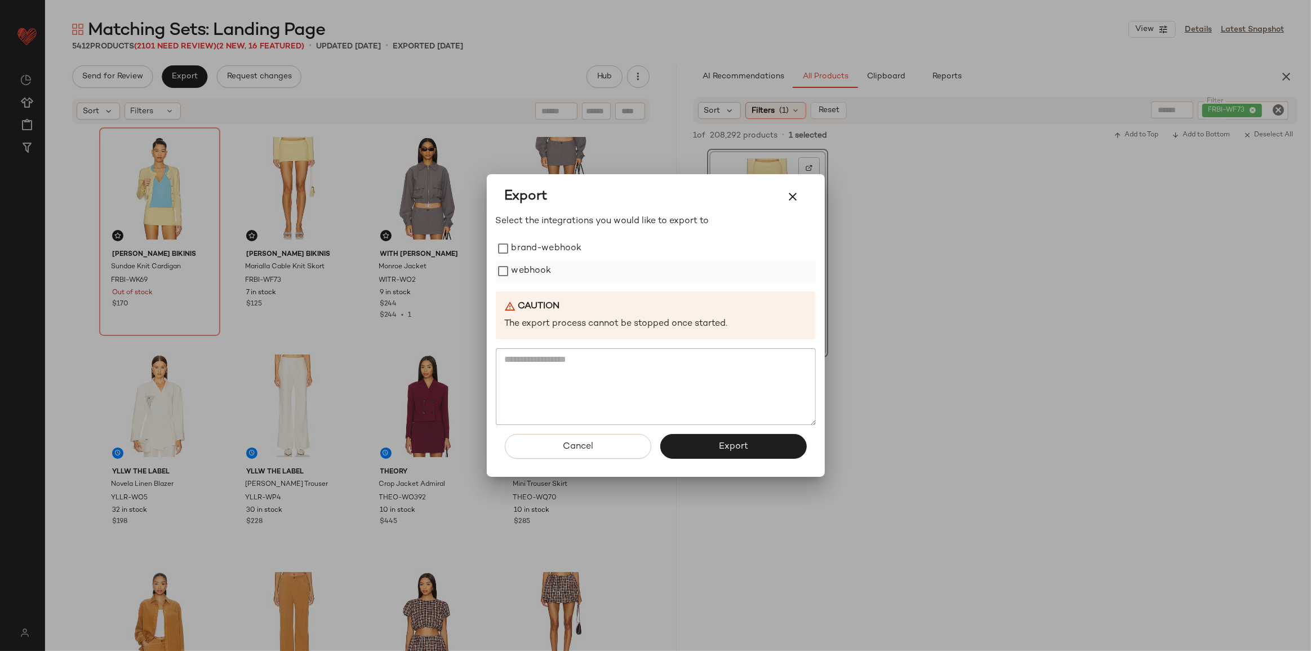
click at [515, 269] on label "webhook" at bounding box center [532, 271] width 40 height 23
click at [737, 451] on span "Export" at bounding box center [734, 446] width 30 height 11
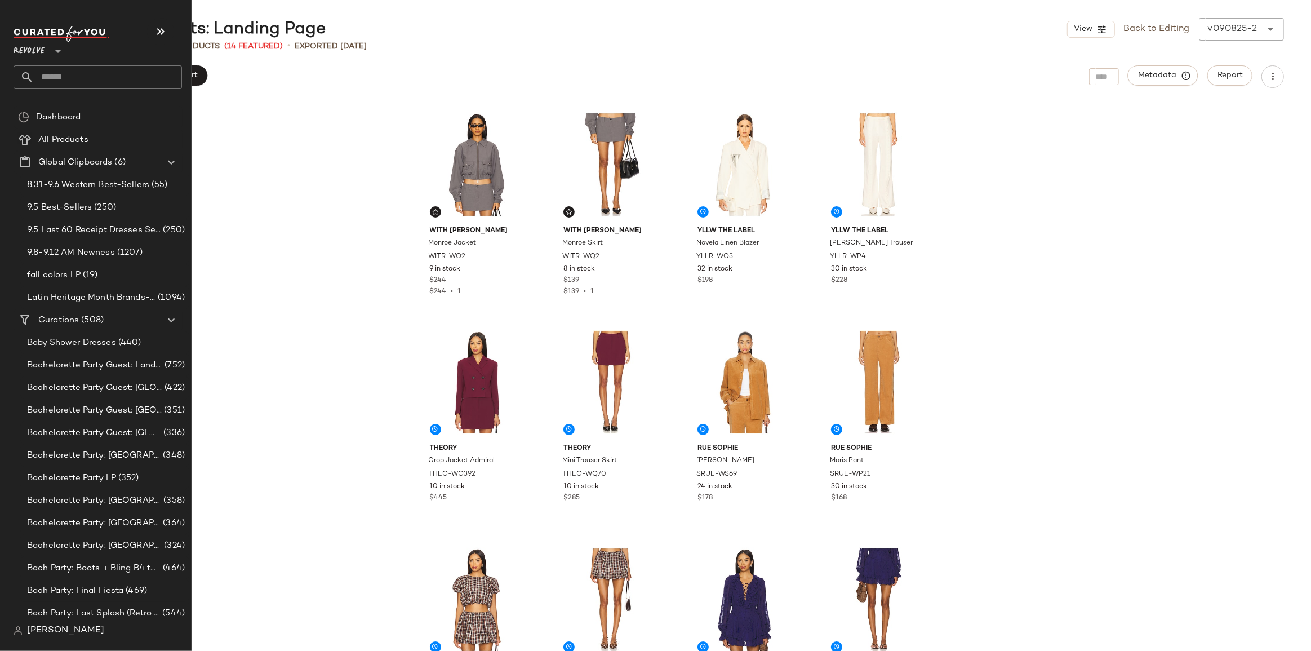
click at [55, 85] on input "text" at bounding box center [108, 77] width 148 height 24
type input "*"
click at [37, 63] on div "Revolve **" at bounding box center [98, 57] width 169 height 63
click at [56, 67] on input "text" at bounding box center [108, 77] width 148 height 24
type input "*"
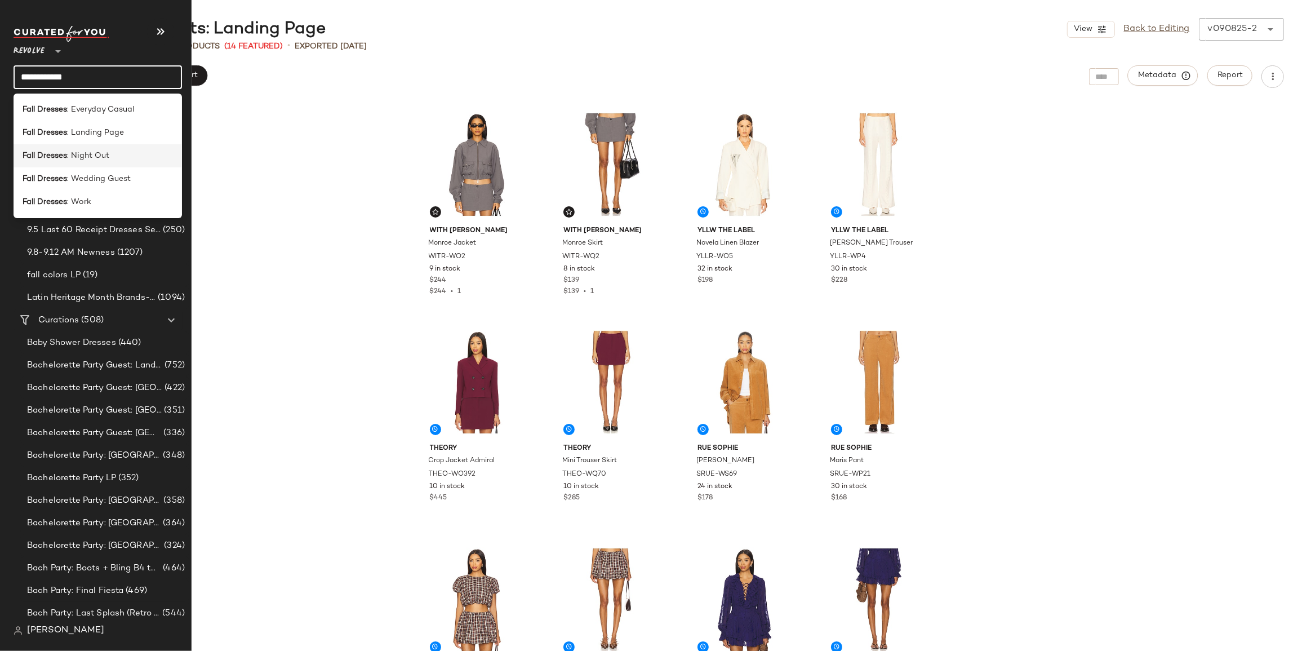
type input "**********"
click at [85, 154] on span ": Night Out" at bounding box center [88, 156] width 42 height 12
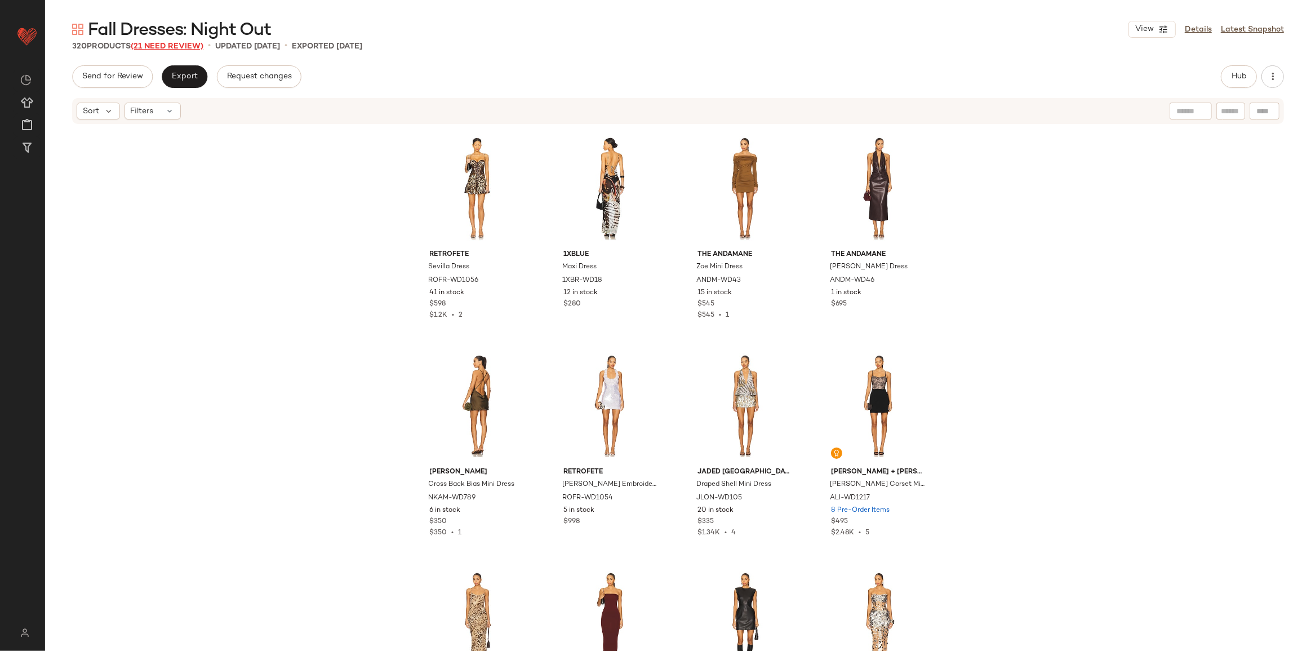
click at [172, 48] on span "(21 Need Review)" at bounding box center [167, 46] width 73 height 8
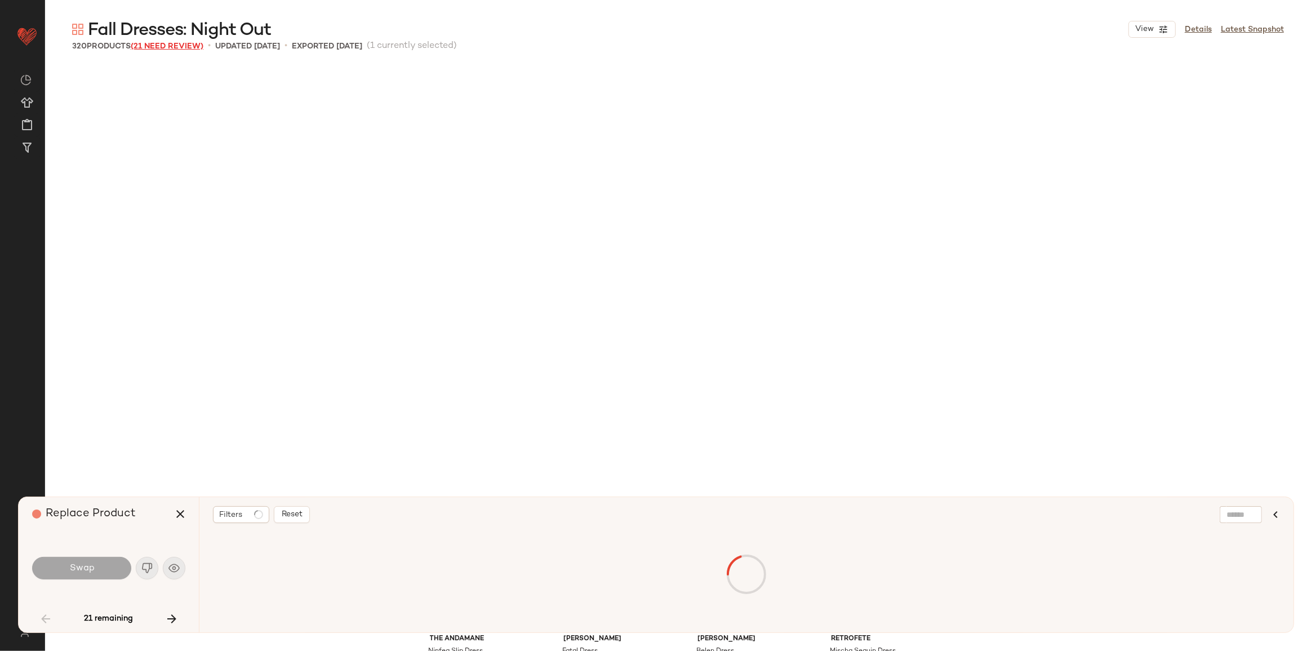
scroll to position [444, 0]
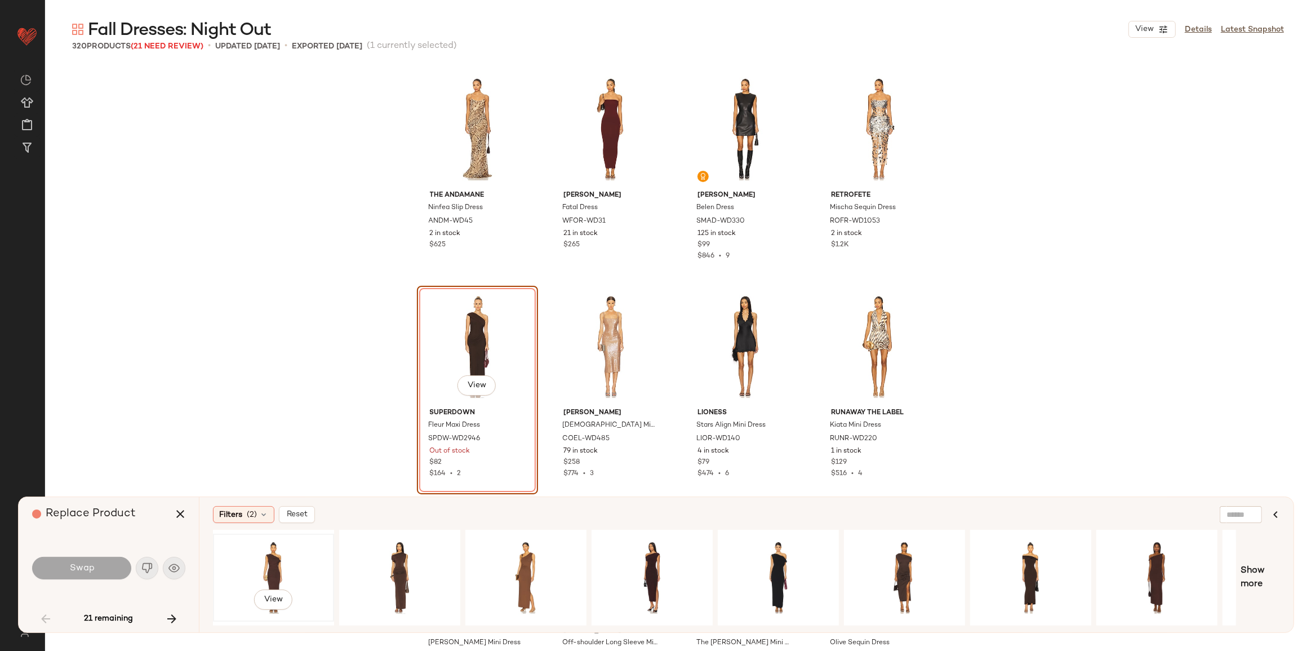
click at [279, 569] on div "View" at bounding box center [273, 578] width 113 height 80
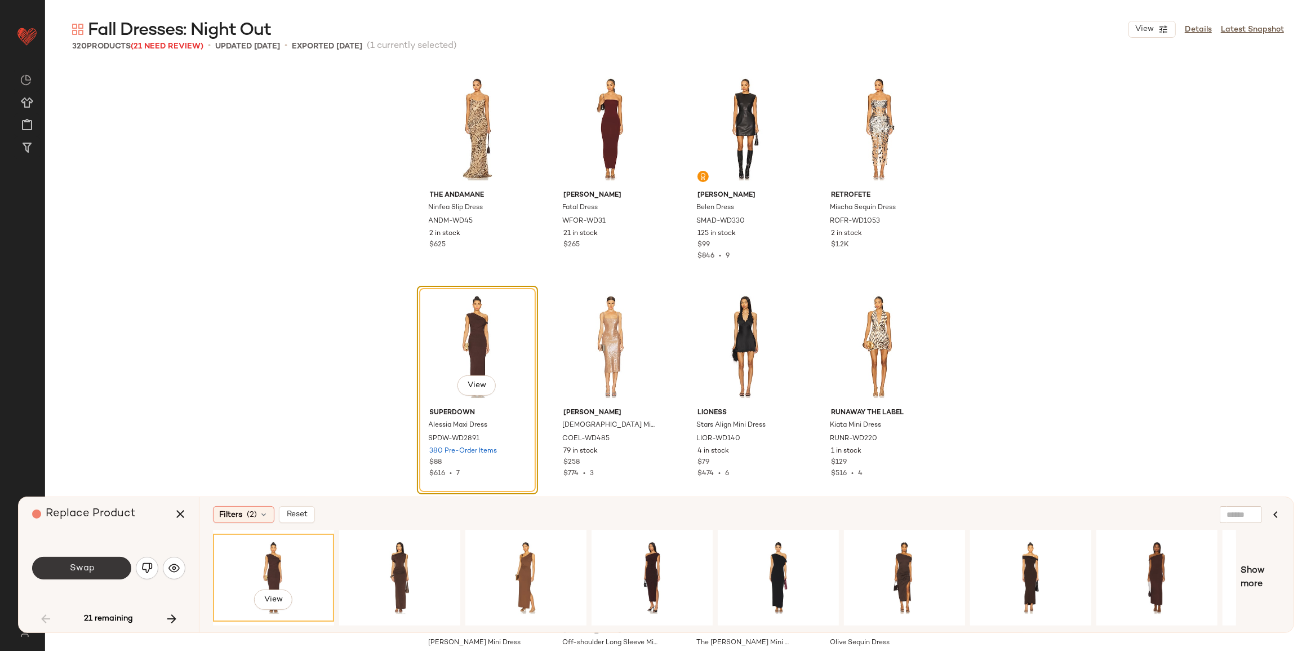
click at [89, 567] on span "Swap" at bounding box center [81, 568] width 25 height 11
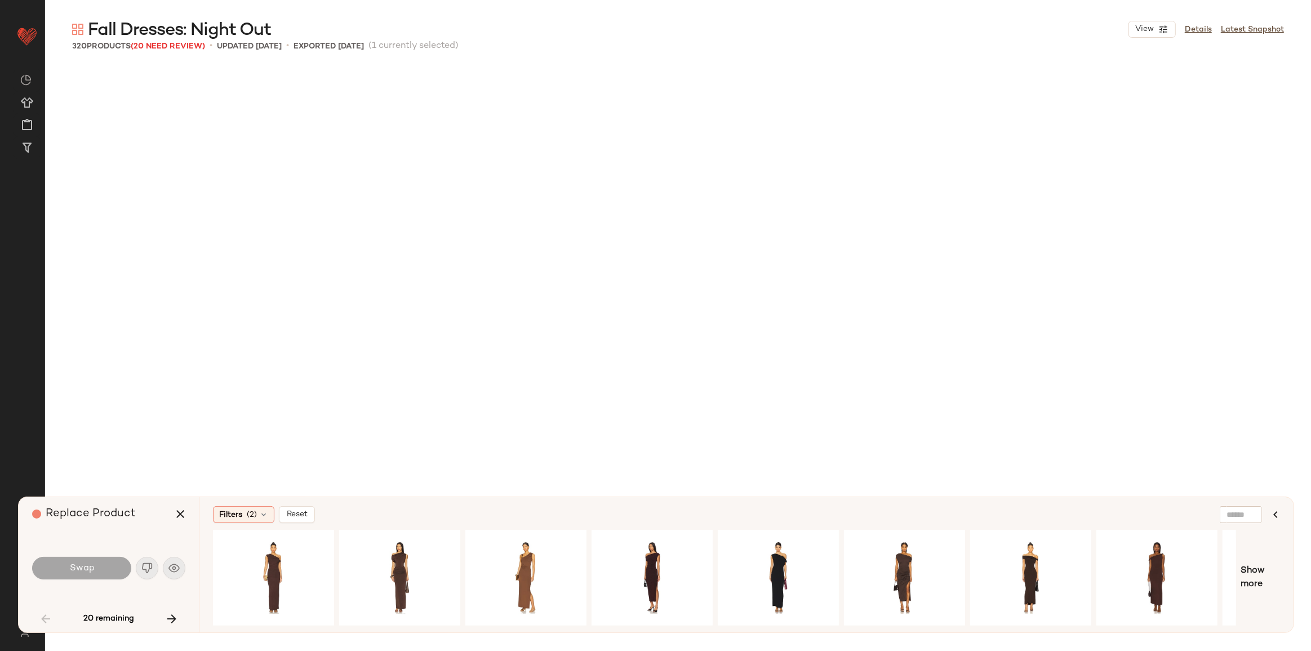
scroll to position [1740, 0]
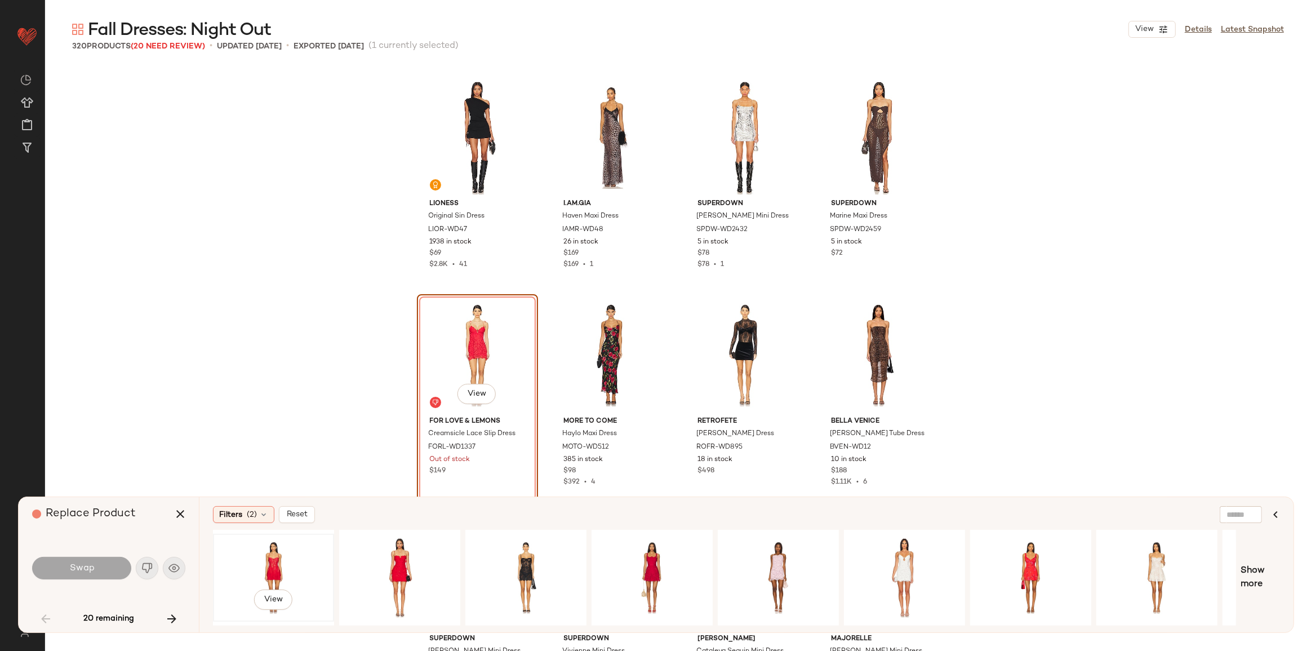
click at [252, 574] on div "View" at bounding box center [273, 578] width 113 height 80
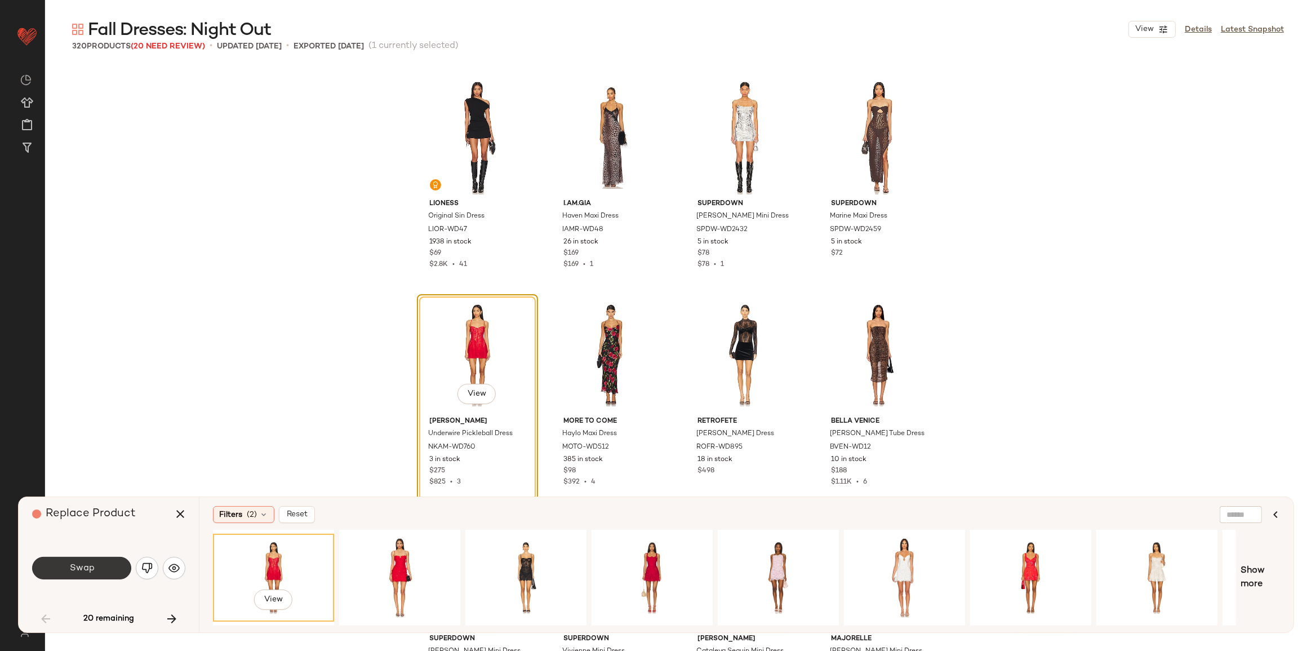
click at [74, 574] on button "Swap" at bounding box center [81, 568] width 99 height 23
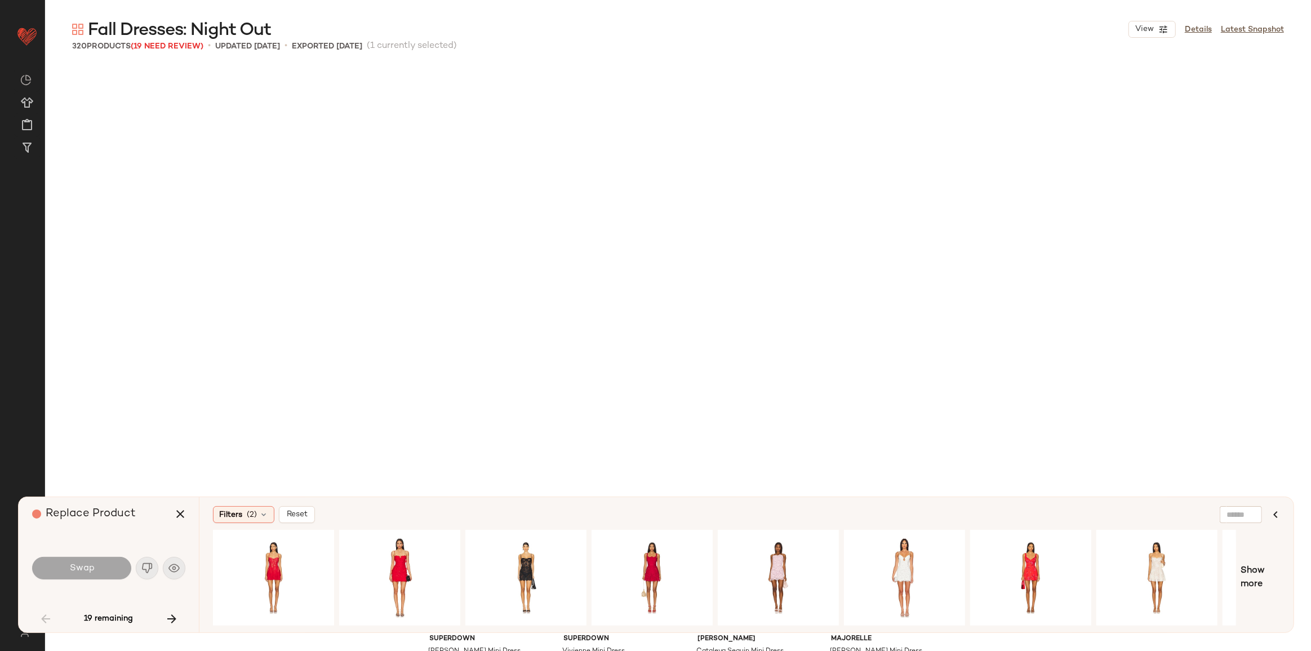
scroll to position [2175, 0]
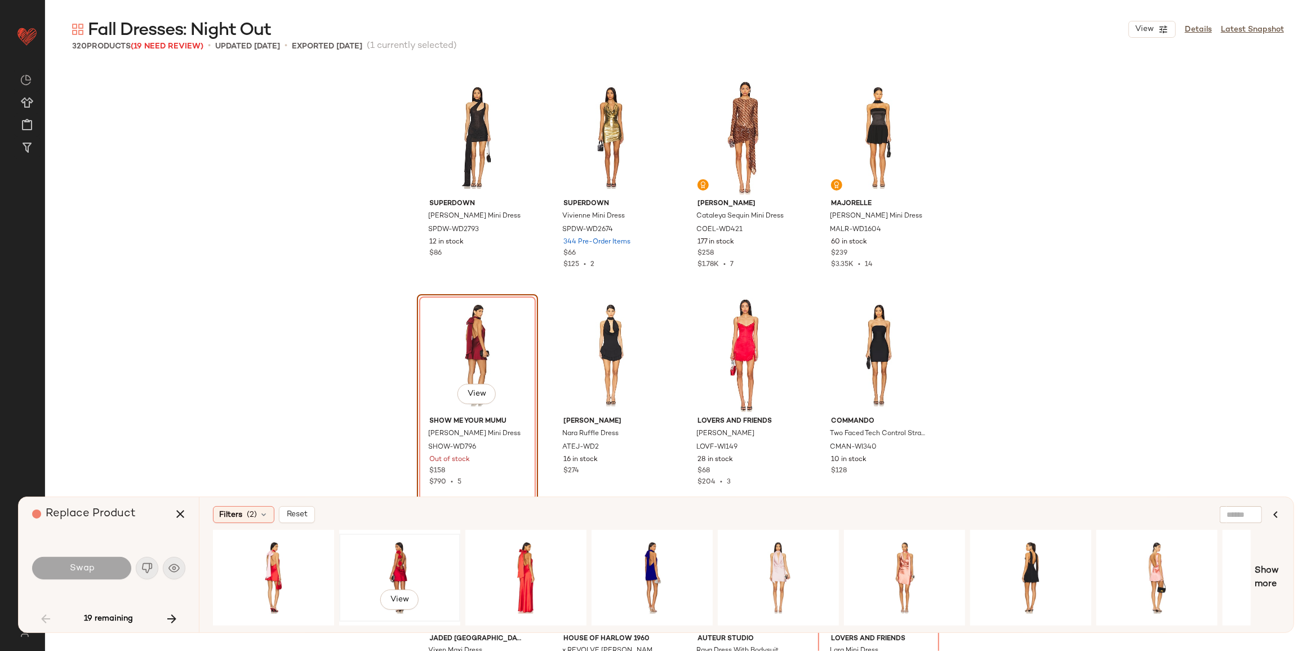
click at [375, 555] on div "View" at bounding box center [399, 578] width 113 height 80
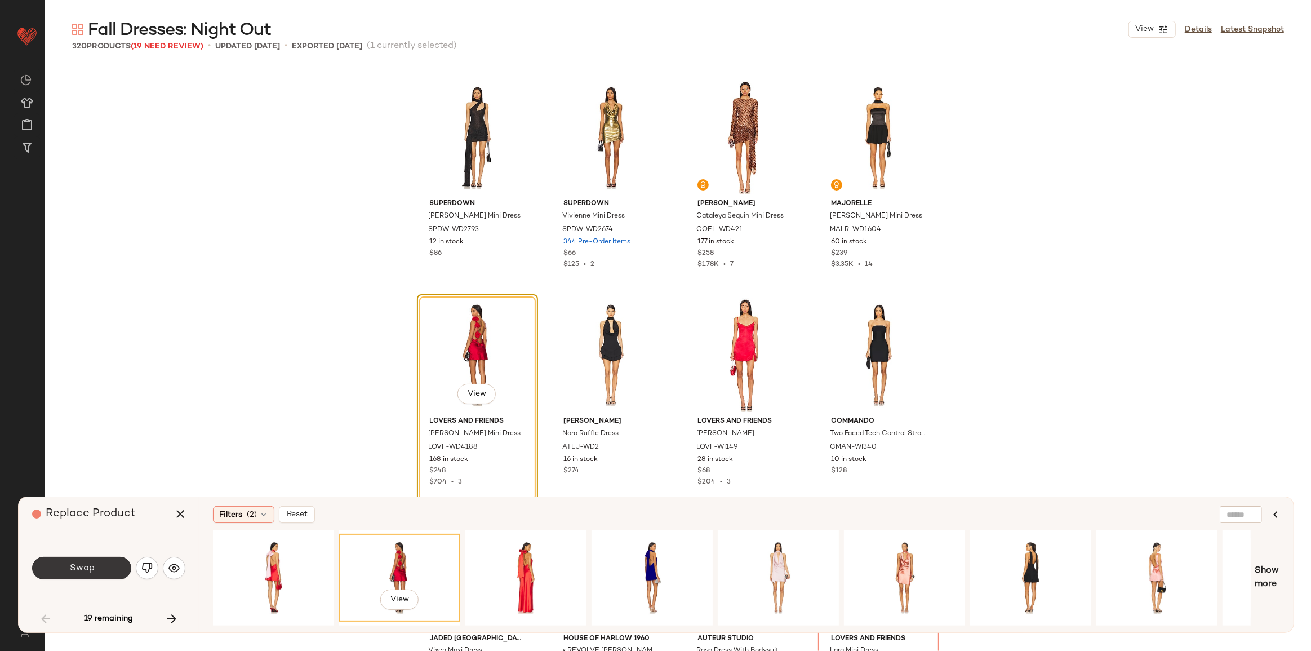
click at [94, 574] on button "Swap" at bounding box center [81, 568] width 99 height 23
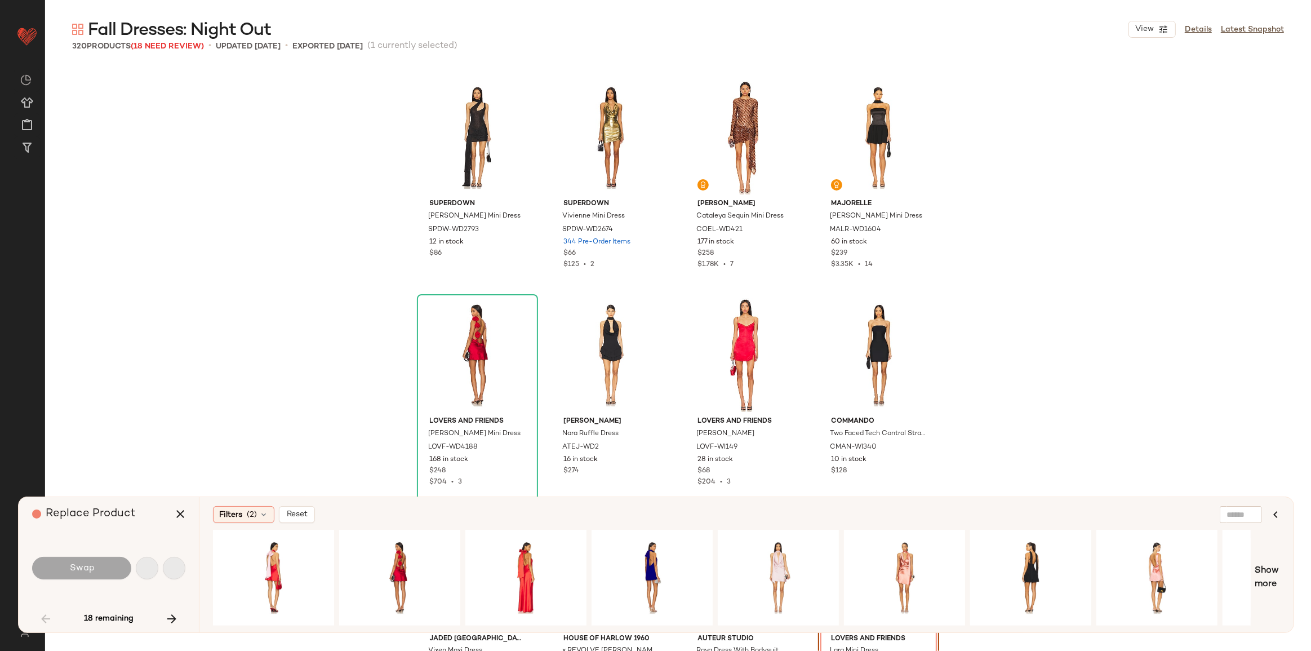
scroll to position [2393, 0]
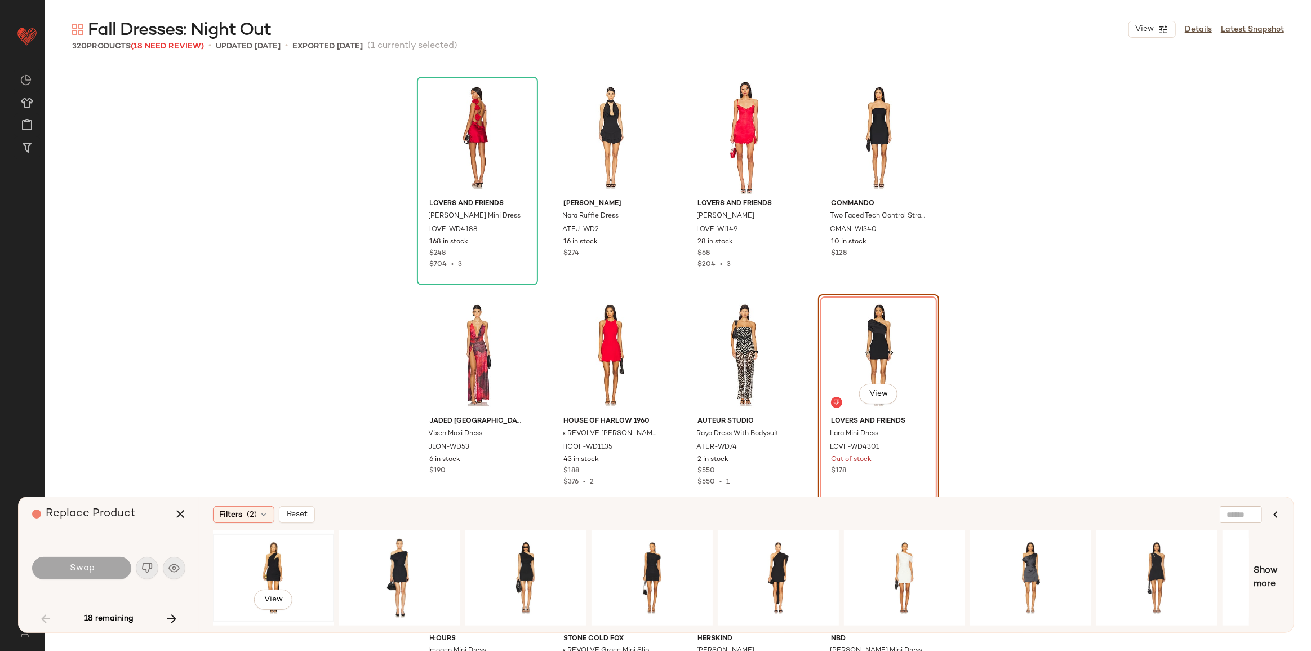
click at [262, 563] on div "View" at bounding box center [273, 578] width 113 height 80
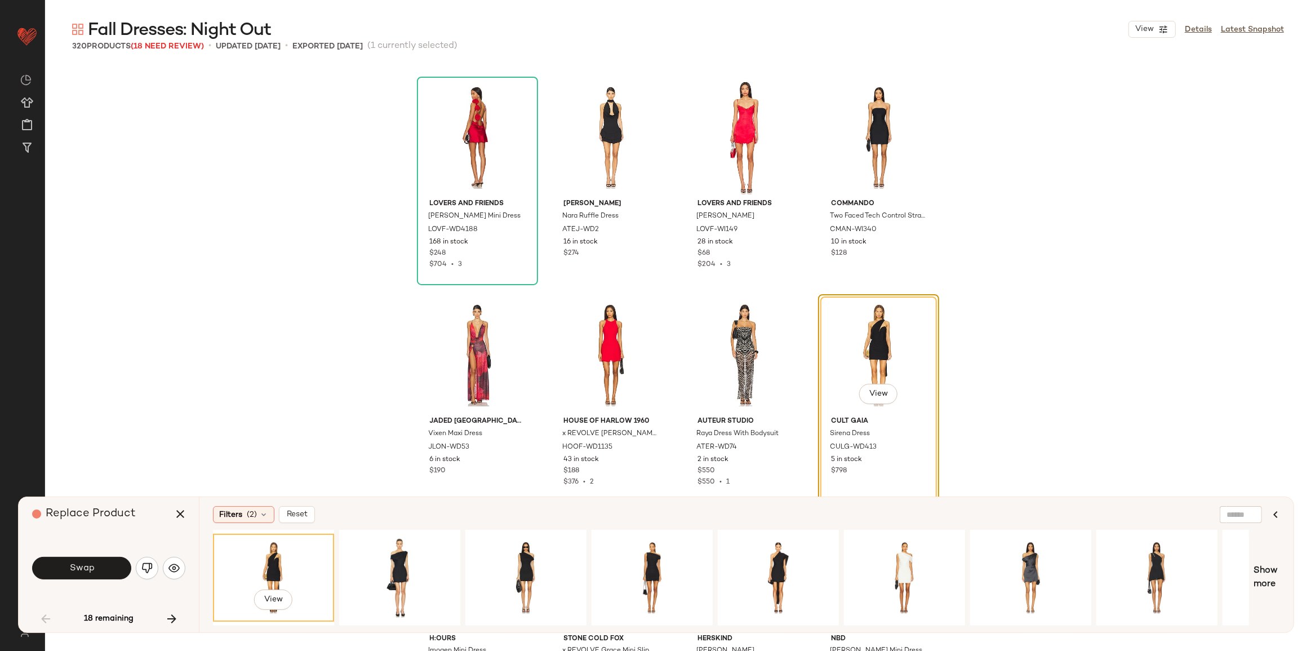
click at [100, 566] on button "Swap" at bounding box center [81, 568] width 99 height 23
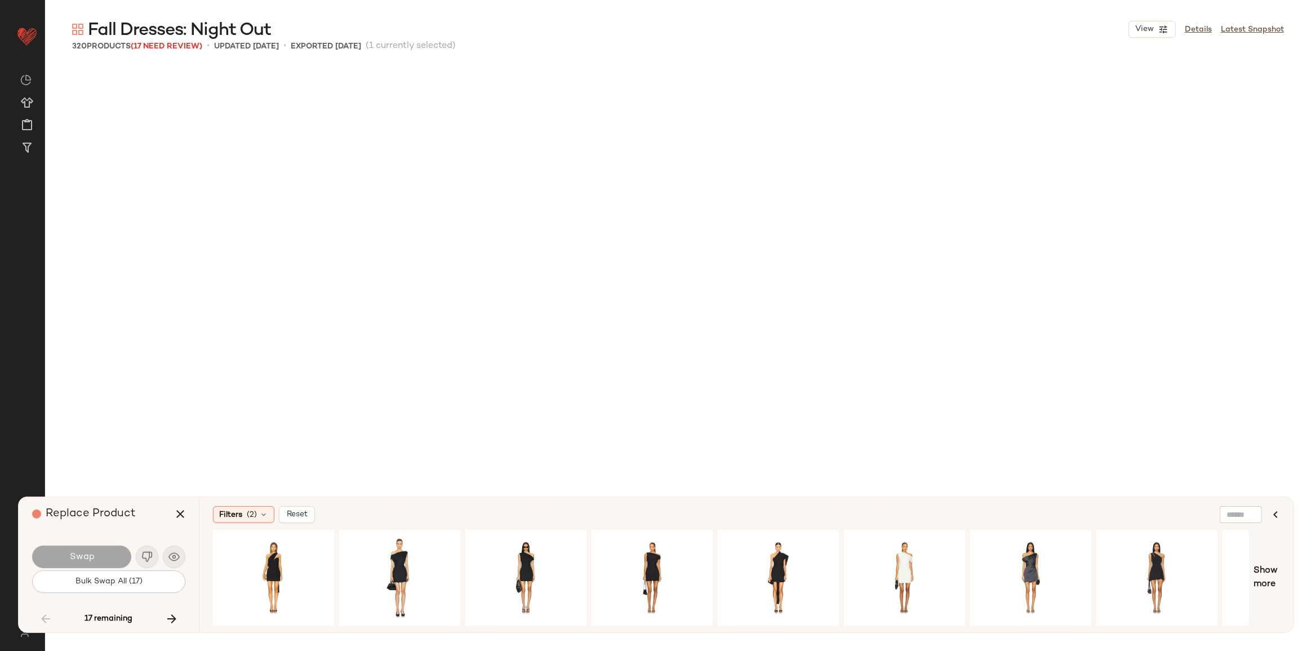
scroll to position [3916, 0]
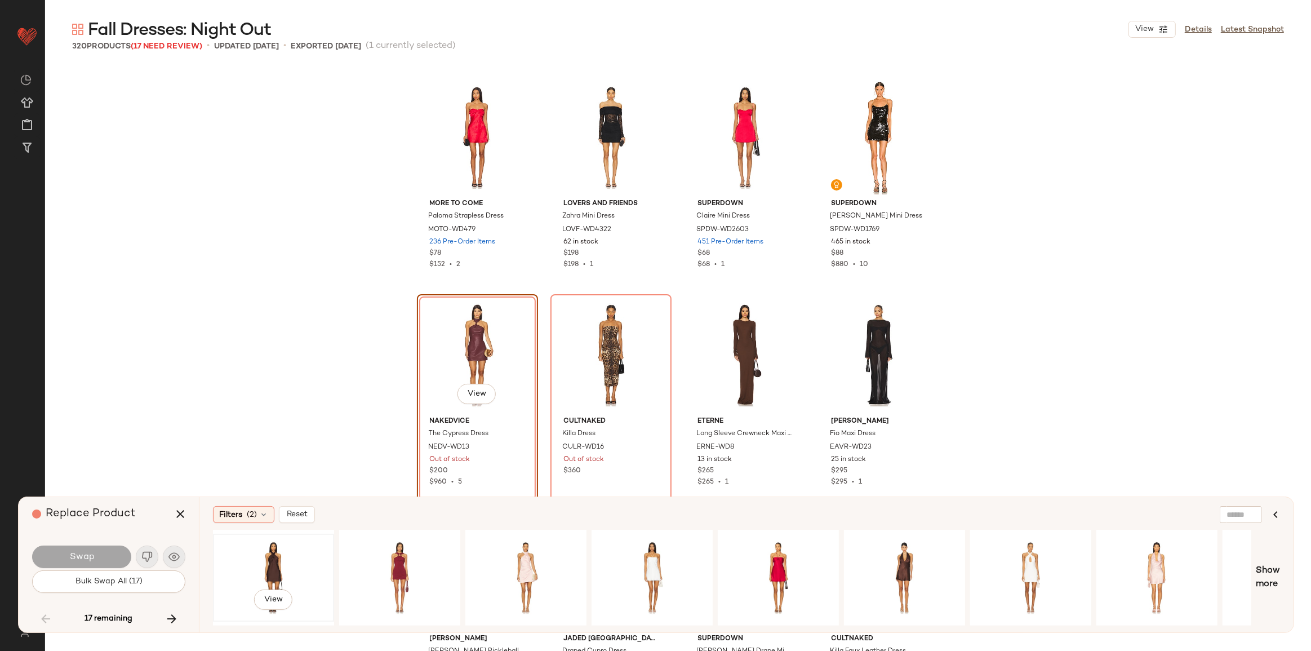
click at [276, 571] on div "View" at bounding box center [273, 578] width 113 height 80
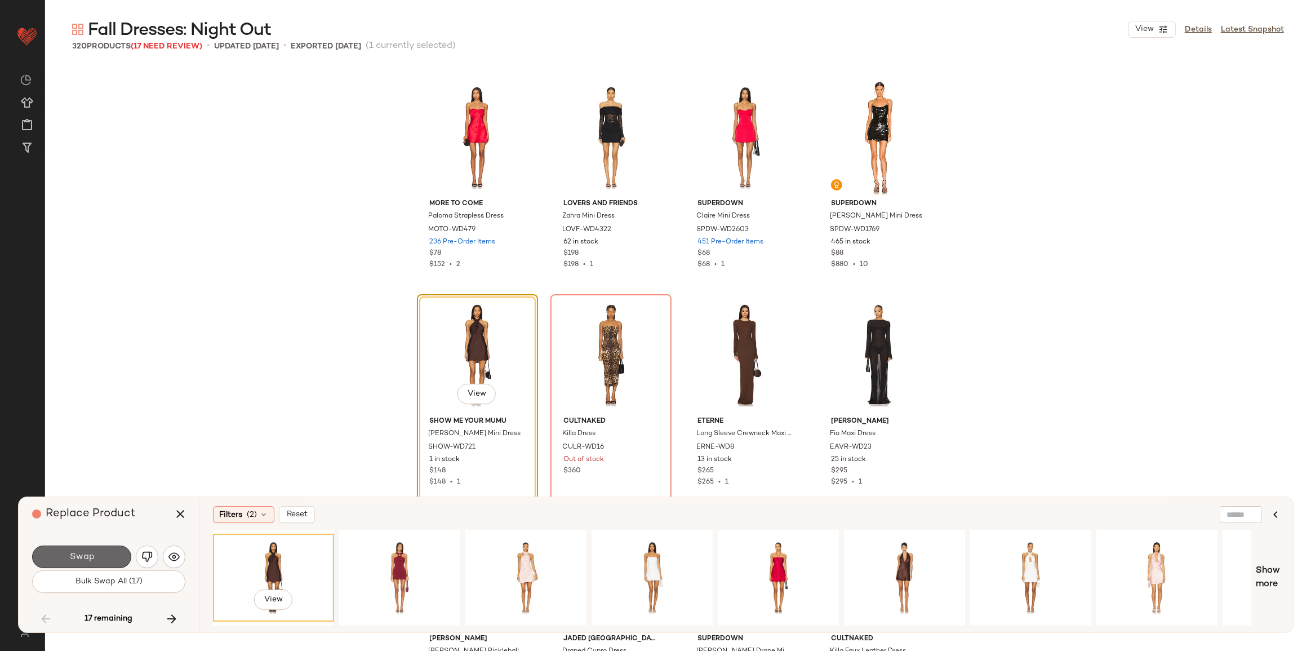
click at [76, 557] on span "Swap" at bounding box center [81, 557] width 25 height 11
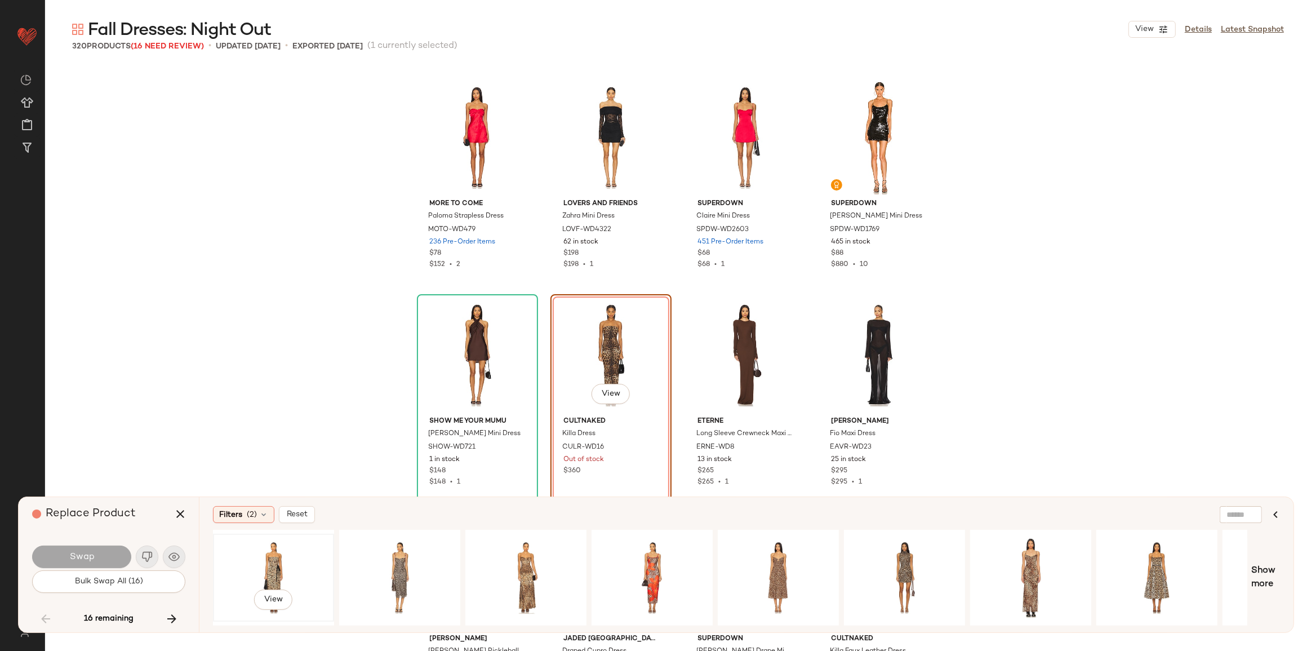
click at [267, 564] on div "View" at bounding box center [273, 578] width 113 height 80
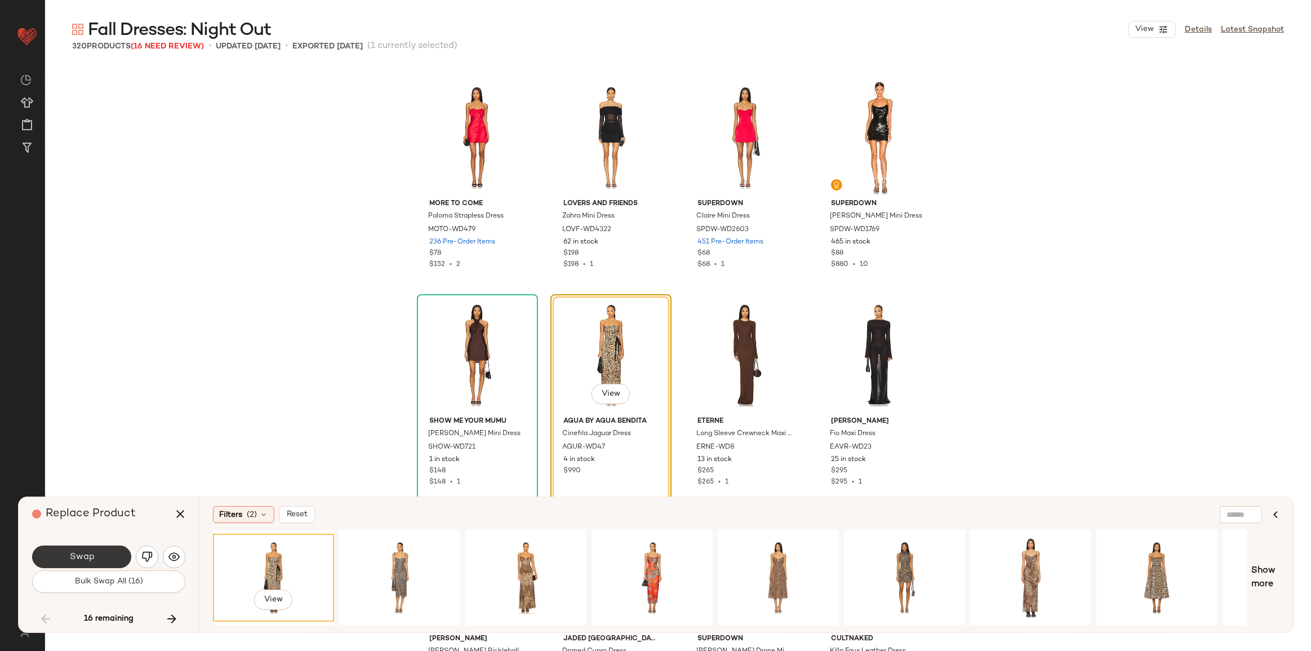
click at [103, 561] on button "Swap" at bounding box center [81, 557] width 99 height 23
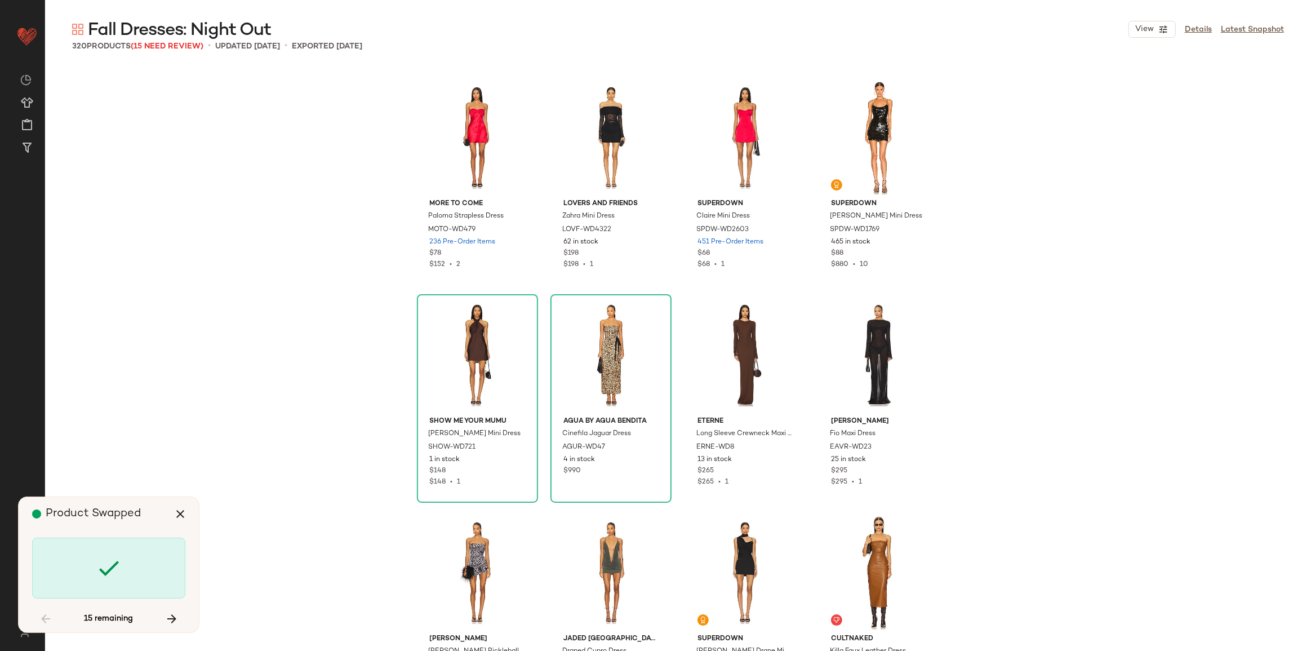
scroll to position [4785, 0]
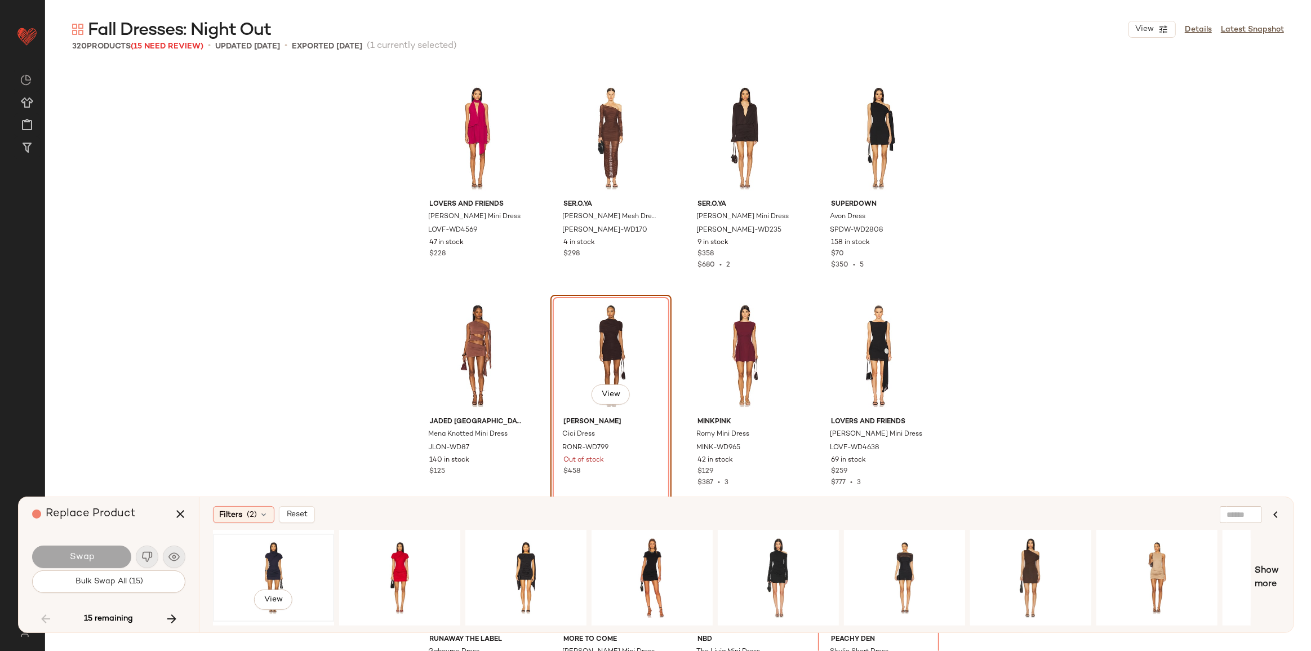
click at [260, 569] on div "View" at bounding box center [273, 578] width 113 height 80
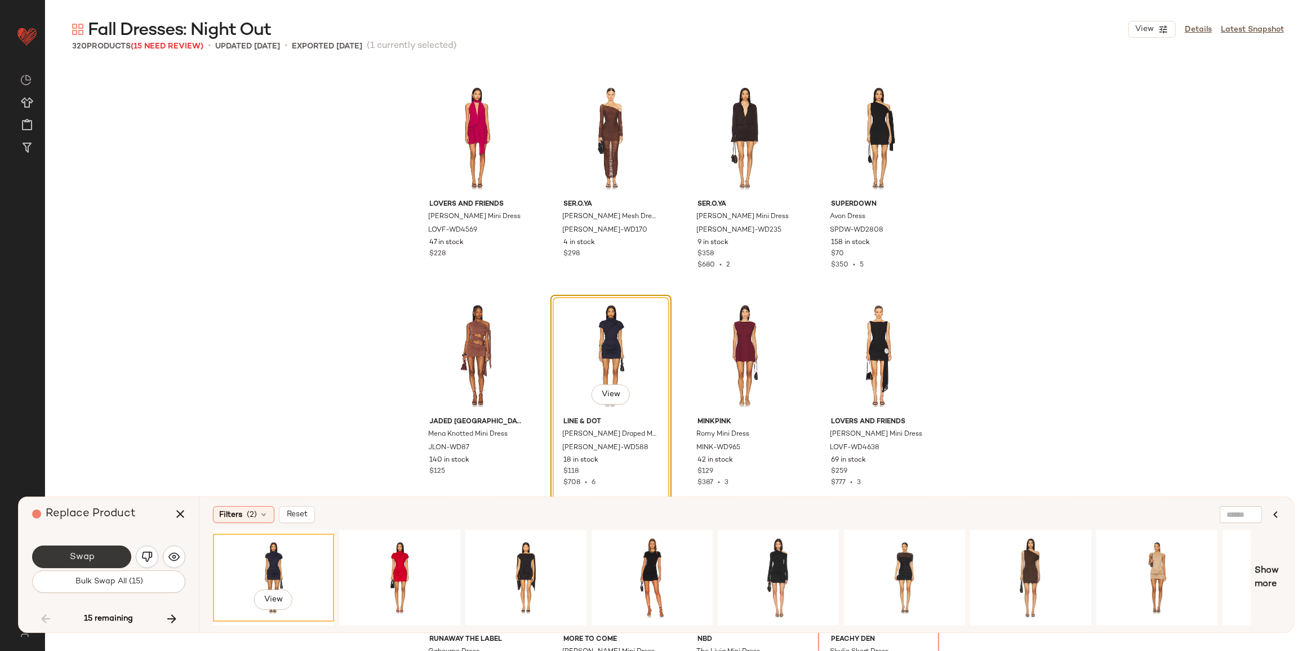
click at [83, 557] on span "Swap" at bounding box center [81, 557] width 25 height 11
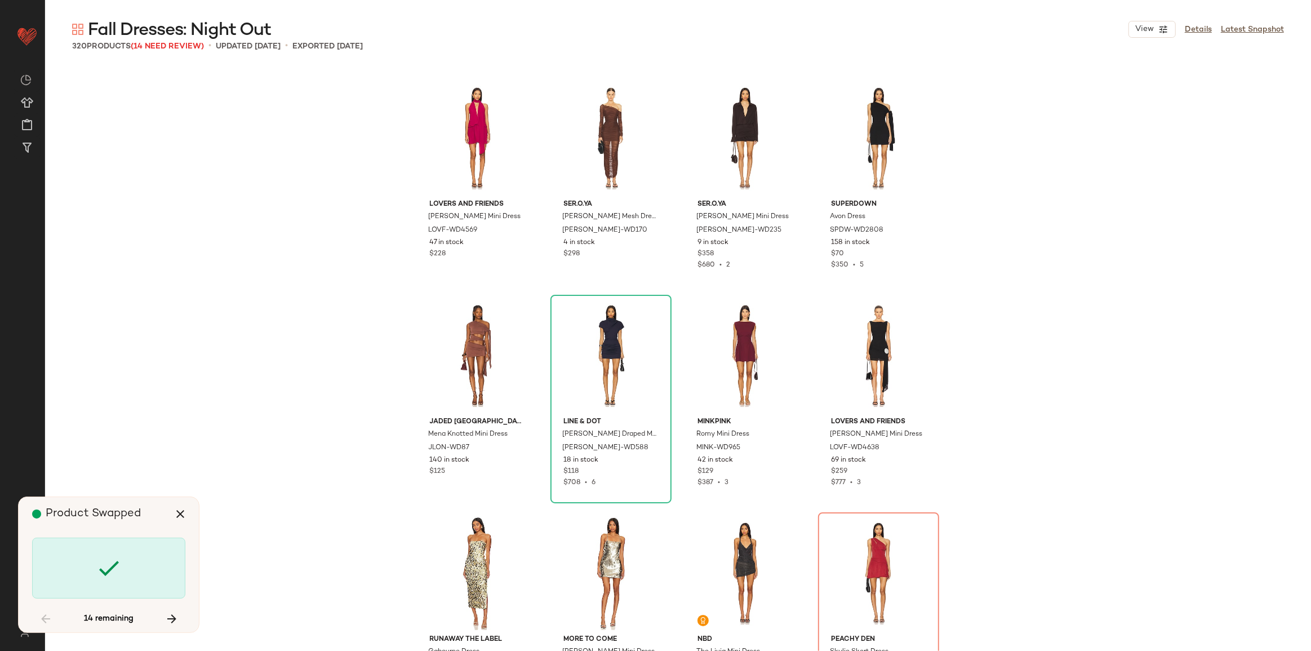
scroll to position [5003, 0]
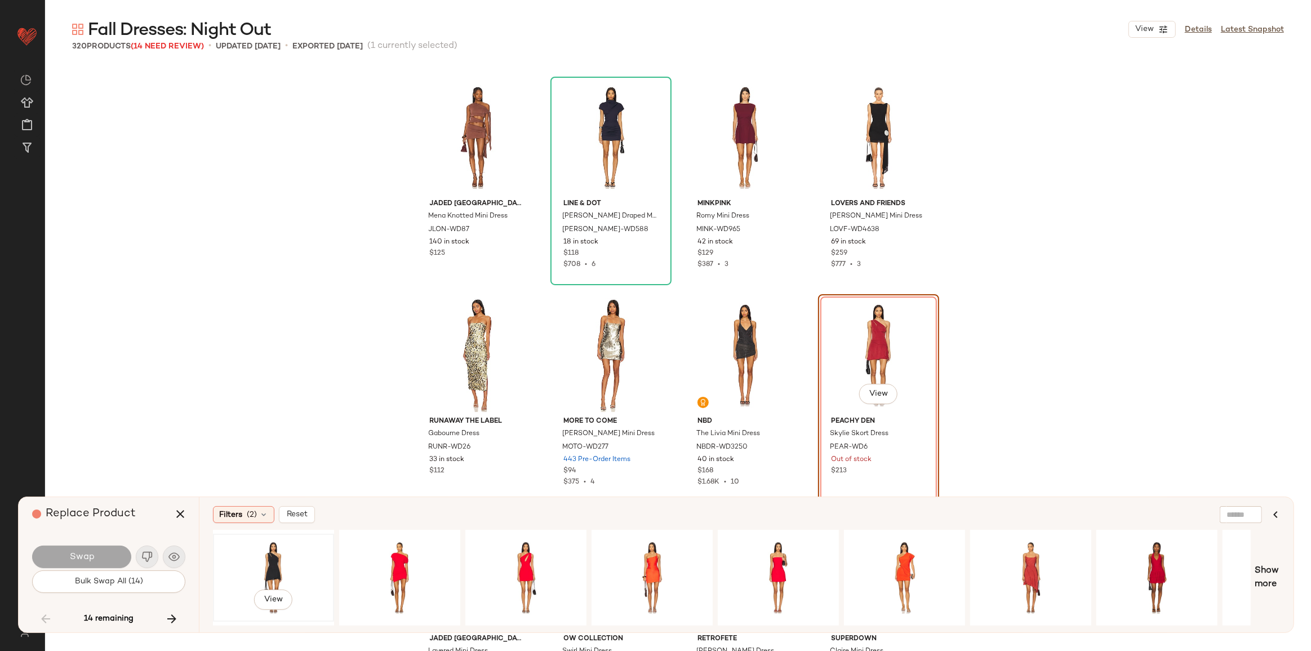
click at [277, 559] on div "View" at bounding box center [273, 578] width 113 height 80
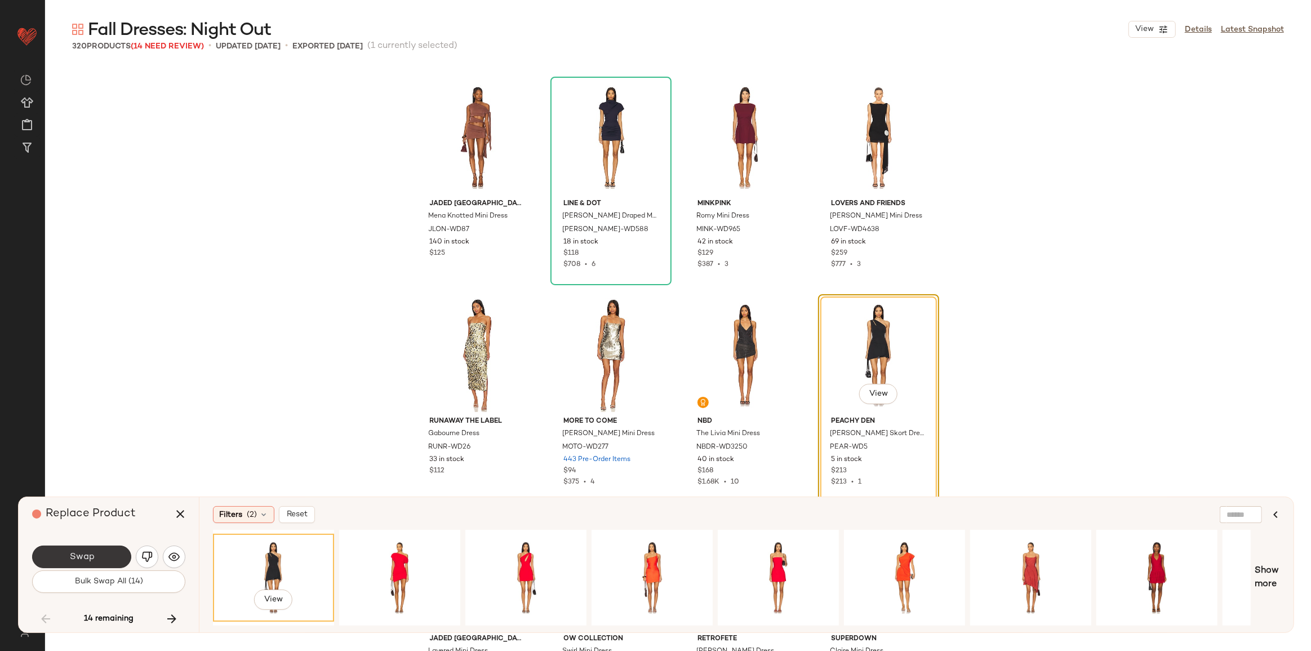
click at [99, 550] on button "Swap" at bounding box center [81, 557] width 99 height 23
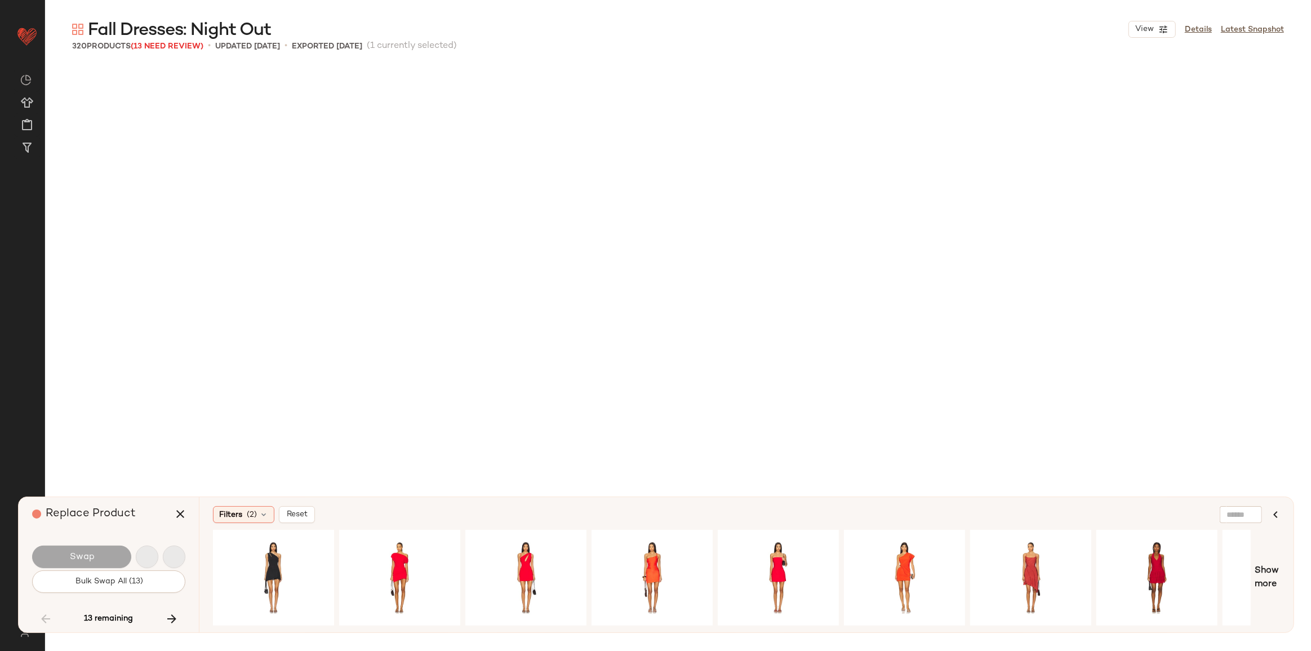
scroll to position [6526, 0]
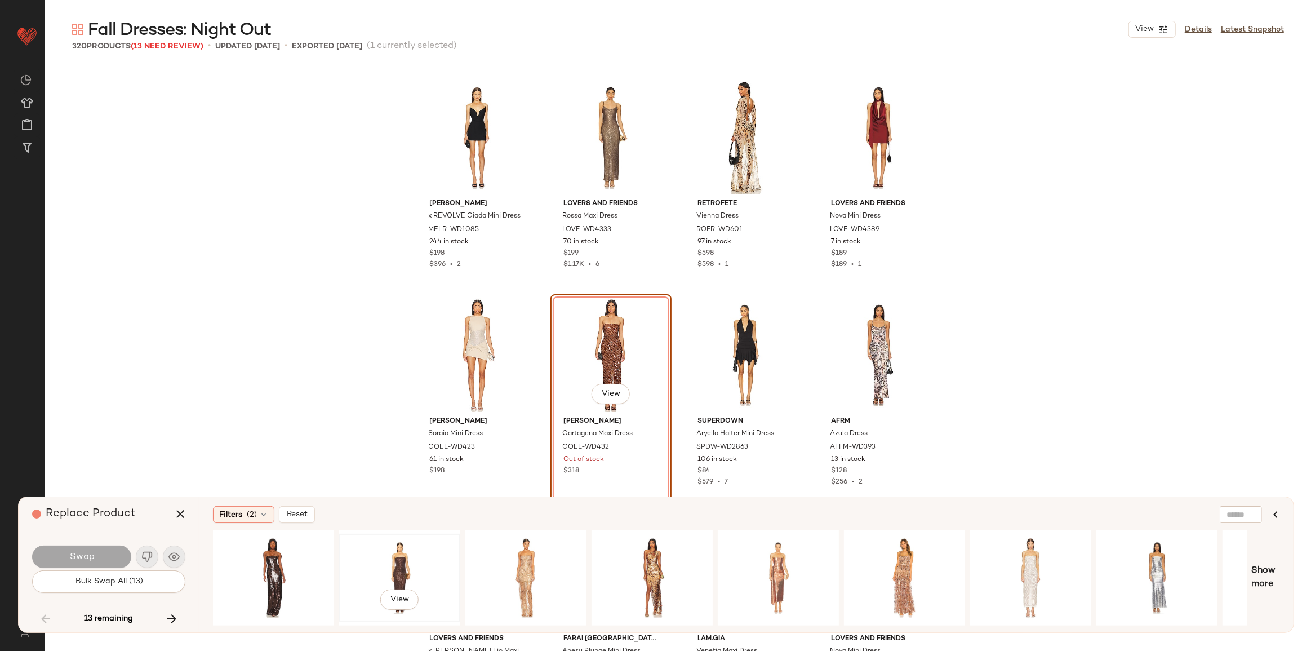
click at [400, 569] on div "View" at bounding box center [399, 578] width 113 height 80
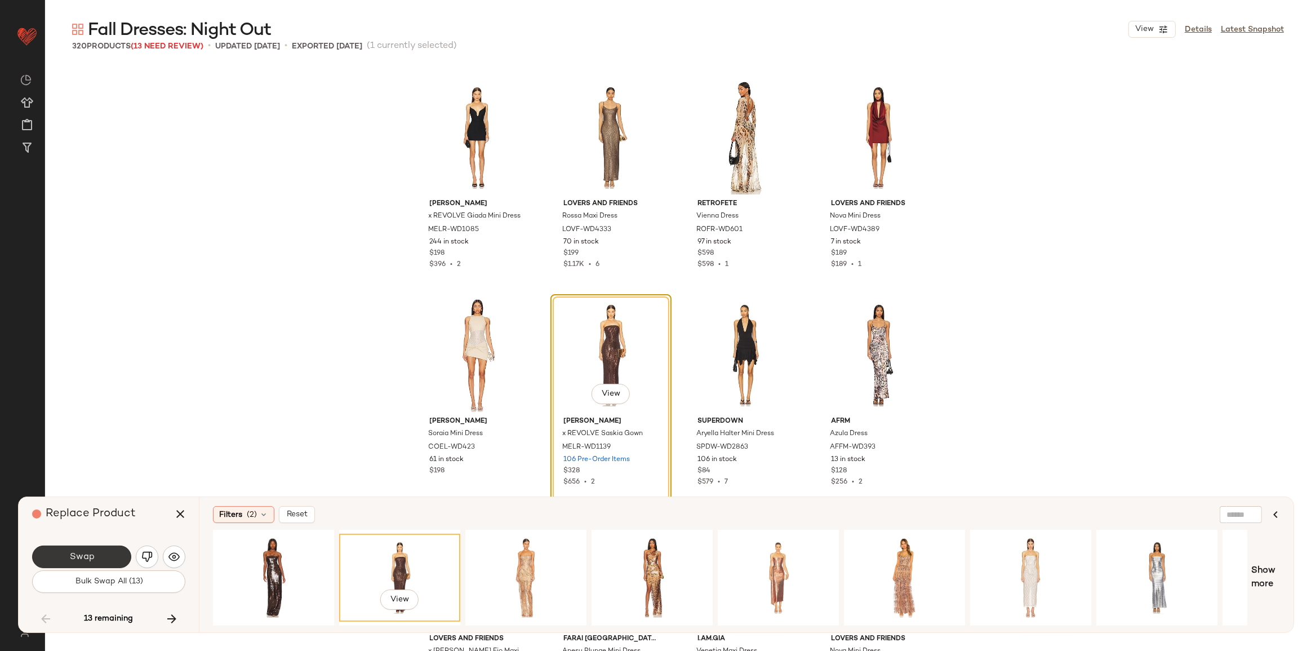
click at [119, 556] on button "Swap" at bounding box center [81, 557] width 99 height 23
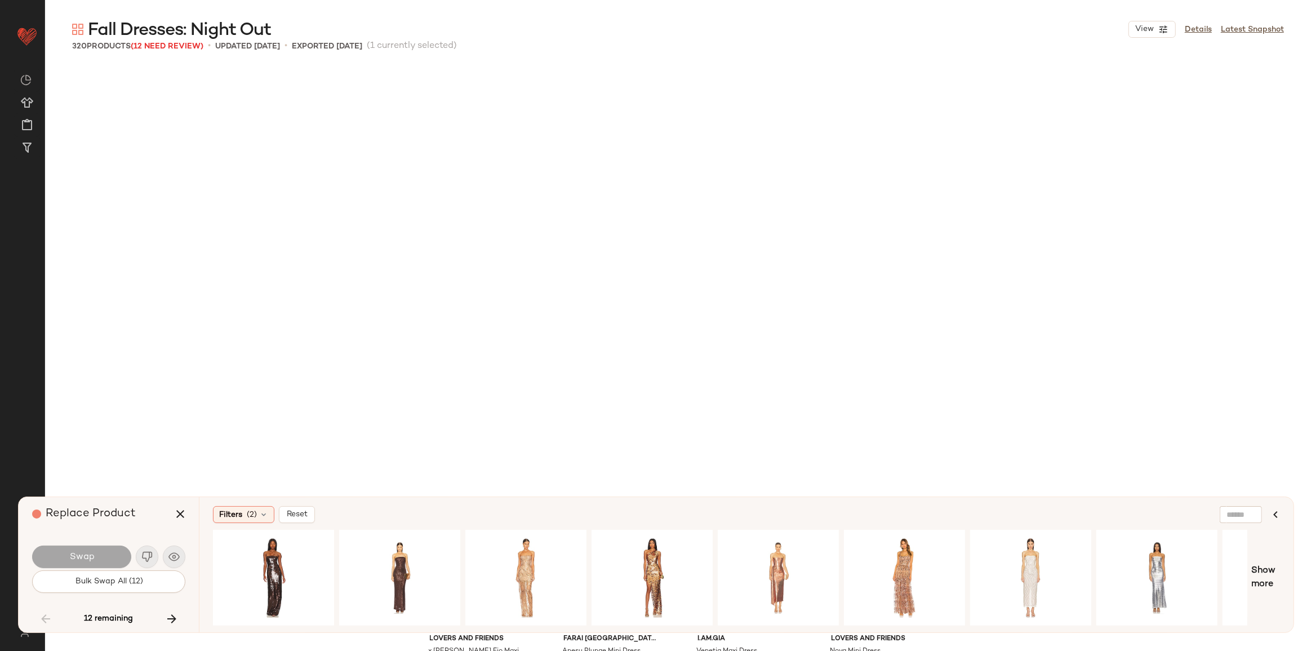
scroll to position [6961, 0]
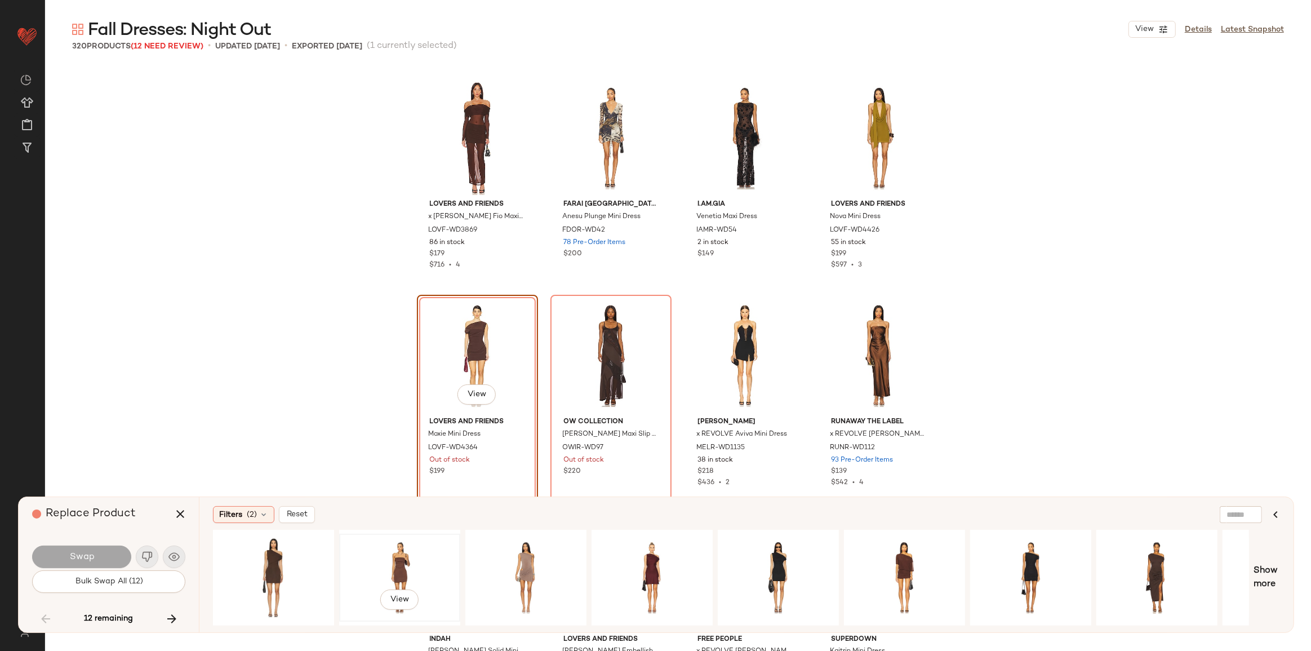
click at [383, 556] on div "View" at bounding box center [399, 578] width 113 height 80
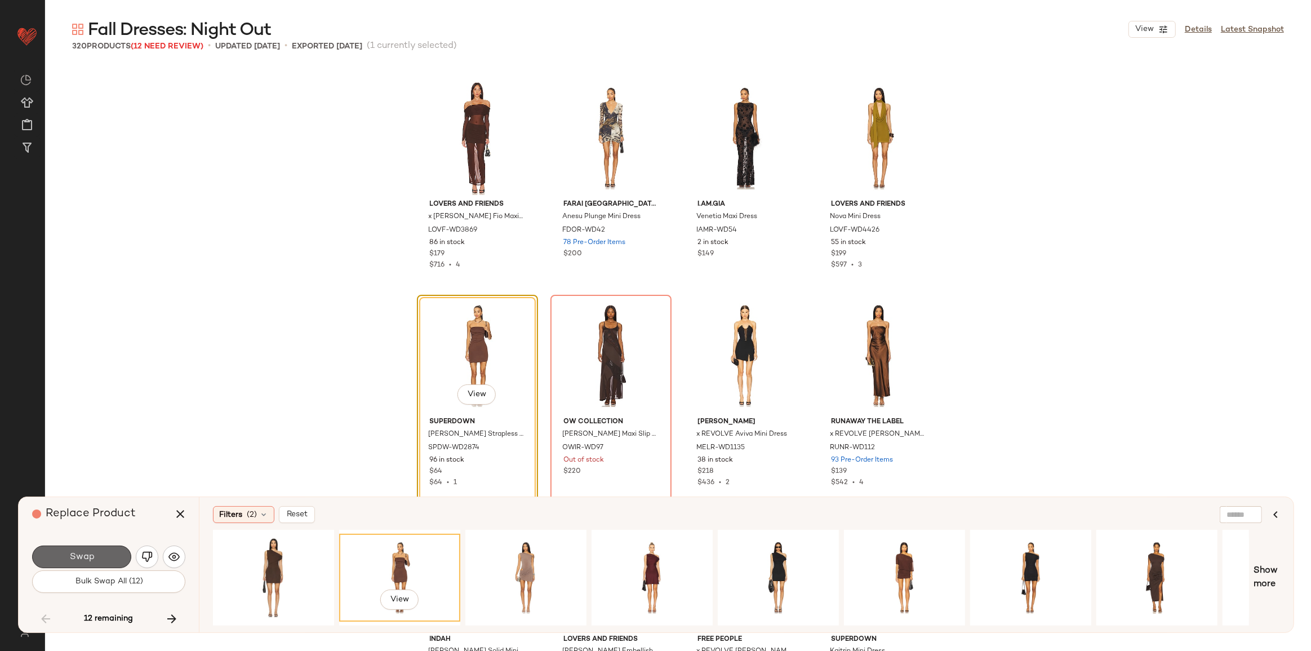
click at [114, 556] on button "Swap" at bounding box center [81, 557] width 99 height 23
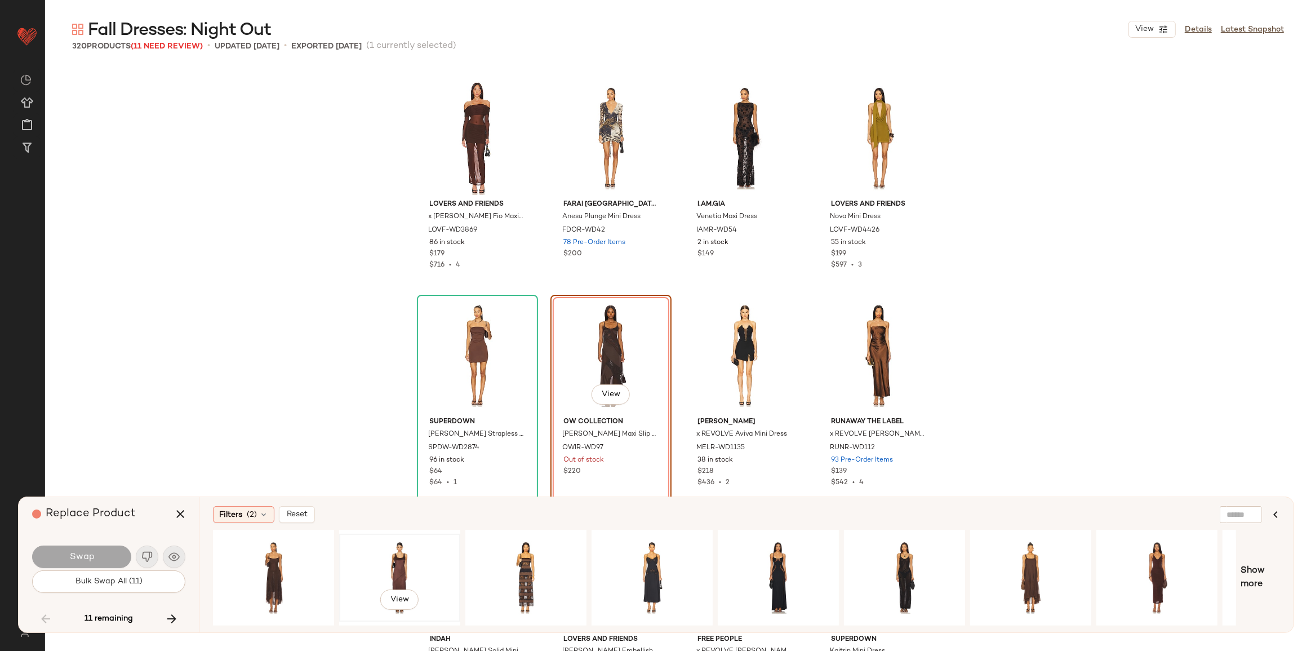
click at [407, 558] on div "View" at bounding box center [399, 578] width 113 height 80
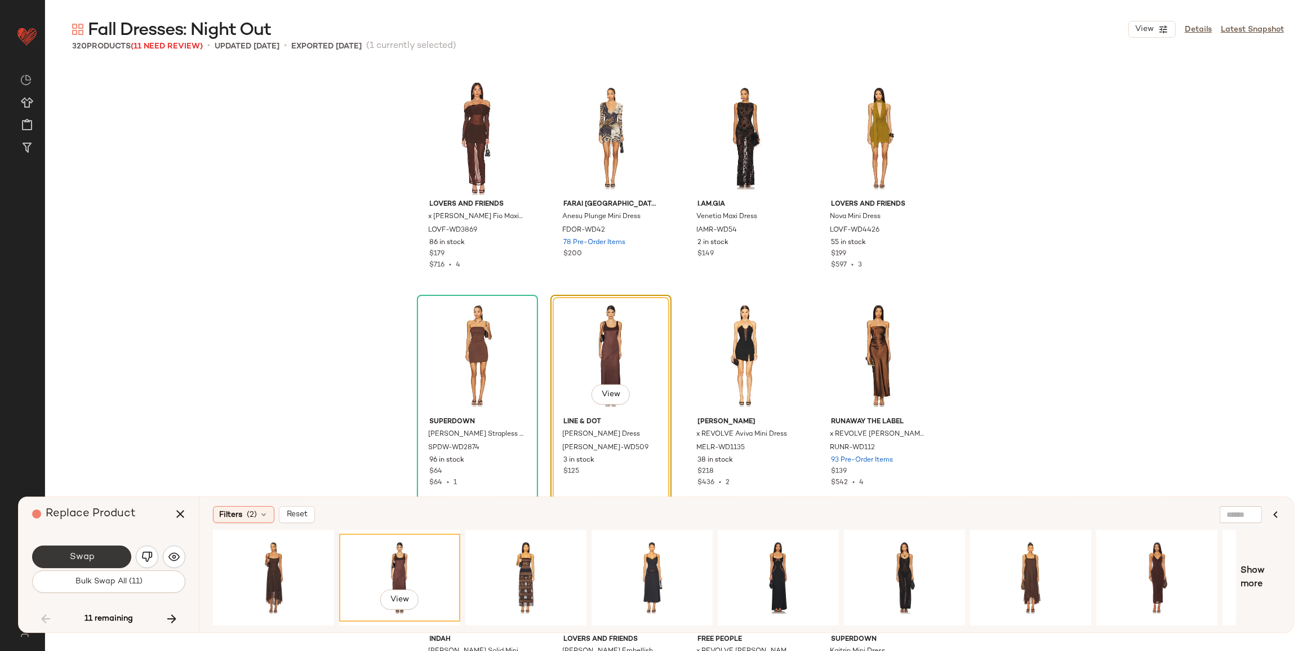
click at [92, 552] on span "Swap" at bounding box center [81, 557] width 25 height 11
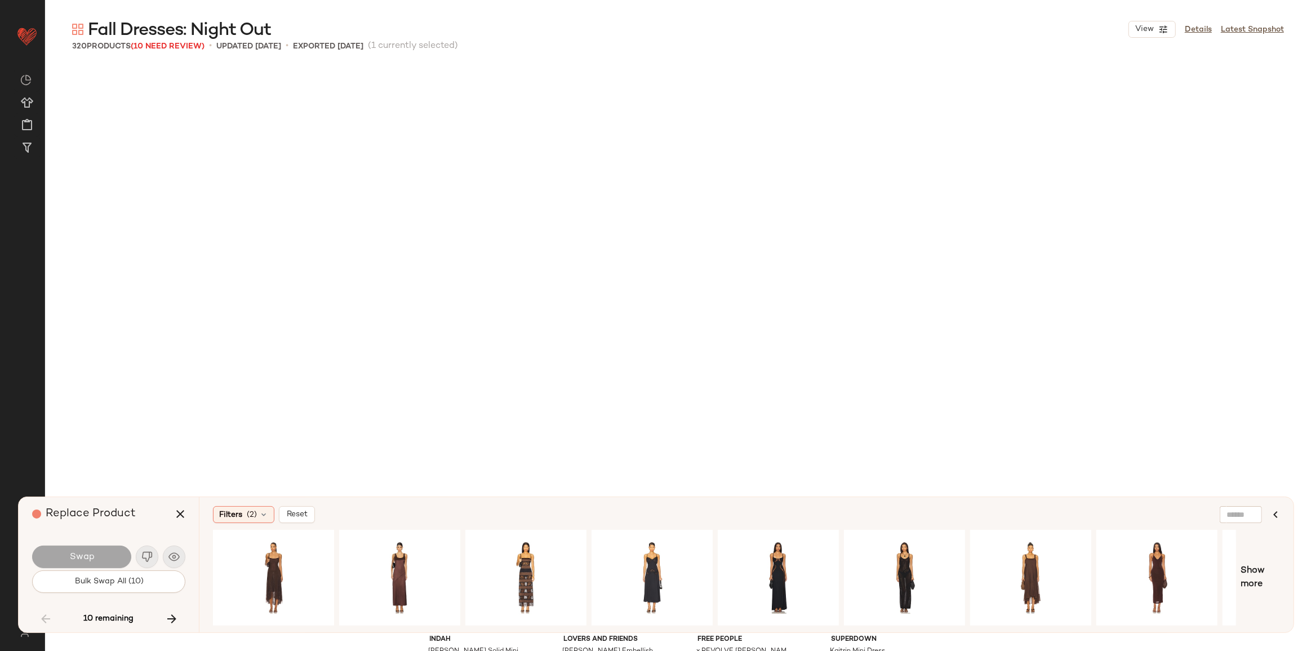
scroll to position [7396, 0]
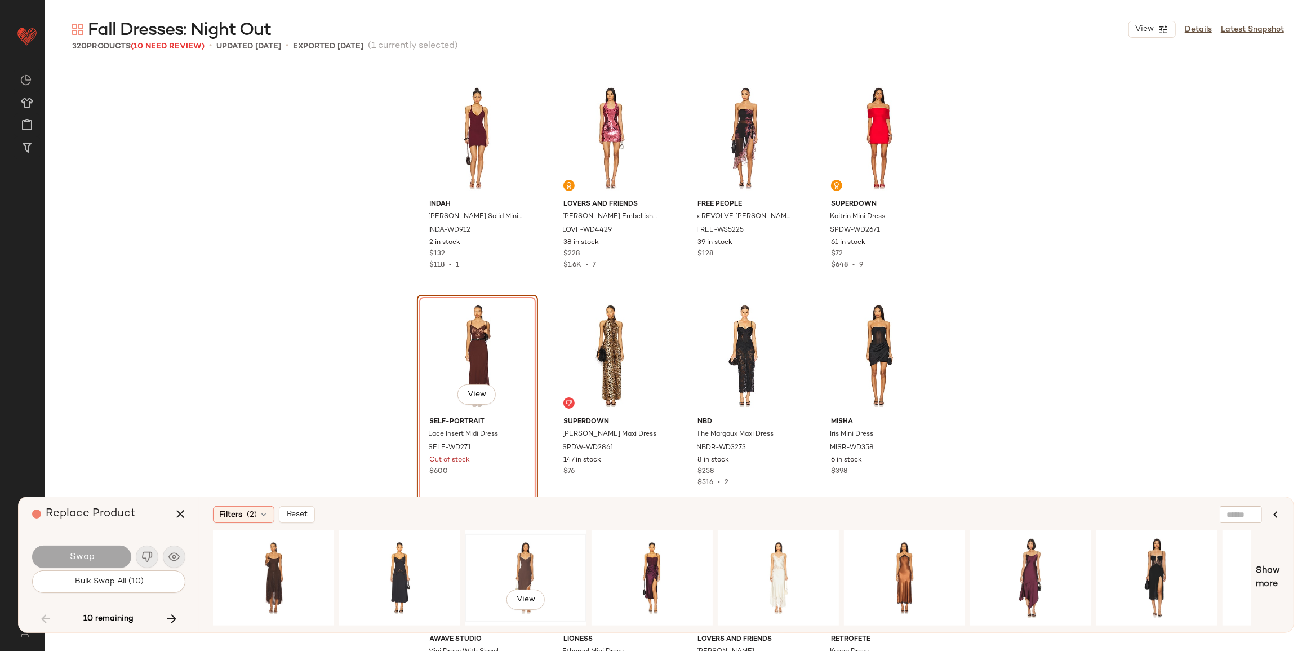
click at [537, 568] on div "View" at bounding box center [525, 578] width 113 height 80
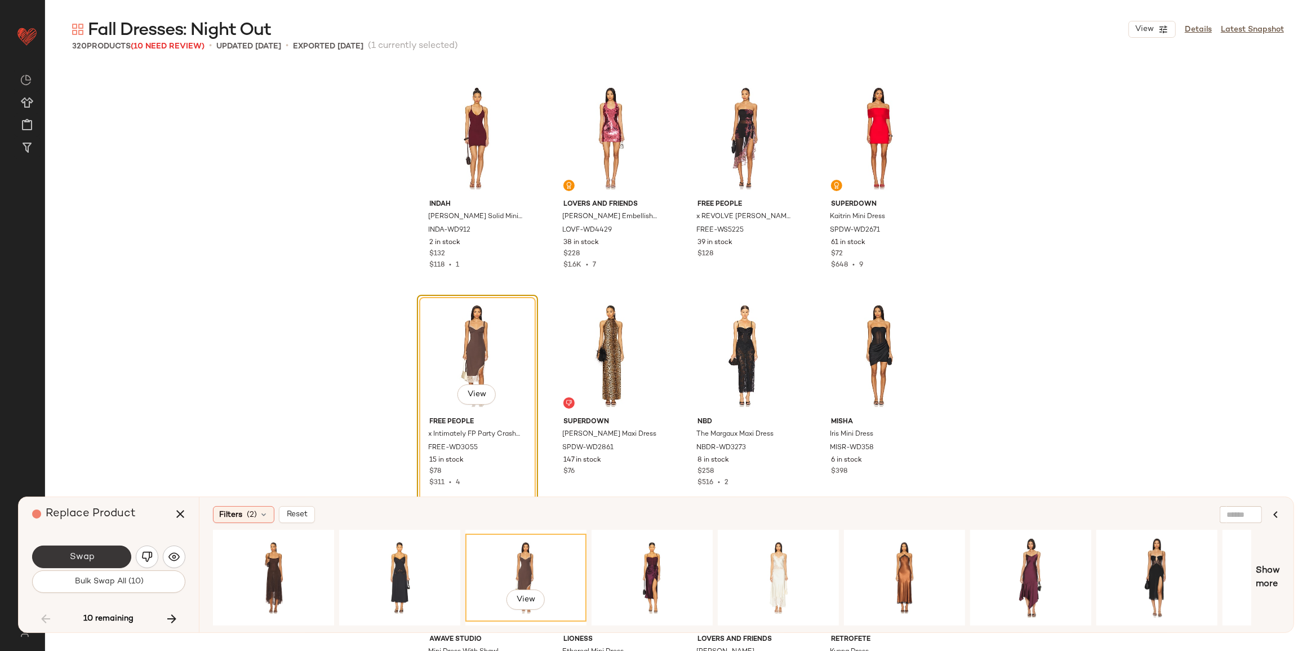
click at [113, 552] on button "Swap" at bounding box center [81, 557] width 99 height 23
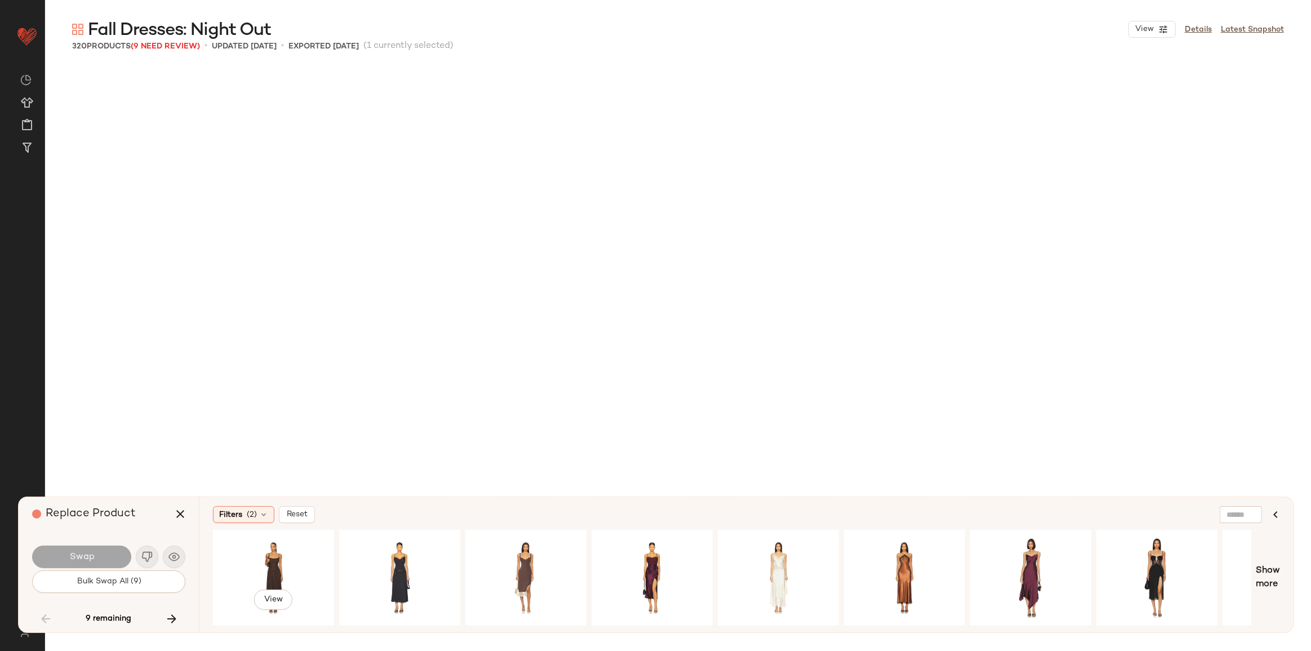
scroll to position [11746, 0]
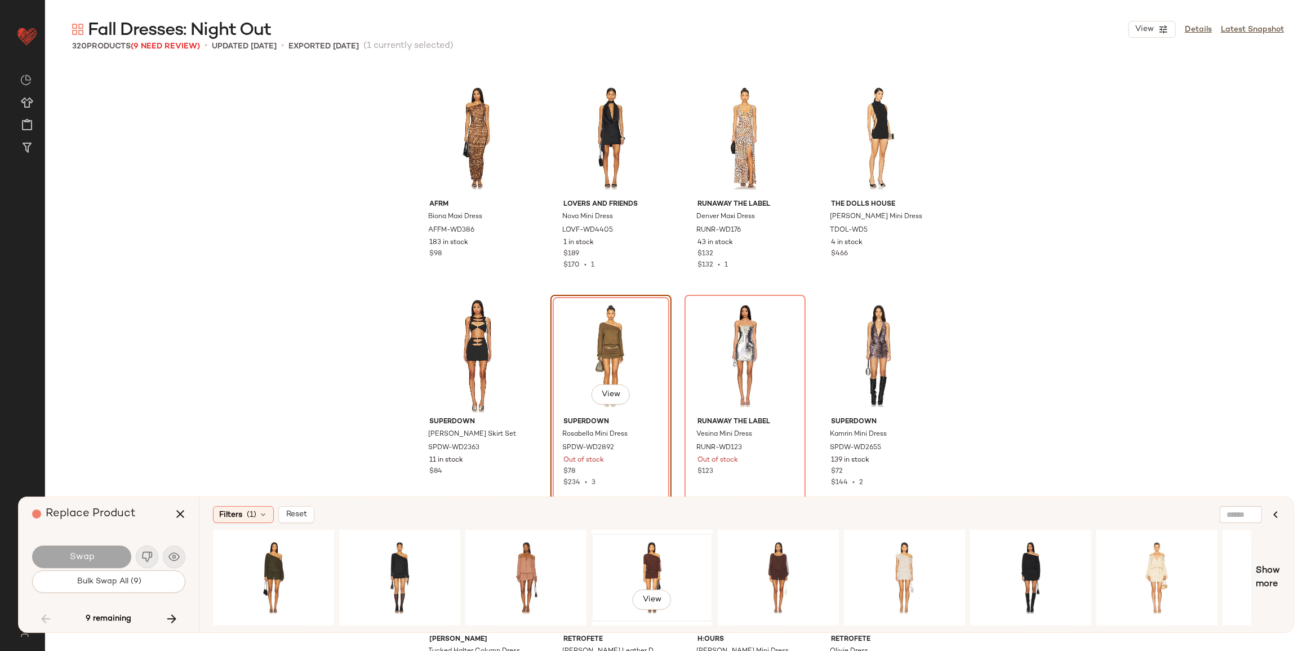
click at [642, 572] on div "View" at bounding box center [652, 578] width 113 height 80
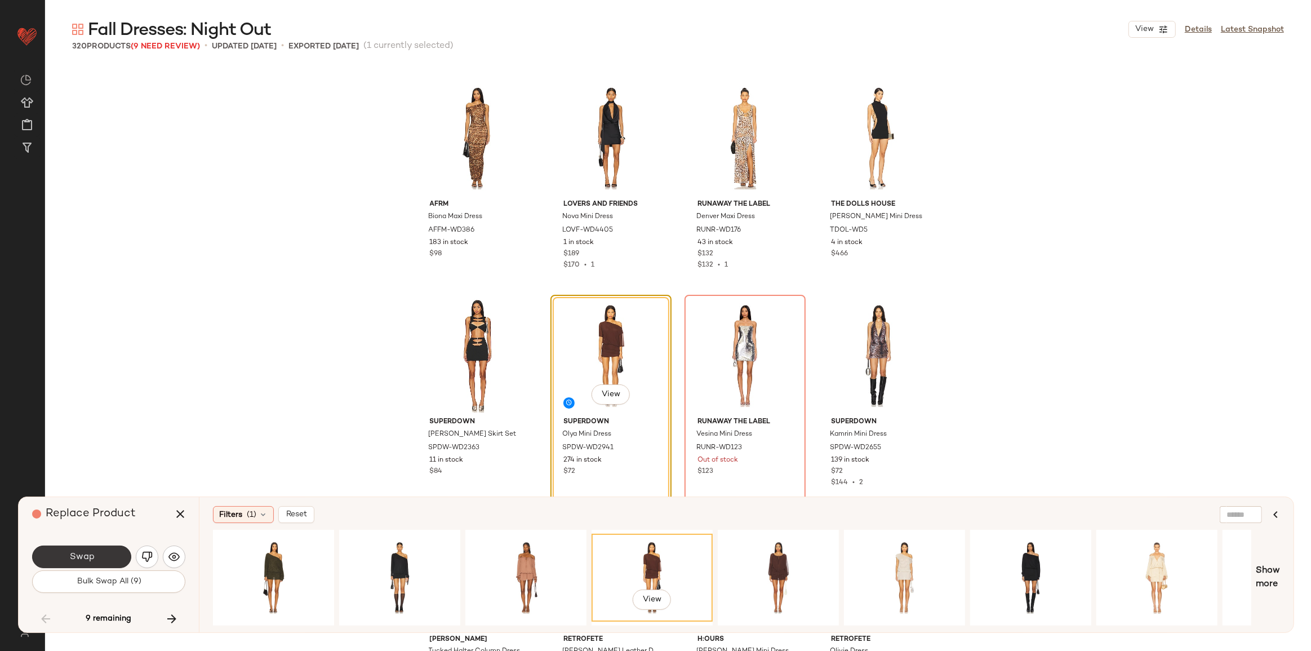
click at [117, 554] on button "Swap" at bounding box center [81, 557] width 99 height 23
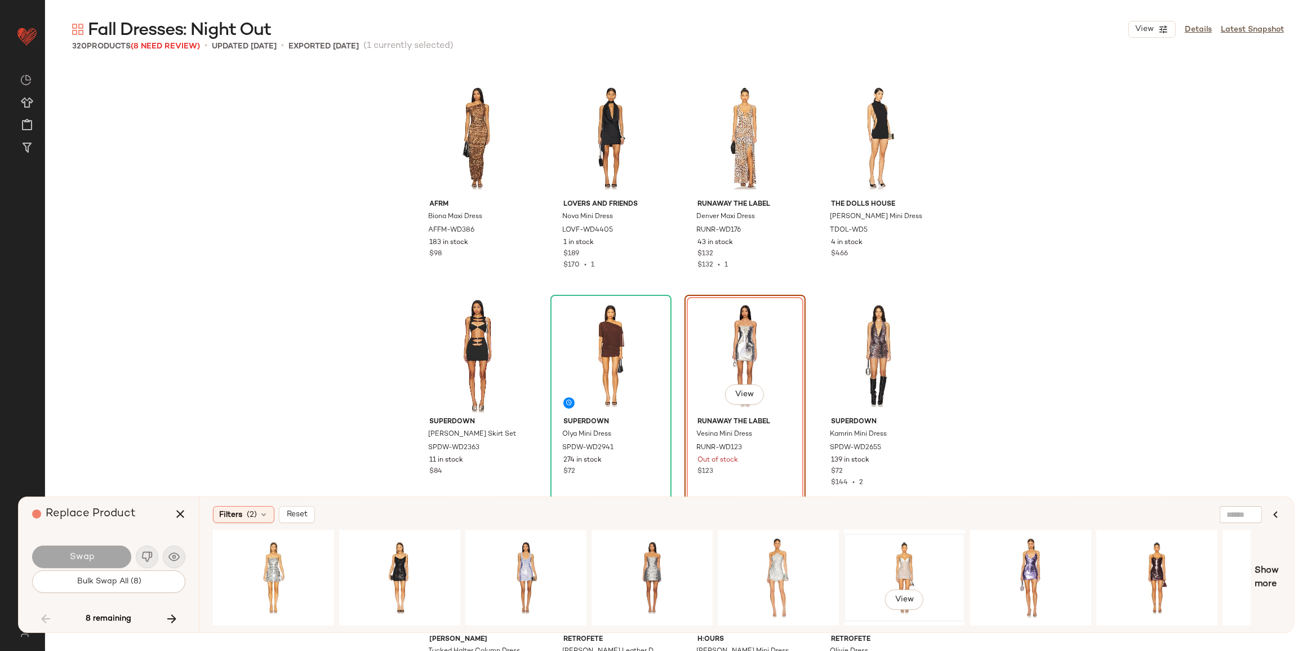
click at [880, 556] on div "View" at bounding box center [904, 578] width 113 height 80
click at [85, 549] on button "Swap" at bounding box center [81, 557] width 99 height 23
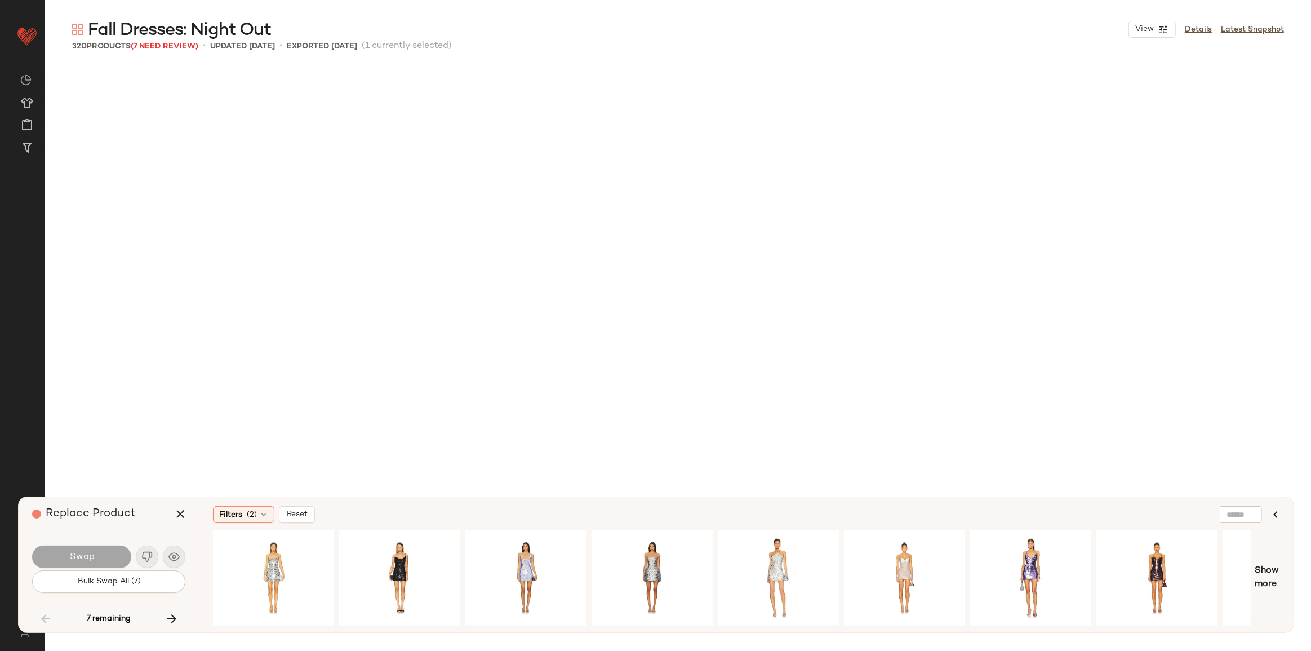
scroll to position [12399, 0]
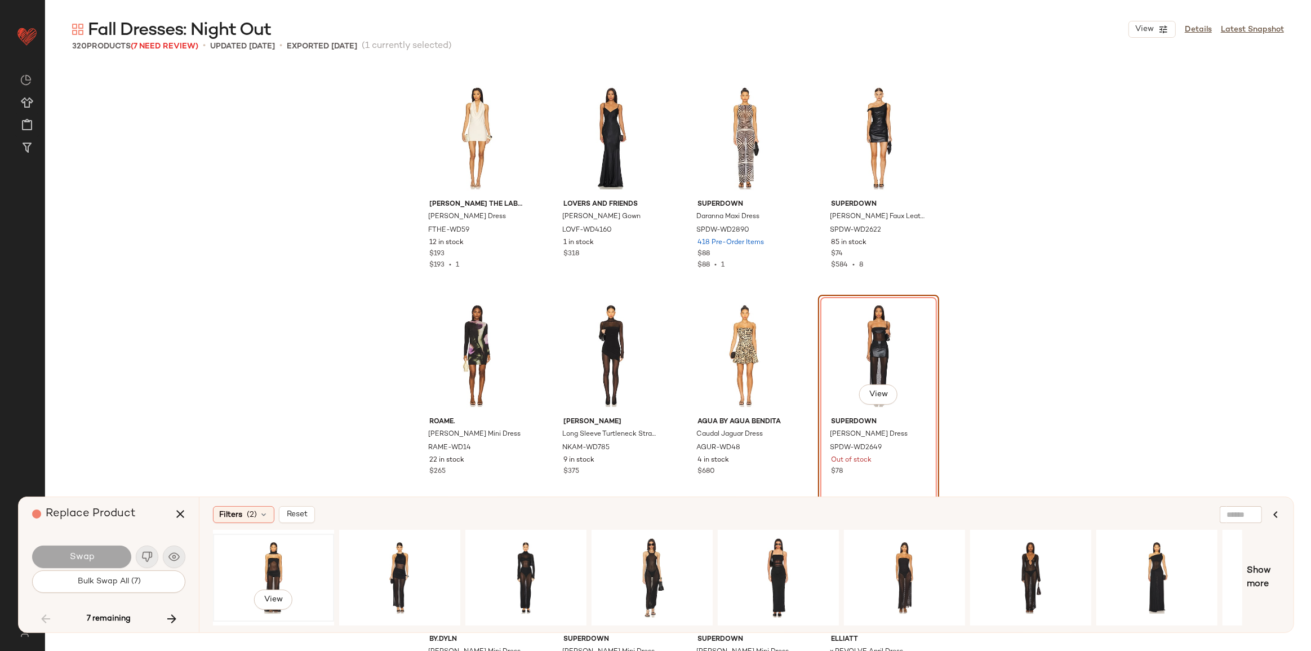
click at [284, 569] on div "View" at bounding box center [273, 578] width 113 height 80
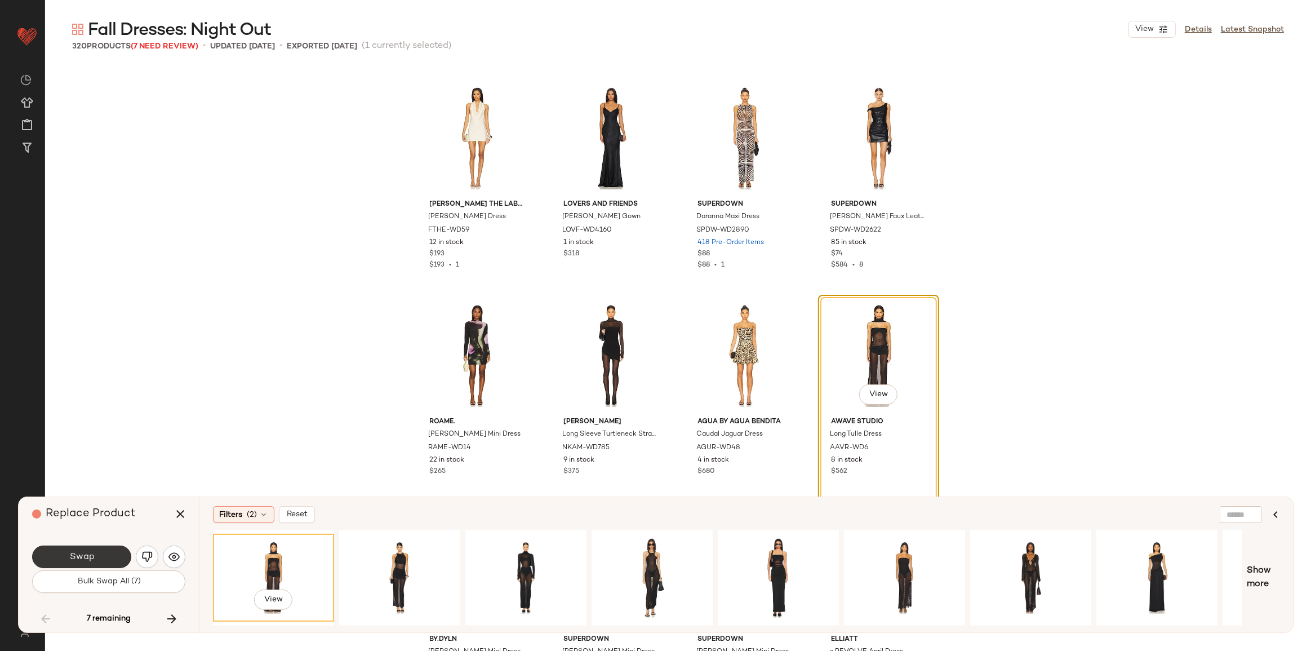
click at [96, 555] on button "Swap" at bounding box center [81, 557] width 99 height 23
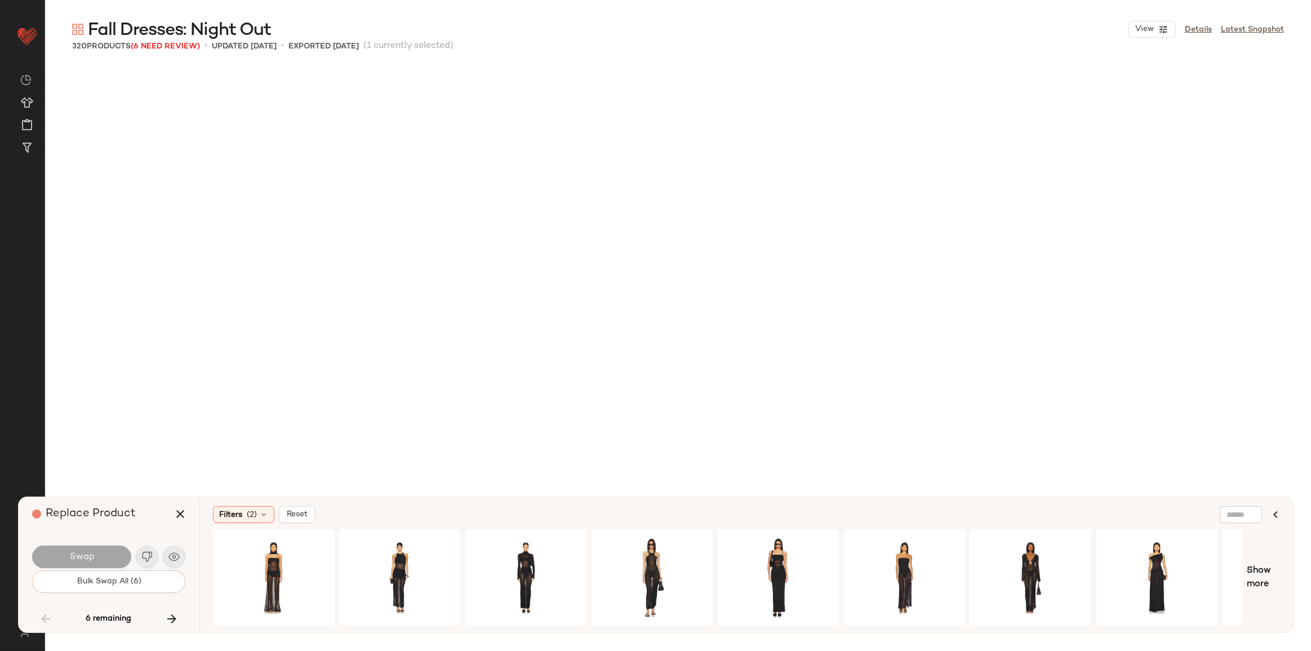
scroll to position [13052, 0]
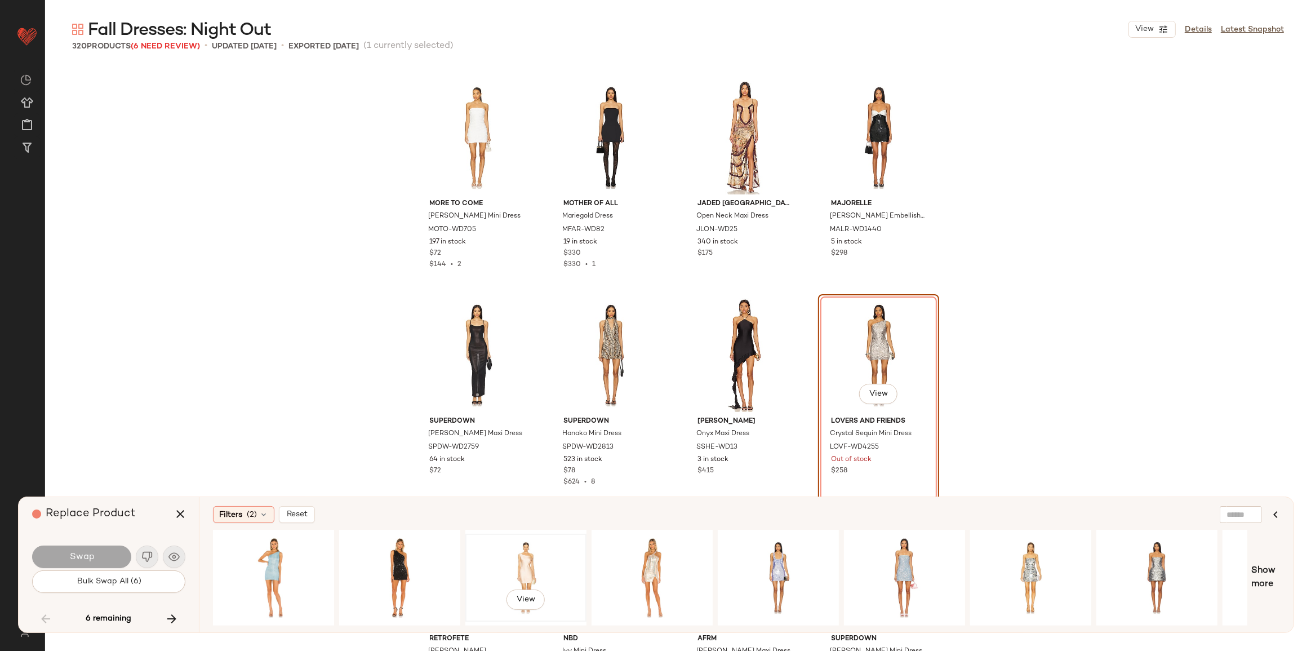
click at [513, 563] on div "View" at bounding box center [525, 578] width 113 height 80
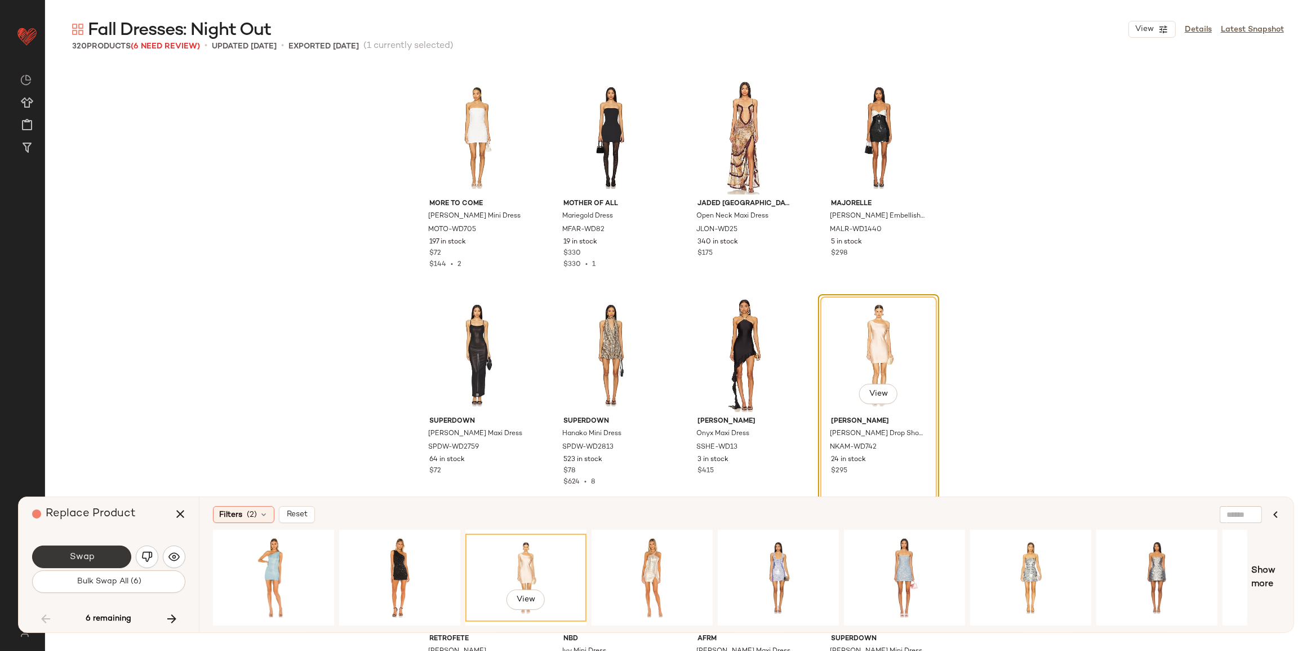
click at [51, 548] on button "Swap" at bounding box center [81, 557] width 99 height 23
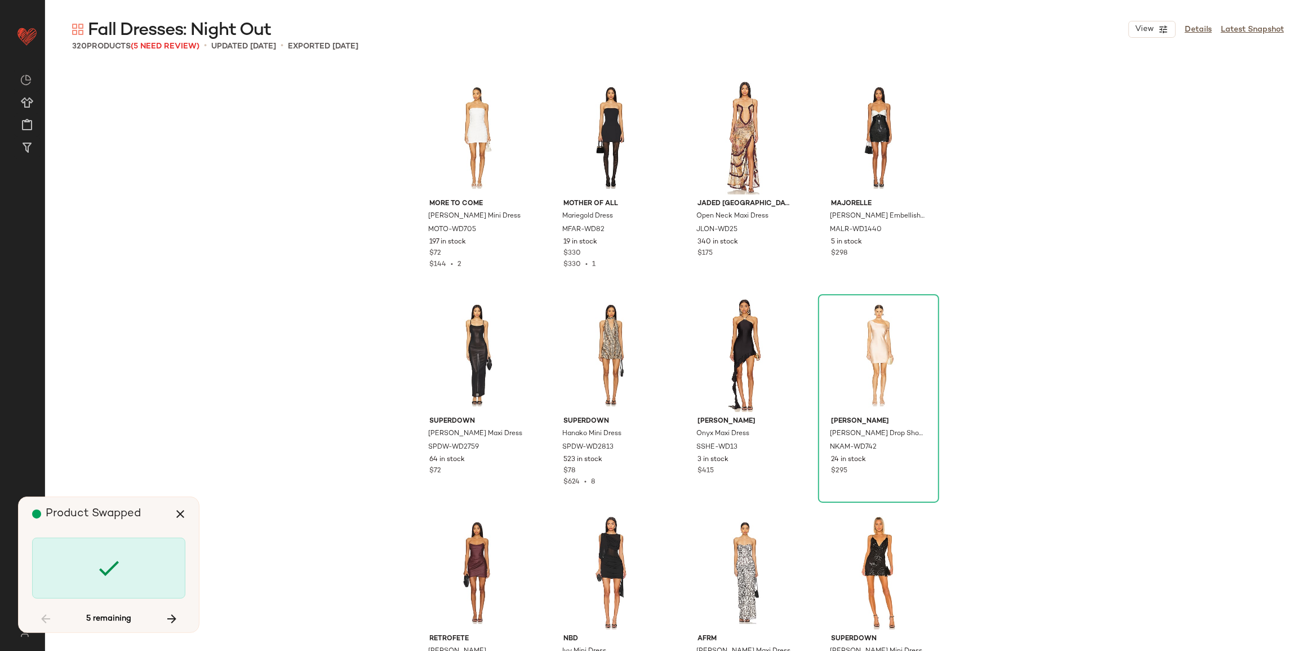
scroll to position [13487, 0]
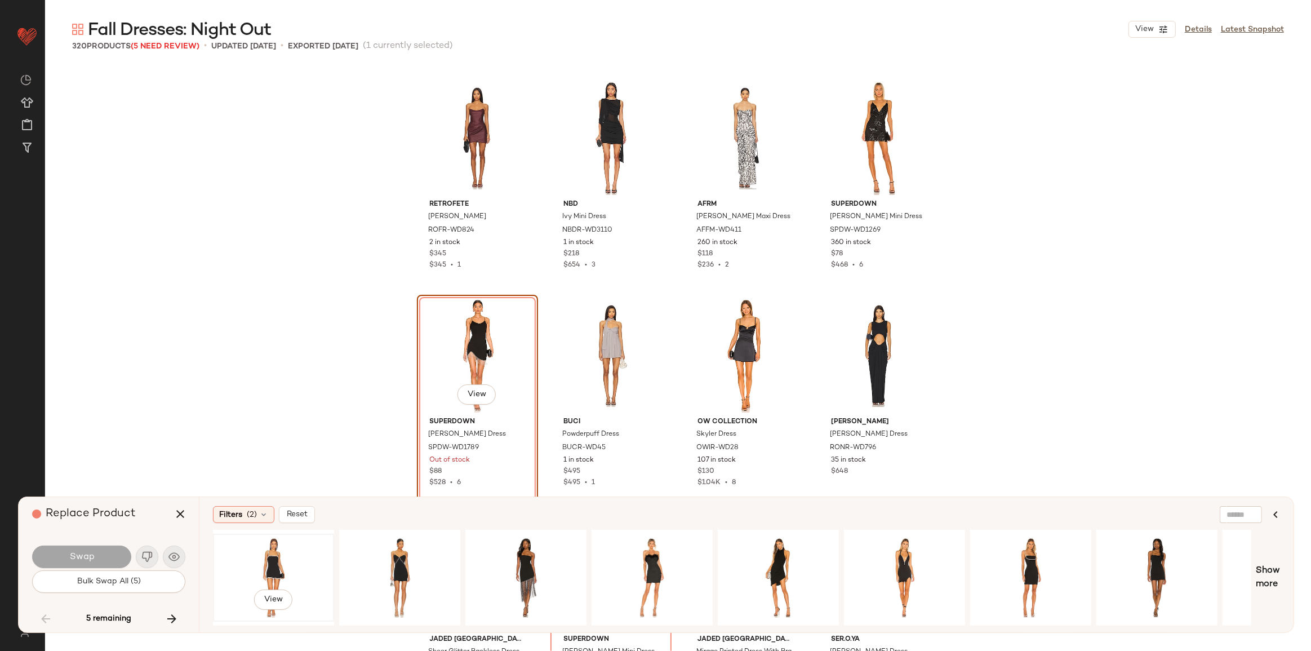
click at [289, 574] on div "View" at bounding box center [273, 578] width 113 height 80
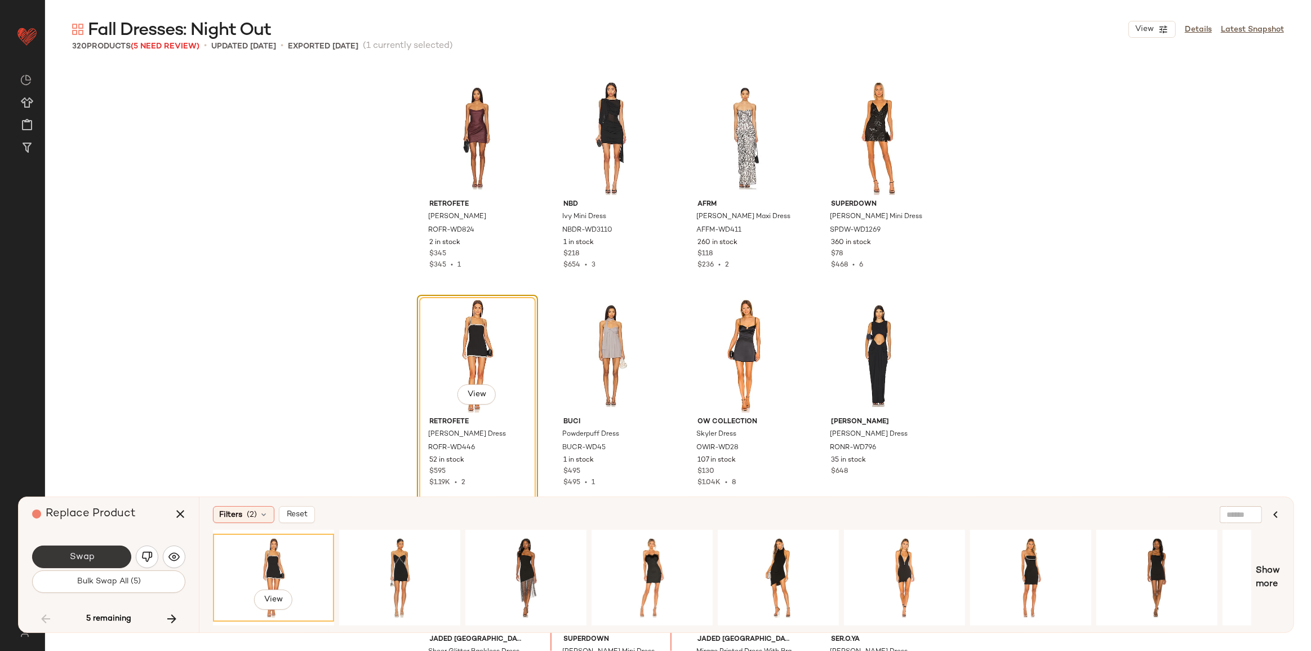
click at [99, 551] on button "Swap" at bounding box center [81, 557] width 99 height 23
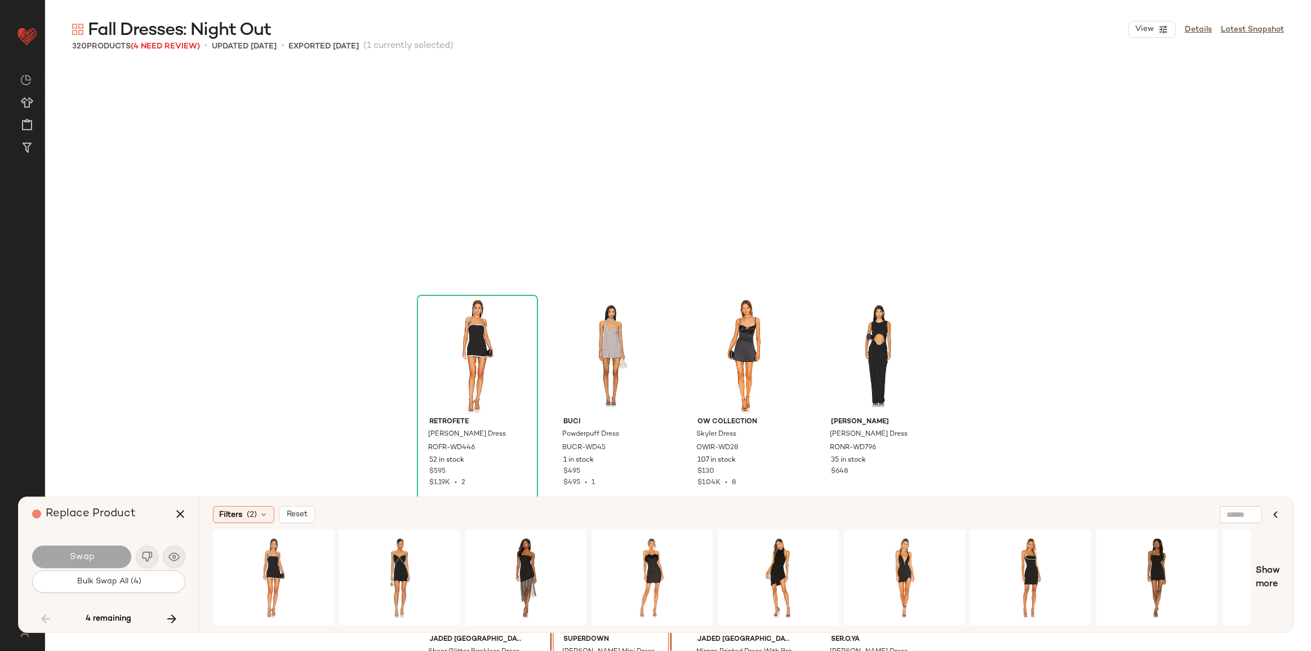
scroll to position [13705, 0]
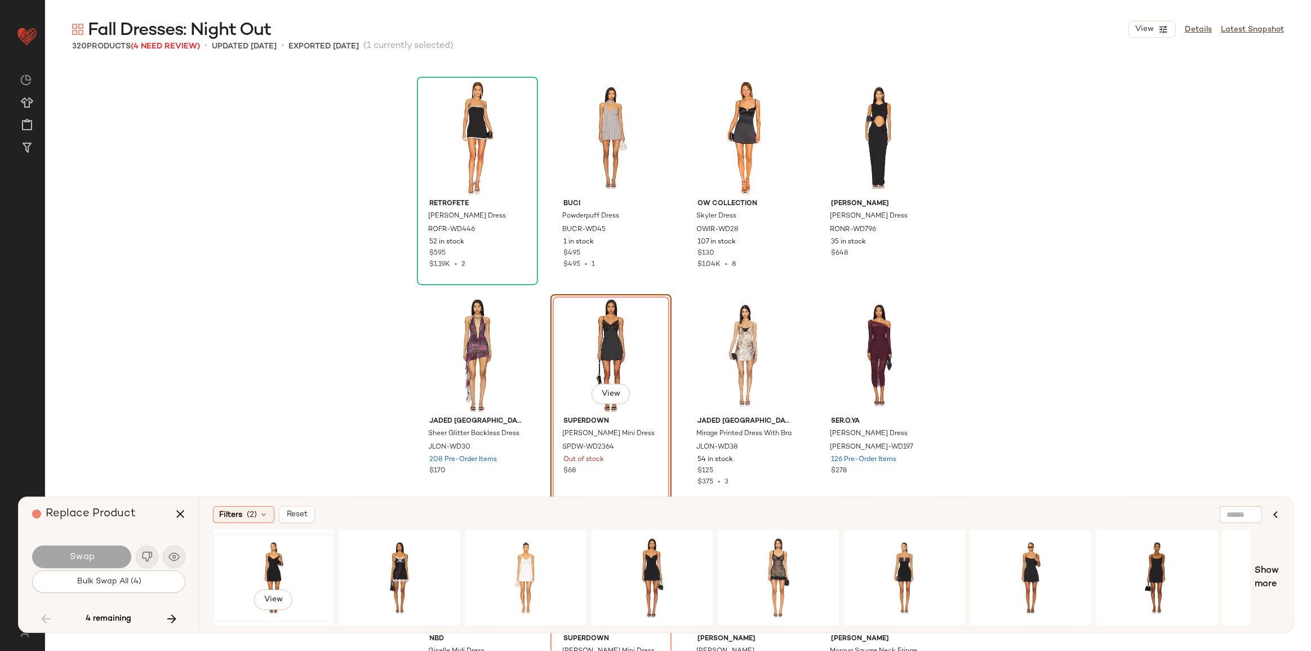
click at [250, 553] on div "View" at bounding box center [273, 578] width 113 height 80
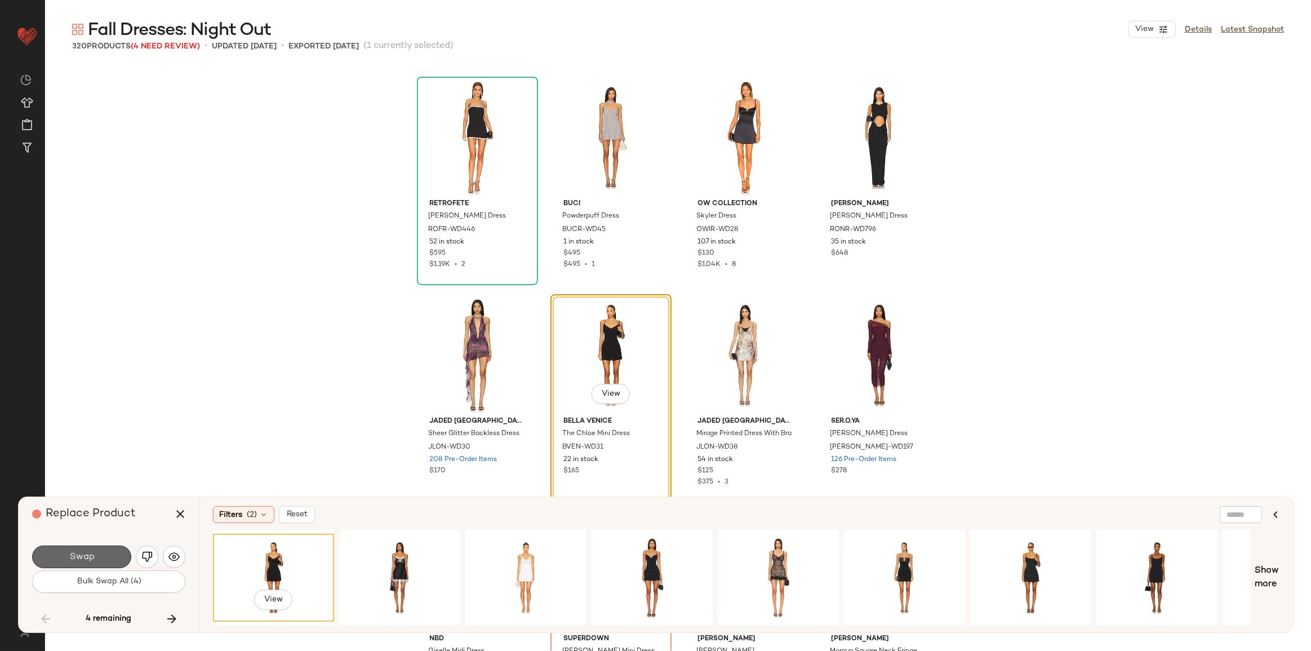
click at [108, 560] on button "Swap" at bounding box center [81, 557] width 99 height 23
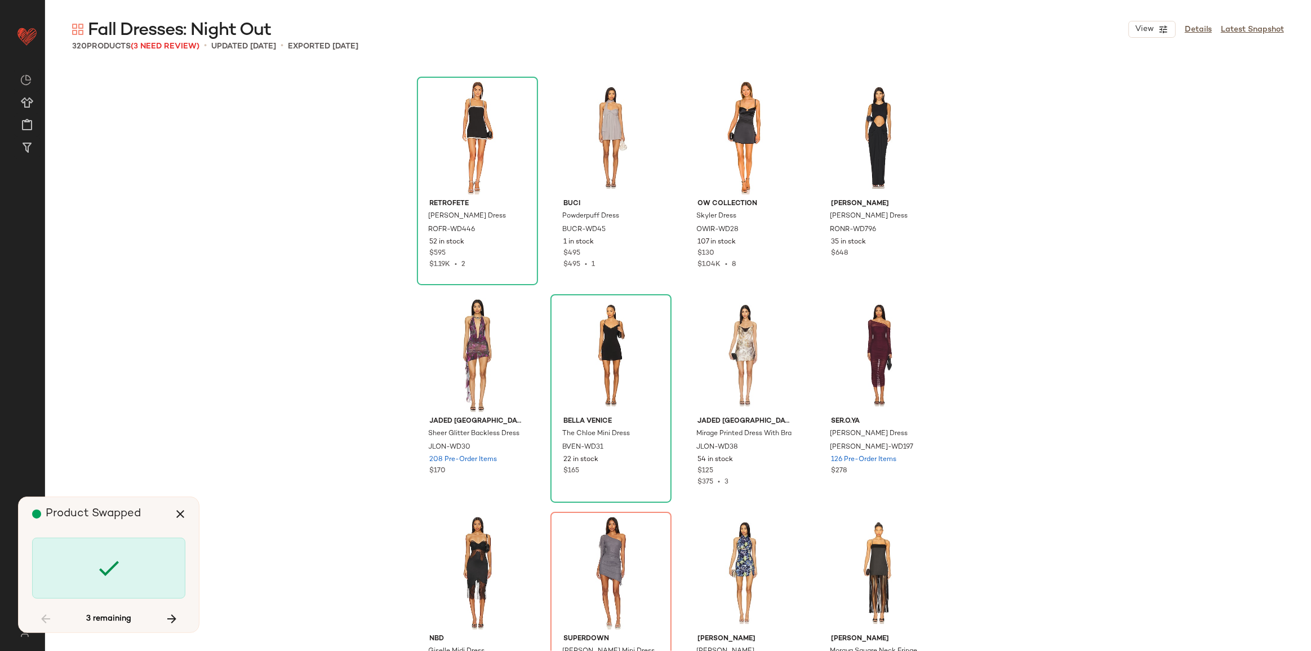
scroll to position [13922, 0]
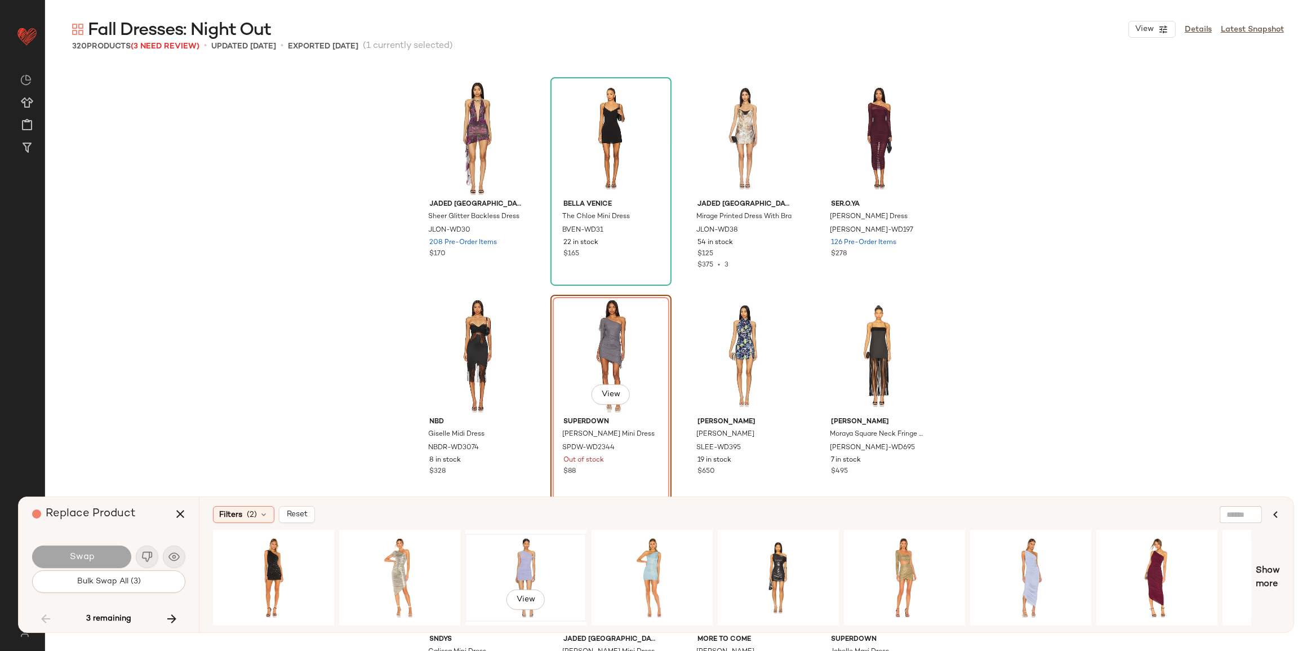
click at [488, 554] on div "View" at bounding box center [525, 578] width 113 height 80
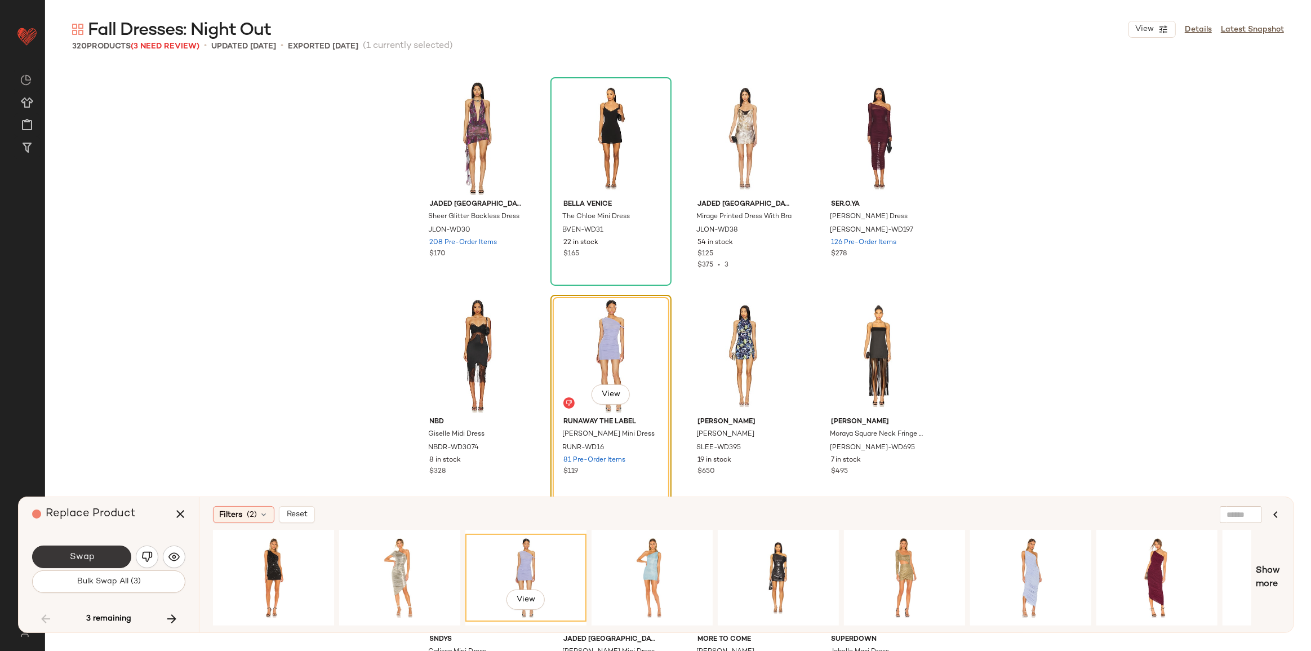
click at [97, 558] on button "Swap" at bounding box center [81, 557] width 99 height 23
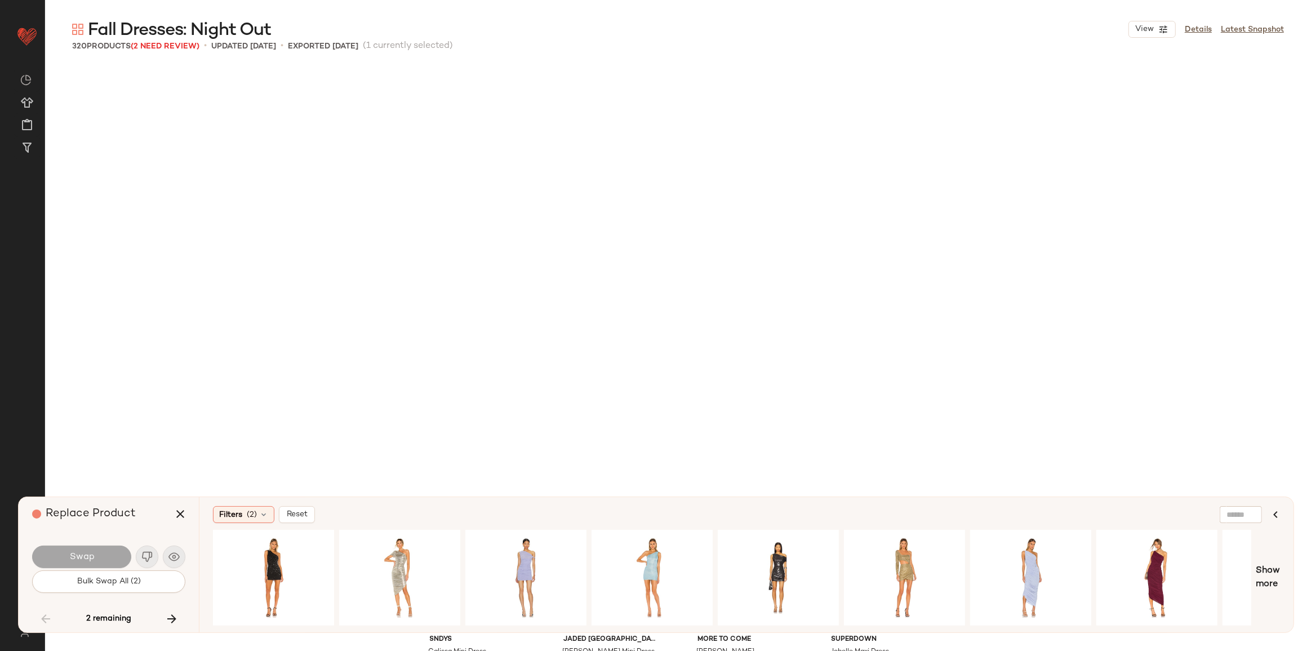
scroll to position [14357, 0]
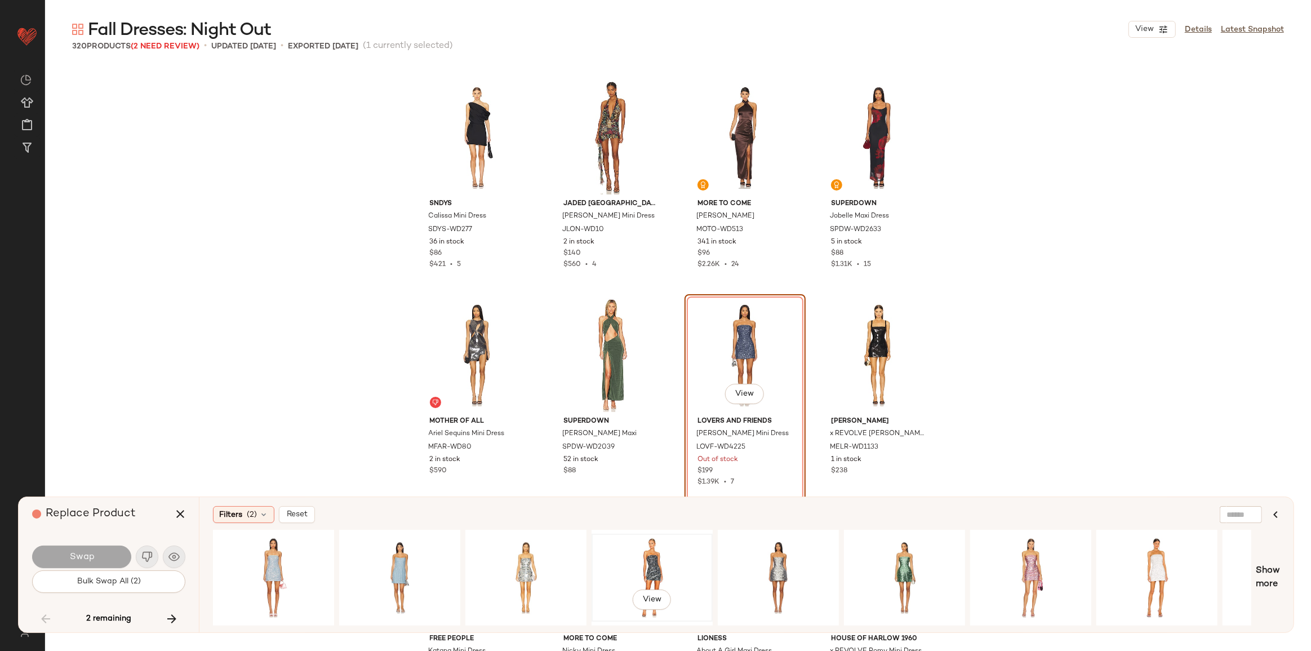
click at [642, 558] on div "View" at bounding box center [652, 578] width 113 height 80
click at [125, 556] on button "Swap" at bounding box center [81, 557] width 99 height 23
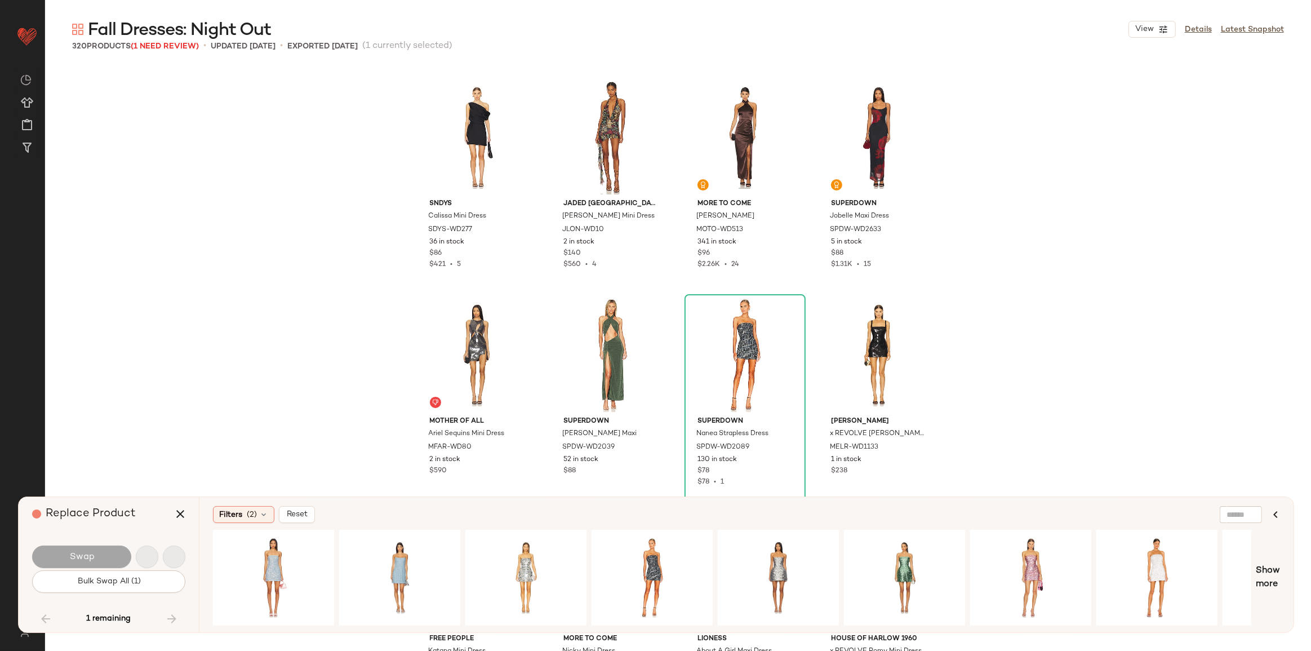
scroll to position [14792, 0]
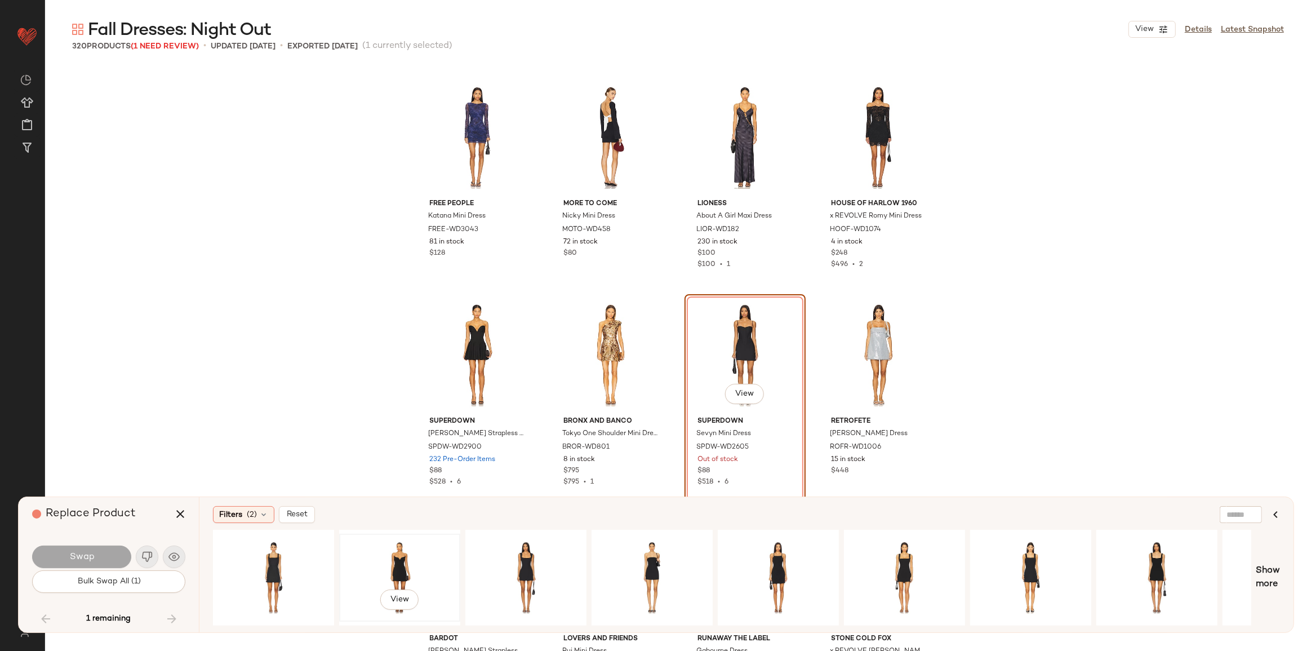
click at [381, 562] on div "View" at bounding box center [399, 578] width 113 height 80
click at [98, 557] on button "Swap" at bounding box center [81, 557] width 99 height 23
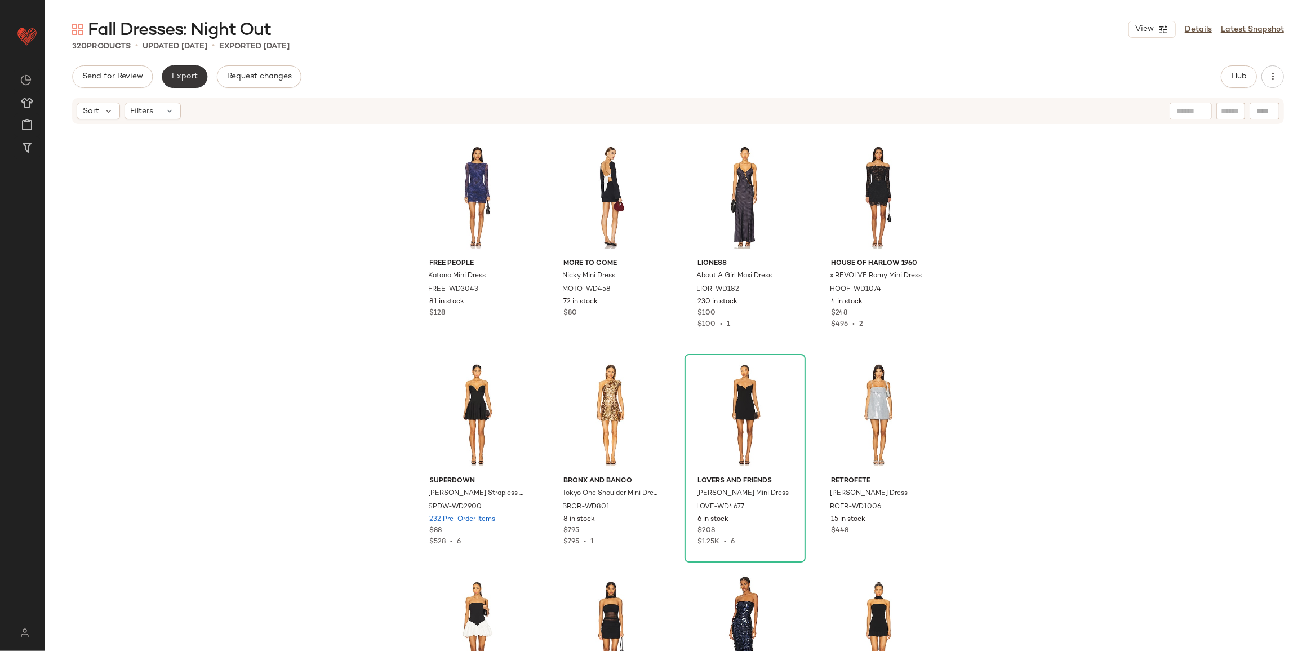
click at [180, 73] on span "Export" at bounding box center [184, 76] width 26 height 9
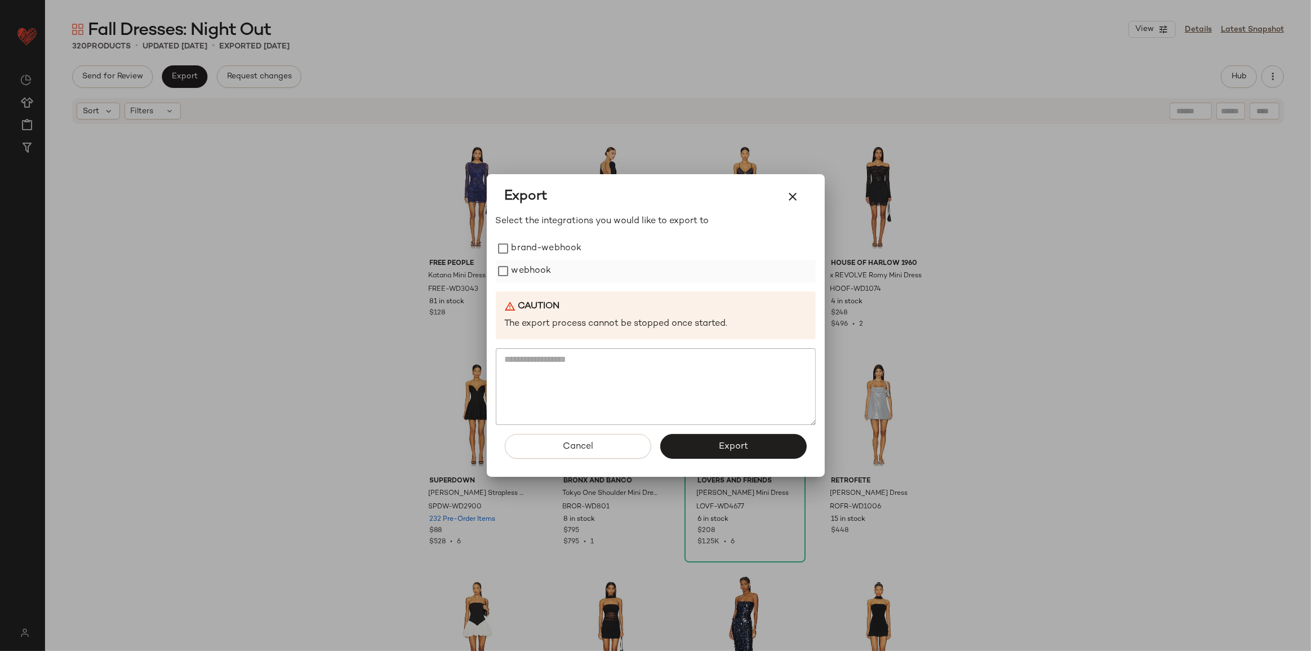
click at [549, 273] on label "webhook" at bounding box center [532, 271] width 40 height 23
click at [733, 448] on span "Export" at bounding box center [734, 446] width 30 height 11
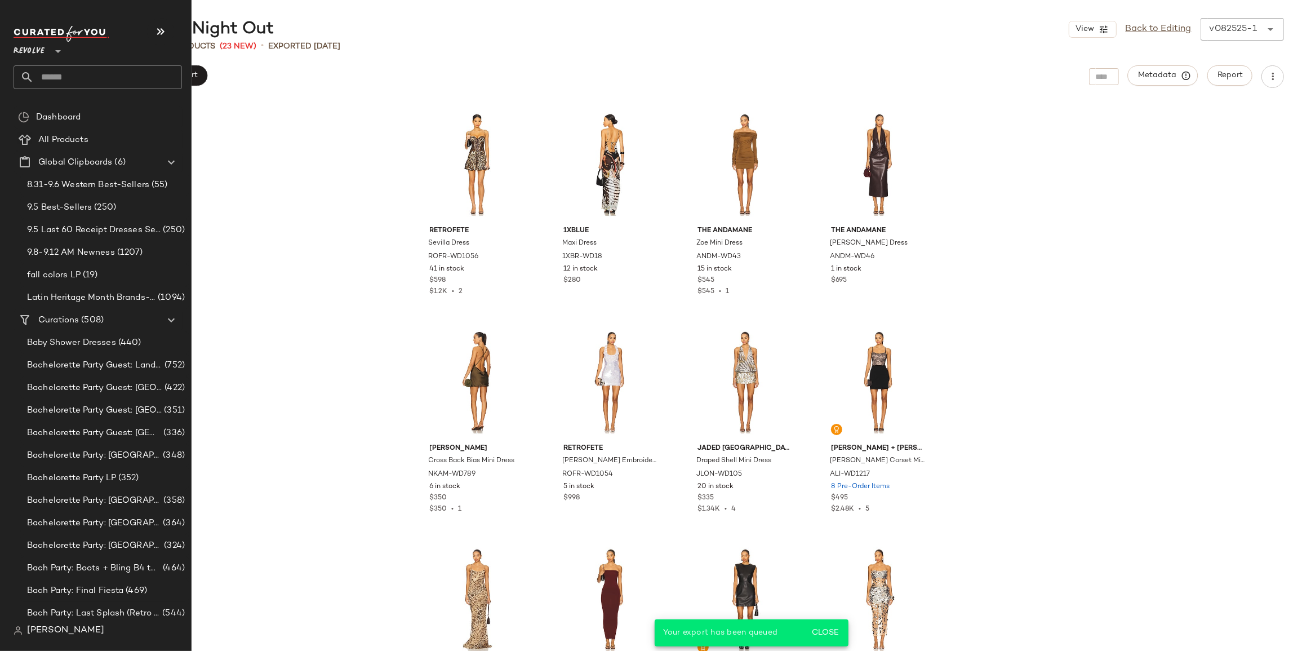
click at [83, 77] on input "text" at bounding box center [108, 77] width 148 height 24
click at [92, 78] on input "text" at bounding box center [108, 77] width 148 height 24
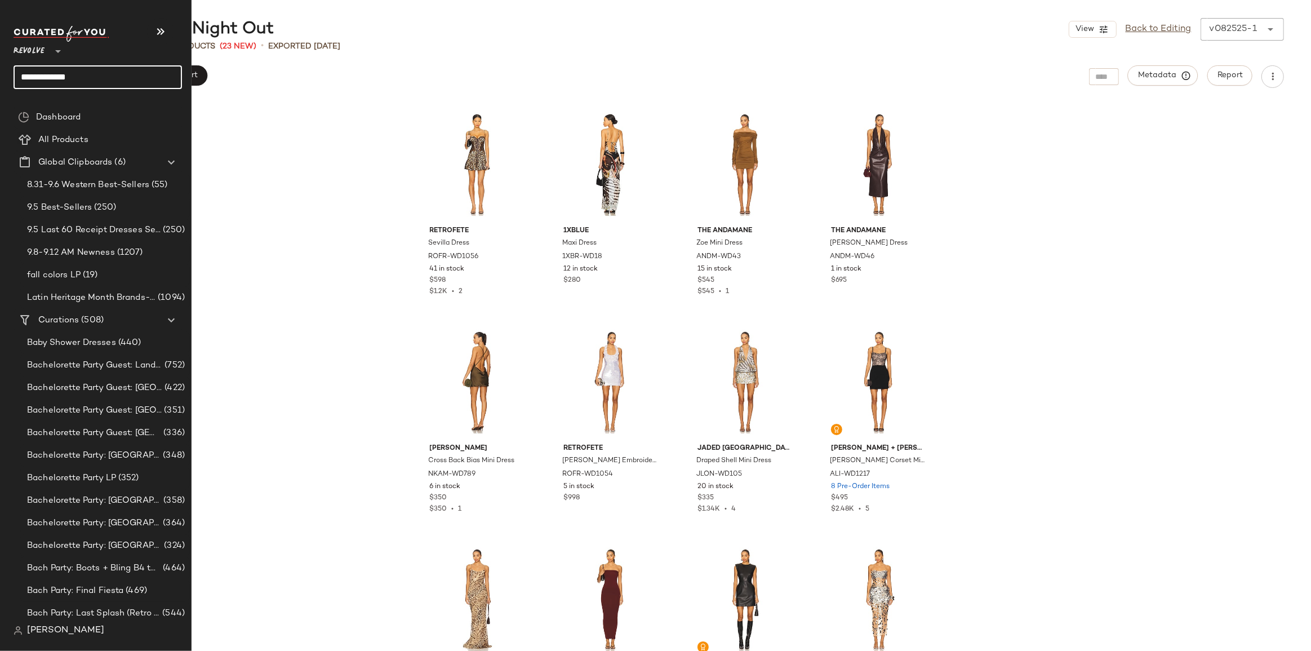
drag, startPoint x: 100, startPoint y: 77, endPoint x: 14, endPoint y: 74, distance: 85.7
click at [14, 74] on input "**********" at bounding box center [98, 77] width 169 height 24
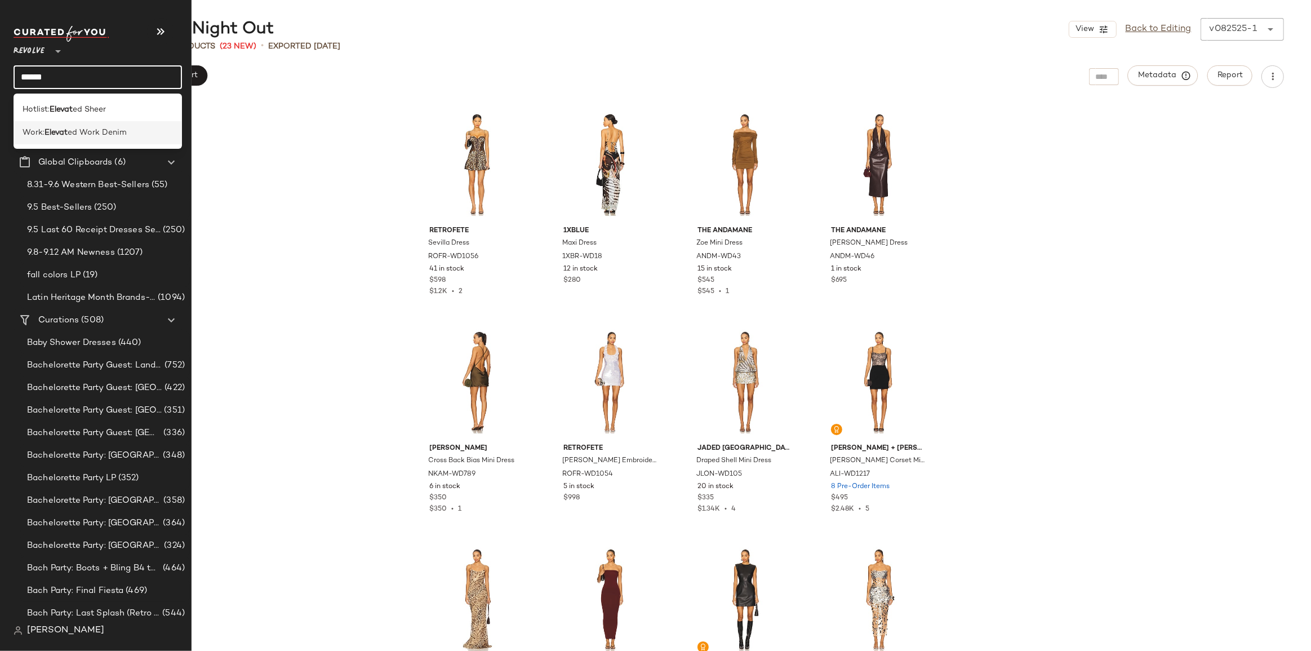
type input "******"
click at [79, 132] on span "ed Work Denim" at bounding box center [97, 133] width 59 height 12
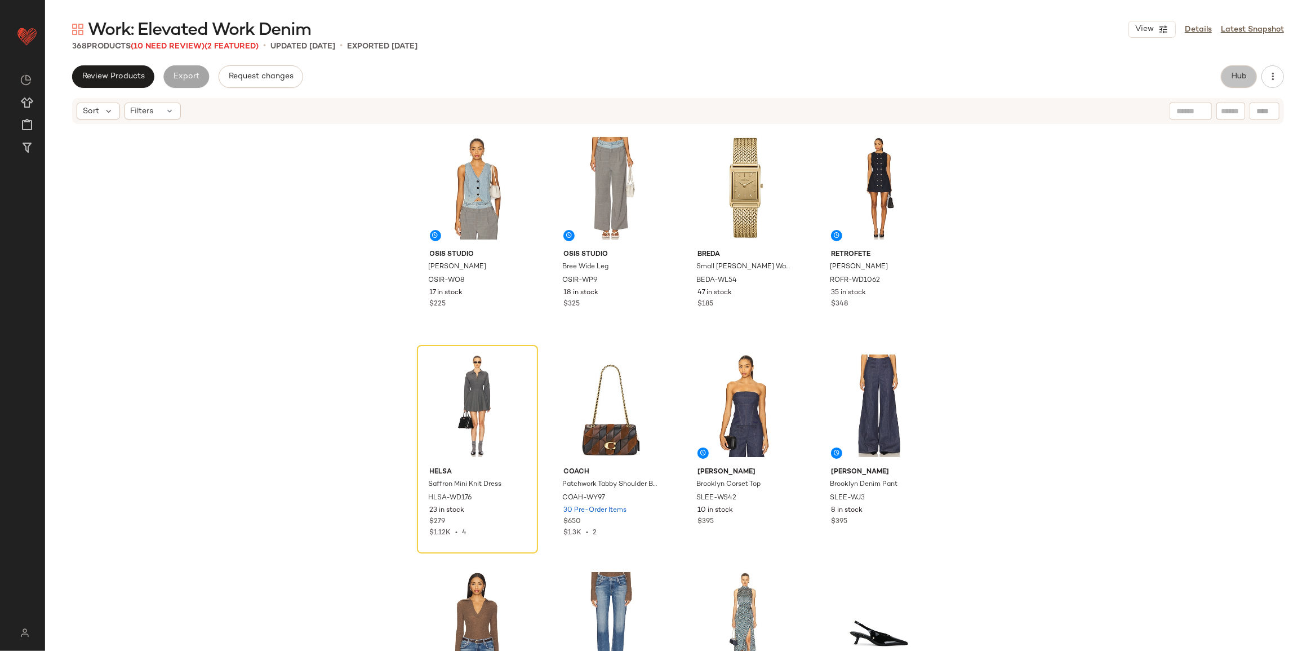
click at [1251, 78] on button "Hub" at bounding box center [1239, 76] width 36 height 23
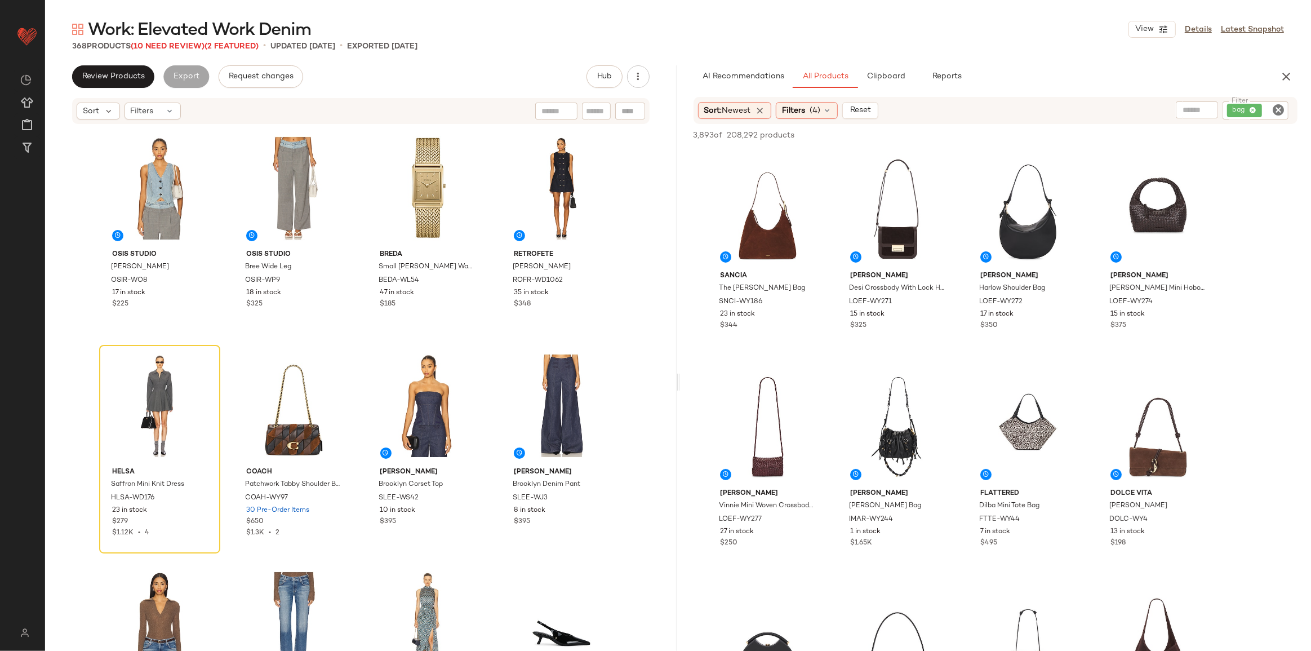
click at [1274, 107] on icon "Clear Filter" at bounding box center [1279, 110] width 14 height 14
click at [1284, 74] on icon "button" at bounding box center [1287, 77] width 14 height 14
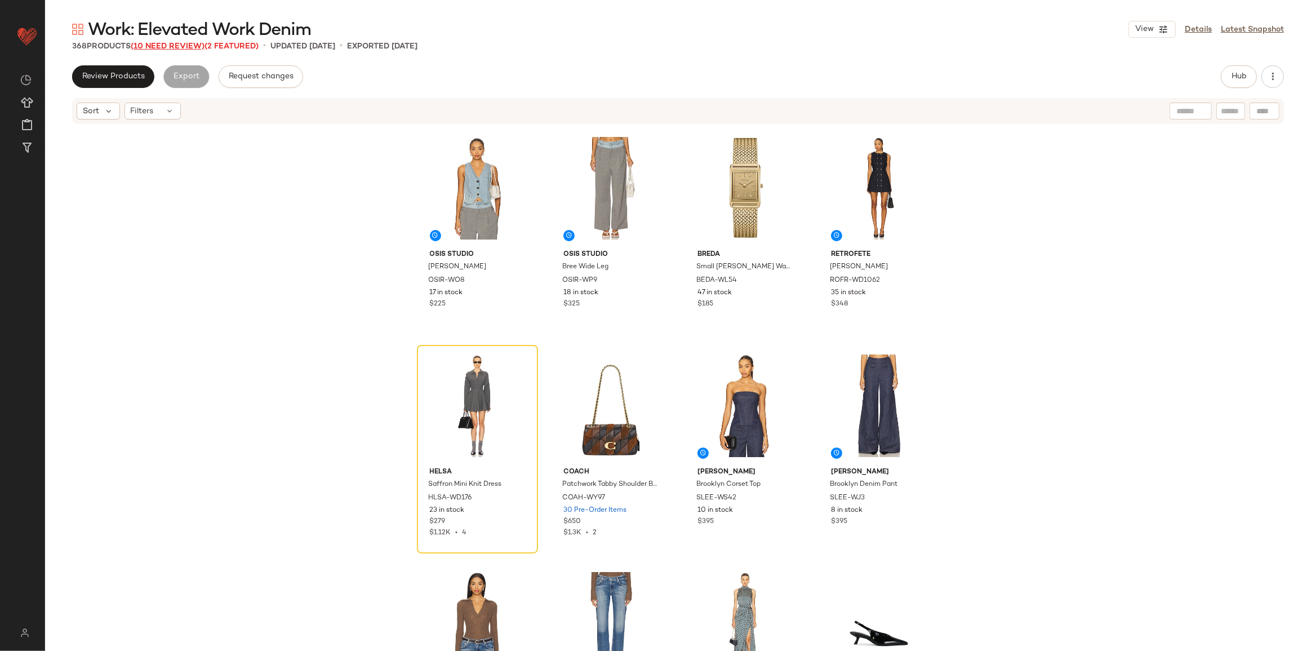
click at [180, 45] on span "(10 Need Review)" at bounding box center [168, 46] width 74 height 8
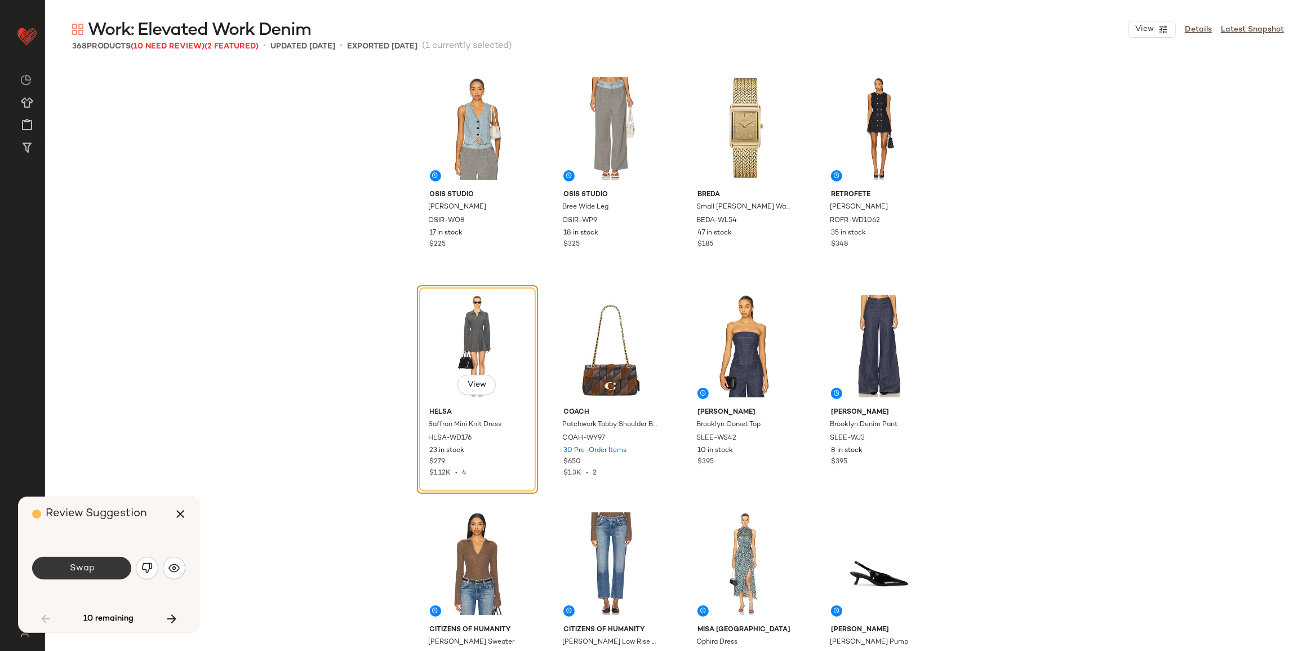
click at [56, 569] on button "Swap" at bounding box center [81, 568] width 99 height 23
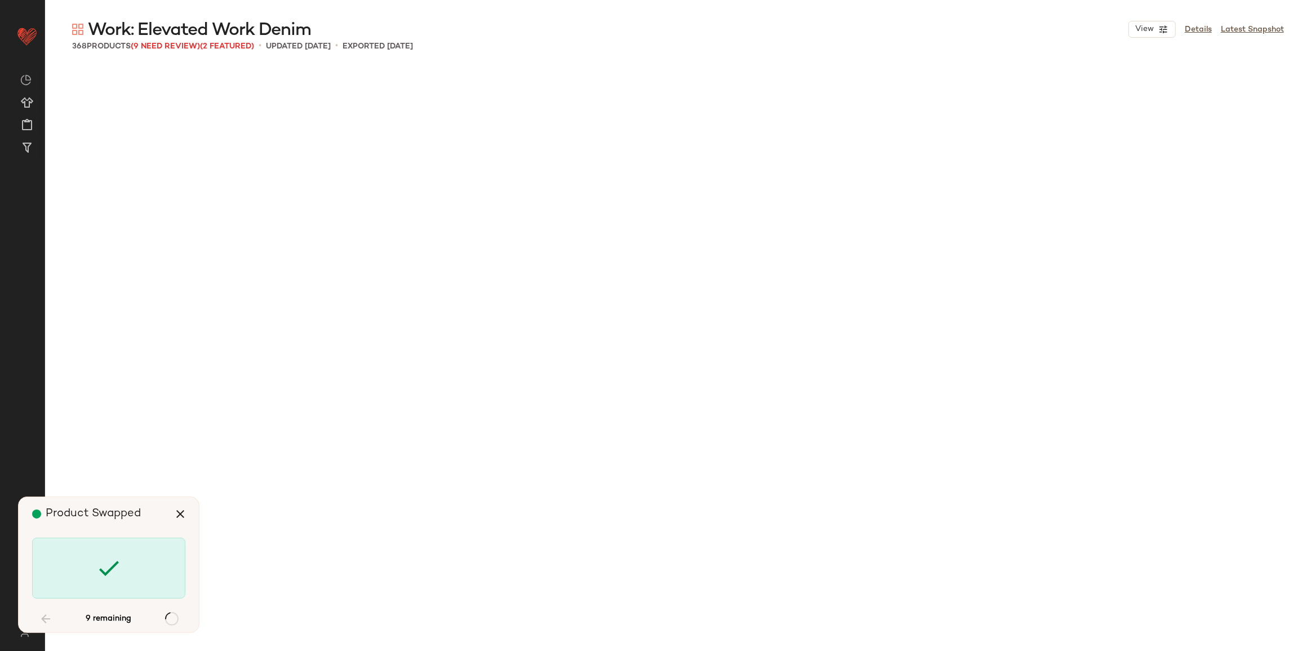
scroll to position [3916, 0]
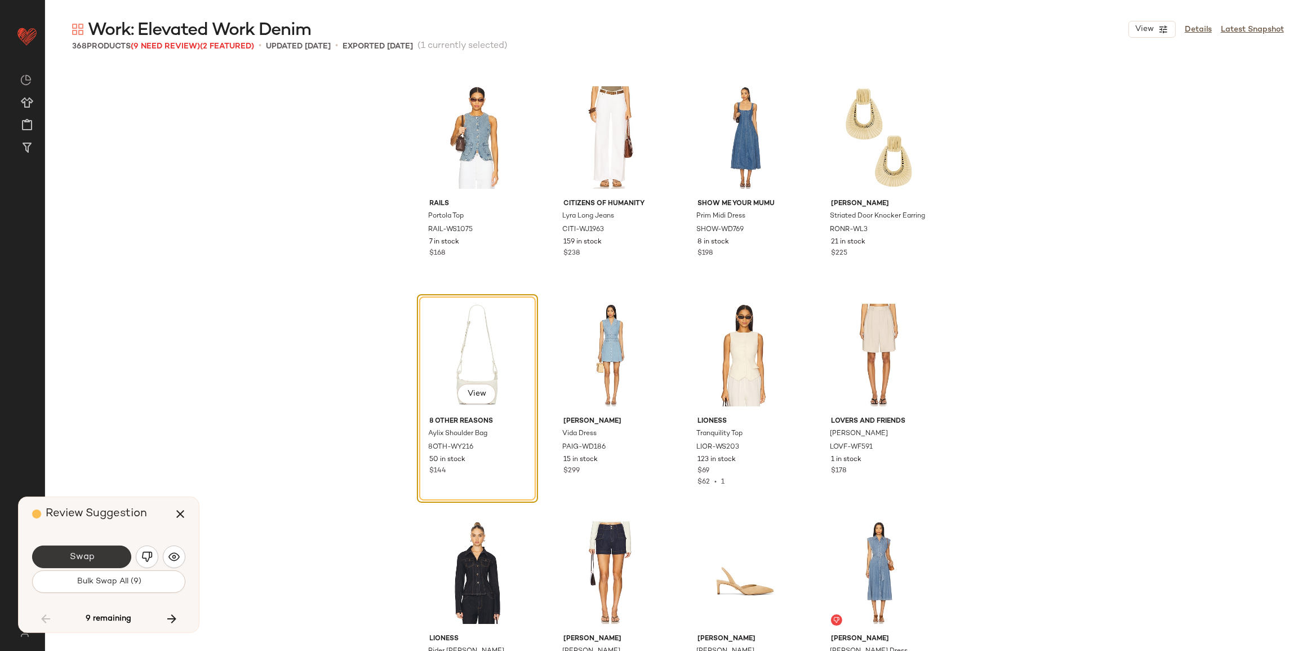
click at [85, 562] on span "Swap" at bounding box center [81, 557] width 25 height 11
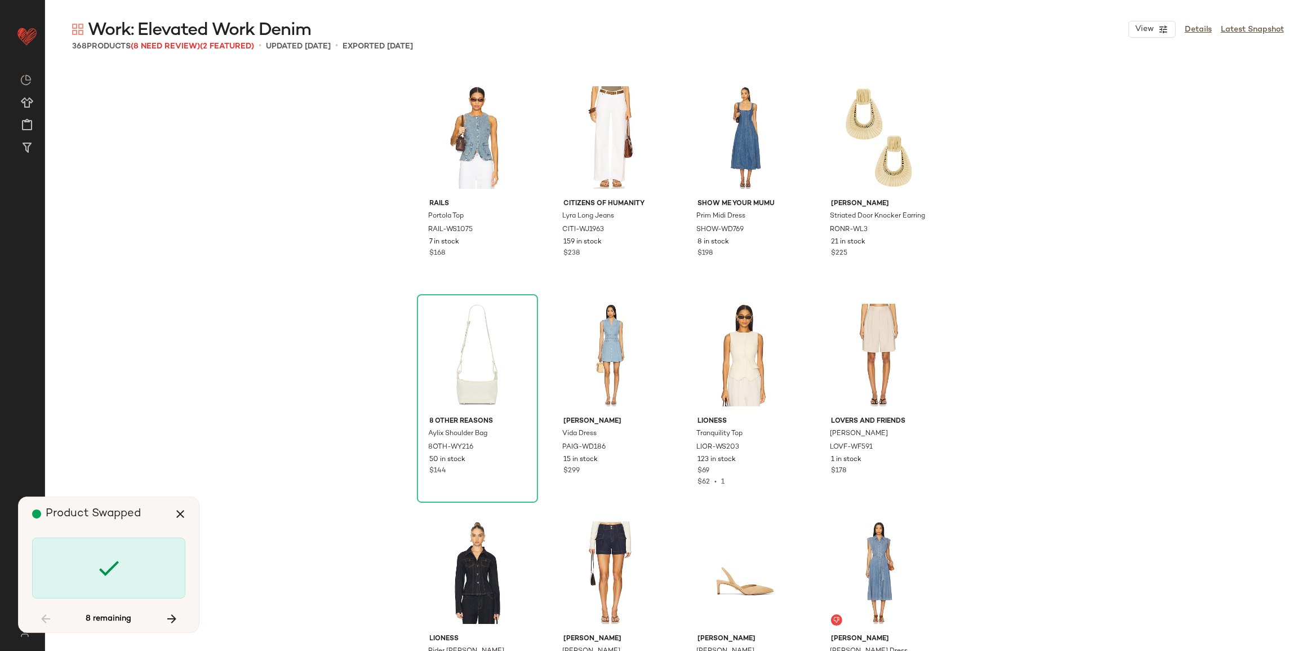
scroll to position [6091, 0]
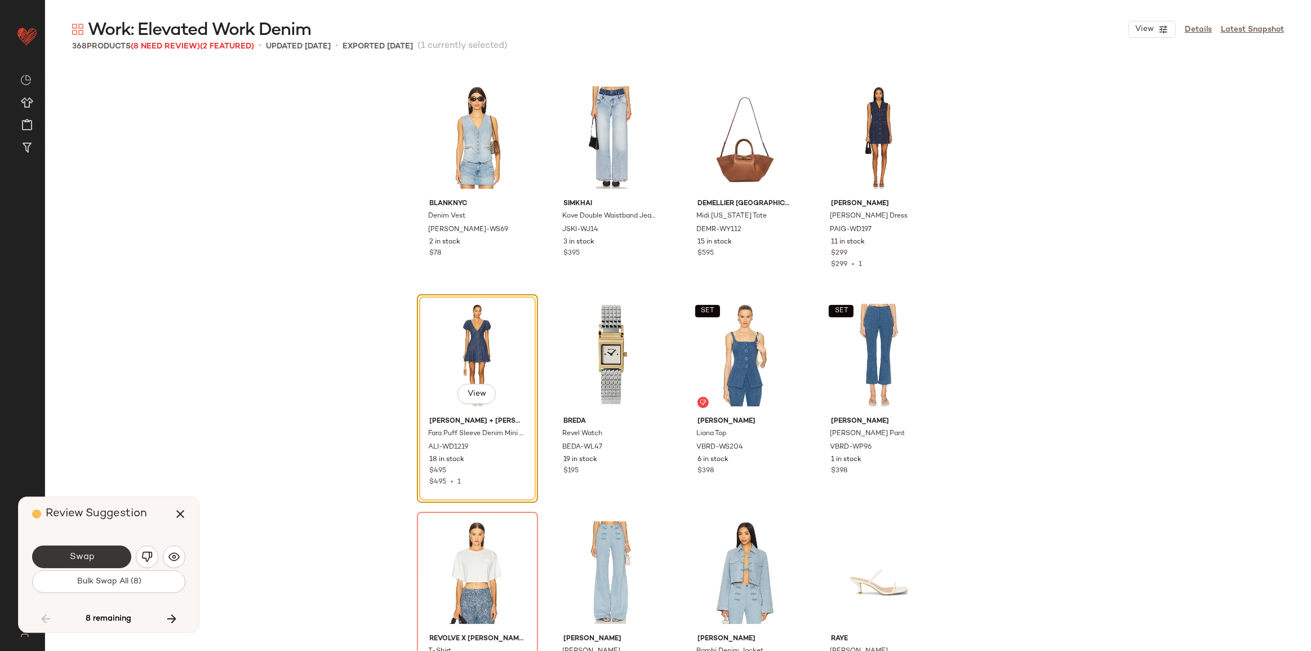
click at [96, 557] on button "Swap" at bounding box center [81, 557] width 99 height 23
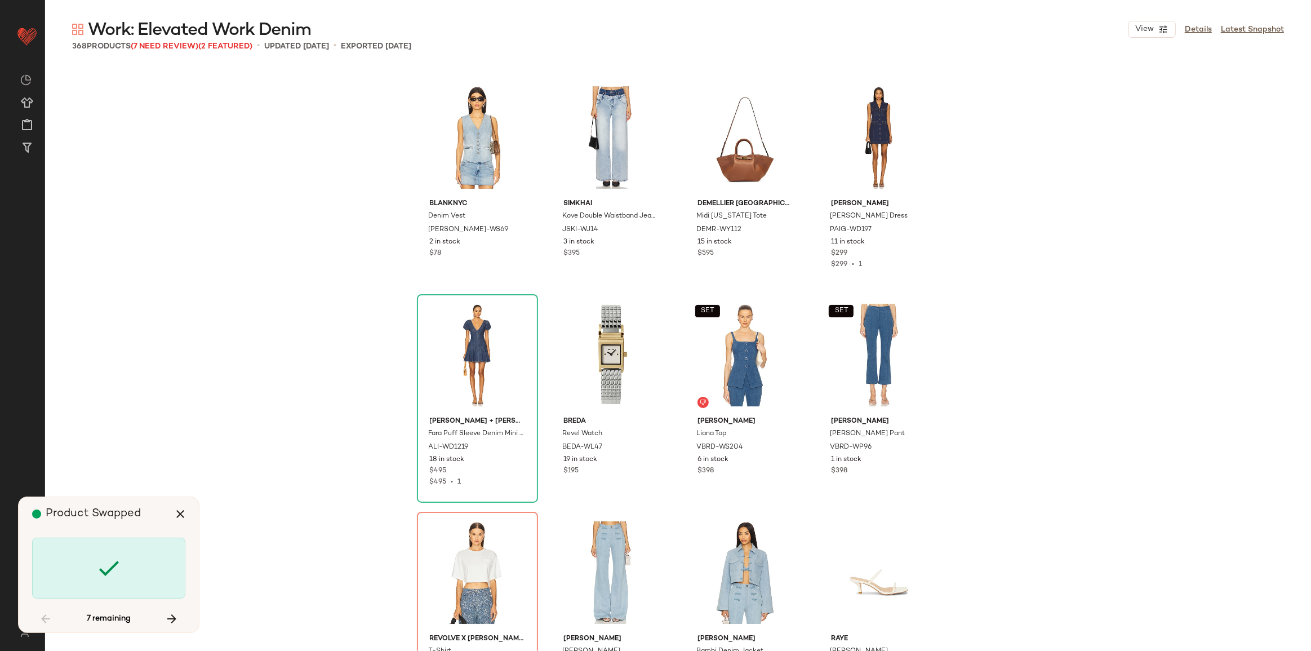
scroll to position [6308, 0]
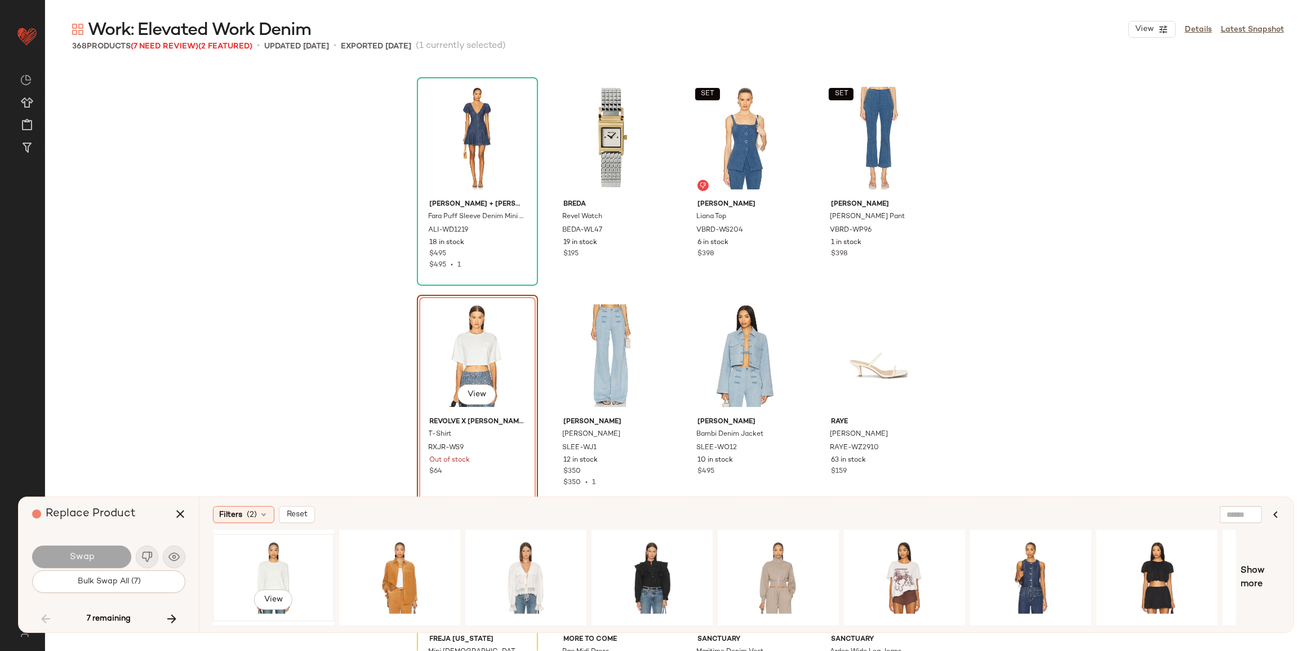
click at [275, 573] on div "View" at bounding box center [273, 578] width 113 height 80
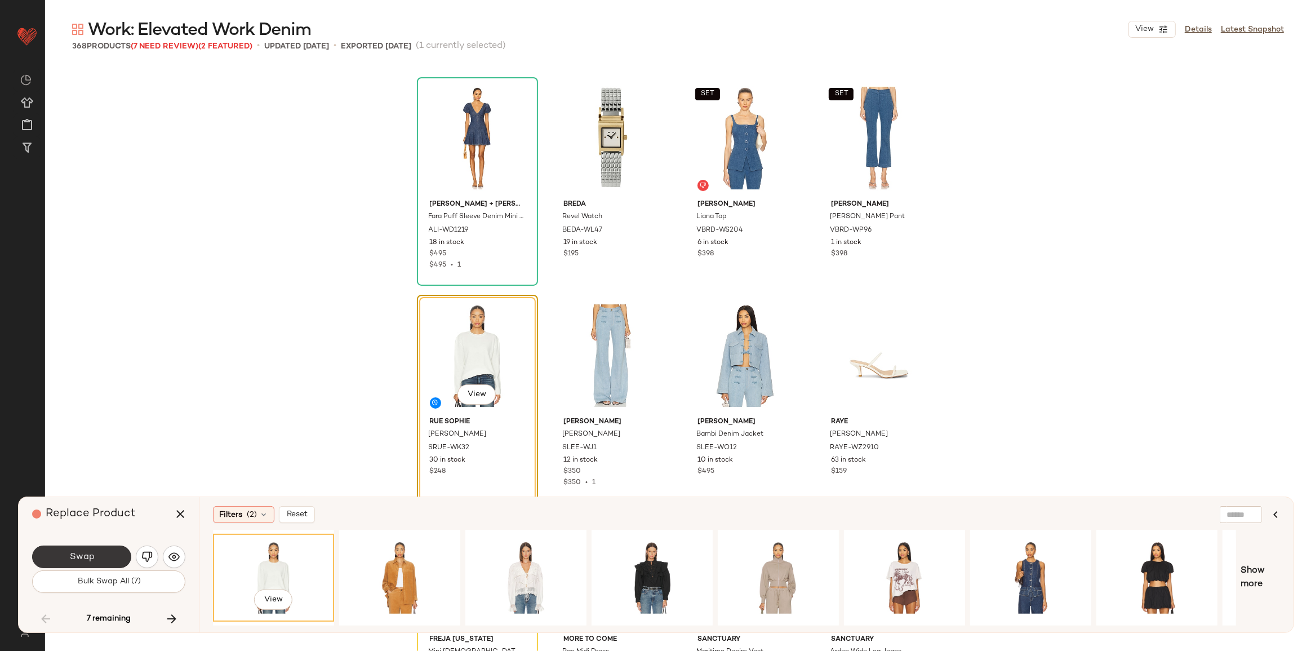
click at [56, 557] on button "Swap" at bounding box center [81, 557] width 99 height 23
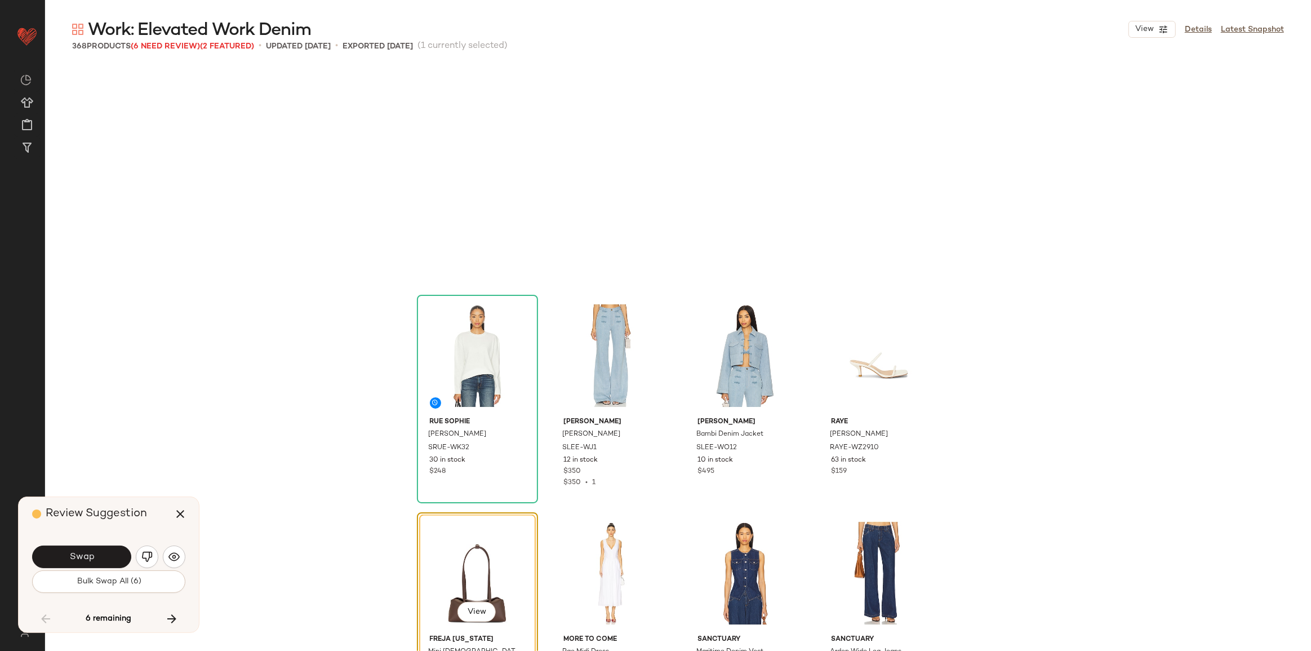
scroll to position [6526, 0]
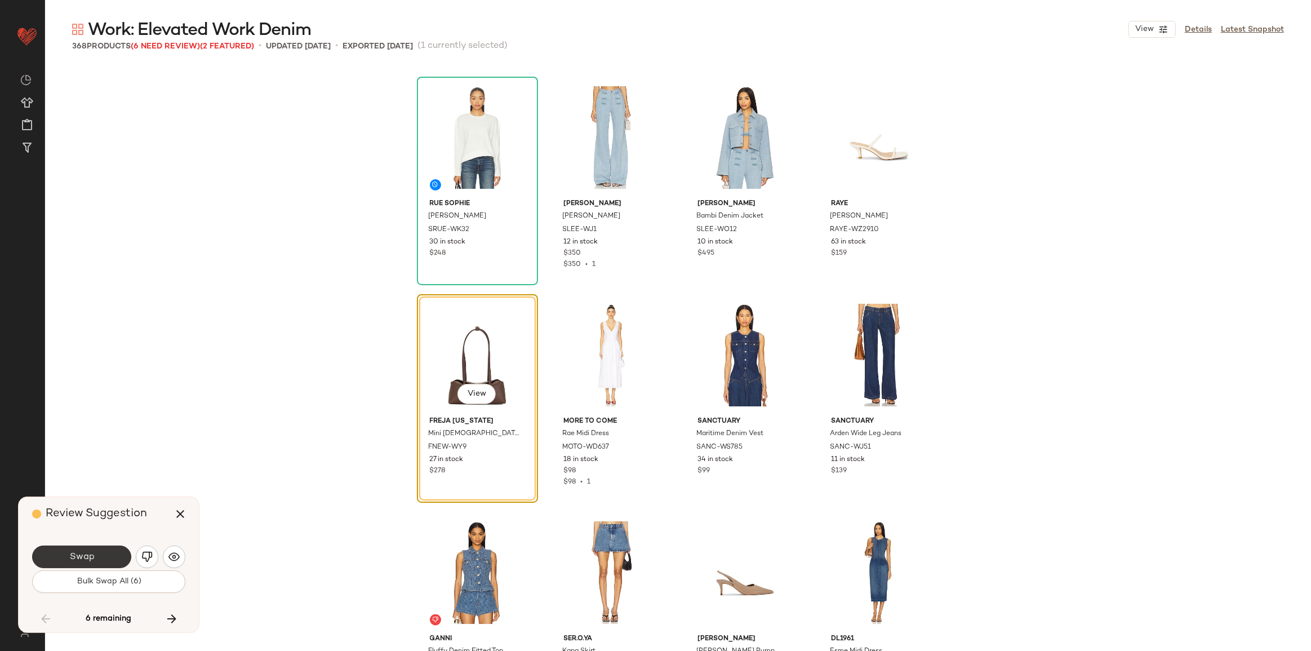
click at [104, 556] on button "Swap" at bounding box center [81, 557] width 99 height 23
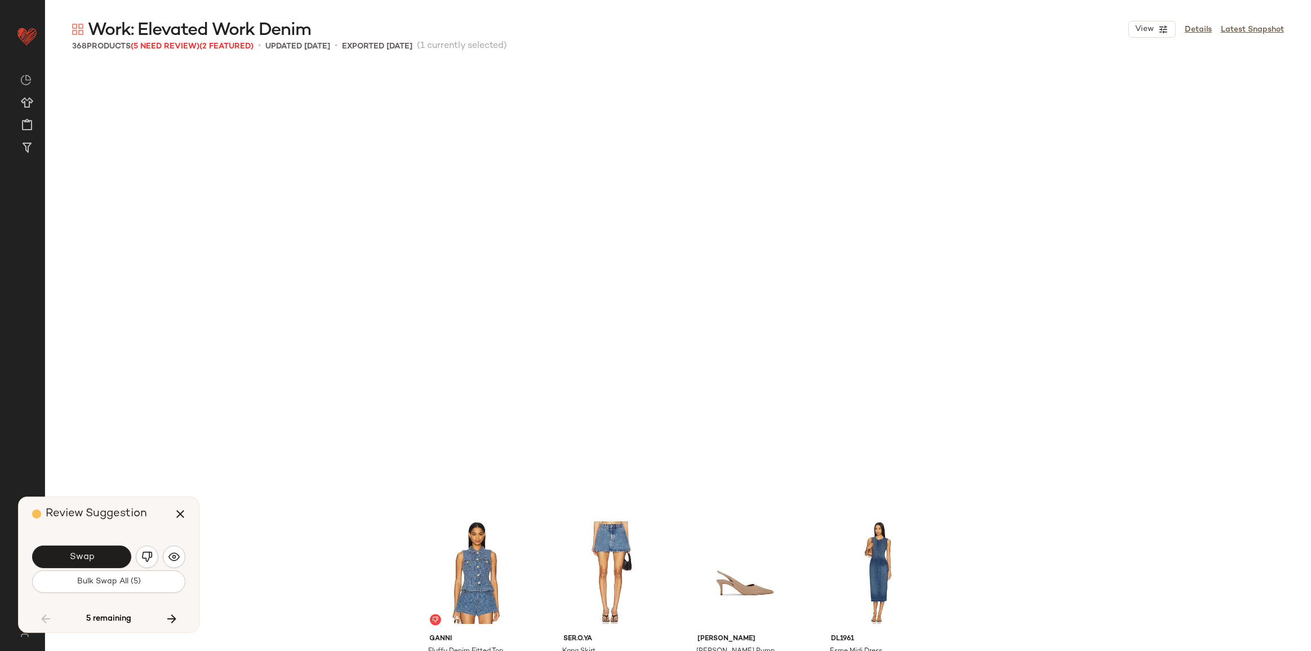
scroll to position [6961, 0]
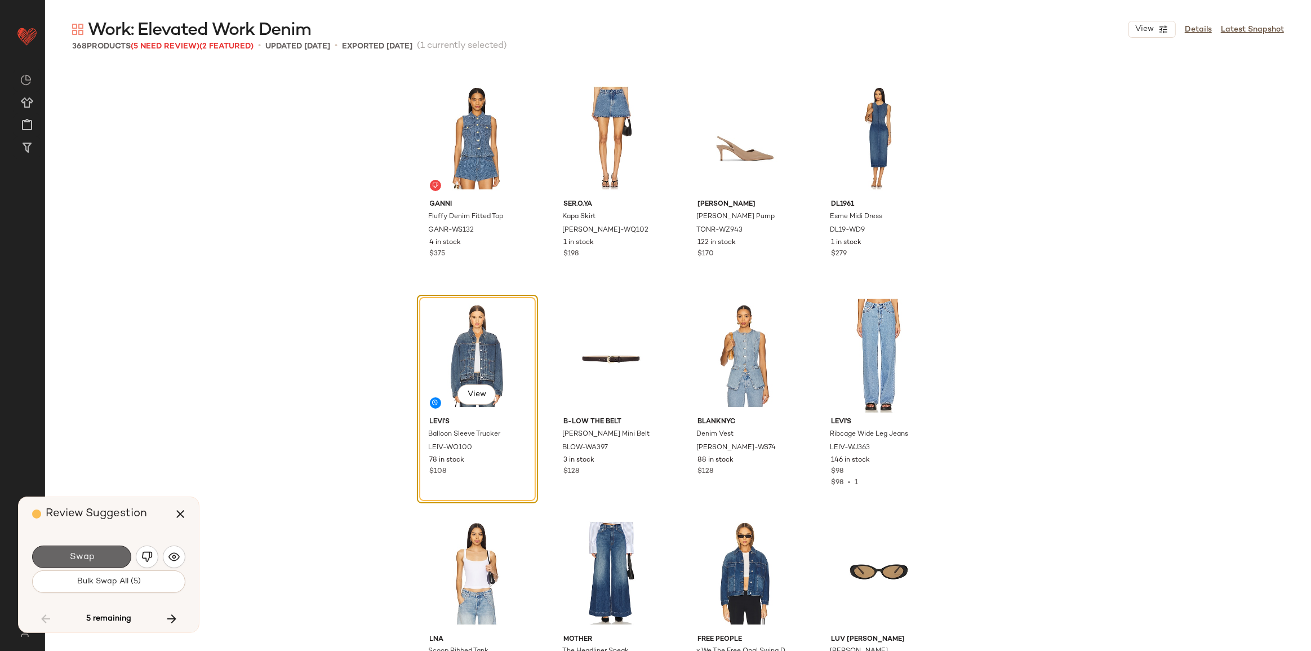
click at [113, 555] on button "Swap" at bounding box center [81, 557] width 99 height 23
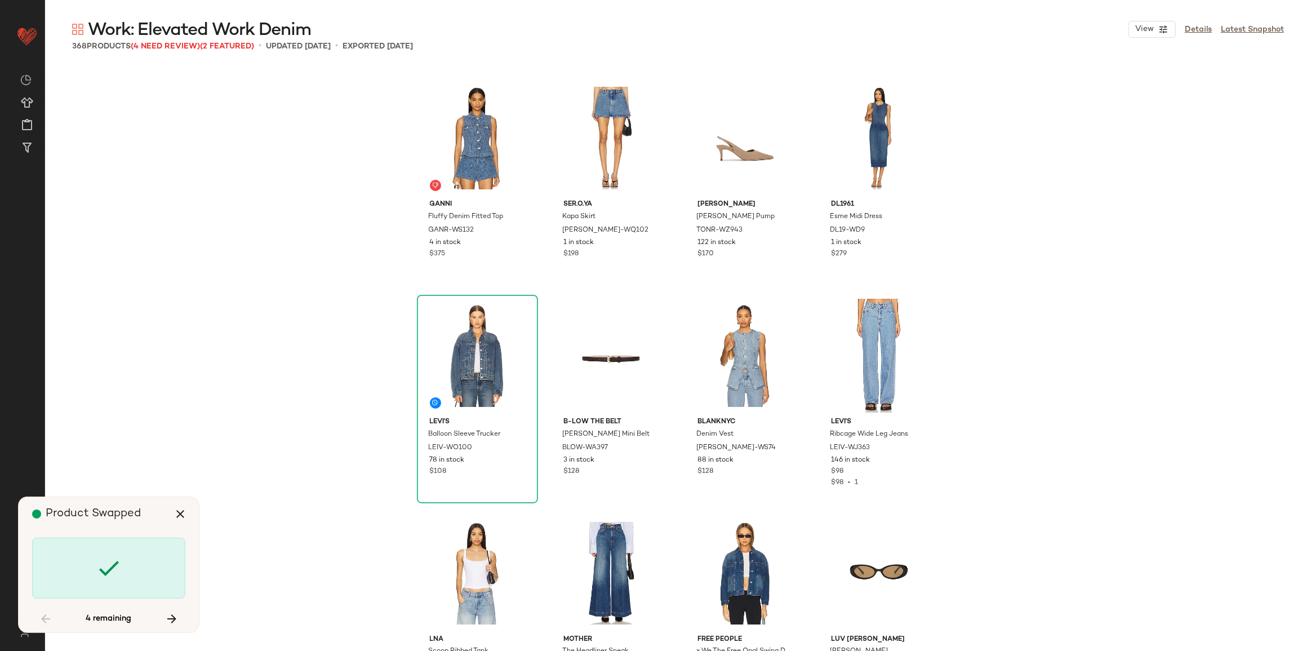
scroll to position [8701, 0]
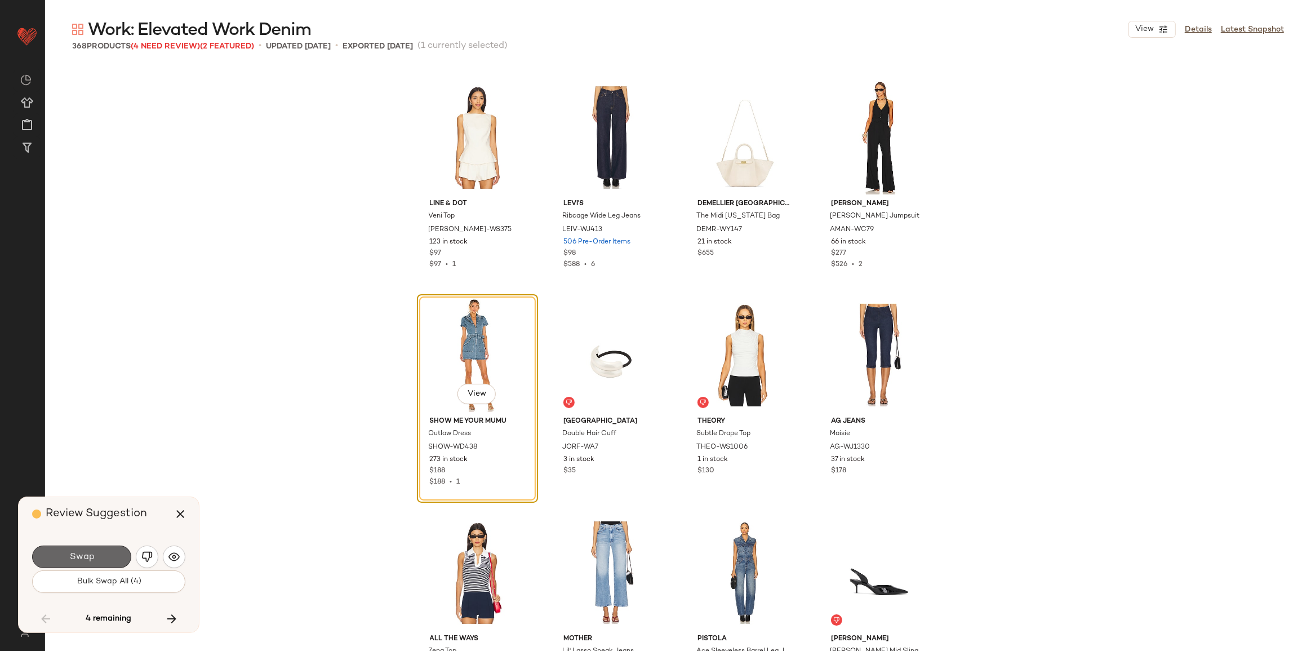
click at [114, 555] on button "Swap" at bounding box center [81, 557] width 99 height 23
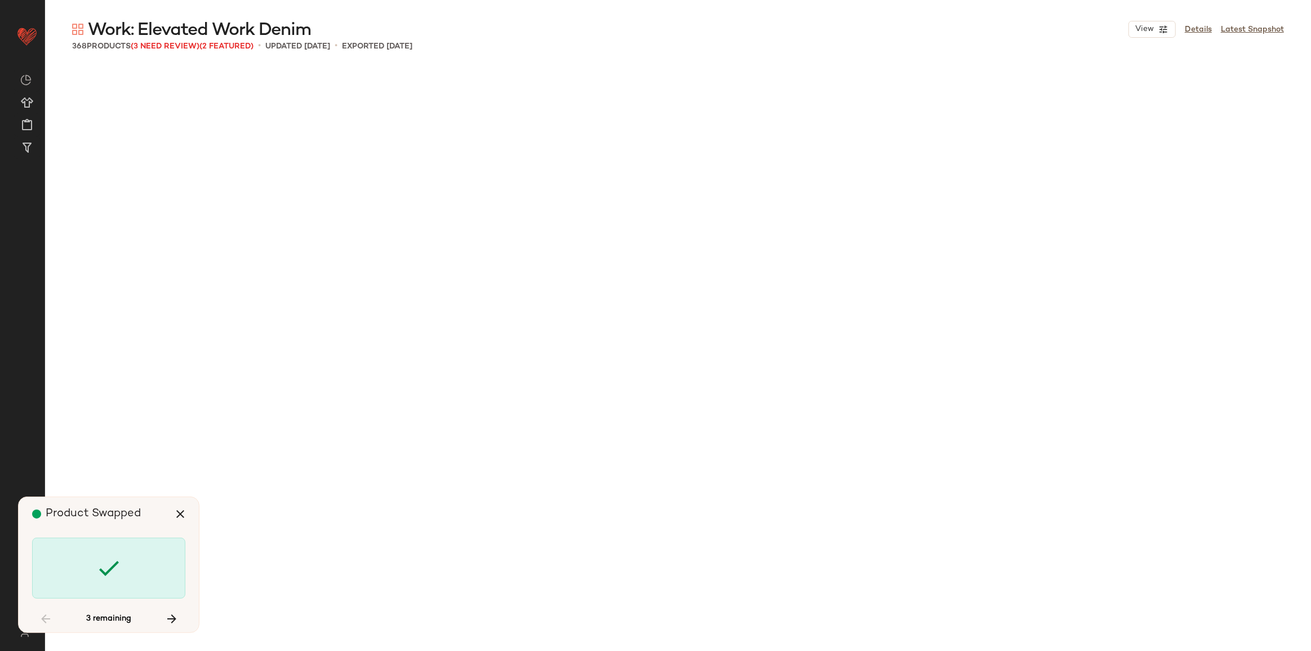
scroll to position [11311, 0]
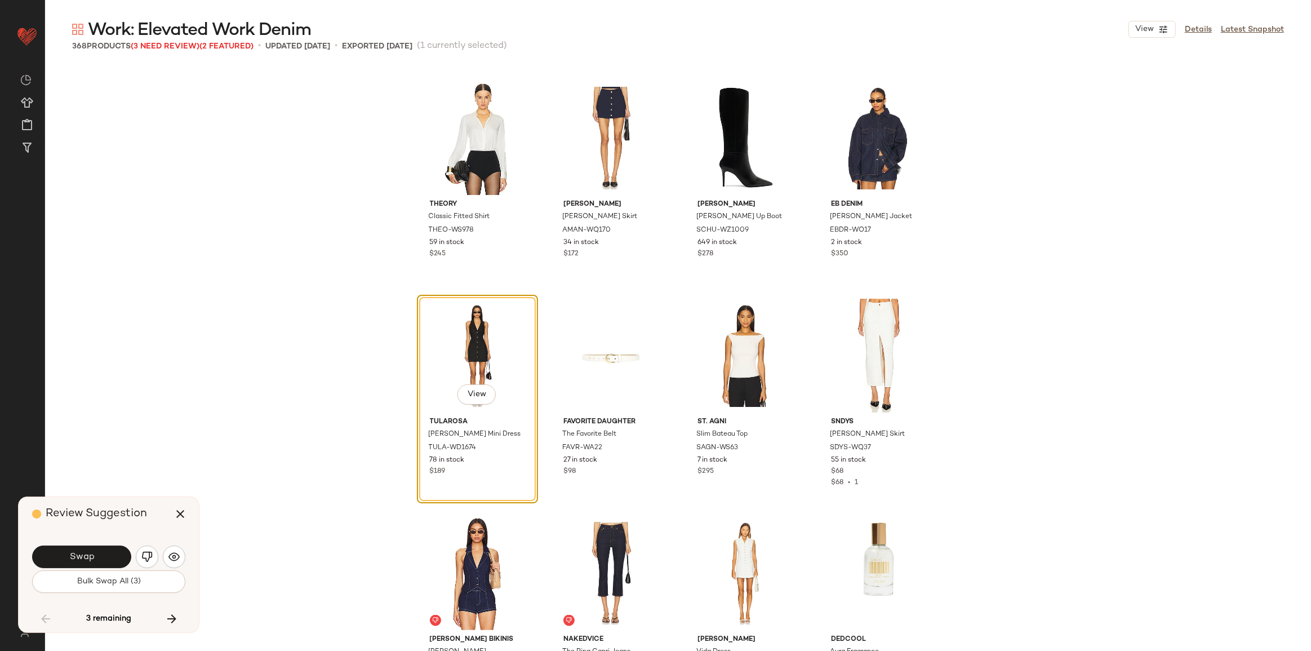
click at [114, 555] on button "Swap" at bounding box center [81, 557] width 99 height 23
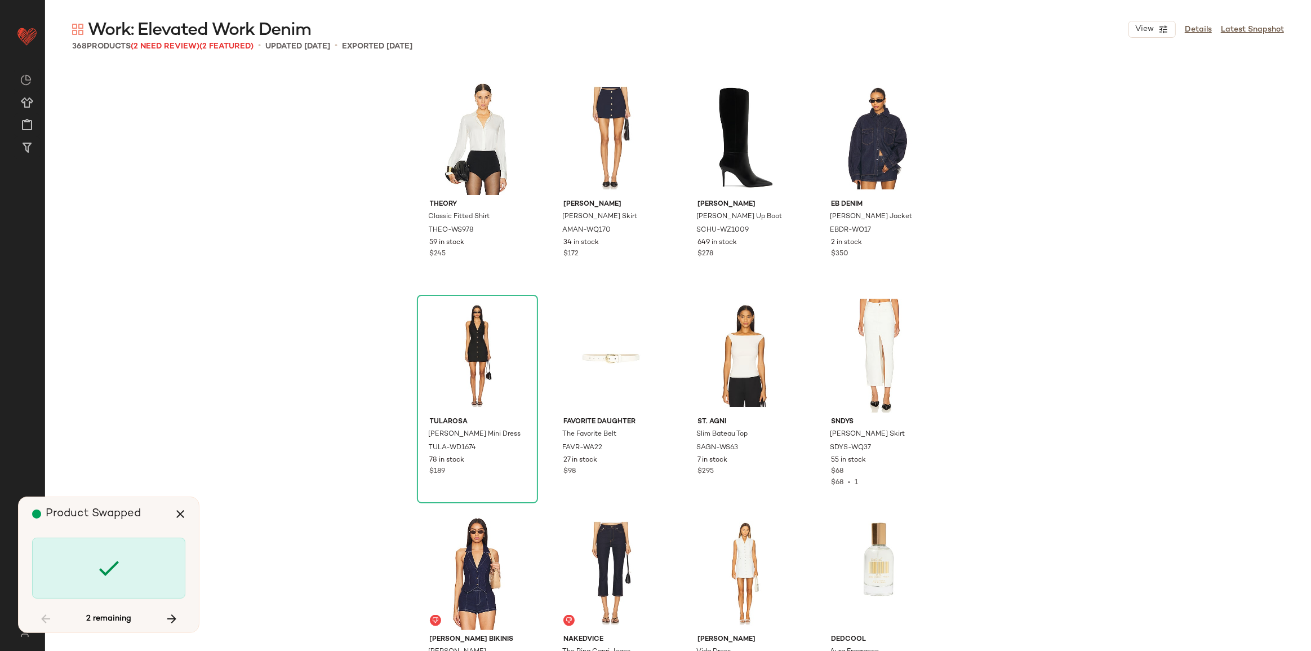
scroll to position [14140, 0]
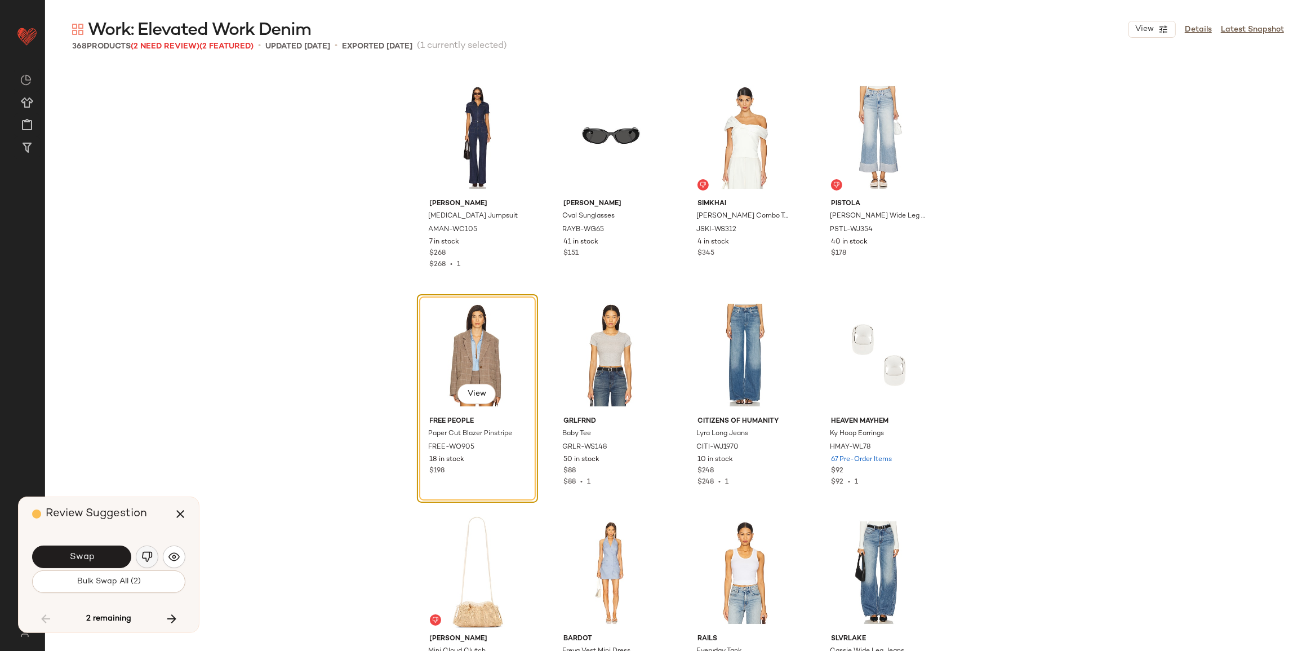
click at [151, 561] on img "button" at bounding box center [146, 556] width 11 height 11
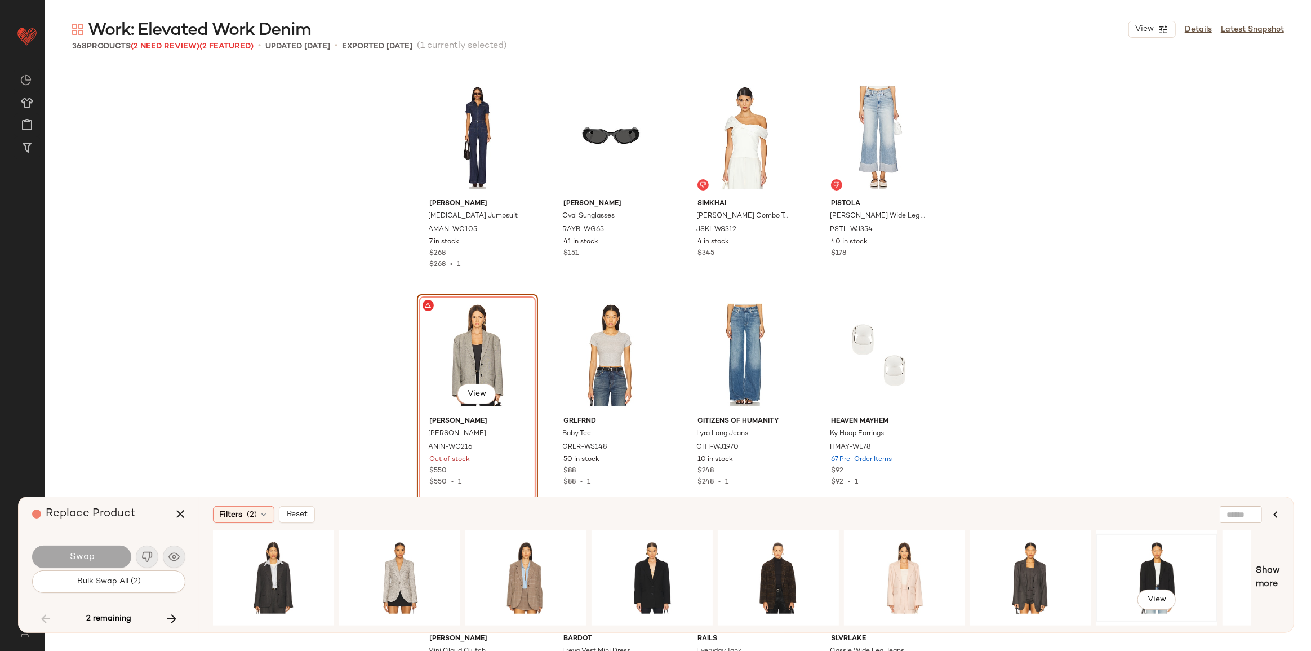
click at [1181, 574] on div "View" at bounding box center [1157, 578] width 113 height 80
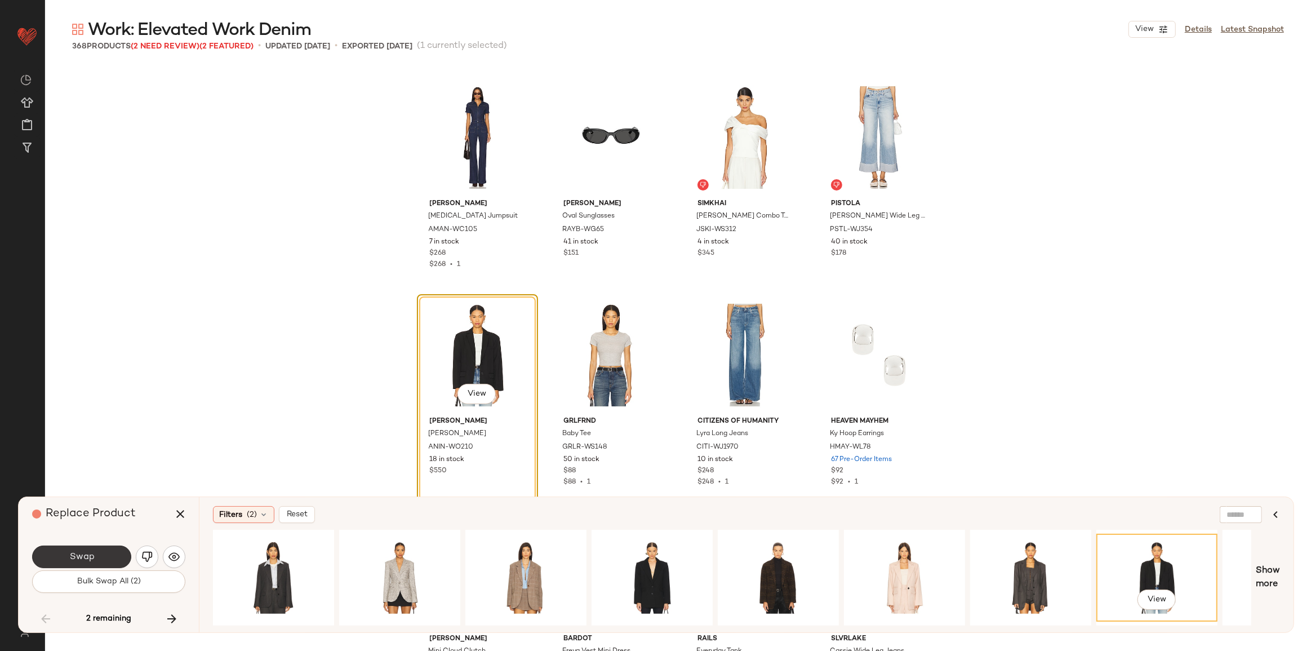
click at [115, 555] on button "Swap" at bounding box center [81, 557] width 99 height 23
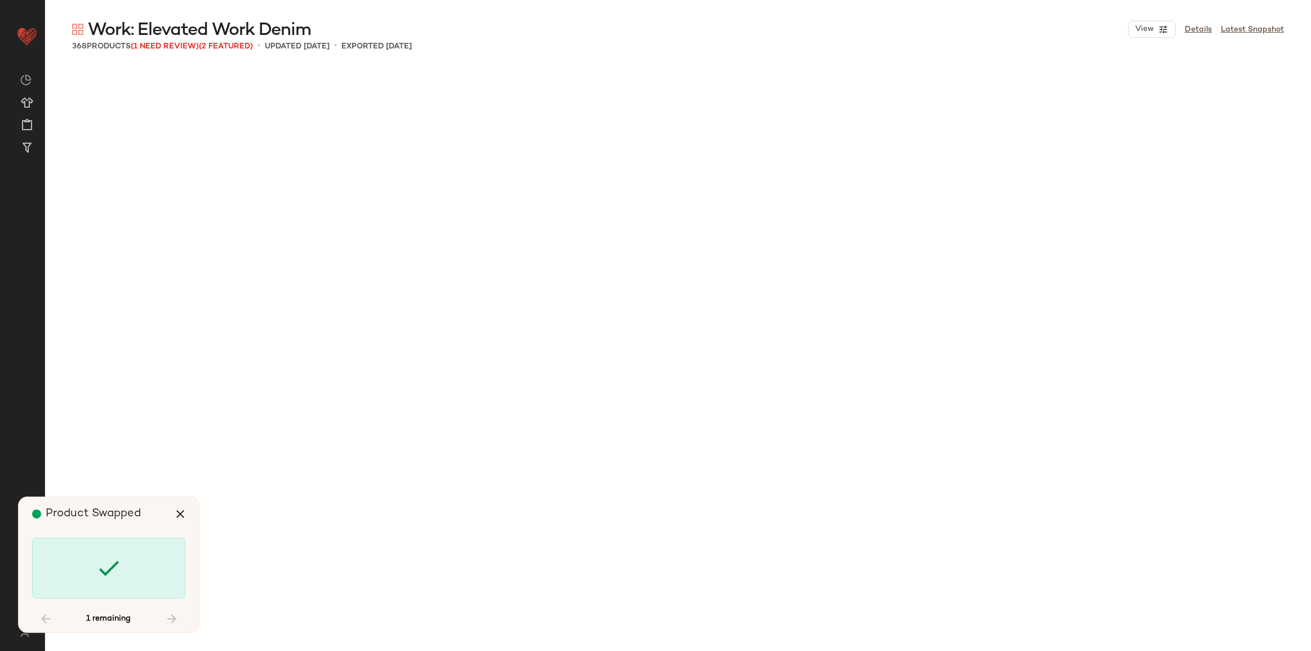
scroll to position [19360, 0]
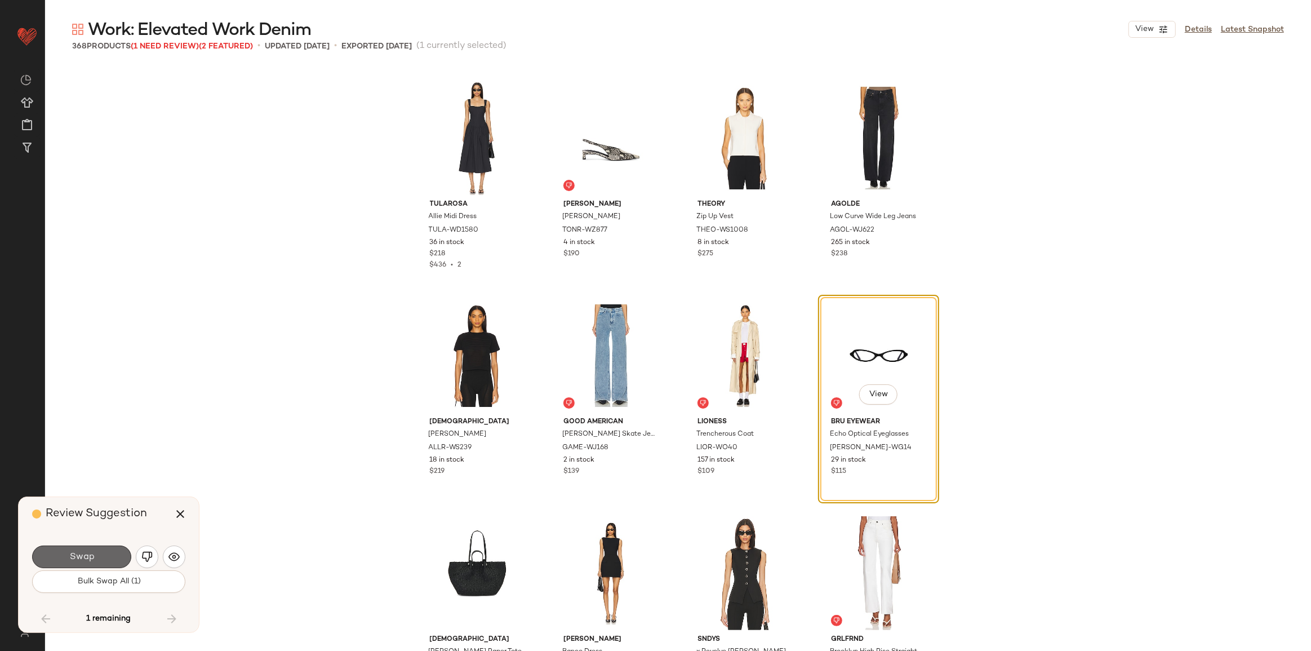
click at [98, 563] on button "Swap" at bounding box center [81, 557] width 99 height 23
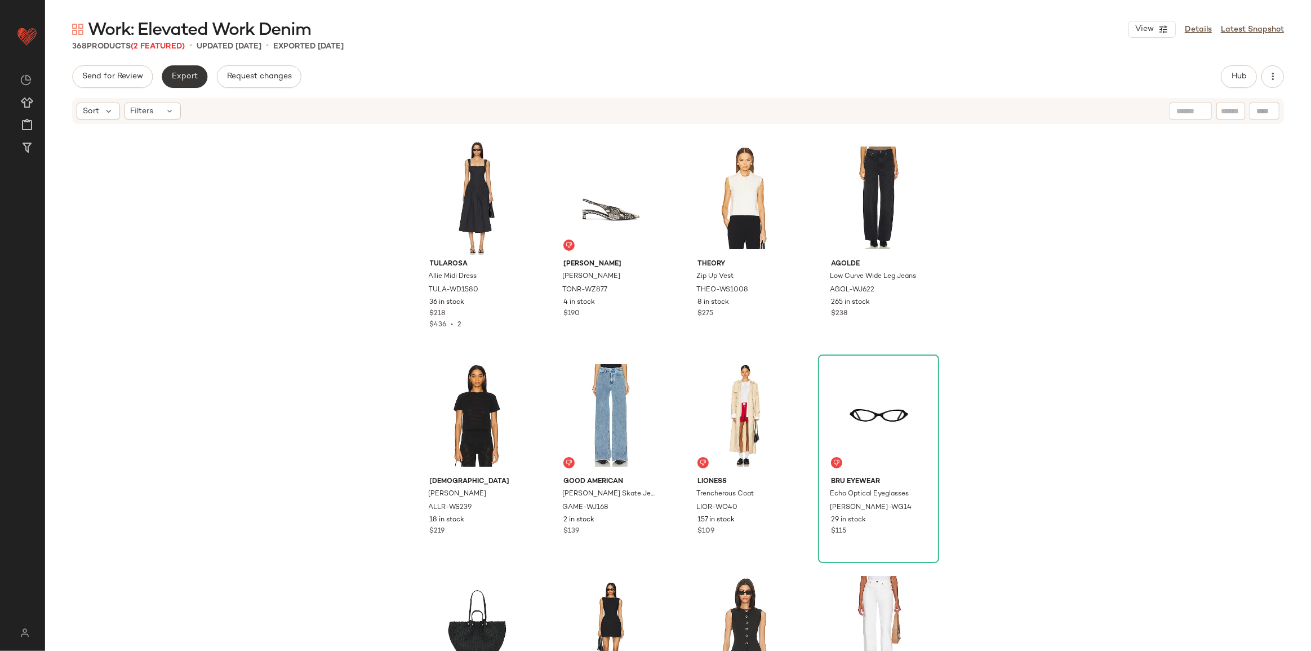
click at [179, 77] on span "Export" at bounding box center [184, 76] width 26 height 9
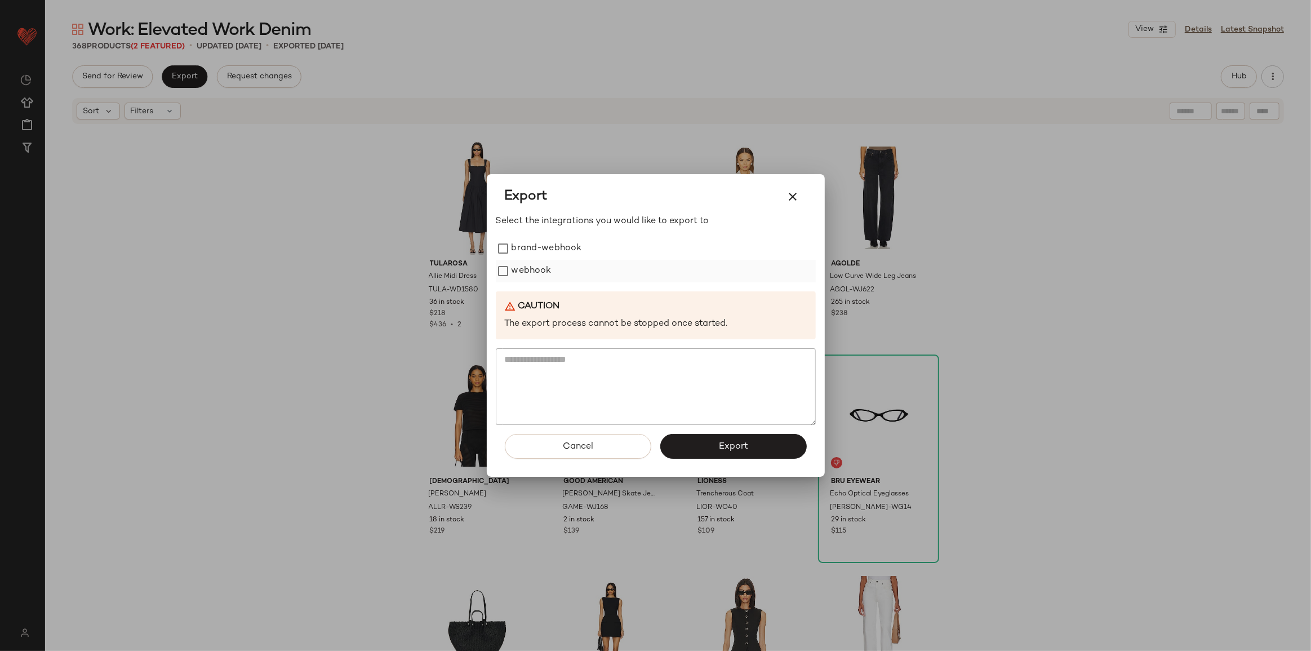
click at [551, 273] on div "webhook" at bounding box center [656, 271] width 320 height 23
click at [538, 280] on label "webhook" at bounding box center [532, 271] width 40 height 23
click at [693, 438] on button "Export" at bounding box center [733, 446] width 147 height 25
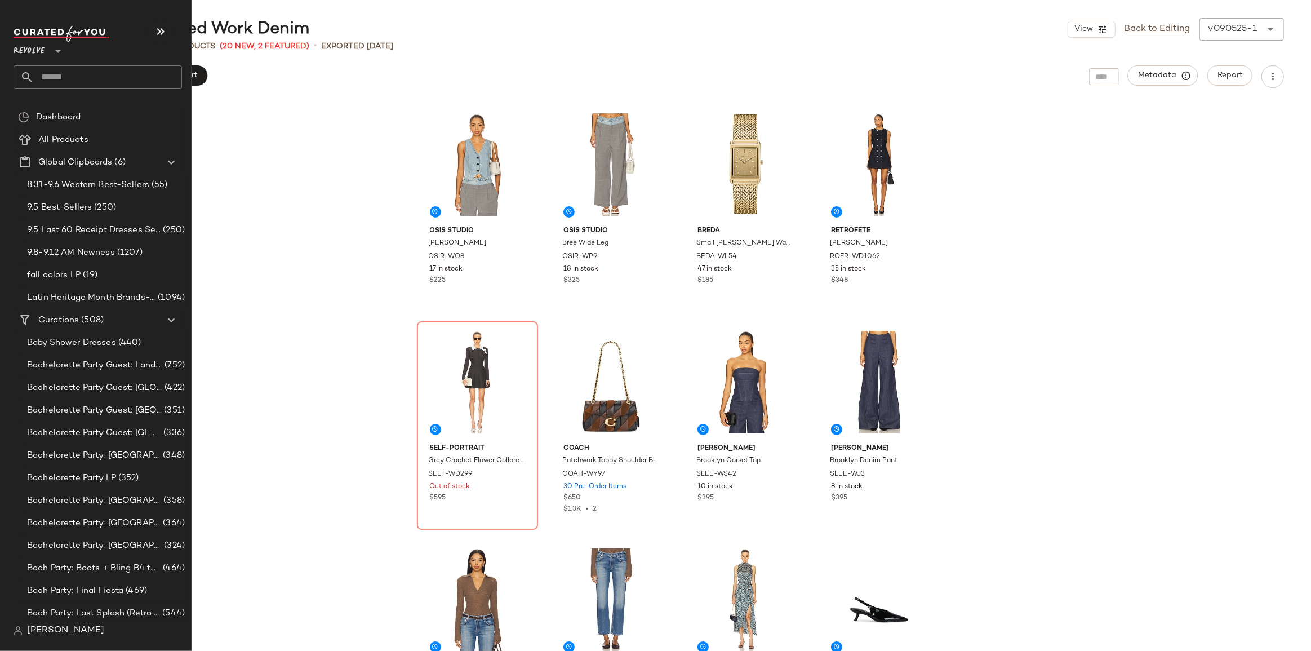
click at [70, 65] on input "text" at bounding box center [108, 77] width 148 height 24
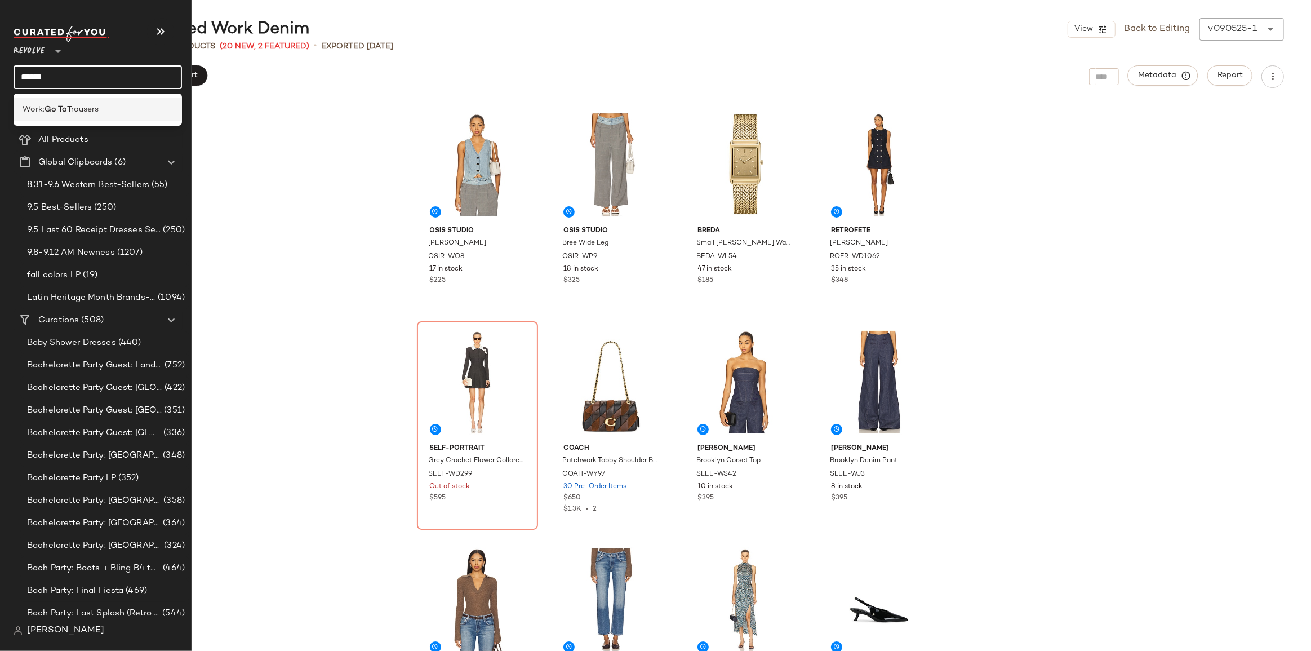
type input "*****"
click at [83, 104] on span "Trousers" at bounding box center [83, 110] width 32 height 12
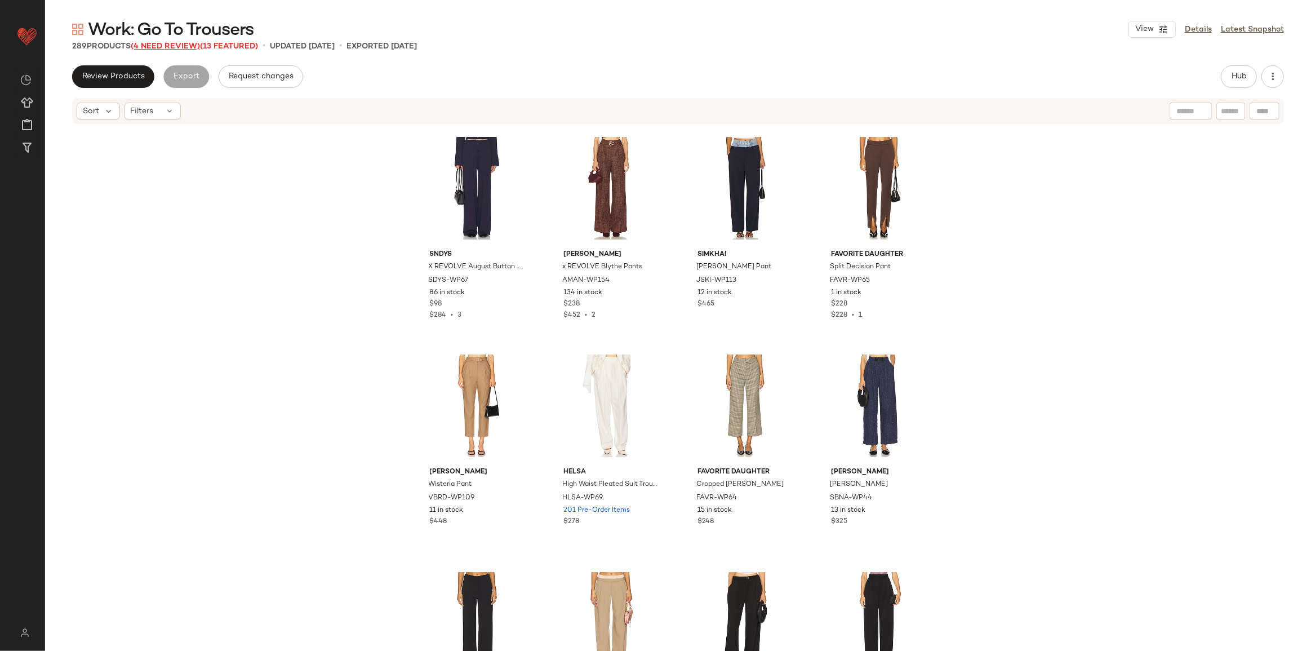
click at [163, 46] on span "(4 Need Review)" at bounding box center [165, 46] width 69 height 8
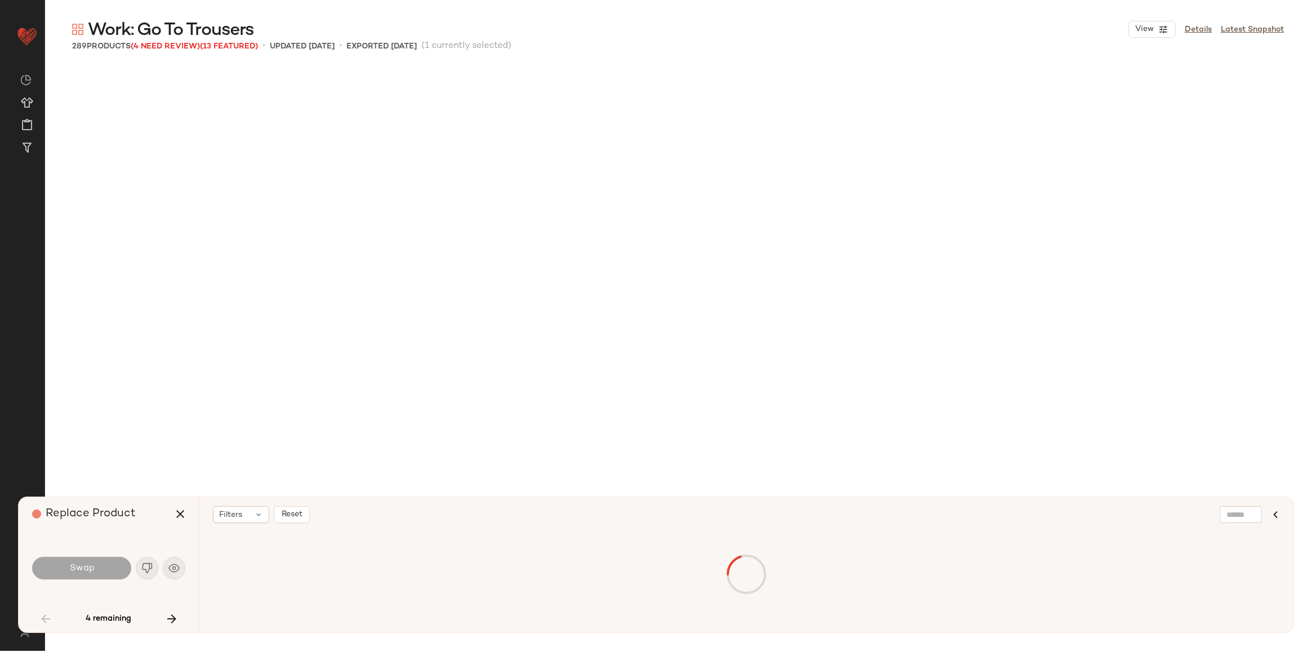
scroll to position [879, 0]
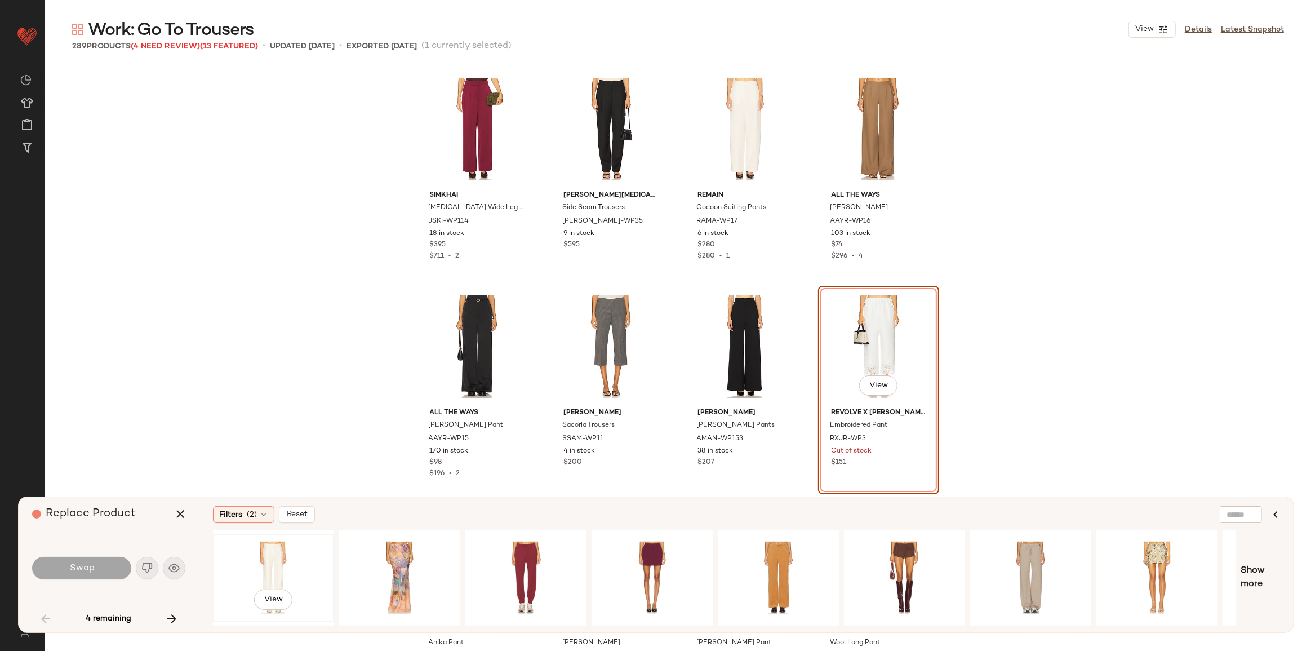
click at [280, 569] on div "View" at bounding box center [273, 578] width 113 height 80
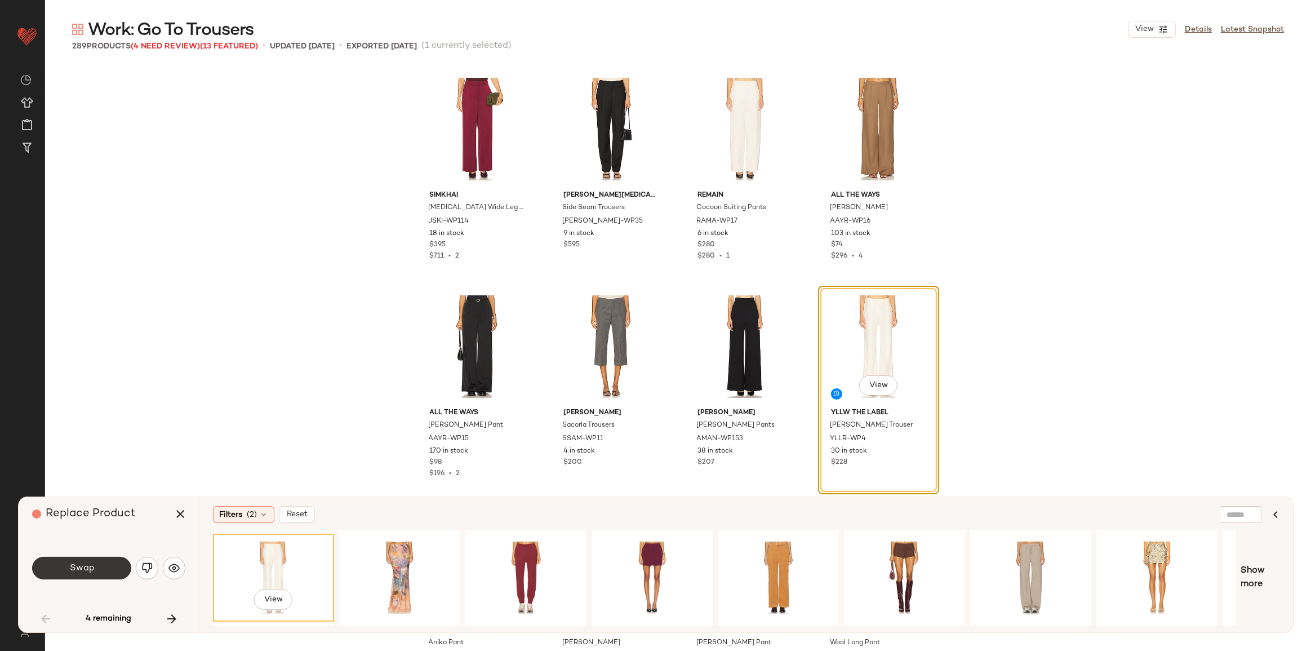
click at [90, 563] on span "Swap" at bounding box center [81, 568] width 25 height 11
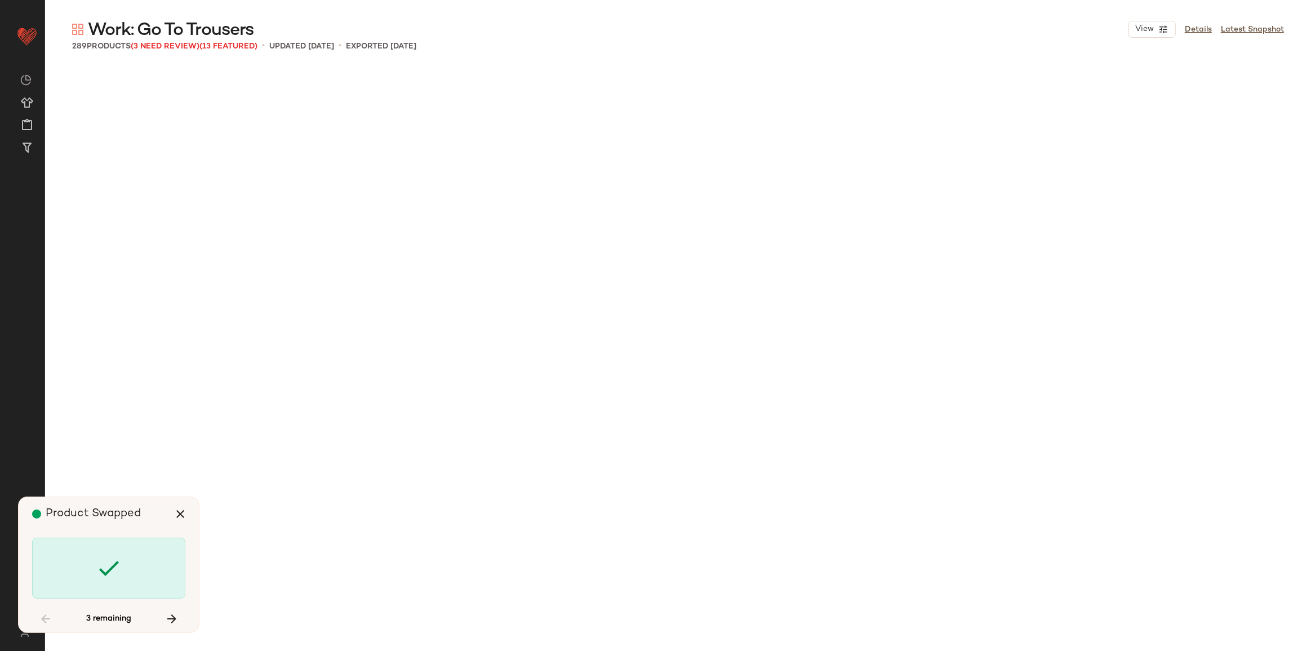
scroll to position [2610, 0]
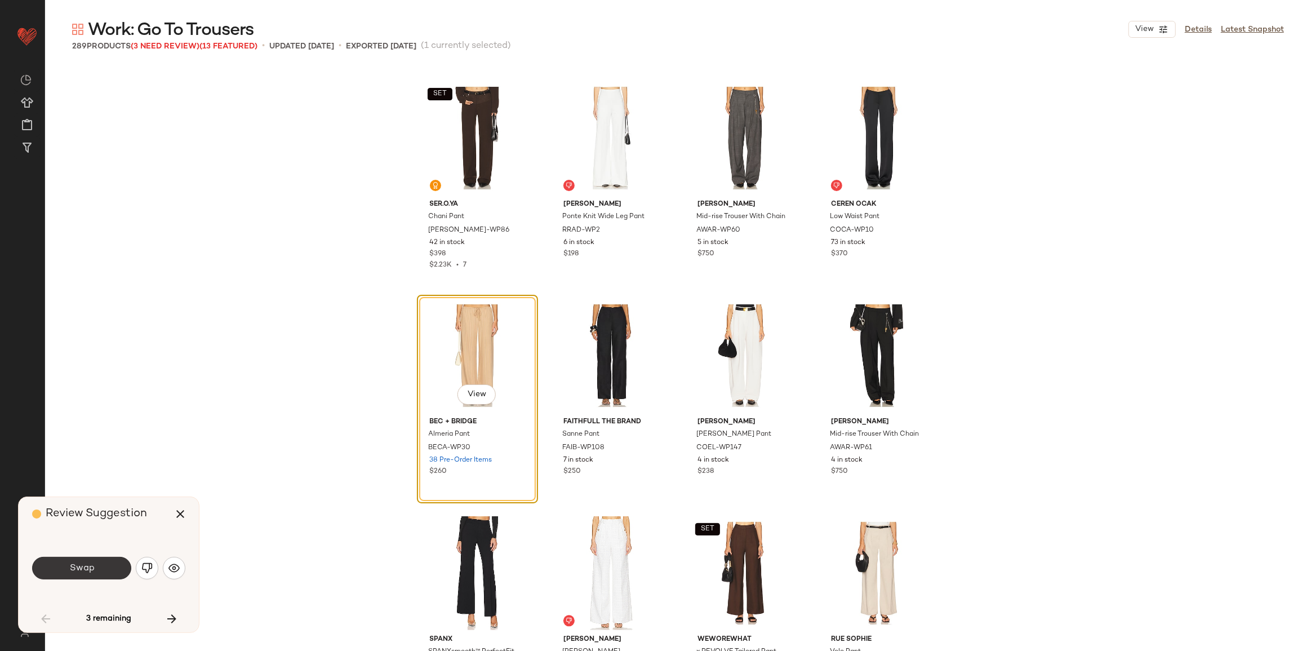
click at [87, 566] on span "Swap" at bounding box center [81, 568] width 25 height 11
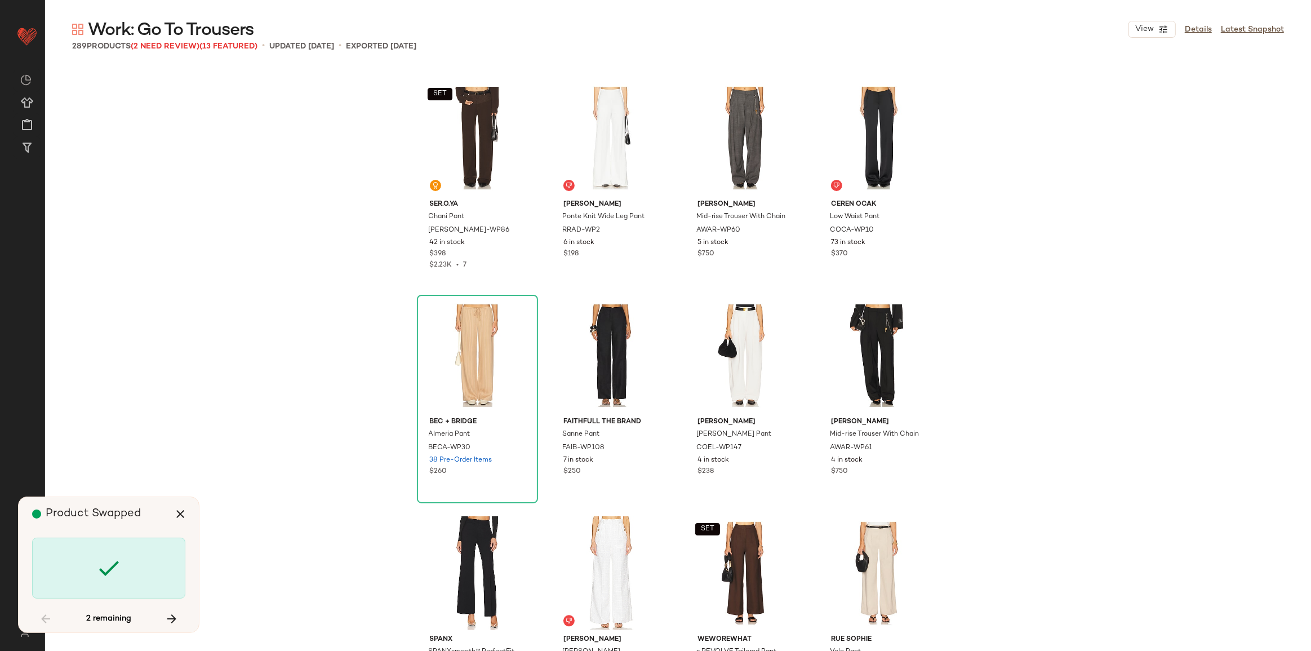
scroll to position [9354, 0]
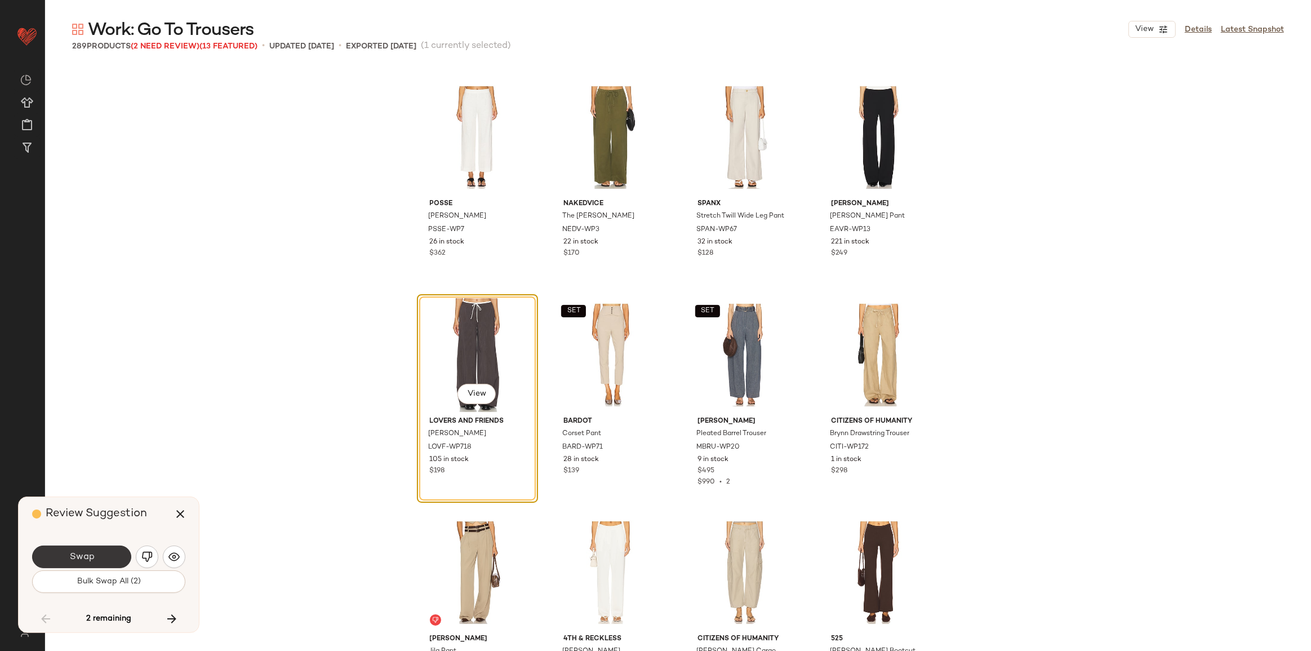
click at [88, 553] on span "Swap" at bounding box center [81, 557] width 25 height 11
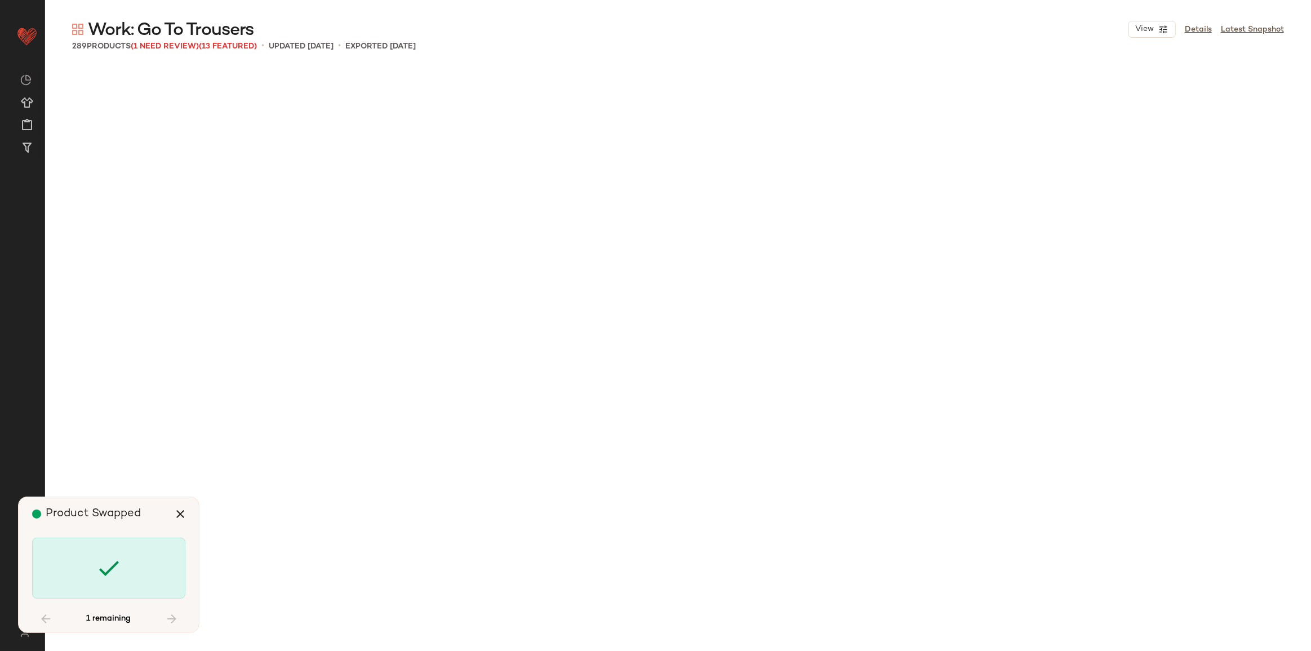
scroll to position [11964, 0]
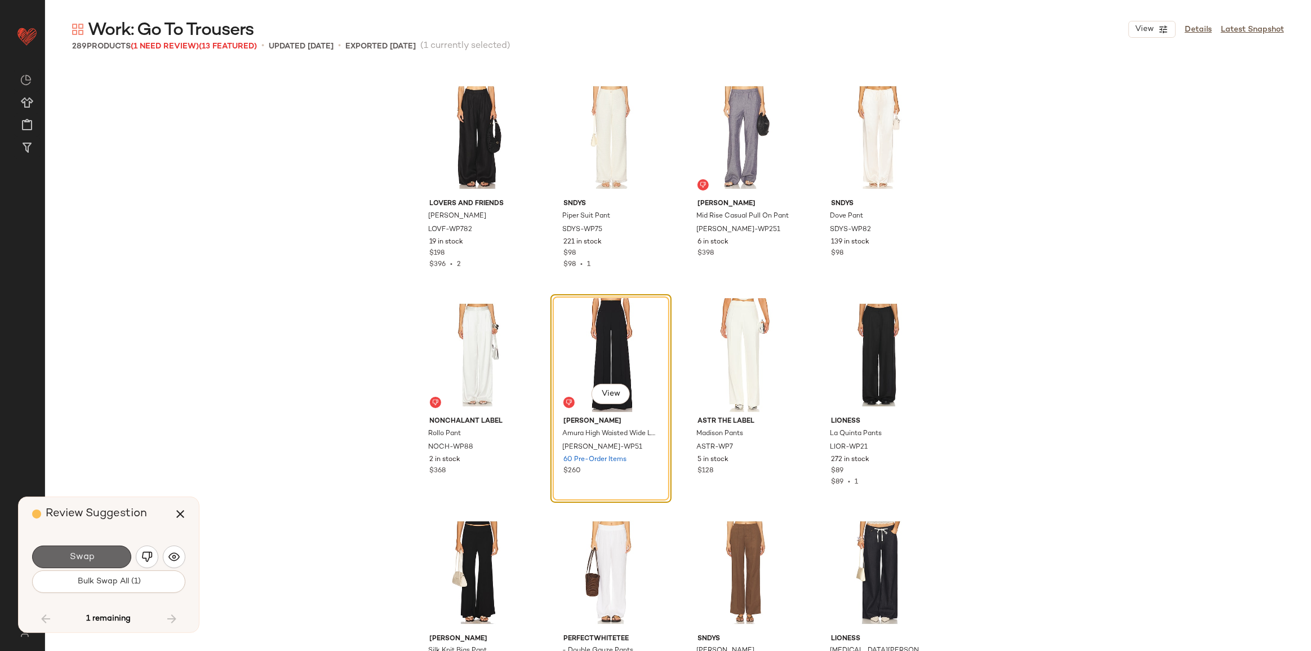
click at [73, 560] on span "Swap" at bounding box center [81, 557] width 25 height 11
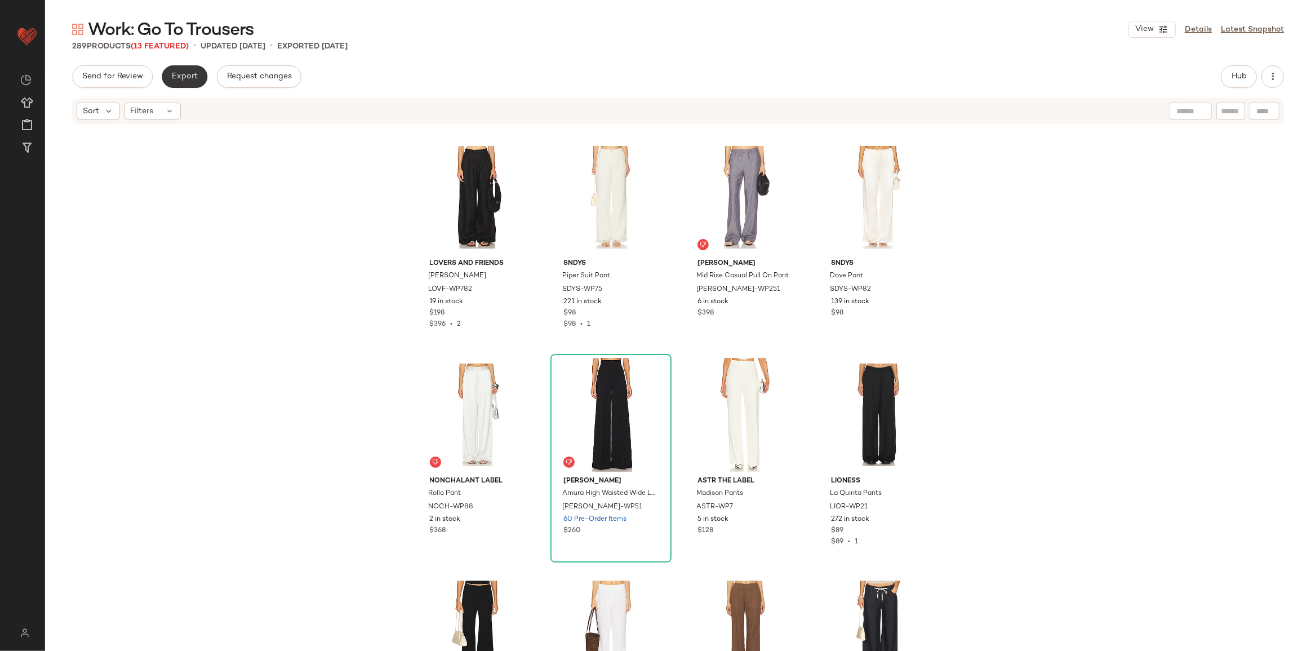
click at [193, 76] on span "Export" at bounding box center [184, 76] width 26 height 9
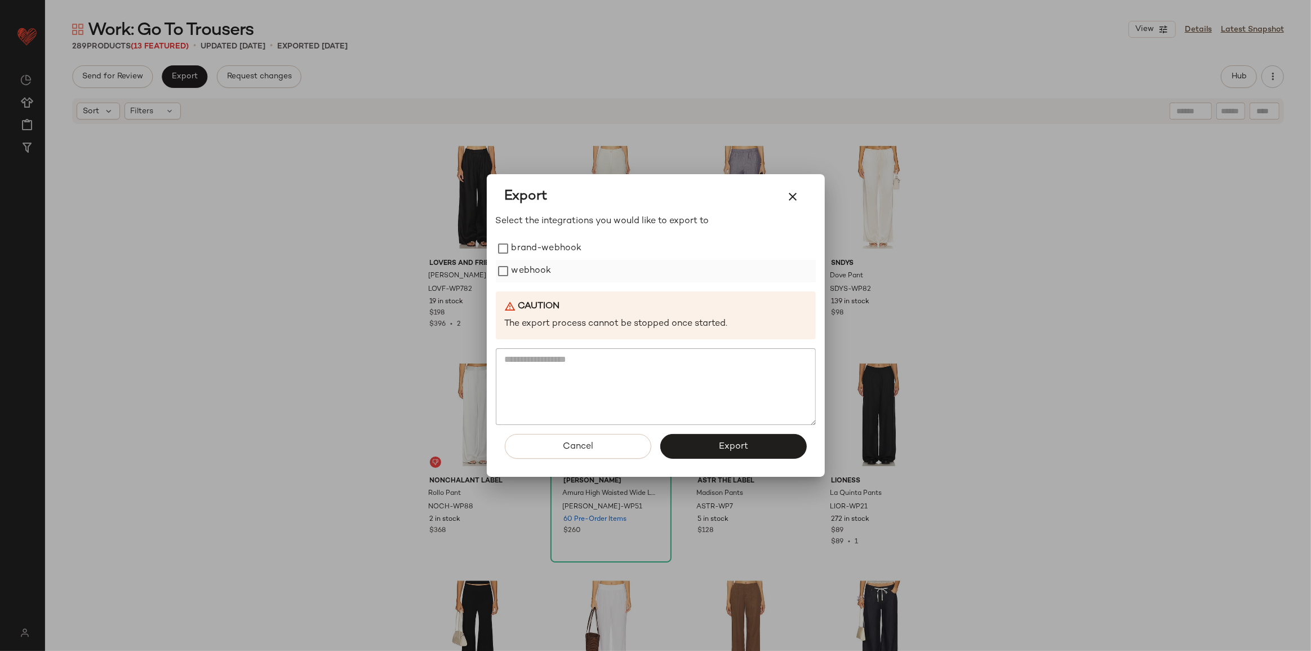
click at [513, 273] on label "webhook" at bounding box center [532, 271] width 40 height 23
click at [706, 441] on button "Export" at bounding box center [733, 446] width 147 height 25
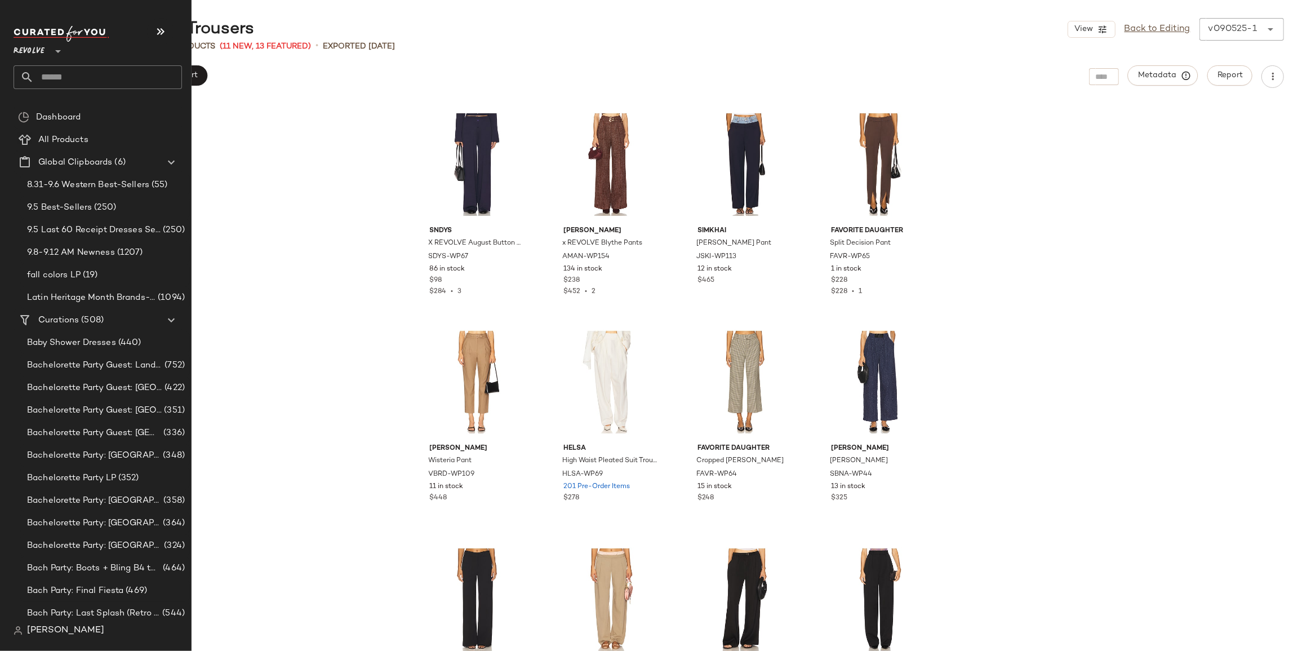
click at [59, 79] on input "text" at bounding box center [108, 77] width 148 height 24
click at [42, 70] on input "text" at bounding box center [108, 77] width 148 height 24
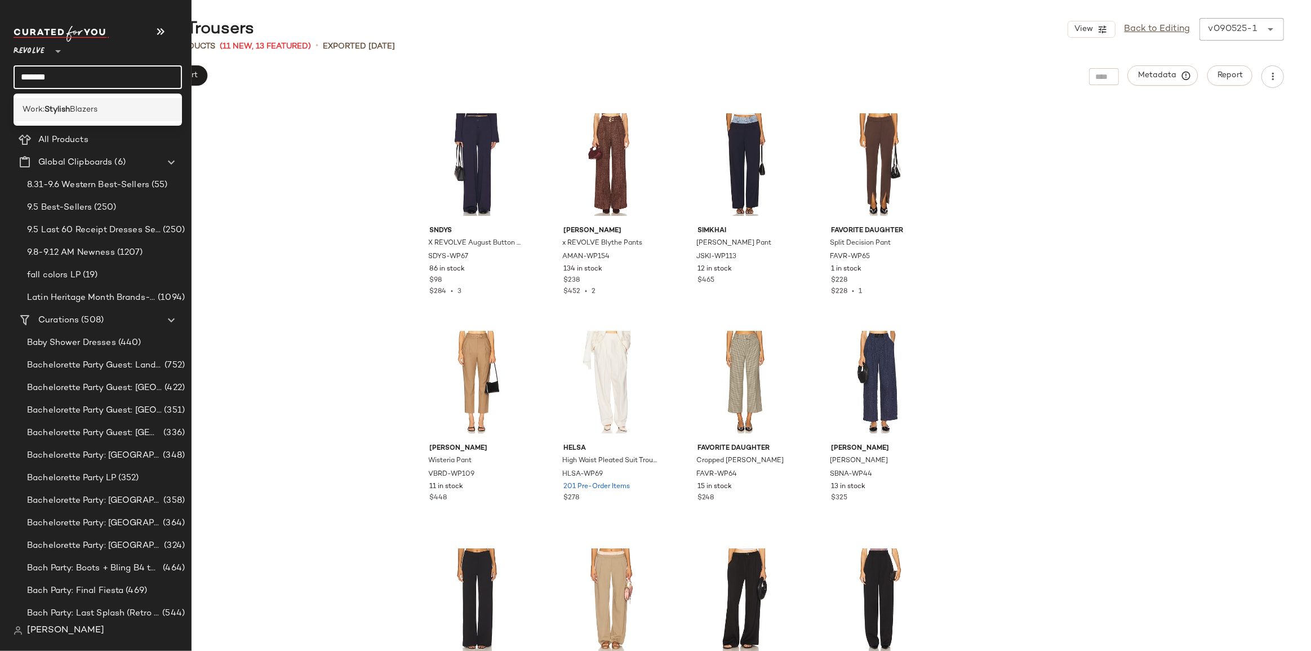
type input "*******"
click at [73, 115] on span "Blazers" at bounding box center [84, 110] width 28 height 12
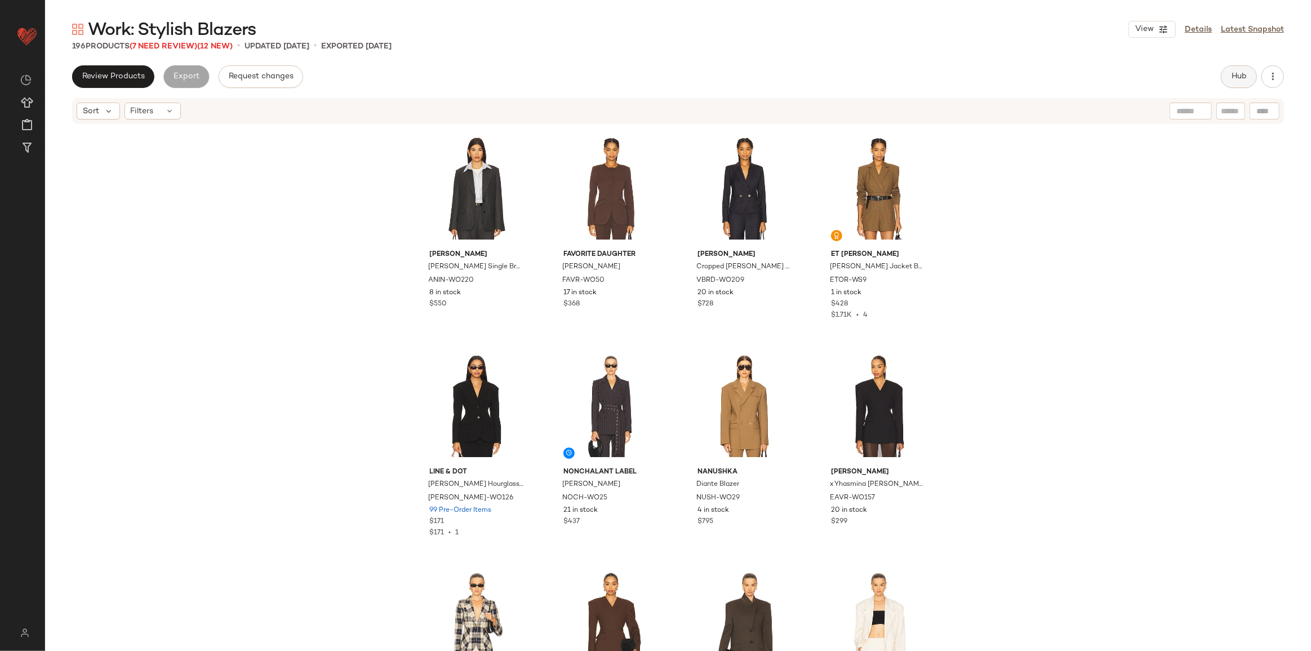
click at [1230, 82] on button "Hub" at bounding box center [1239, 76] width 36 height 23
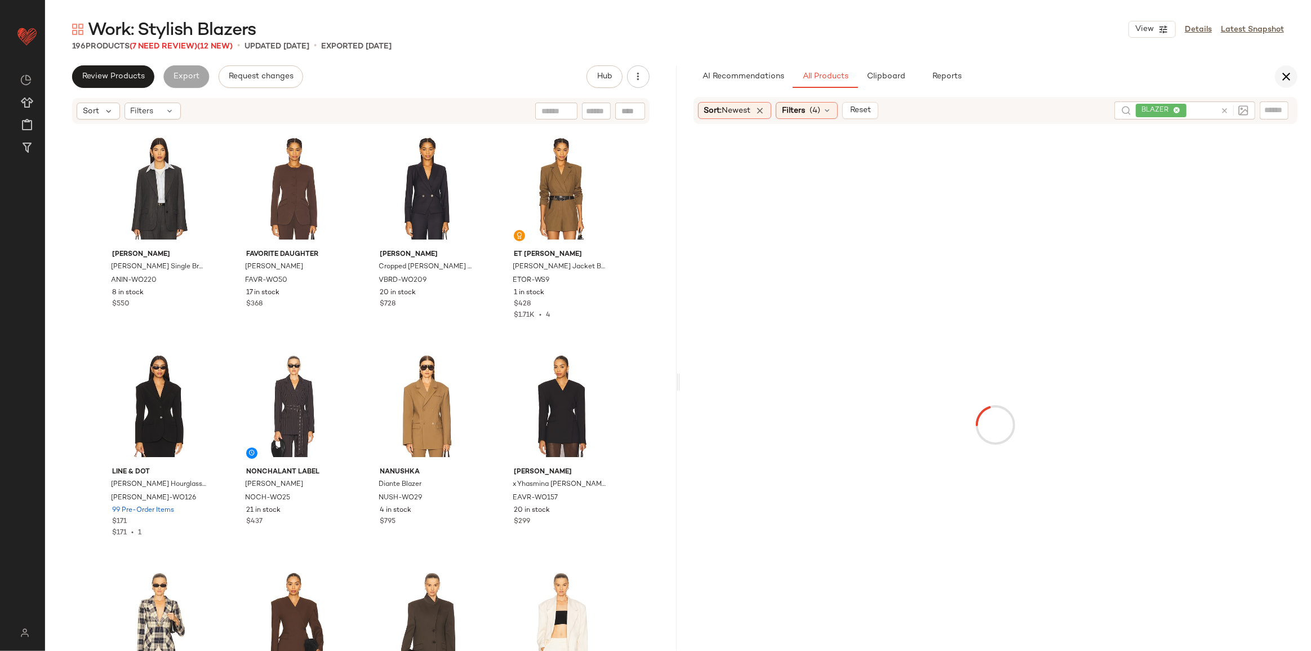
click at [1295, 77] on button "button" at bounding box center [1286, 76] width 23 height 23
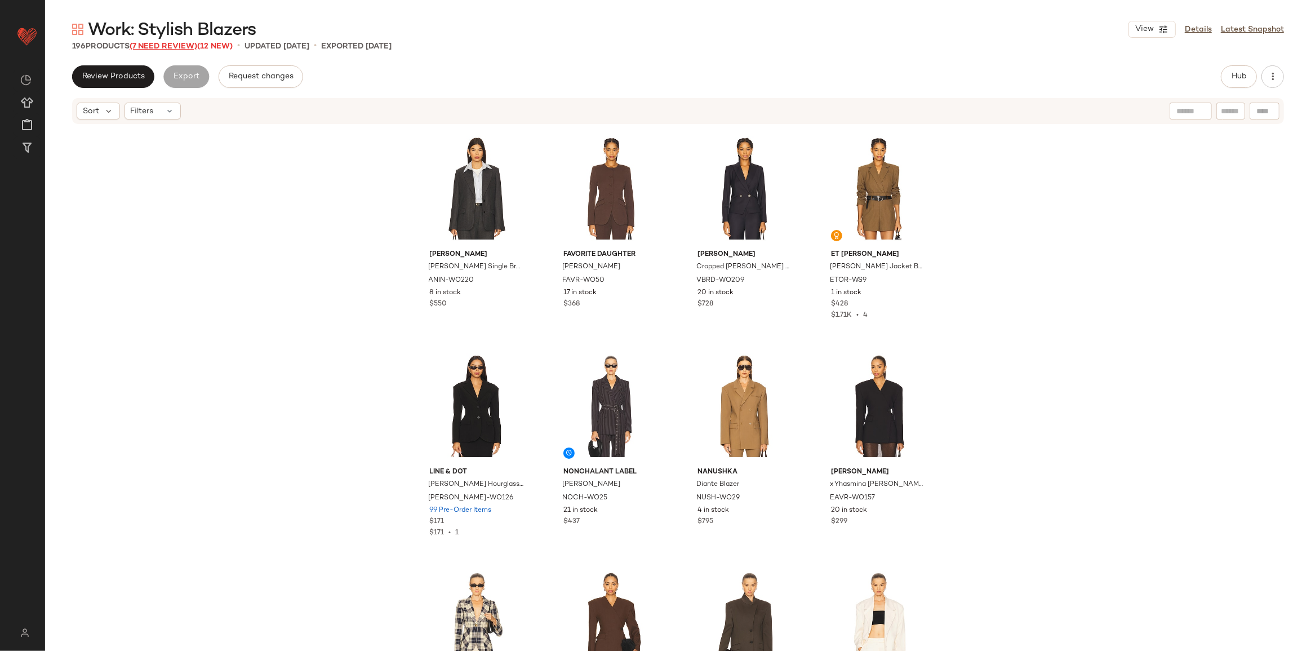
click at [160, 45] on span "(7 Need Review)" at bounding box center [164, 46] width 68 height 8
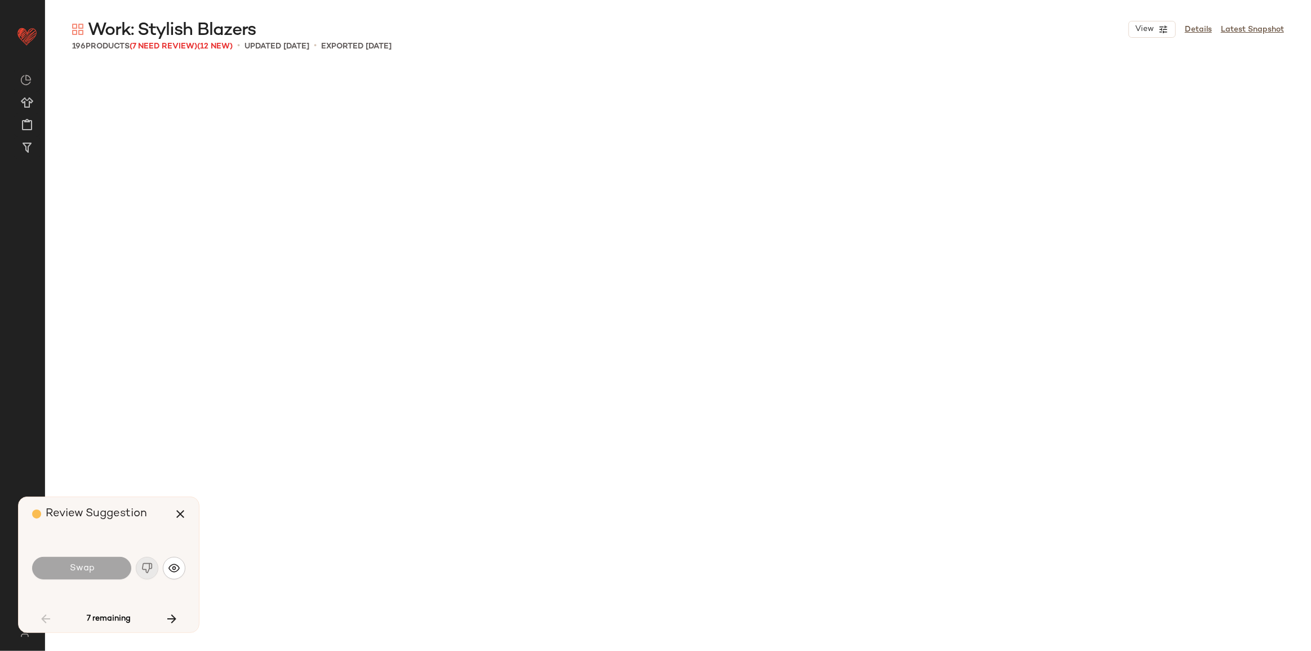
scroll to position [879, 0]
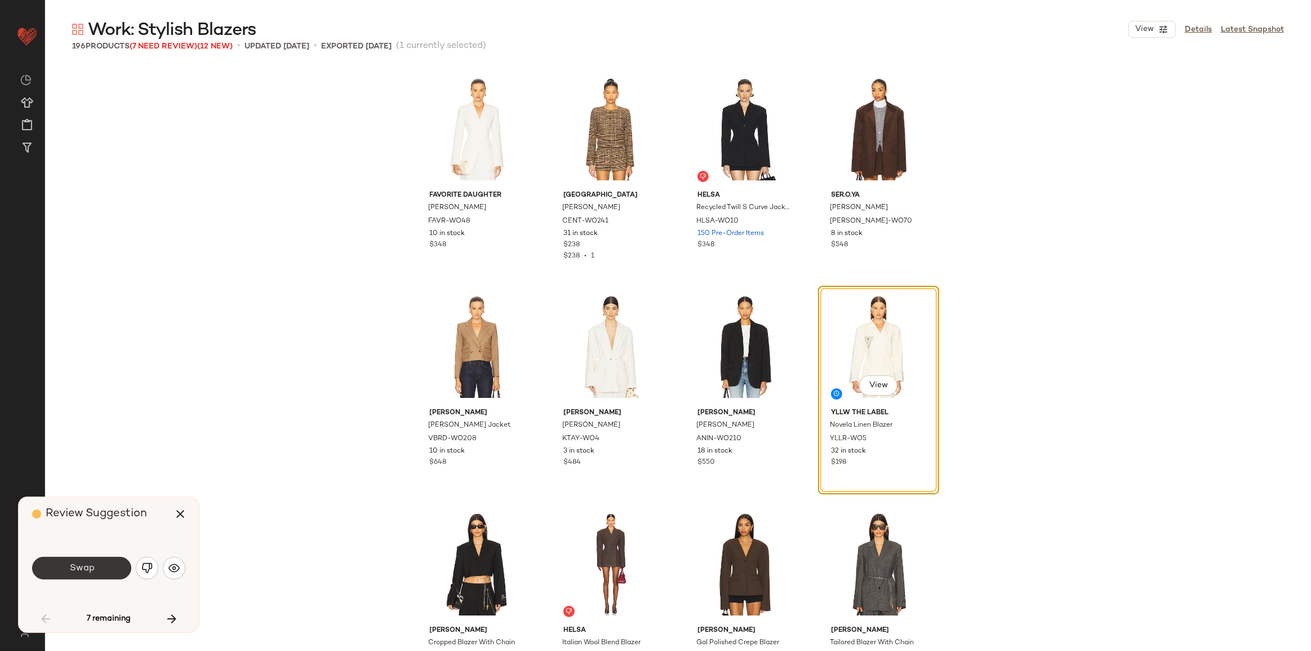
click at [68, 567] on button "Swap" at bounding box center [81, 568] width 99 height 23
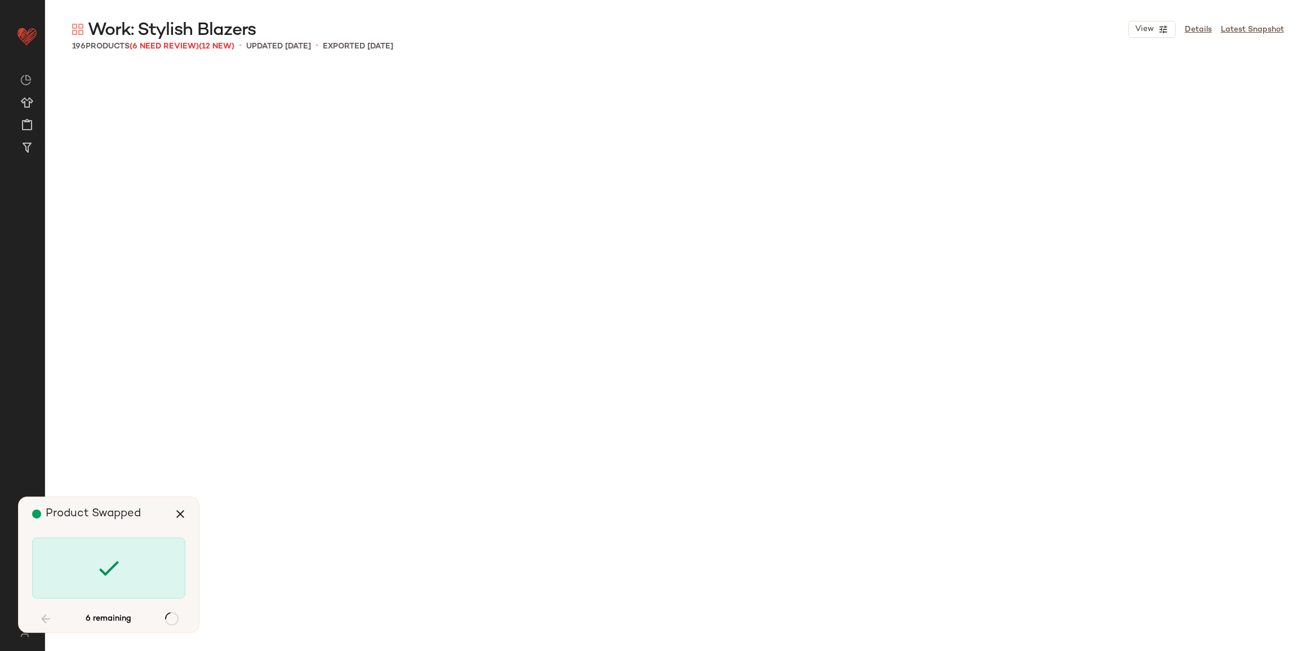
scroll to position [3045, 0]
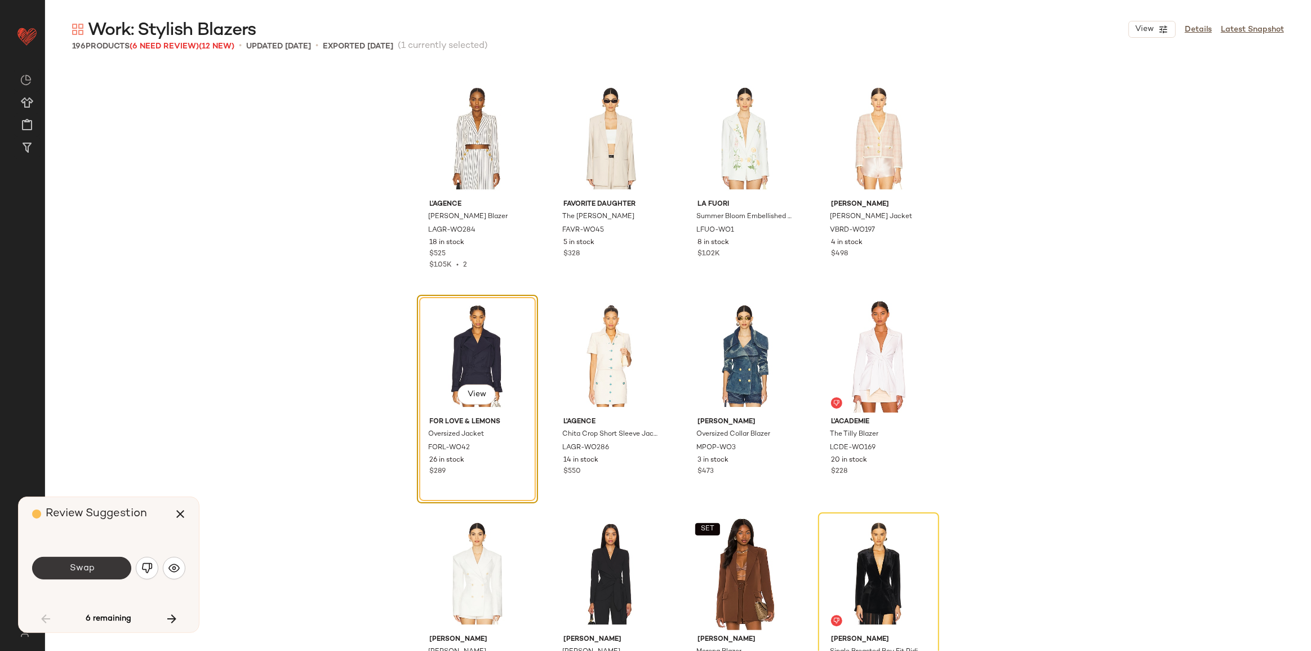
click at [68, 567] on button "Swap" at bounding box center [81, 568] width 99 height 23
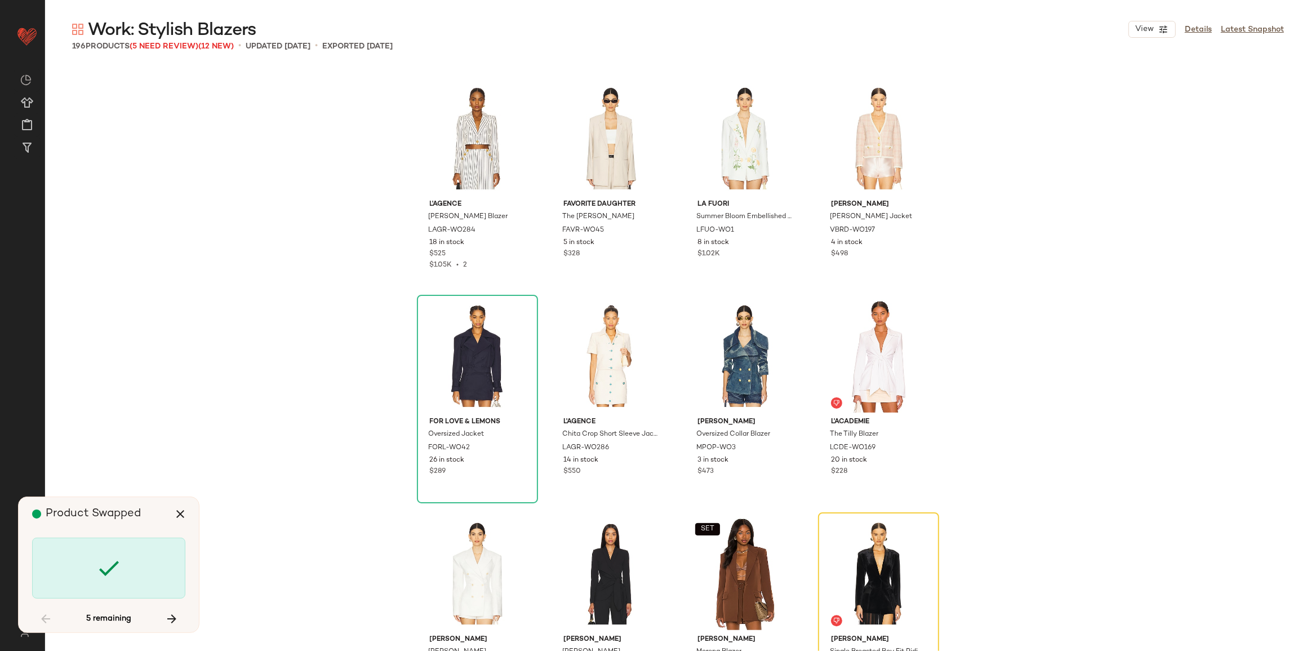
scroll to position [3263, 0]
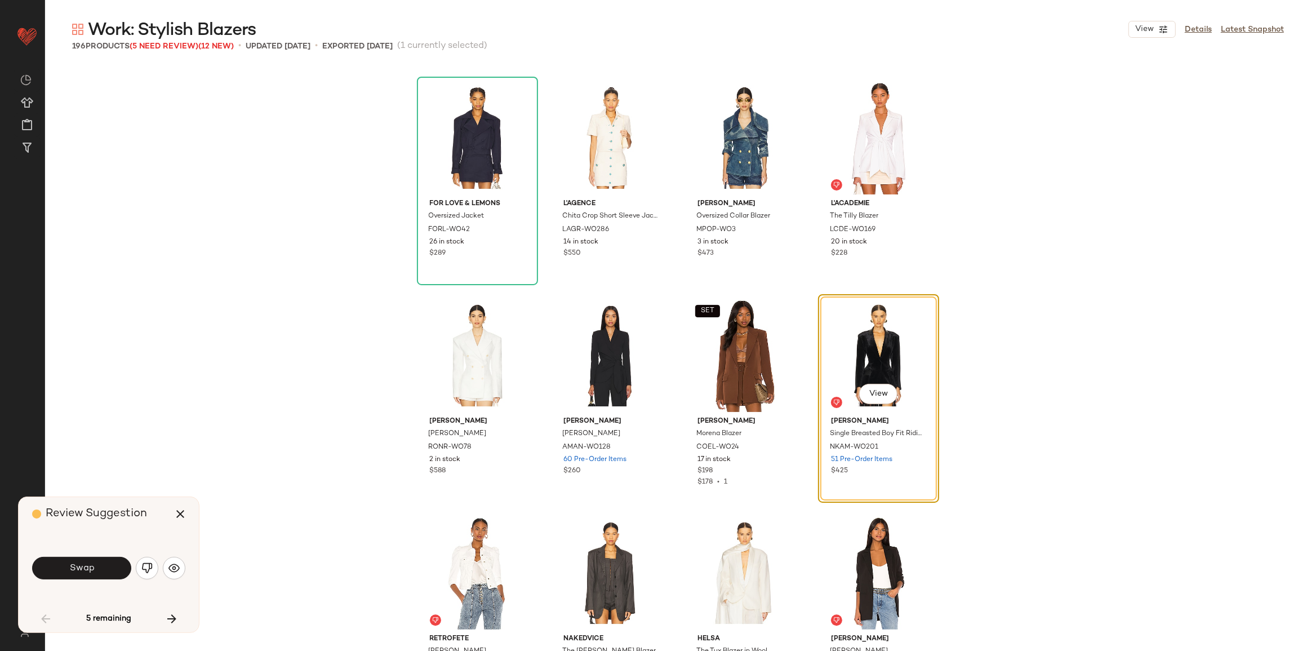
click at [69, 567] on span "Swap" at bounding box center [81, 568] width 25 height 11
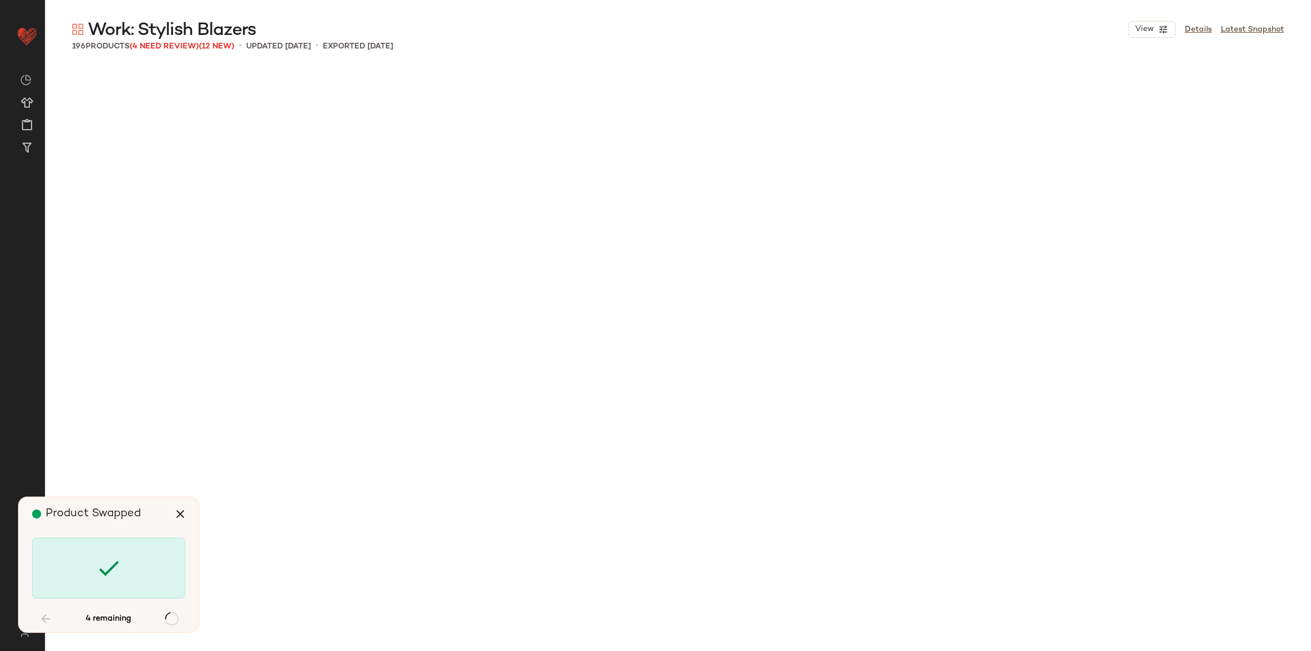
scroll to position [4785, 0]
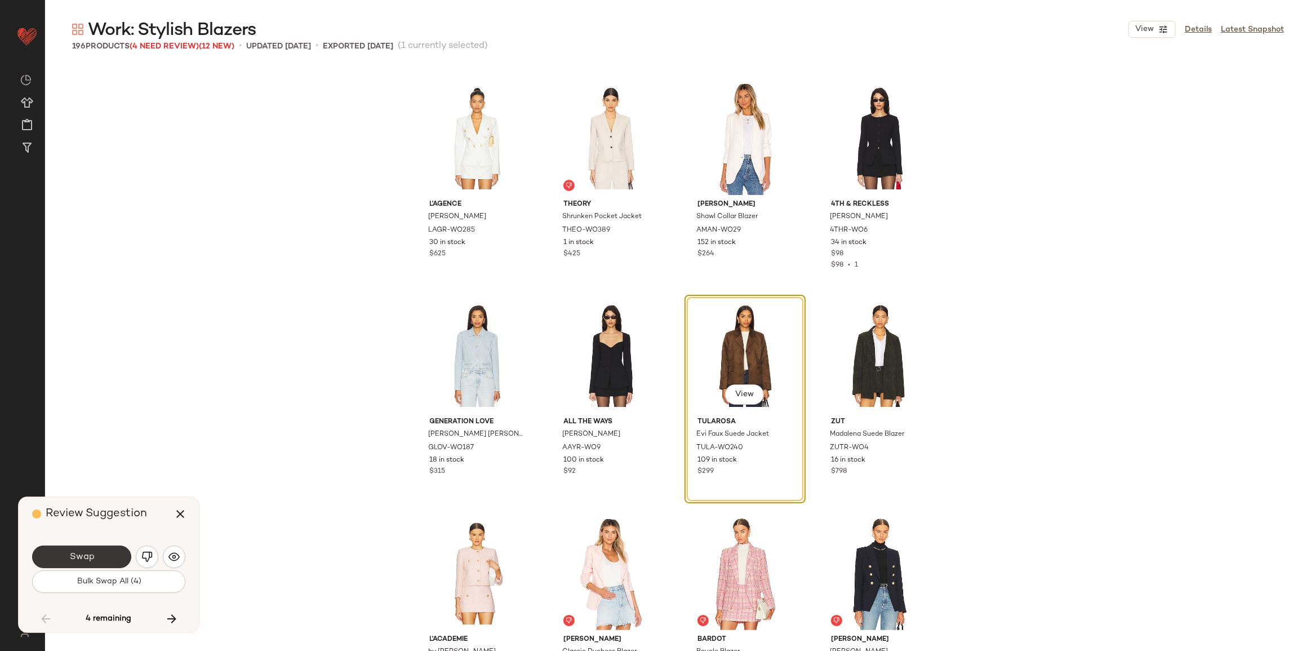
click at [73, 557] on span "Swap" at bounding box center [81, 557] width 25 height 11
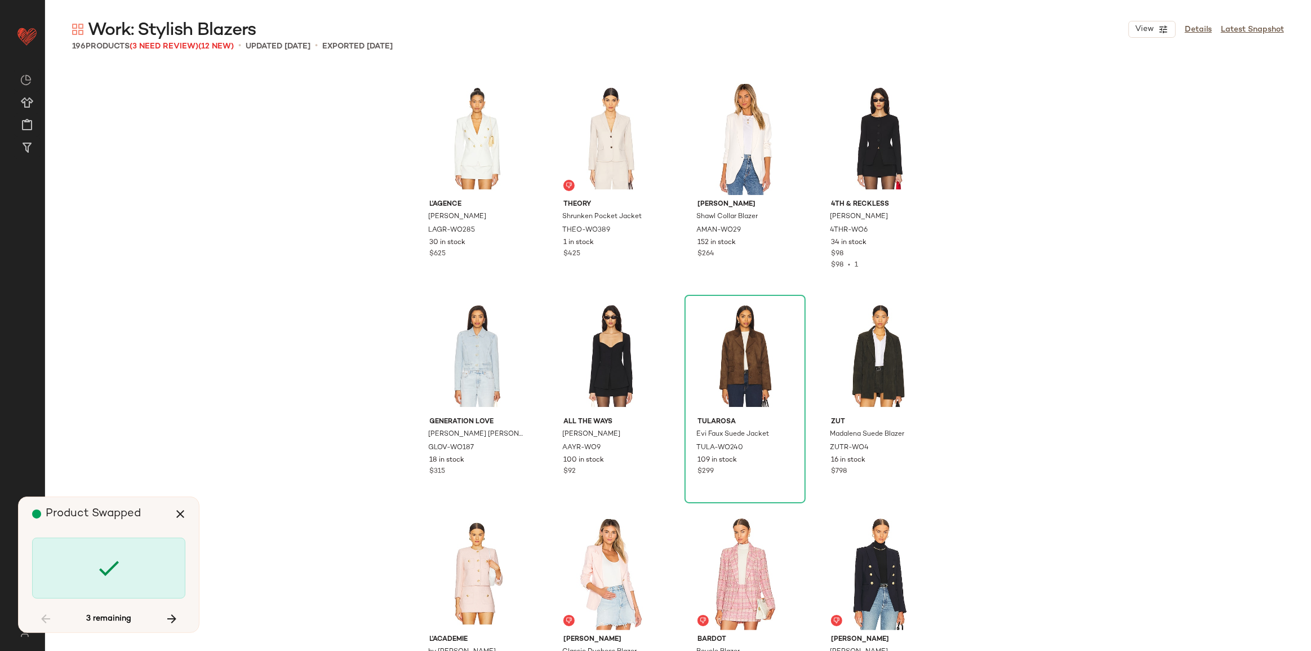
scroll to position [6091, 0]
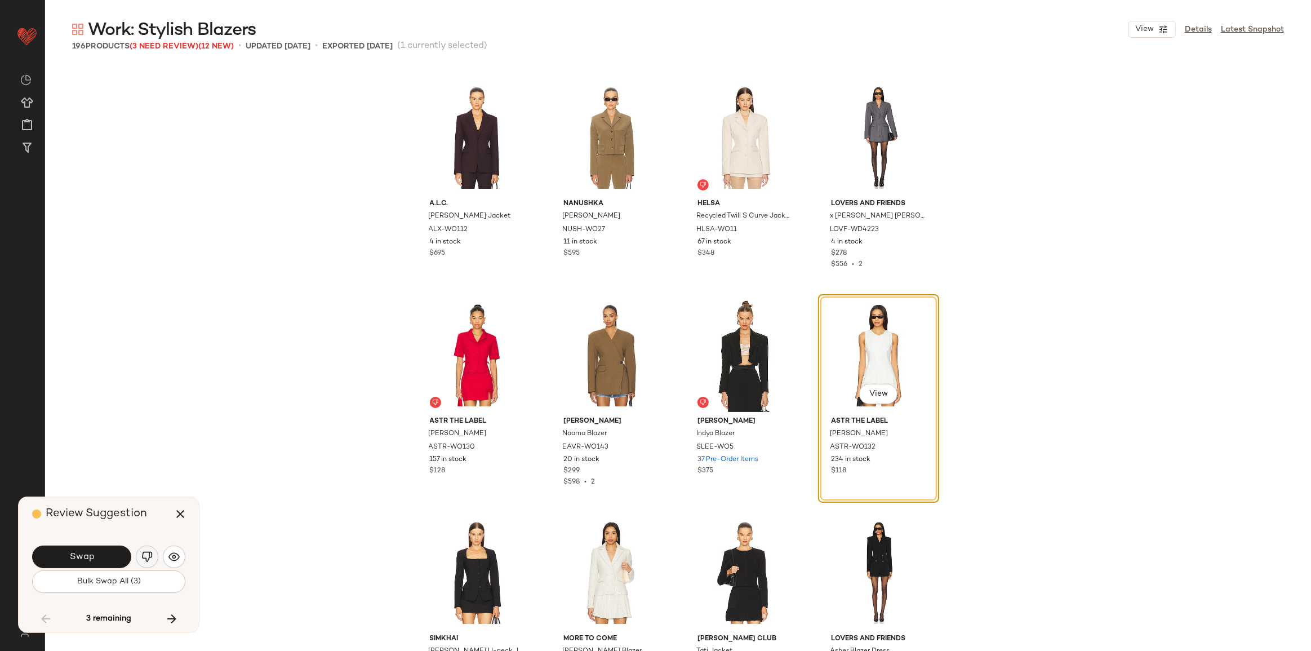
click at [145, 561] on img "button" at bounding box center [146, 556] width 11 height 11
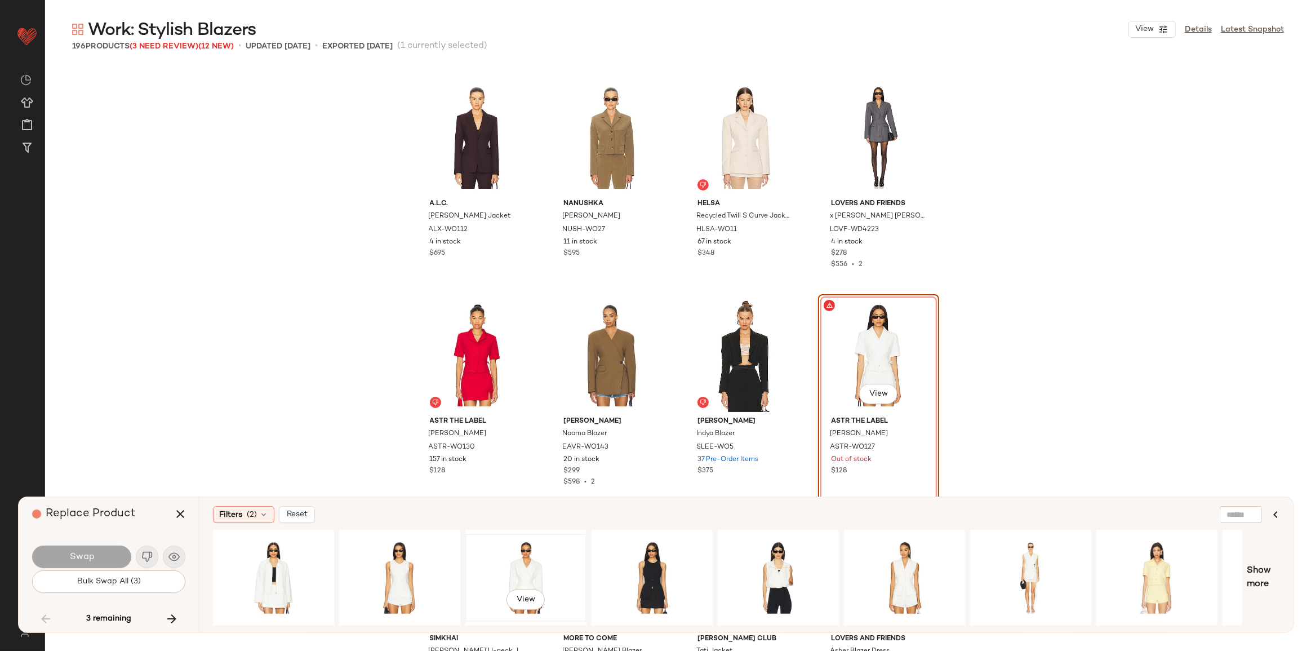
click at [548, 565] on div "View" at bounding box center [525, 578] width 113 height 80
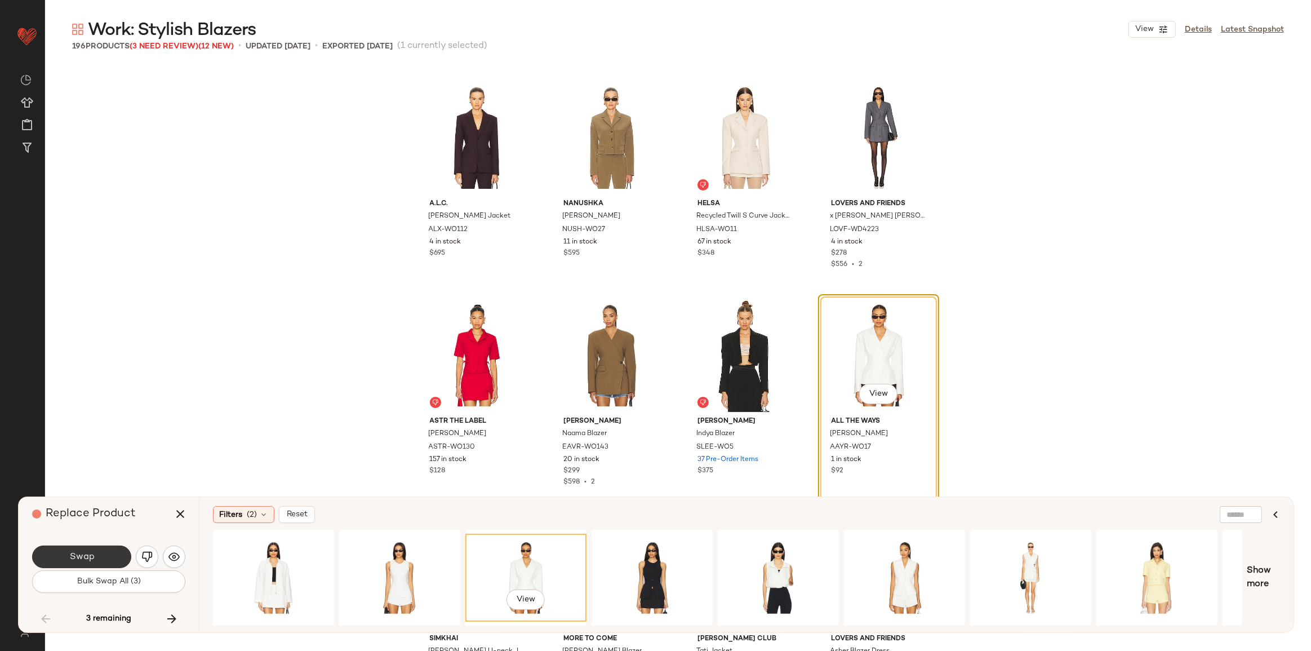
click at [110, 558] on button "Swap" at bounding box center [81, 557] width 99 height 23
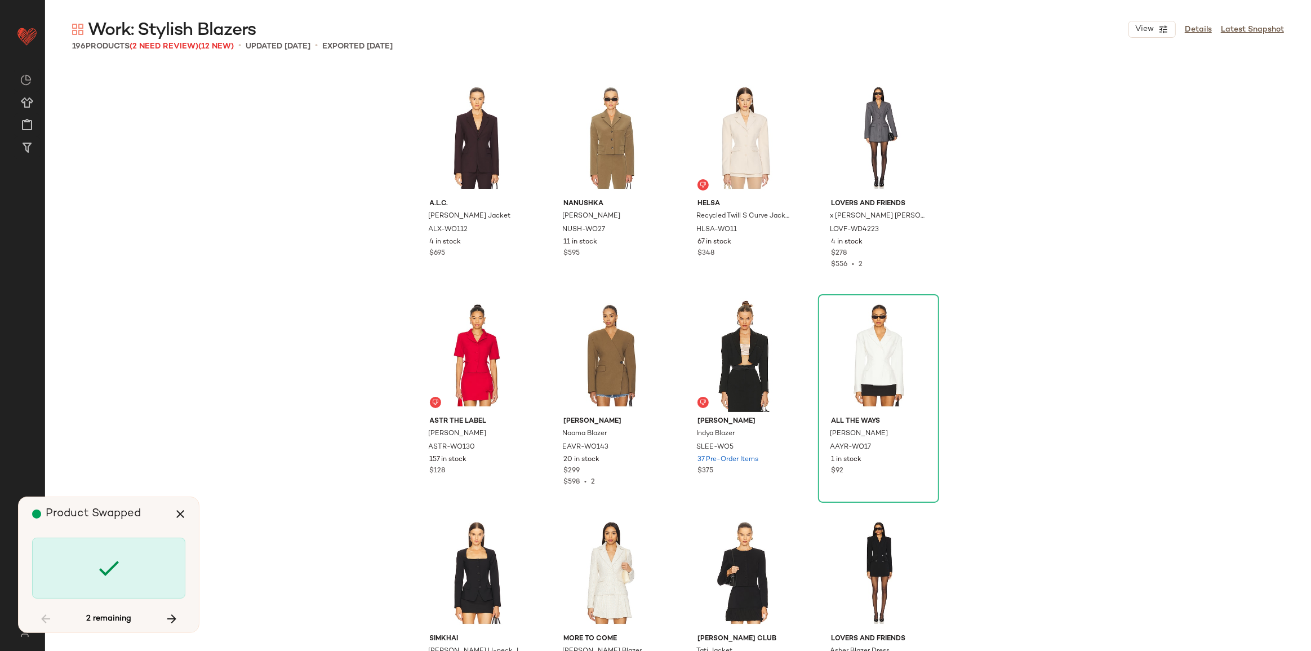
scroll to position [7831, 0]
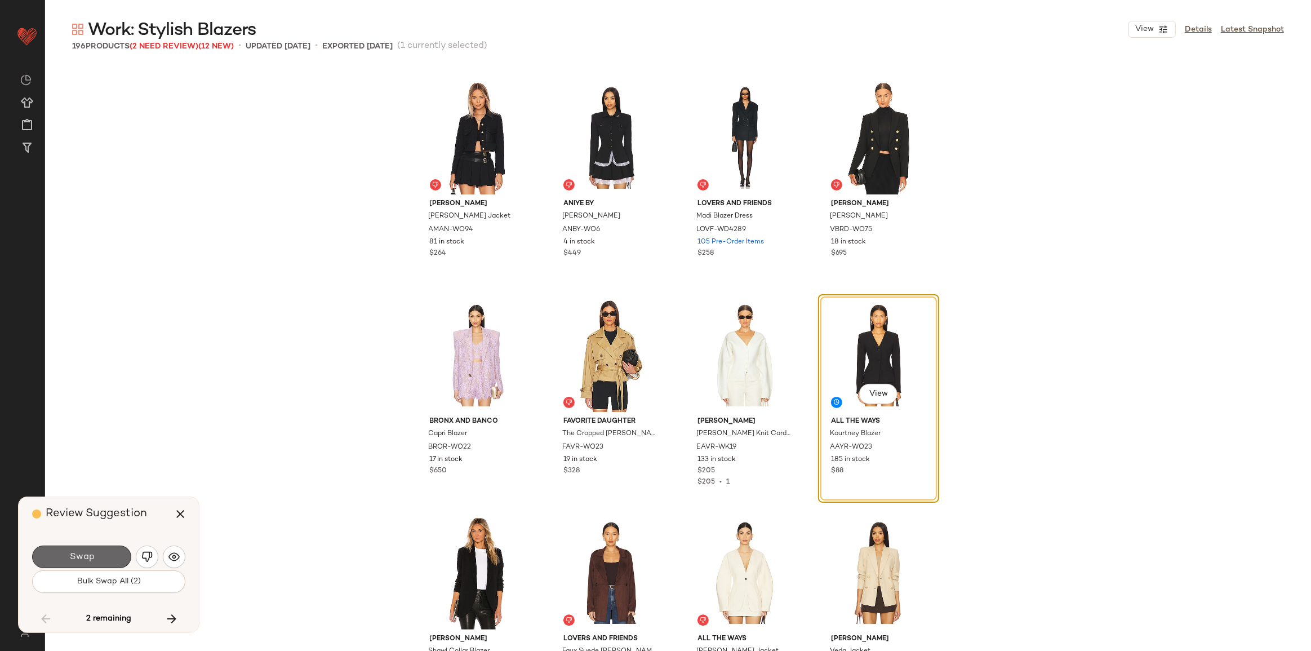
click at [123, 557] on button "Swap" at bounding box center [81, 557] width 99 height 23
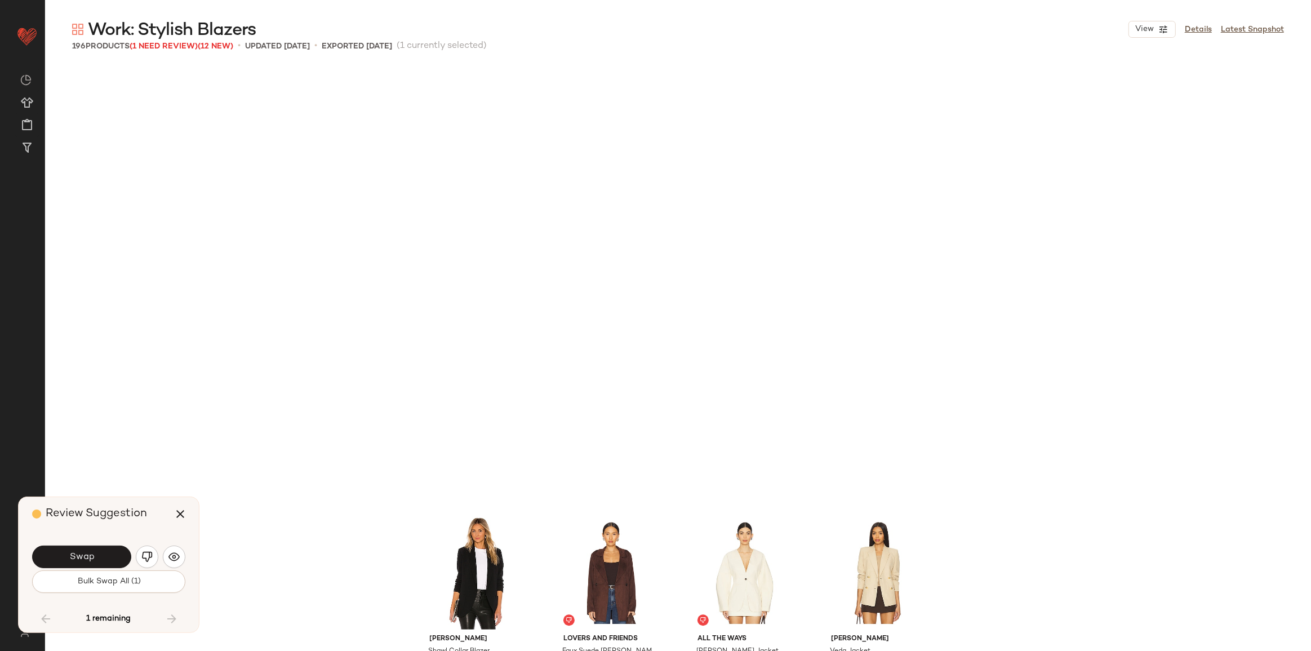
scroll to position [8266, 0]
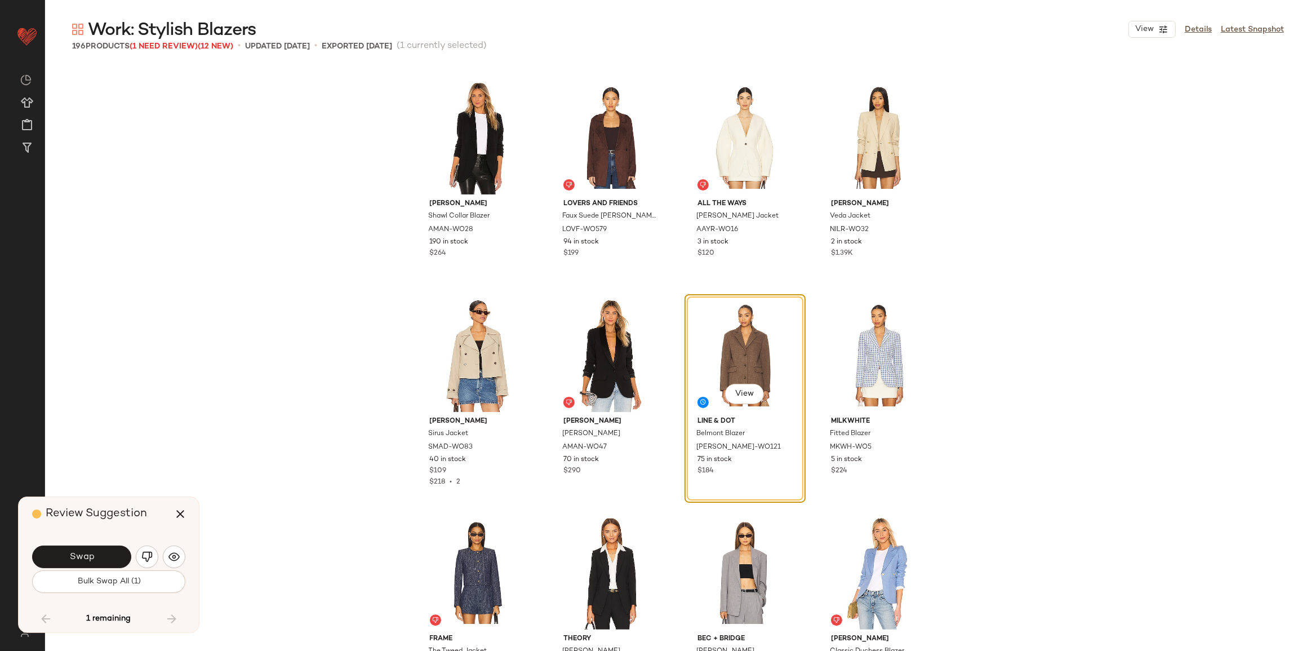
click at [123, 557] on button "Swap" at bounding box center [81, 557] width 99 height 23
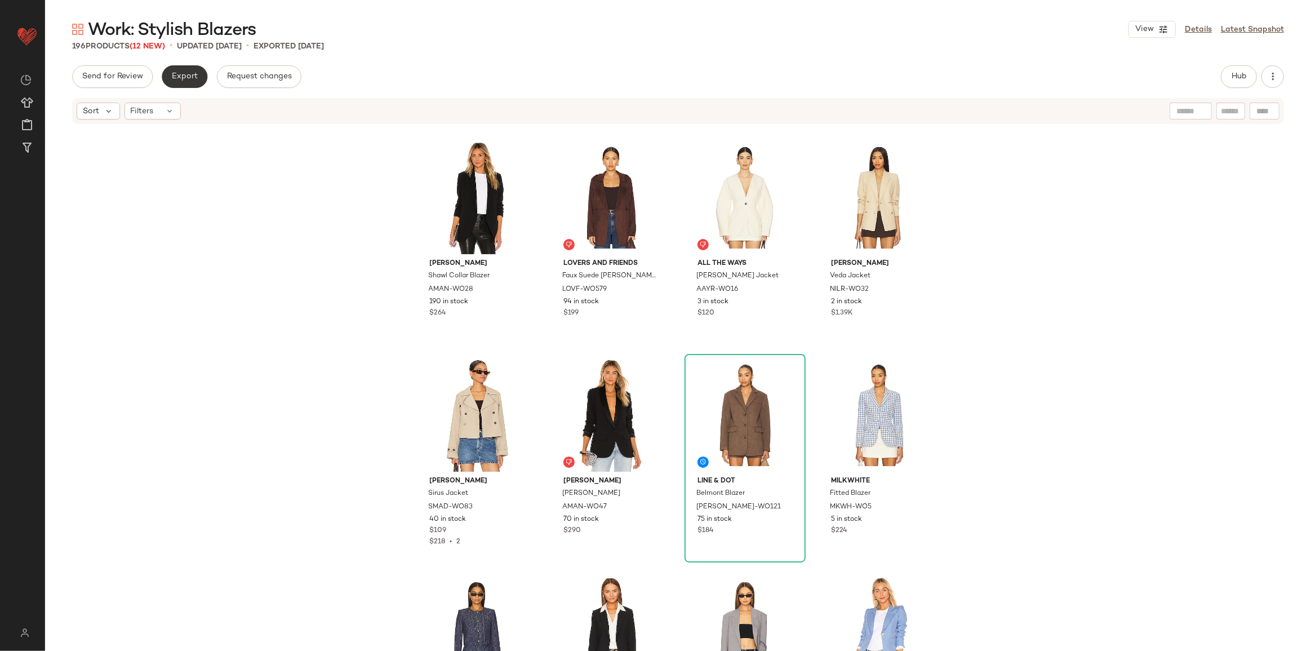
click at [184, 79] on span "Export" at bounding box center [184, 76] width 26 height 9
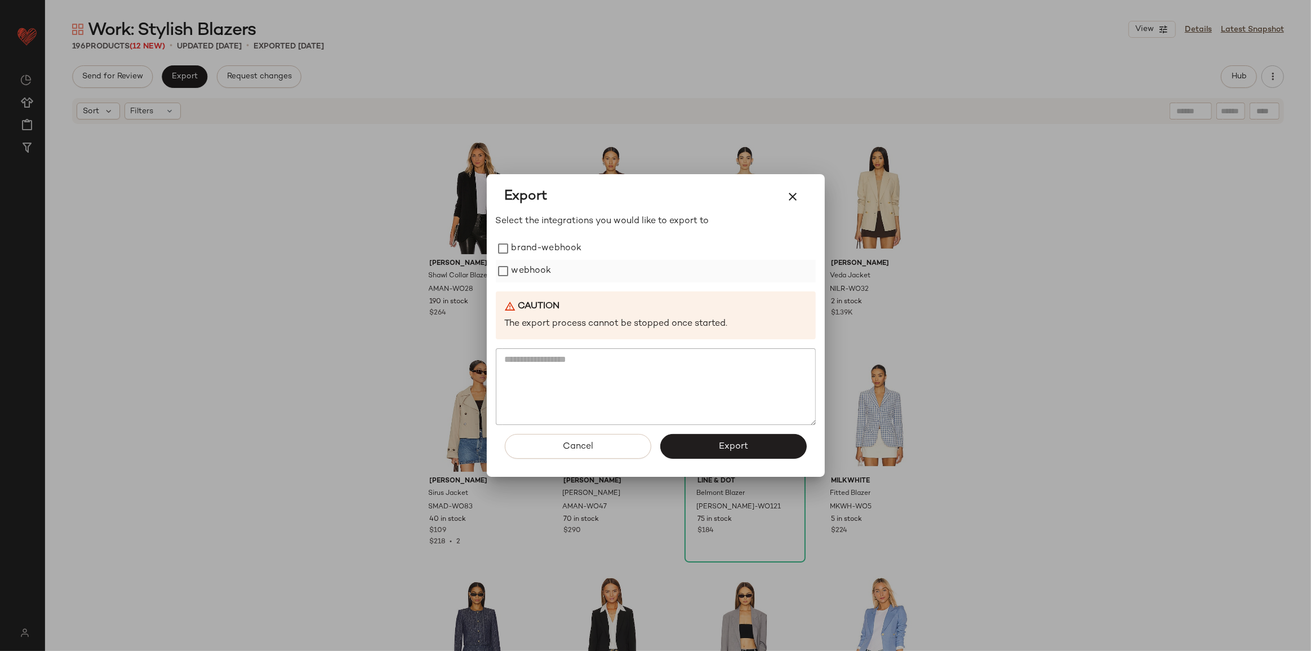
click at [529, 275] on label "webhook" at bounding box center [532, 271] width 40 height 23
drag, startPoint x: 722, startPoint y: 446, endPoint x: 723, endPoint y: 458, distance: 11.3
click at [722, 447] on span "Export" at bounding box center [734, 446] width 30 height 11
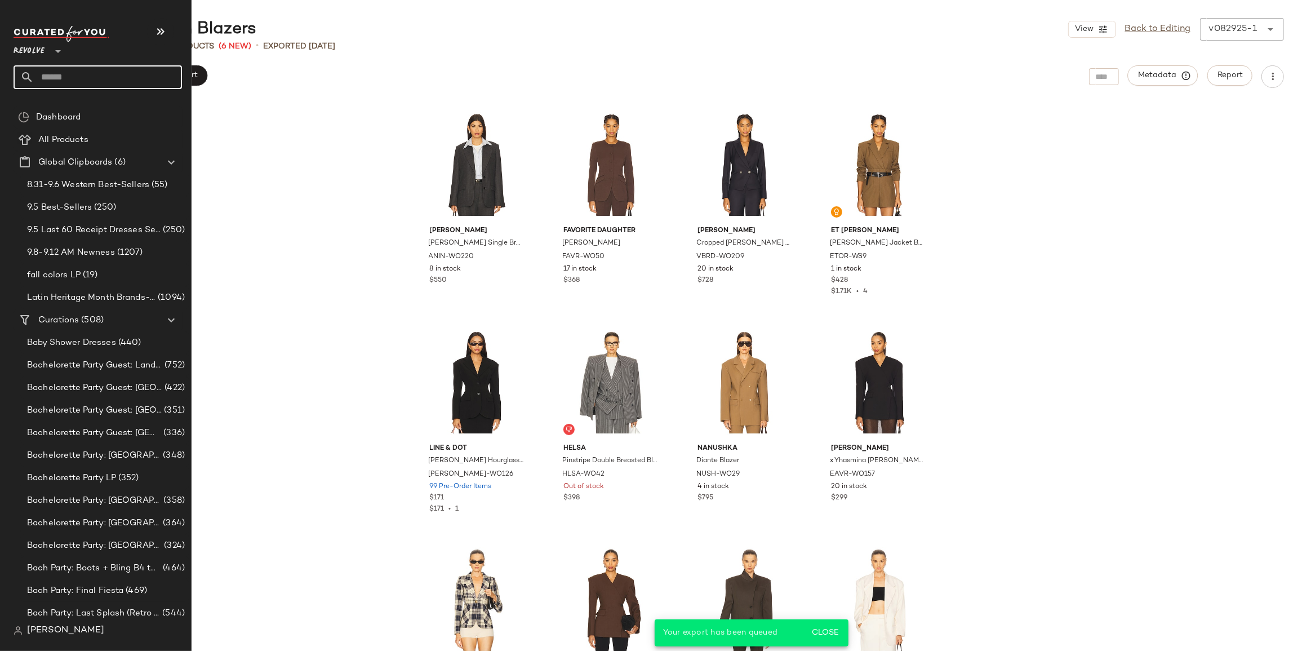
click at [76, 81] on input "text" at bounding box center [108, 77] width 148 height 24
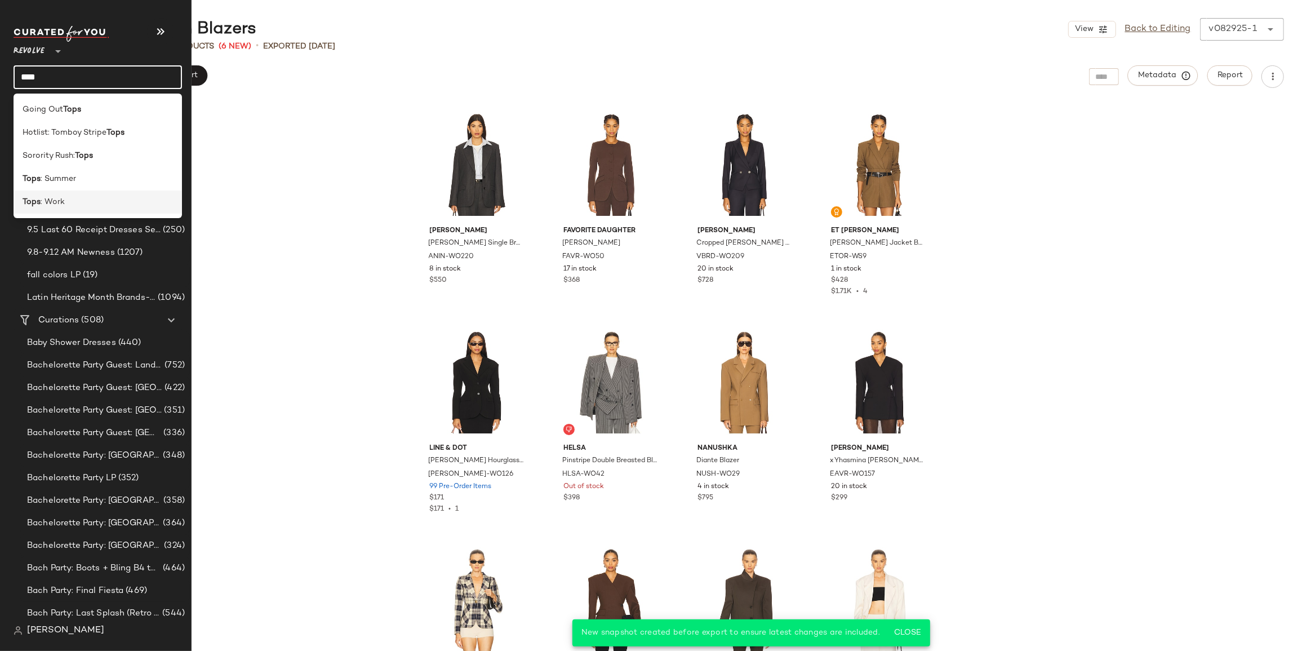
type input "****"
click at [78, 202] on div "Tops : Work" at bounding box center [98, 202] width 150 height 12
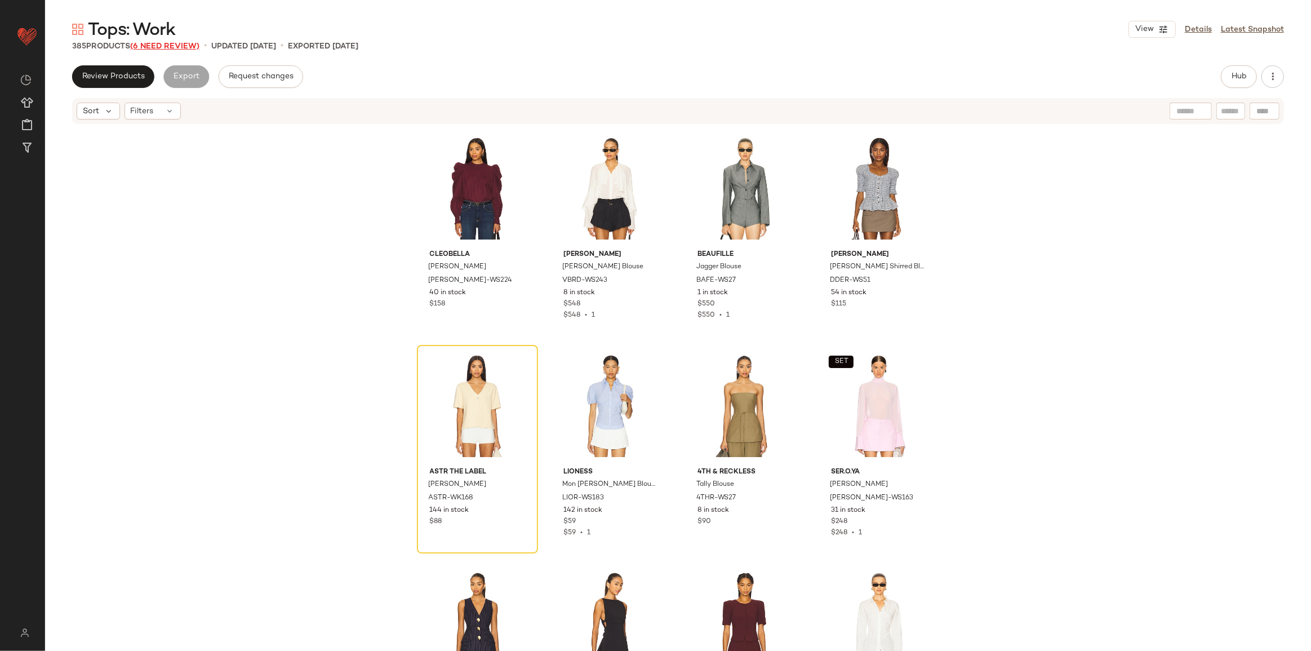
click at [144, 45] on span "(6 Need Review)" at bounding box center [164, 46] width 69 height 8
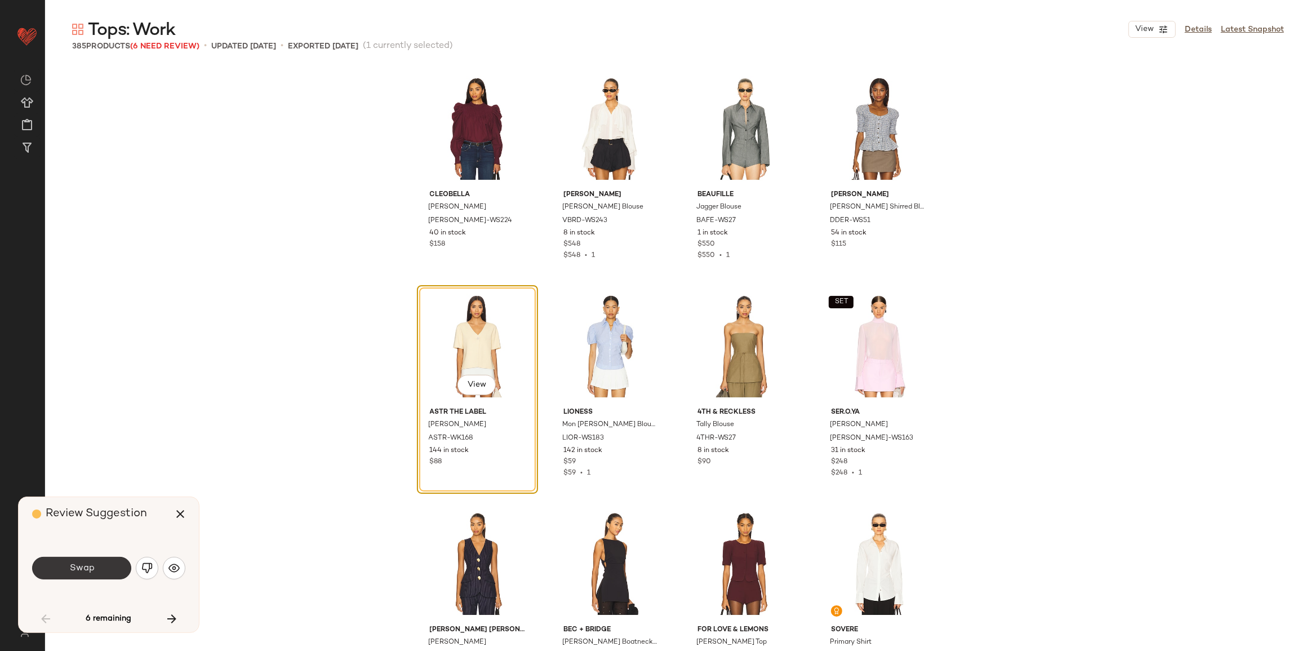
click at [85, 569] on span "Swap" at bounding box center [81, 568] width 25 height 11
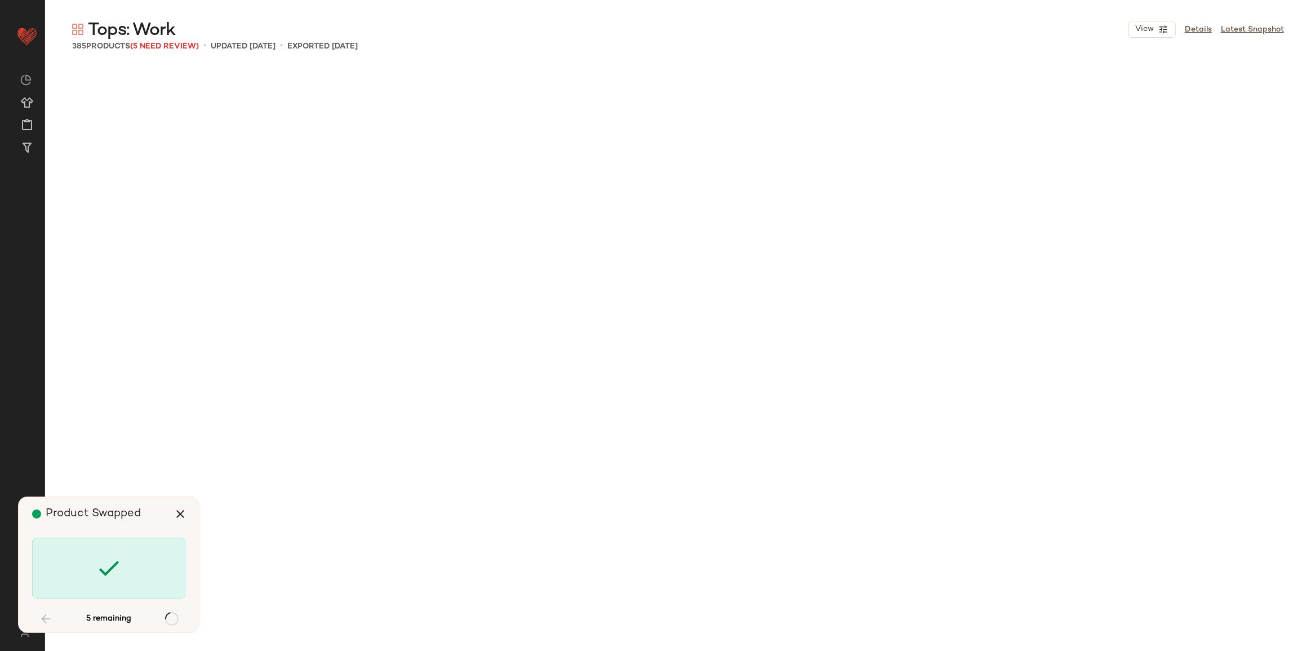
scroll to position [3263, 0]
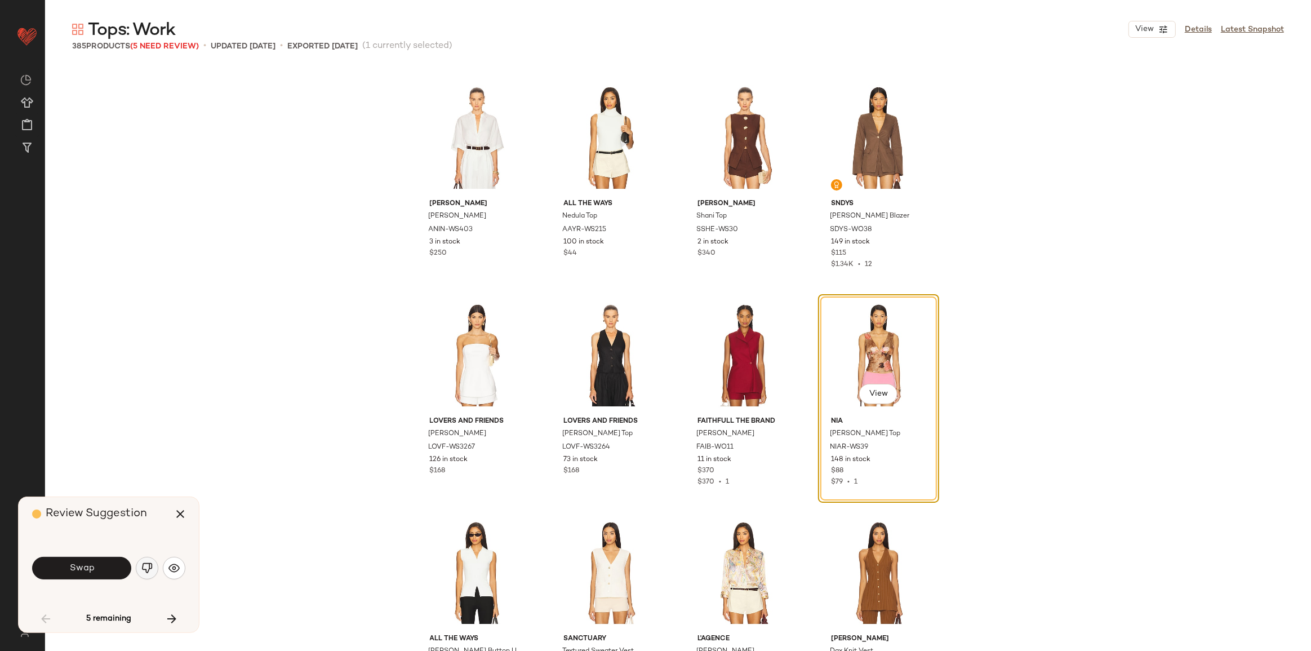
click at [148, 571] on img "button" at bounding box center [146, 567] width 11 height 11
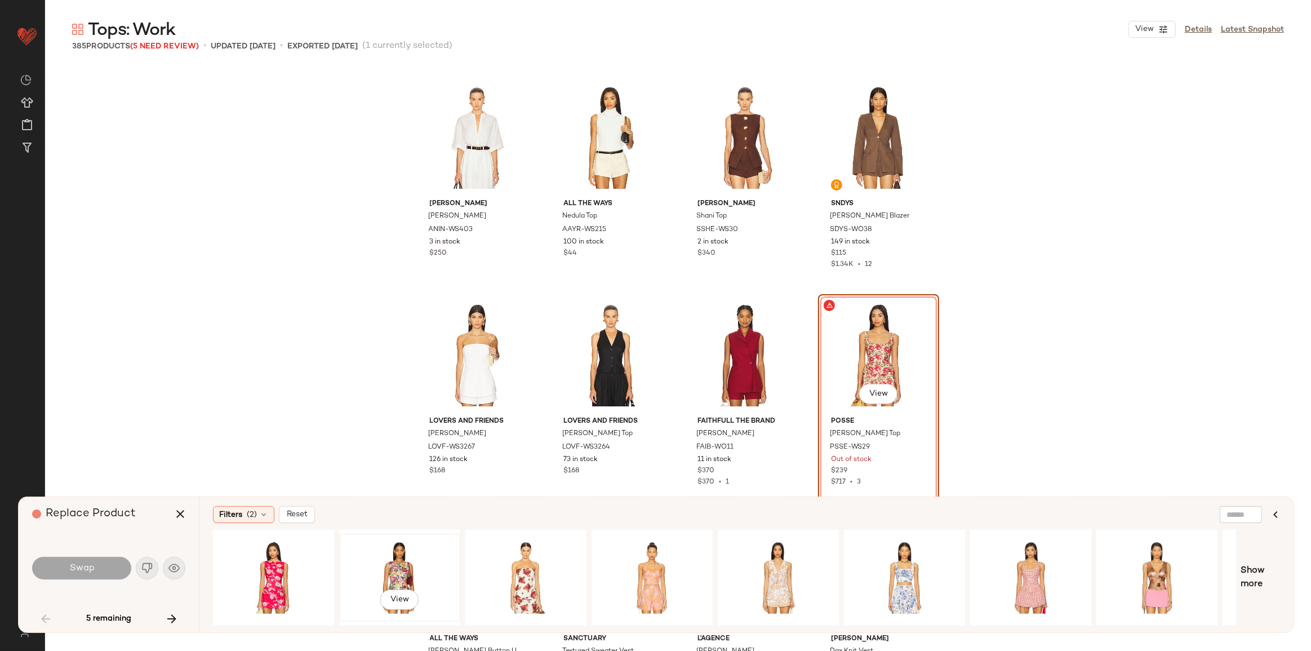
click at [410, 558] on div "View" at bounding box center [399, 578] width 113 height 80
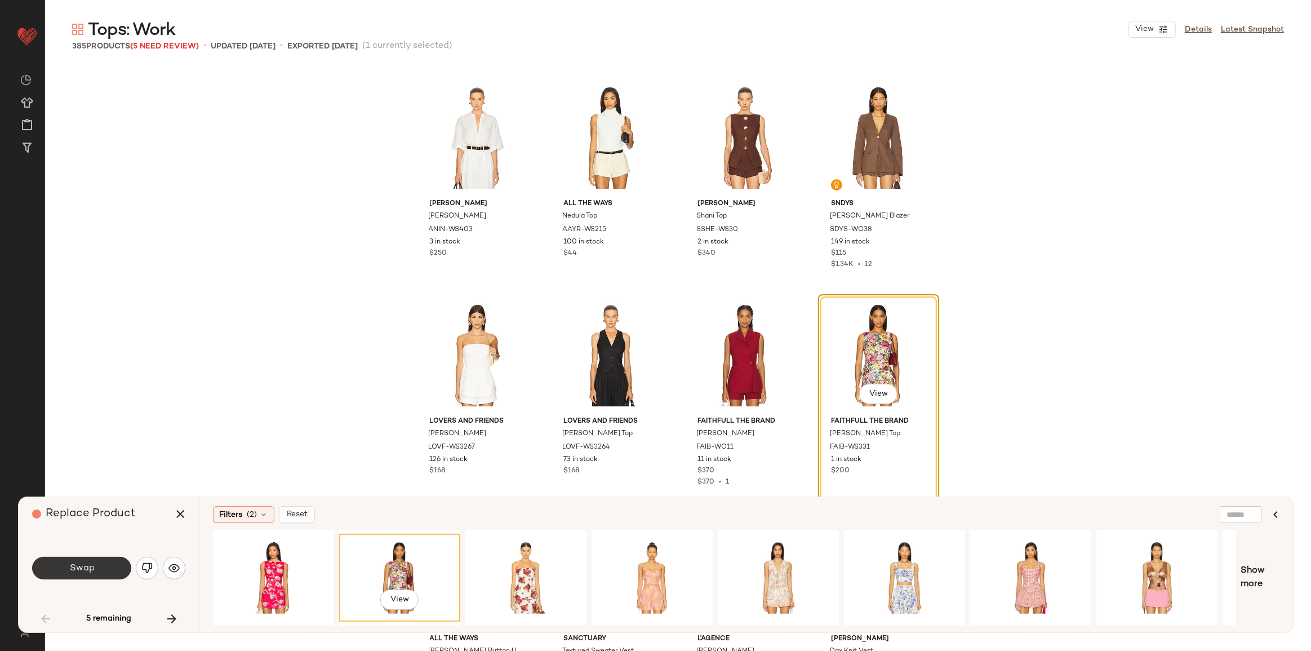
click at [60, 566] on button "Swap" at bounding box center [81, 568] width 99 height 23
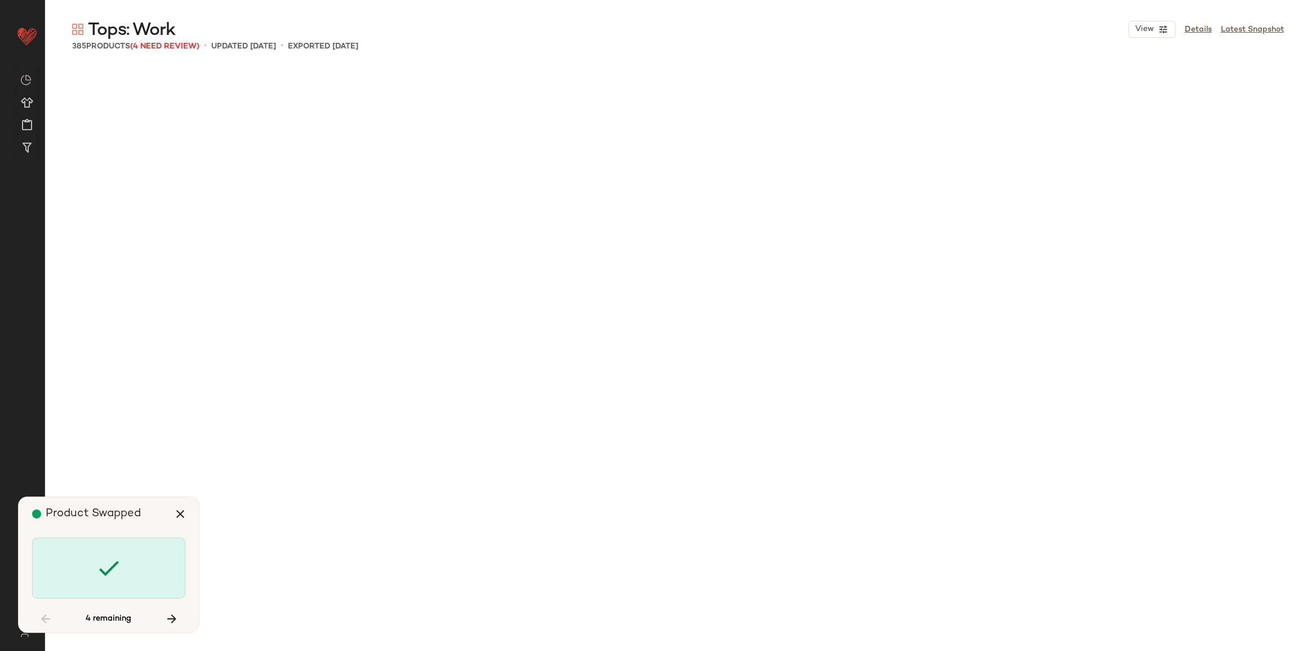
scroll to position [5438, 0]
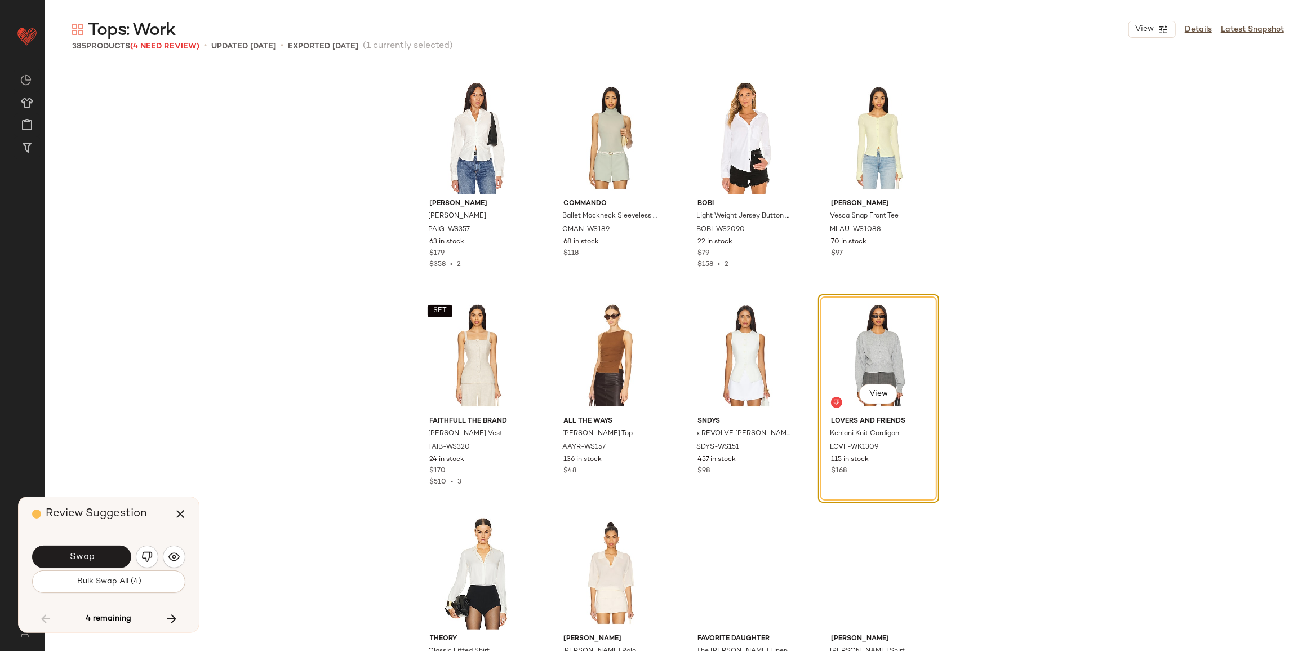
click at [60, 566] on button "Swap" at bounding box center [81, 557] width 99 height 23
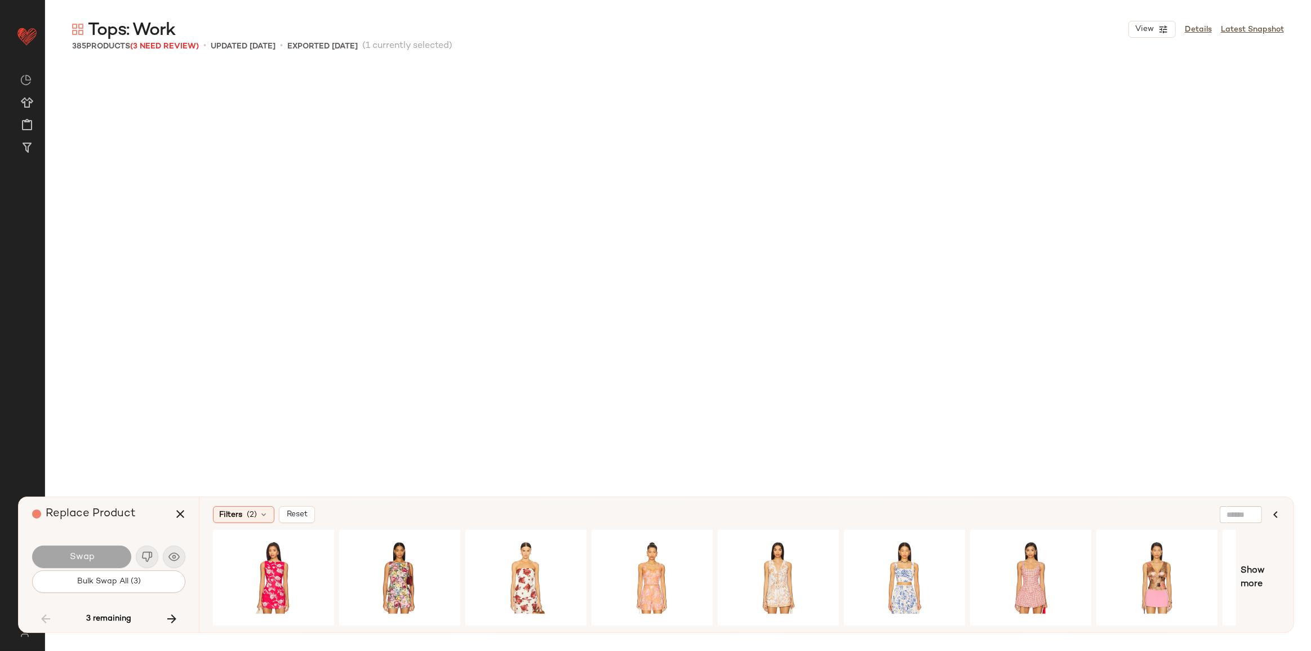
scroll to position [13270, 0]
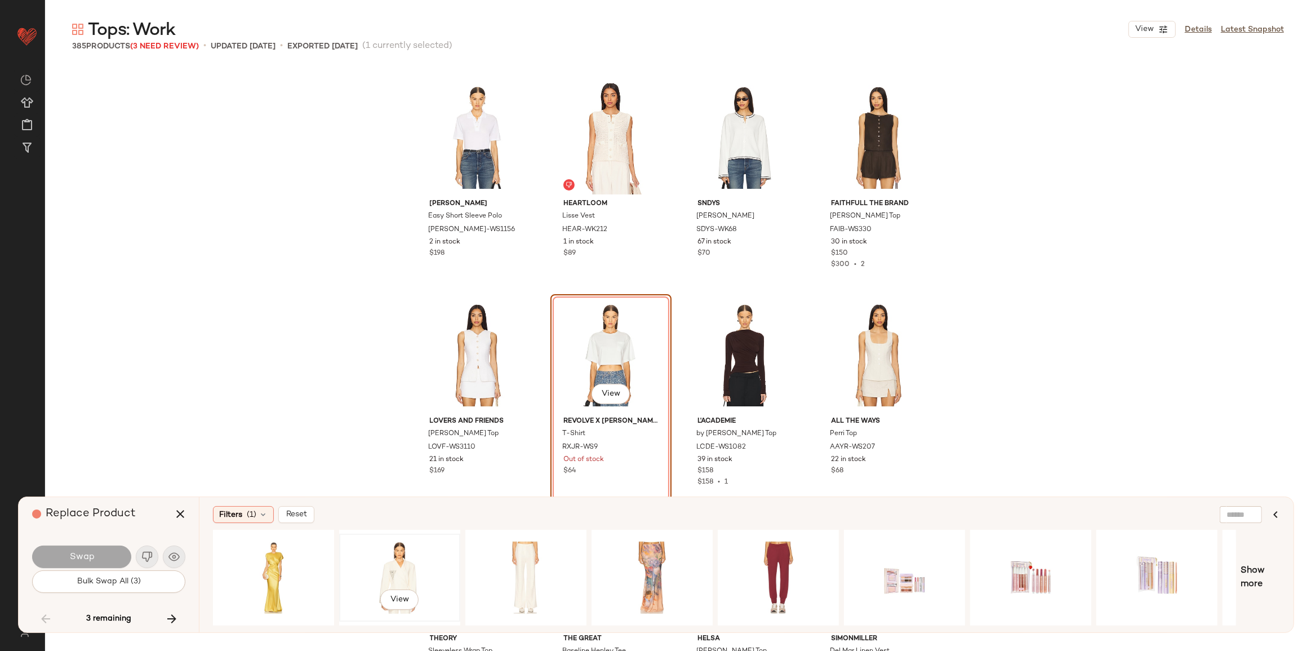
click at [382, 570] on div "View" at bounding box center [399, 578] width 113 height 80
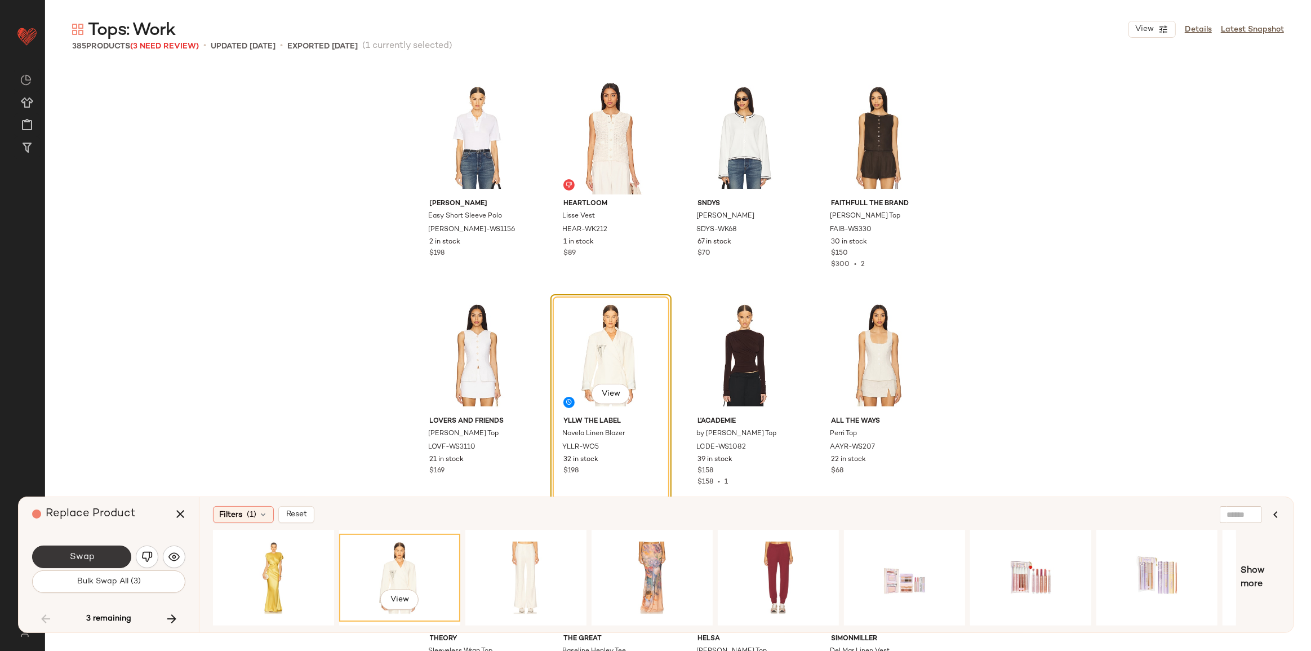
click at [88, 553] on span "Swap" at bounding box center [81, 557] width 25 height 11
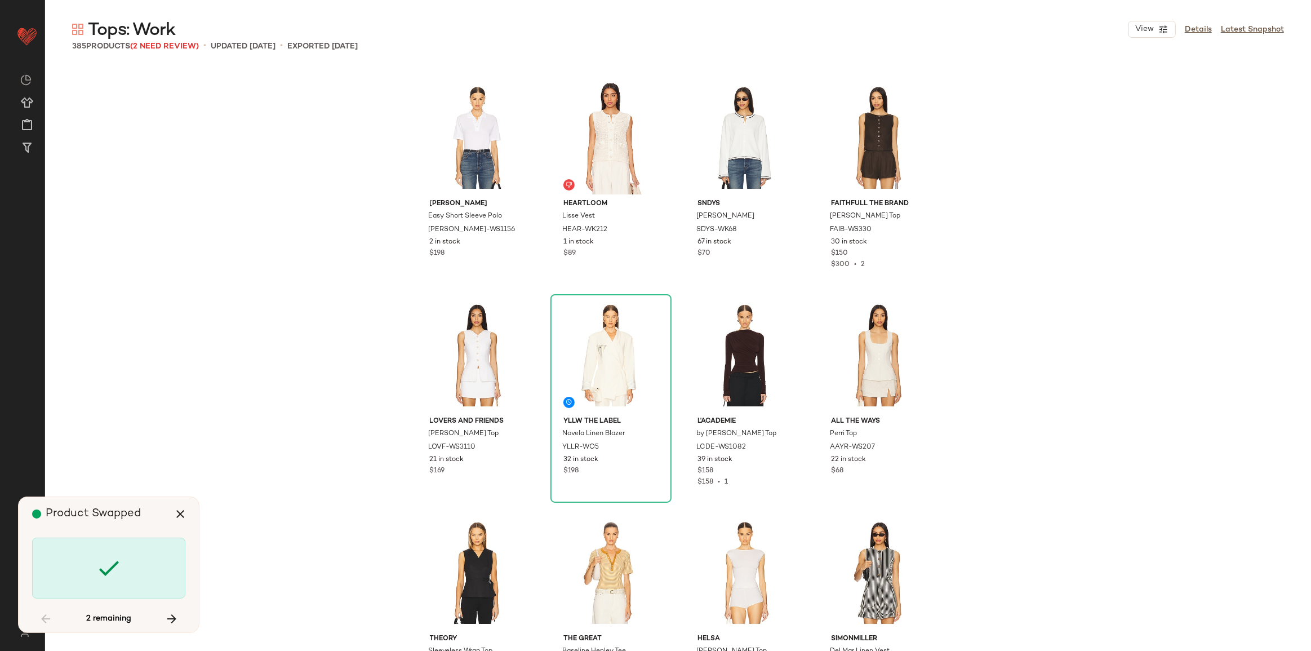
scroll to position [13705, 0]
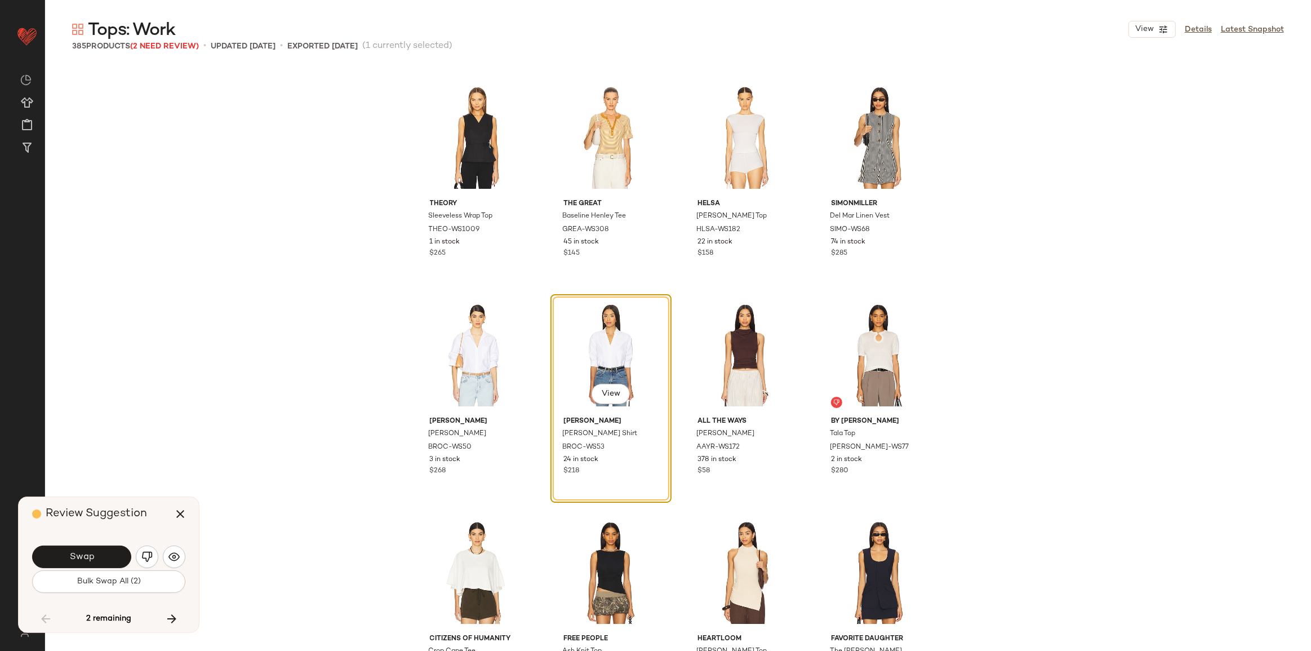
click at [102, 552] on button "Swap" at bounding box center [81, 557] width 99 height 23
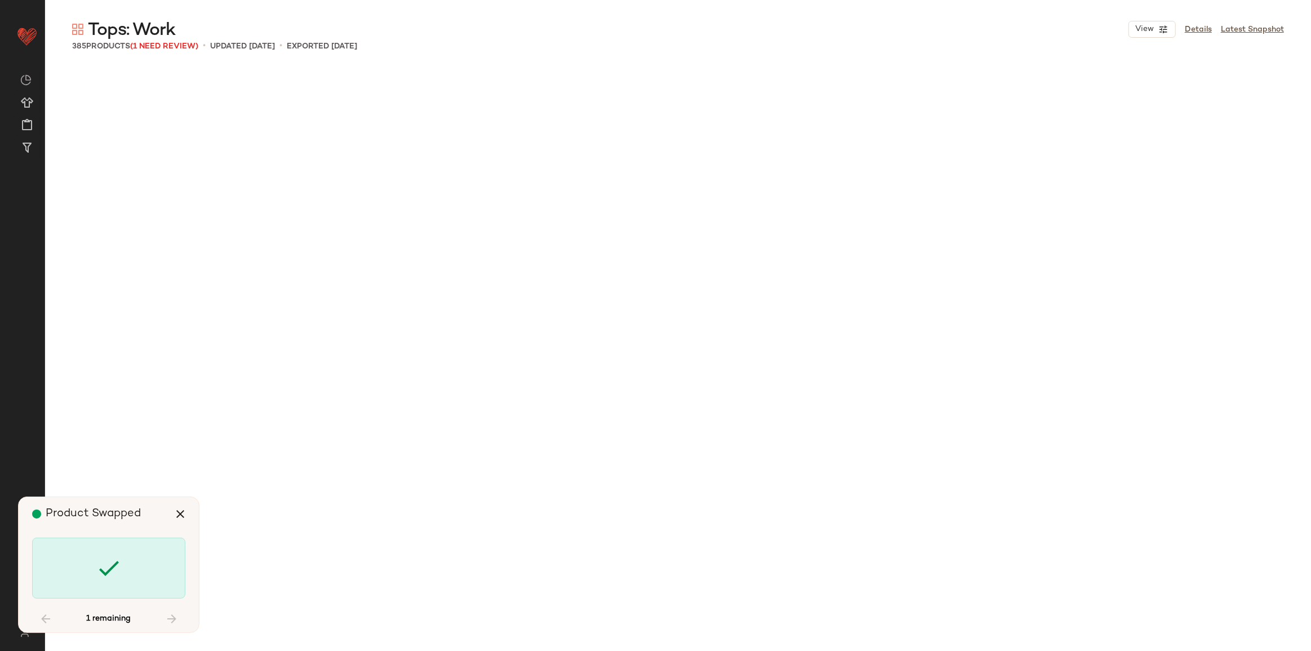
scroll to position [16315, 0]
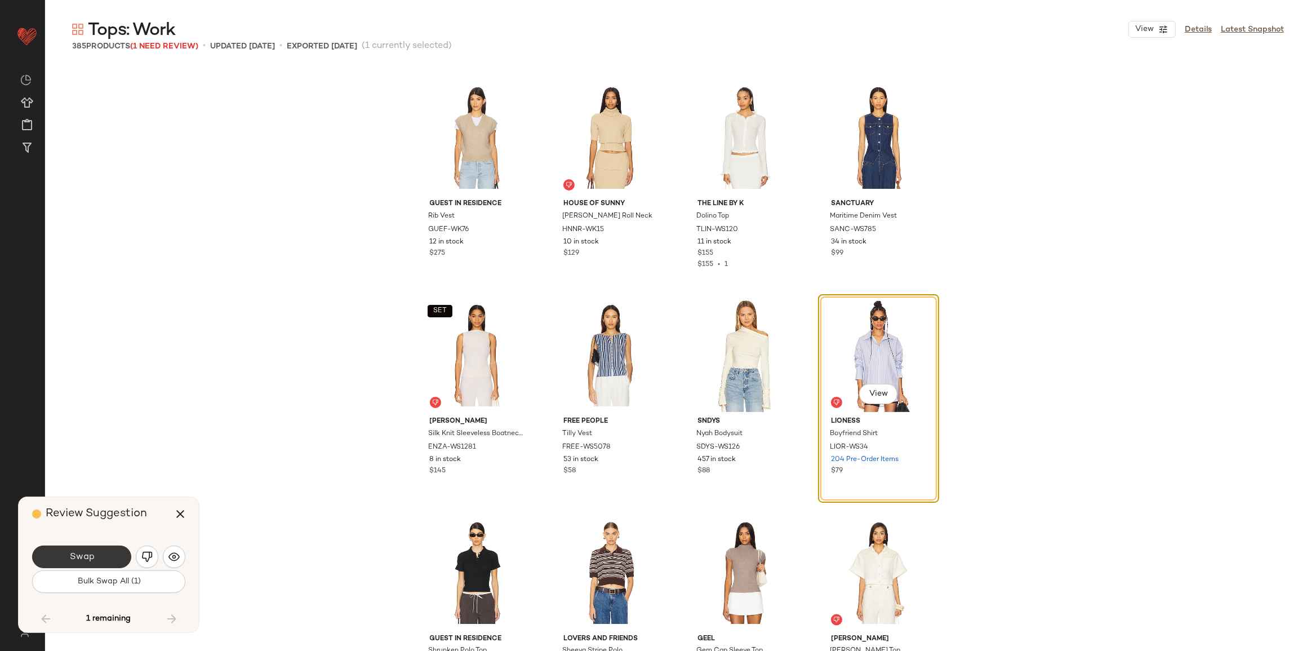
click at [91, 552] on span "Swap" at bounding box center [81, 557] width 25 height 11
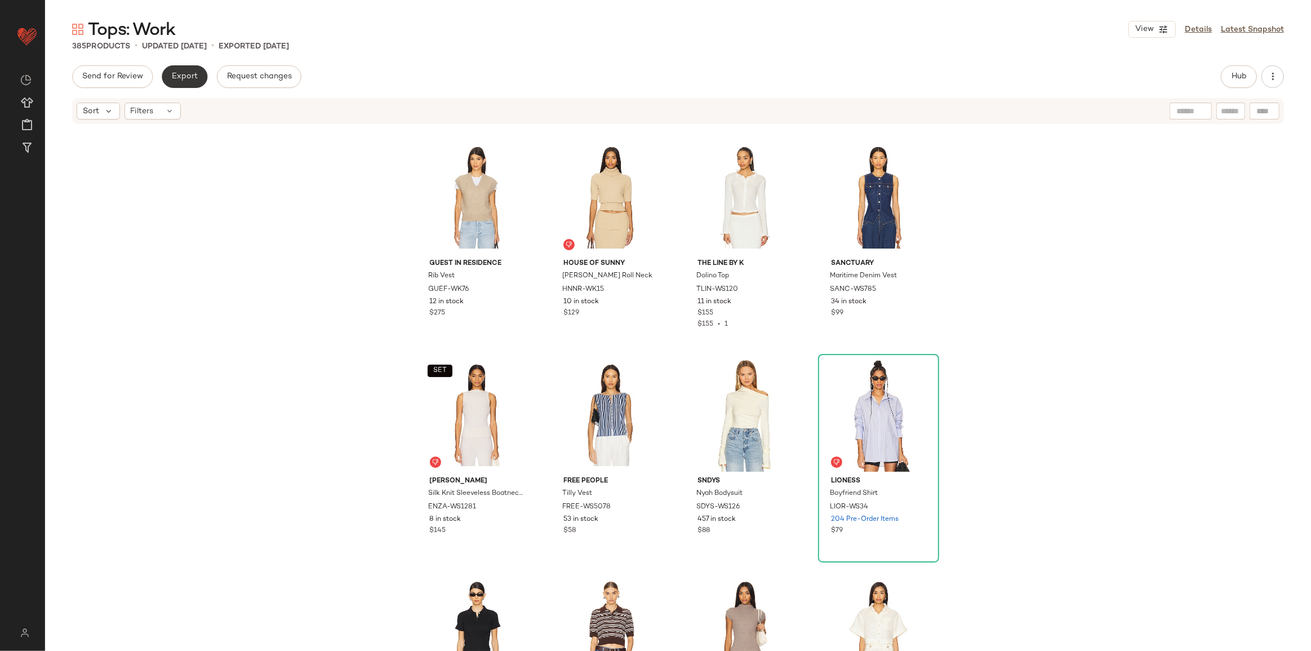
click at [185, 76] on span "Export" at bounding box center [184, 76] width 26 height 9
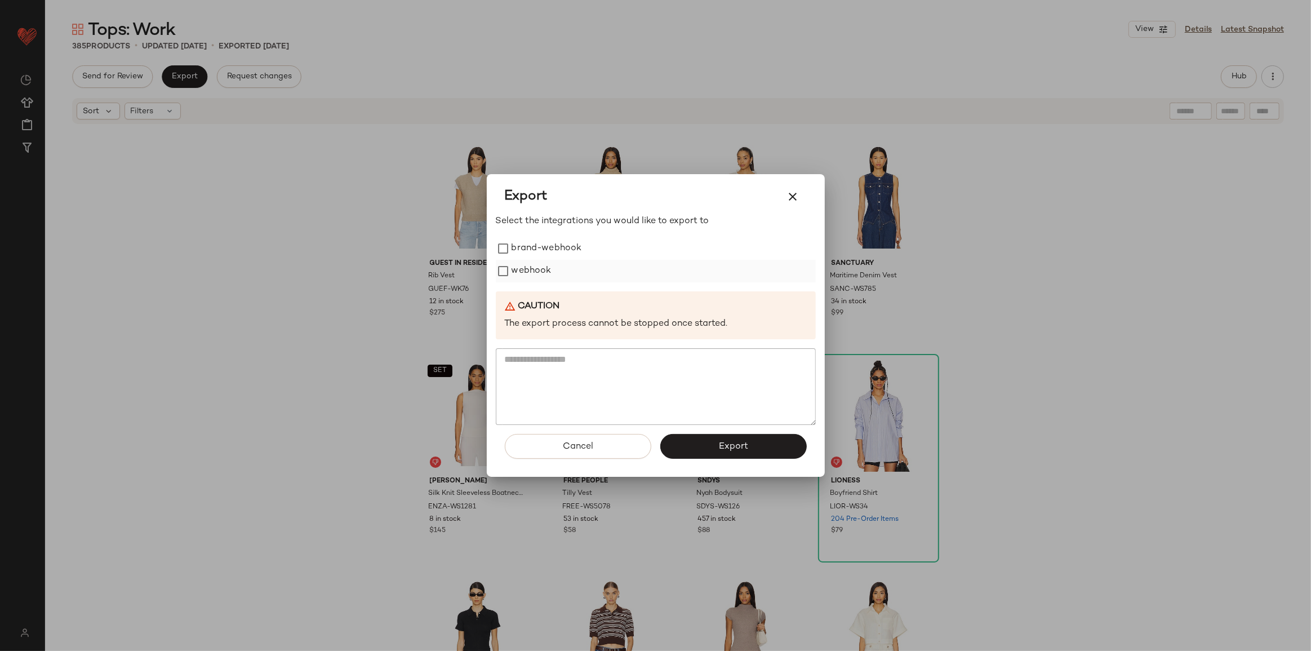
click at [530, 269] on label "webhook" at bounding box center [532, 271] width 40 height 23
click at [697, 455] on button "Export" at bounding box center [733, 446] width 147 height 25
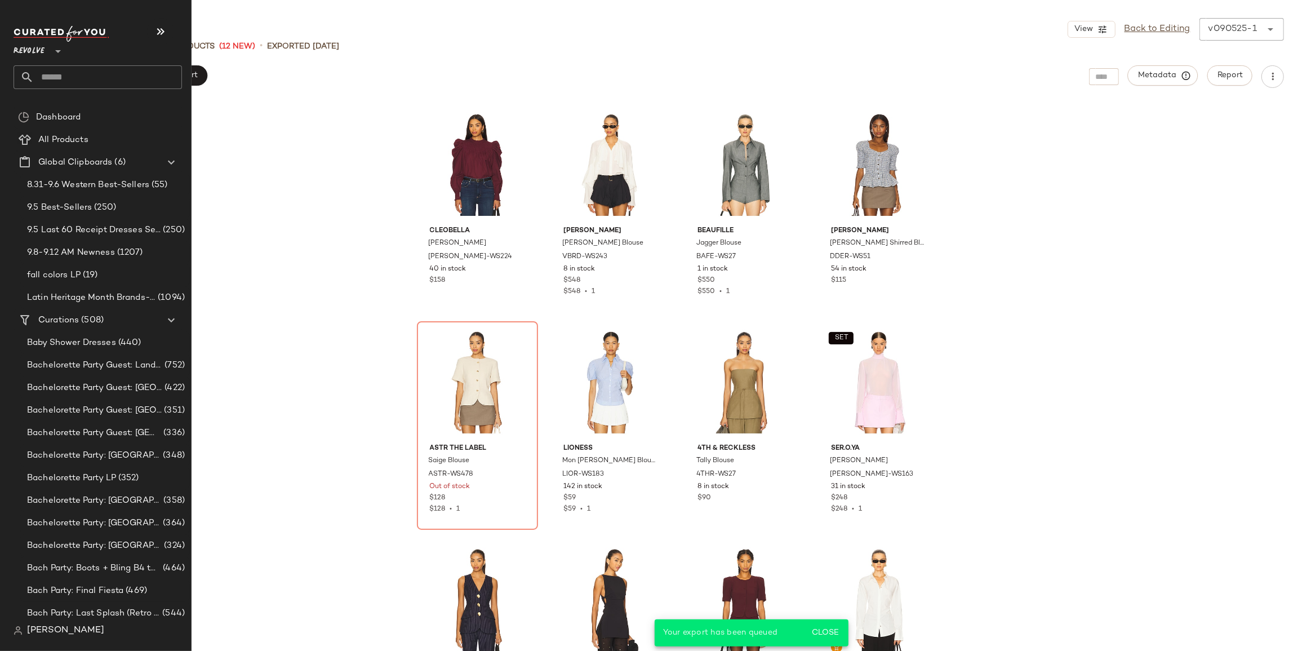
click at [74, 72] on input "text" at bounding box center [108, 77] width 148 height 24
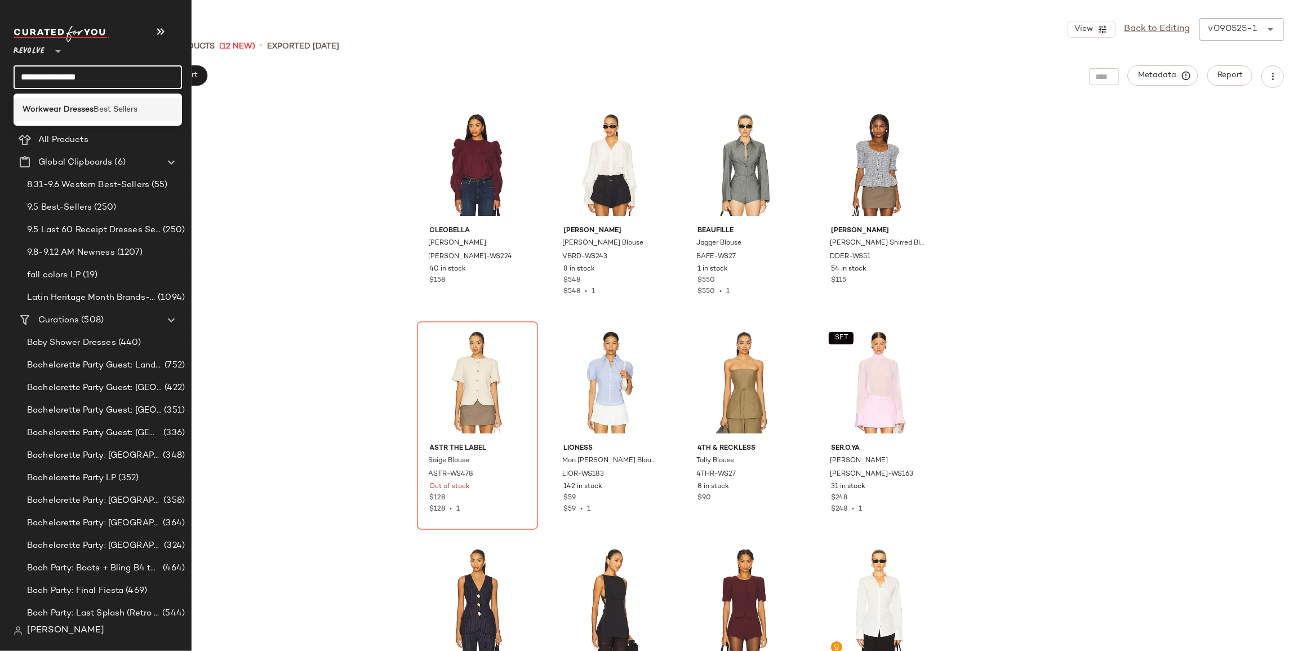
type input "**********"
click at [78, 101] on div "Workwear Dresses Best Sellers" at bounding box center [98, 109] width 169 height 23
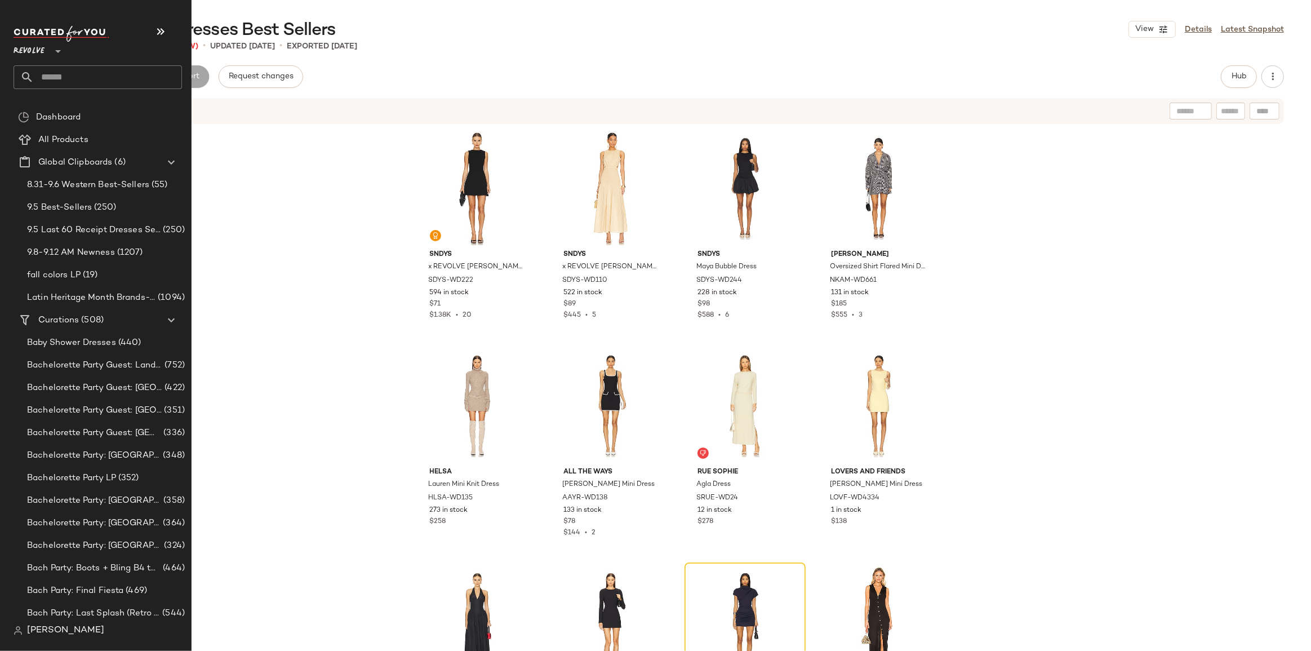
click at [58, 83] on input "text" at bounding box center [108, 77] width 148 height 24
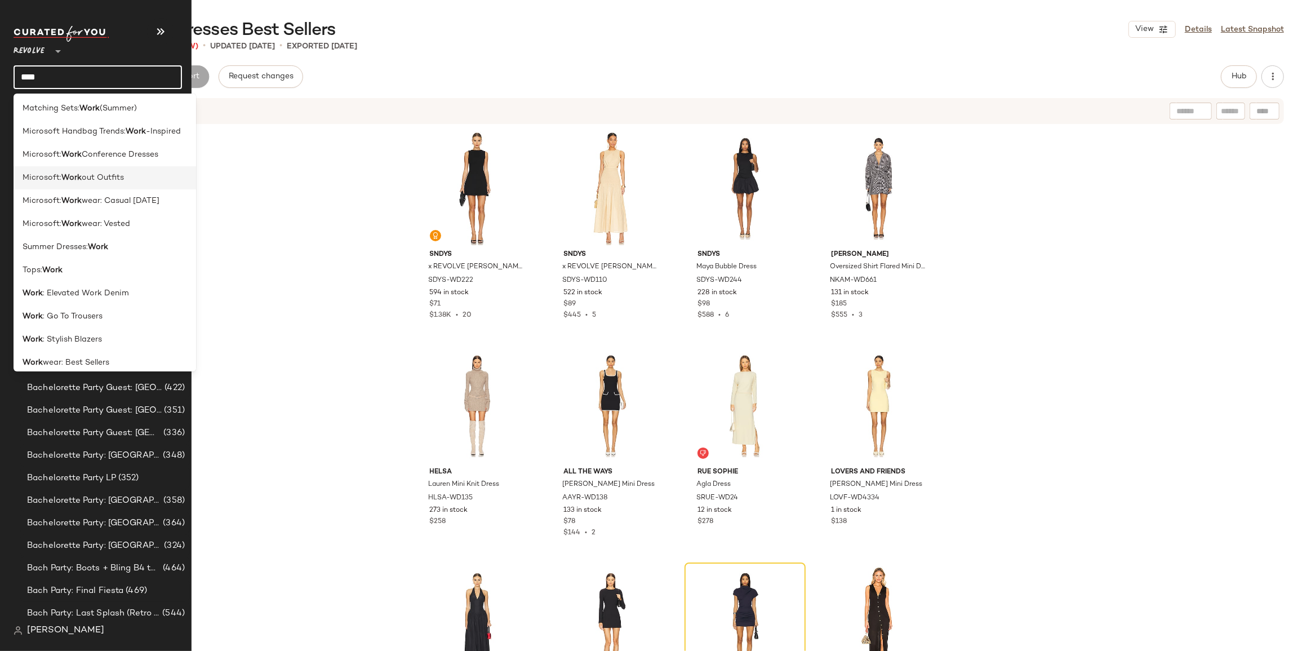
scroll to position [147, 0]
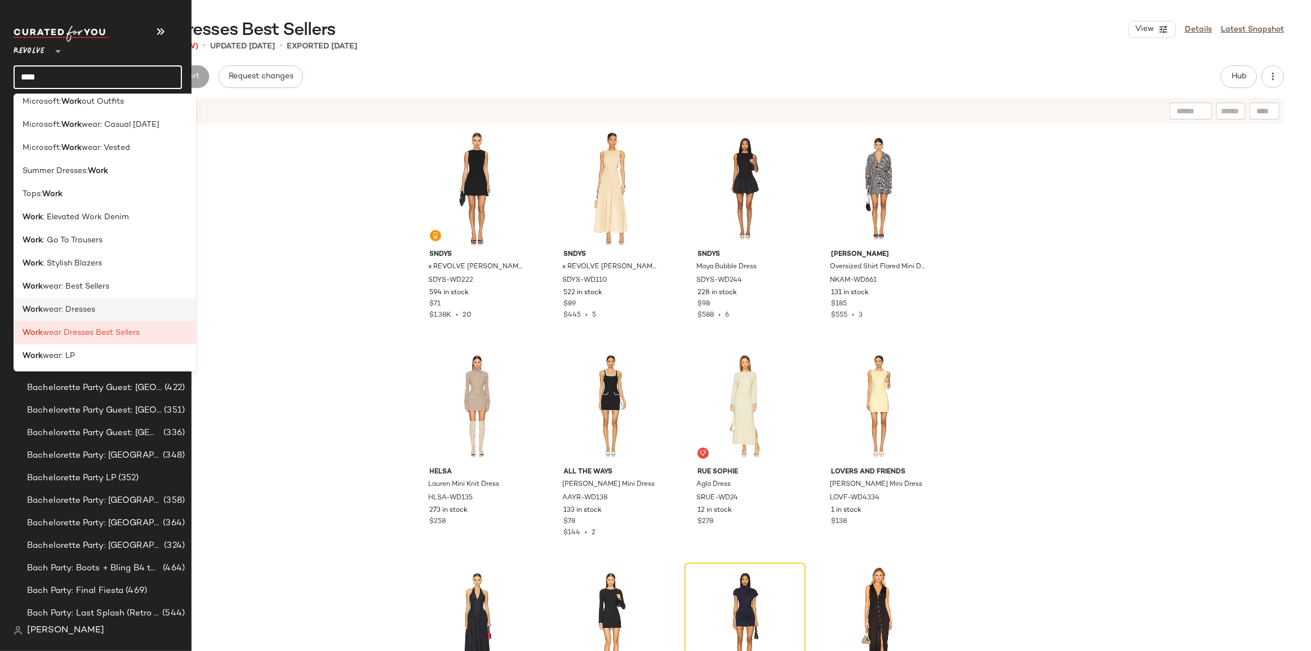
type input "****"
click at [118, 300] on div "Work wear: Dresses" at bounding box center [105, 309] width 183 height 23
